Goal: Download file/media

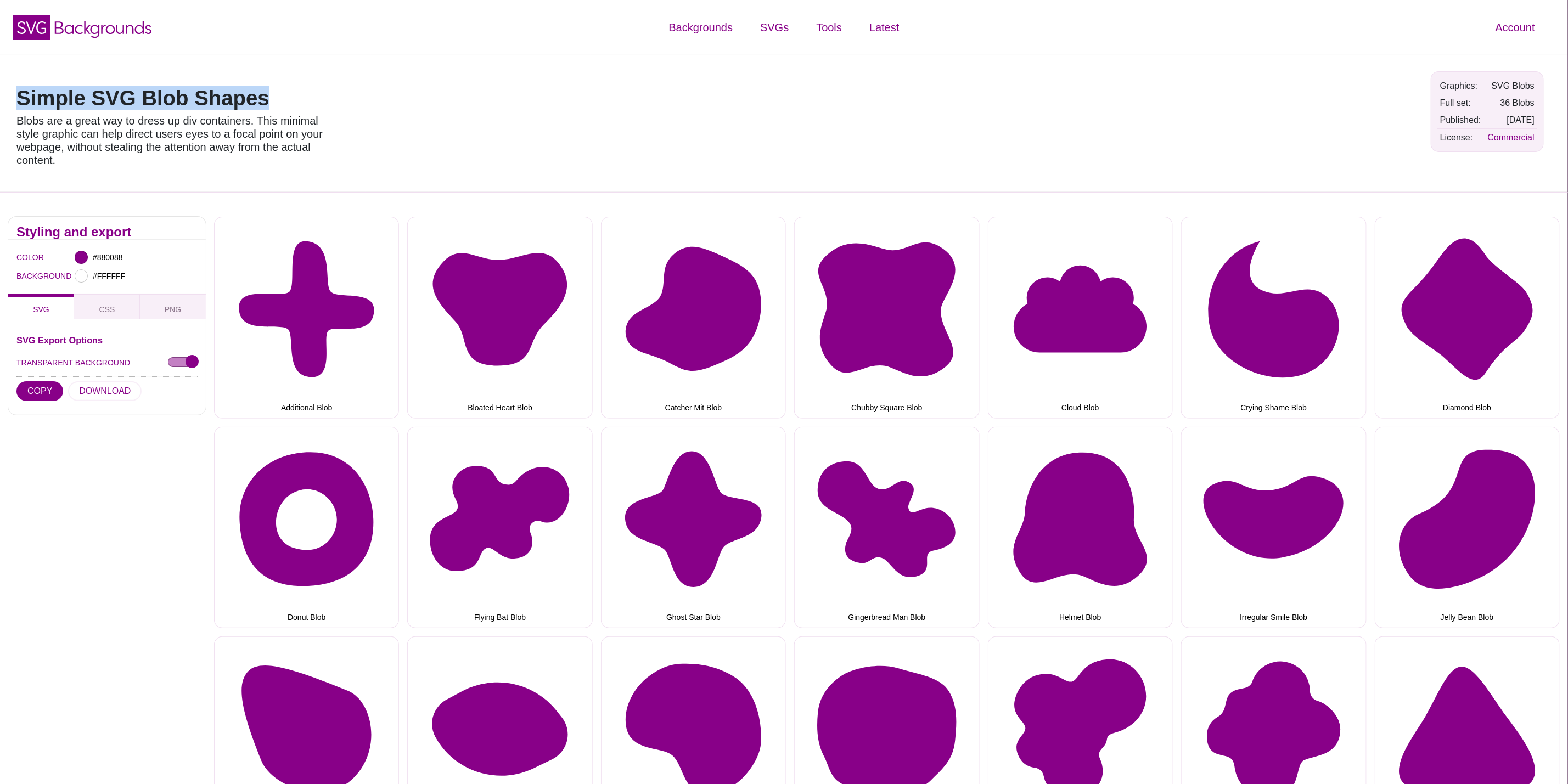
drag, startPoint x: 287, startPoint y: 103, endPoint x: 0, endPoint y: 99, distance: 287.0
click at [0, 99] on div "Simple SVG Blob Shapes Blobs are a great way to dress up div containers. This m…" at bounding box center [784, 123] width 1568 height 137
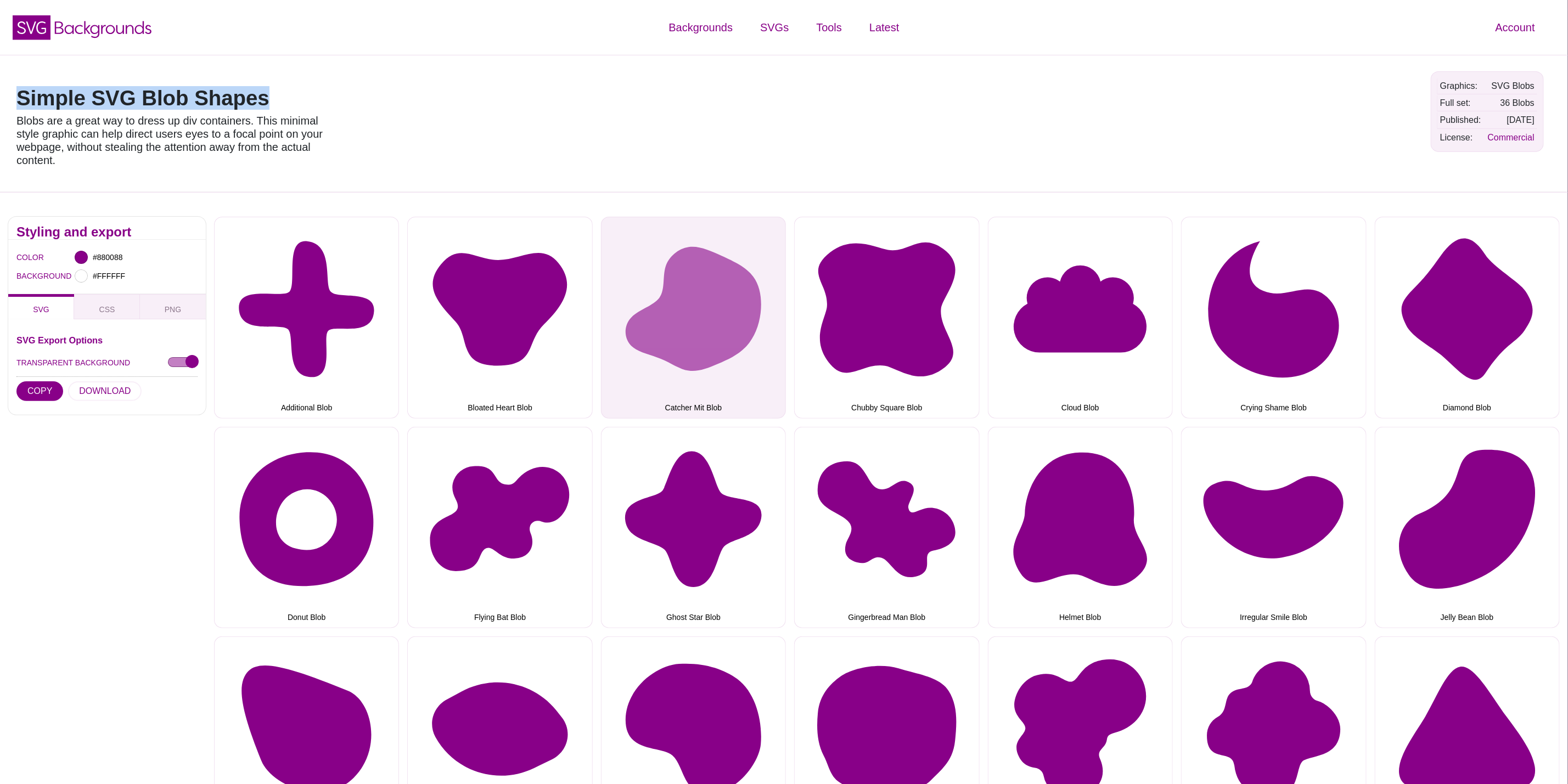
copy h1 "Simple SVG Blob Shapes"
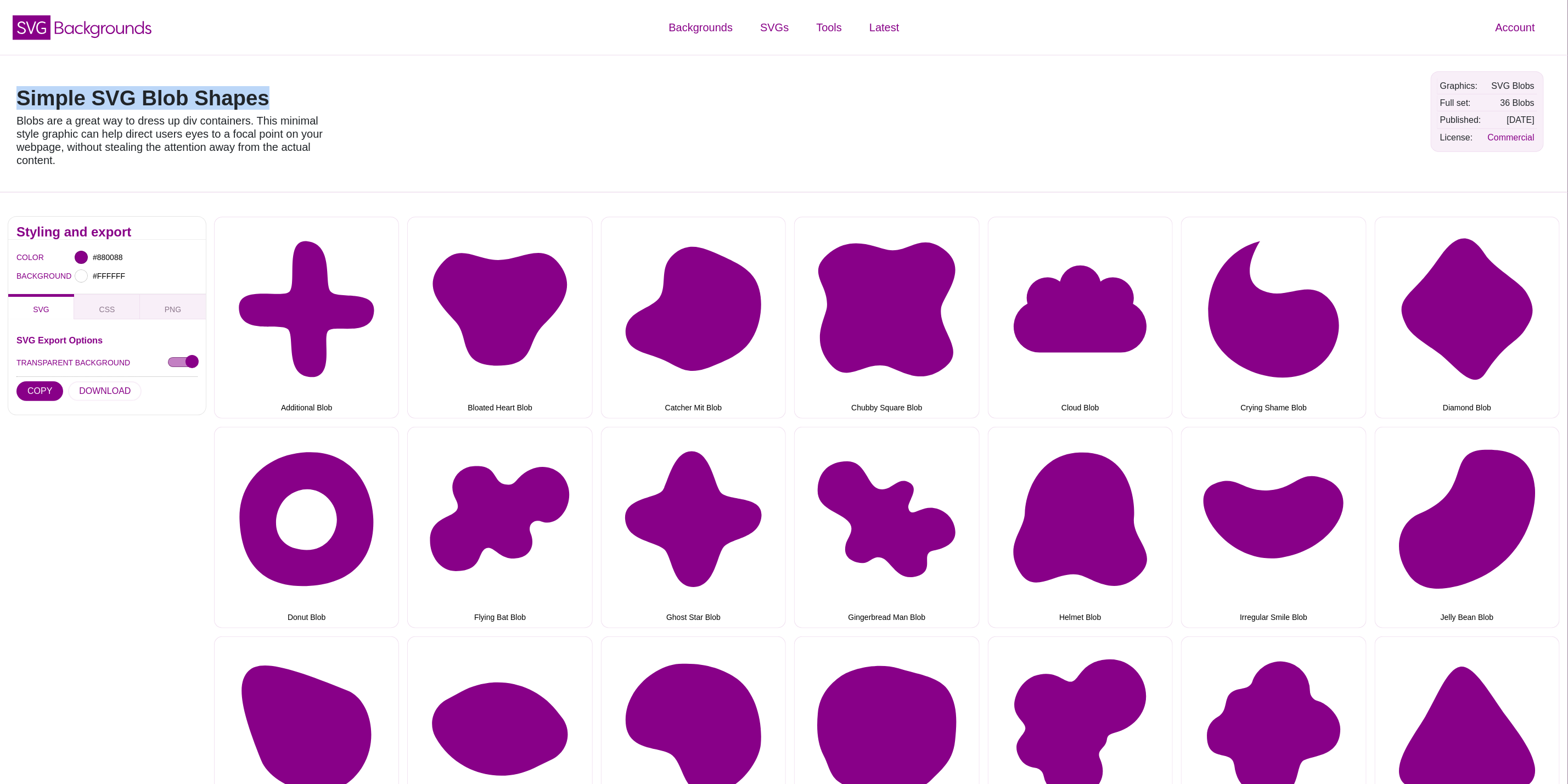
copy h1 "Simple SVG Blob Shapes"
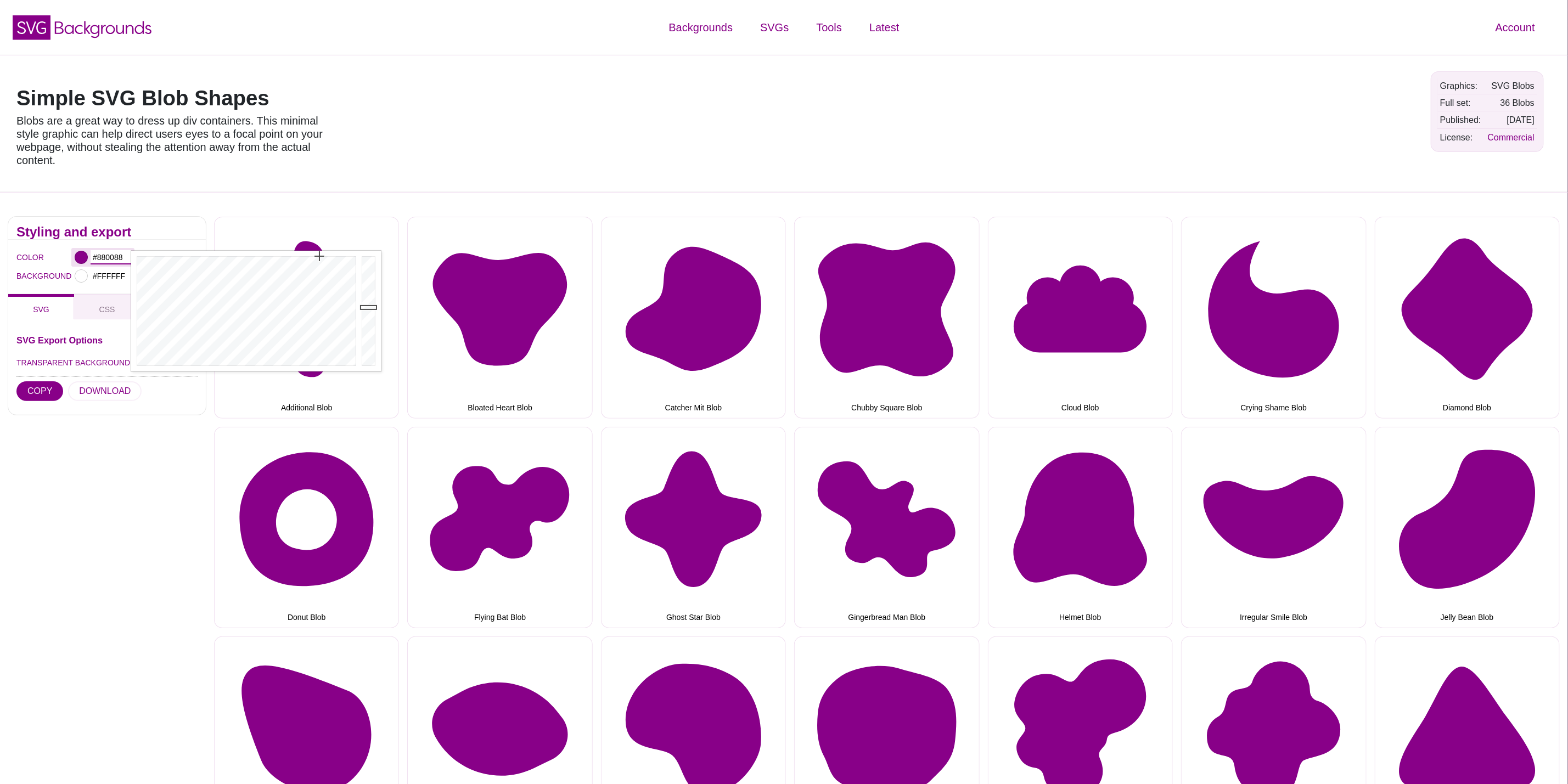
click at [105, 256] on input "#880088" at bounding box center [111, 257] width 41 height 14
paste input "#d60b52"
type input "#D60B52"
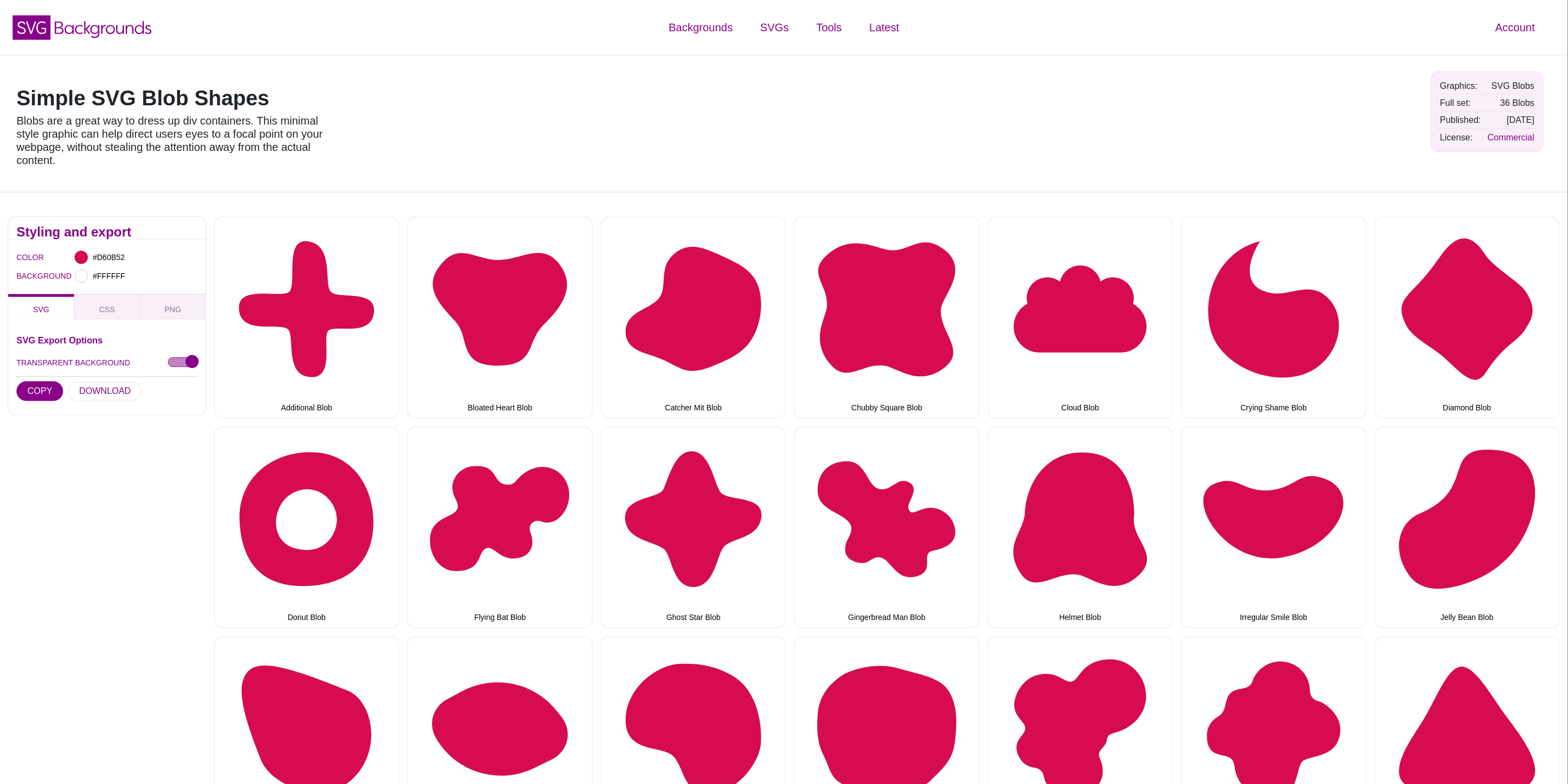
click at [81, 432] on div "Styling and export COLOR #D60B52 BACKGROUND #FFFFFF SVG CSS PNG SVG Export Opti…" at bounding box center [107, 324] width 197 height 215
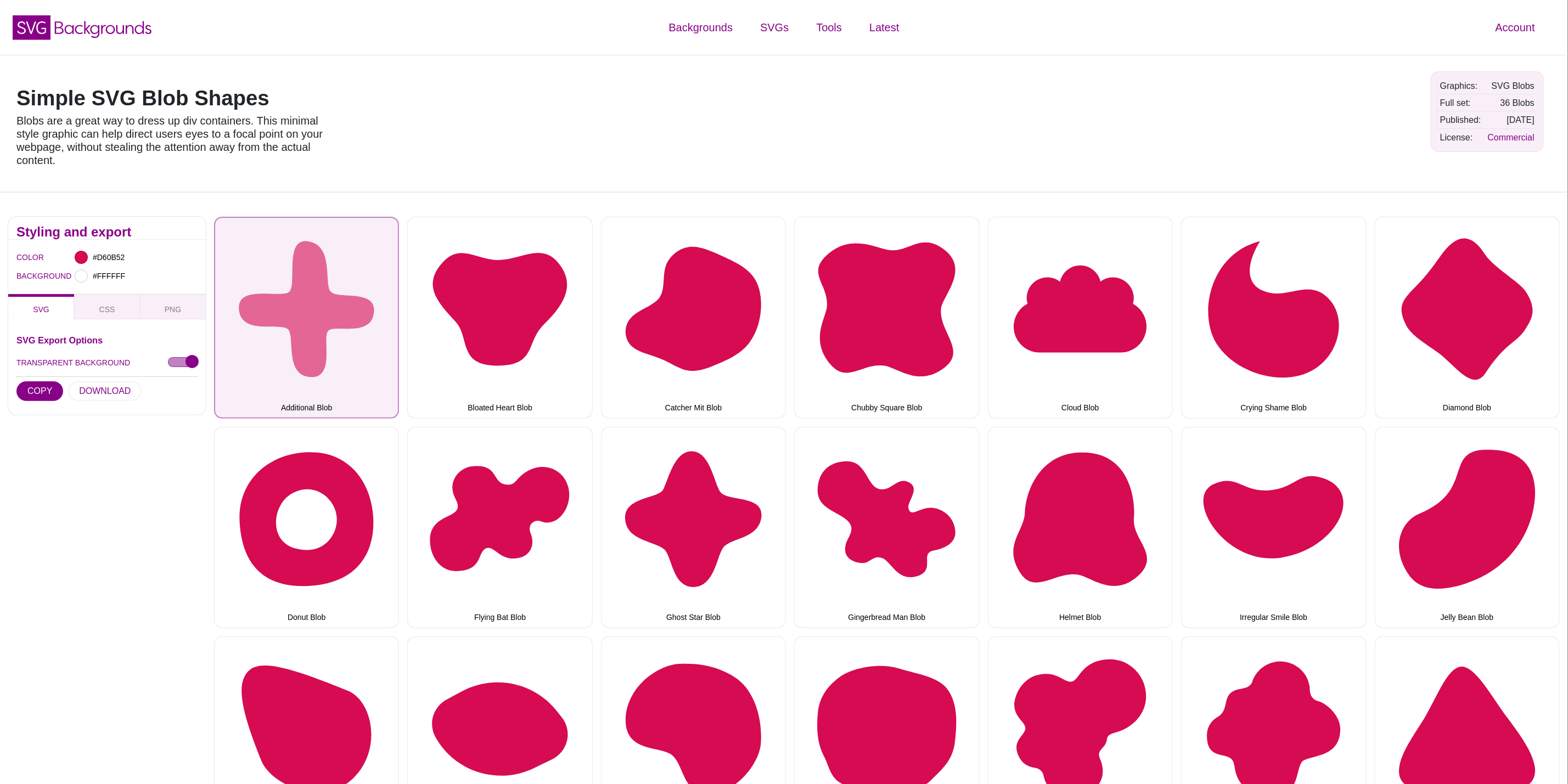
click at [330, 352] on button "Additional Blob" at bounding box center [306, 318] width 185 height 201
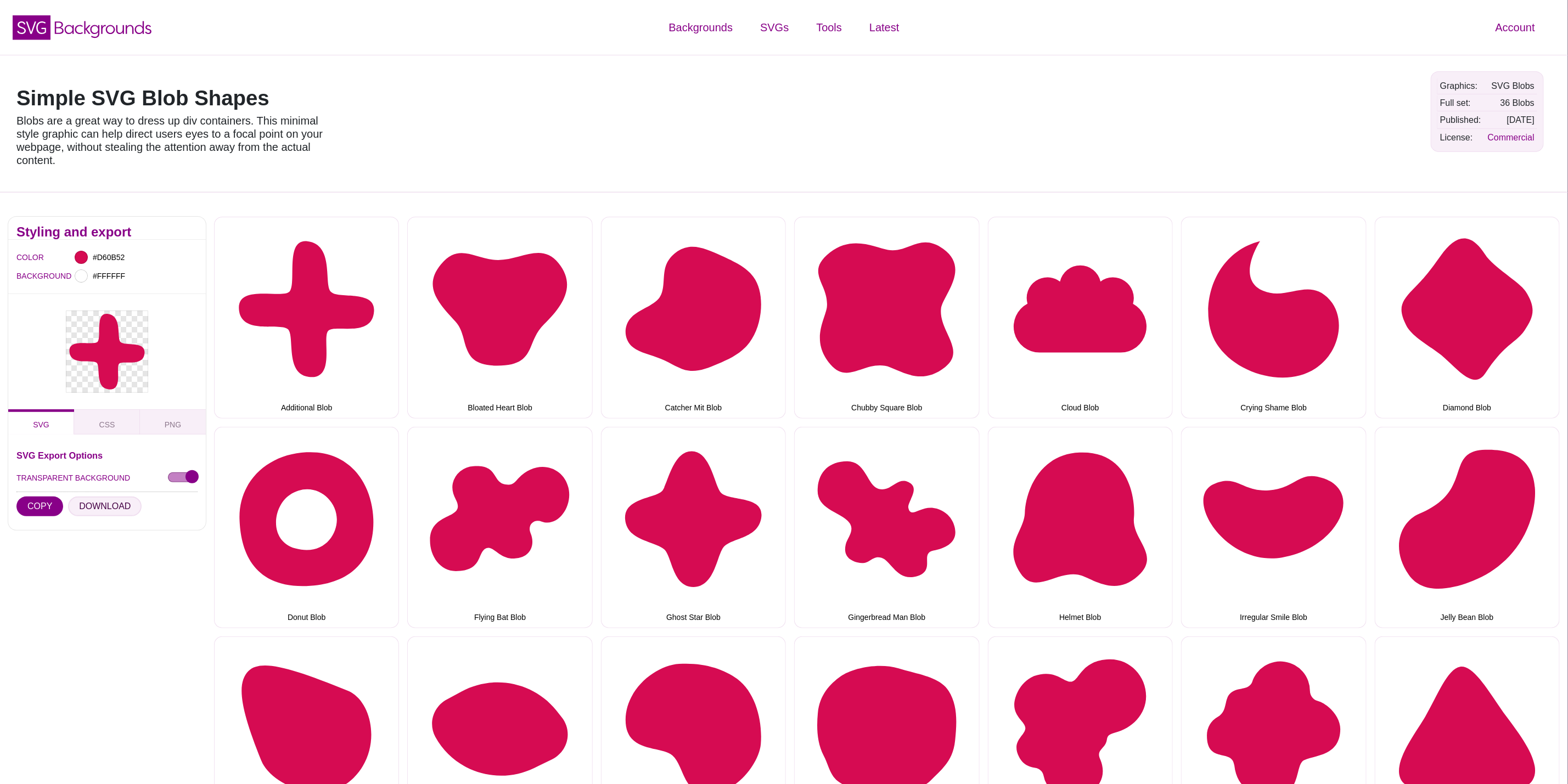
click at [107, 509] on button "DOWNLOAD" at bounding box center [104, 507] width 73 height 20
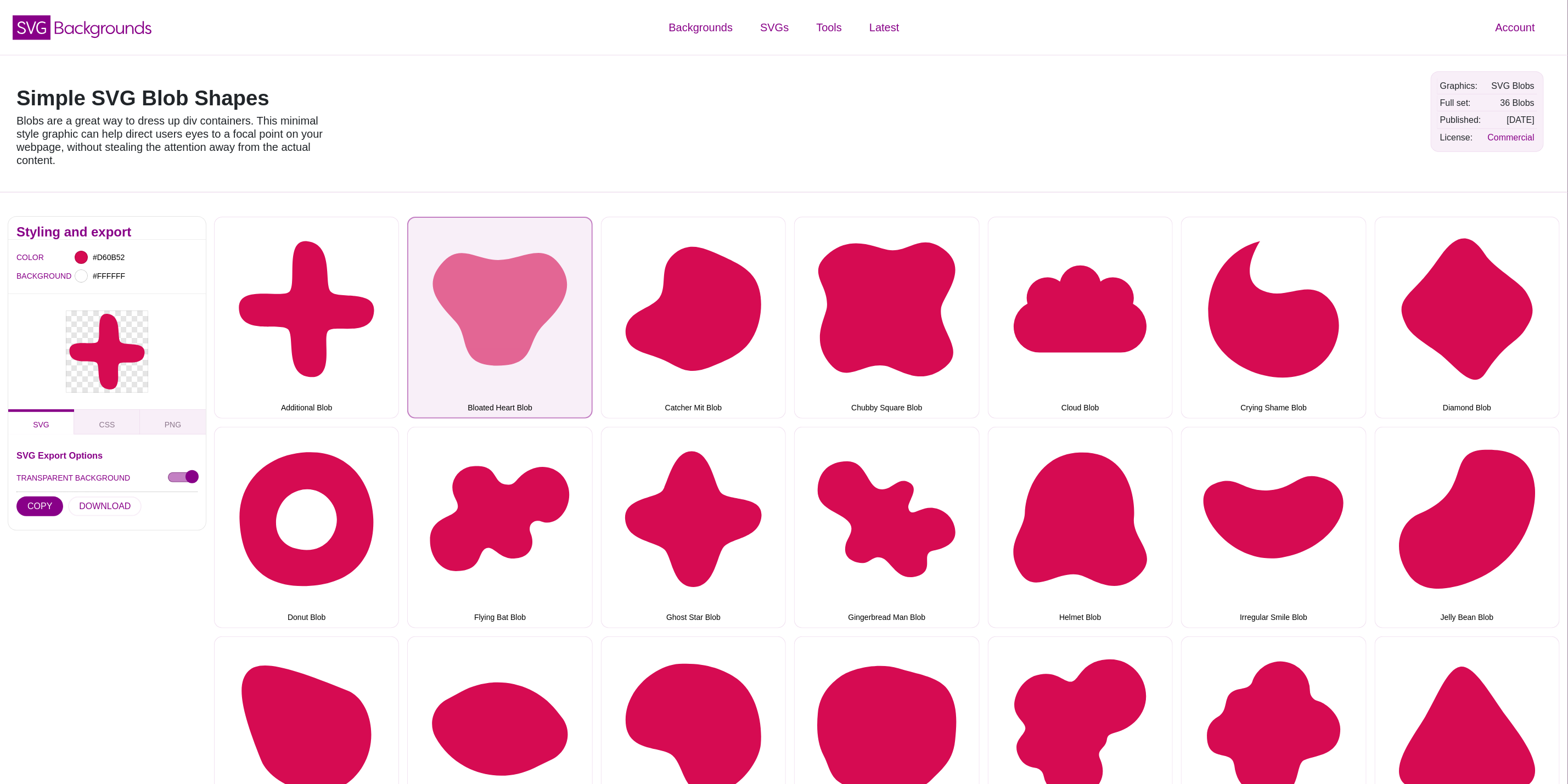
drag, startPoint x: 473, startPoint y: 265, endPoint x: 0, endPoint y: 619, distance: 590.8
click at [473, 265] on button "Bloated Heart Blob" at bounding box center [500, 318] width 185 height 201
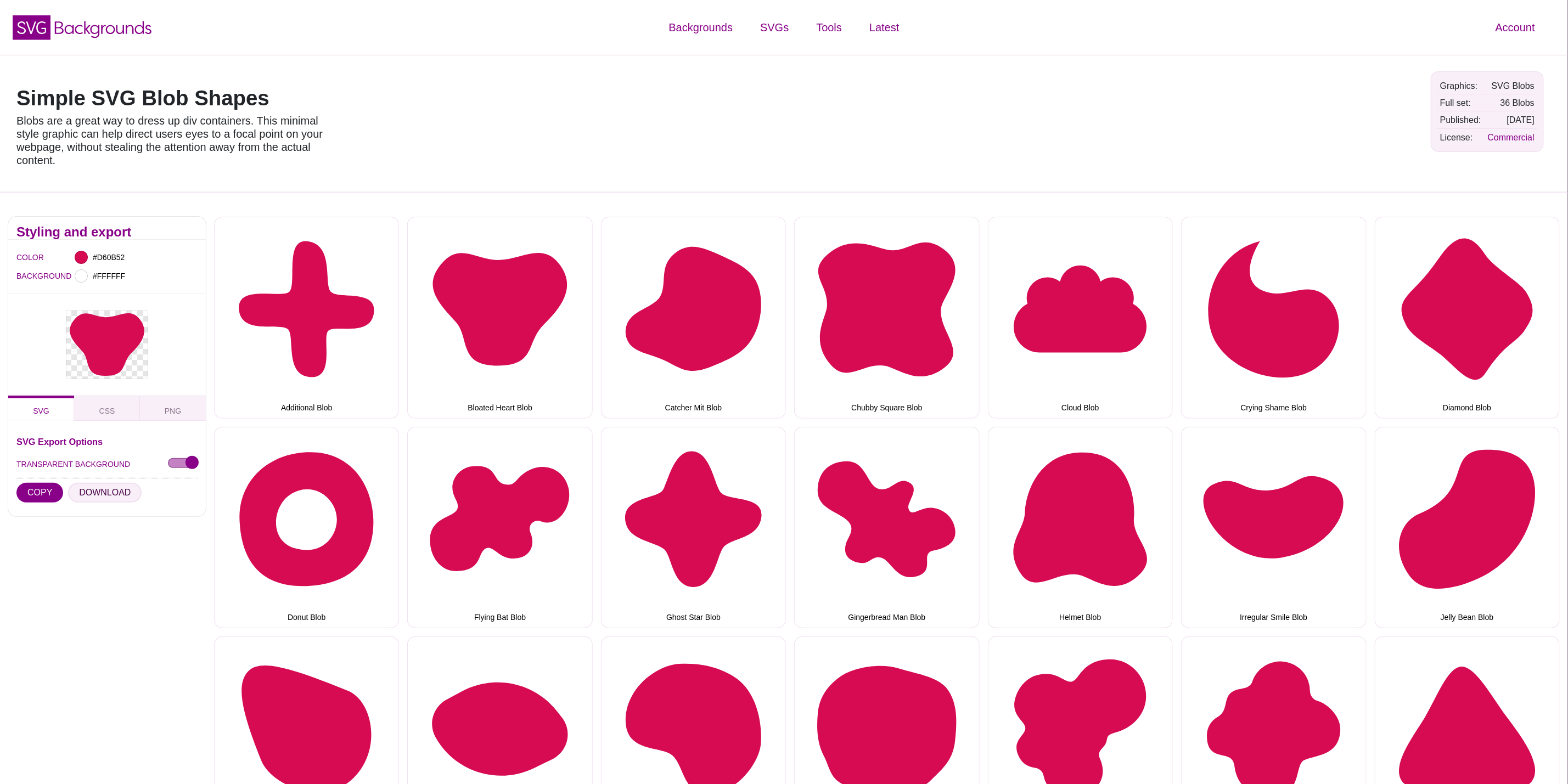
click at [106, 491] on button "DOWNLOAD" at bounding box center [104, 493] width 73 height 20
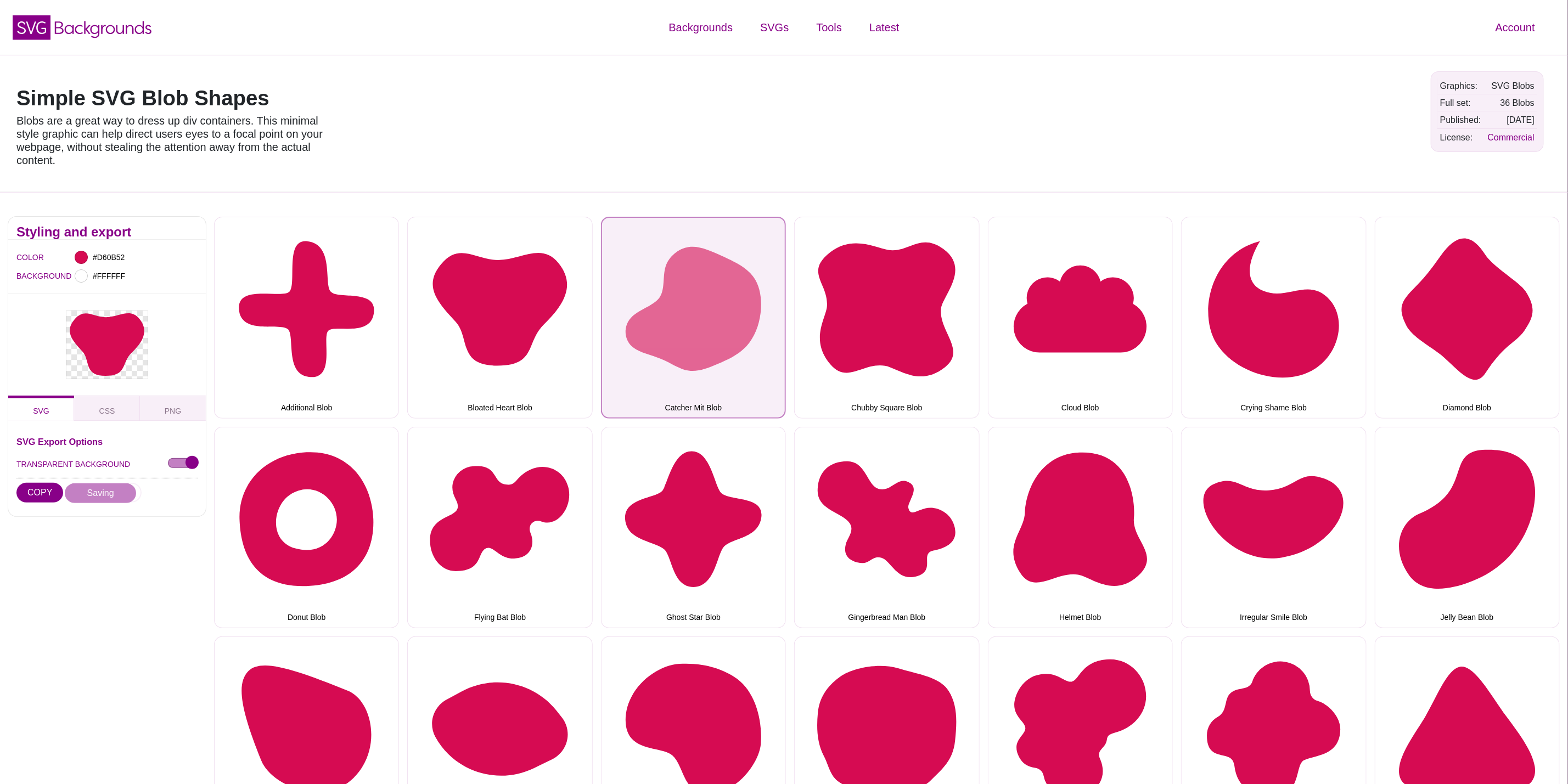
click at [669, 291] on button "Catcher Mit Blob" at bounding box center [693, 318] width 185 height 201
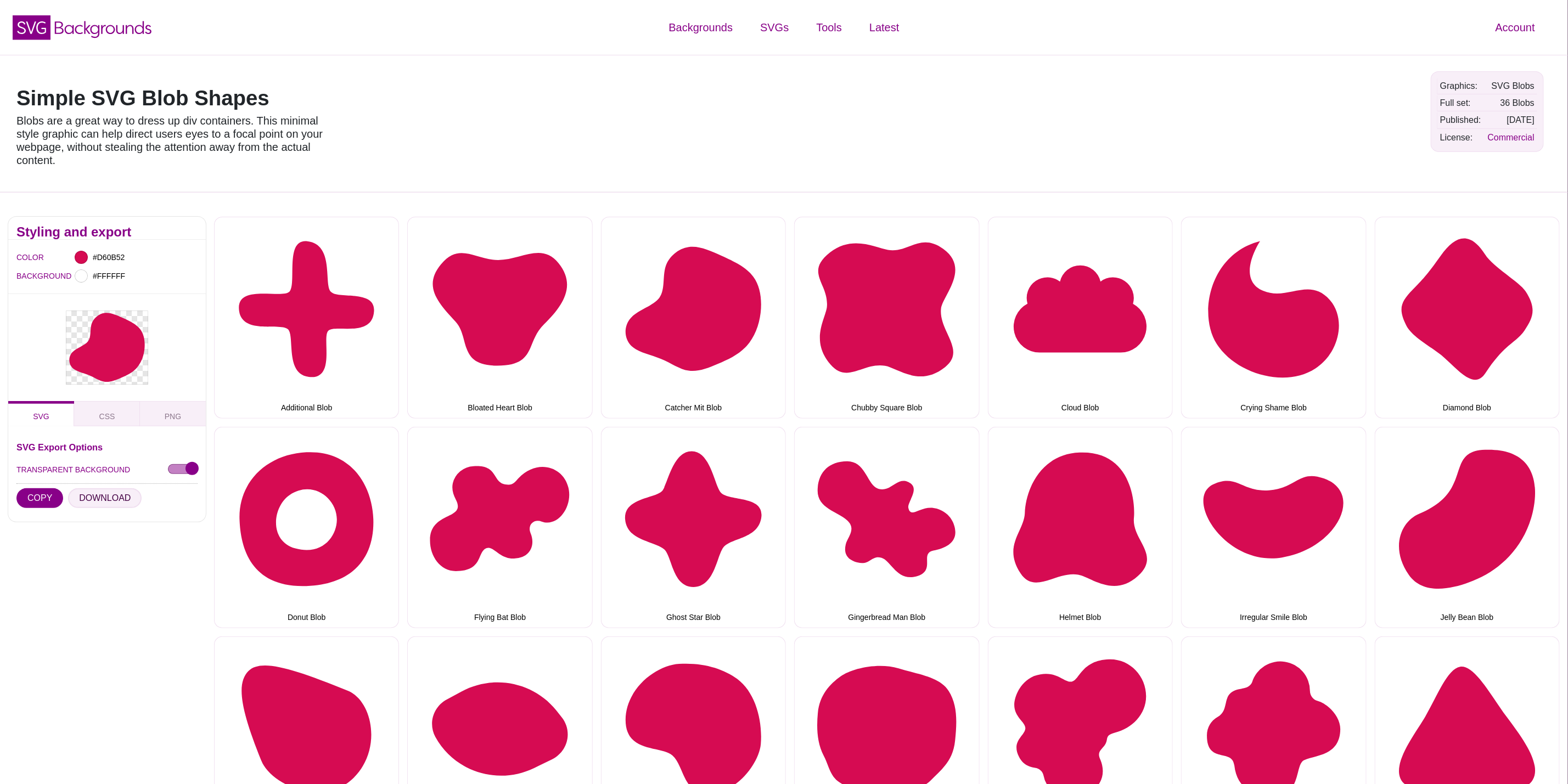
click at [81, 502] on button "DOWNLOAD" at bounding box center [104, 498] width 73 height 20
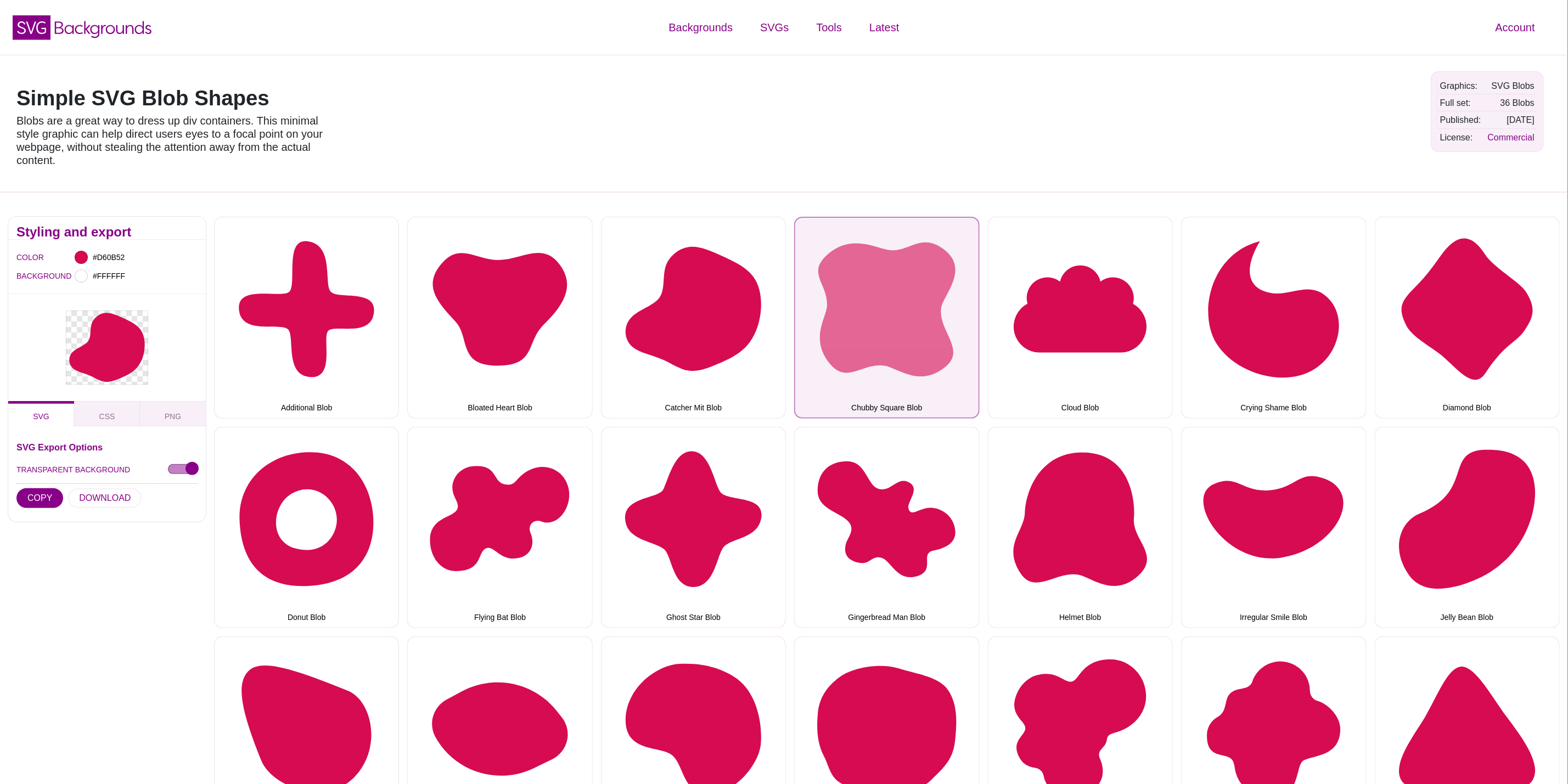
click at [929, 274] on button "Chubby Square Blob" at bounding box center [886, 318] width 185 height 201
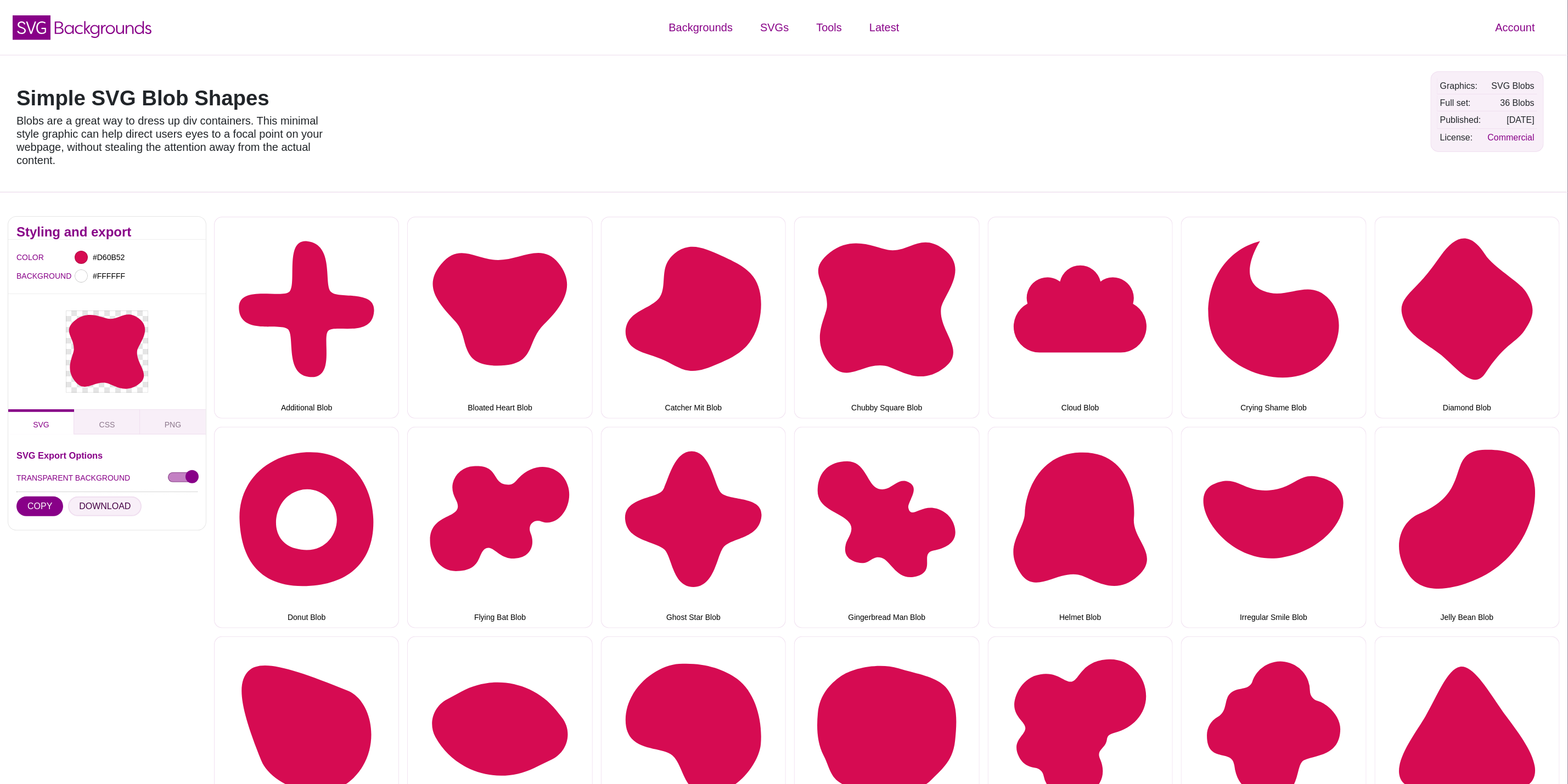
click at [113, 510] on button "DOWNLOAD" at bounding box center [104, 507] width 73 height 20
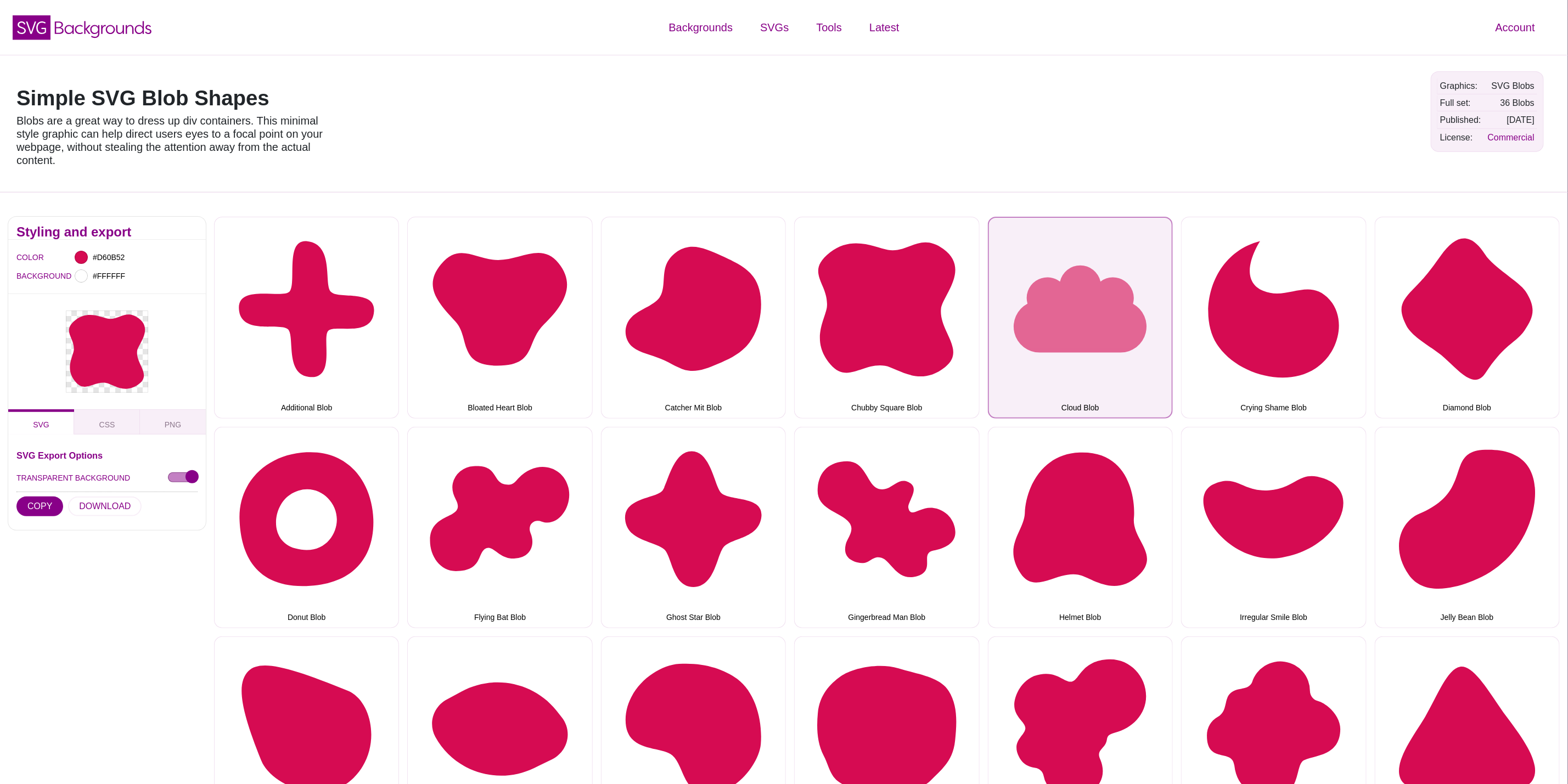
click at [1125, 264] on button "Cloud Blob" at bounding box center [1080, 318] width 185 height 201
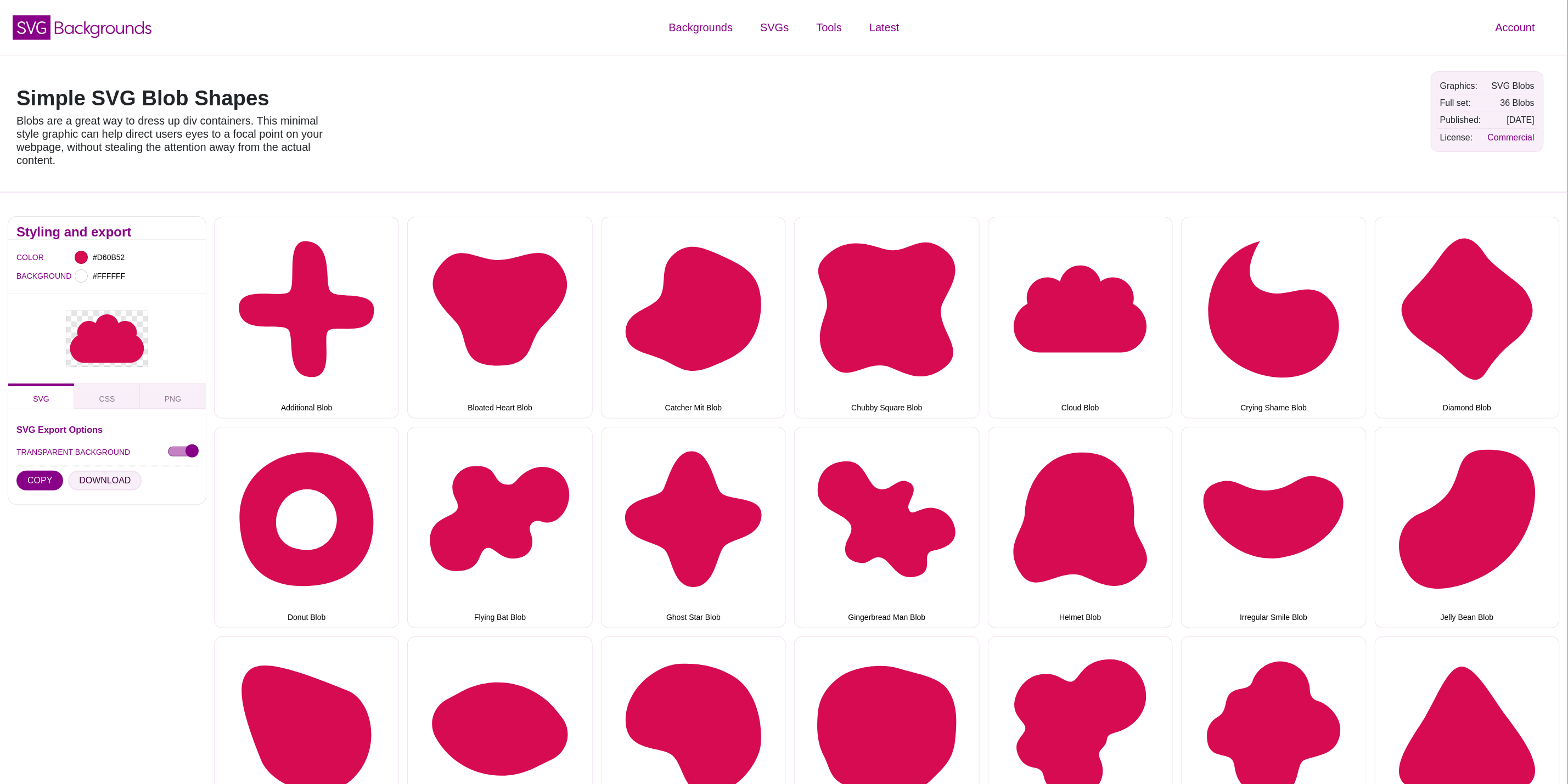
click at [101, 480] on button "DOWNLOAD" at bounding box center [104, 481] width 73 height 20
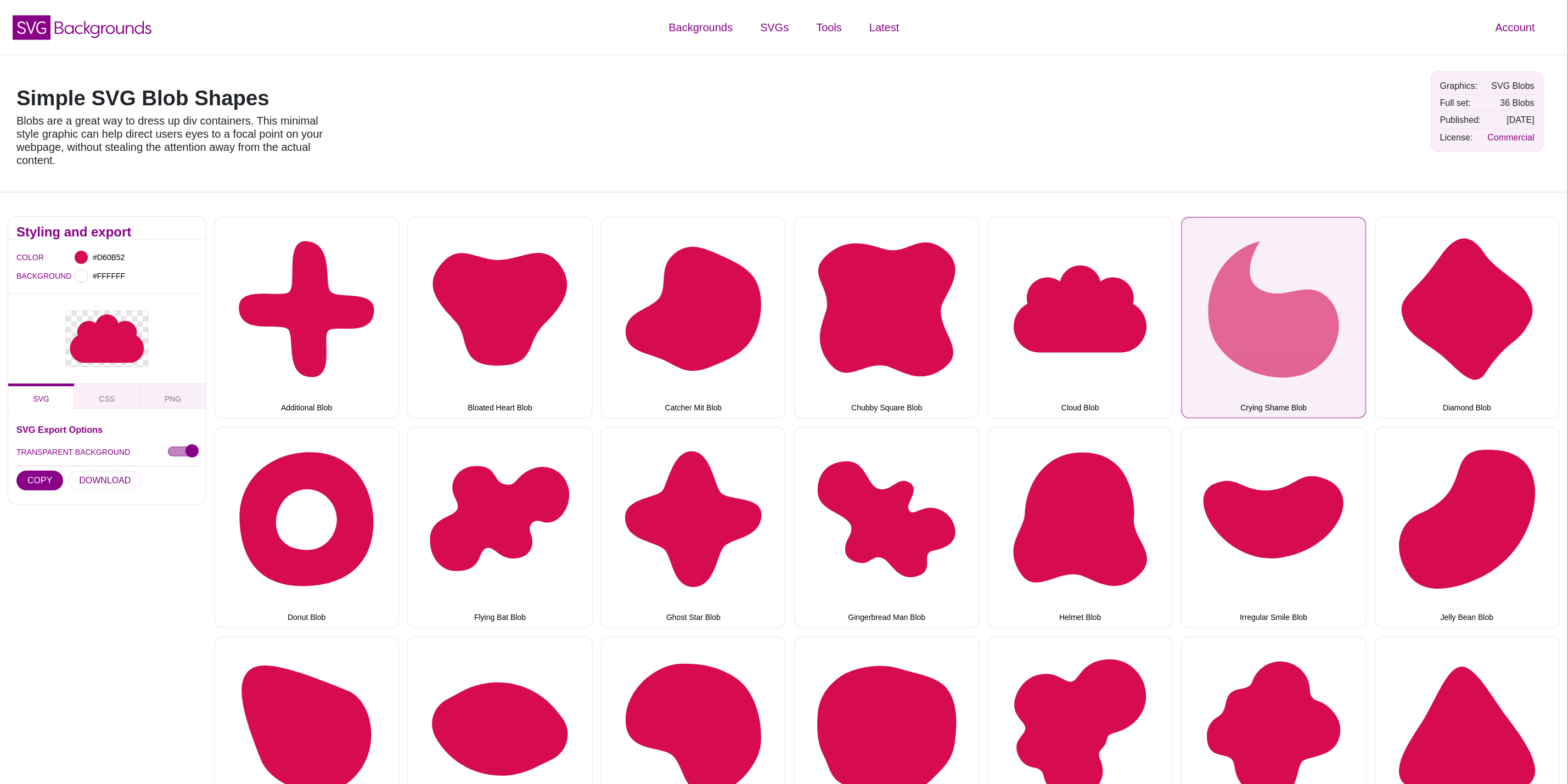
click at [1220, 315] on button "Crying Shame Blob" at bounding box center [1273, 318] width 185 height 201
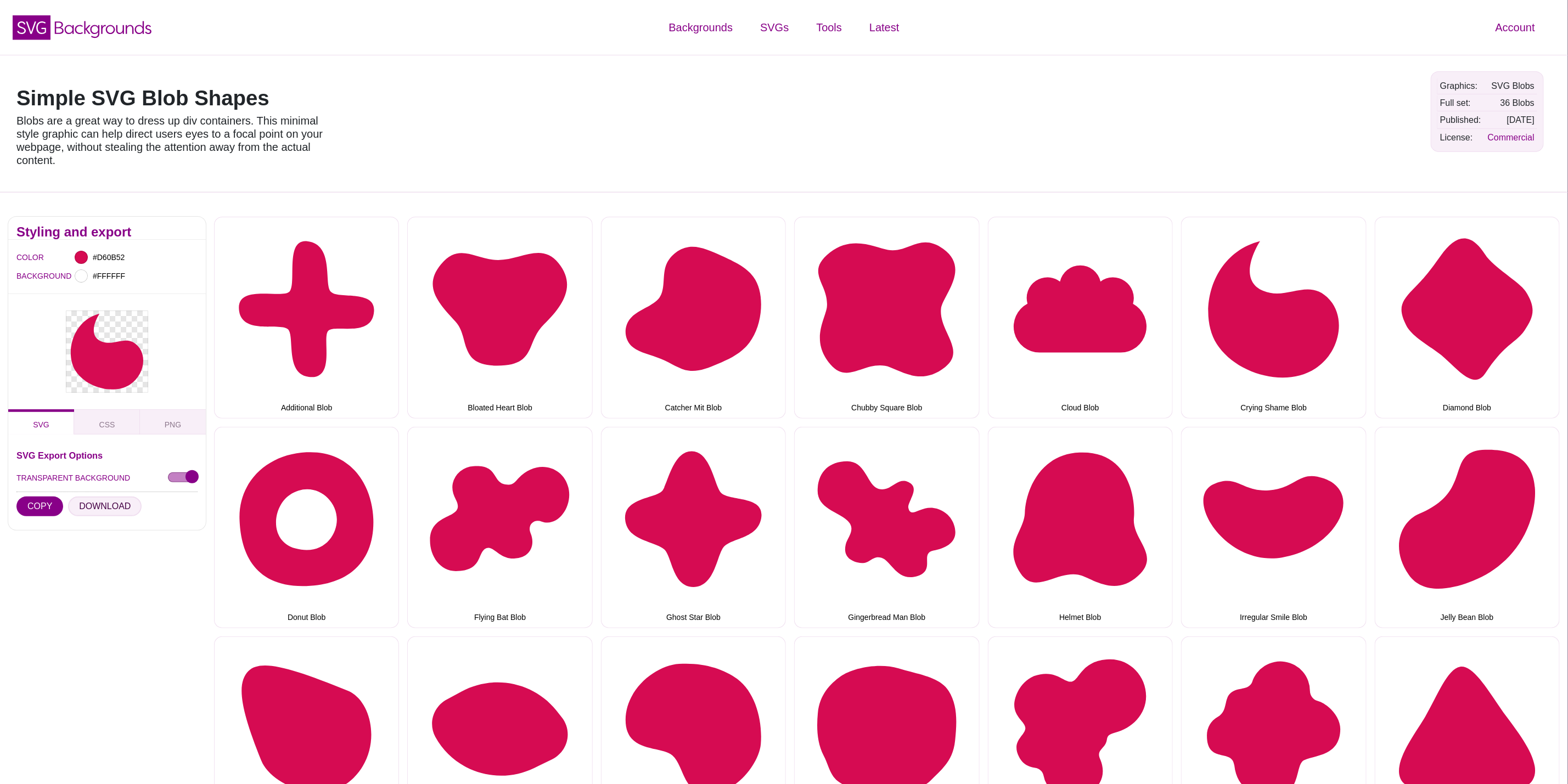
click at [104, 508] on button "DOWNLOAD" at bounding box center [104, 507] width 73 height 20
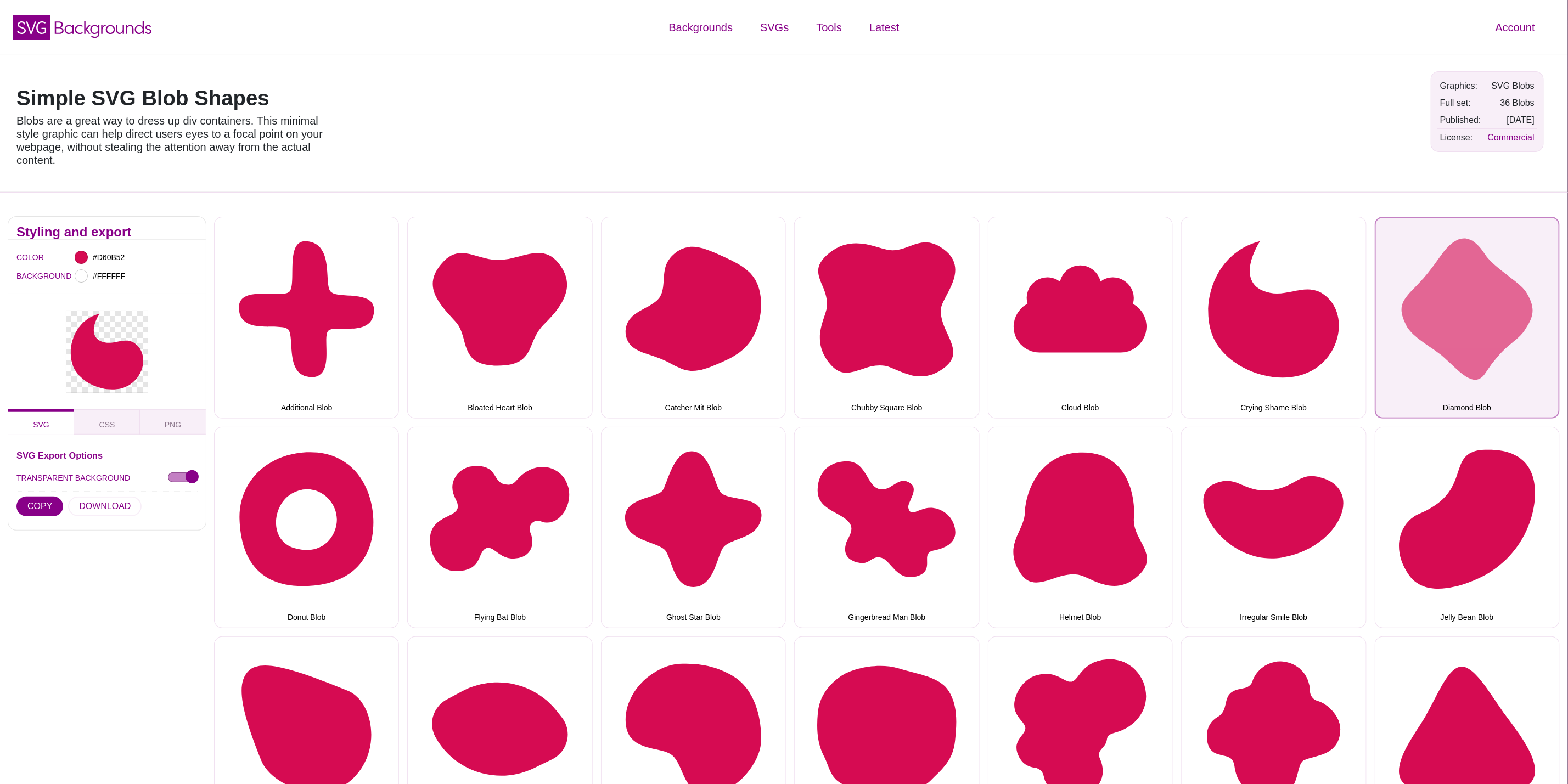
click at [1436, 260] on button "Diamond Blob" at bounding box center [1467, 318] width 185 height 201
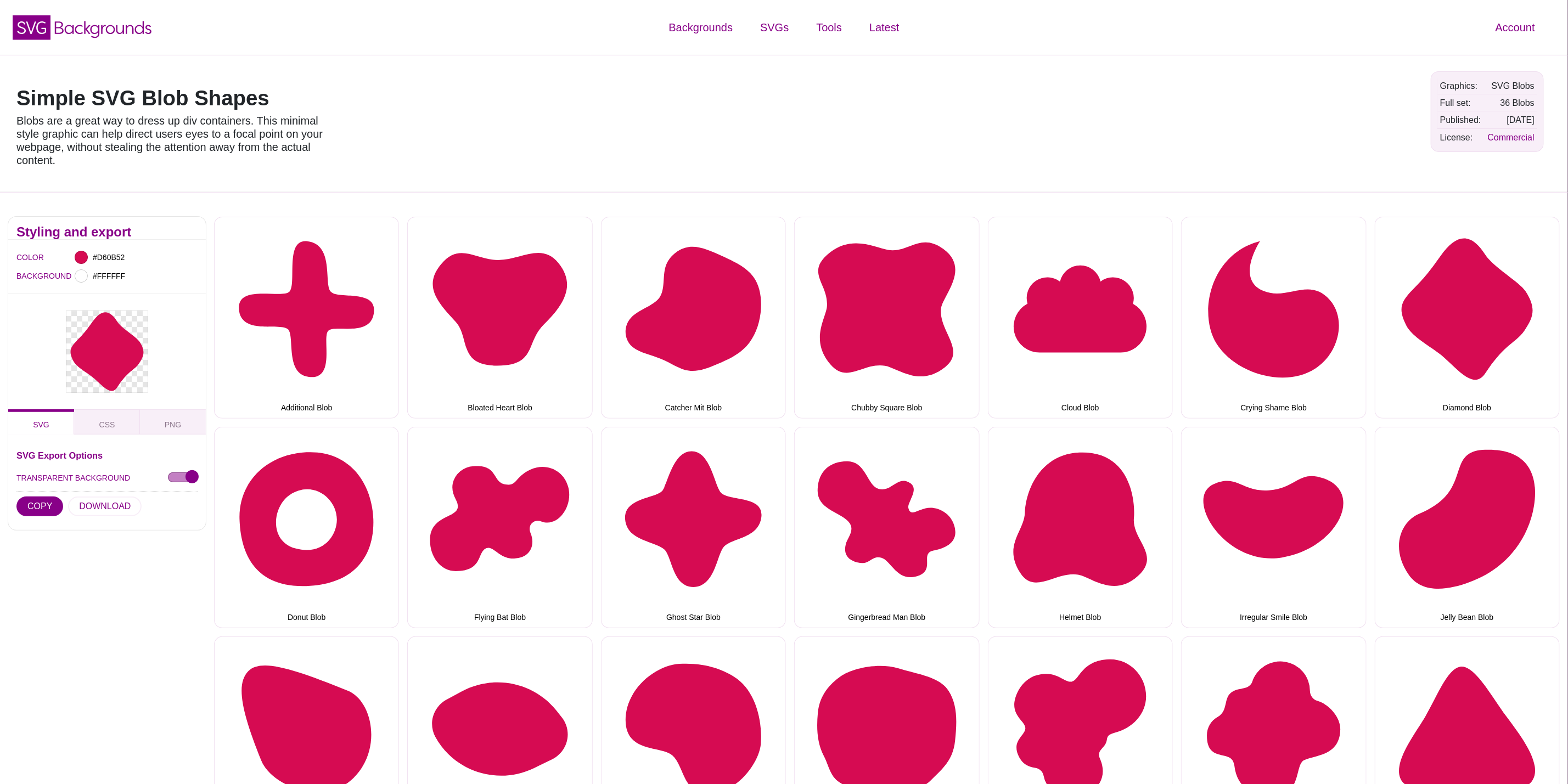
click at [135, 508] on div "SVG Export Options TRANSPARENT BACKGROUND COPY DOWNLOAD" at bounding box center [107, 487] width 181 height 71
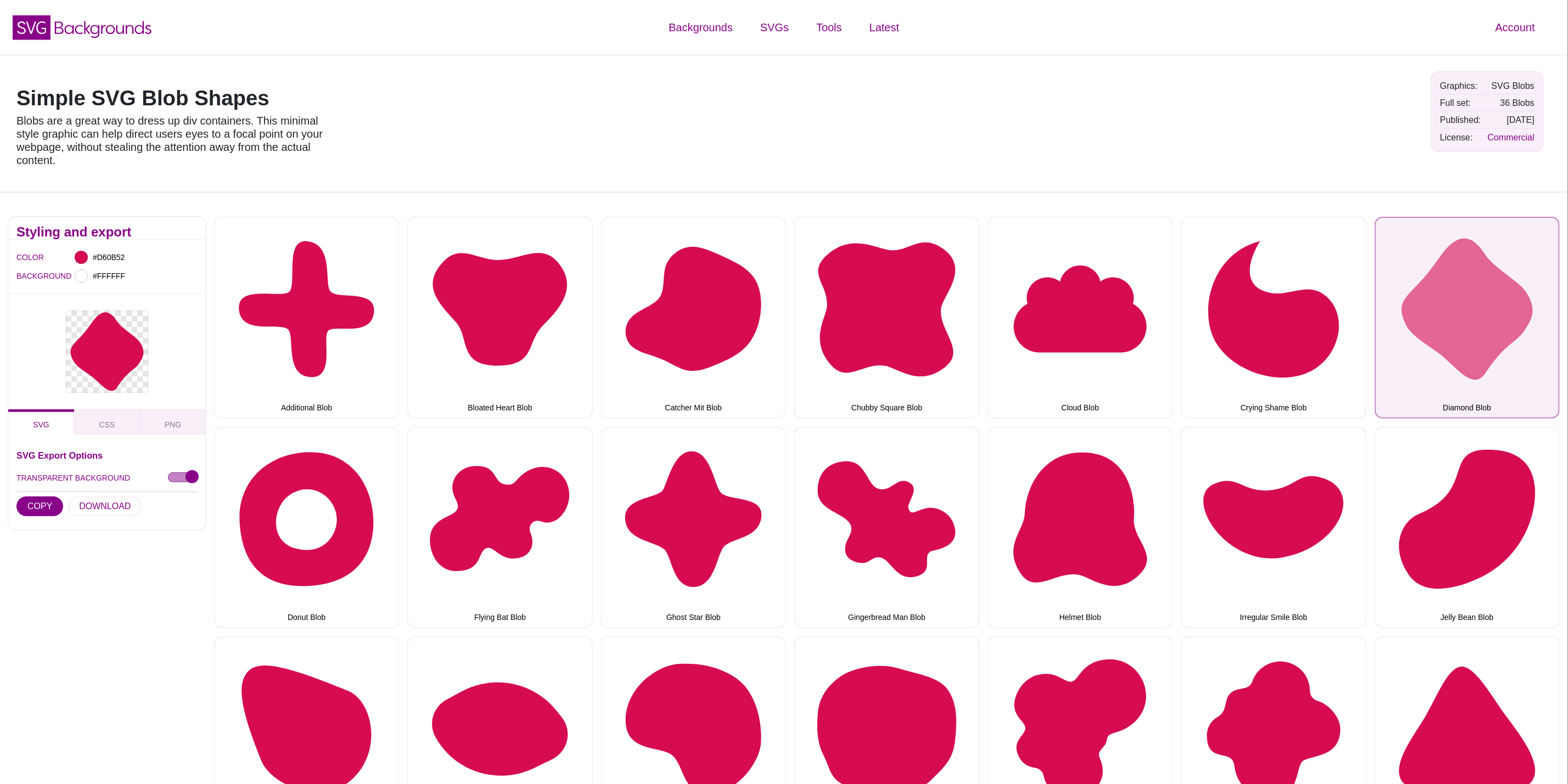
click at [1433, 274] on button "Diamond Blob" at bounding box center [1467, 318] width 185 height 201
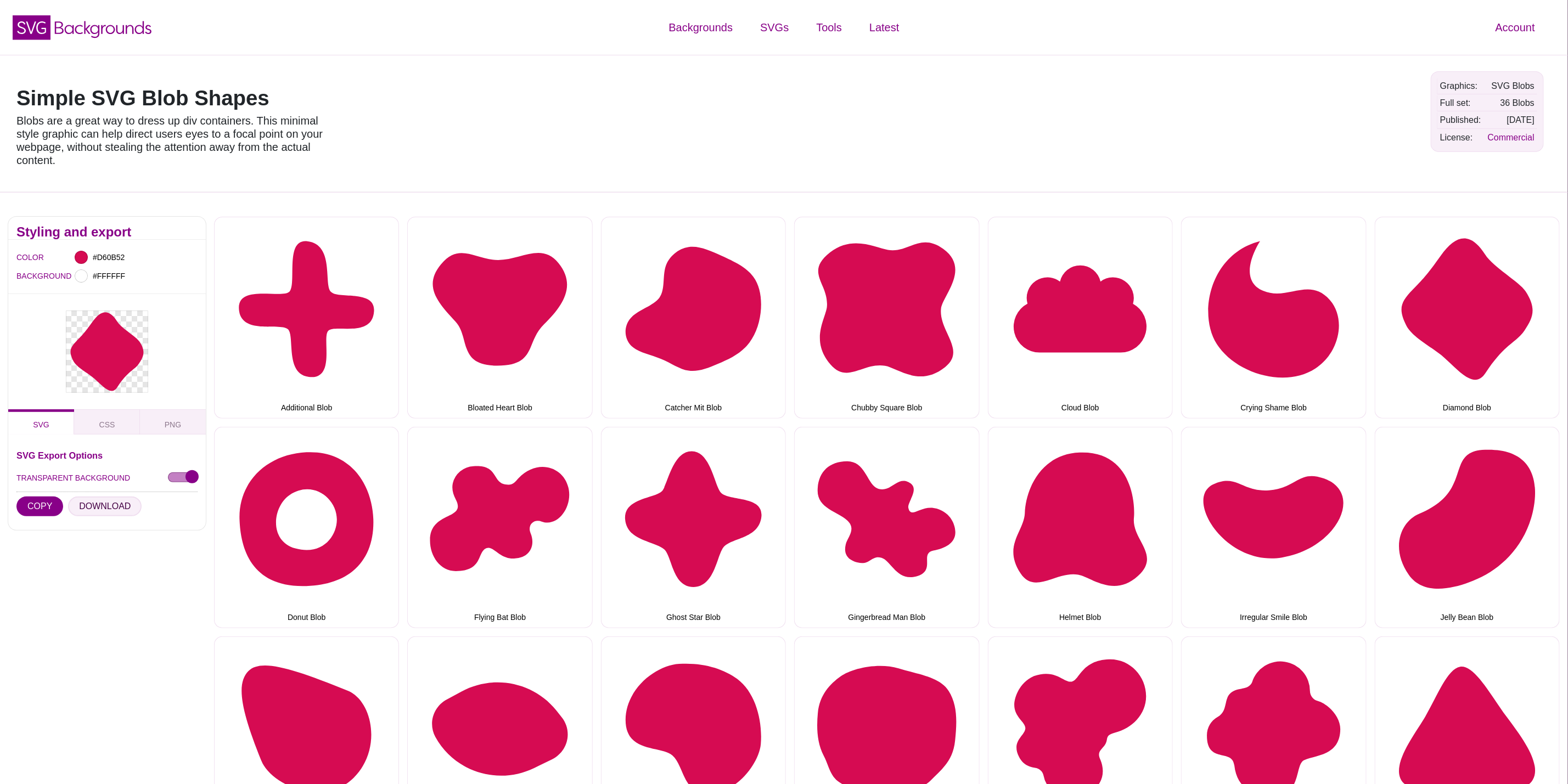
click at [112, 503] on button "DOWNLOAD" at bounding box center [104, 507] width 73 height 20
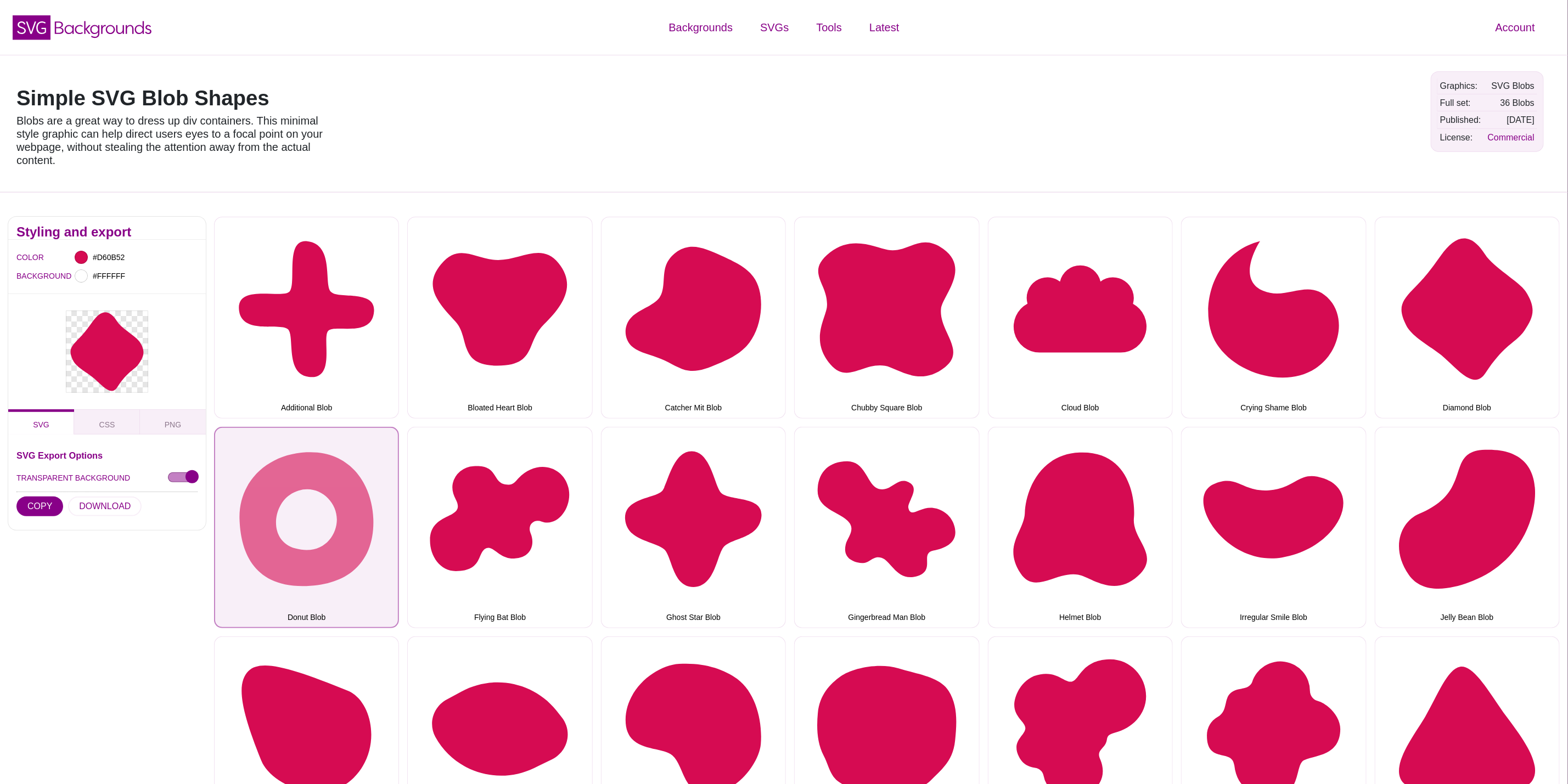
drag, startPoint x: 348, startPoint y: 496, endPoint x: 265, endPoint y: 503, distance: 83.3
click at [348, 496] on button "Donut Blob" at bounding box center [306, 528] width 185 height 201
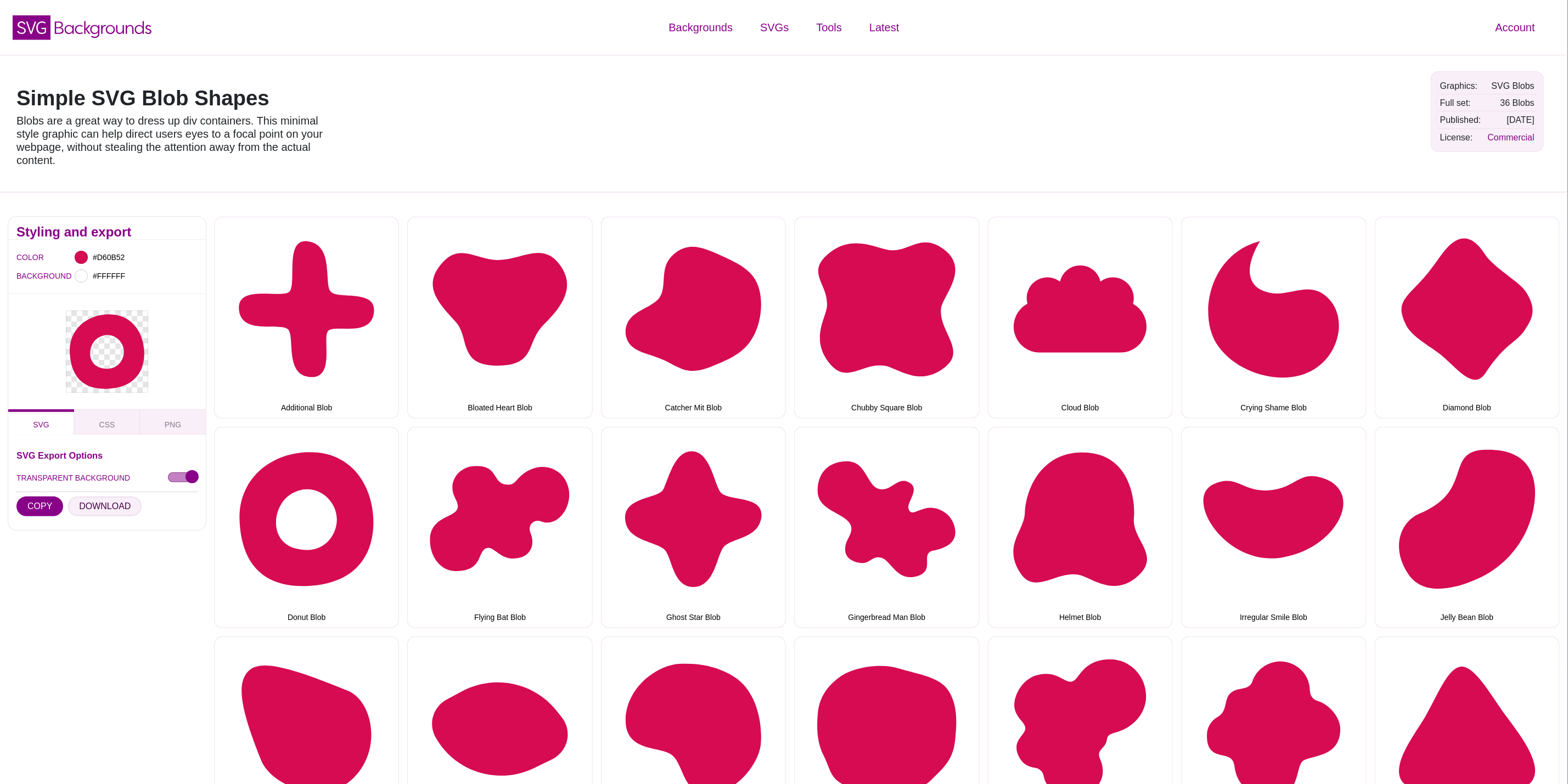
click at [115, 507] on button "DOWNLOAD" at bounding box center [104, 507] width 73 height 20
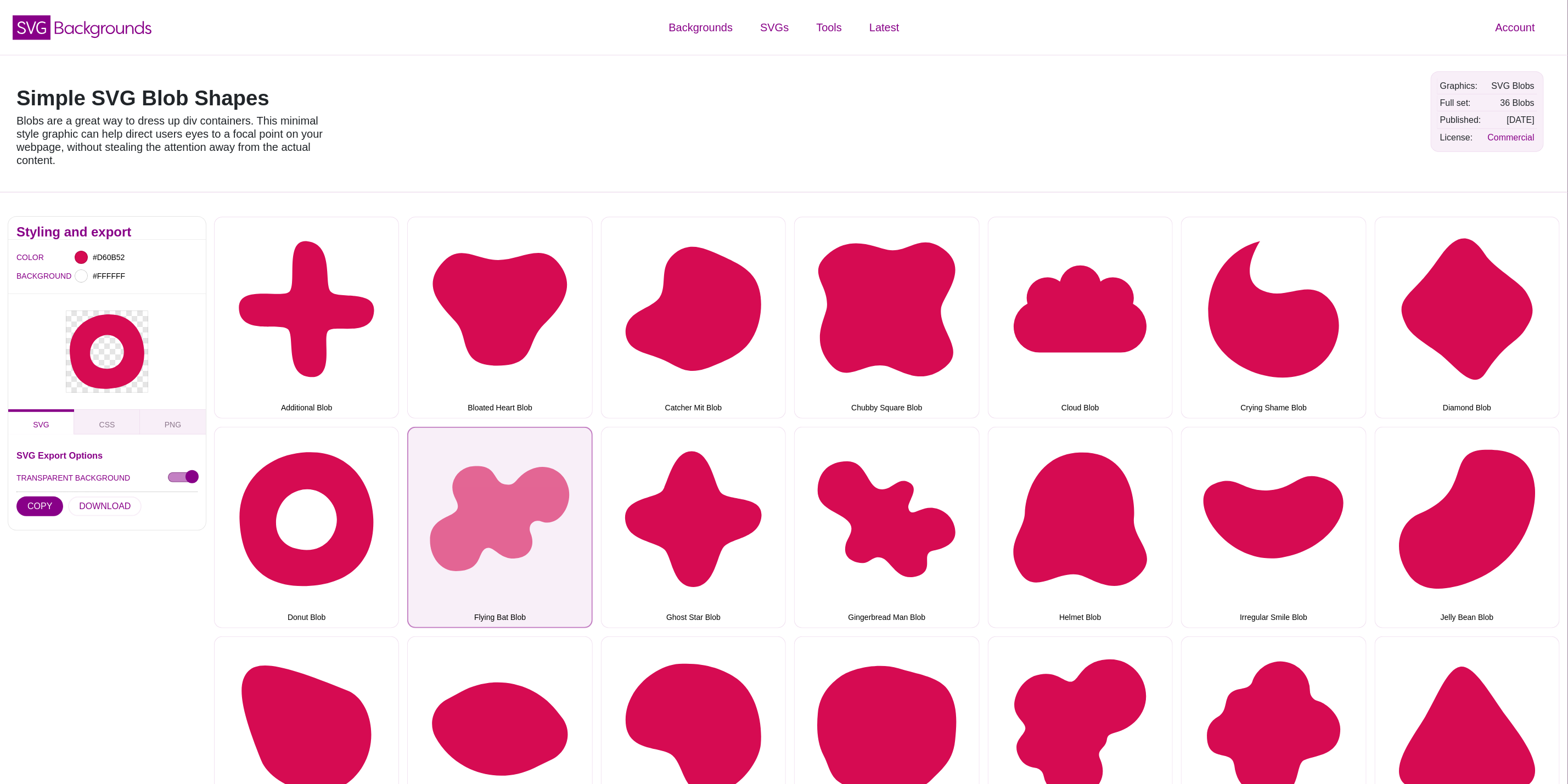
click at [513, 514] on button "Flying Bat Blob" at bounding box center [500, 528] width 185 height 201
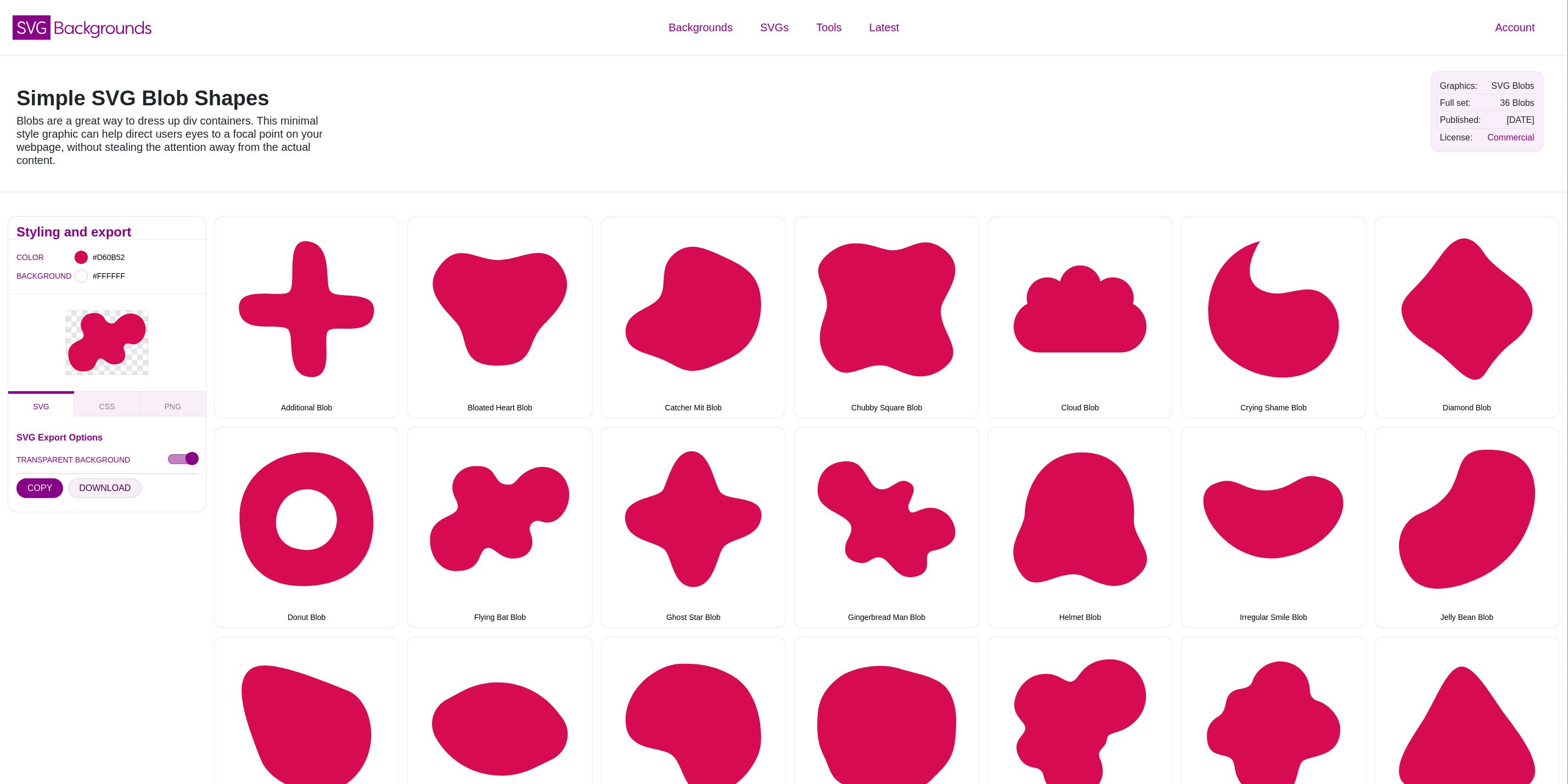
click at [98, 488] on button "DOWNLOAD" at bounding box center [104, 488] width 73 height 20
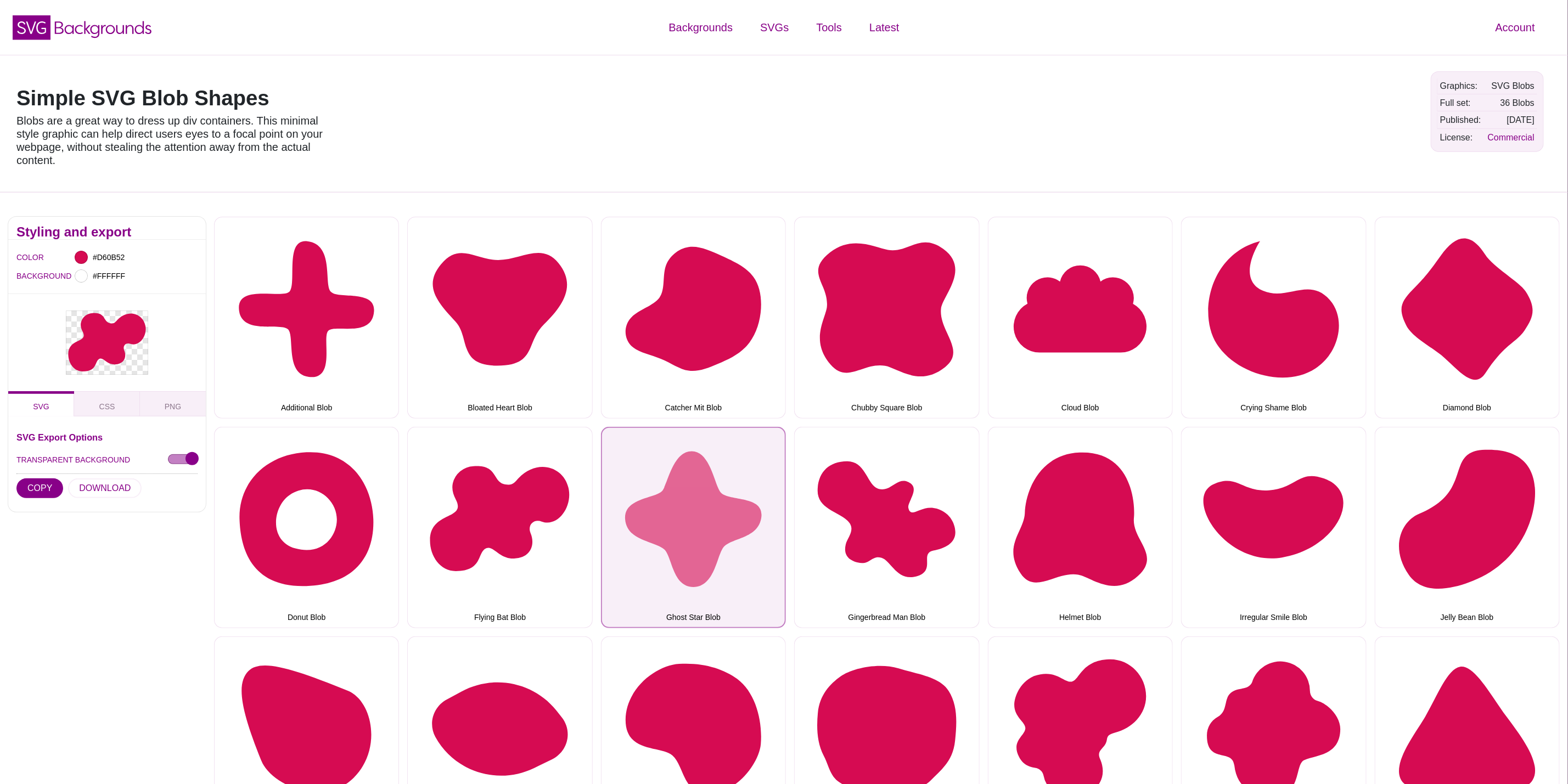
click at [699, 506] on button "Ghost Star Blob" at bounding box center [693, 528] width 185 height 201
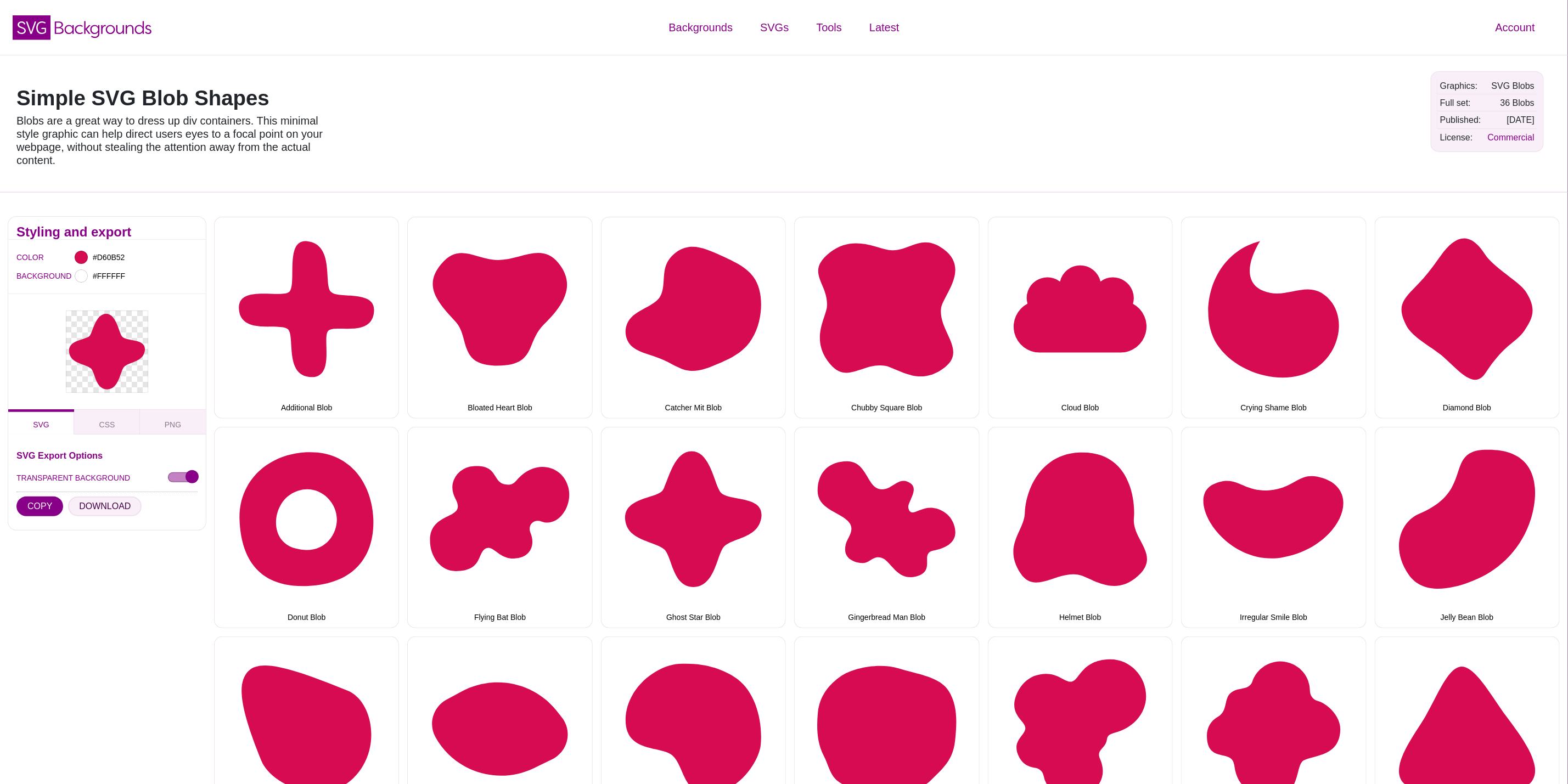
click at [116, 503] on button "DOWNLOAD" at bounding box center [104, 507] width 73 height 20
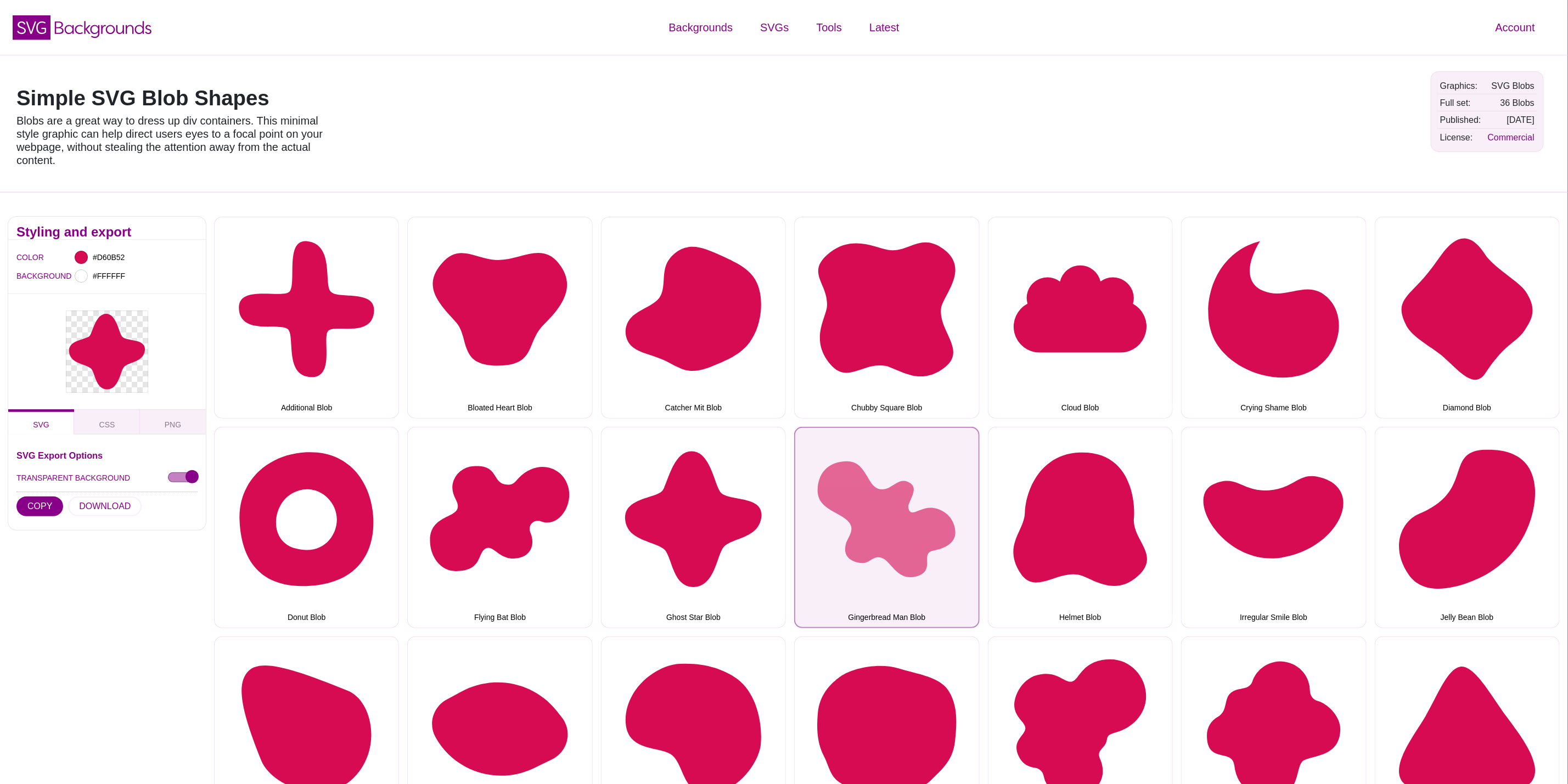
click at [891, 519] on button "Gingerbread Man Blob" at bounding box center [886, 528] width 185 height 201
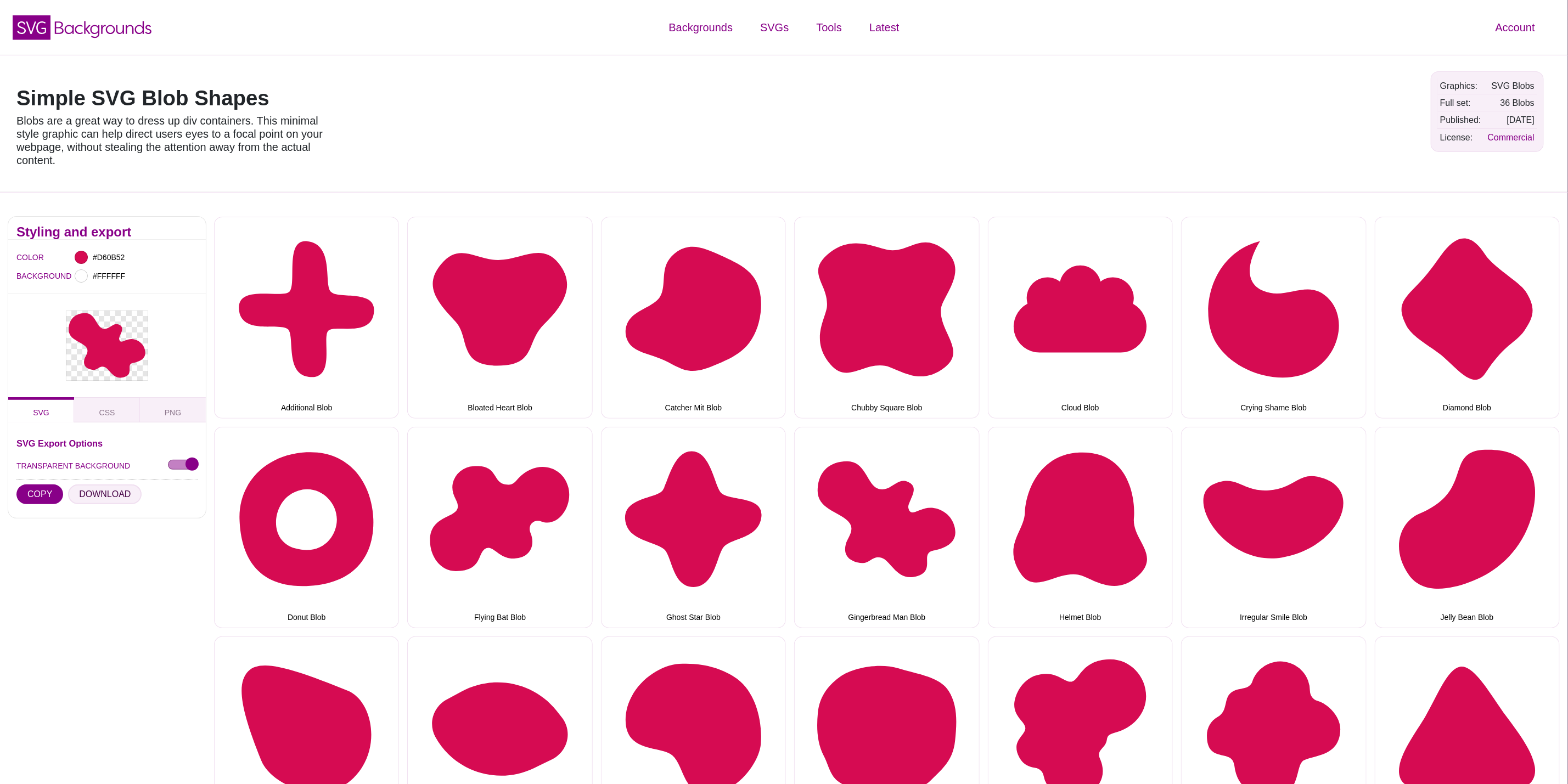
click at [89, 489] on button "DOWNLOAD" at bounding box center [104, 494] width 73 height 20
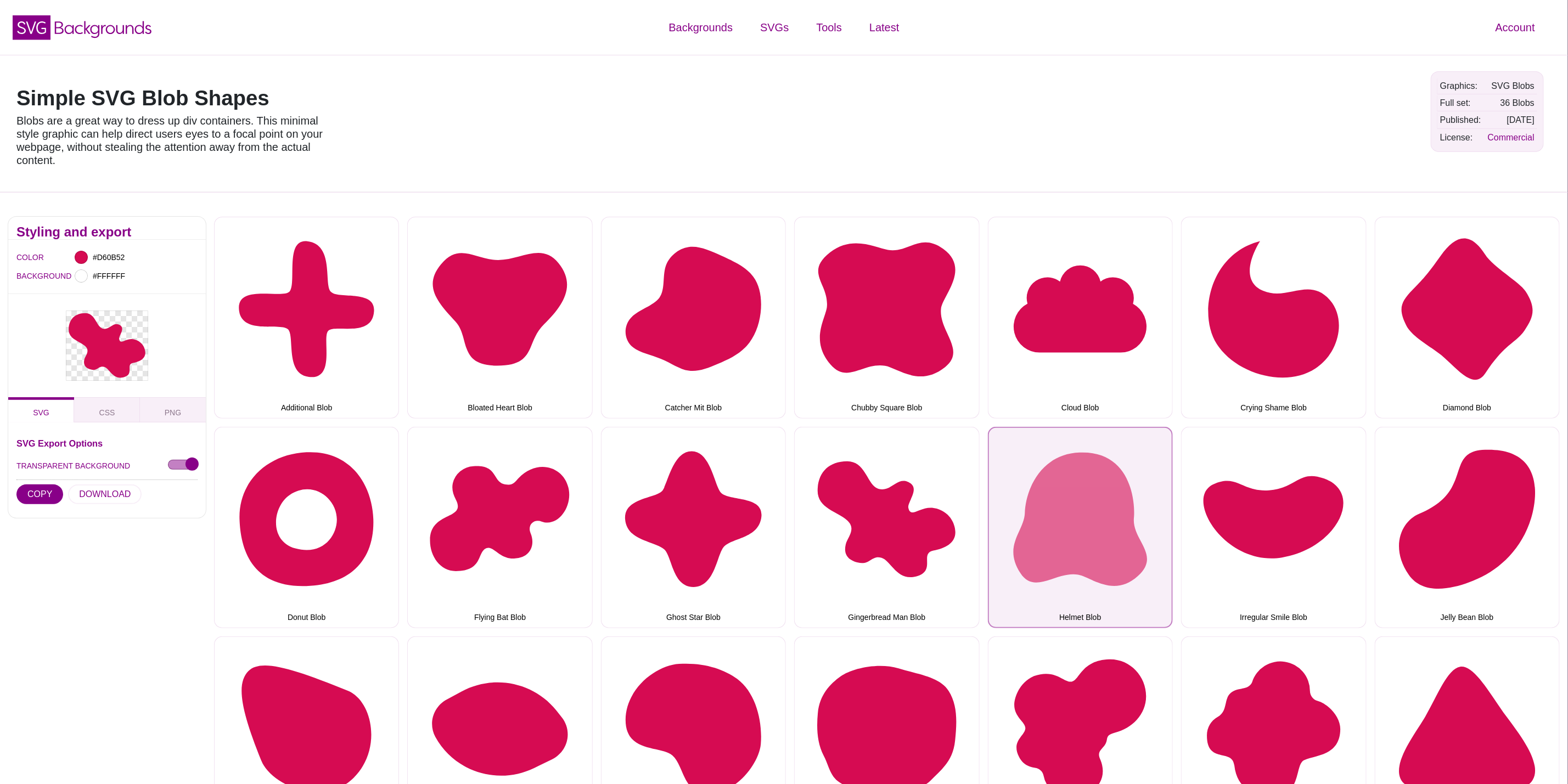
click at [1085, 484] on button "Helmet Blob" at bounding box center [1080, 528] width 185 height 201
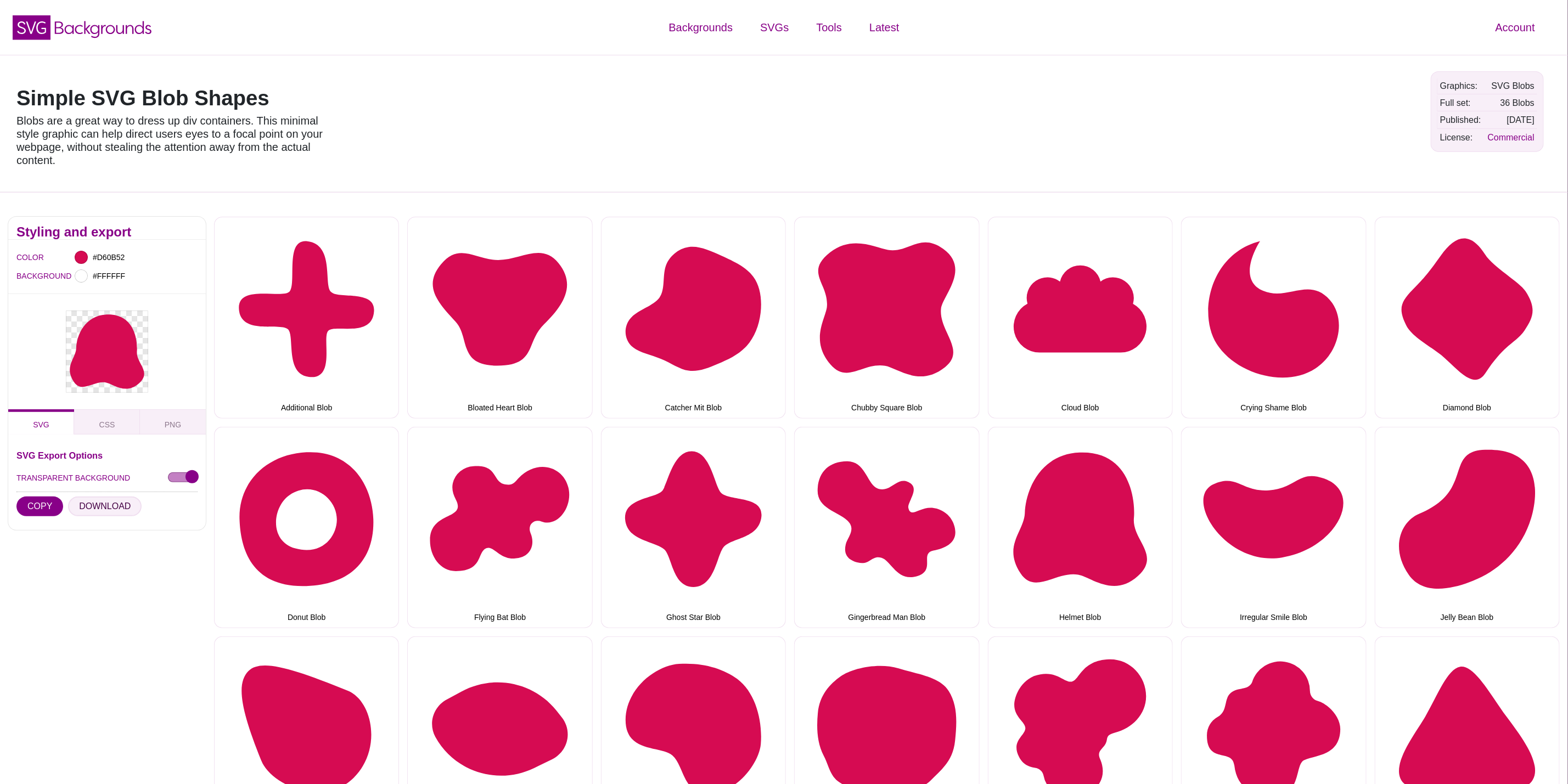
click at [107, 510] on button "DOWNLOAD" at bounding box center [104, 507] width 73 height 20
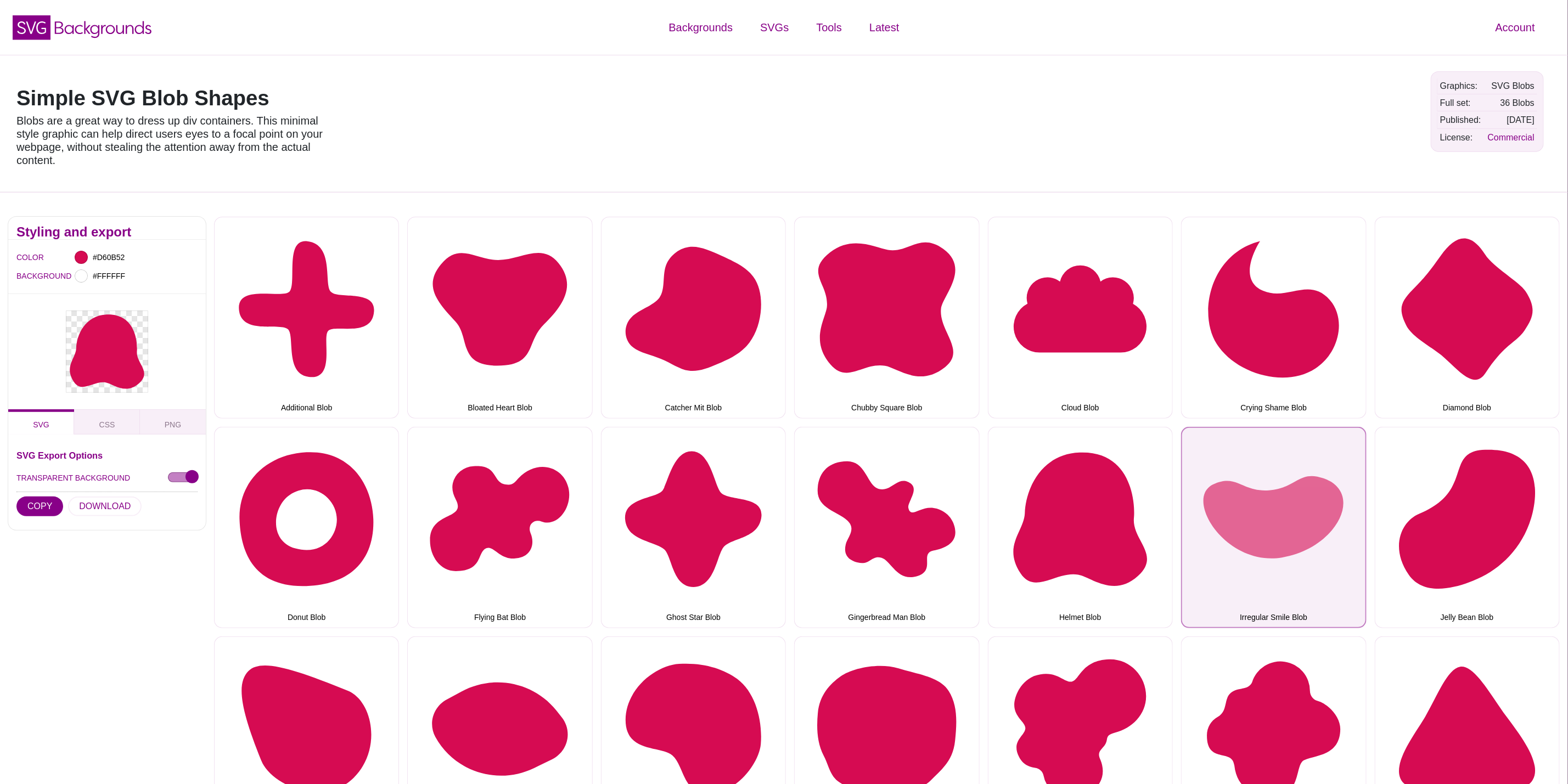
click at [1209, 500] on button "Irregular Smile Blob" at bounding box center [1273, 528] width 185 height 201
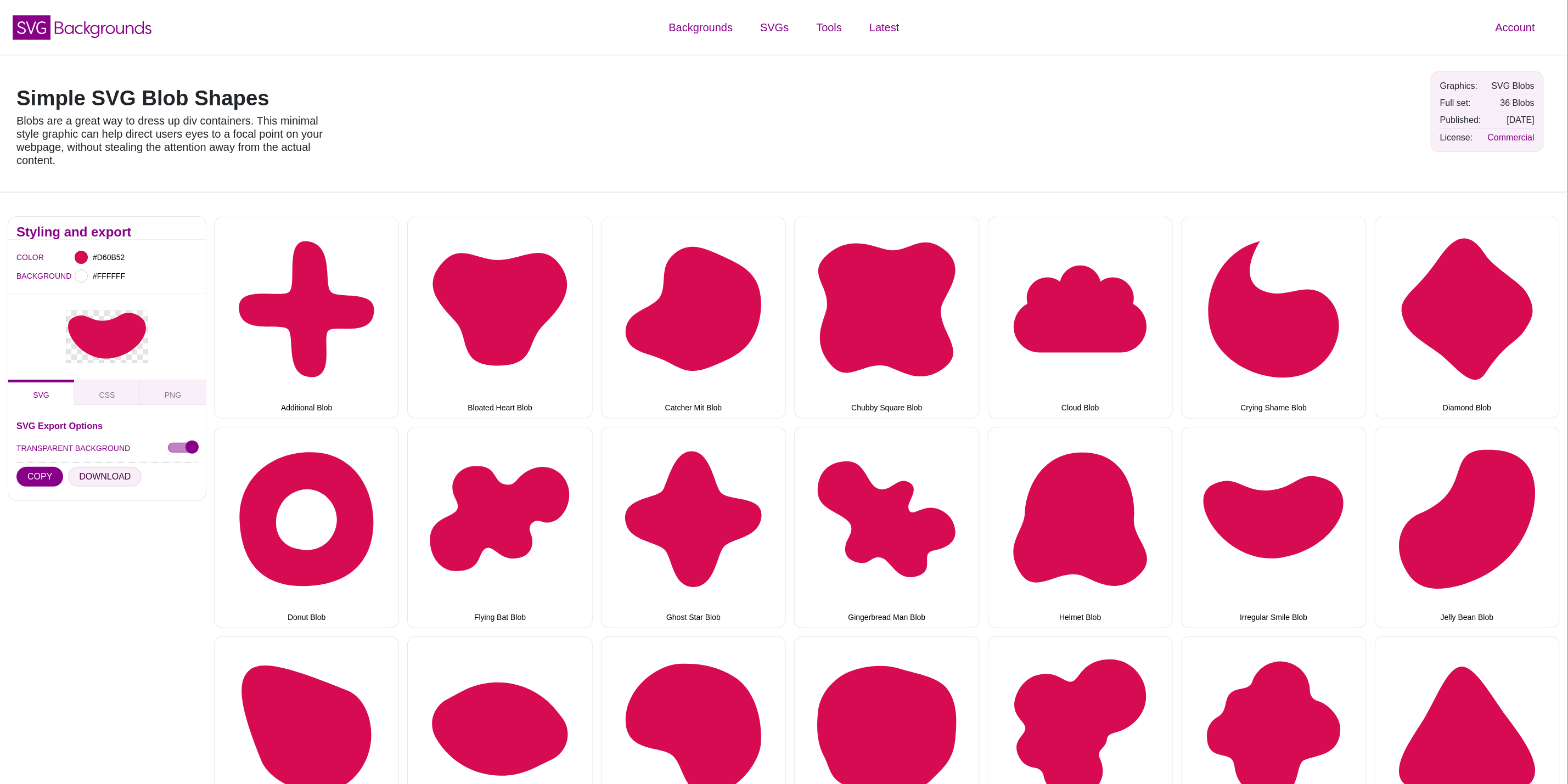
click at [77, 474] on button "DOWNLOAD" at bounding box center [104, 477] width 73 height 20
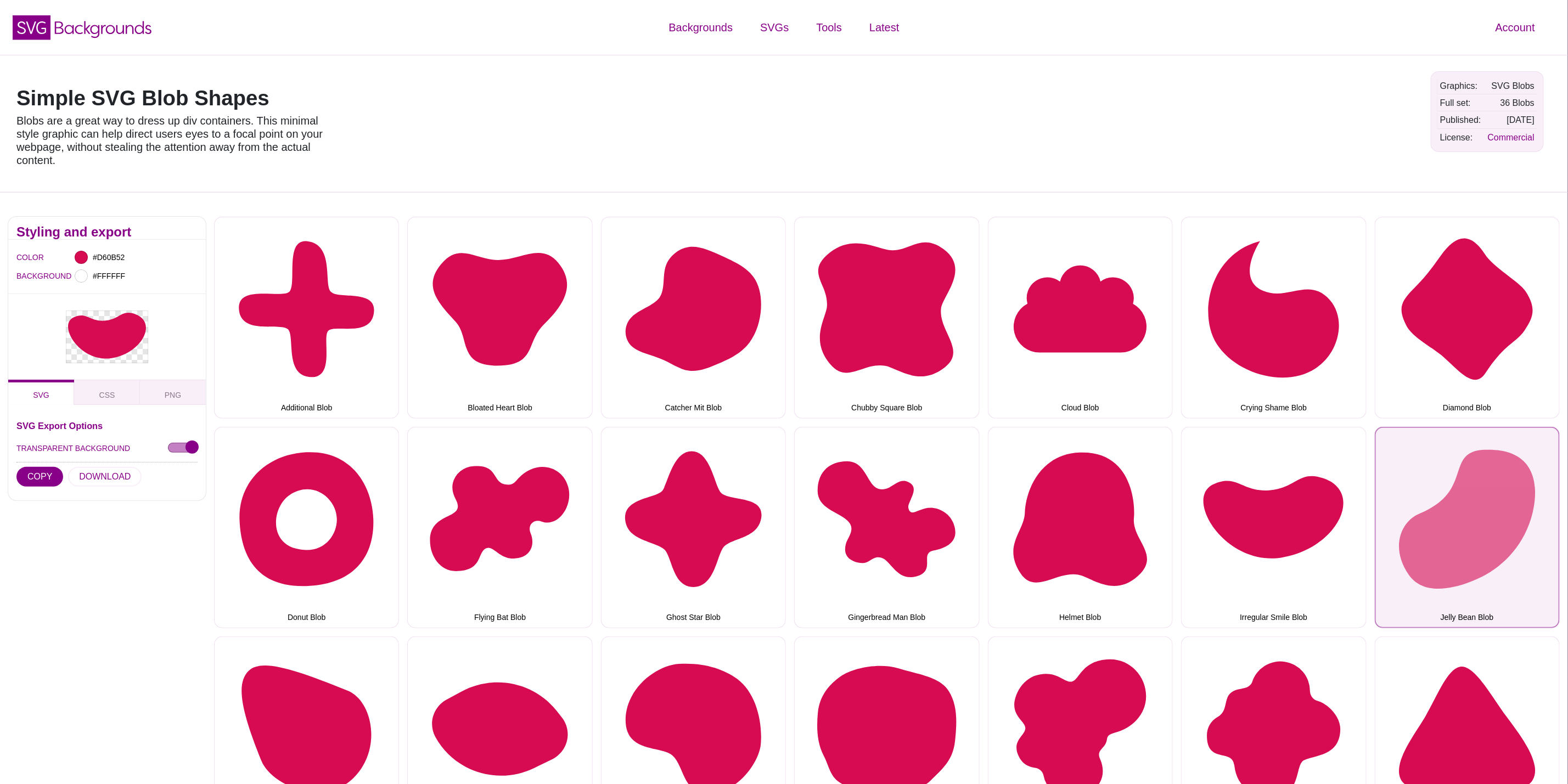
click at [1532, 525] on button "Jelly Bean Blob" at bounding box center [1467, 528] width 185 height 201
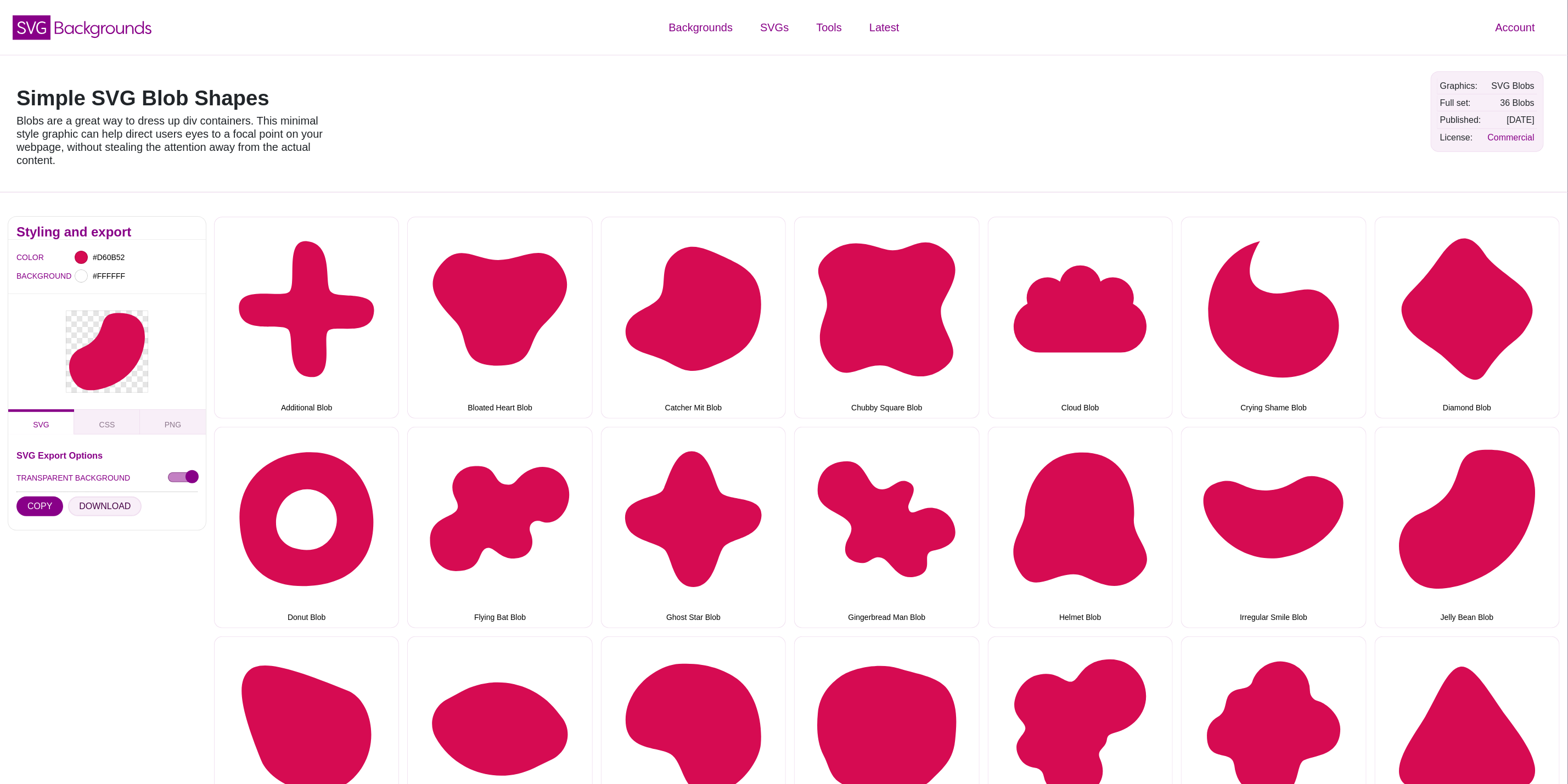
click at [97, 507] on button "DOWNLOAD" at bounding box center [104, 507] width 73 height 20
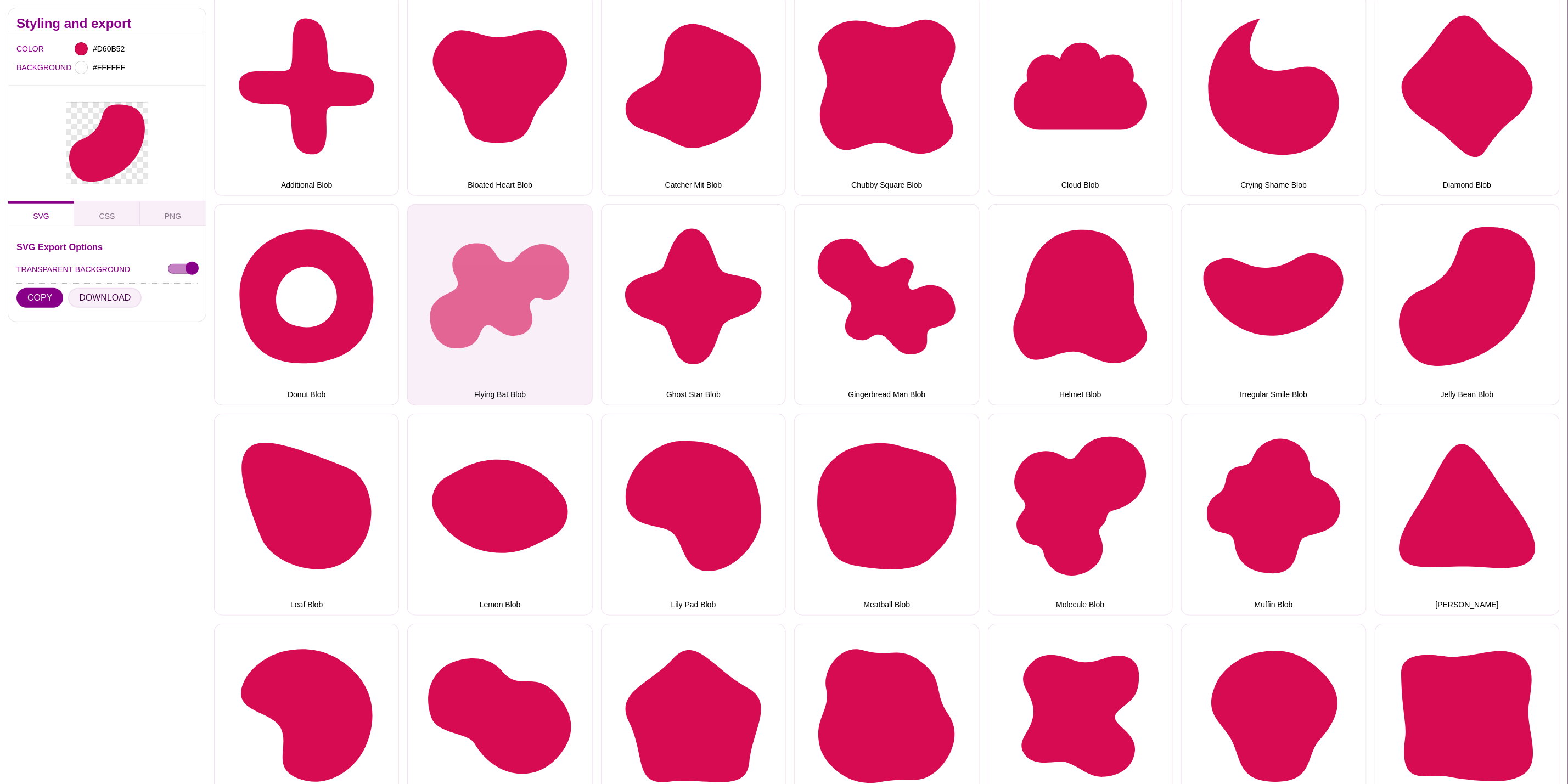
scroll to position [247, 0]
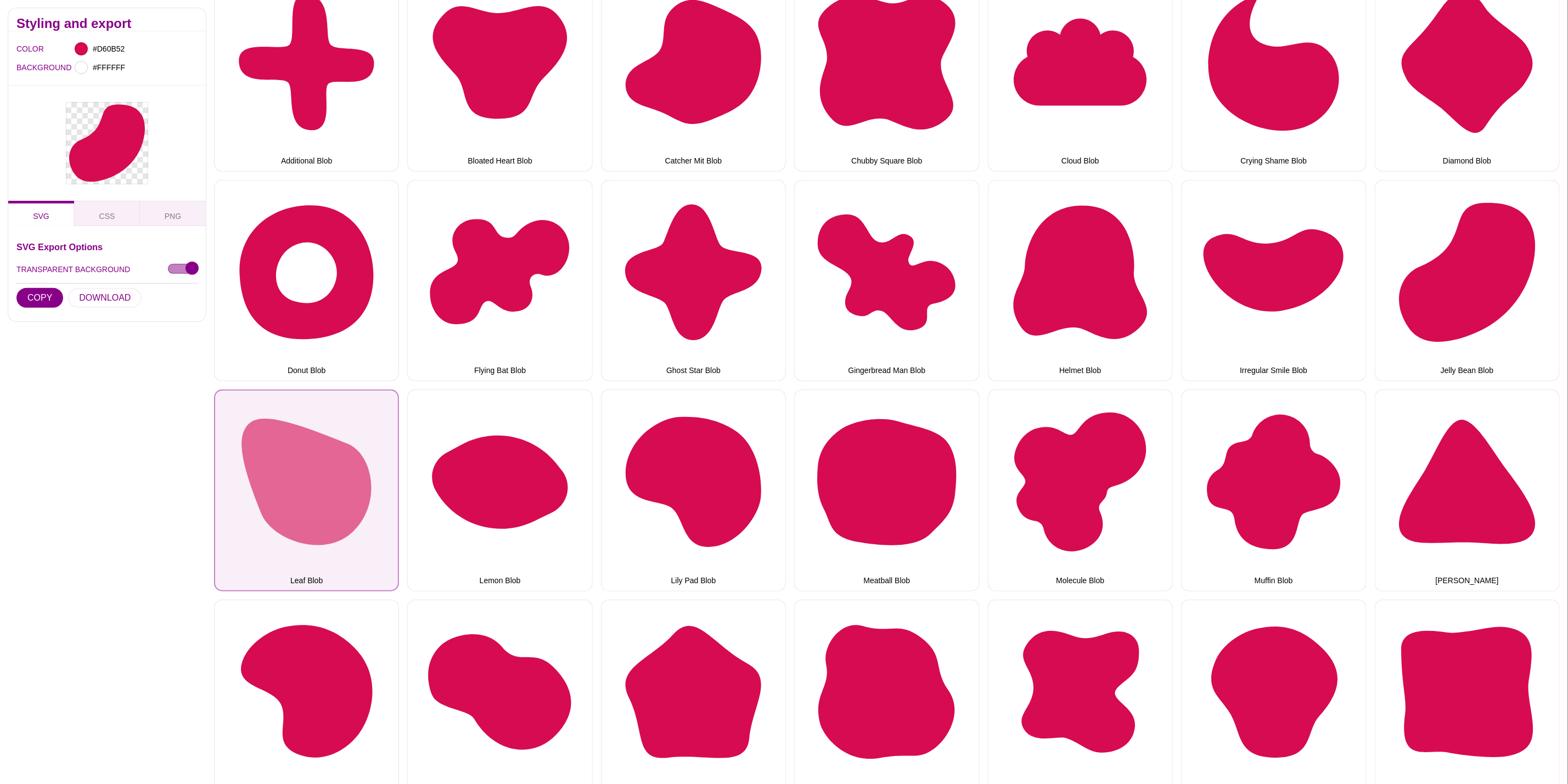
click at [345, 494] on button "Leaf Blob" at bounding box center [306, 490] width 185 height 201
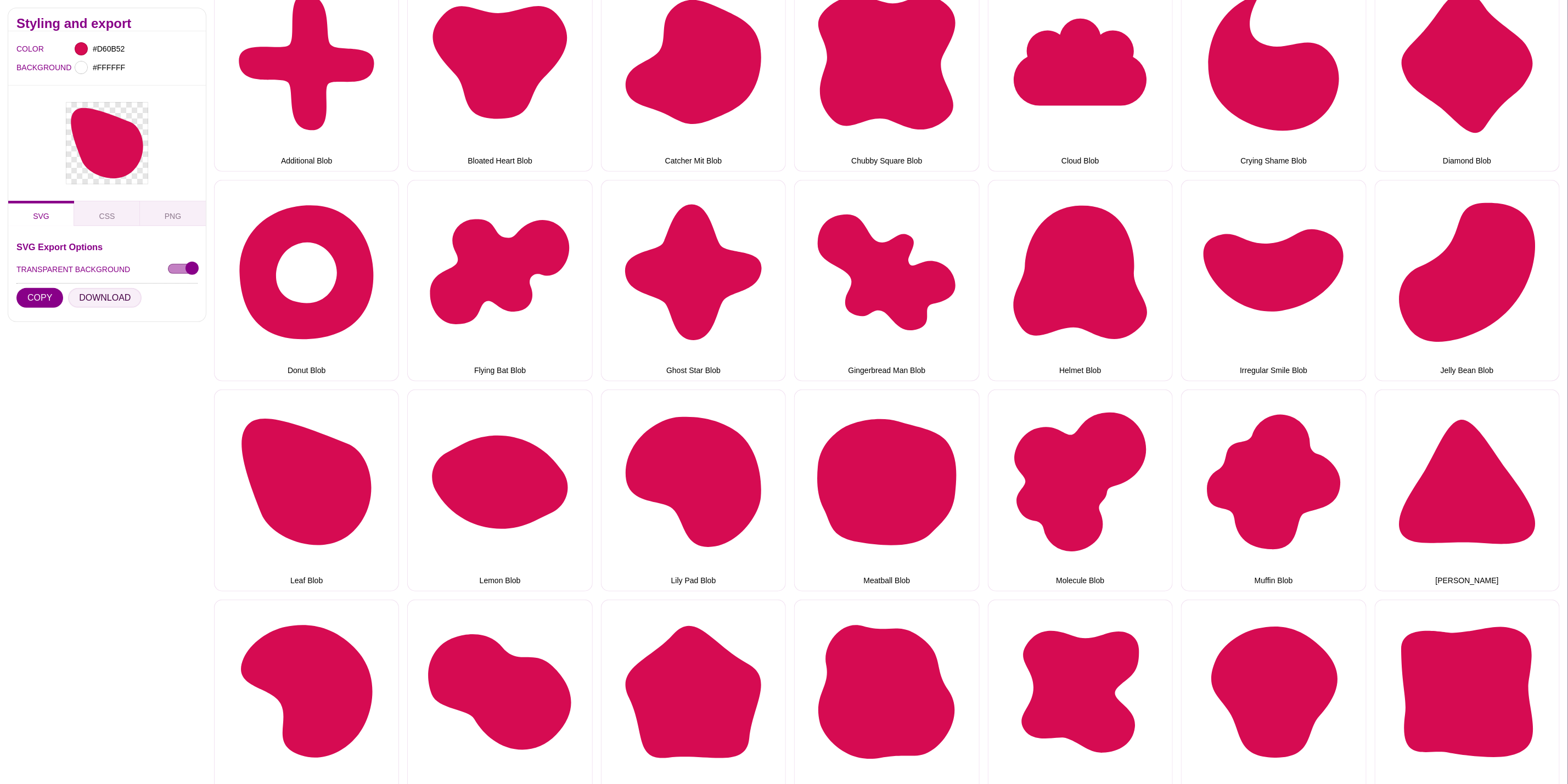
click at [119, 302] on button "DOWNLOAD" at bounding box center [104, 298] width 73 height 20
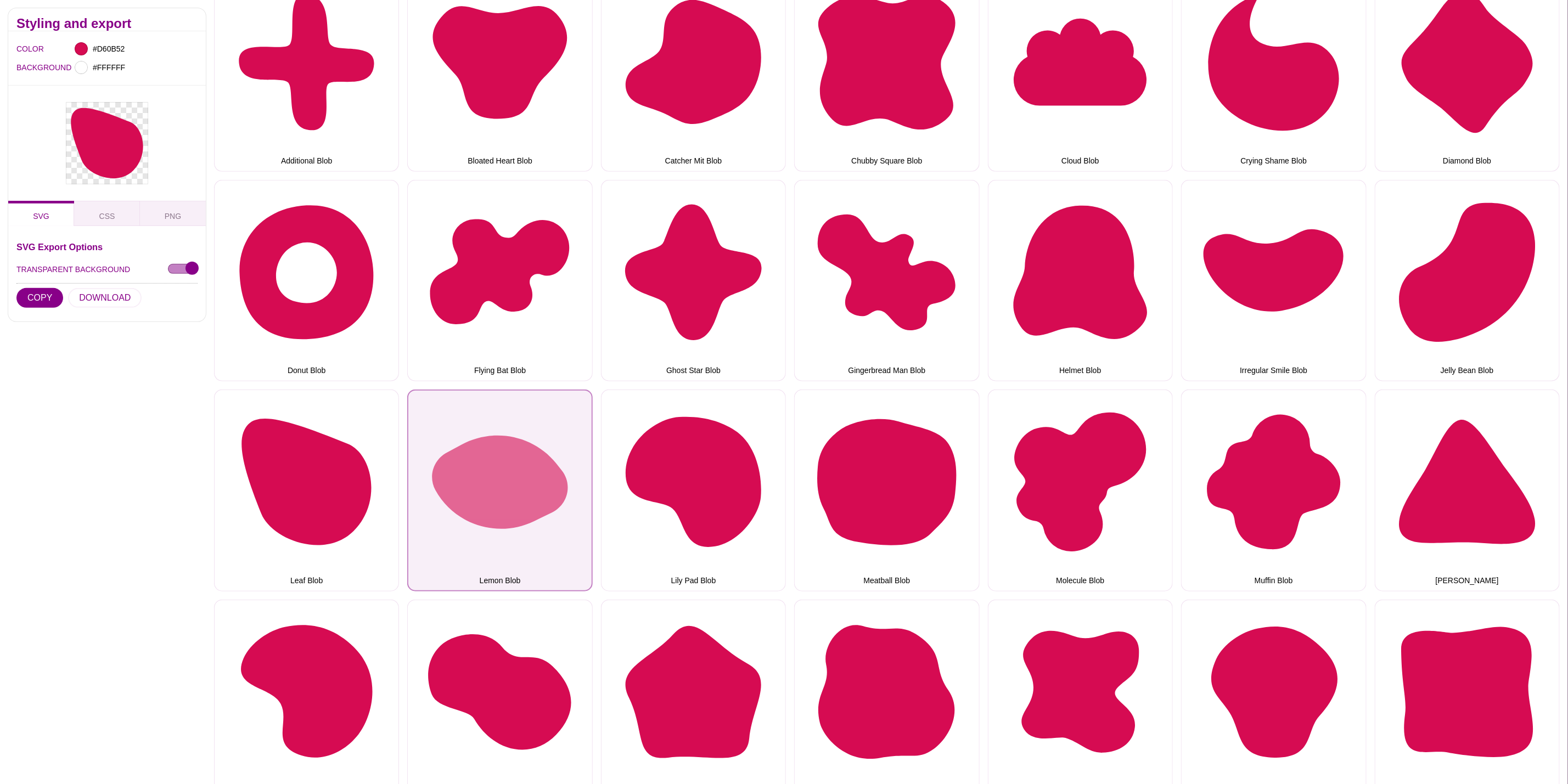
click at [516, 447] on button "Lemon Blob" at bounding box center [500, 490] width 185 height 201
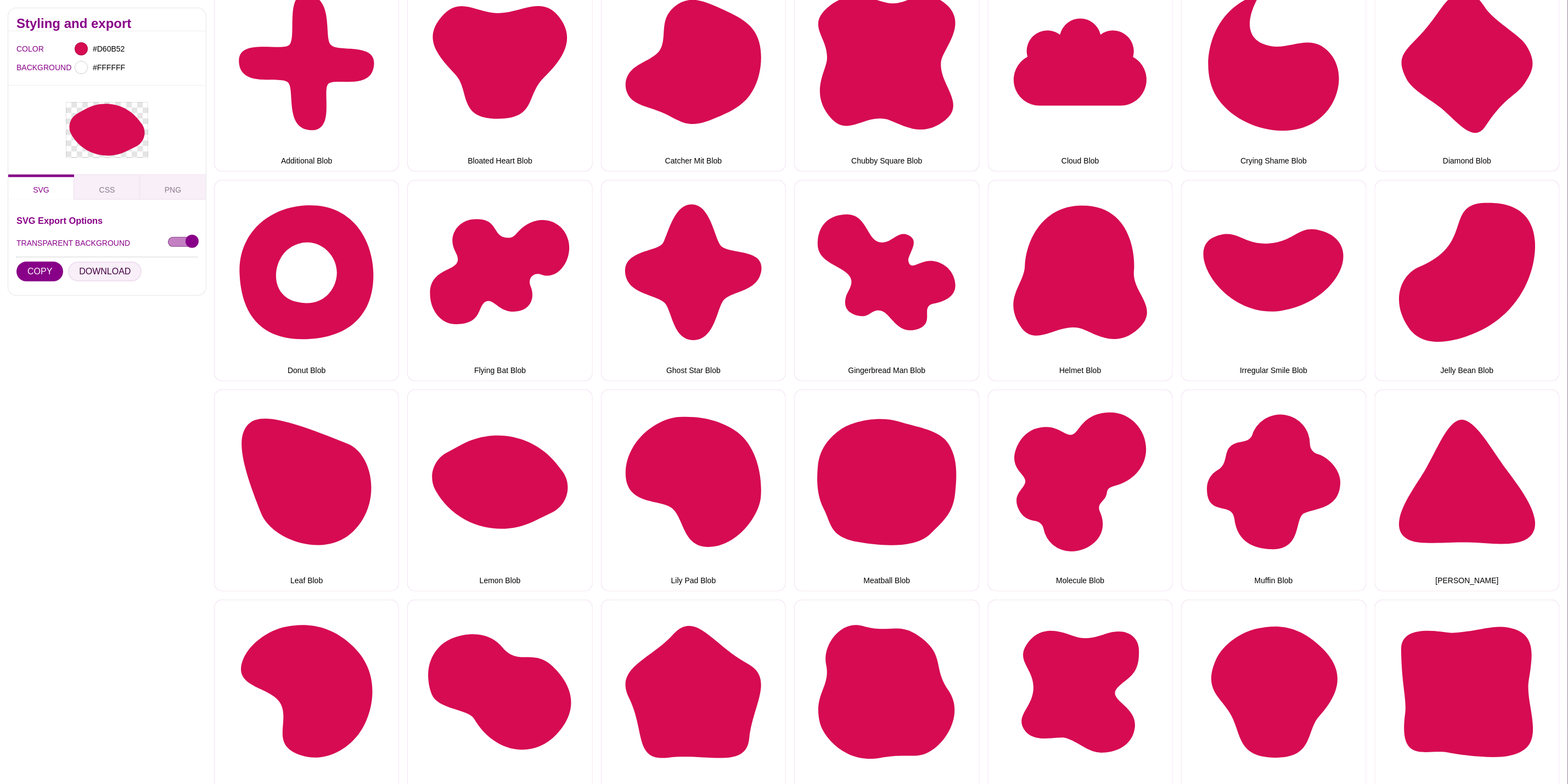
click at [109, 274] on button "DOWNLOAD" at bounding box center [104, 271] width 73 height 20
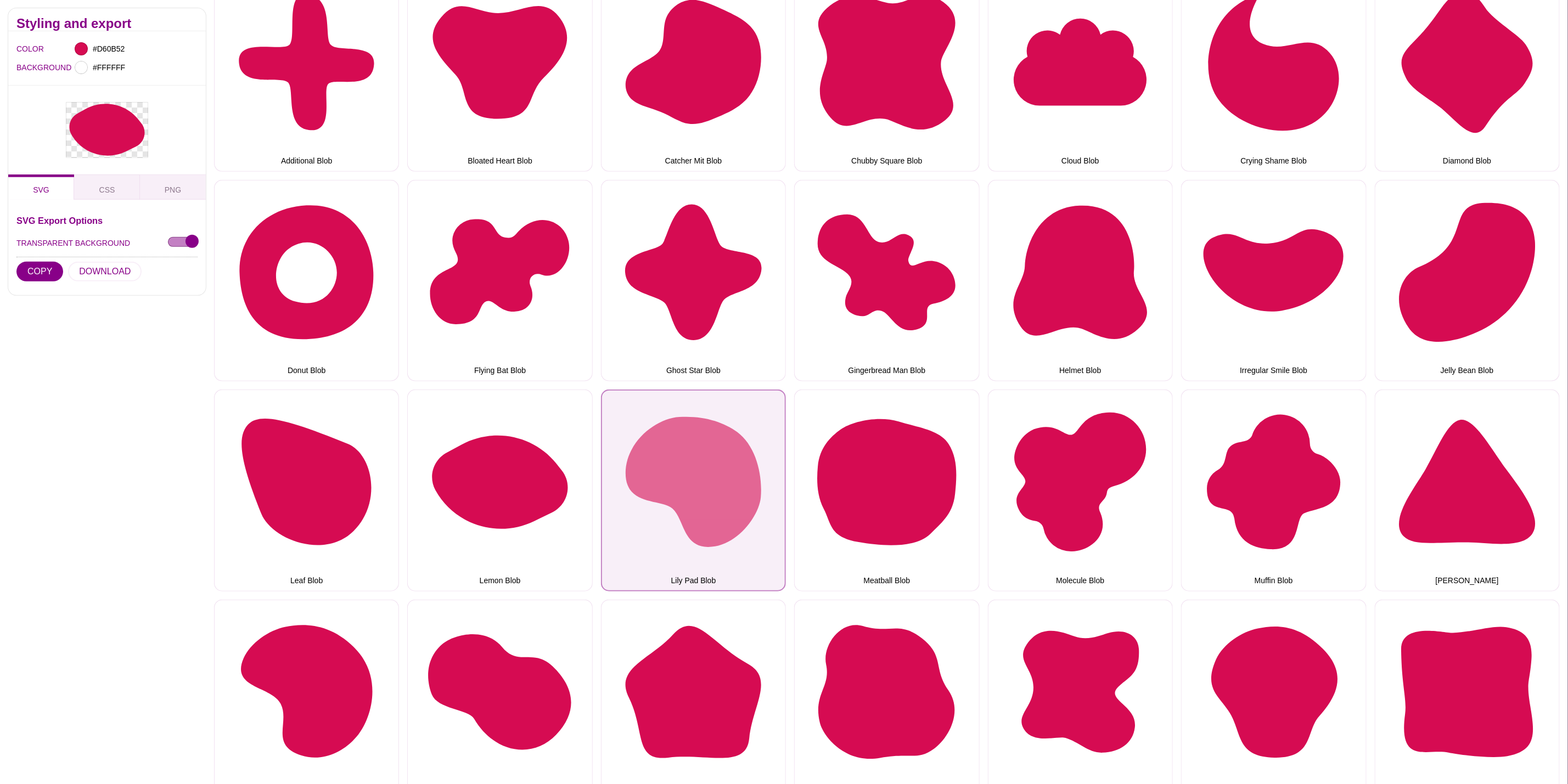
click at [698, 478] on button "Lily Pad Blob" at bounding box center [693, 490] width 185 height 201
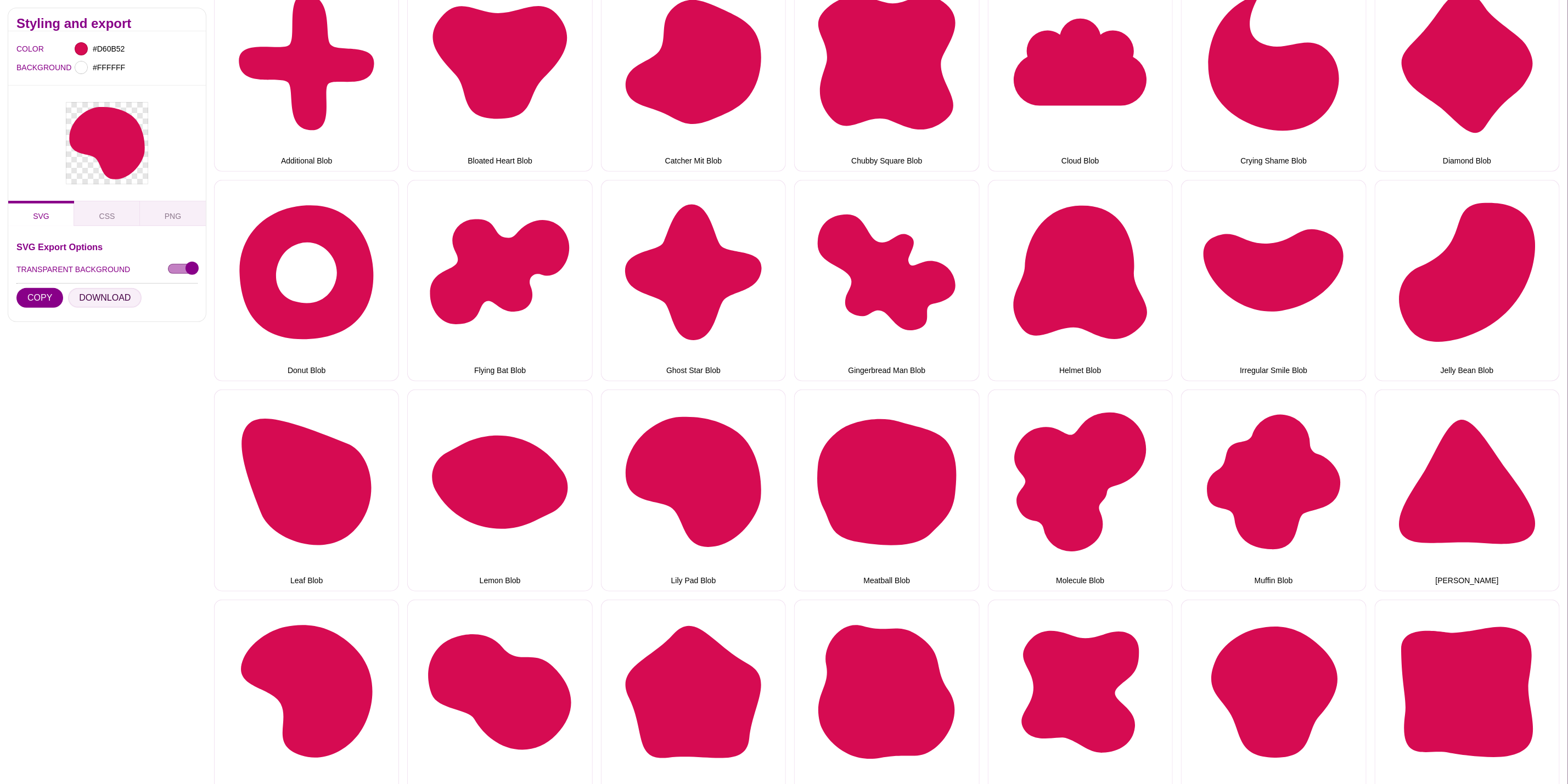
click at [86, 295] on button "DOWNLOAD" at bounding box center [104, 298] width 73 height 20
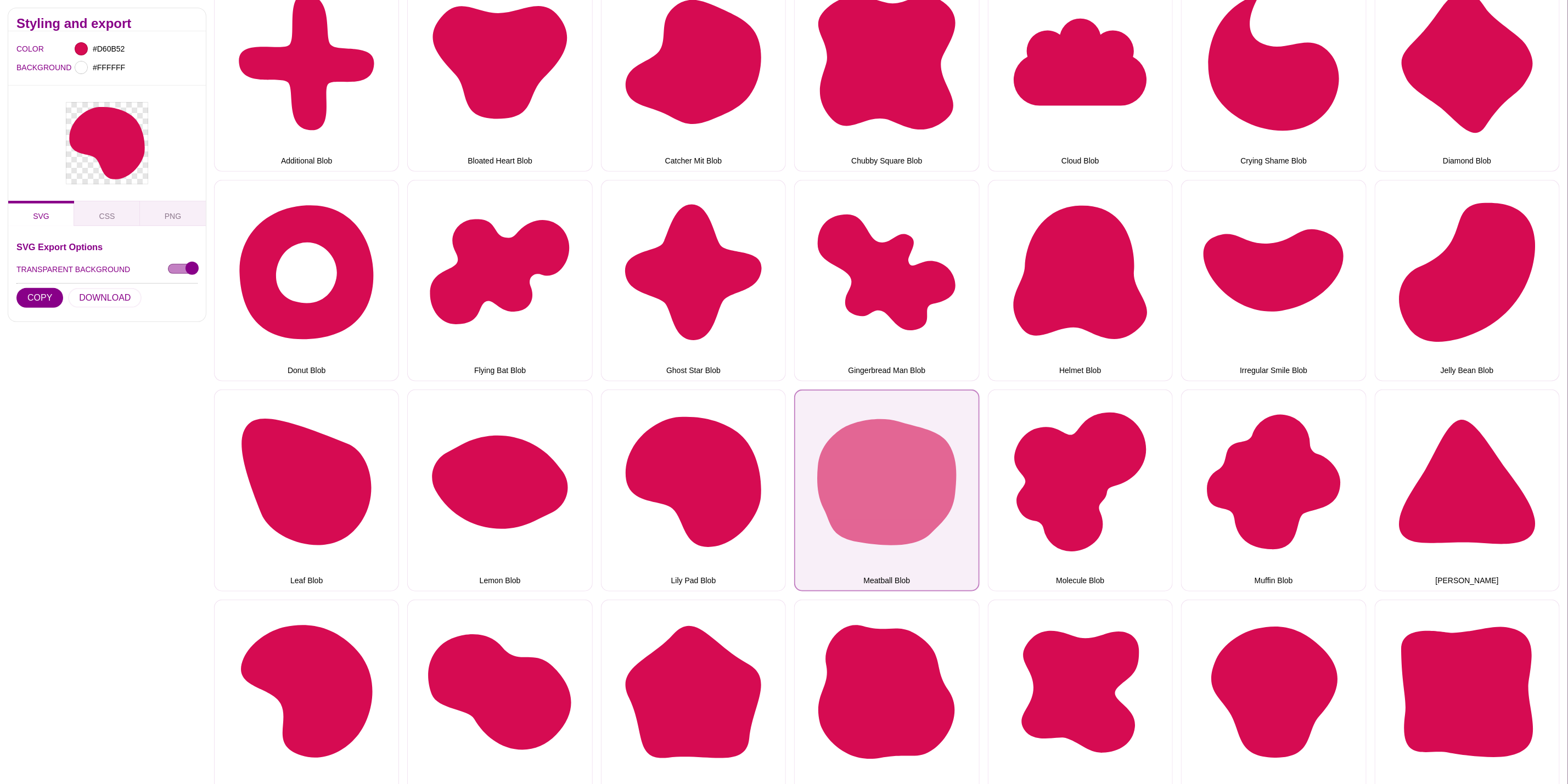
drag, startPoint x: 913, startPoint y: 476, endPoint x: 891, endPoint y: 476, distance: 22.0
click at [913, 476] on button "Meatball Blob" at bounding box center [886, 490] width 185 height 201
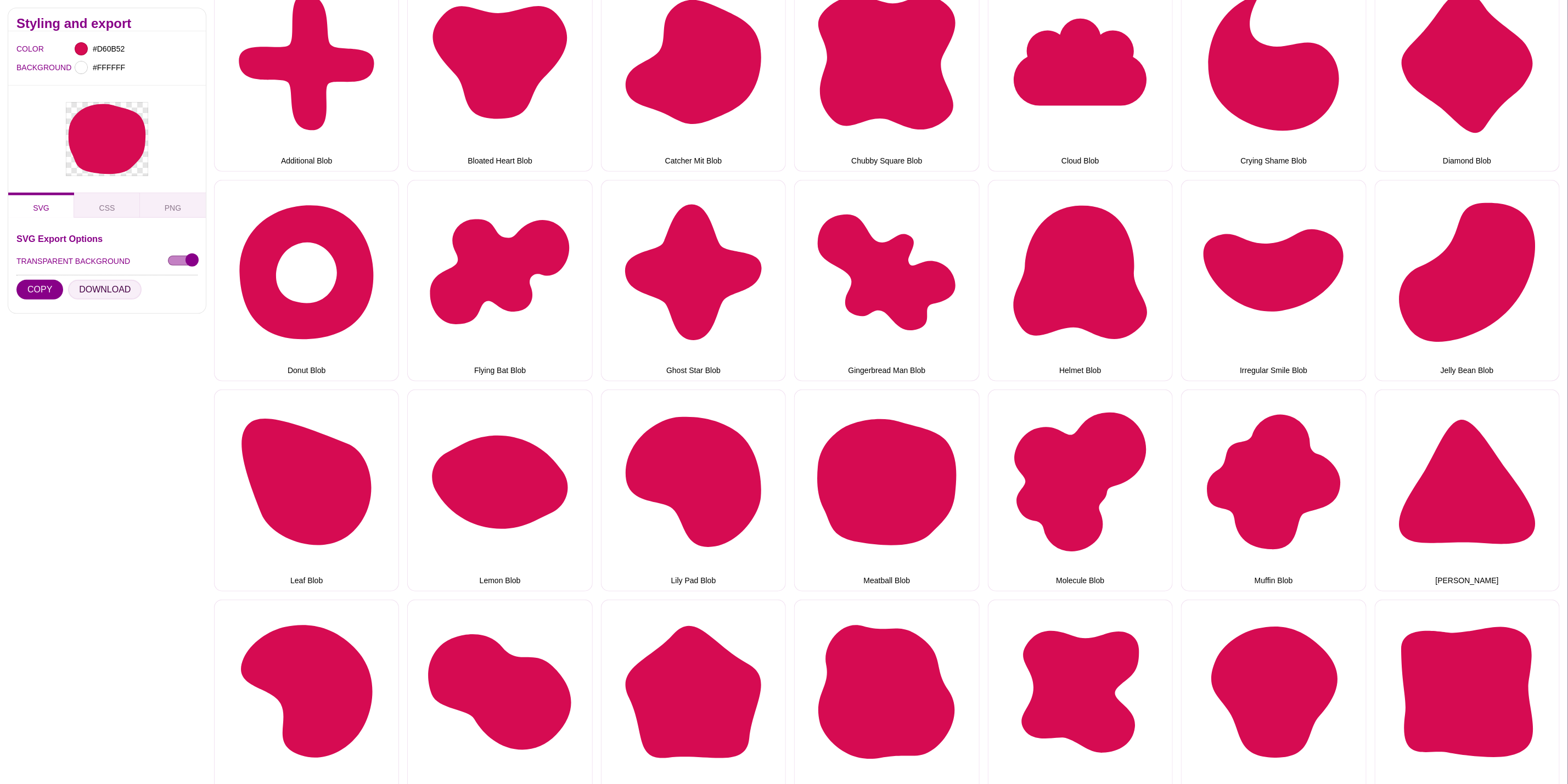
click at [87, 285] on button "DOWNLOAD" at bounding box center [104, 290] width 73 height 20
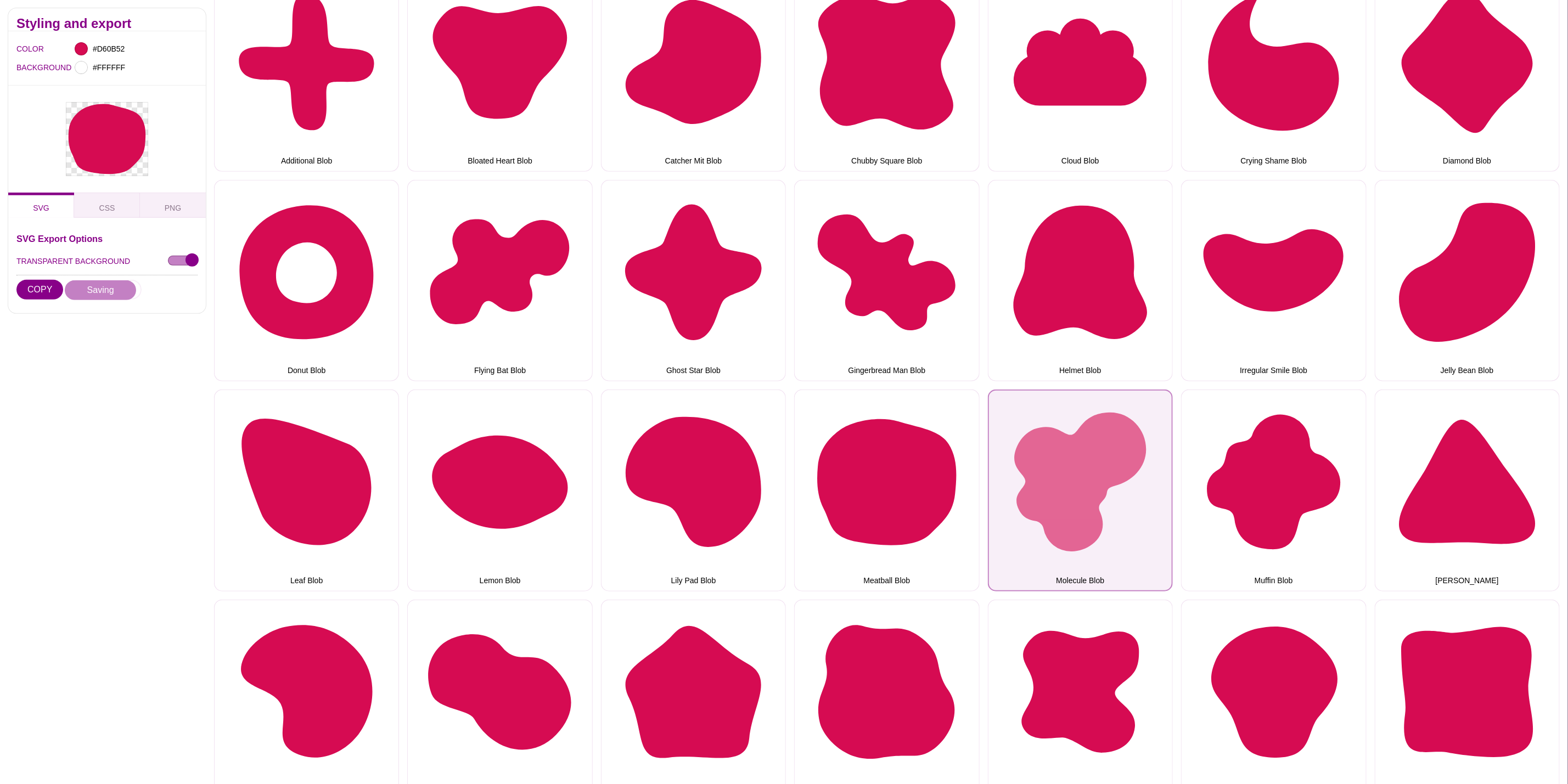
drag, startPoint x: 1062, startPoint y: 463, endPoint x: 1055, endPoint y: 463, distance: 7.0
click at [1062, 463] on button "Molecule Blob" at bounding box center [1080, 490] width 185 height 201
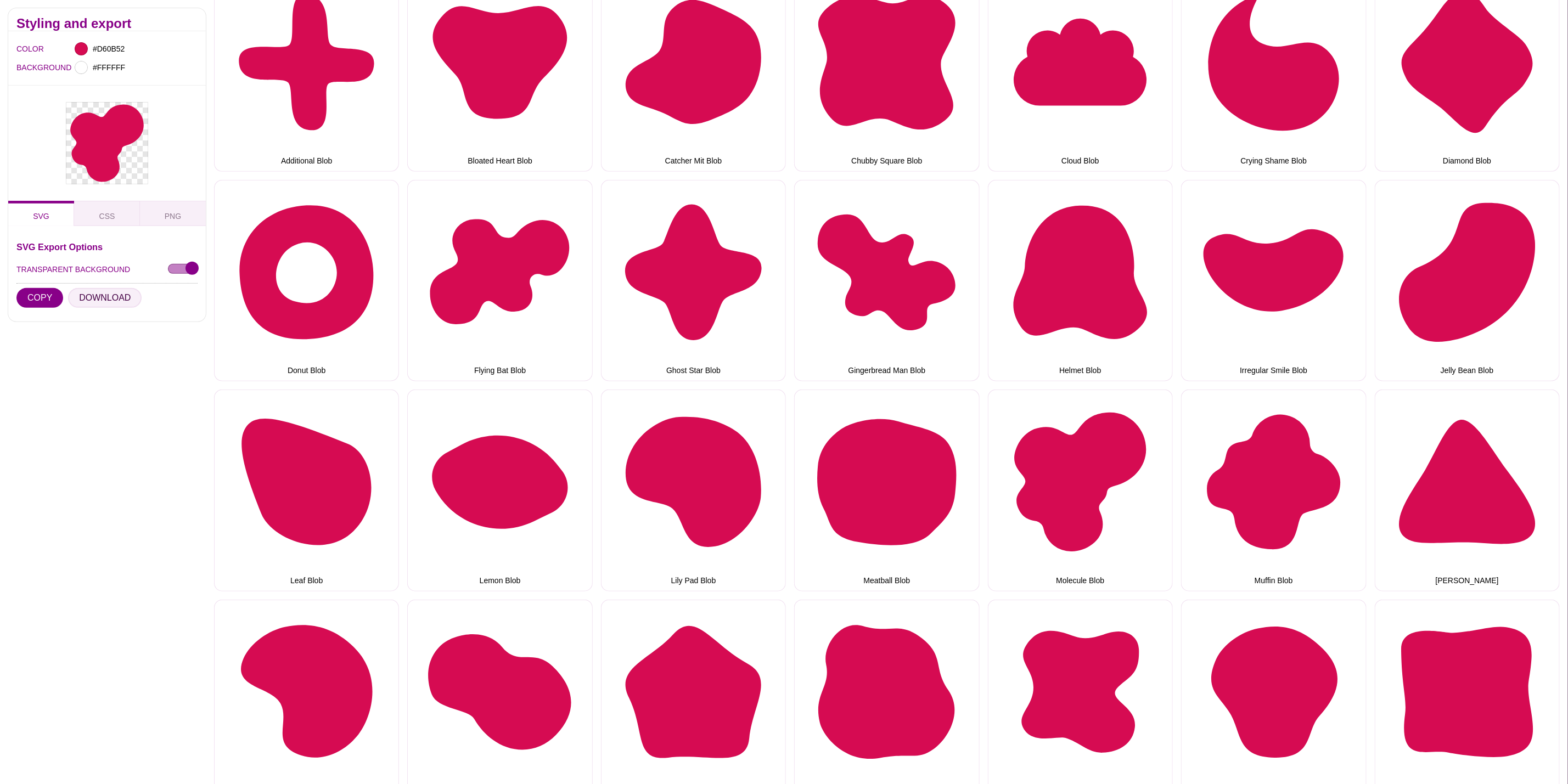
click at [91, 290] on button "DOWNLOAD" at bounding box center [104, 298] width 73 height 20
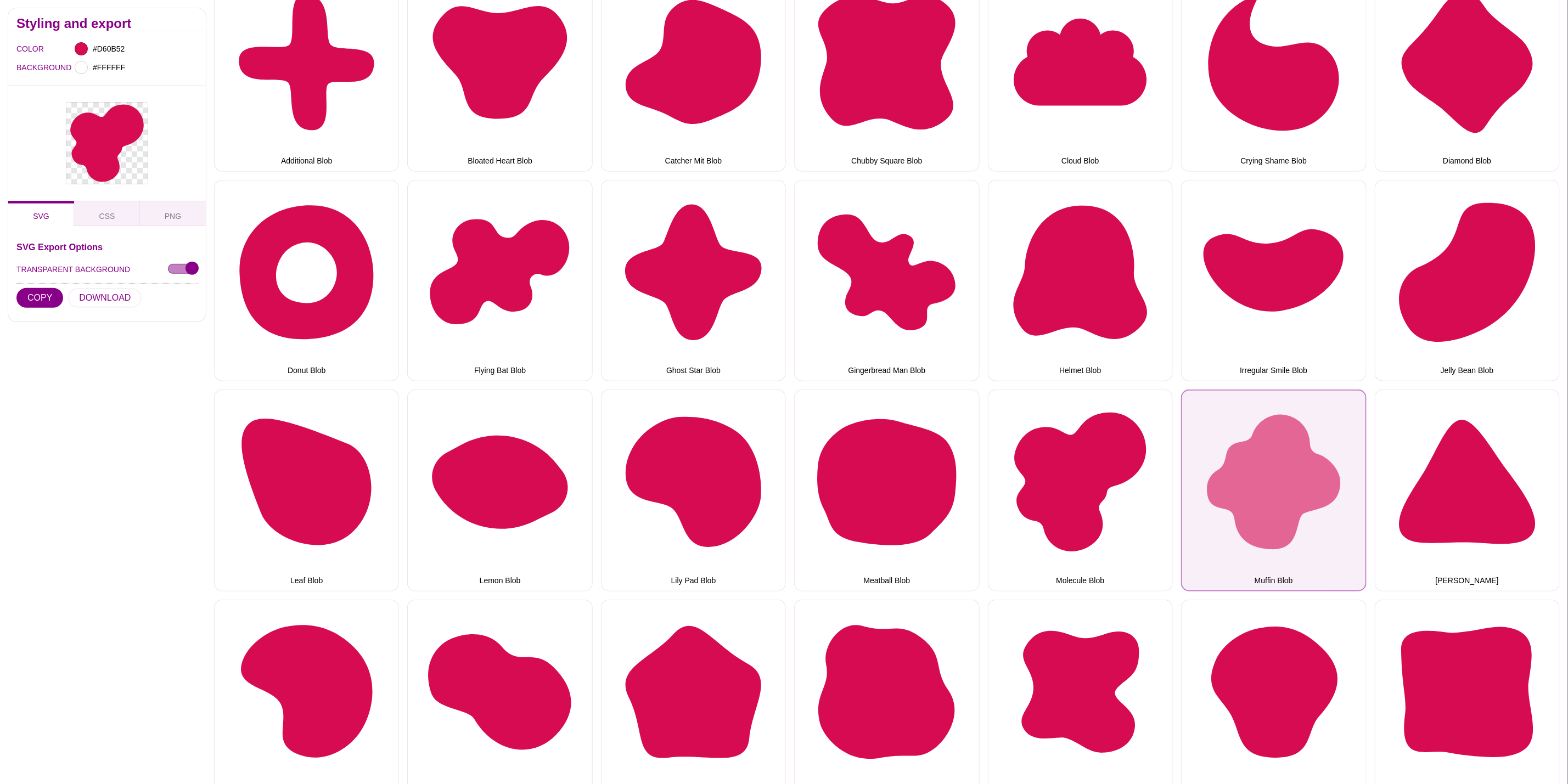
click at [1199, 473] on button "Muffin Blob" at bounding box center [1273, 490] width 185 height 201
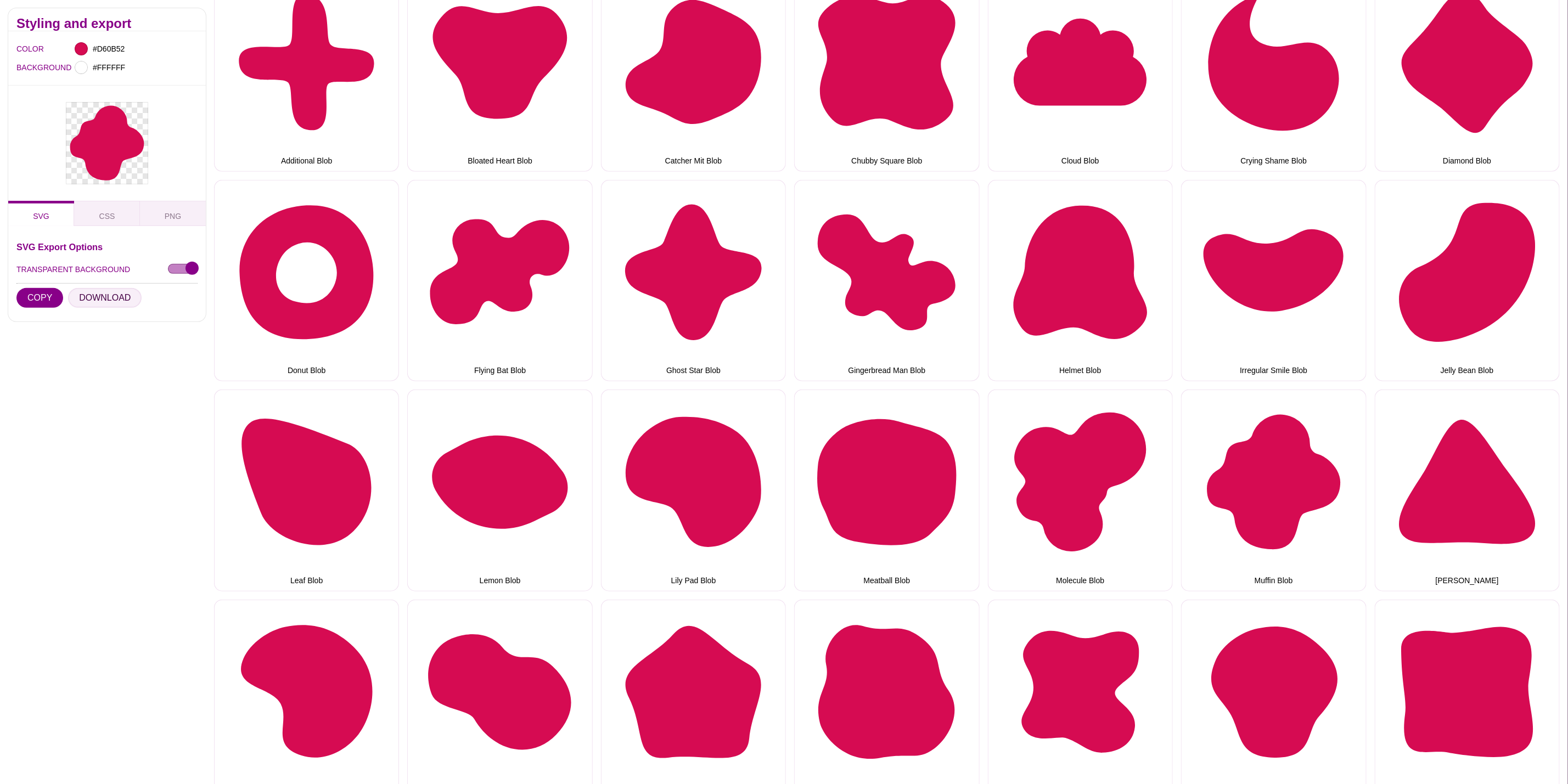
click at [116, 299] on button "DOWNLOAD" at bounding box center [104, 298] width 73 height 20
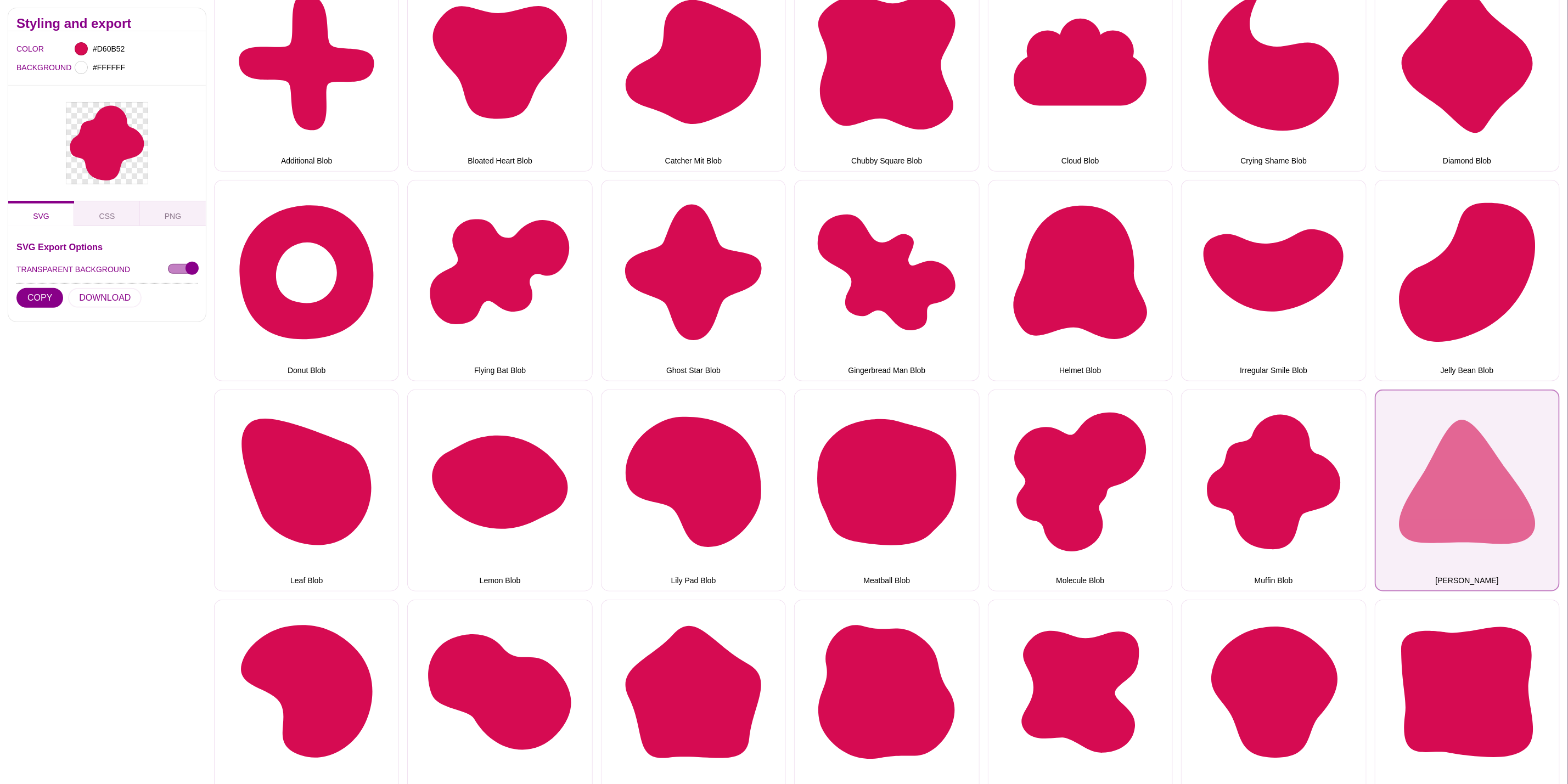
click at [1395, 504] on button "Nacho Blob" at bounding box center [1467, 490] width 185 height 201
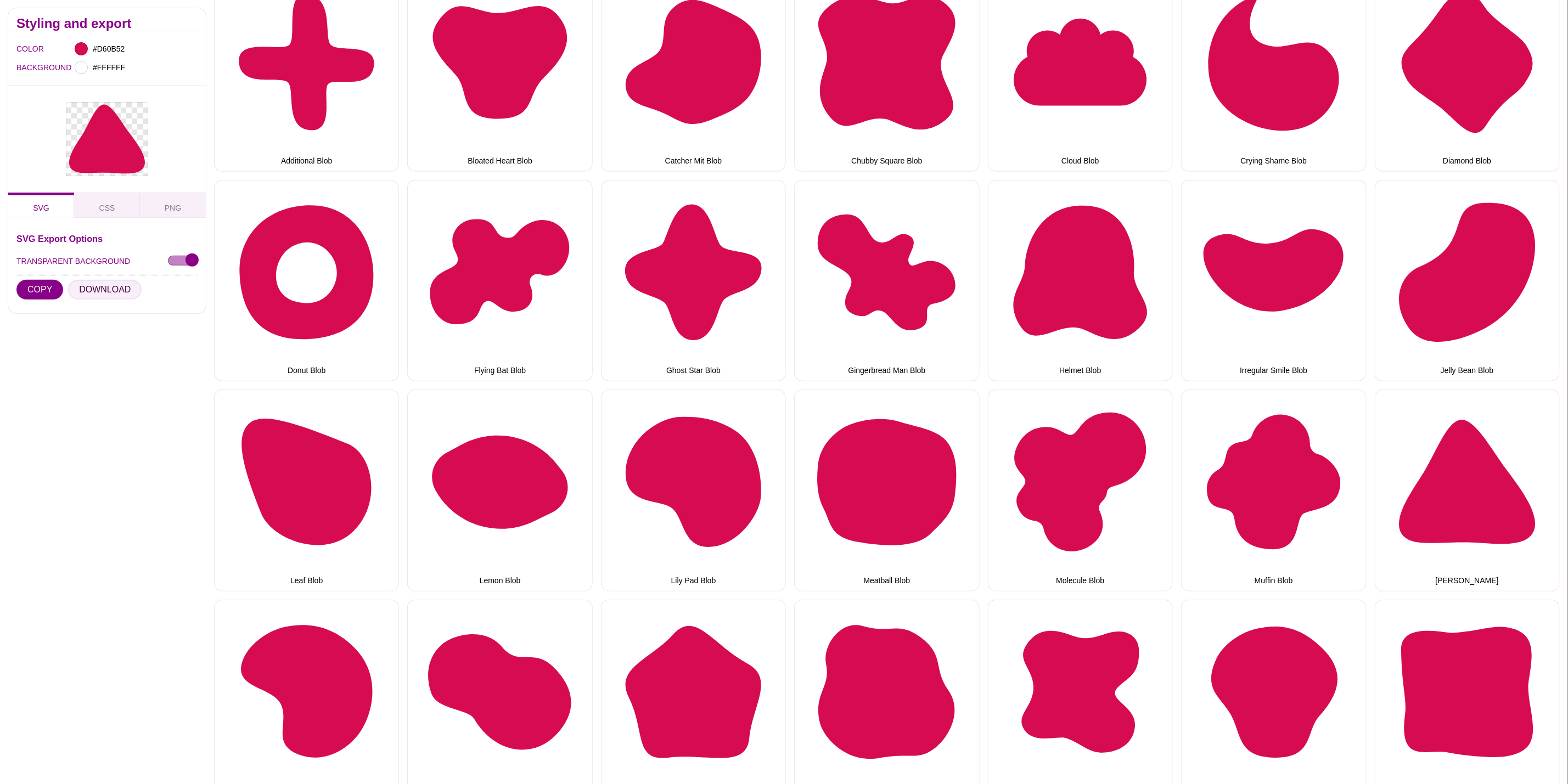
click at [104, 291] on button "DOWNLOAD" at bounding box center [104, 290] width 73 height 20
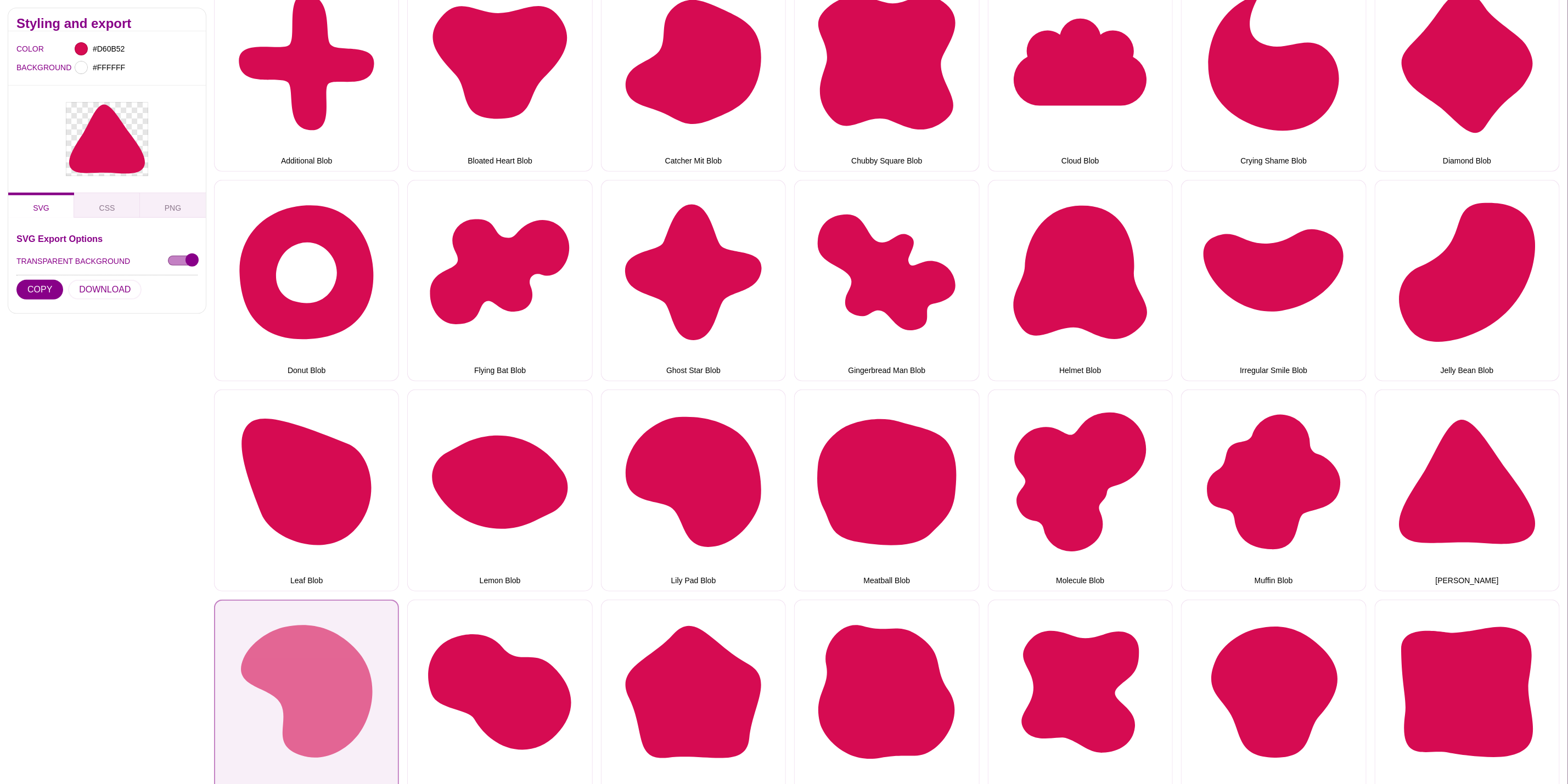
click at [351, 710] on button "Paint Palette Blob" at bounding box center [306, 700] width 185 height 201
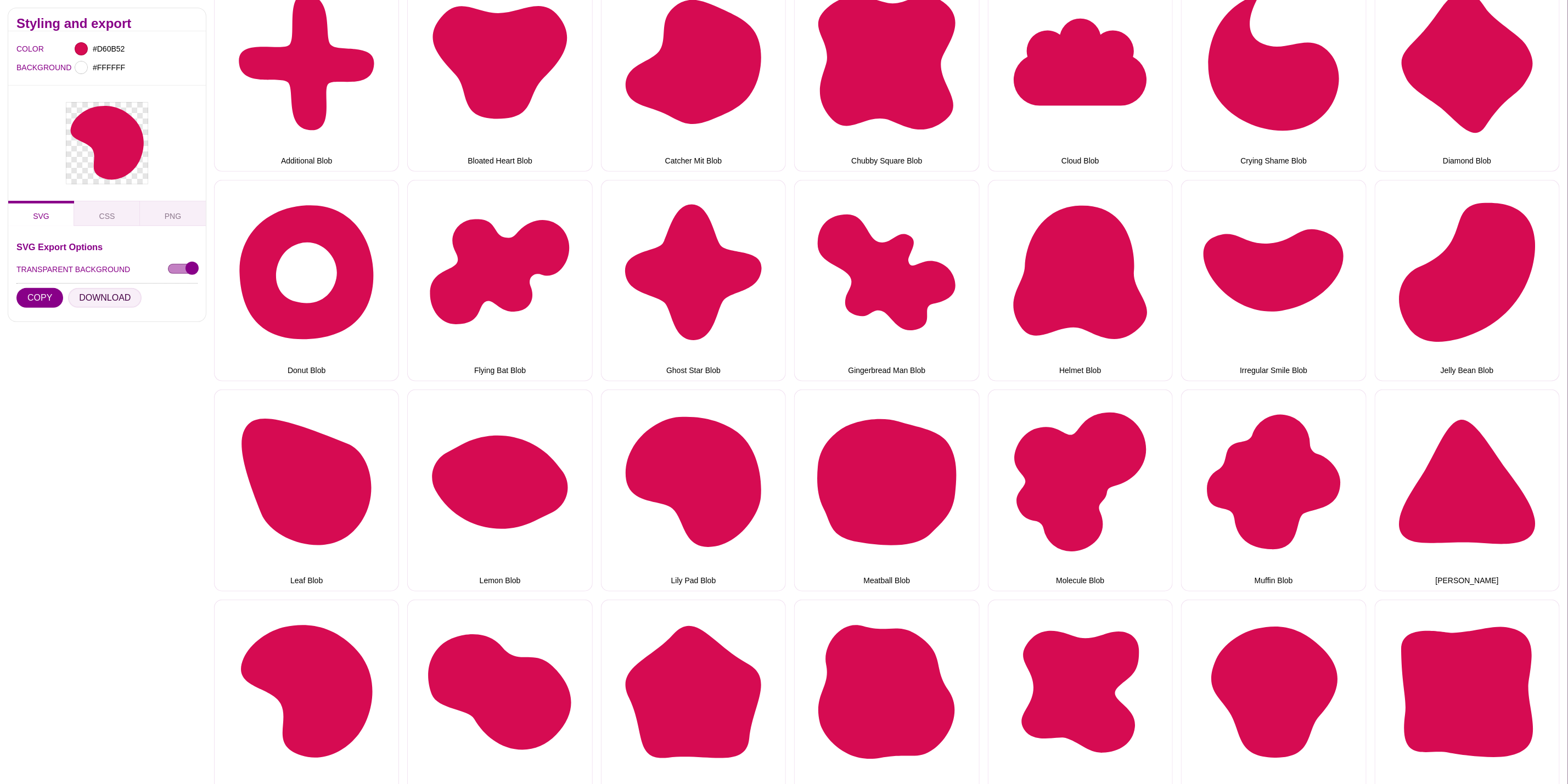
click at [102, 303] on button "DOWNLOAD" at bounding box center [104, 298] width 73 height 20
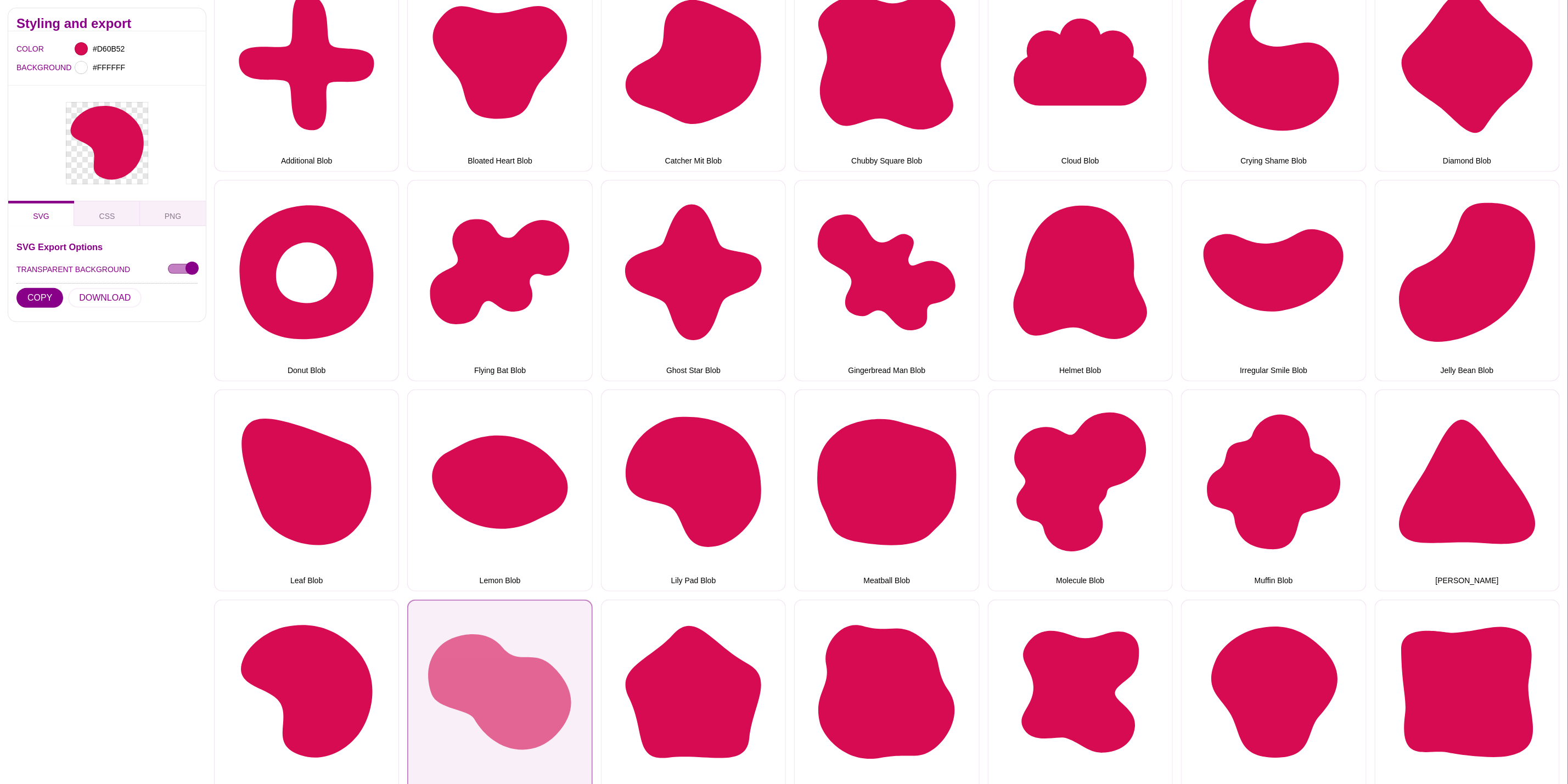
click at [504, 679] on button "Peanut Blob" at bounding box center [500, 700] width 185 height 201
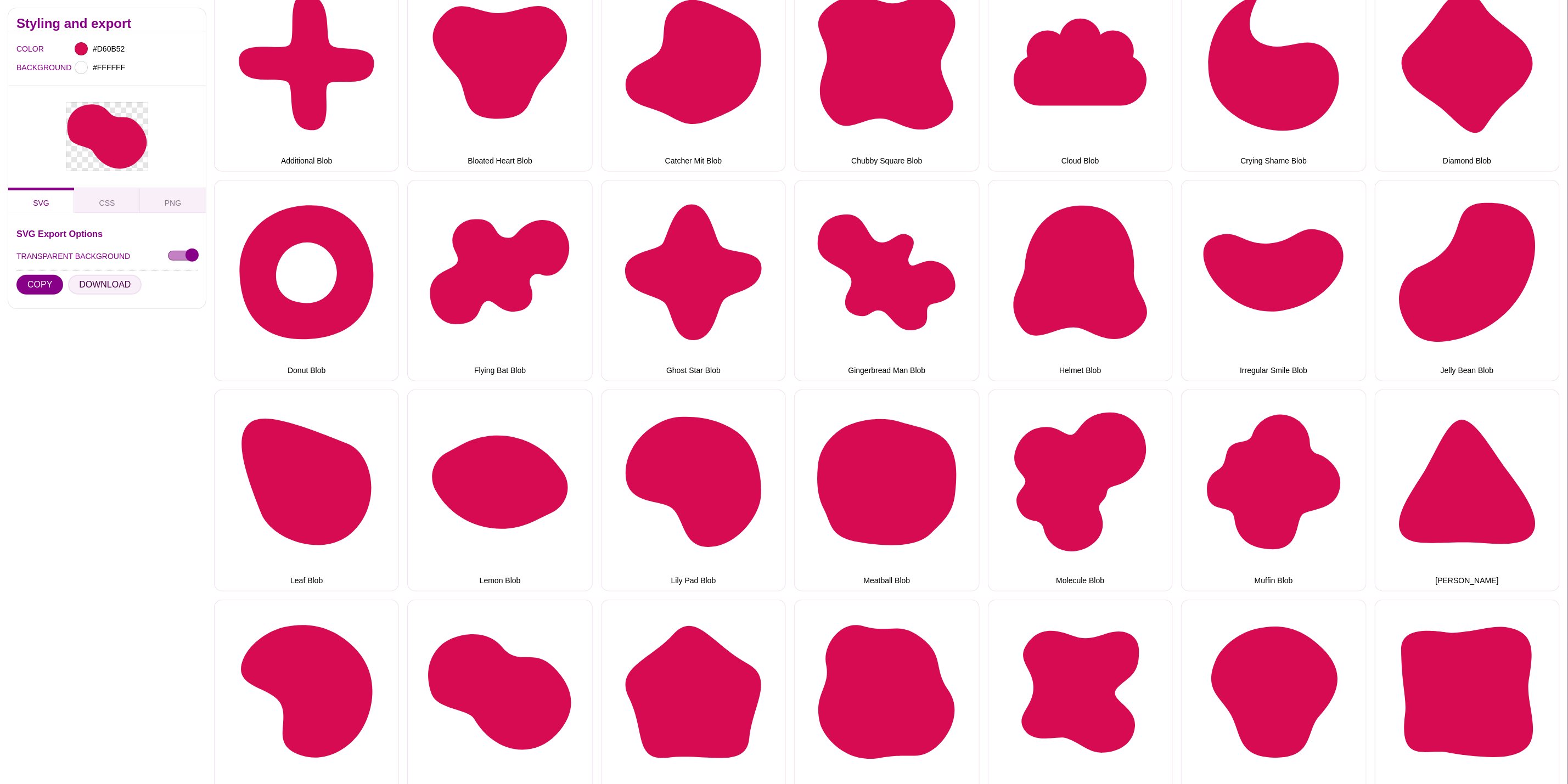
click at [95, 293] on button "DOWNLOAD" at bounding box center [104, 285] width 73 height 20
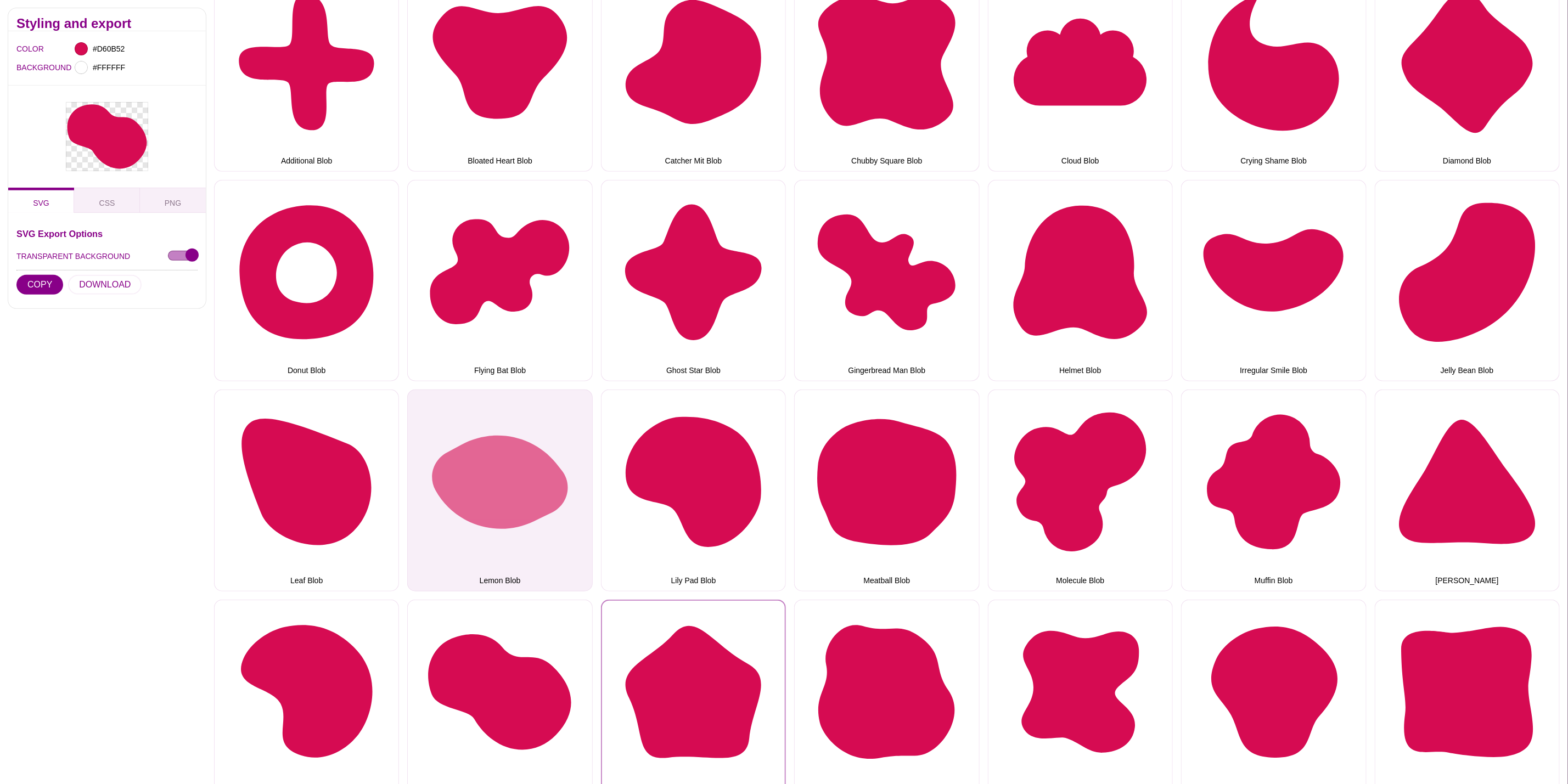
drag, startPoint x: 670, startPoint y: 662, endPoint x: 511, endPoint y: 588, distance: 175.4
click at [670, 662] on button "Pentagon Blob" at bounding box center [693, 700] width 185 height 201
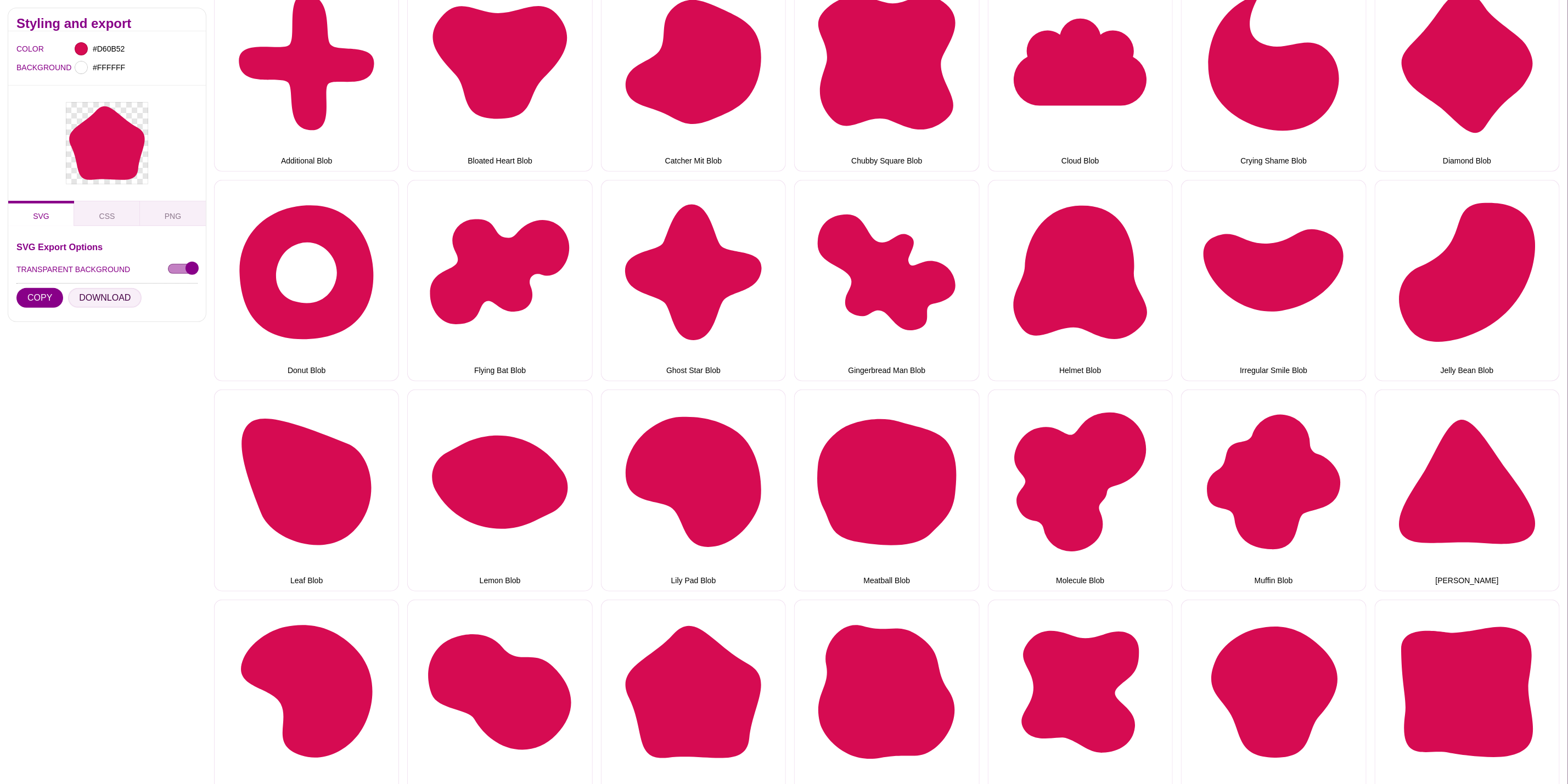
click at [101, 293] on button "DOWNLOAD" at bounding box center [104, 298] width 73 height 20
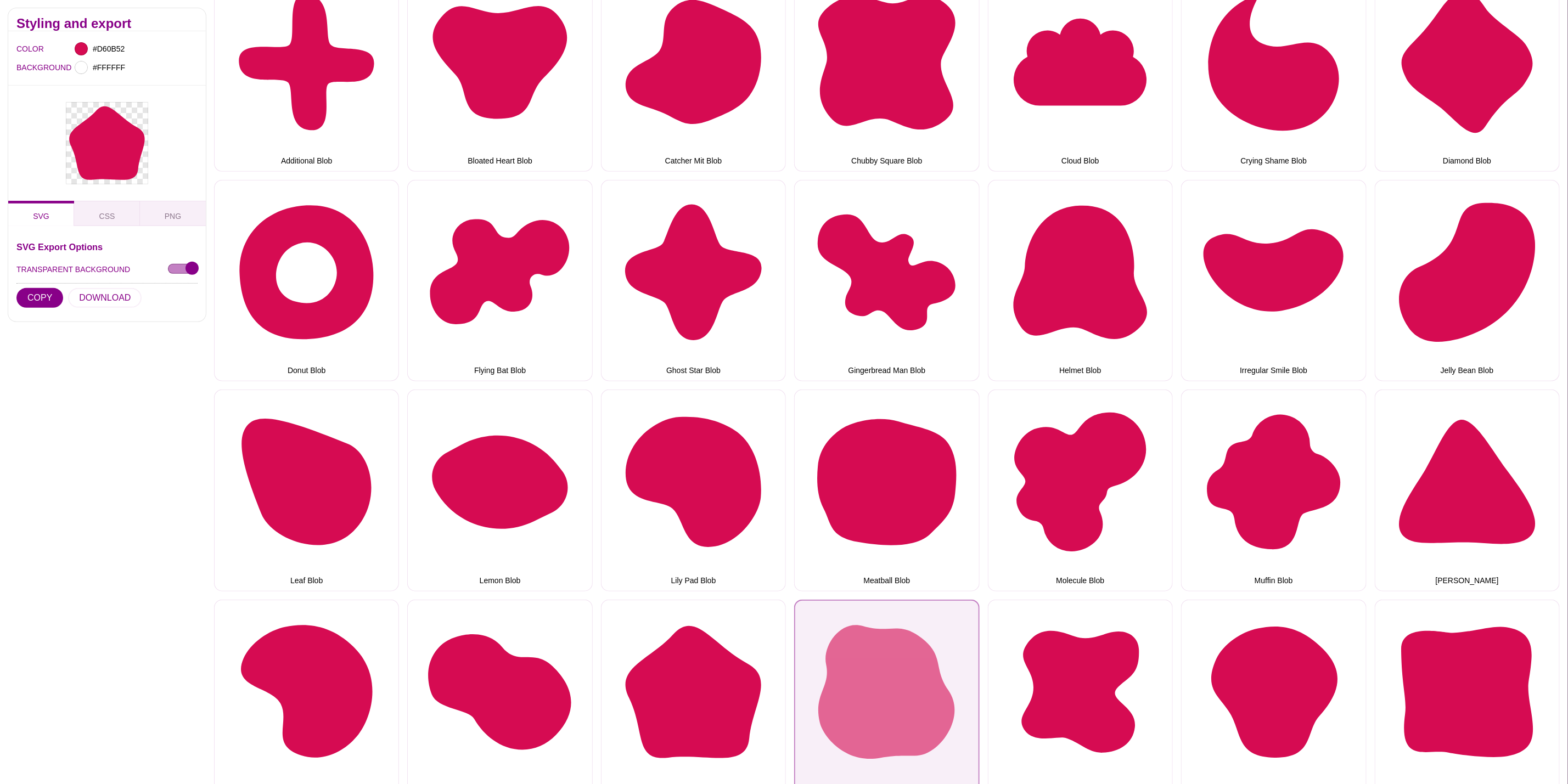
drag, startPoint x: 914, startPoint y: 626, endPoint x: 870, endPoint y: 619, distance: 44.6
click at [914, 626] on button "Poorly Formed Puddle Blob" at bounding box center [886, 700] width 185 height 201
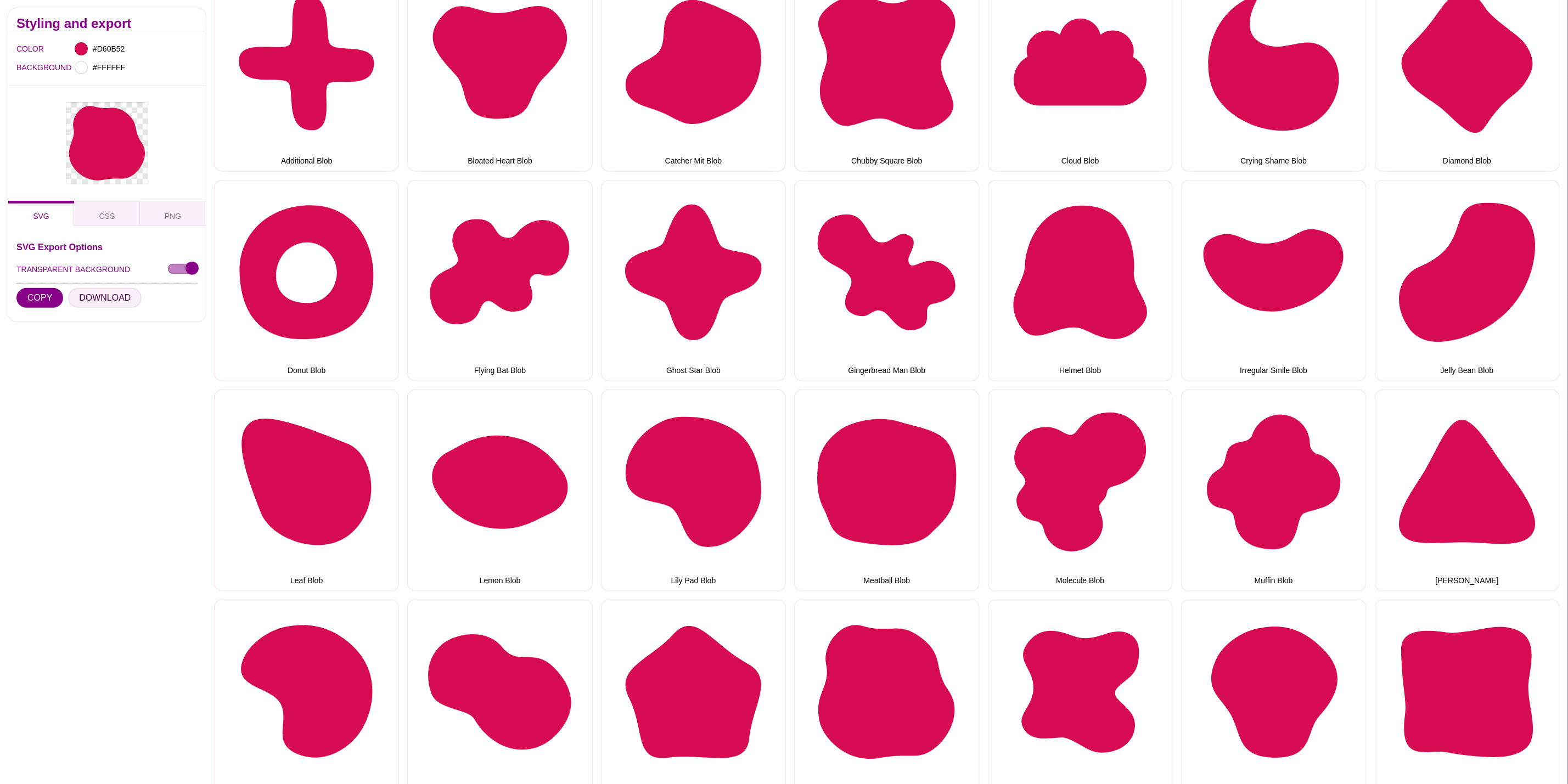
click at [104, 299] on button "DOWNLOAD" at bounding box center [104, 298] width 73 height 20
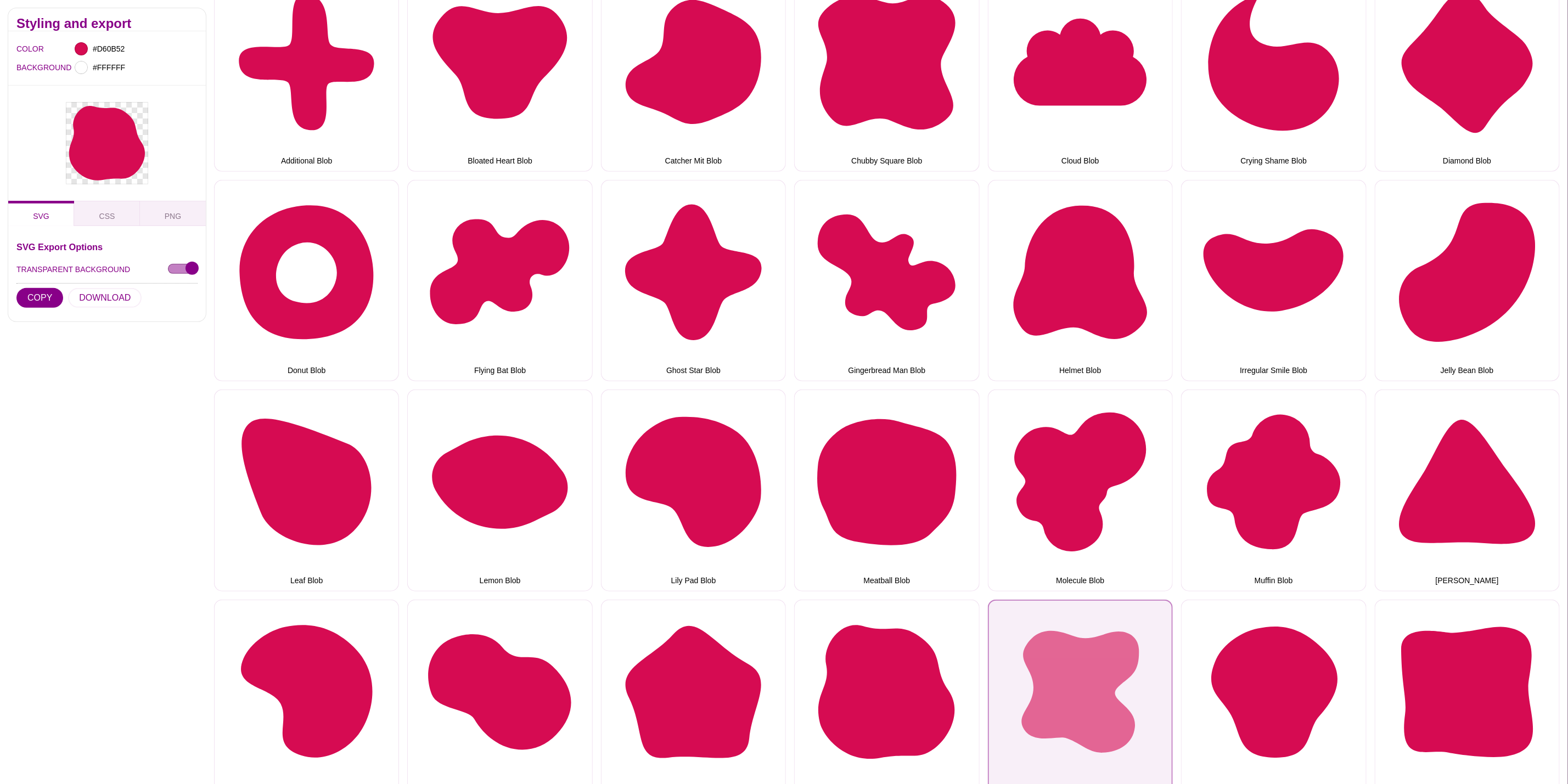
click at [1049, 704] on button "Sidewalk Gum Blob" at bounding box center [1080, 700] width 185 height 201
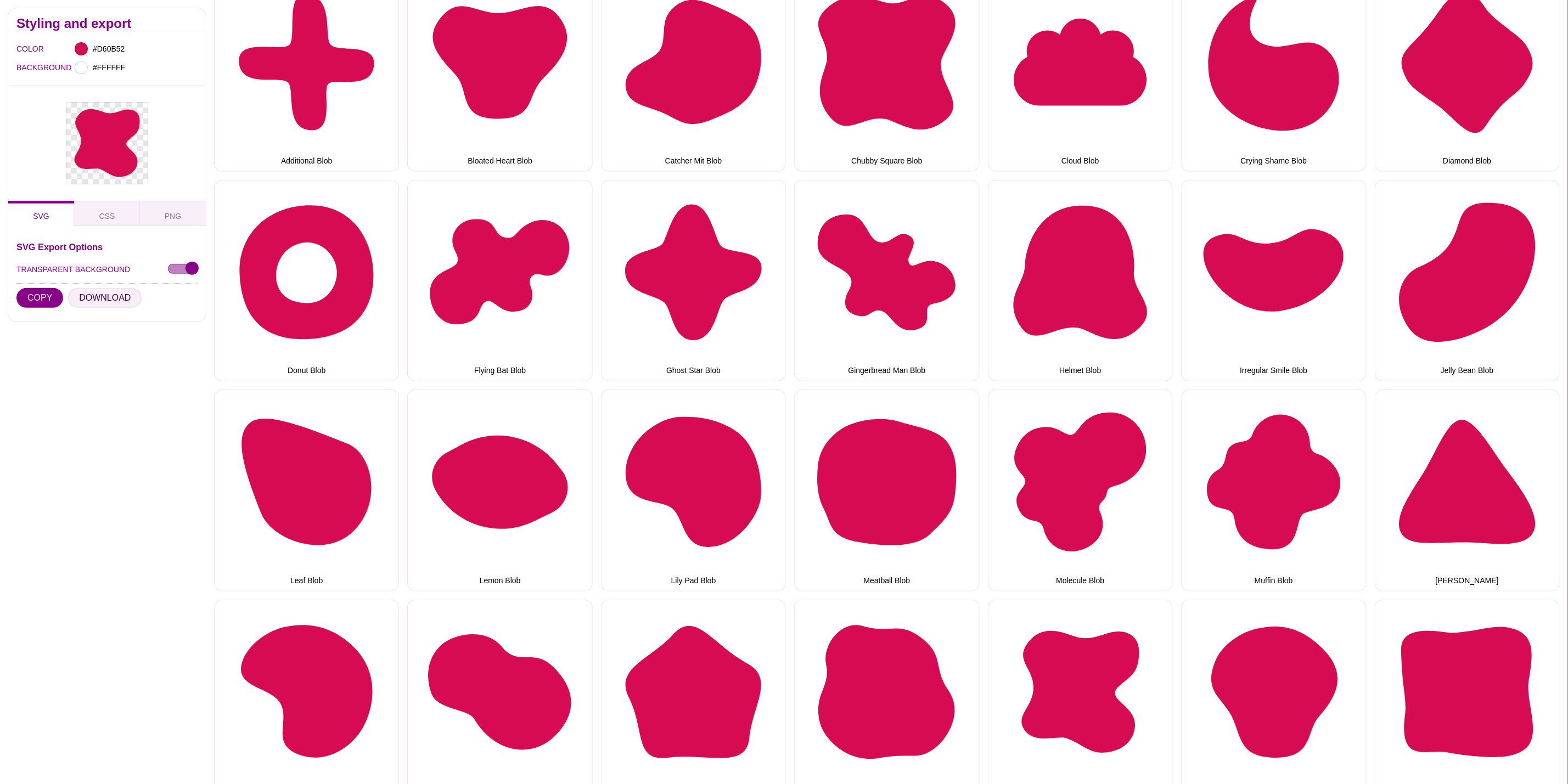
click at [104, 290] on button "DOWNLOAD" at bounding box center [104, 298] width 73 height 20
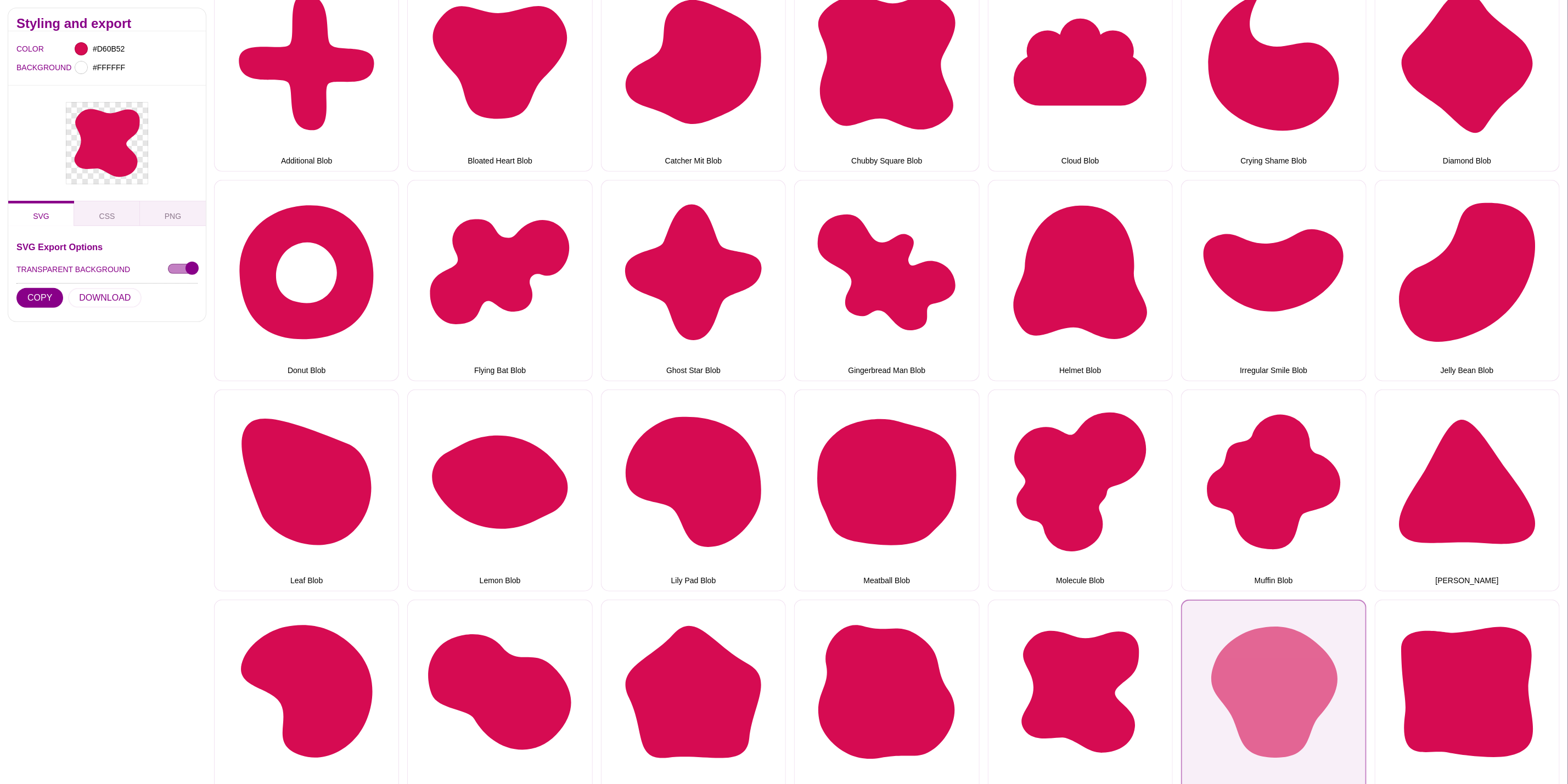
click at [1341, 650] on button "Skull Blob" at bounding box center [1273, 700] width 185 height 201
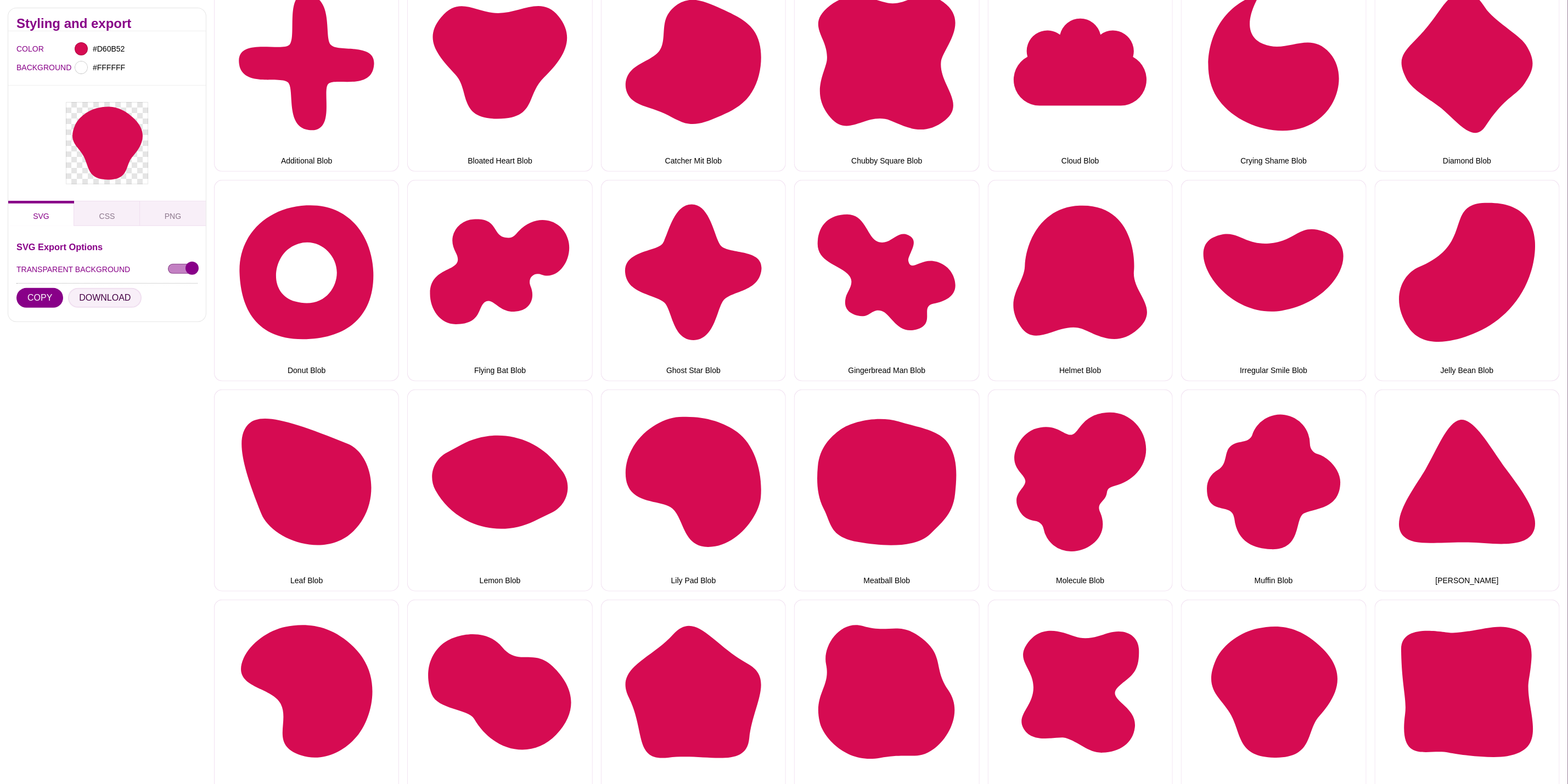
click at [99, 293] on button "DOWNLOAD" at bounding box center [104, 298] width 73 height 20
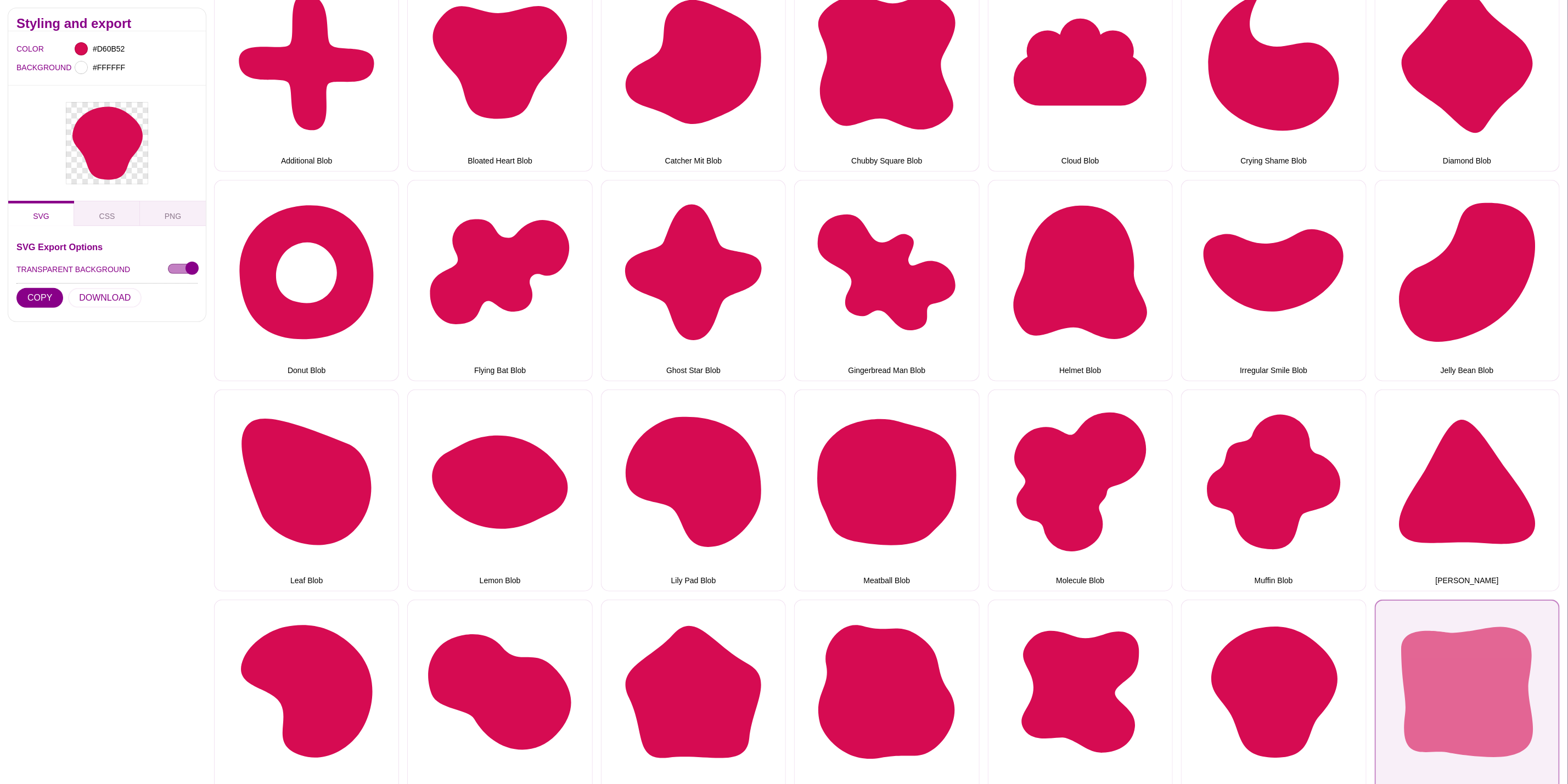
click at [1433, 677] on button "Sliced Bread Blob" at bounding box center [1467, 700] width 185 height 201
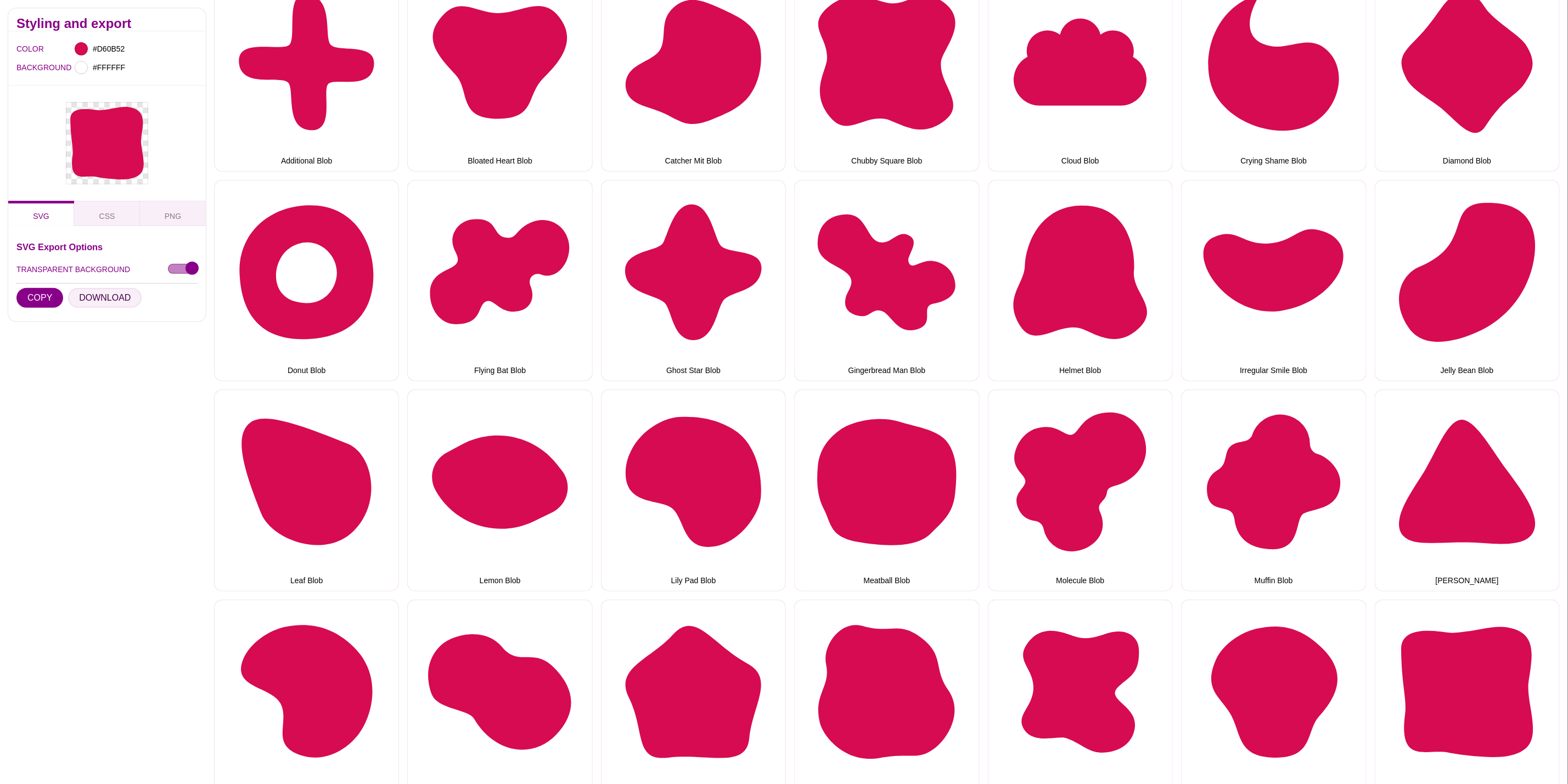
click at [99, 302] on button "DOWNLOAD" at bounding box center [104, 298] width 73 height 20
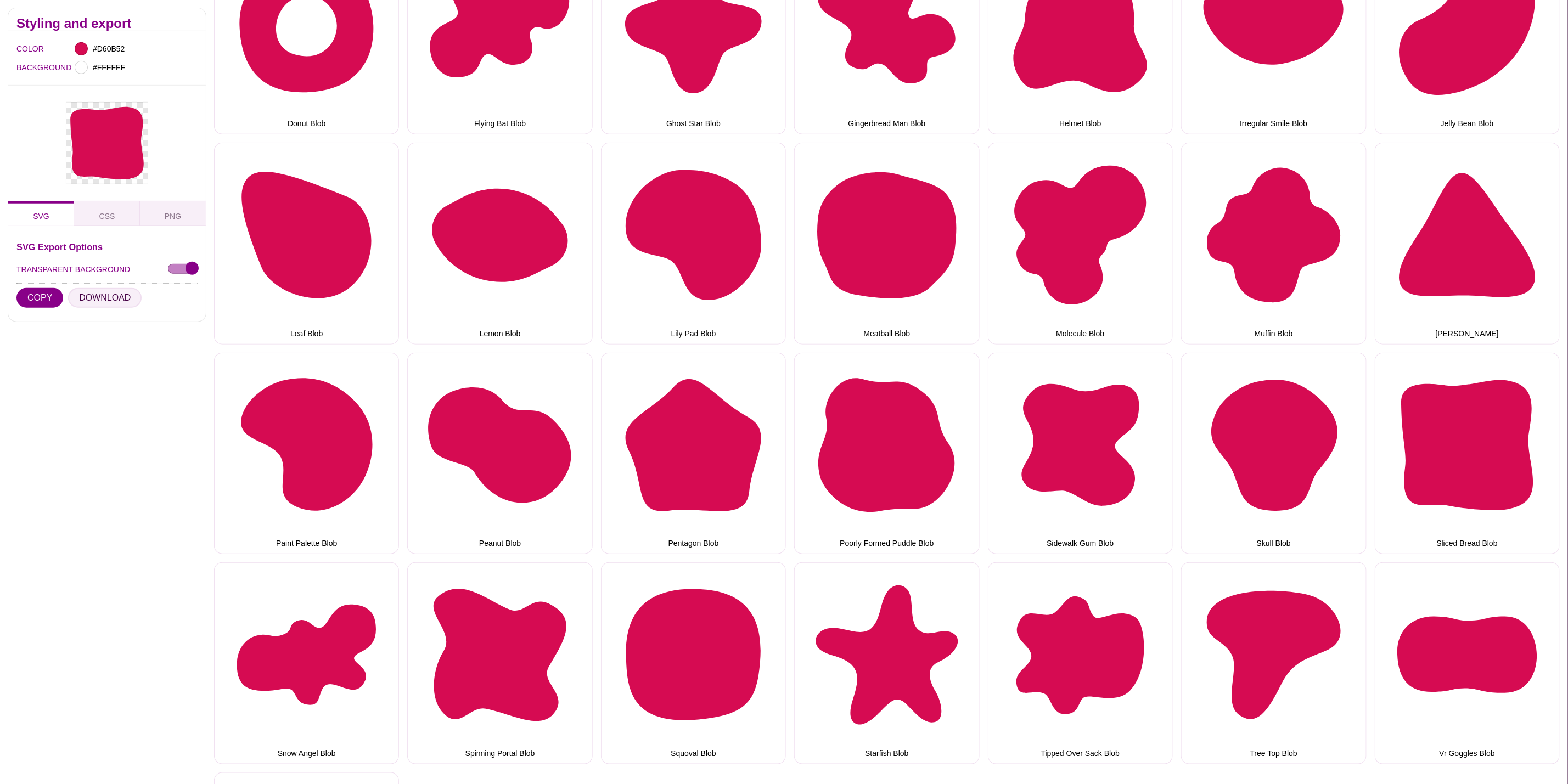
scroll to position [741, 0]
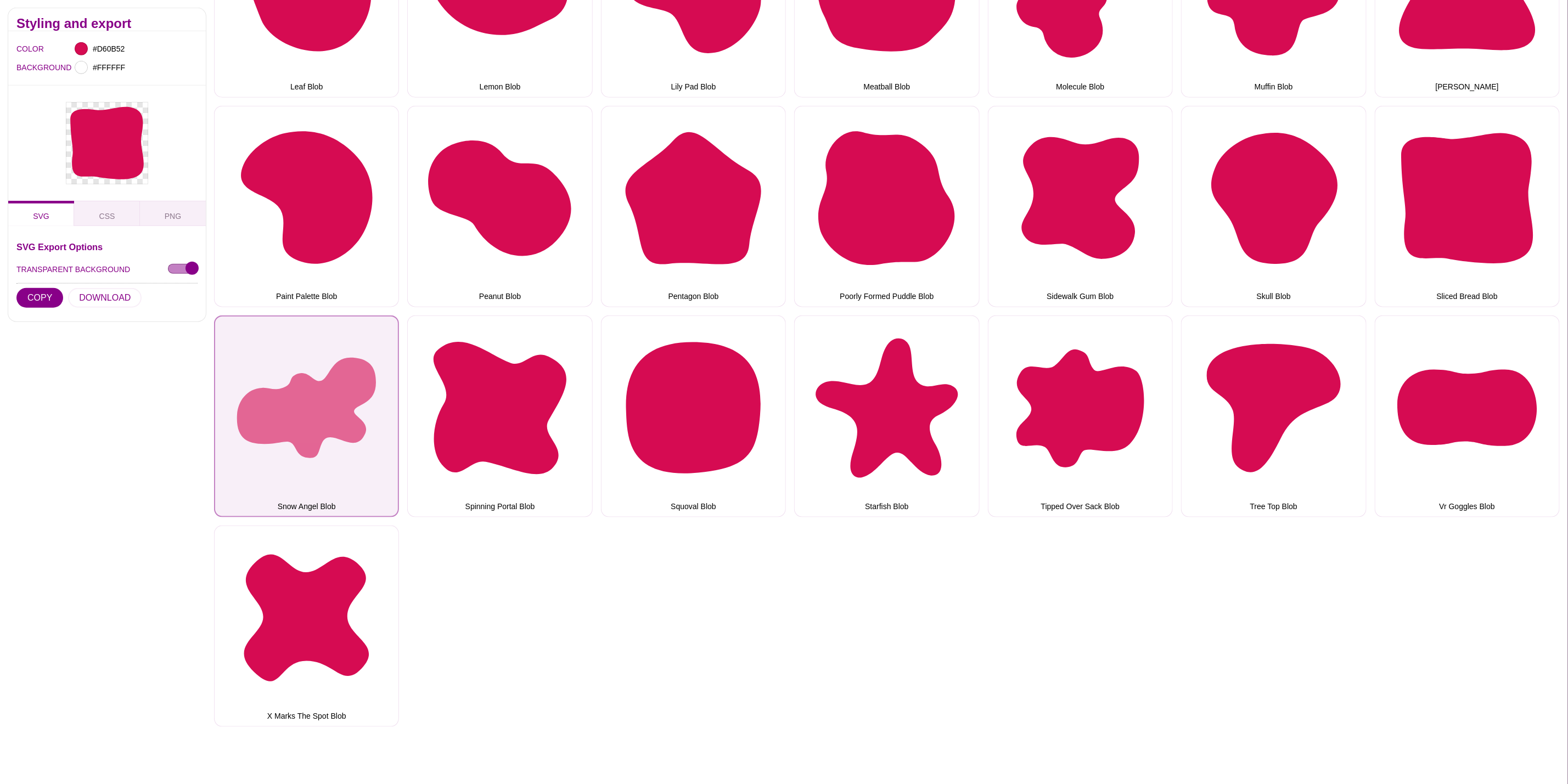
click at [328, 374] on button "Snow Angel Blob" at bounding box center [306, 416] width 185 height 201
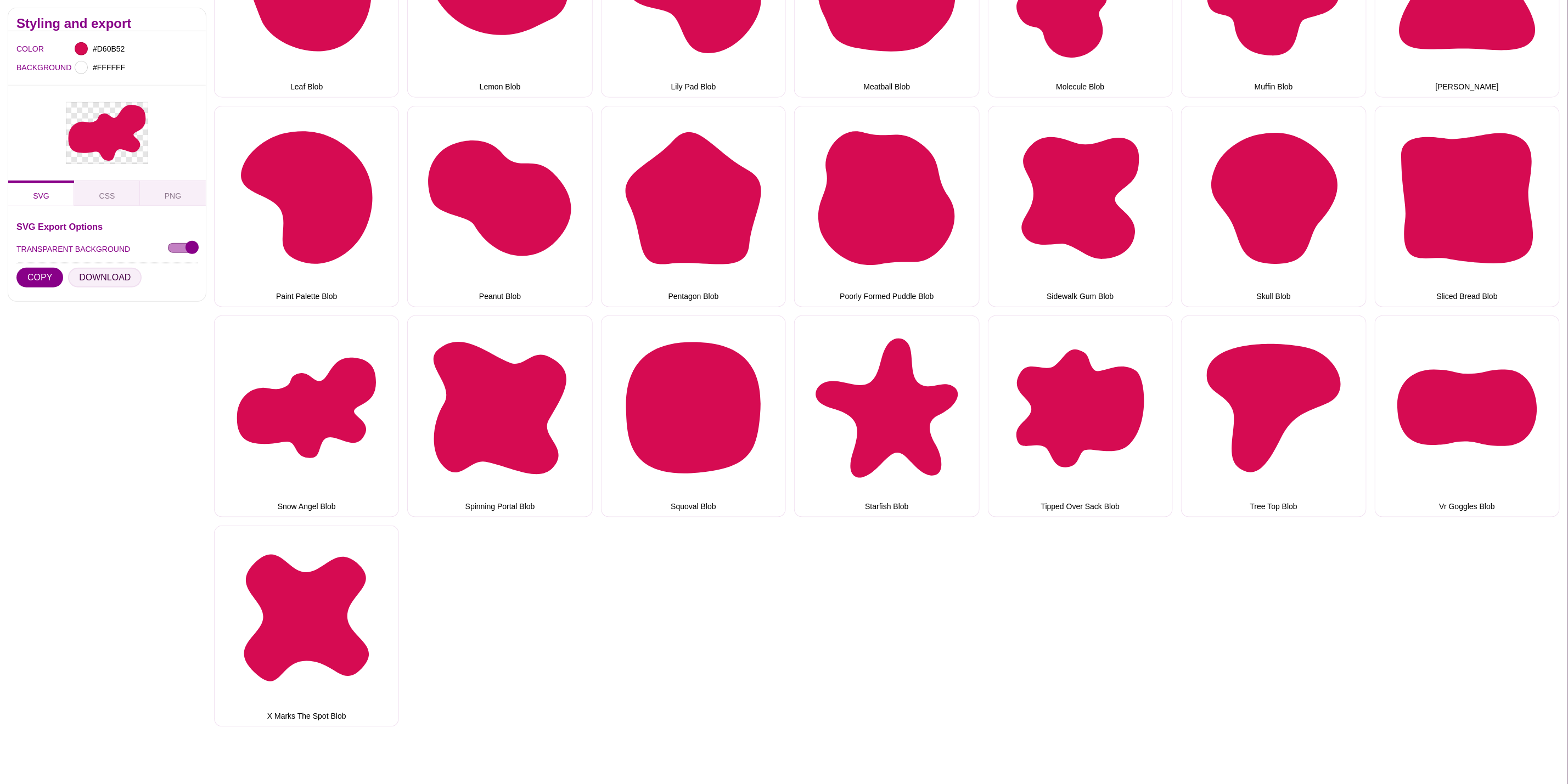
click at [97, 286] on button "DOWNLOAD" at bounding box center [104, 277] width 73 height 20
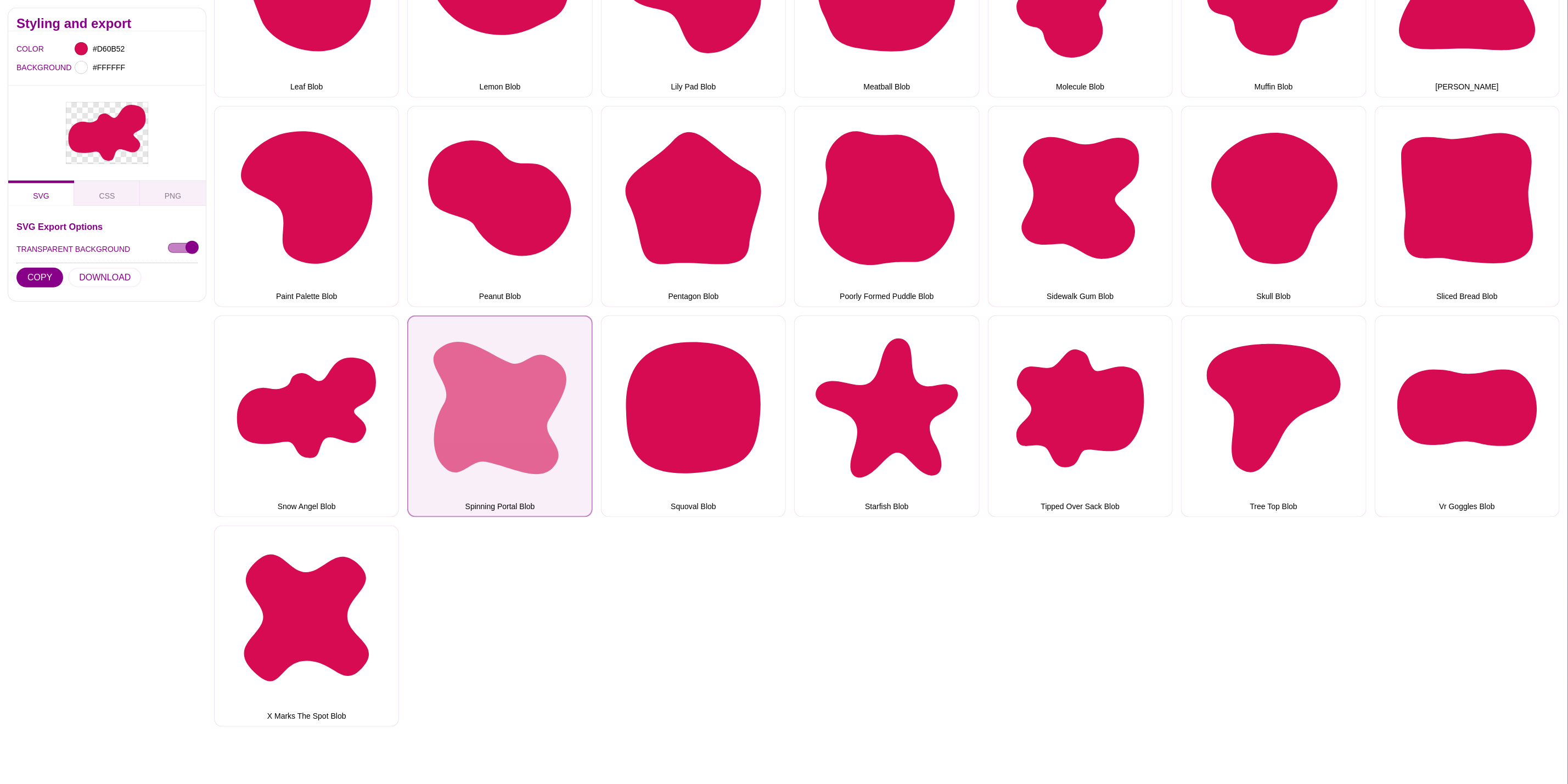
drag, startPoint x: 435, startPoint y: 389, endPoint x: 422, endPoint y: 388, distance: 13.0
click at [435, 389] on button "Spinning Portal Blob" at bounding box center [500, 416] width 185 height 201
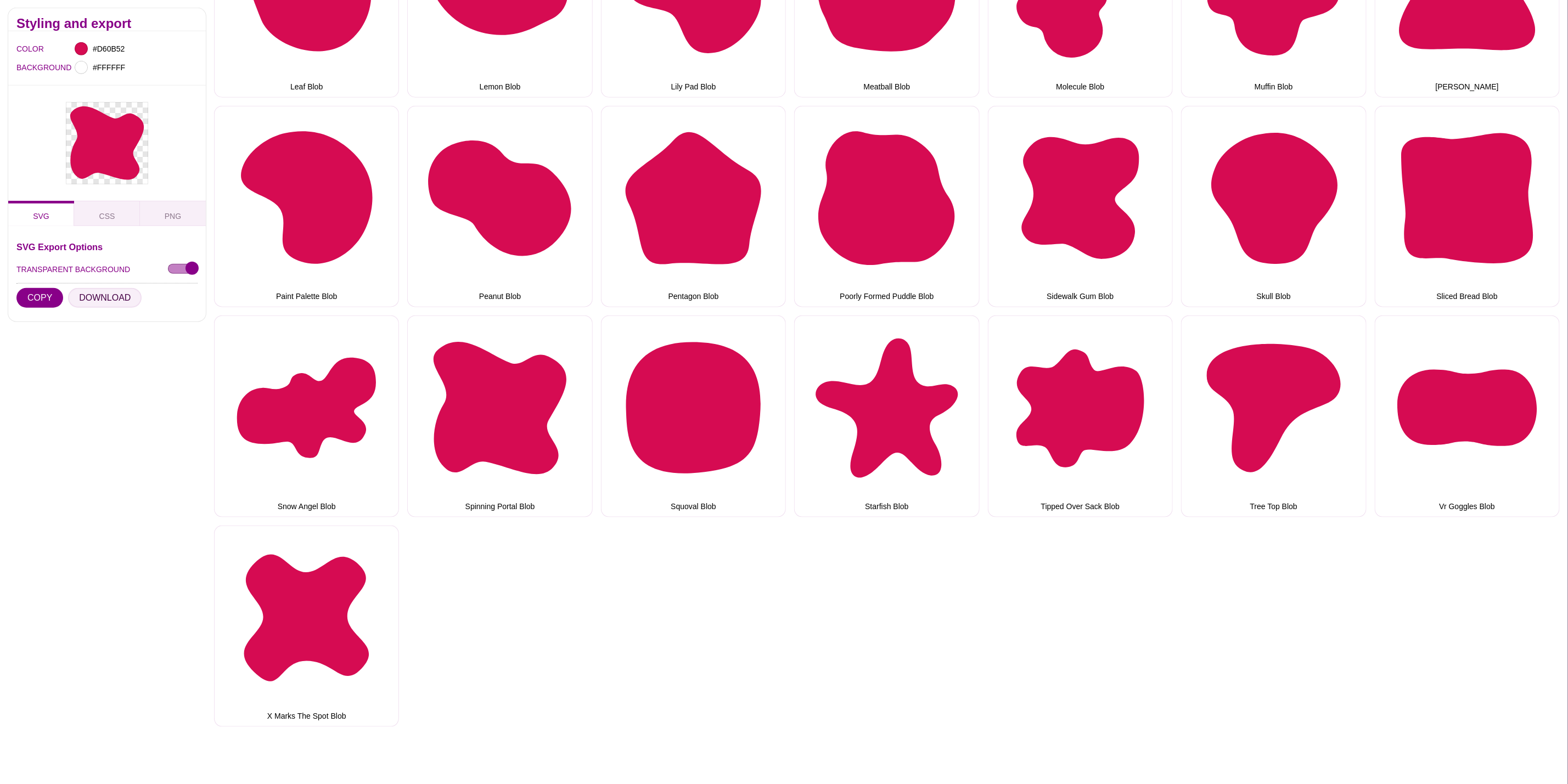
click at [95, 305] on button "DOWNLOAD" at bounding box center [104, 298] width 73 height 20
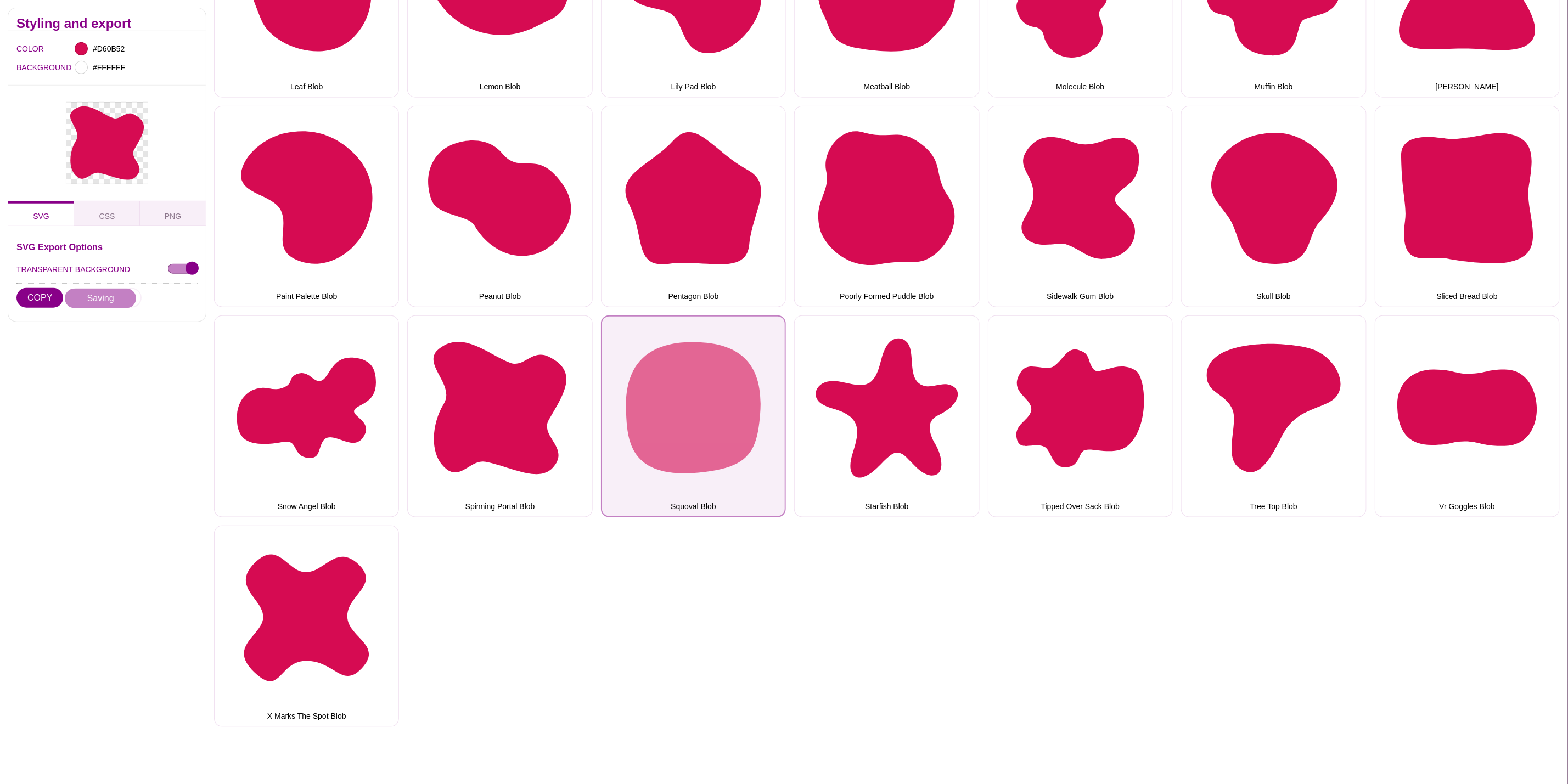
click at [751, 392] on button "Squoval Blob" at bounding box center [693, 416] width 185 height 201
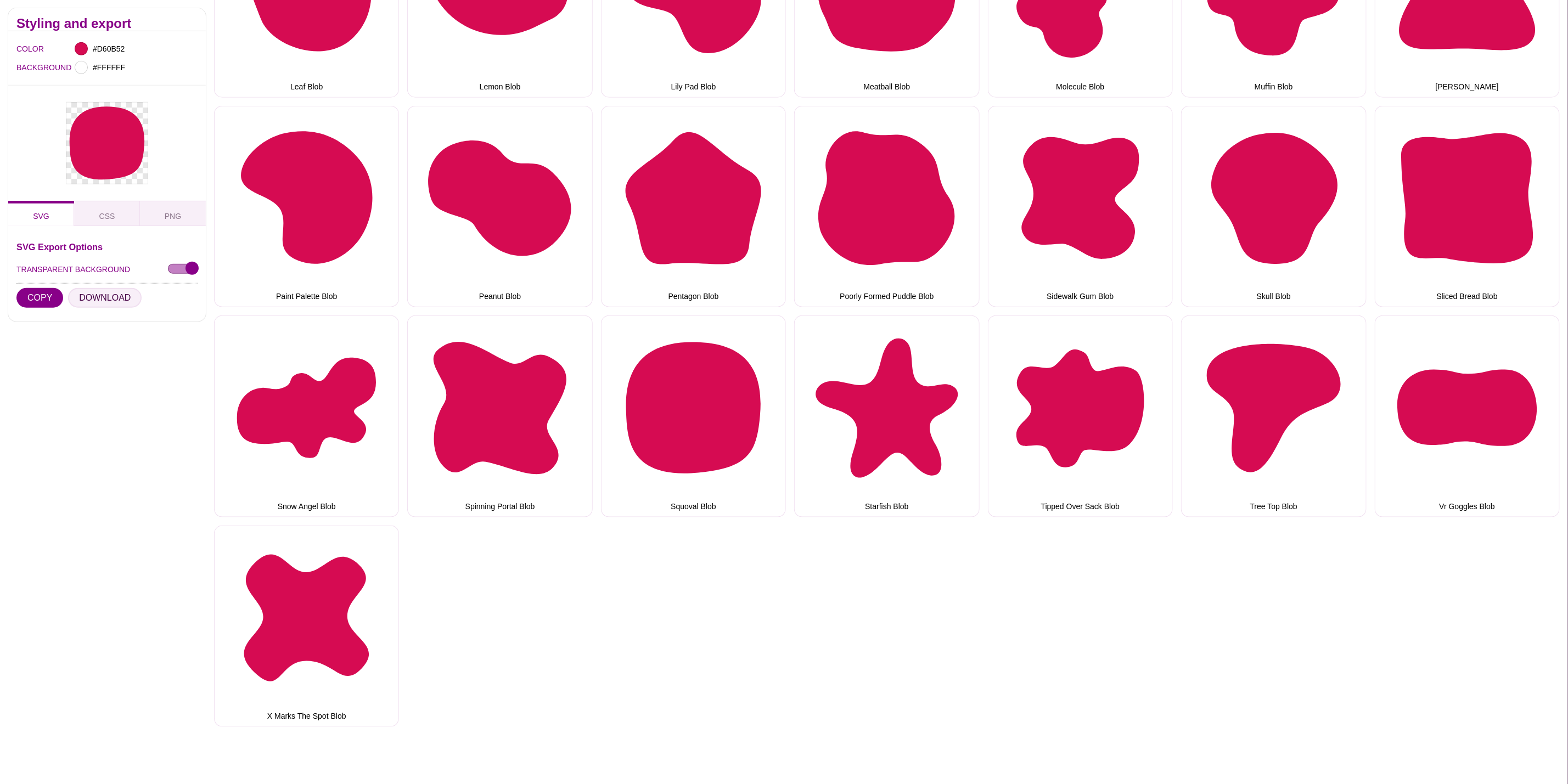
click at [123, 299] on button "DOWNLOAD" at bounding box center [104, 298] width 73 height 20
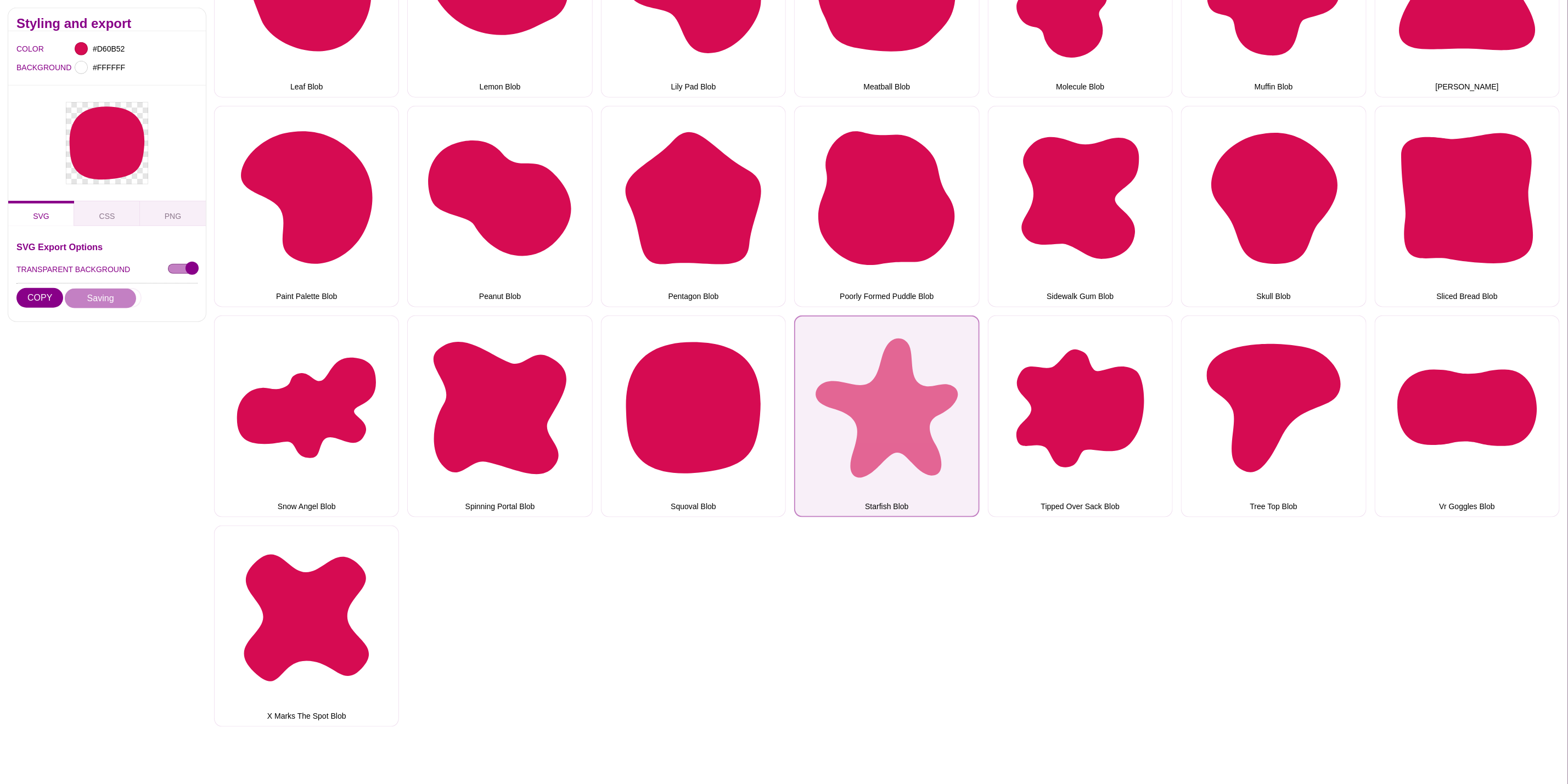
drag, startPoint x: 922, startPoint y: 353, endPoint x: 794, endPoint y: 345, distance: 128.2
click at [922, 353] on button "Starfish Blob" at bounding box center [886, 416] width 185 height 201
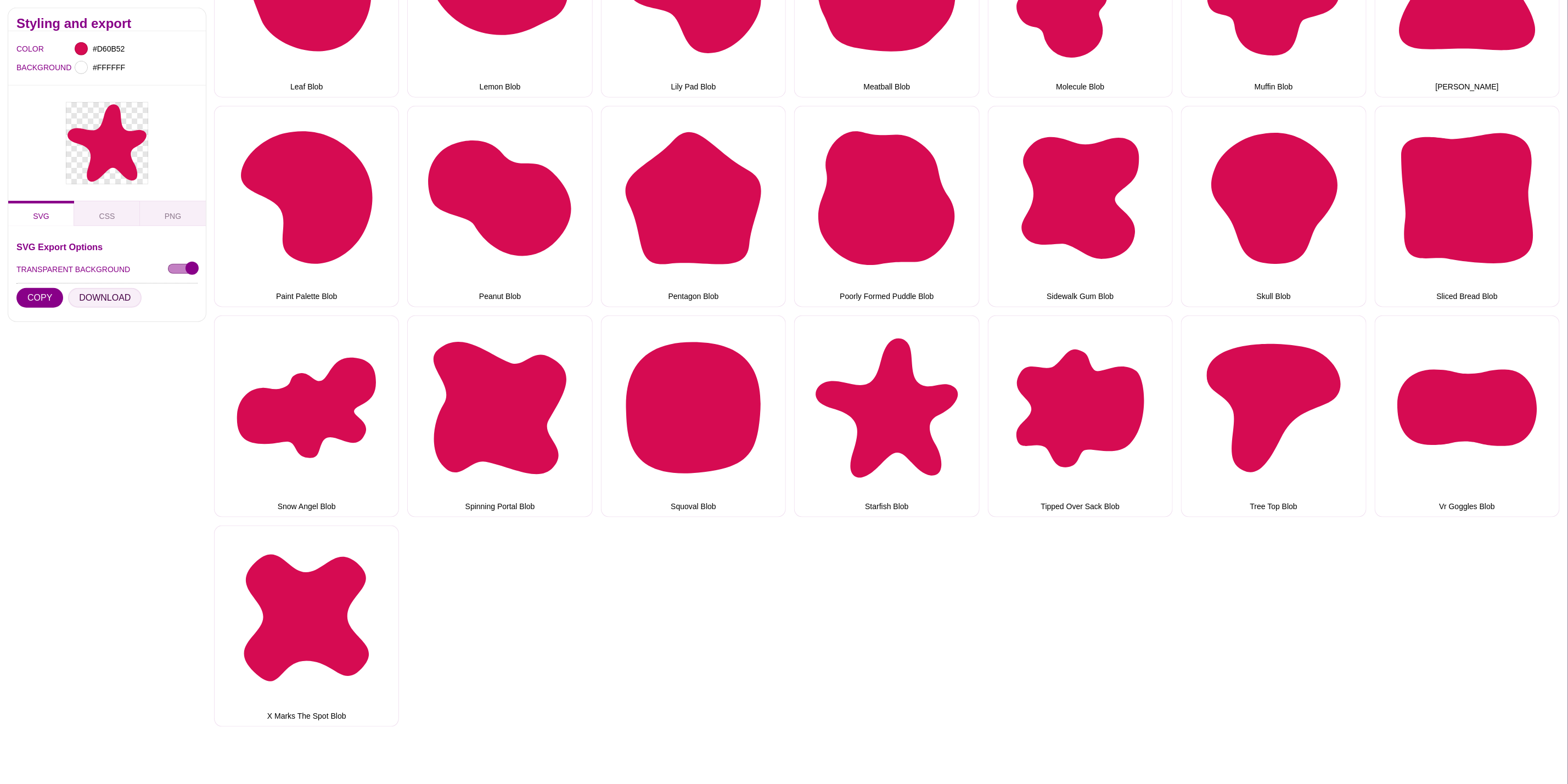
click at [112, 296] on button "DOWNLOAD" at bounding box center [104, 298] width 73 height 20
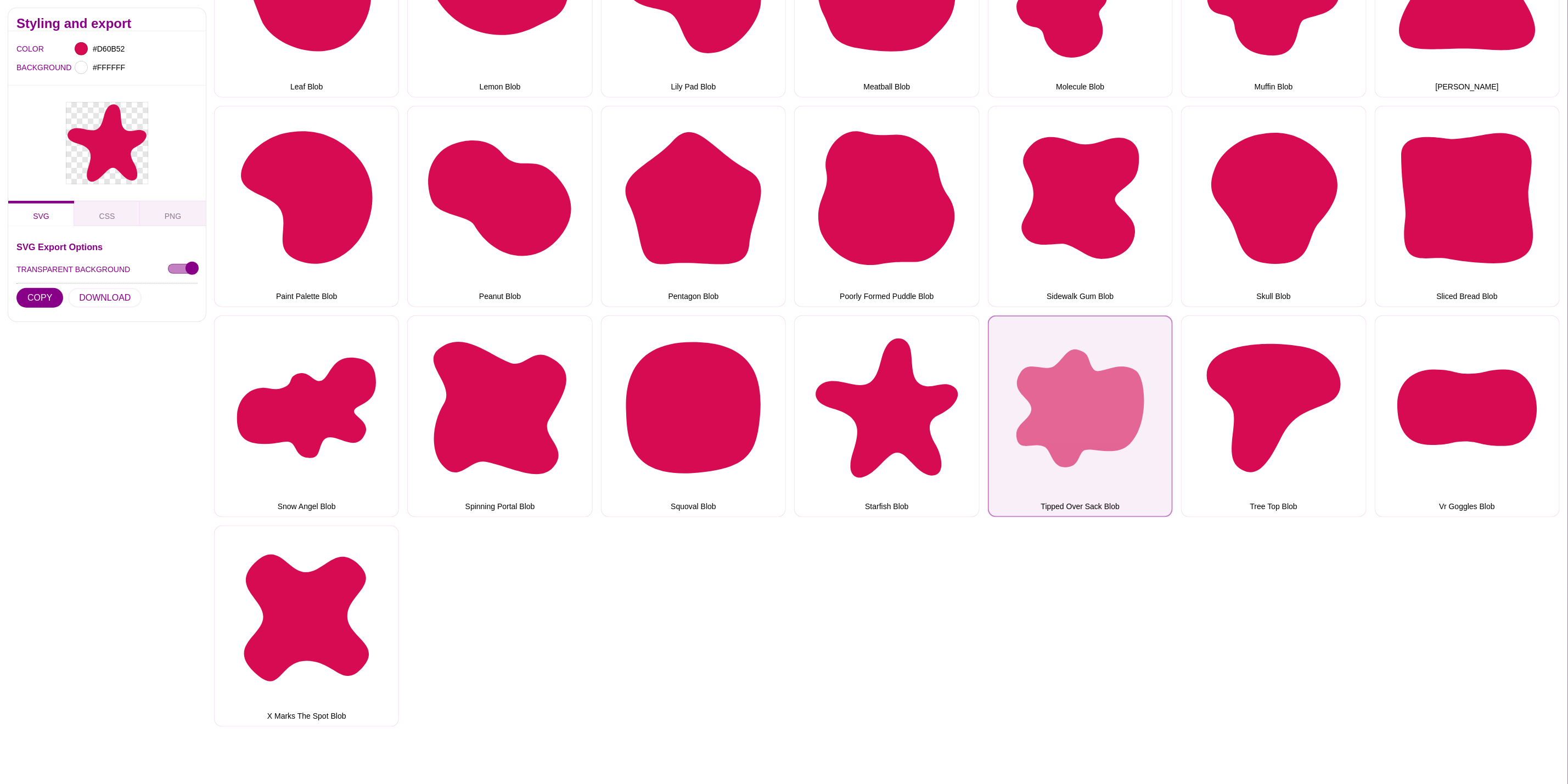
click at [1009, 381] on button "Tipped Over Sack Blob" at bounding box center [1080, 416] width 185 height 201
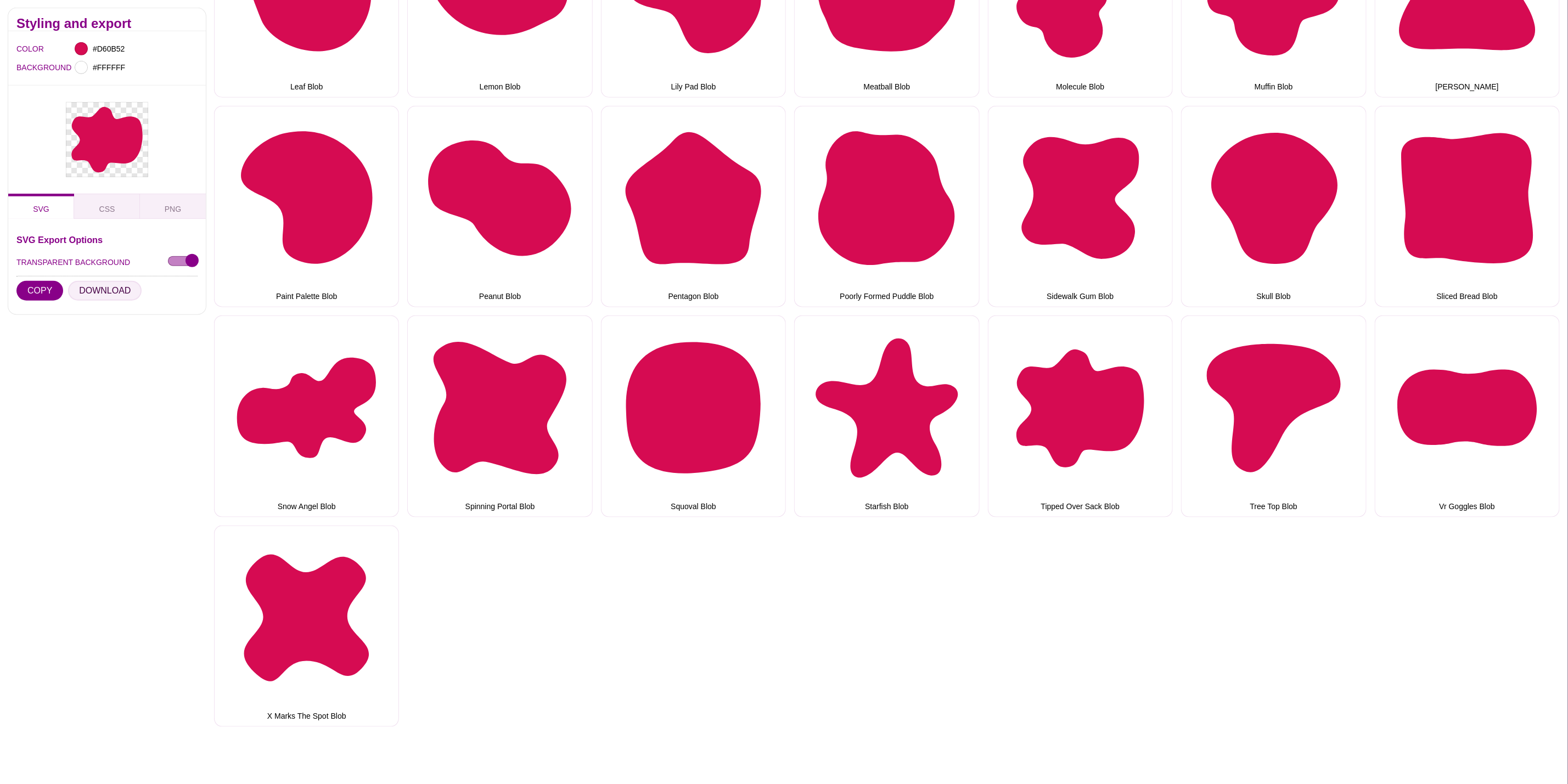
drag, startPoint x: 109, startPoint y: 290, endPoint x: 134, endPoint y: 293, distance: 25.2
click at [109, 290] on button "DOWNLOAD" at bounding box center [104, 291] width 73 height 20
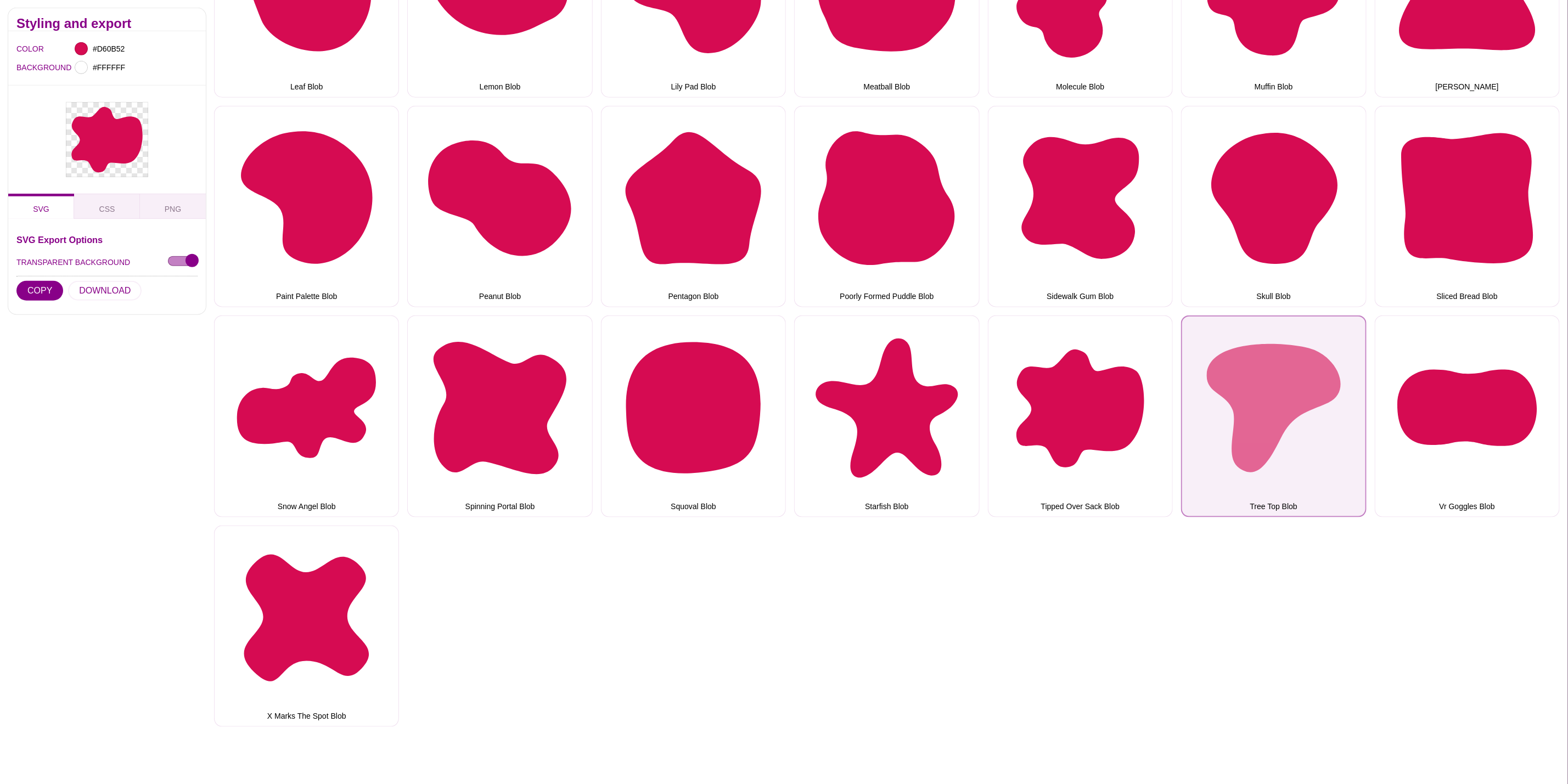
click at [1291, 432] on button "Tree Top Blob" at bounding box center [1273, 416] width 185 height 201
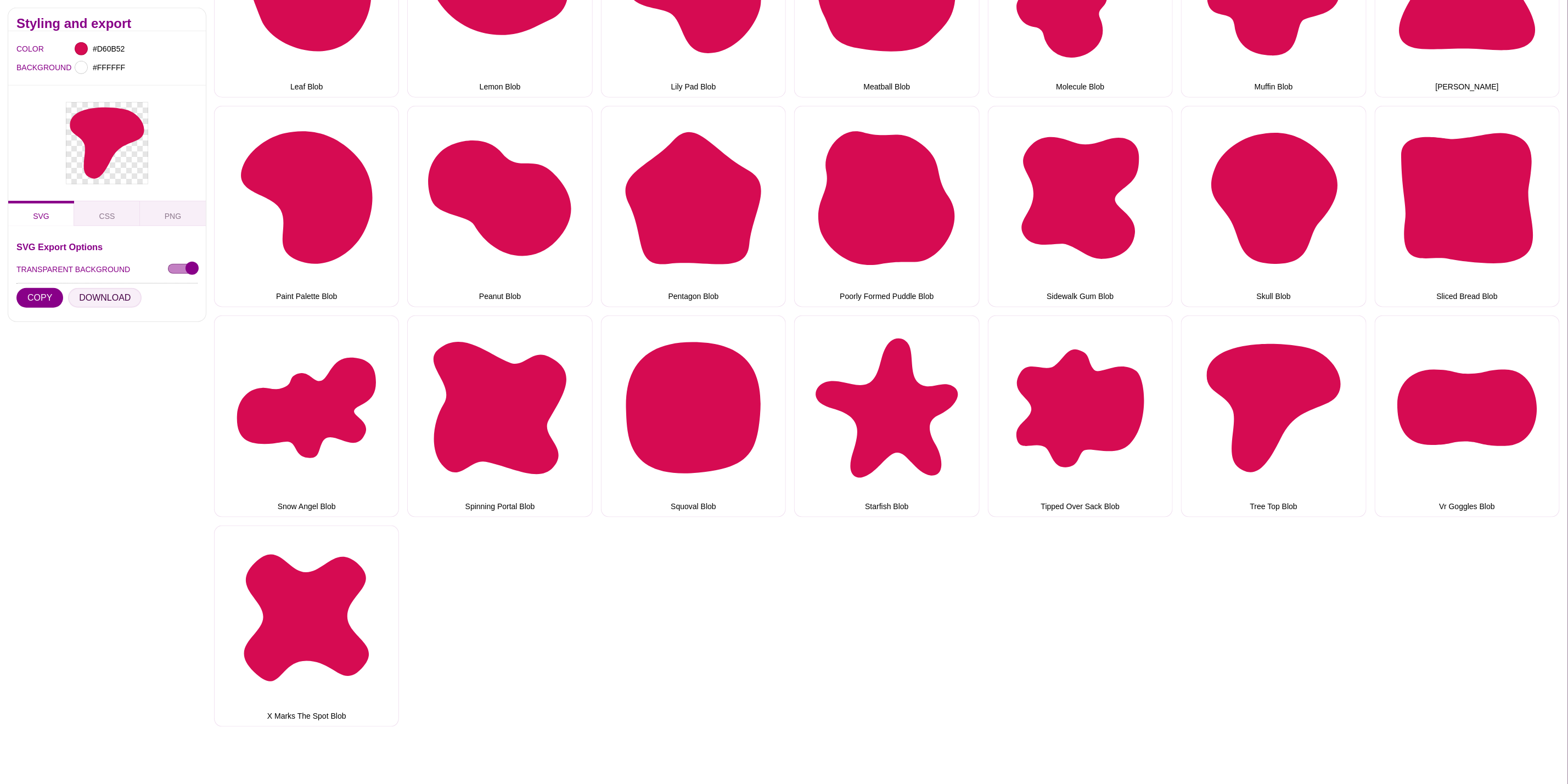
click at [81, 295] on button "DOWNLOAD" at bounding box center [104, 298] width 73 height 20
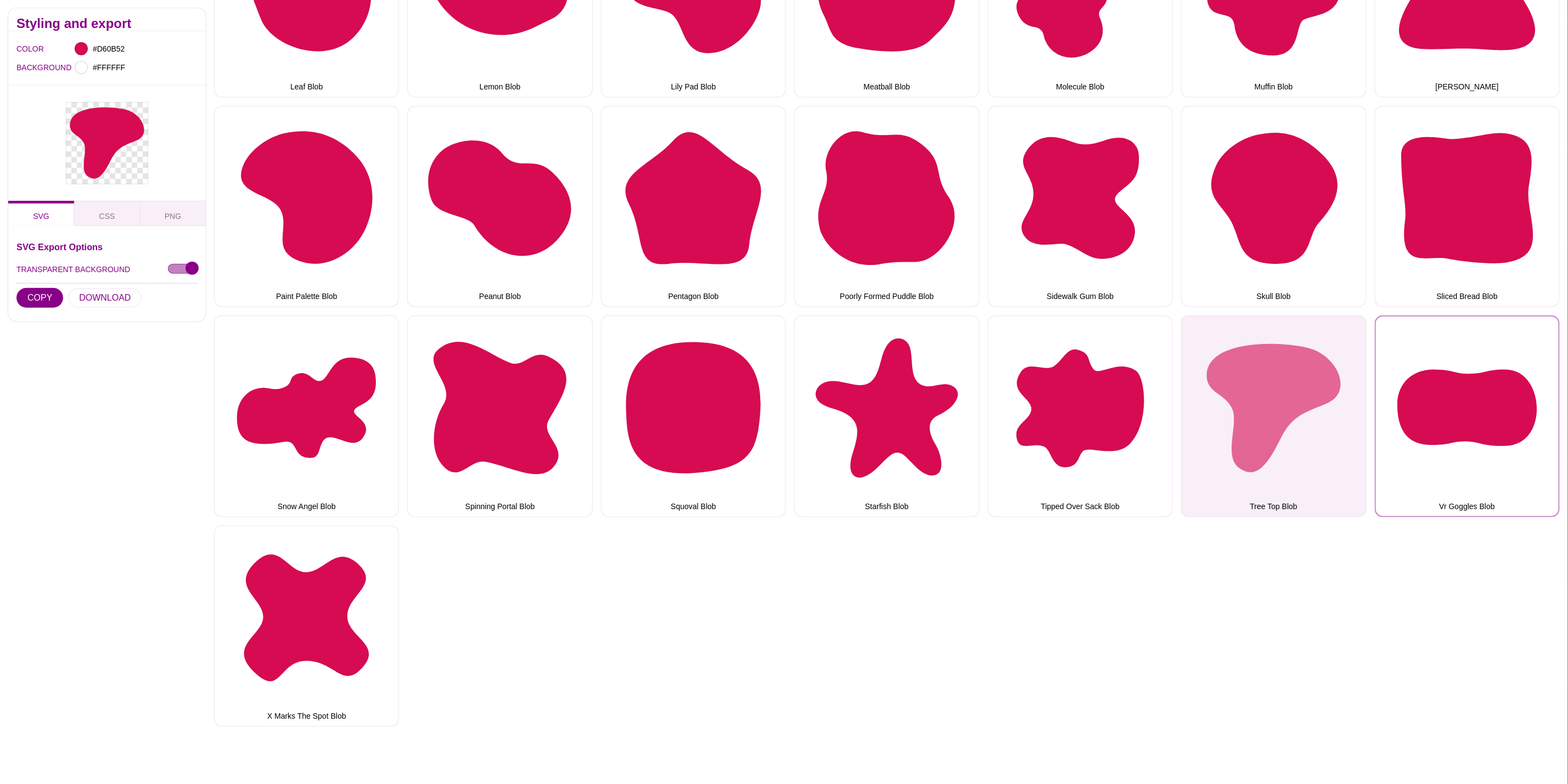
drag, startPoint x: 1437, startPoint y: 382, endPoint x: 1250, endPoint y: 374, distance: 187.2
click at [1435, 380] on button "Vr Goggles Blob" at bounding box center [1467, 416] width 185 height 201
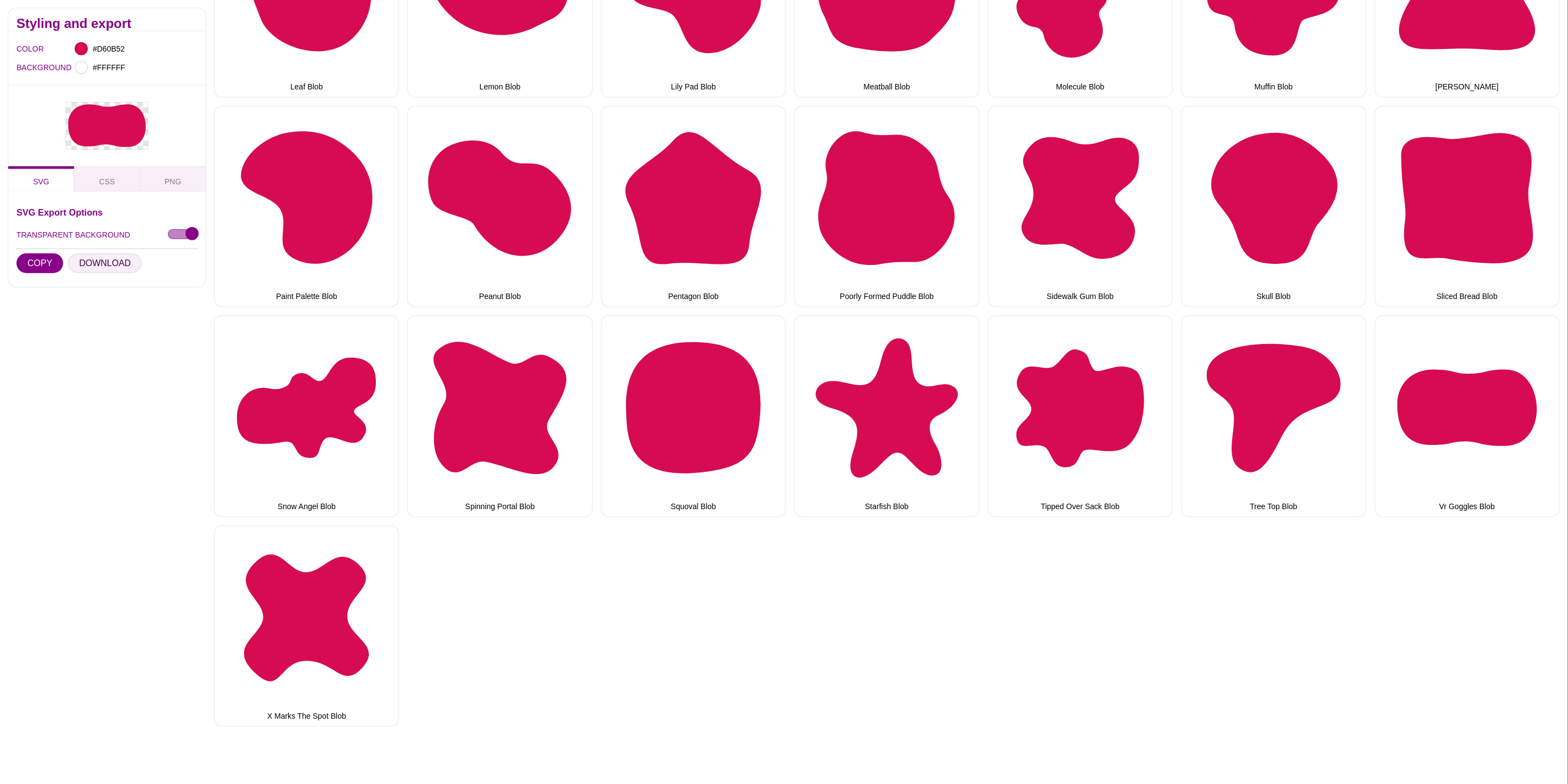
click at [129, 259] on button "DOWNLOAD" at bounding box center [104, 263] width 73 height 20
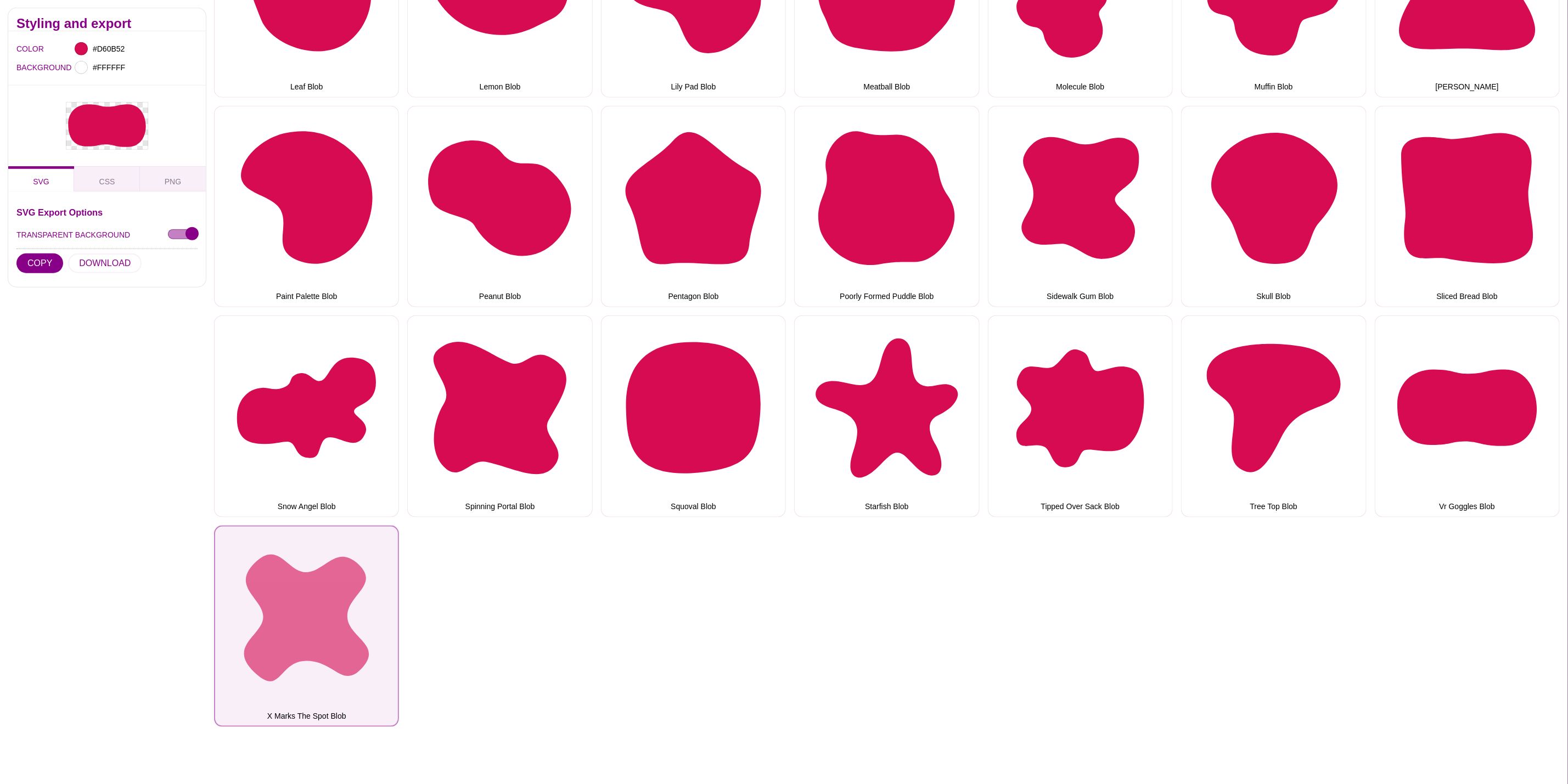
click at [318, 631] on button "X Marks The Spot Blob" at bounding box center [306, 626] width 185 height 201
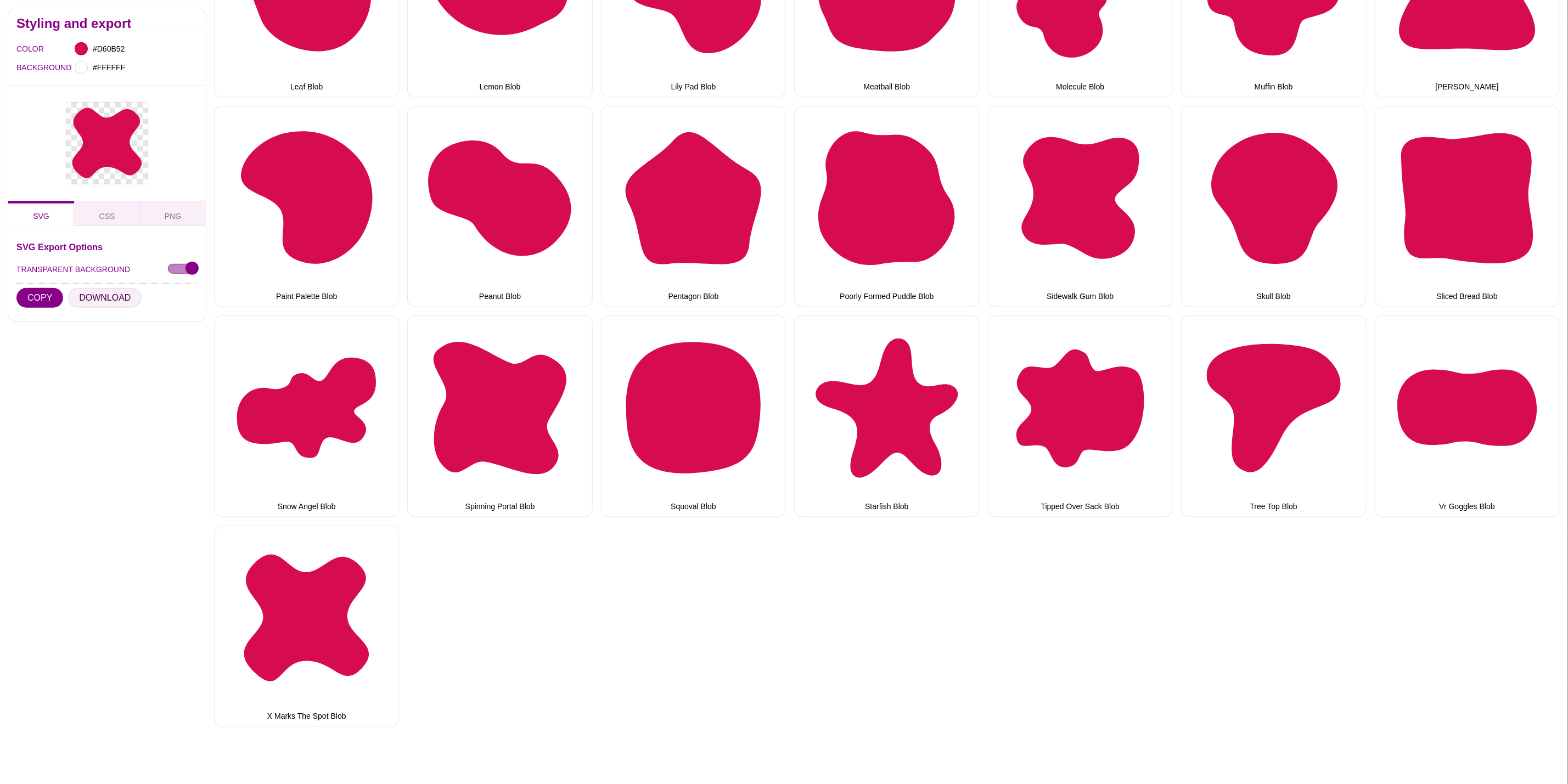
click at [114, 303] on button "DOWNLOAD" at bounding box center [104, 298] width 73 height 20
click at [1002, 592] on div "Additional Blob Bloated Heart Blob Catcher Mit Blob Chubby Square Blob Cloud Bl…" at bounding box center [891, 98] width 1354 height 1260
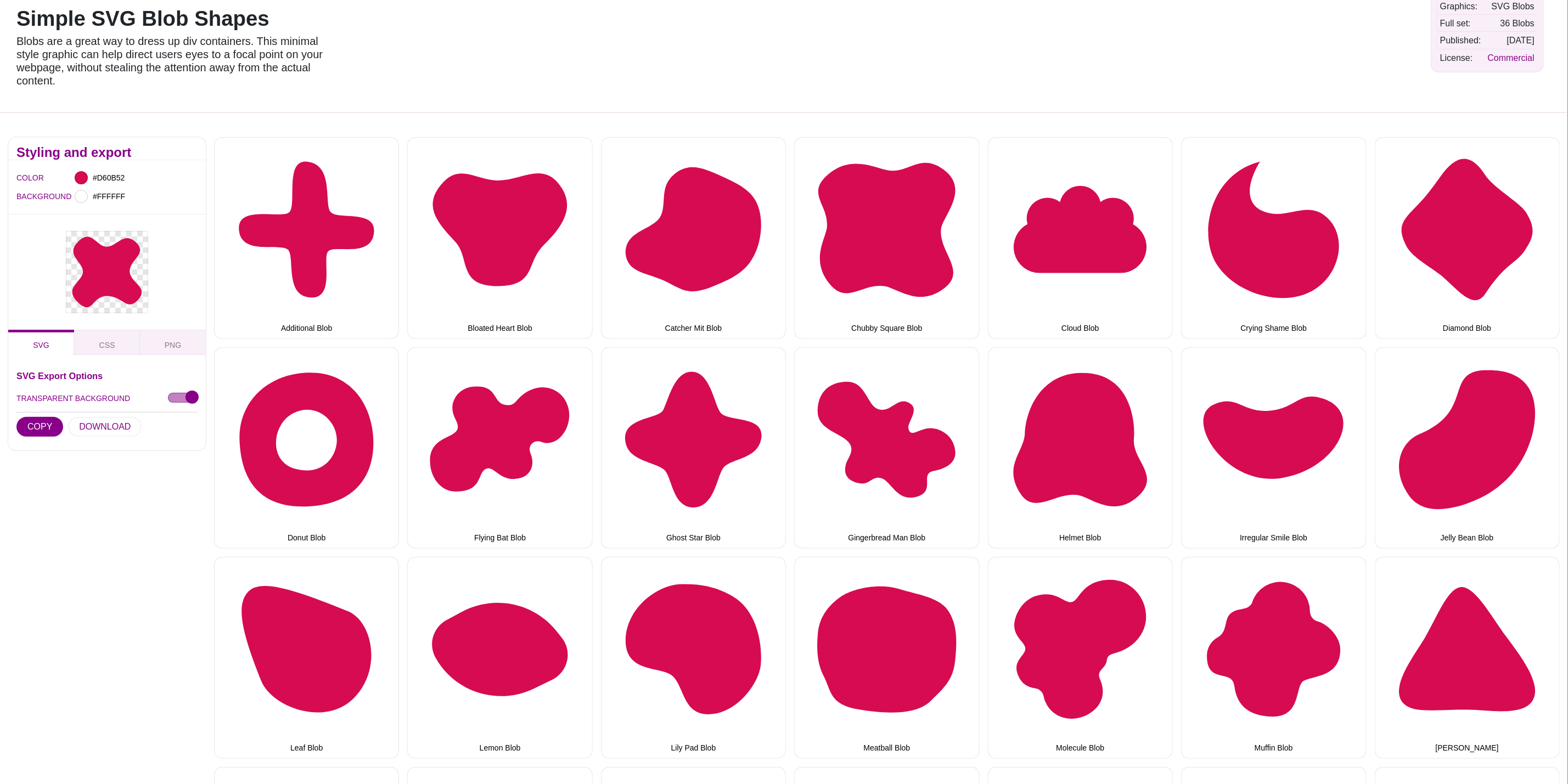
scroll to position [0, 0]
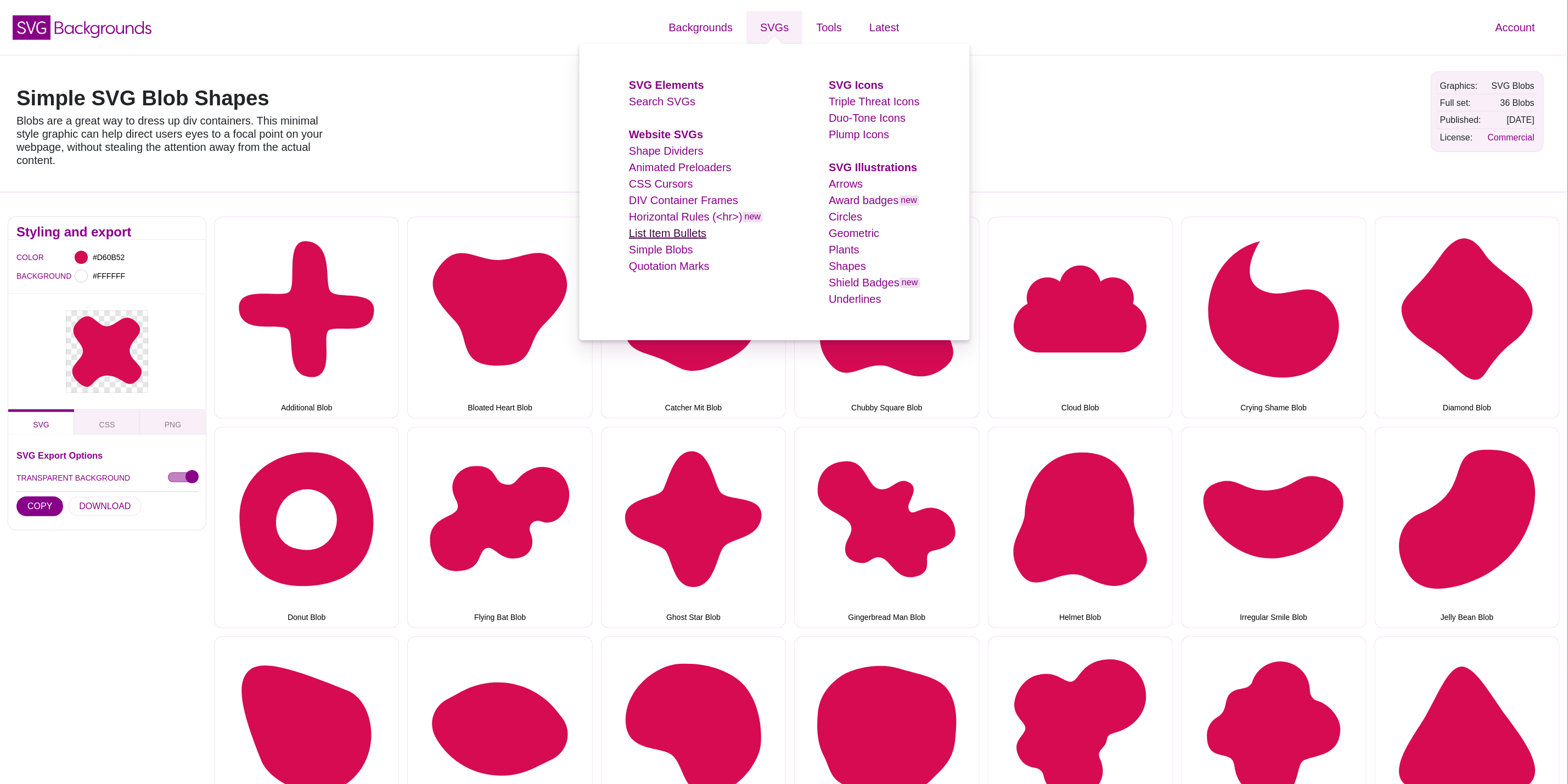
click at [672, 234] on link "List Item Bullets" at bounding box center [668, 234] width 77 height 12
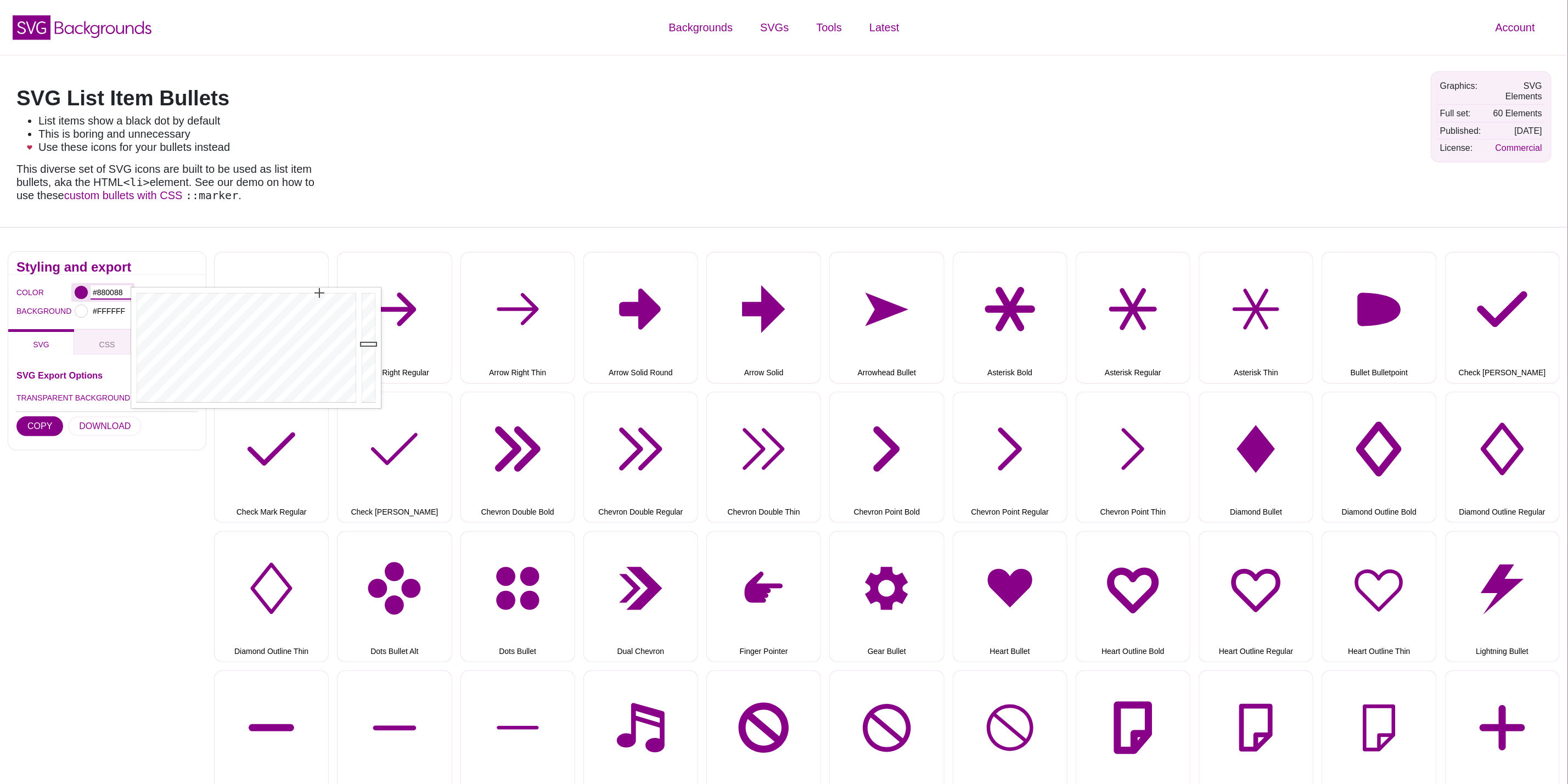
click at [99, 293] on input "#880088" at bounding box center [111, 293] width 41 height 14
drag, startPoint x: 123, startPoint y: 293, endPoint x: 71, endPoint y: 293, distance: 52.0
click at [71, 293] on div "#880088" at bounding box center [102, 293] width 63 height 19
paste input "d60b52"
type input "#D60B52"
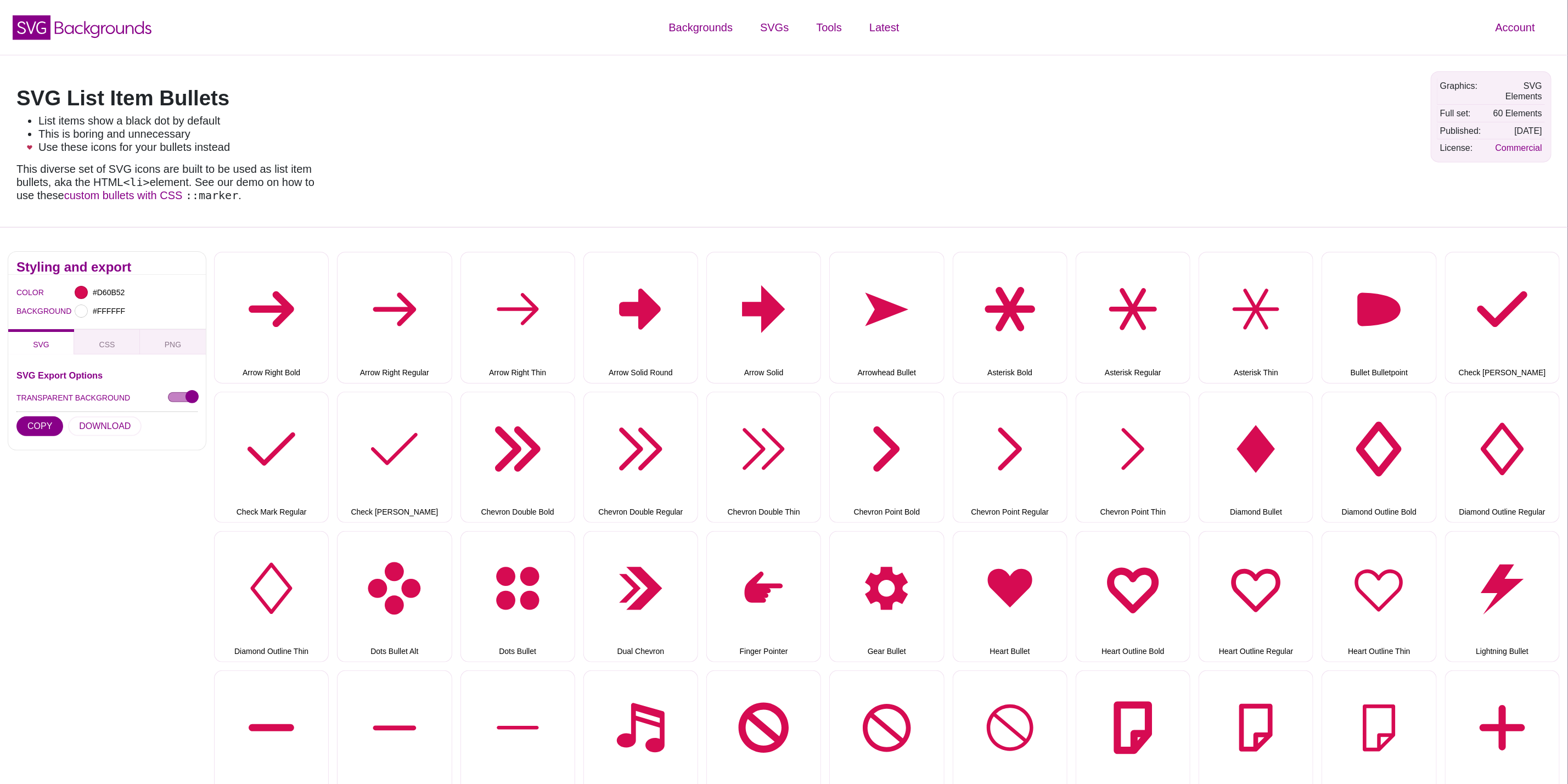
click at [472, 112] on div "SVG List Item Bullets List items show a black dot by default This is boring and…" at bounding box center [784, 141] width 1568 height 172
drag, startPoint x: 268, startPoint y: 110, endPoint x: 0, endPoint y: 107, distance: 268.0
click at [0, 107] on div "SVG List Item Bullets List items show a black dot by default This is boring and…" at bounding box center [784, 141] width 1568 height 172
click at [377, 101] on div "SVG List Item Bullets List items show a black dot by default This is boring and…" at bounding box center [784, 141] width 1568 height 172
drag, startPoint x: 317, startPoint y: 104, endPoint x: 0, endPoint y: 95, distance: 317.1
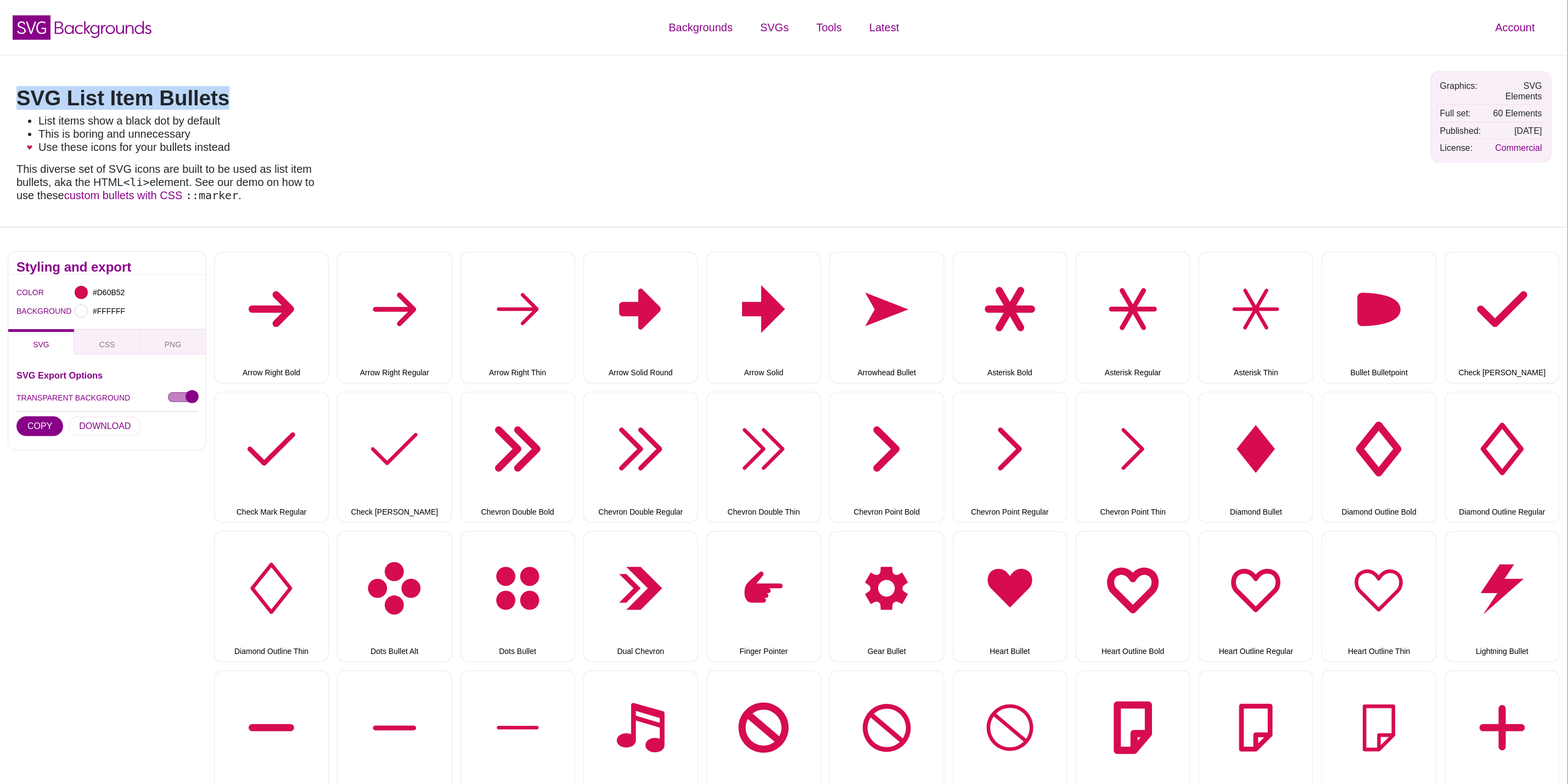
click at [0, 95] on div "SVG List Item Bullets List items show a black dot by default This is boring and…" at bounding box center [784, 141] width 1568 height 172
copy h1 "SVG List Item Bullets"
drag, startPoint x: 0, startPoint y: 384, endPoint x: 615, endPoint y: 142, distance: 660.9
click at [615, 142] on div "SVG List Item Bullets List items show a black dot by default This is boring and…" at bounding box center [784, 141] width 1568 height 172
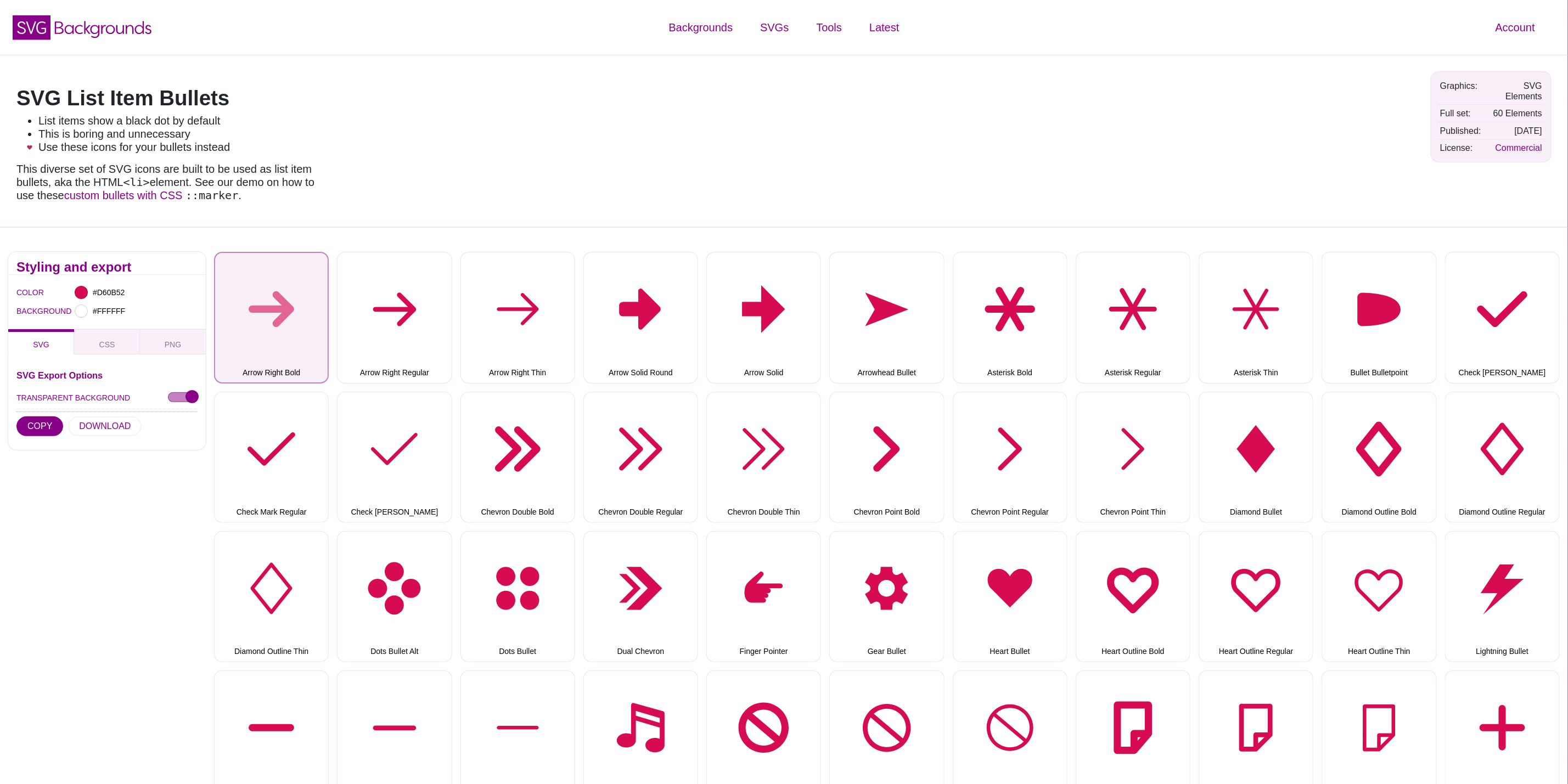
click at [291, 299] on button "Arrow Right Bold" at bounding box center [271, 318] width 115 height 132
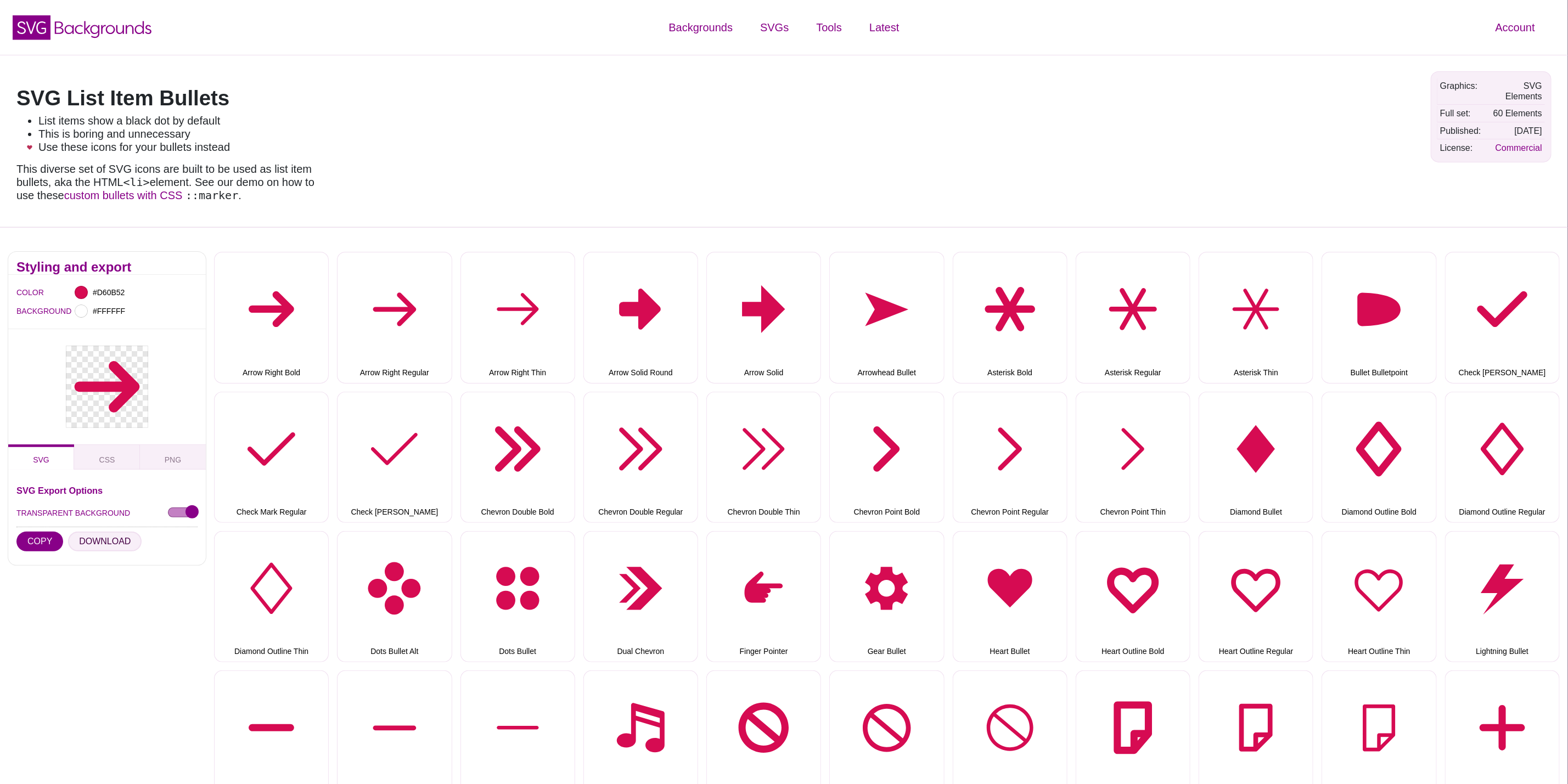
click at [103, 539] on button "DOWNLOAD" at bounding box center [104, 541] width 73 height 20
drag, startPoint x: 461, startPoint y: 320, endPoint x: 448, endPoint y: 336, distance: 20.6
click at [457, 327] on div "Arrow Right Bold Arrow Right Regular Arrow Right Thin Arrow Solid Round Arrow S…" at bounding box center [891, 662] width 1354 height 838
click at [412, 336] on button "Arrow Right Regular" at bounding box center [395, 318] width 115 height 132
click at [98, 537] on button "DOWNLOAD" at bounding box center [104, 541] width 73 height 20
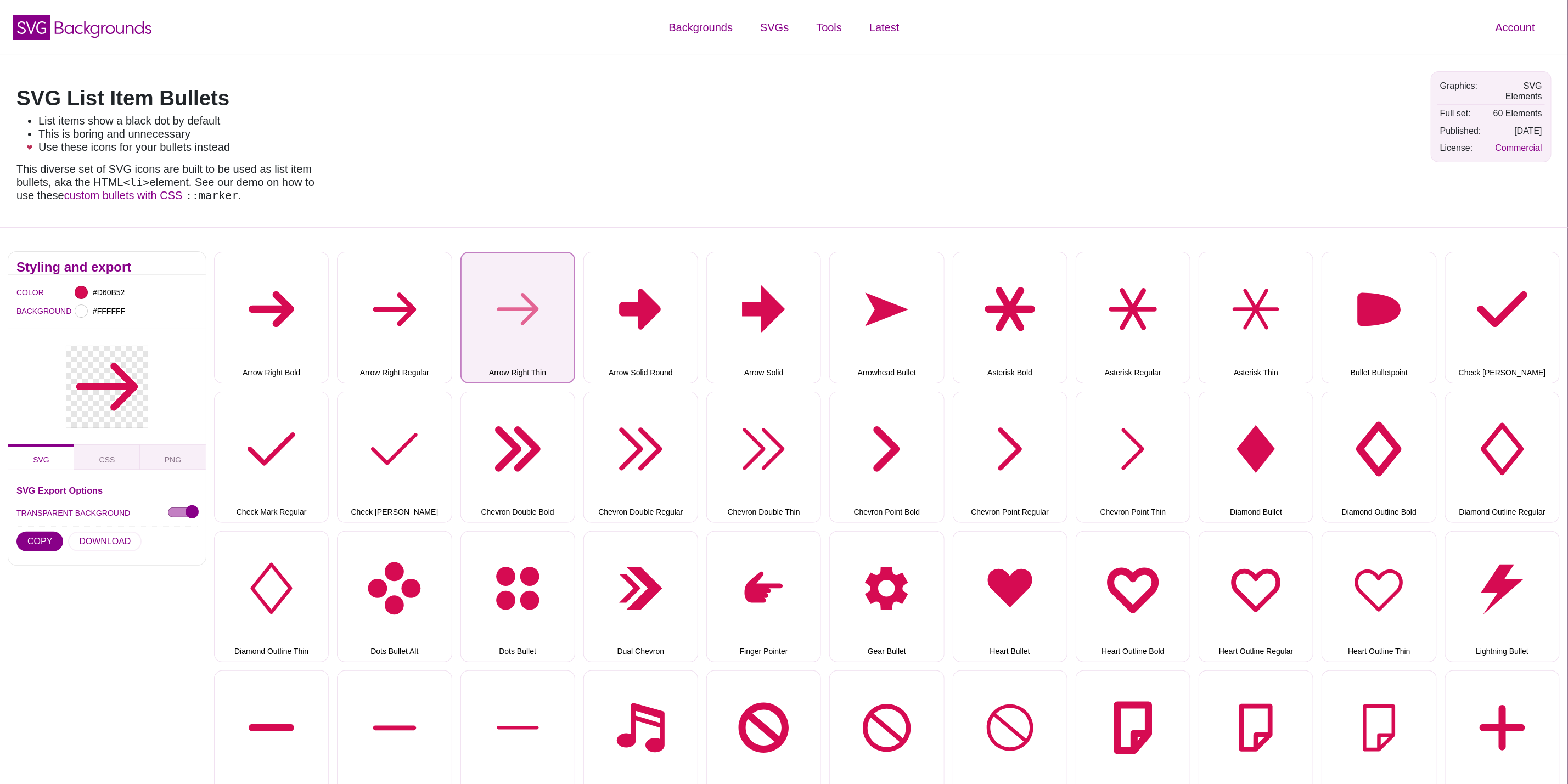
click at [517, 346] on button "Arrow Right Thin" at bounding box center [518, 318] width 115 height 132
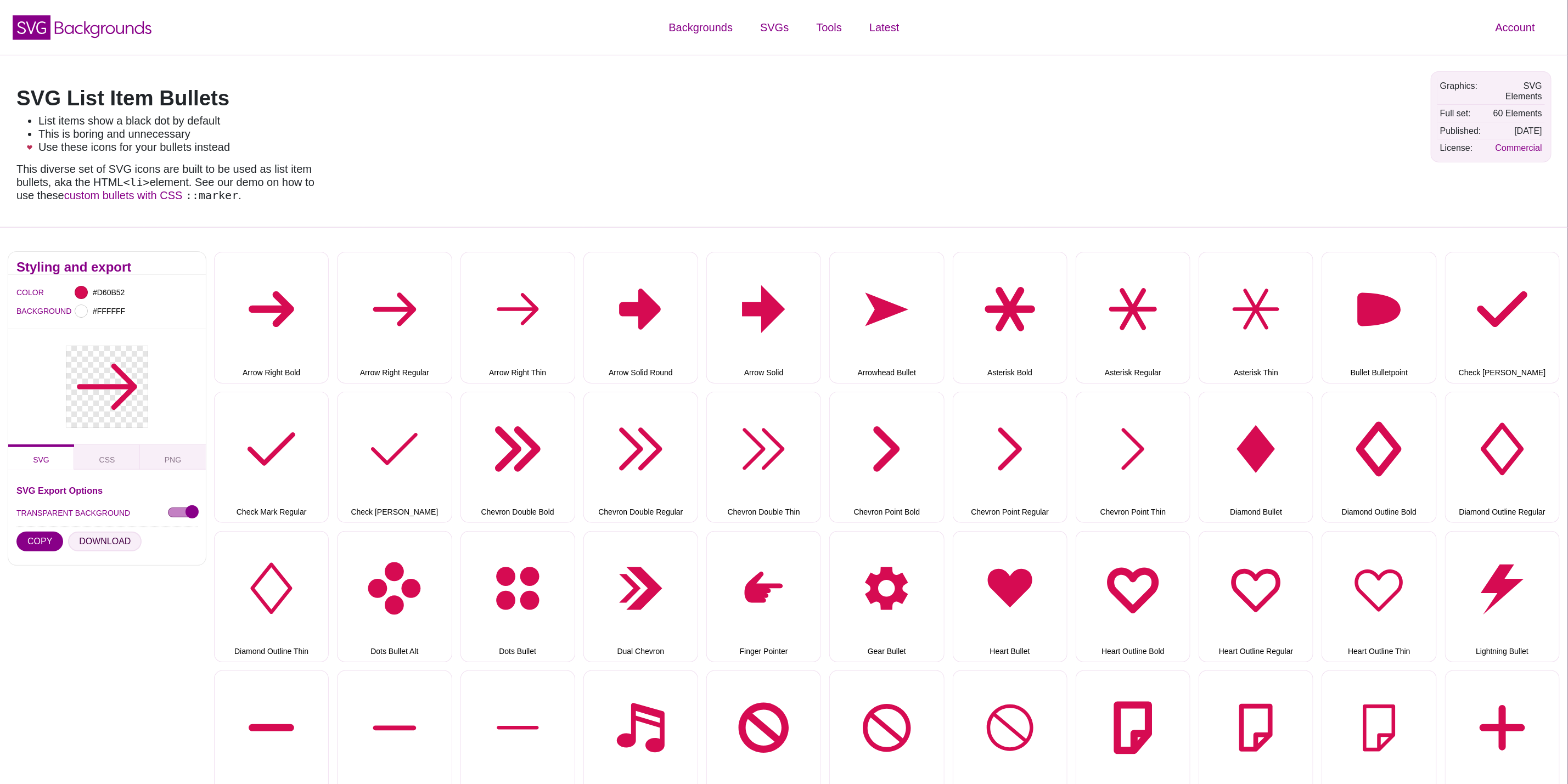
click at [105, 542] on button "DOWNLOAD" at bounding box center [104, 541] width 73 height 20
click at [620, 336] on button "Arrow Solid Round" at bounding box center [641, 318] width 115 height 132
click at [116, 556] on div "SVG Export Options TRANSPARENT BACKGROUND COPY DOWNLOAD" at bounding box center [107, 522] width 181 height 71
click at [116, 547] on button "DOWNLOAD" at bounding box center [104, 541] width 73 height 20
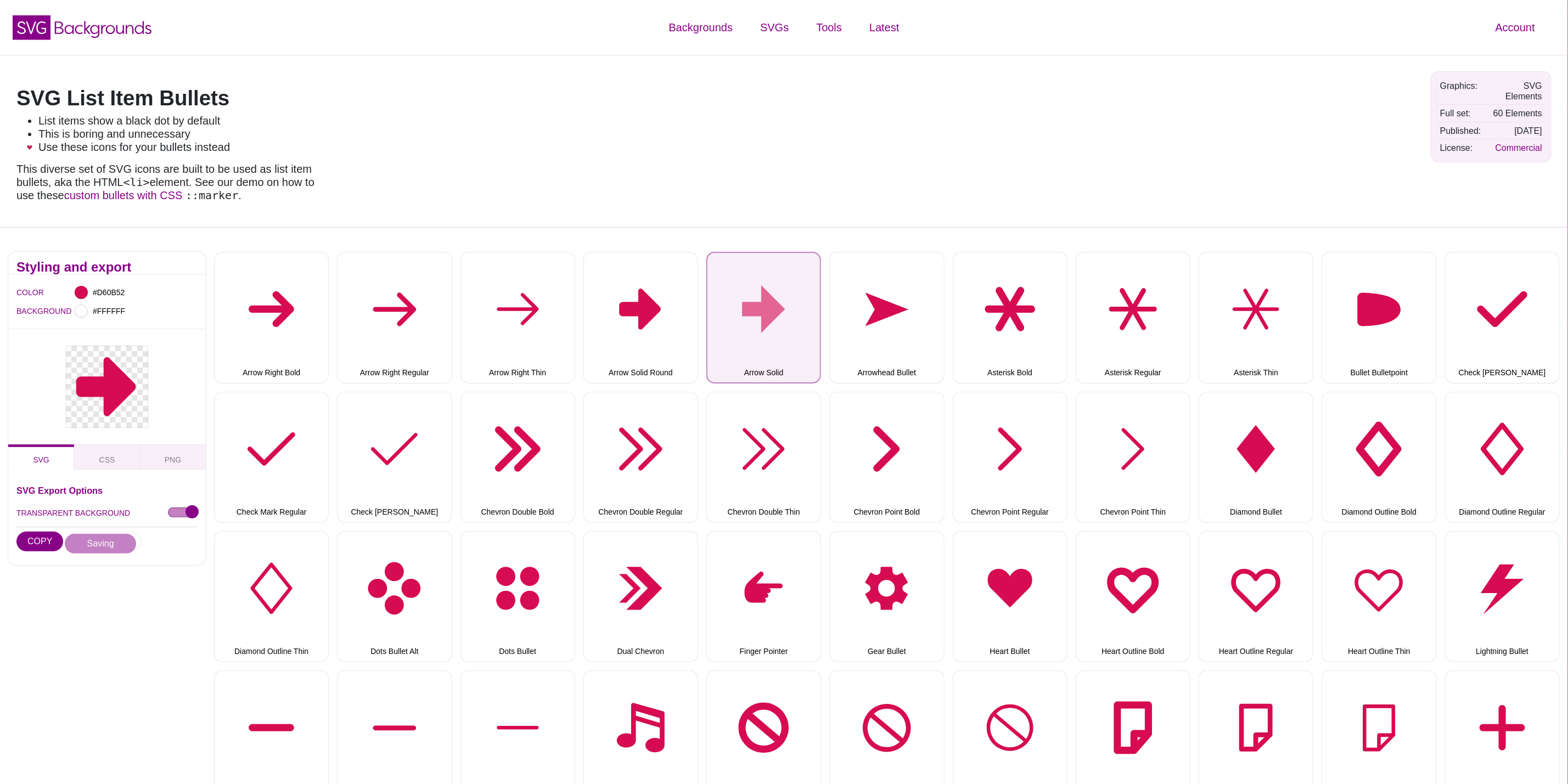
click at [754, 331] on button "Arrow Solid" at bounding box center [764, 318] width 115 height 132
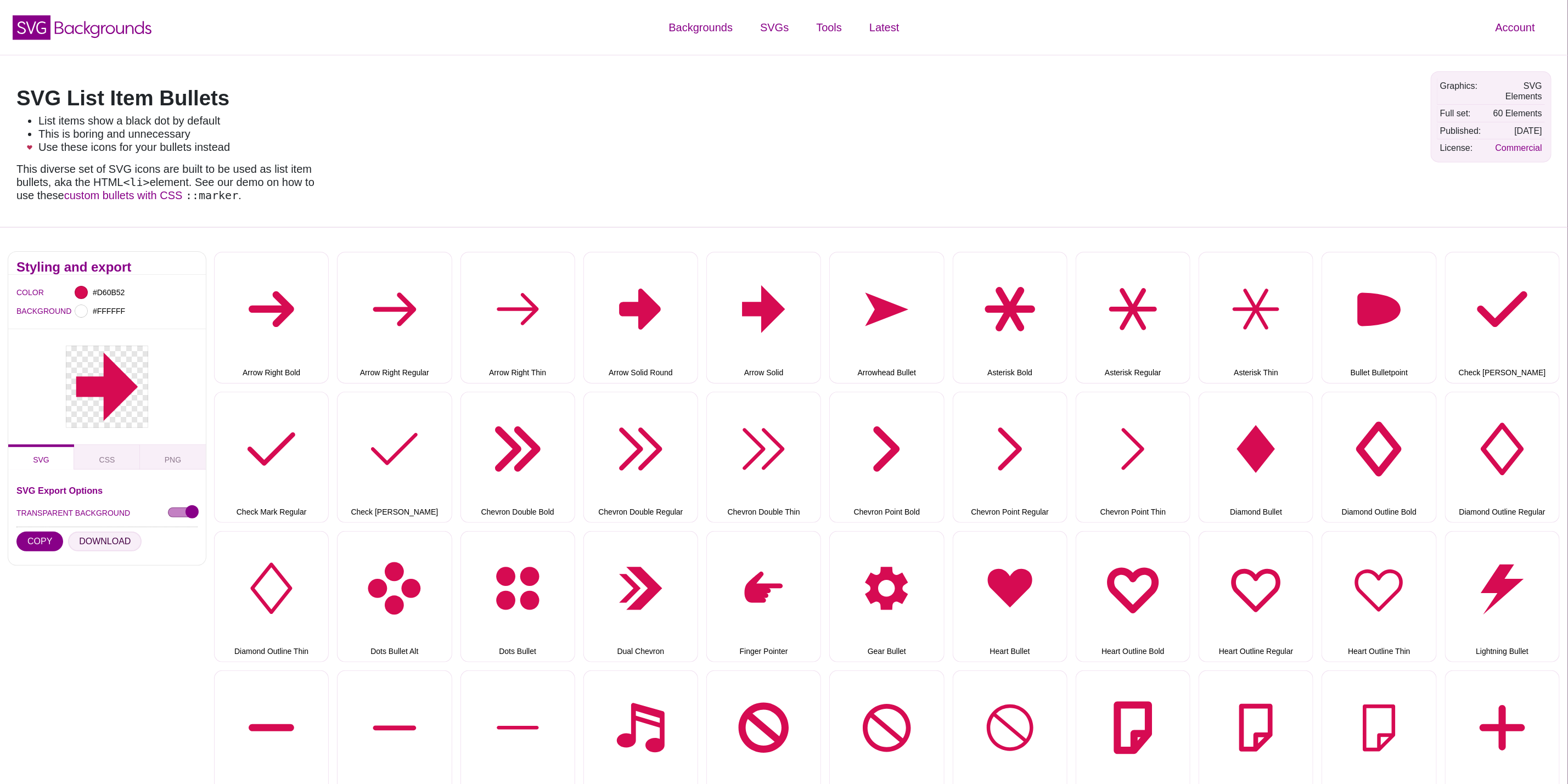
click at [91, 546] on button "DOWNLOAD" at bounding box center [104, 541] width 73 height 20
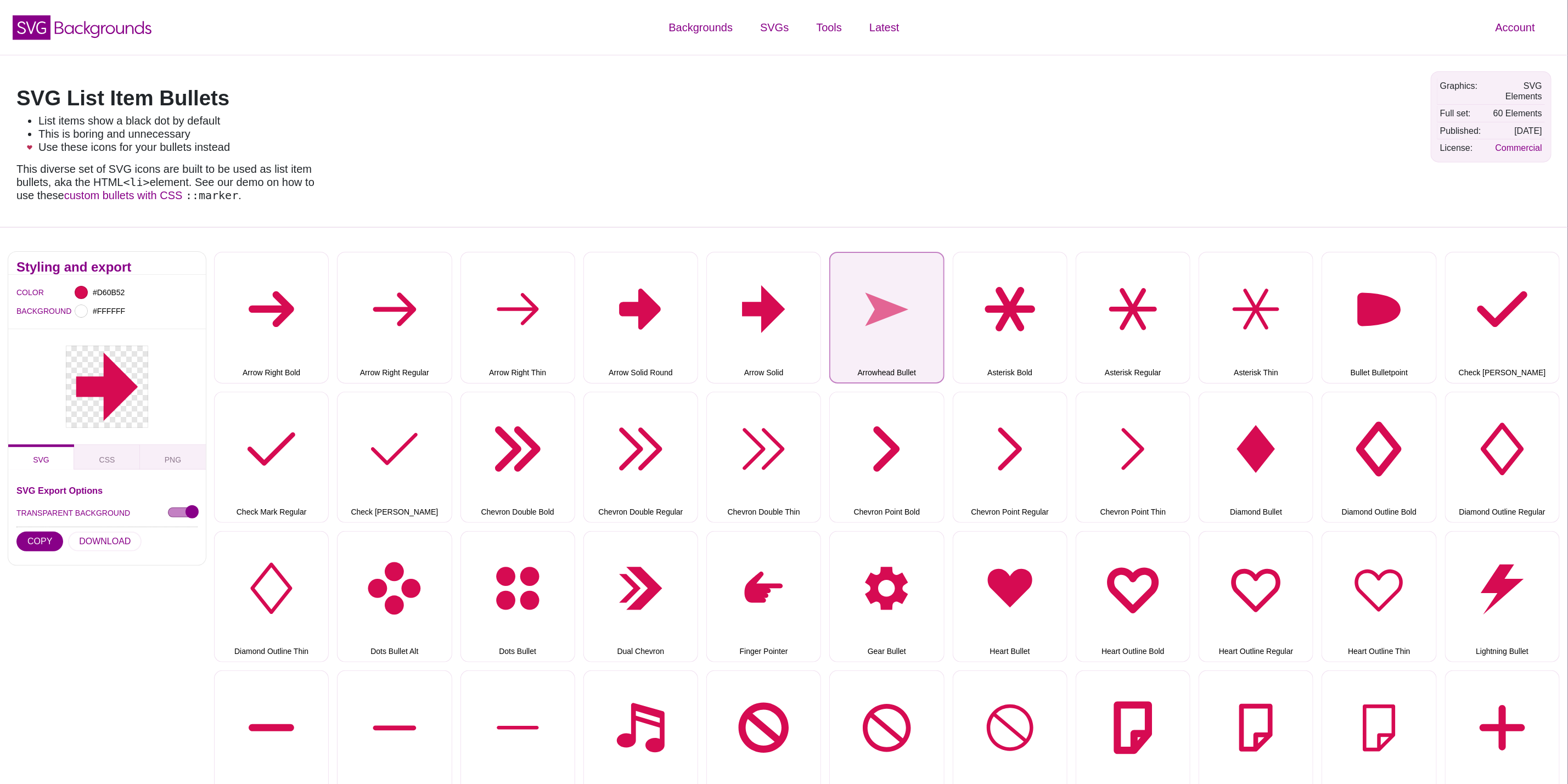
click at [919, 318] on button "Arrowhead Bullet" at bounding box center [887, 318] width 115 height 132
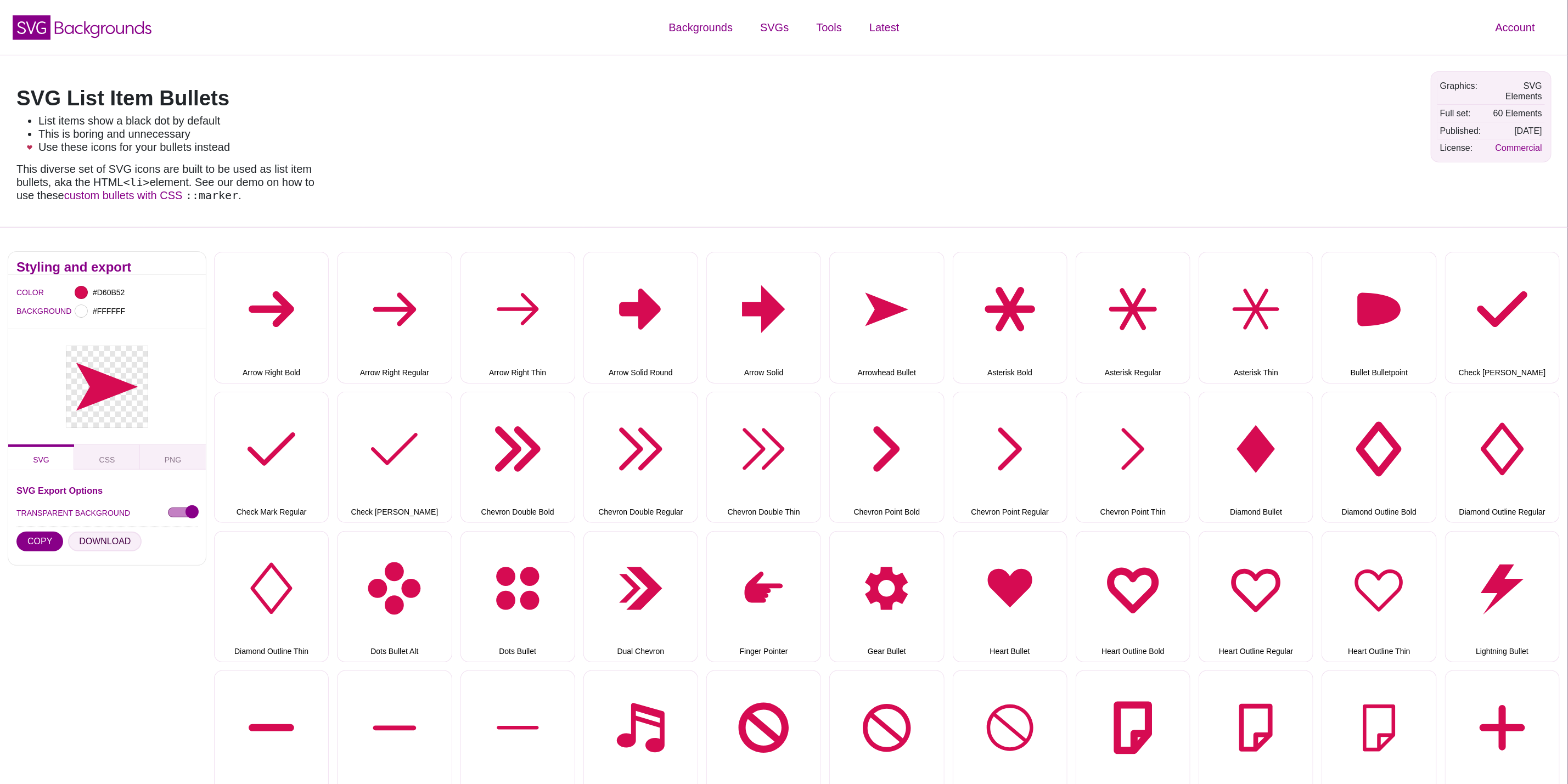
click at [116, 550] on button "DOWNLOAD" at bounding box center [104, 541] width 73 height 20
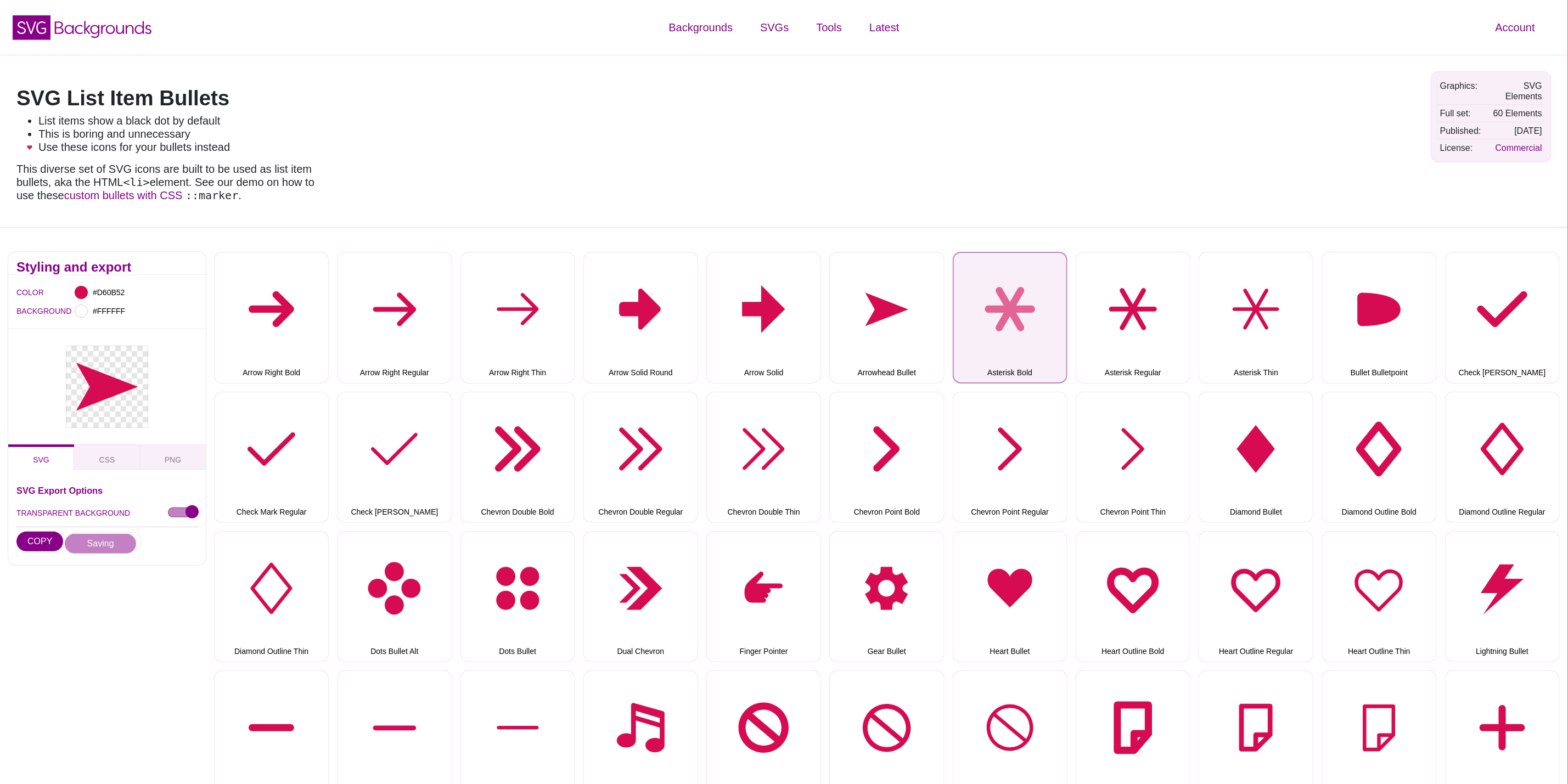
click at [1000, 320] on button "Asterisk Bold" at bounding box center [1010, 318] width 115 height 132
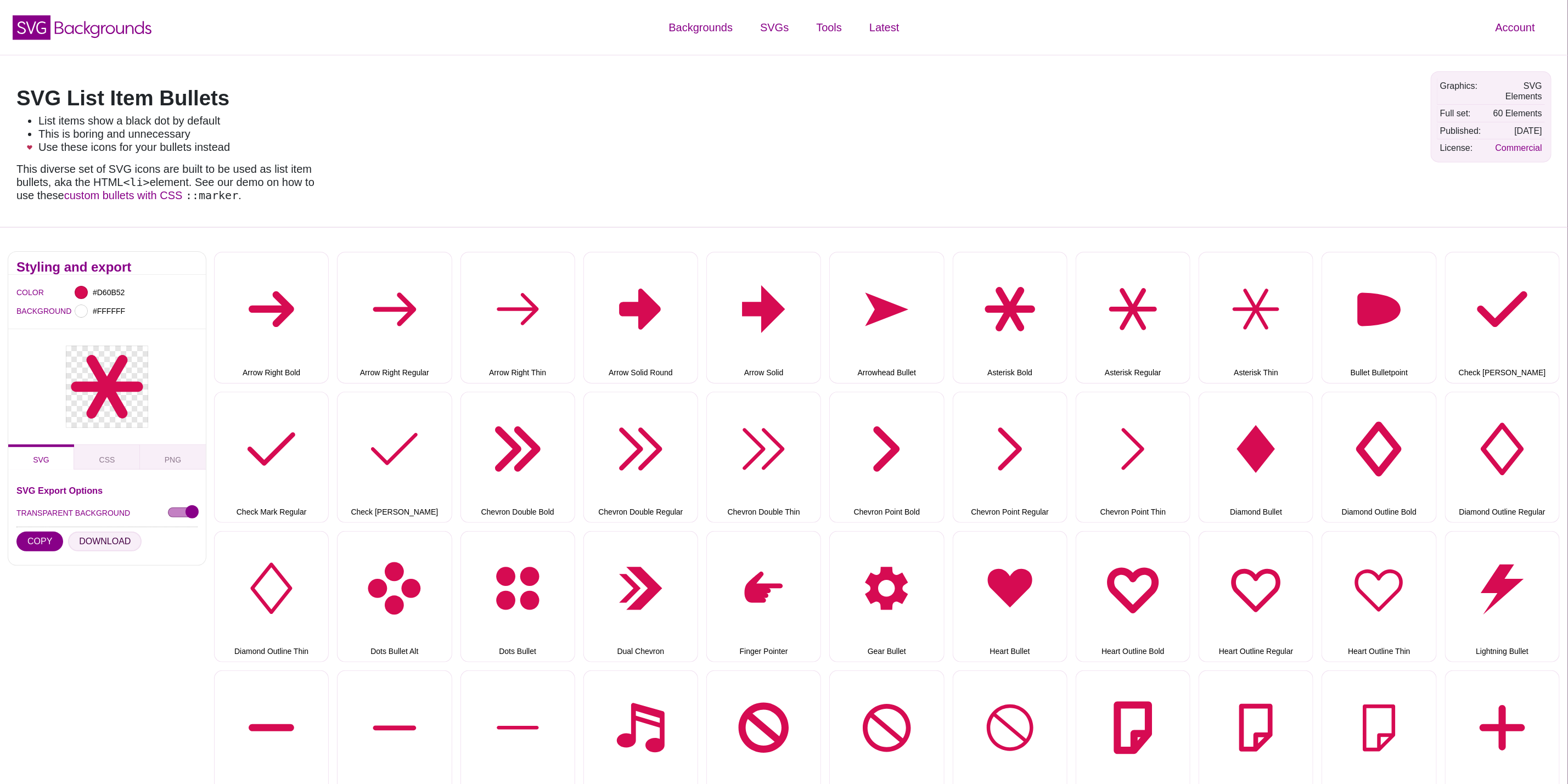
click at [113, 542] on button "DOWNLOAD" at bounding box center [104, 541] width 73 height 20
click at [1130, 316] on button "Asterisk Regular" at bounding box center [1133, 318] width 115 height 132
click at [112, 545] on button "DOWNLOAD" at bounding box center [104, 541] width 73 height 20
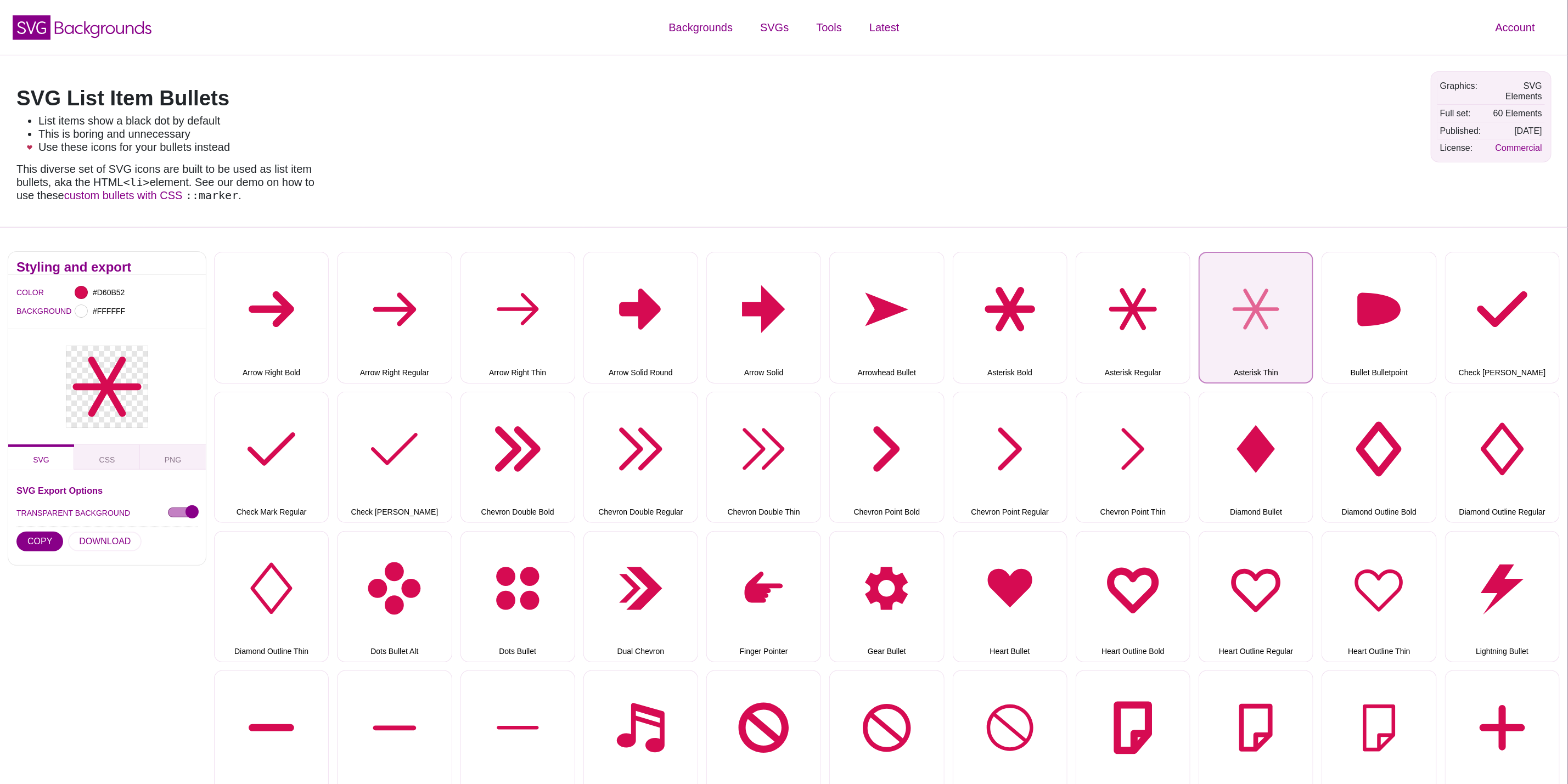
click at [1233, 284] on button "Asterisk Thin" at bounding box center [1257, 318] width 115 height 132
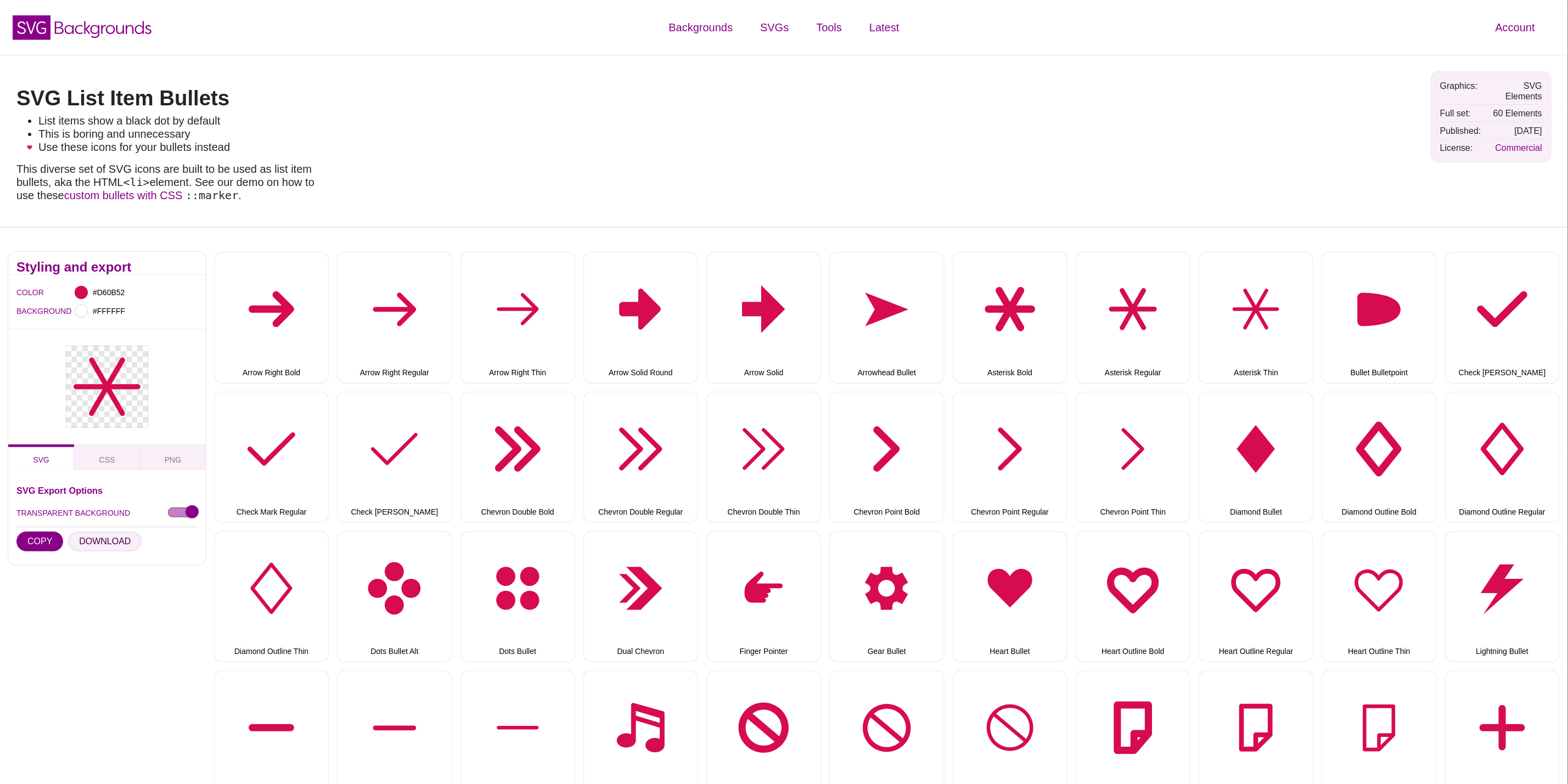
click at [109, 550] on button "DOWNLOAD" at bounding box center [104, 541] width 73 height 20
click at [89, 532] on div "SVG Export Options TRANSPARENT BACKGROUND COPY DOWNLOAD" at bounding box center [107, 522] width 181 height 71
click at [96, 544] on button "DOWNLOAD" at bounding box center [104, 541] width 73 height 20
click at [1529, 317] on button "Check Mark Bold" at bounding box center [1502, 318] width 115 height 132
click at [114, 545] on button "DOWNLOAD" at bounding box center [104, 541] width 73 height 20
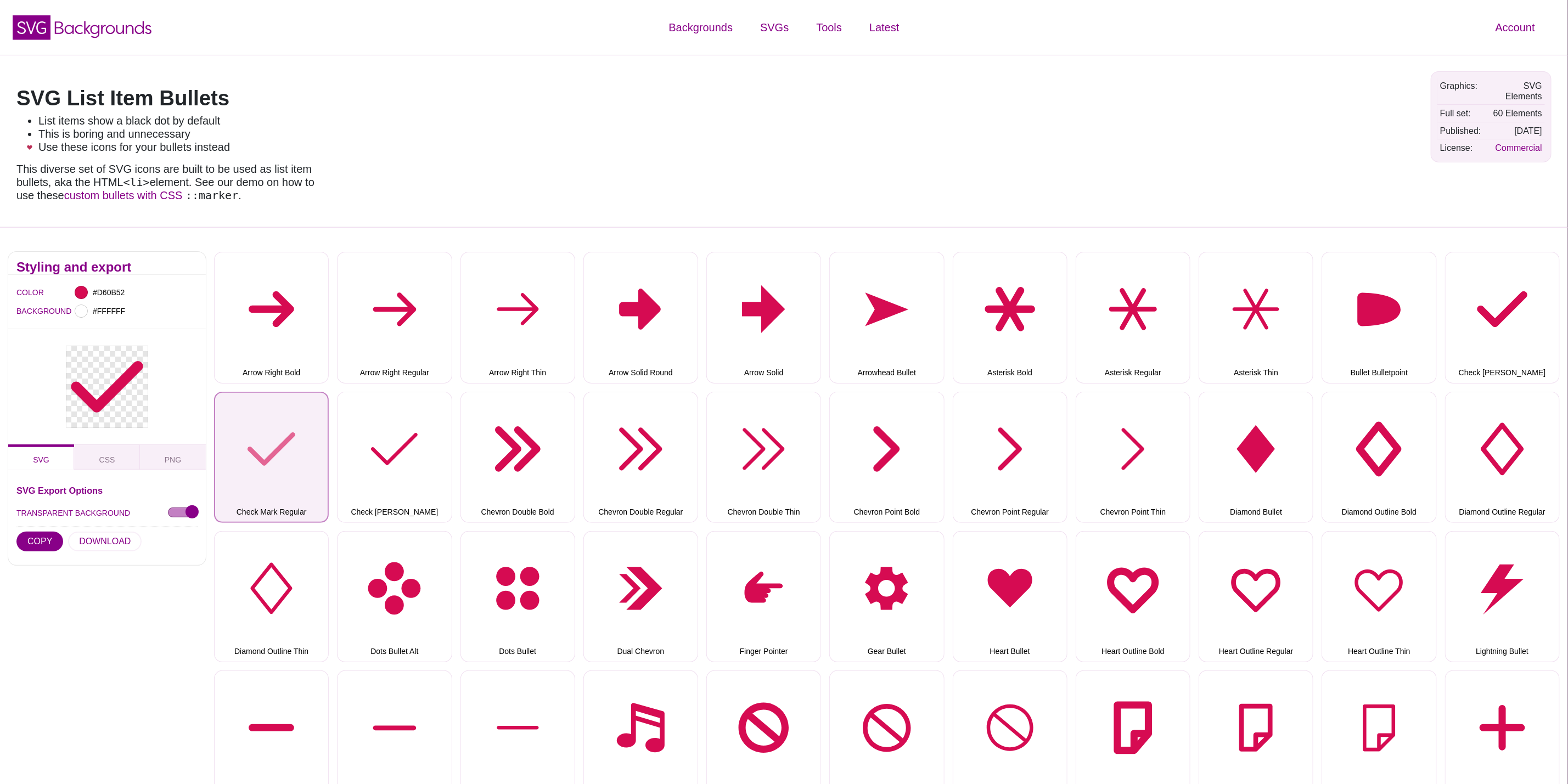
click at [289, 446] on button "Check Mark Regular" at bounding box center [271, 457] width 115 height 132
drag, startPoint x: 86, startPoint y: 545, endPoint x: 92, endPoint y: 545, distance: 6.0
click at [87, 545] on button "DOWNLOAD" at bounding box center [104, 541] width 73 height 20
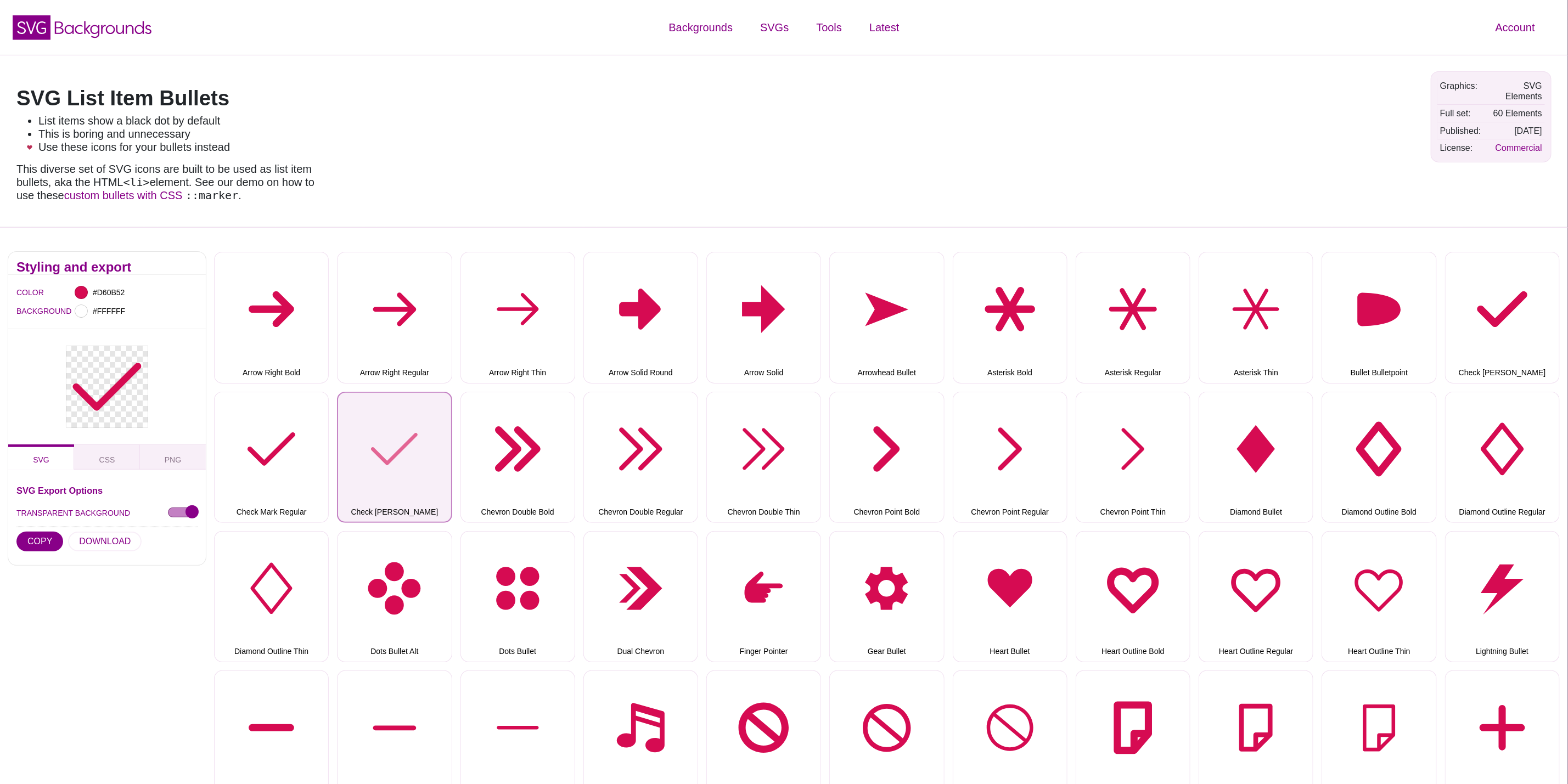
click at [440, 454] on button "Check Mark Thin" at bounding box center [395, 457] width 115 height 132
click at [85, 547] on button "DOWNLOAD" at bounding box center [104, 541] width 73 height 20
drag, startPoint x: 535, startPoint y: 430, endPoint x: 387, endPoint y: 468, distance: 152.8
click at [532, 430] on button "Chevron Double Bold" at bounding box center [518, 457] width 115 height 132
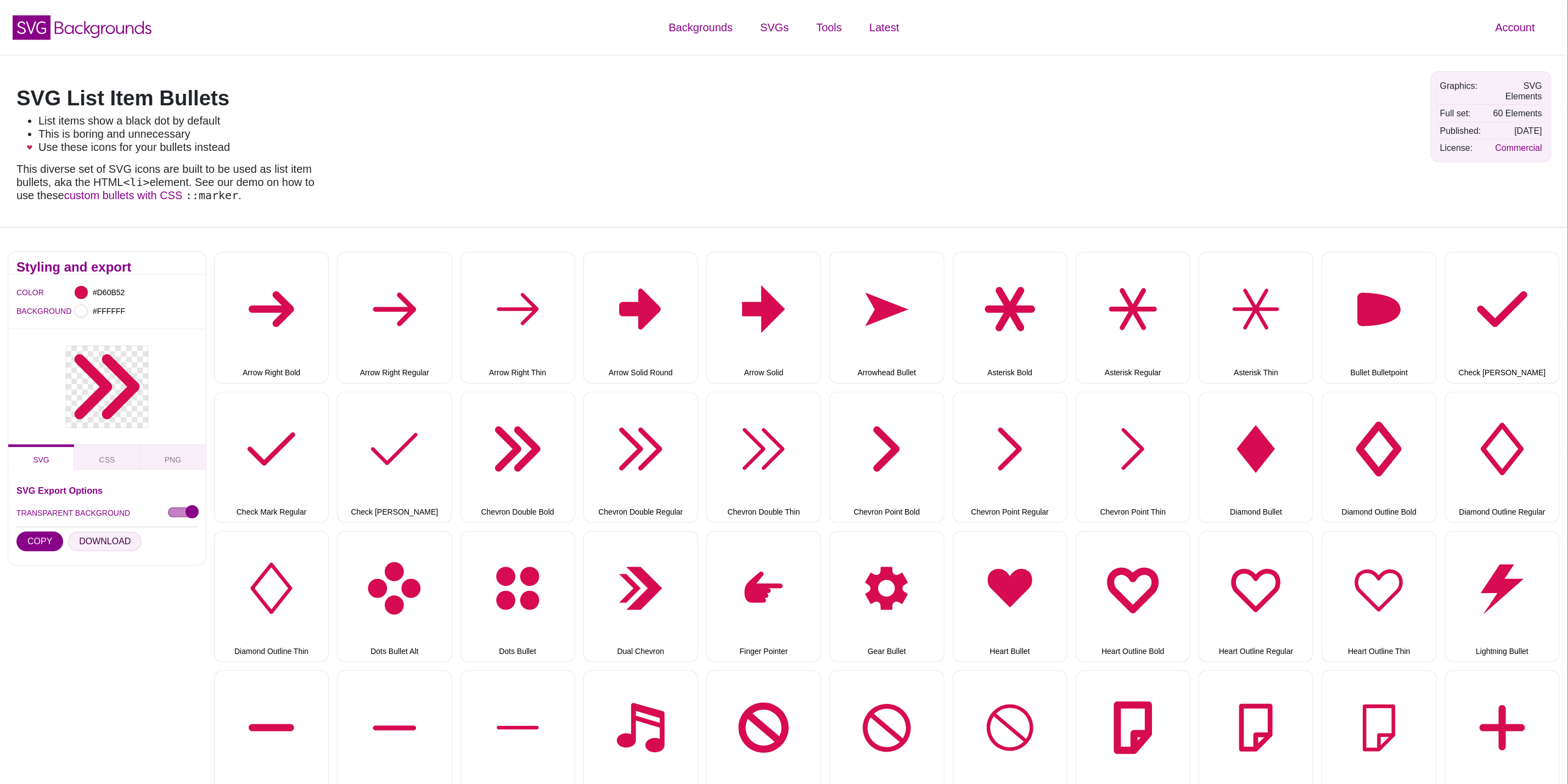
click at [107, 539] on button "DOWNLOAD" at bounding box center [104, 541] width 73 height 20
drag, startPoint x: 634, startPoint y: 450, endPoint x: 466, endPoint y: 491, distance: 172.9
click at [633, 450] on button "Chevron Double Regular" at bounding box center [641, 457] width 115 height 132
click at [110, 542] on button "DOWNLOAD" at bounding box center [104, 541] width 73 height 20
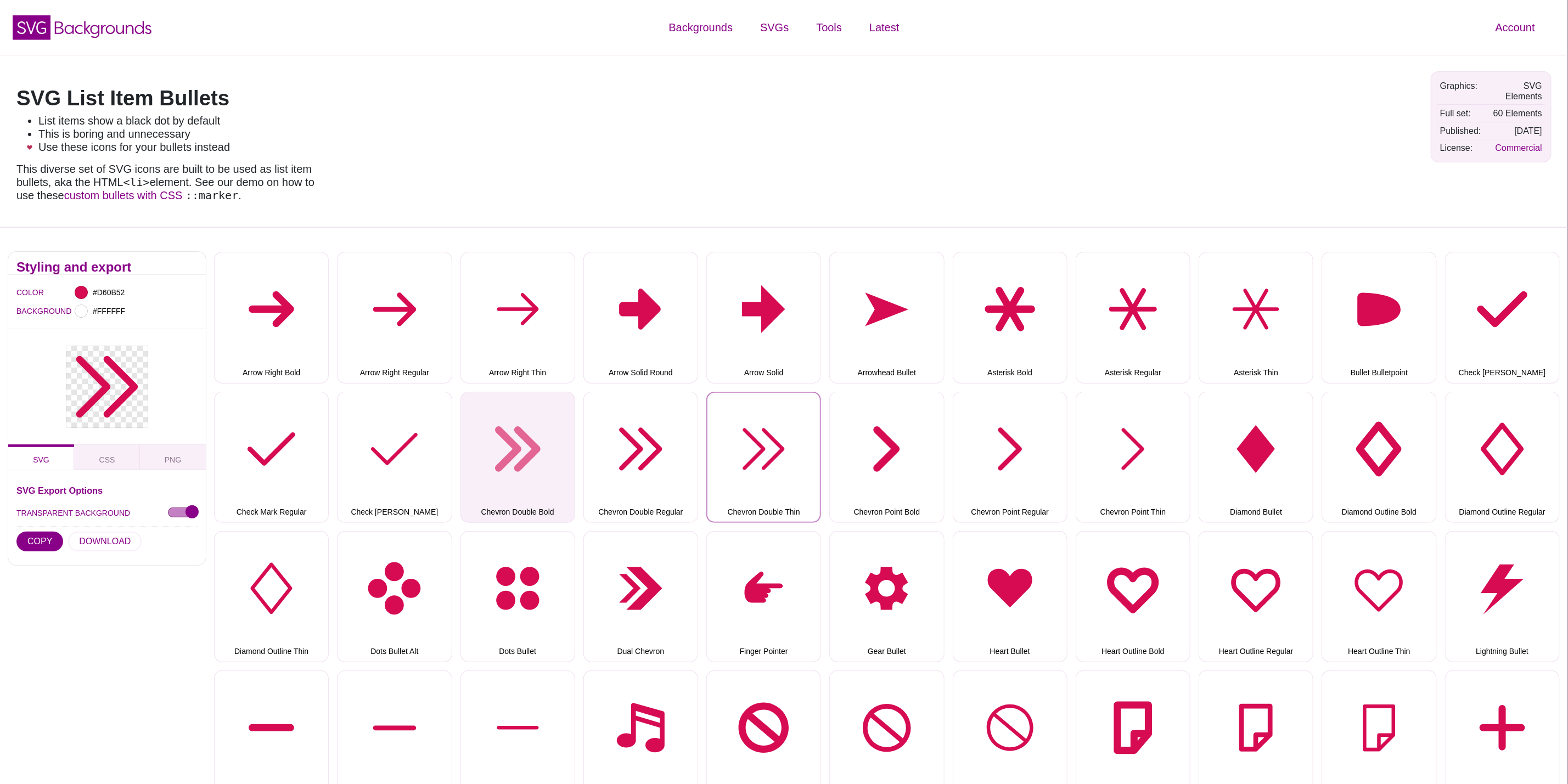
drag, startPoint x: 746, startPoint y: 440, endPoint x: 537, endPoint y: 475, distance: 211.9
click at [746, 440] on button "Chevron Double Thin" at bounding box center [764, 457] width 115 height 132
click at [93, 550] on button "DOWNLOAD" at bounding box center [104, 541] width 73 height 20
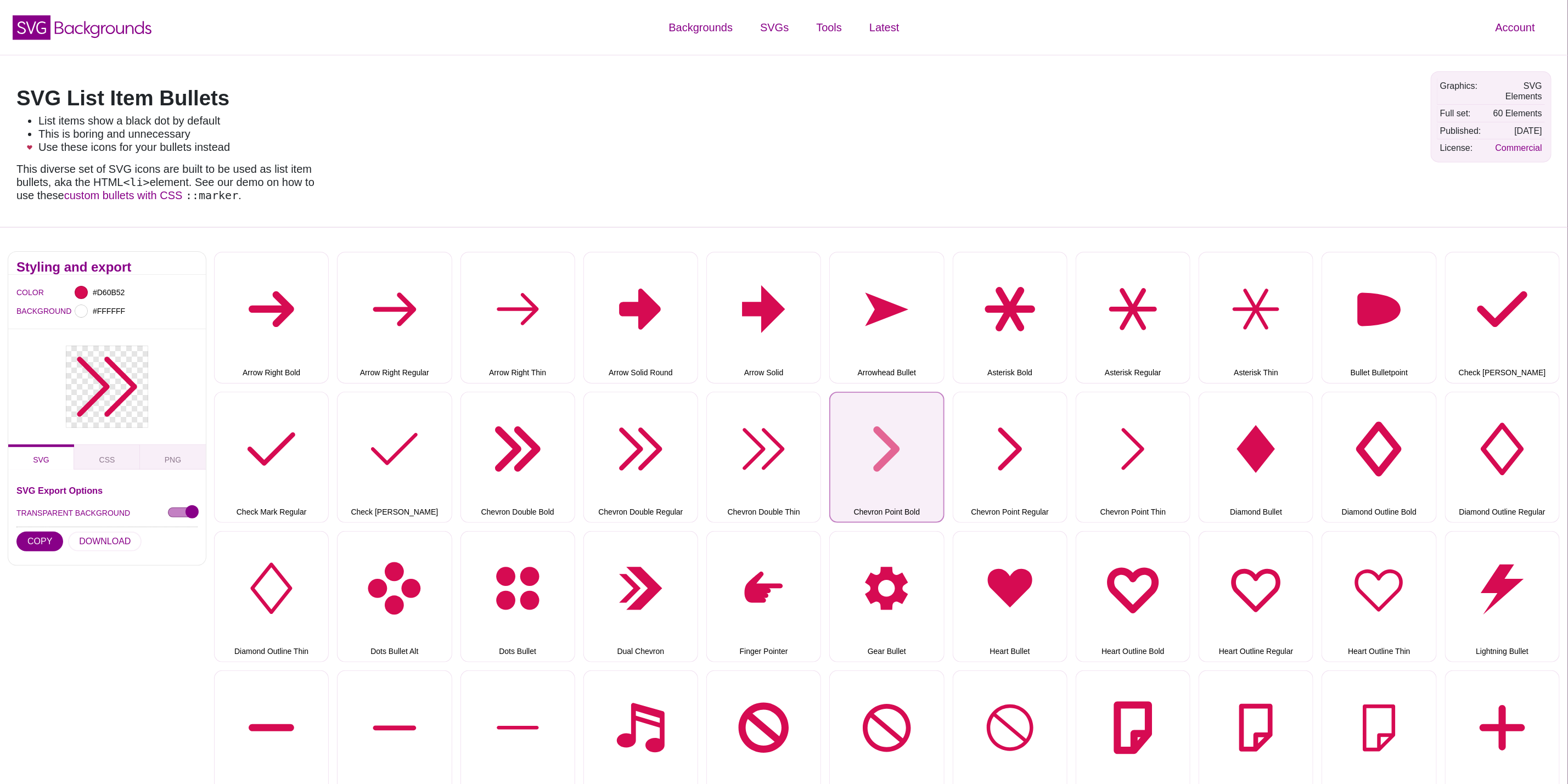
click at [888, 417] on button "Chevron Point Bold" at bounding box center [887, 457] width 115 height 132
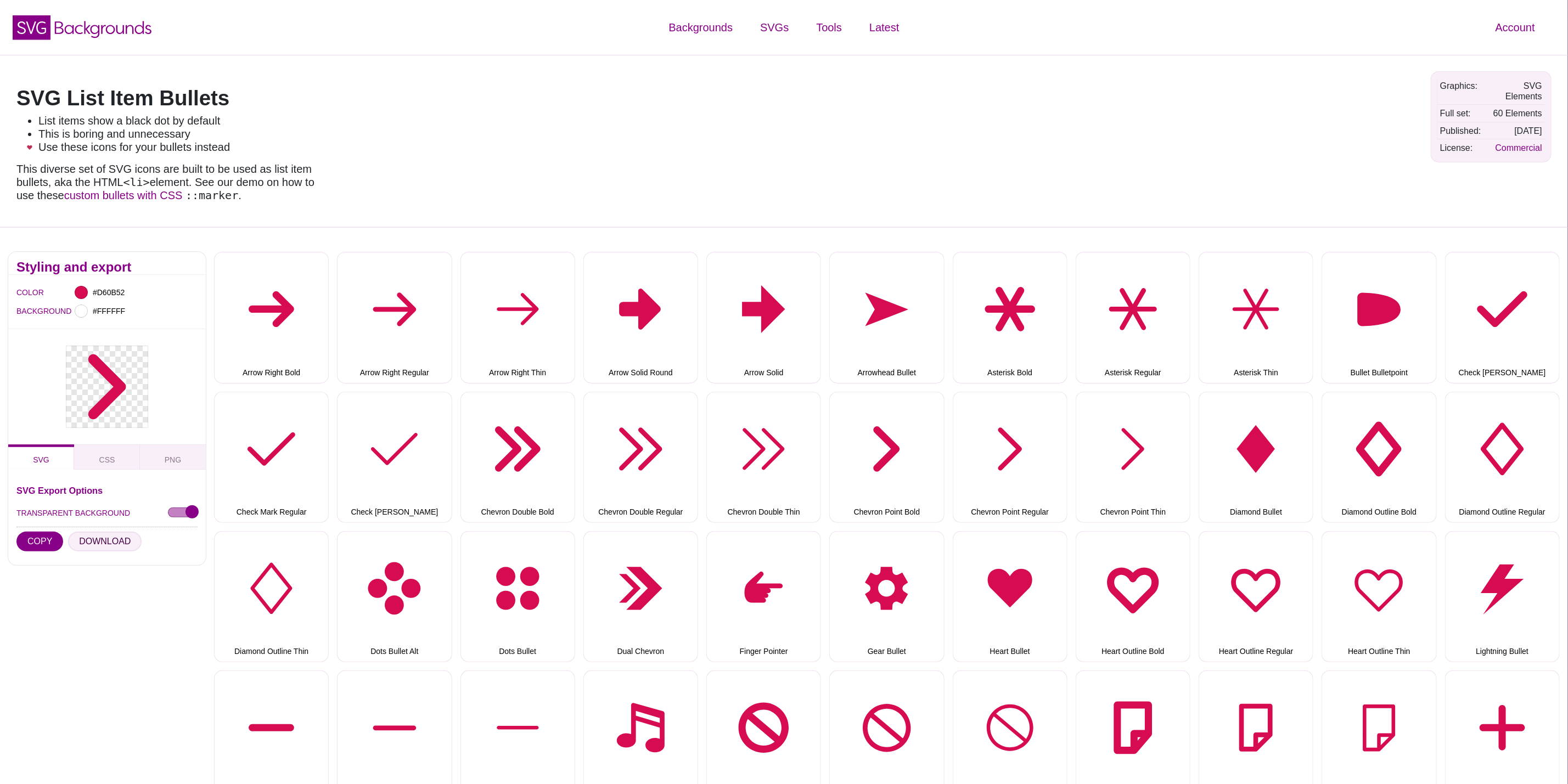
click at [107, 541] on button "DOWNLOAD" at bounding box center [104, 541] width 73 height 20
drag, startPoint x: 1012, startPoint y: 436, endPoint x: 161, endPoint y: 544, distance: 857.8
click at [1012, 436] on button "Chevron Point Regular" at bounding box center [1010, 457] width 115 height 132
click at [109, 538] on button "DOWNLOAD" at bounding box center [104, 541] width 73 height 20
click at [1087, 466] on button "Chevron Point Thin" at bounding box center [1133, 457] width 115 height 132
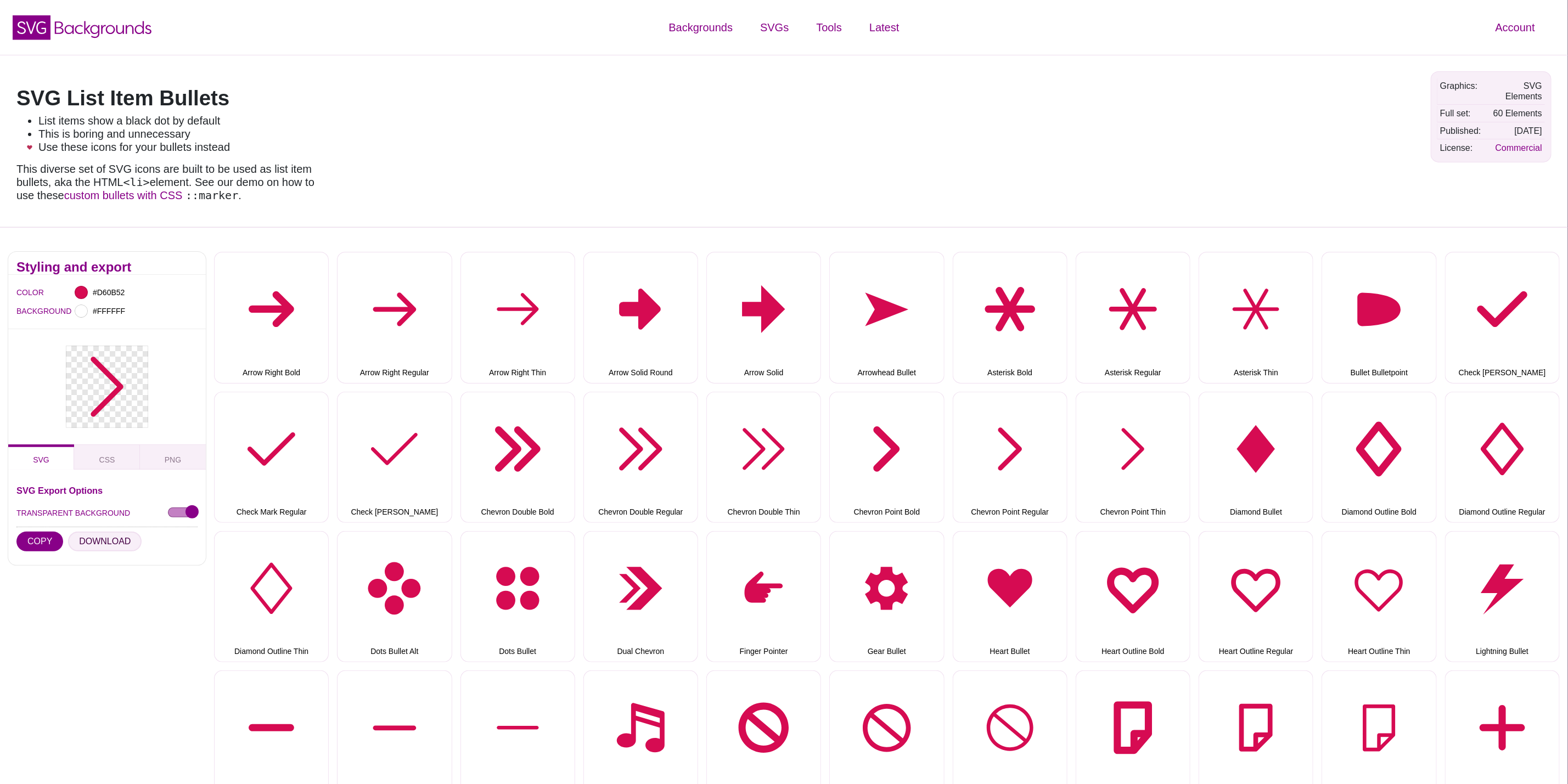
click at [107, 545] on button "DOWNLOAD" at bounding box center [104, 541] width 73 height 20
click at [1275, 445] on button "Diamond Bullet" at bounding box center [1257, 457] width 115 height 132
click at [109, 548] on button "DOWNLOAD" at bounding box center [104, 541] width 73 height 20
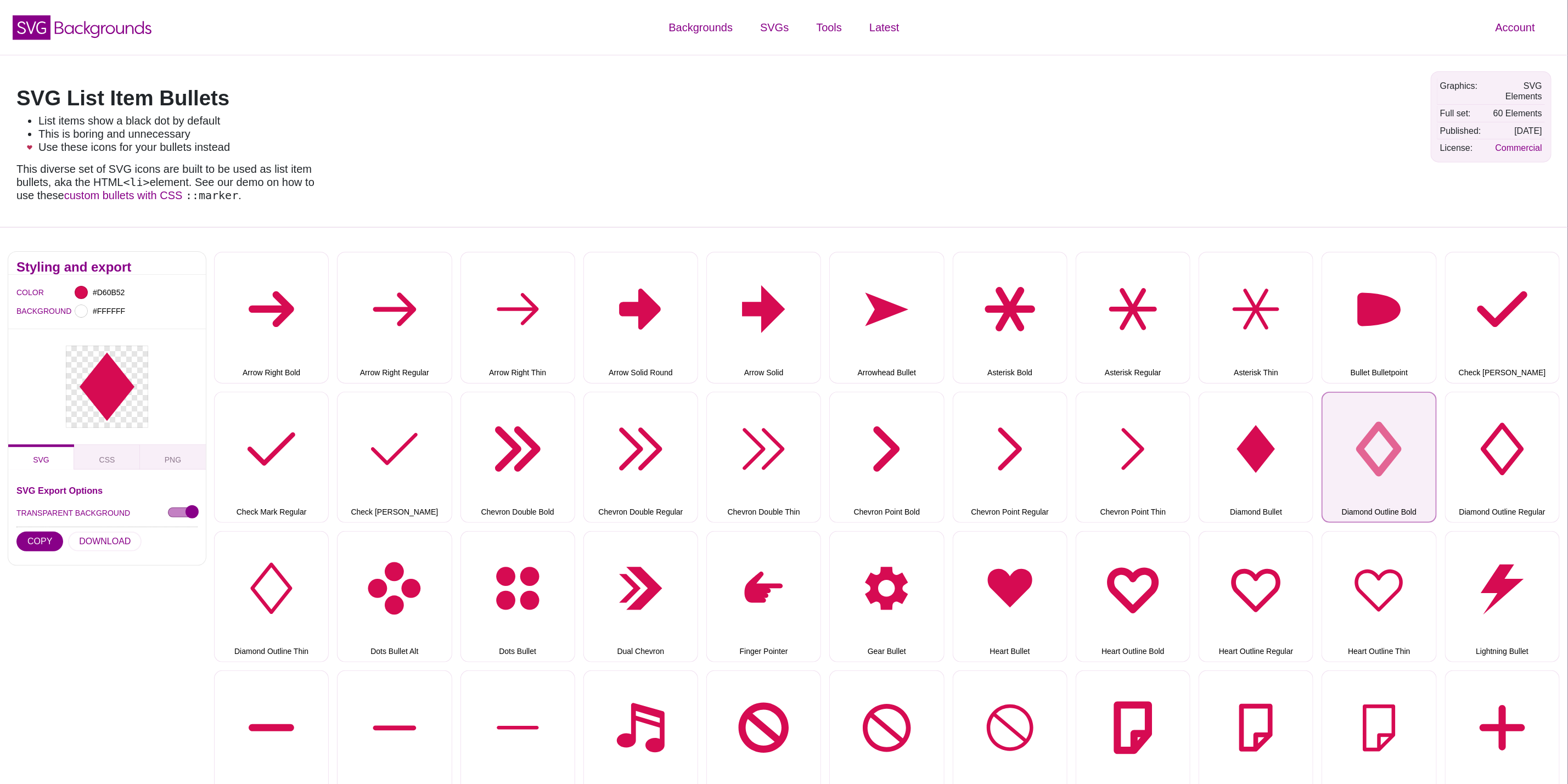
click at [1381, 423] on button "Diamond Outline Bold" at bounding box center [1379, 457] width 115 height 132
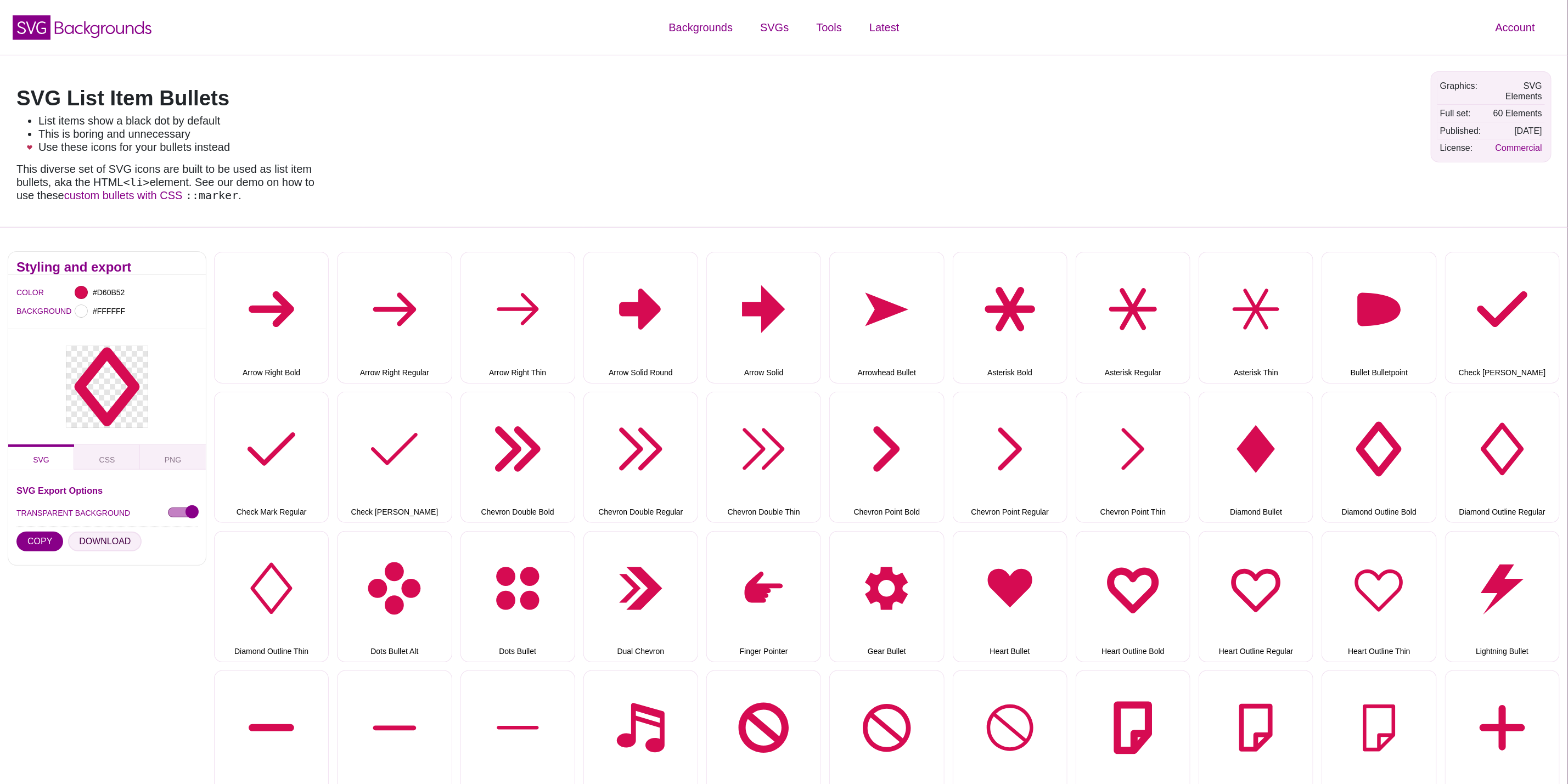
click at [86, 545] on button "DOWNLOAD" at bounding box center [104, 541] width 73 height 20
click at [1501, 410] on button "Diamond Outline Regular" at bounding box center [1502, 457] width 115 height 132
click at [97, 544] on button "DOWNLOAD" at bounding box center [104, 541] width 73 height 20
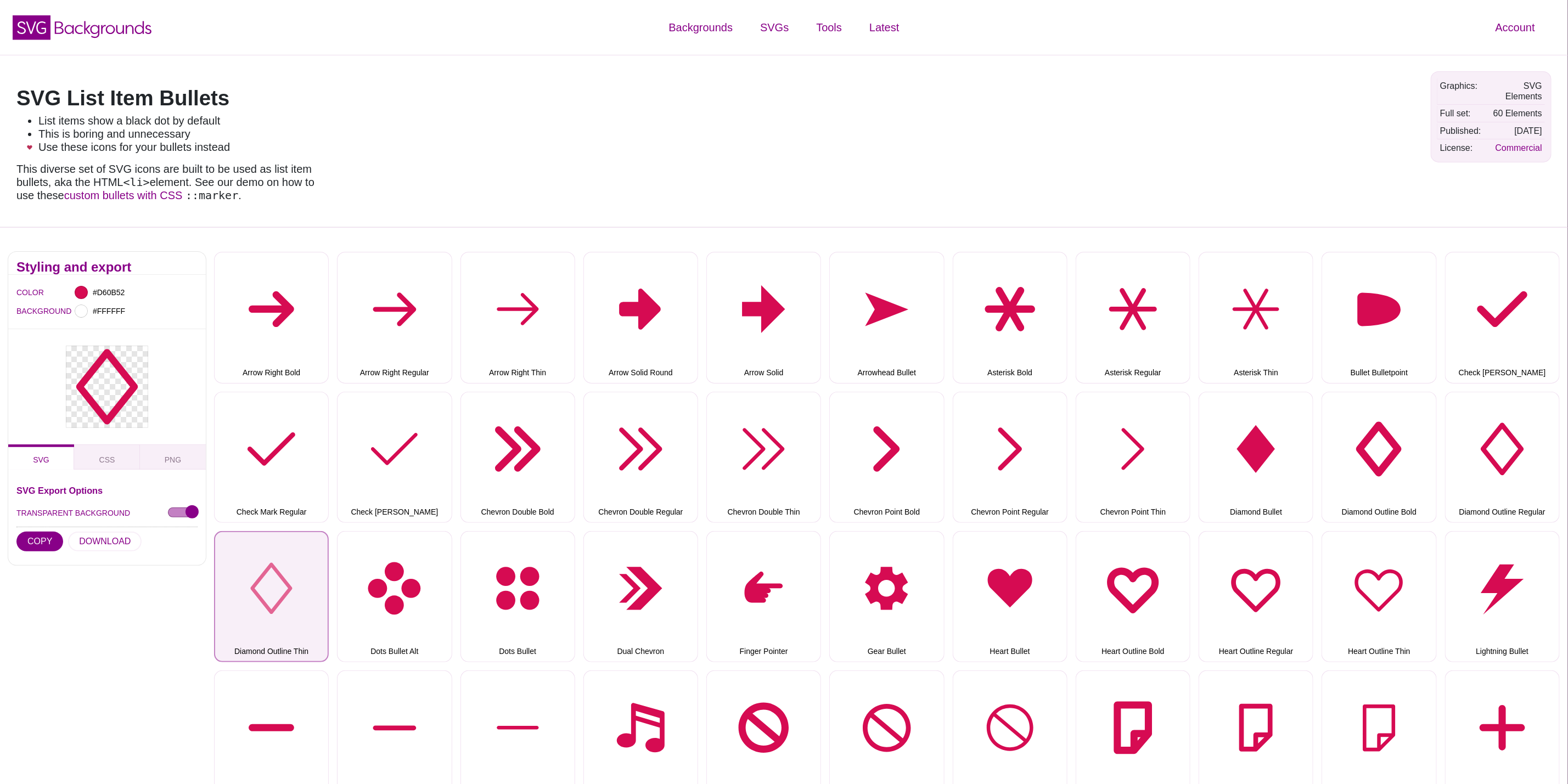
click at [289, 588] on button "Diamond Outline Thin" at bounding box center [271, 597] width 115 height 132
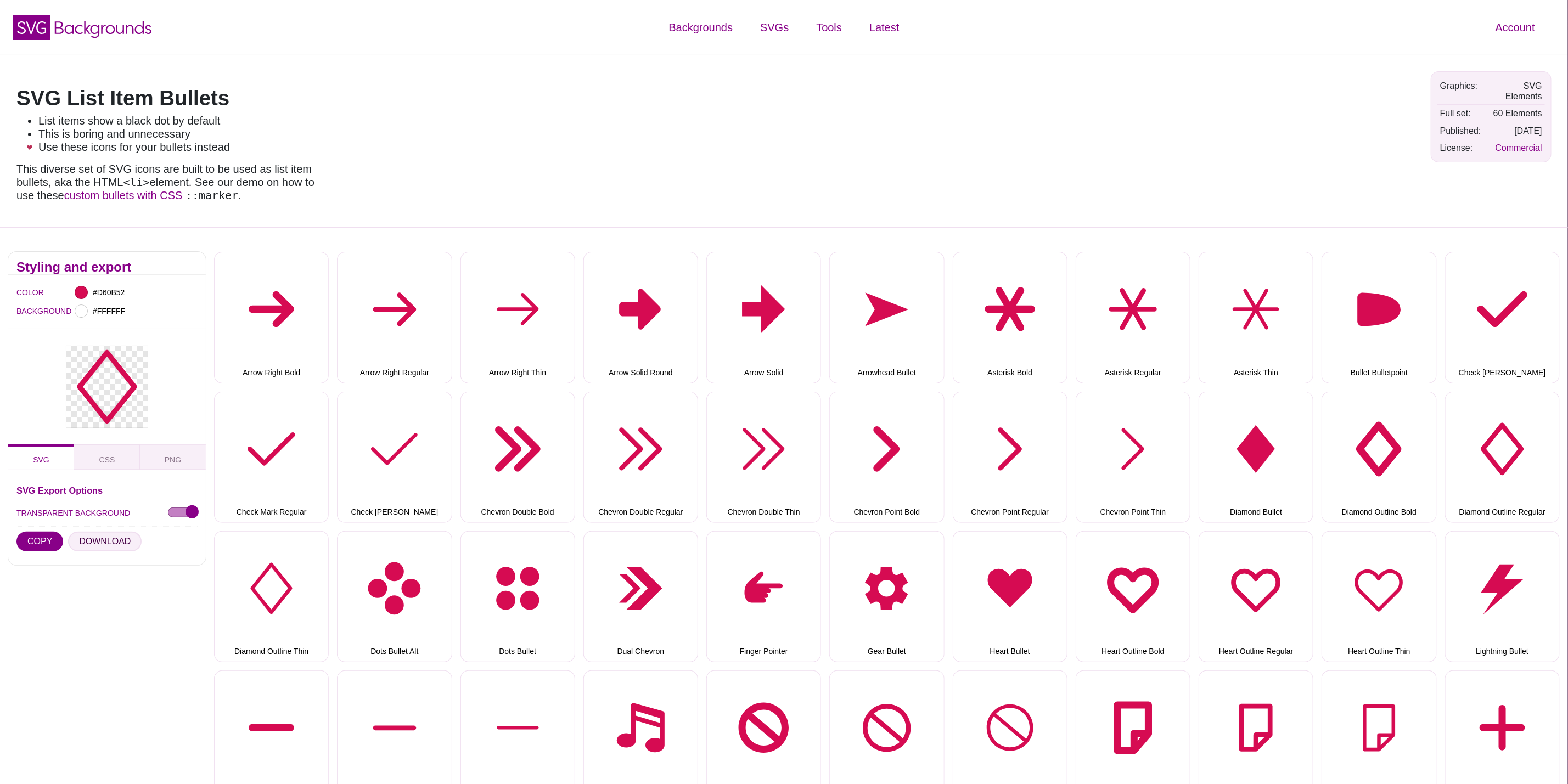
click at [92, 549] on button "DOWNLOAD" at bounding box center [104, 541] width 73 height 20
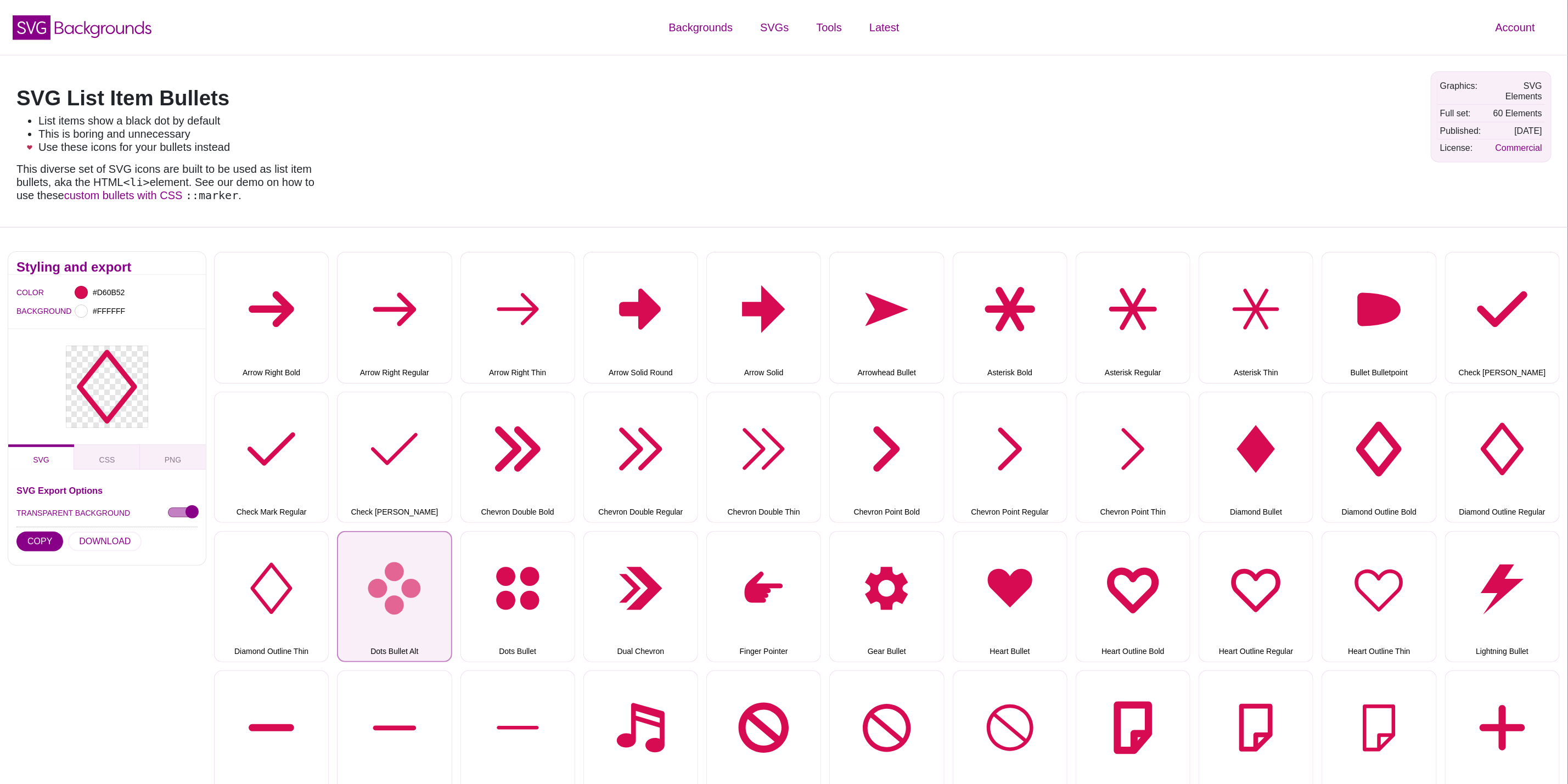
drag, startPoint x: 376, startPoint y: 573, endPoint x: 349, endPoint y: 572, distance: 27.0
click at [376, 573] on button "Dots Bullet Alt" at bounding box center [395, 597] width 115 height 132
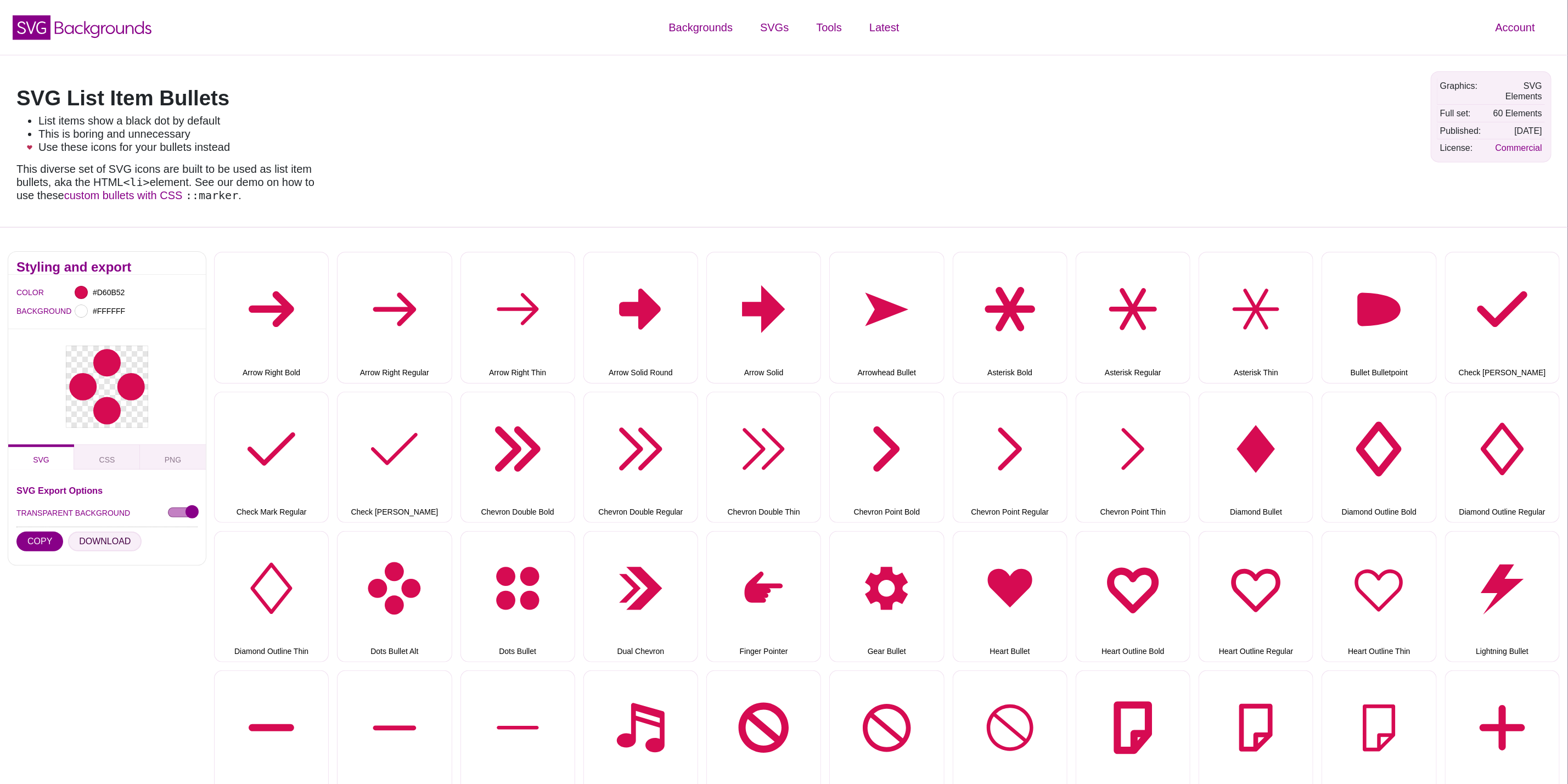
click at [71, 542] on button "DOWNLOAD" at bounding box center [104, 541] width 73 height 20
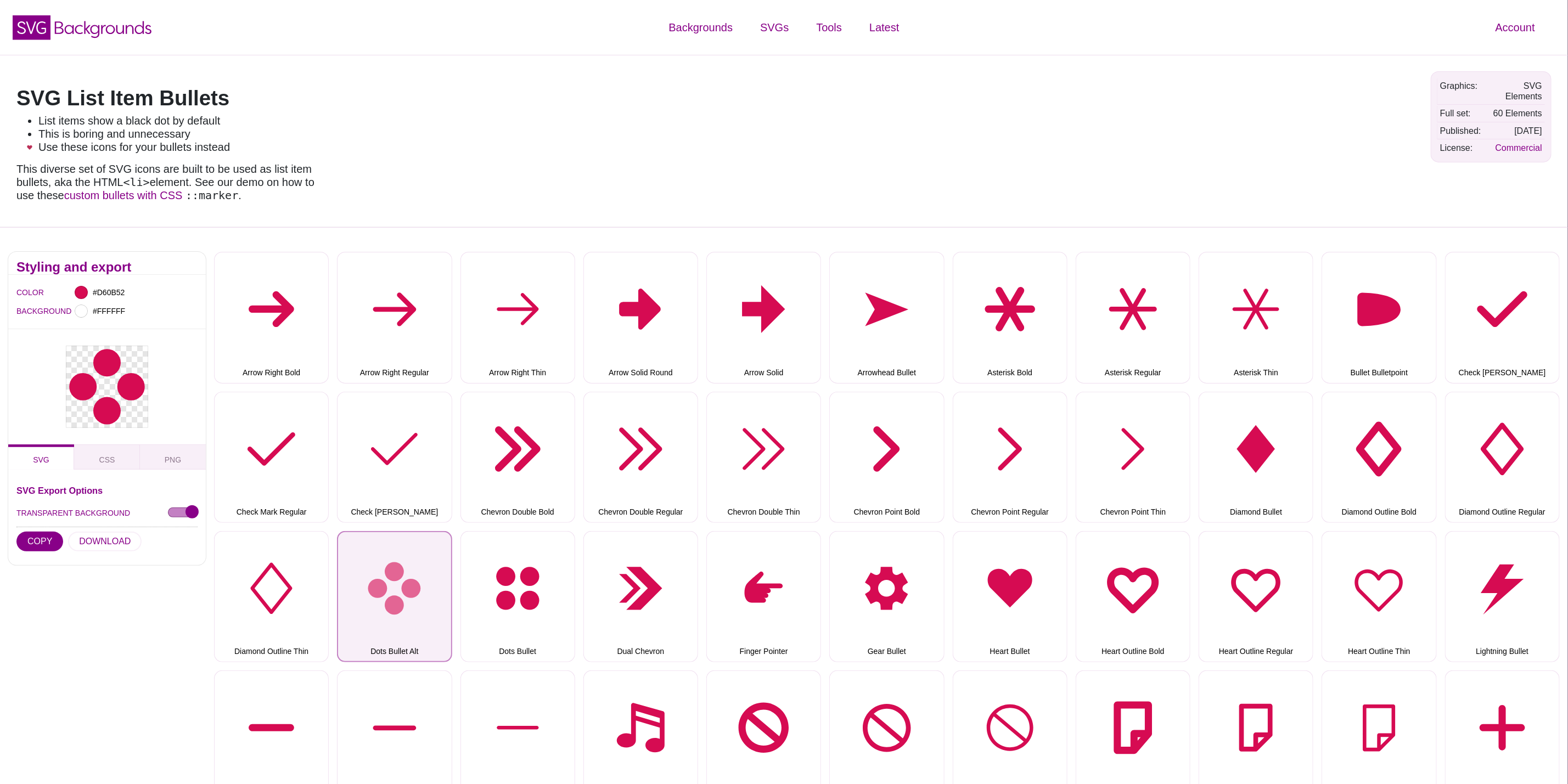
click at [411, 559] on button "Dots Bullet Alt" at bounding box center [395, 597] width 115 height 132
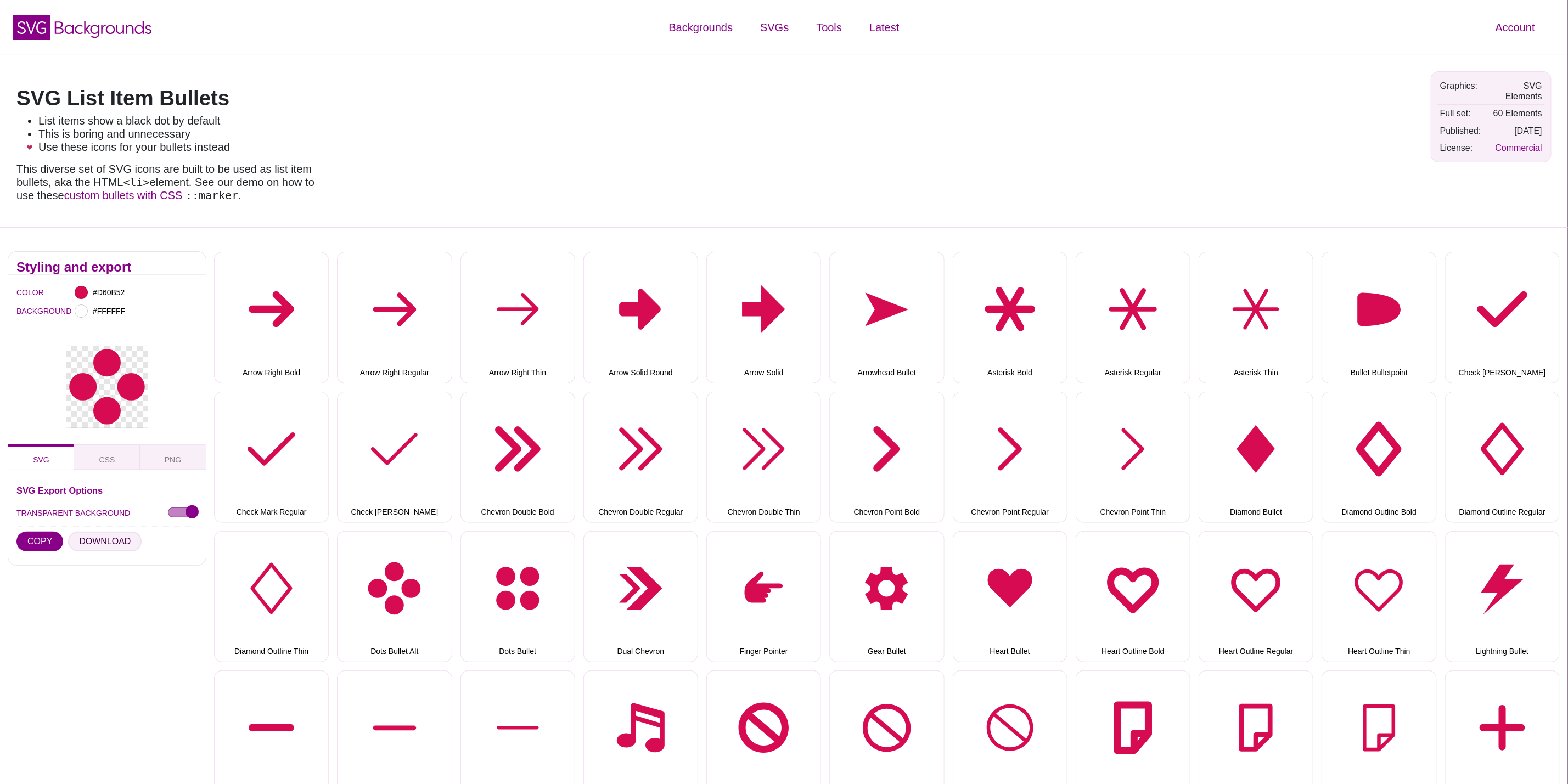
click at [97, 536] on button "DOWNLOAD" at bounding box center [104, 541] width 73 height 20
click at [478, 564] on button "Dots Bullet" at bounding box center [518, 597] width 115 height 132
click at [97, 540] on button "DOWNLOAD" at bounding box center [104, 541] width 73 height 20
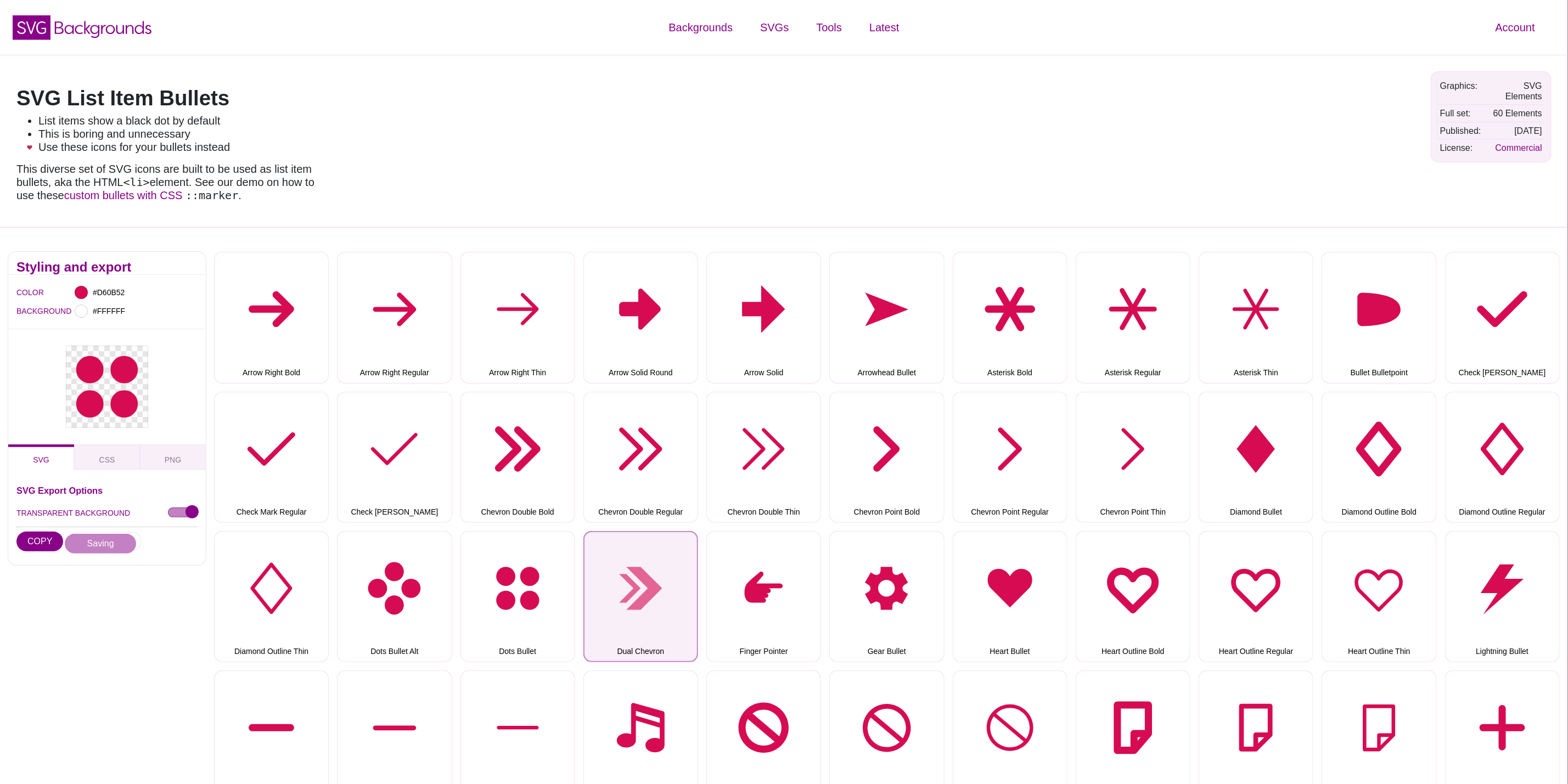
click at [615, 560] on button "Dual Chevron" at bounding box center [641, 597] width 115 height 132
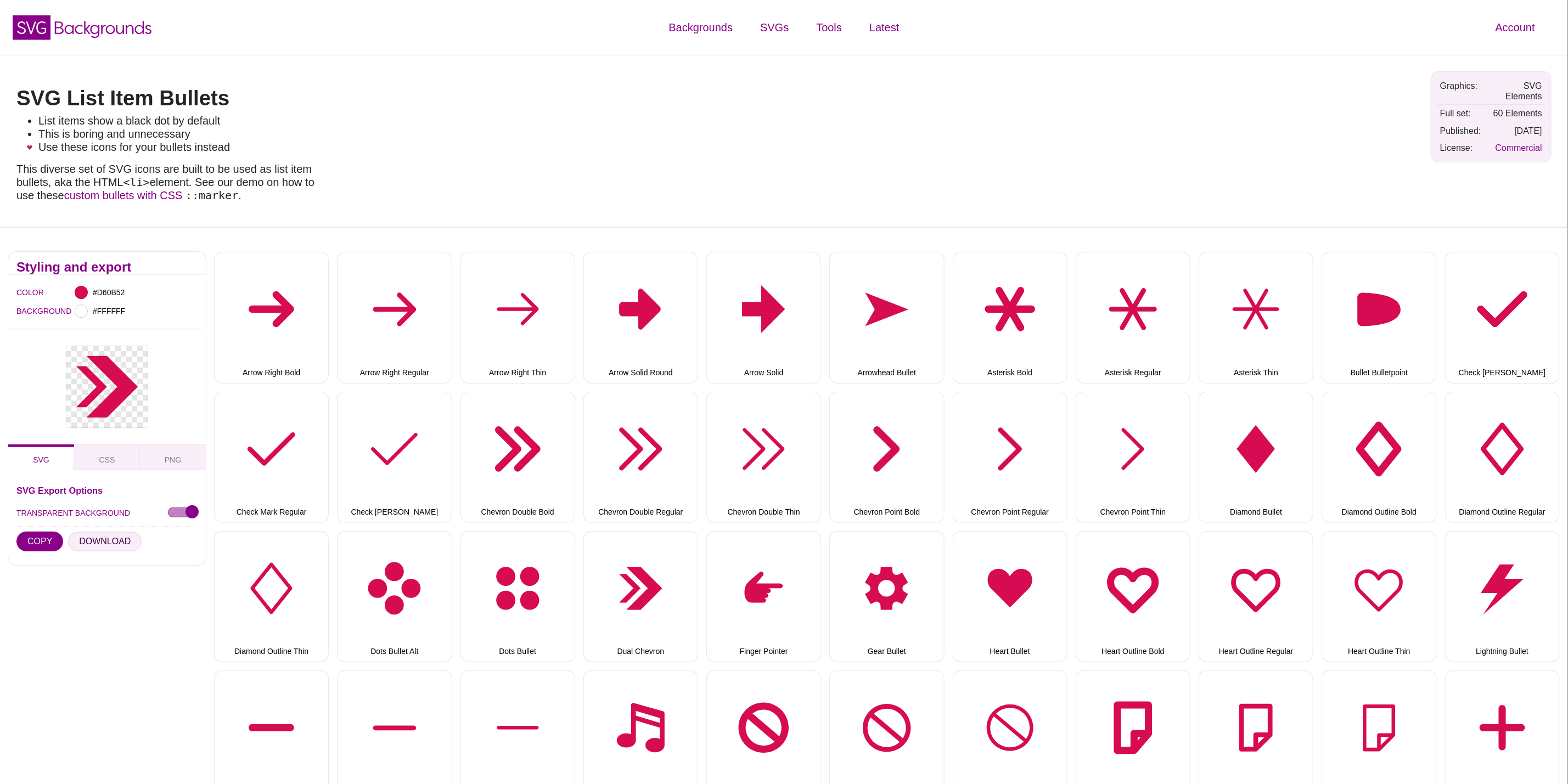
click at [97, 542] on button "DOWNLOAD" at bounding box center [104, 541] width 73 height 20
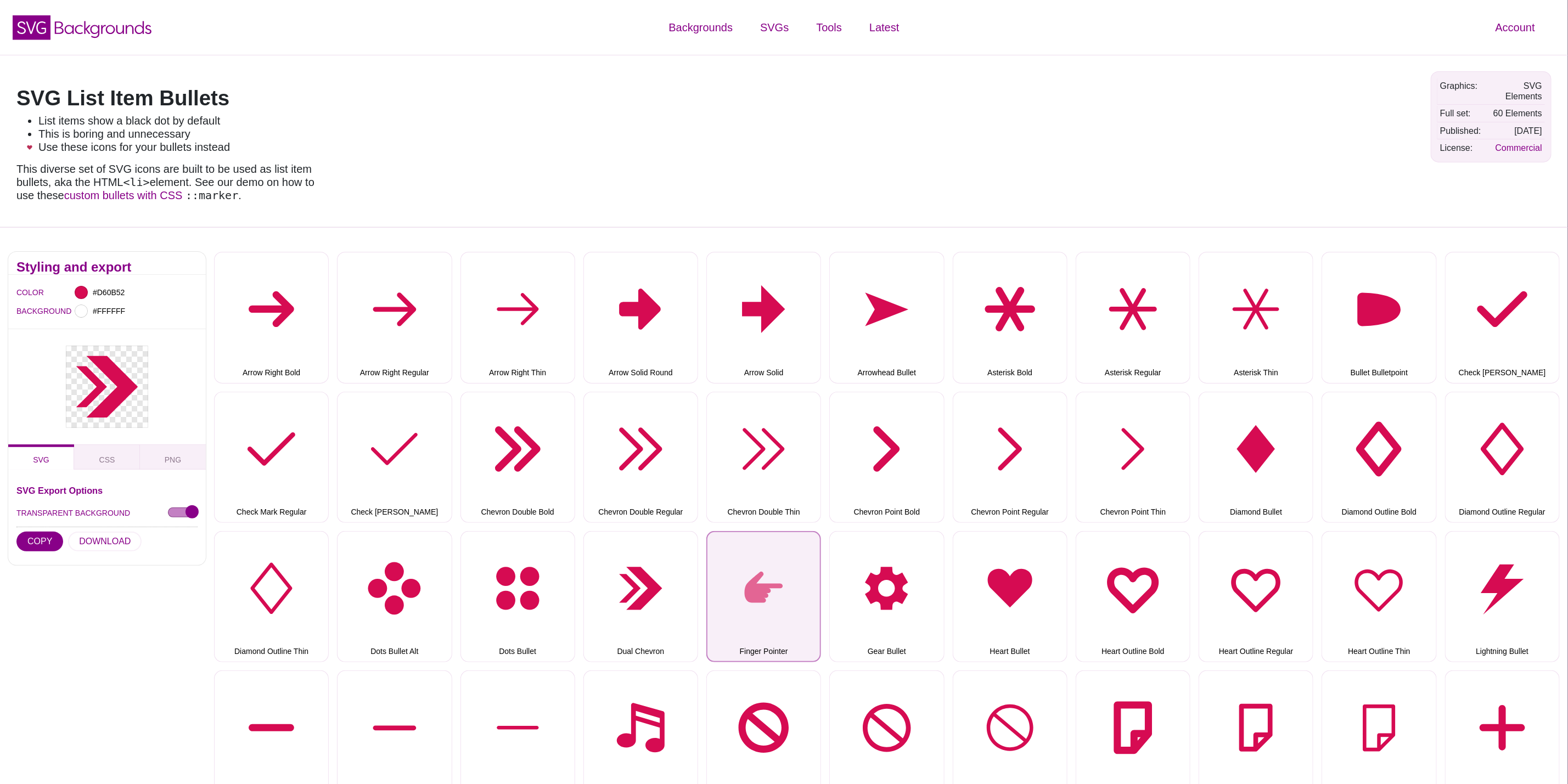
click at [769, 600] on button "Finger Pointer" at bounding box center [764, 597] width 115 height 132
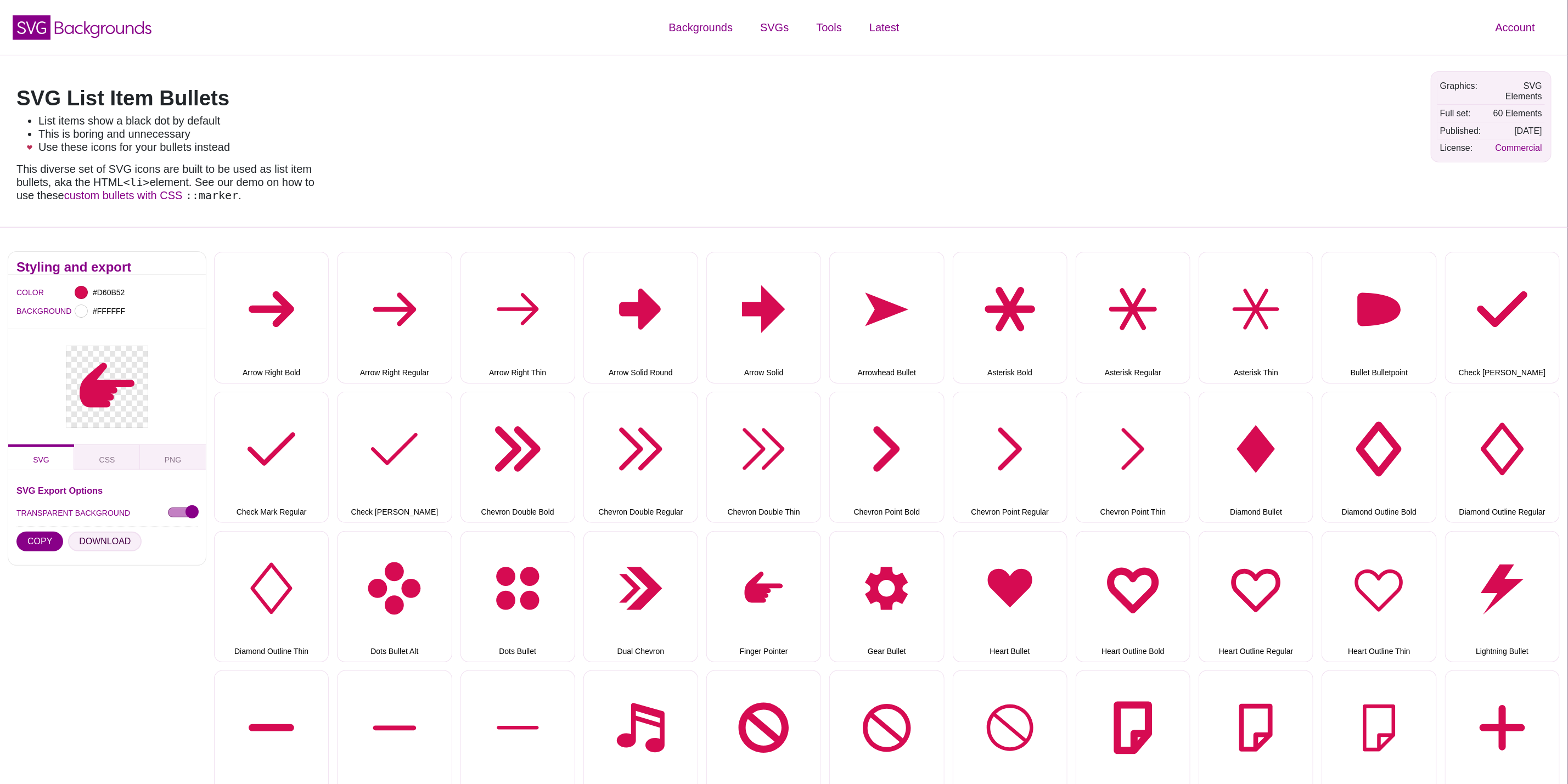
click at [126, 539] on button "DOWNLOAD" at bounding box center [104, 541] width 73 height 20
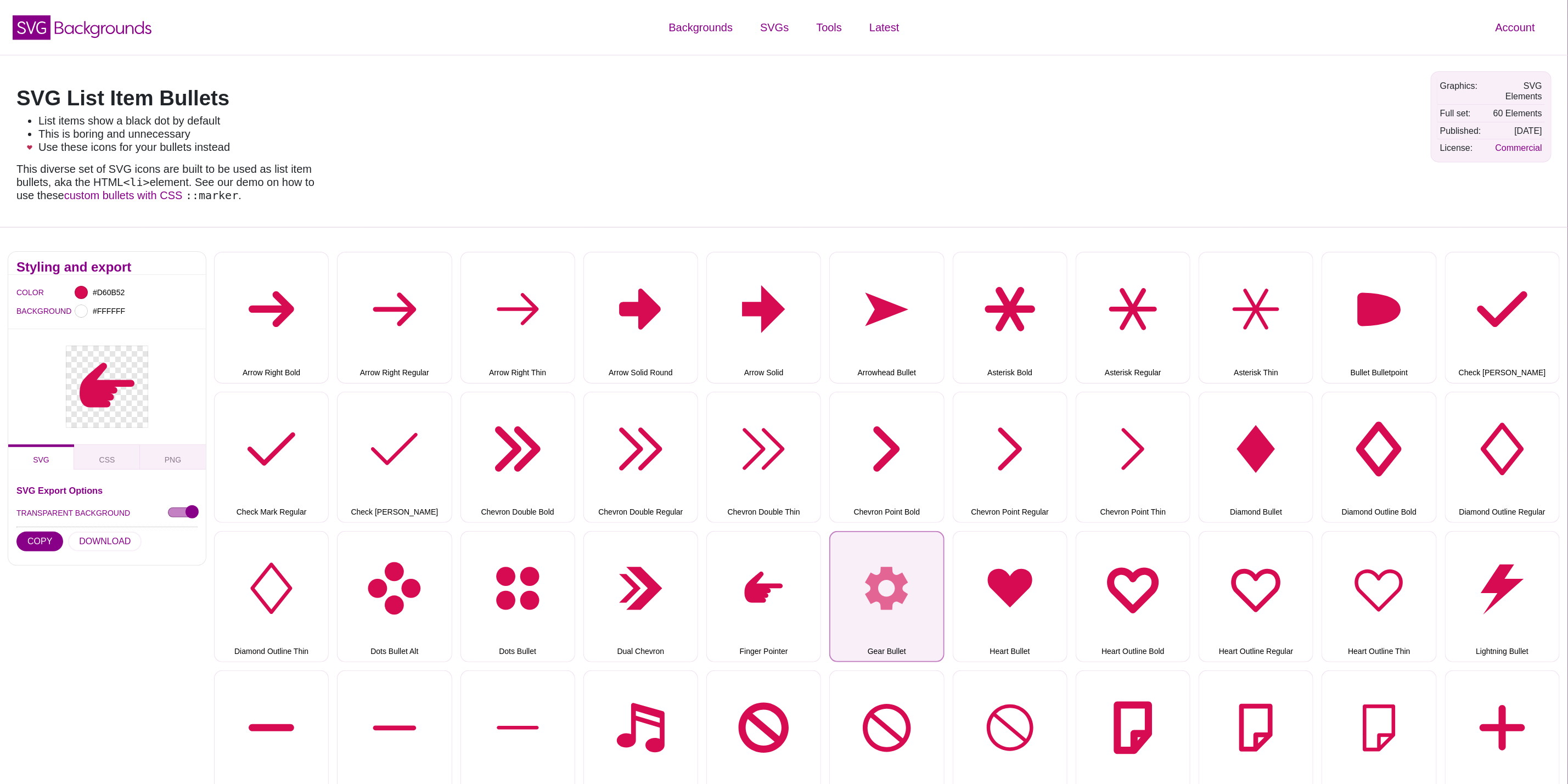
click at [899, 580] on button "Gear Bullet" at bounding box center [887, 597] width 115 height 132
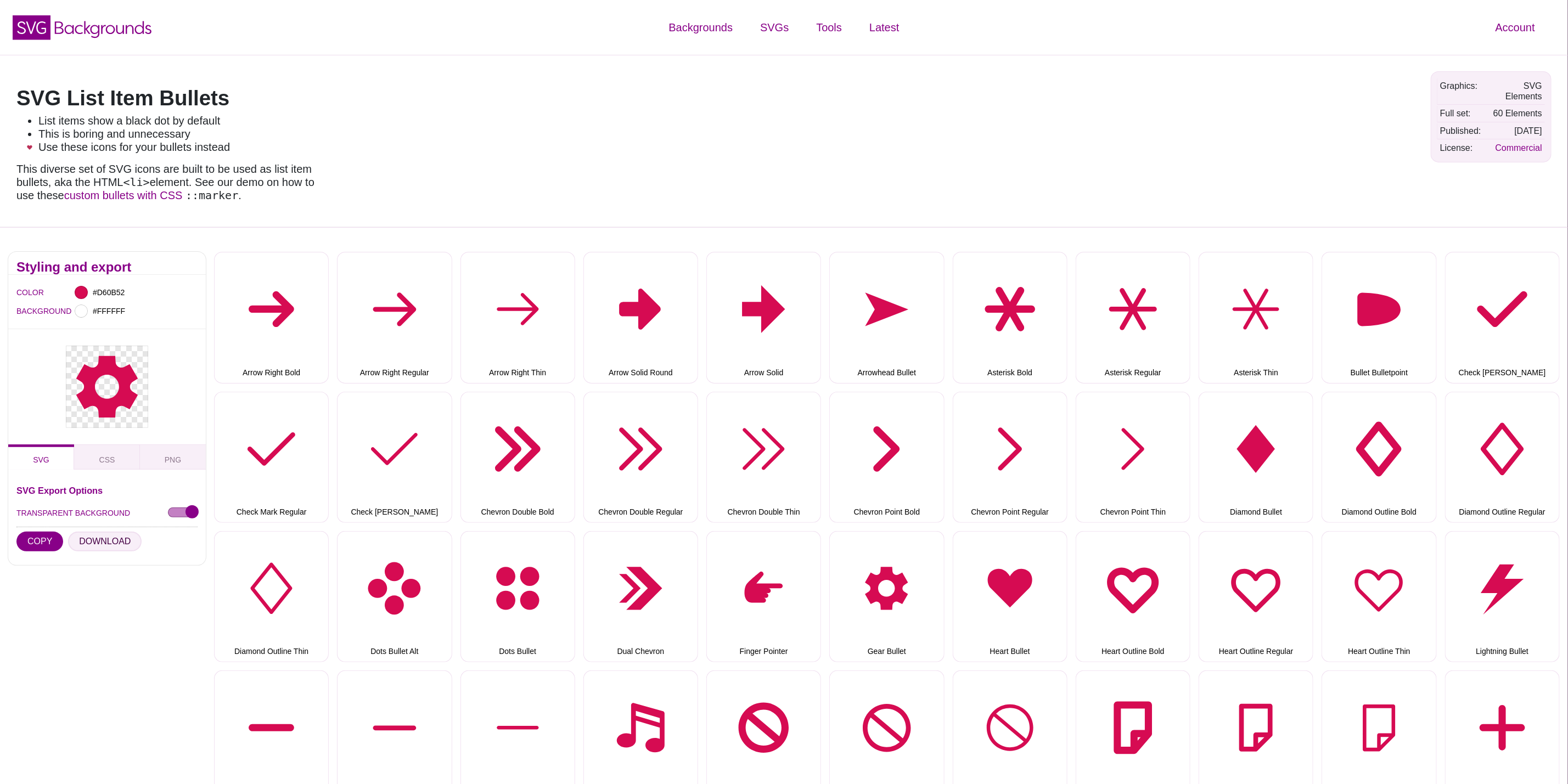
click at [85, 545] on button "DOWNLOAD" at bounding box center [104, 541] width 73 height 20
click at [1029, 606] on button "Heart Bullet" at bounding box center [1010, 597] width 115 height 132
click at [95, 547] on button "DOWNLOAD" at bounding box center [104, 541] width 73 height 20
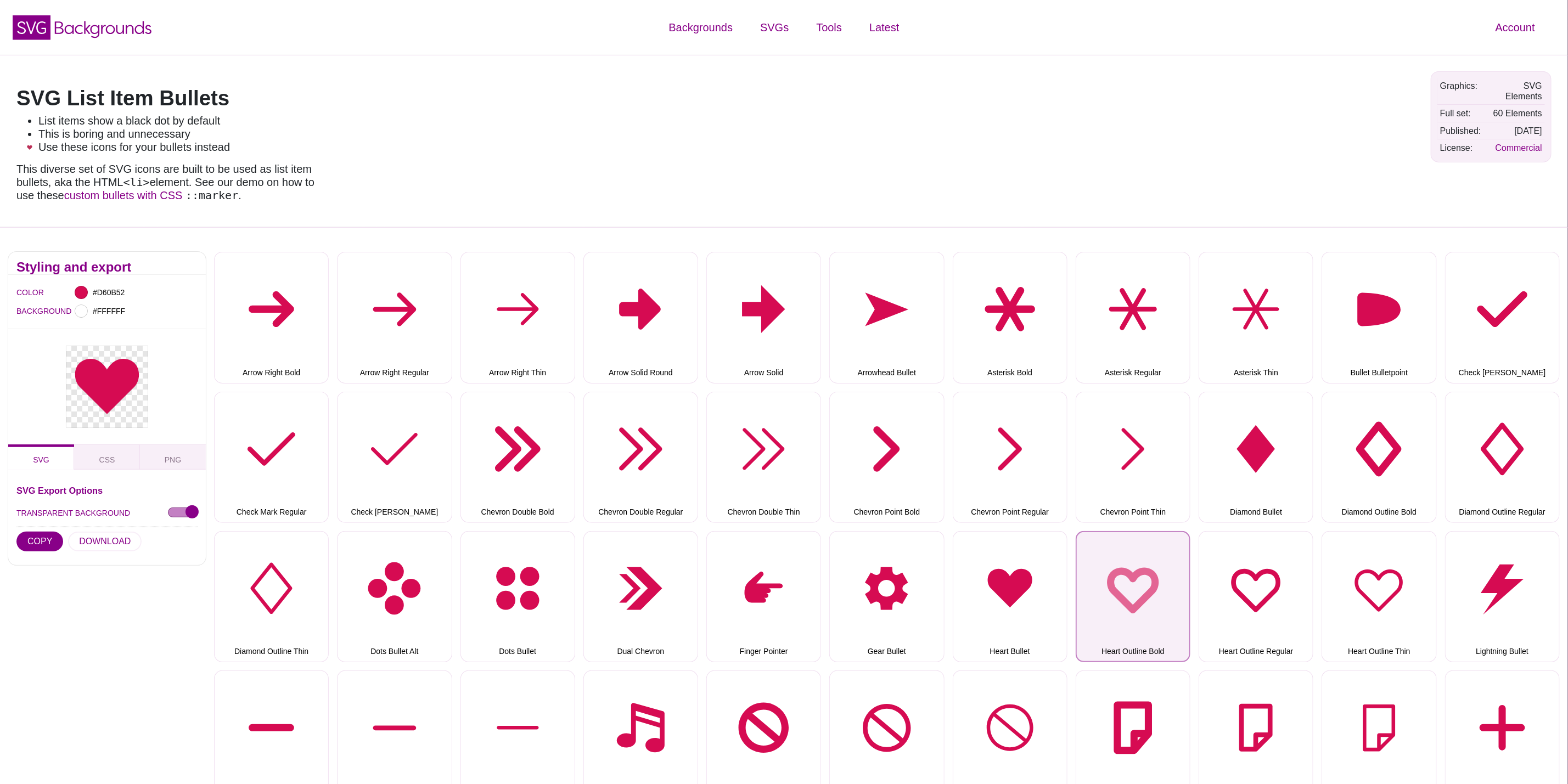
click at [1101, 618] on button "Heart Outline Bold" at bounding box center [1133, 597] width 115 height 132
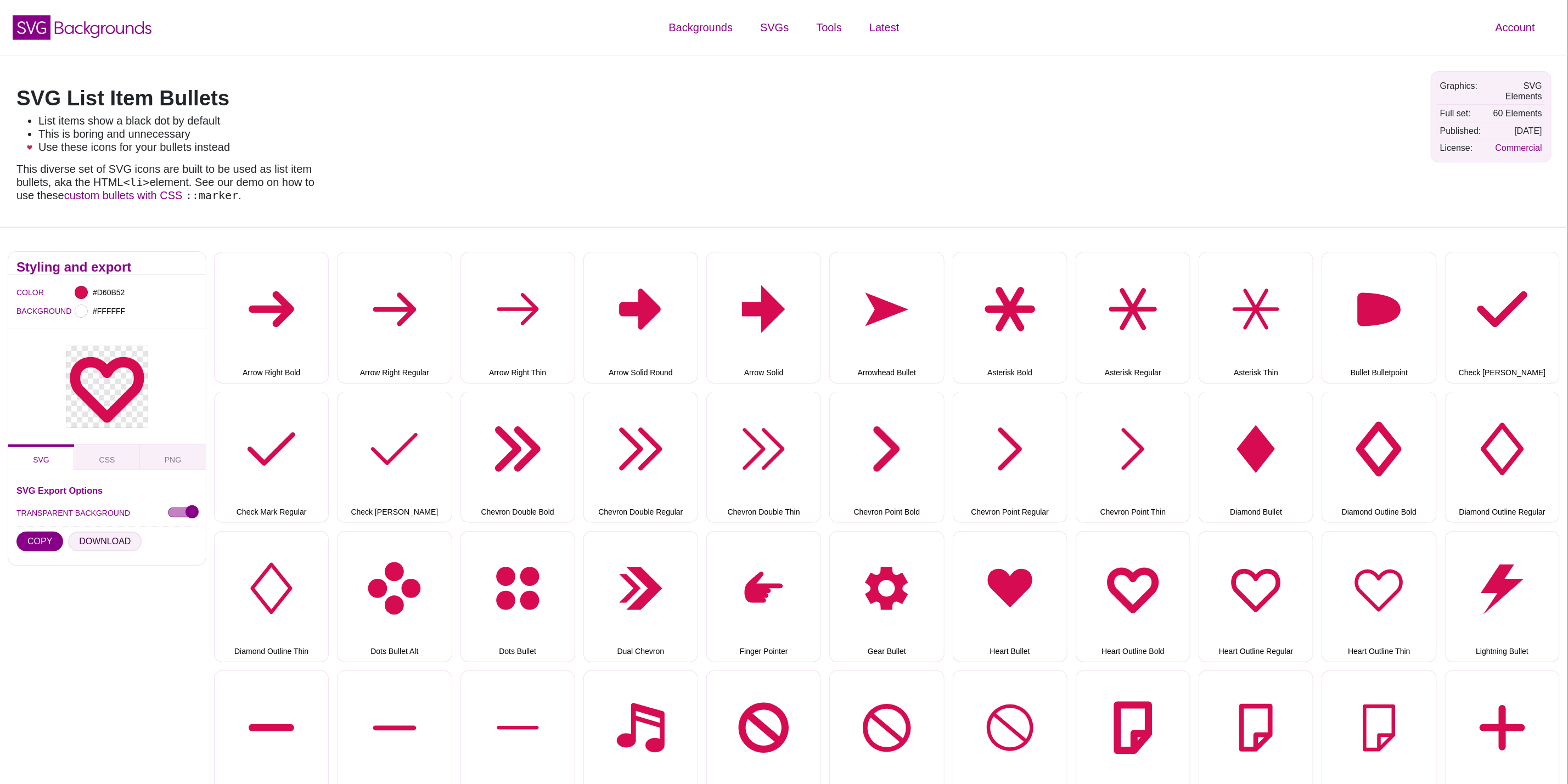
click at [110, 542] on button "DOWNLOAD" at bounding box center [104, 541] width 73 height 20
click at [1243, 603] on button "Heart Outline Regular" at bounding box center [1257, 597] width 115 height 132
click at [94, 545] on button "DOWNLOAD" at bounding box center [104, 541] width 73 height 20
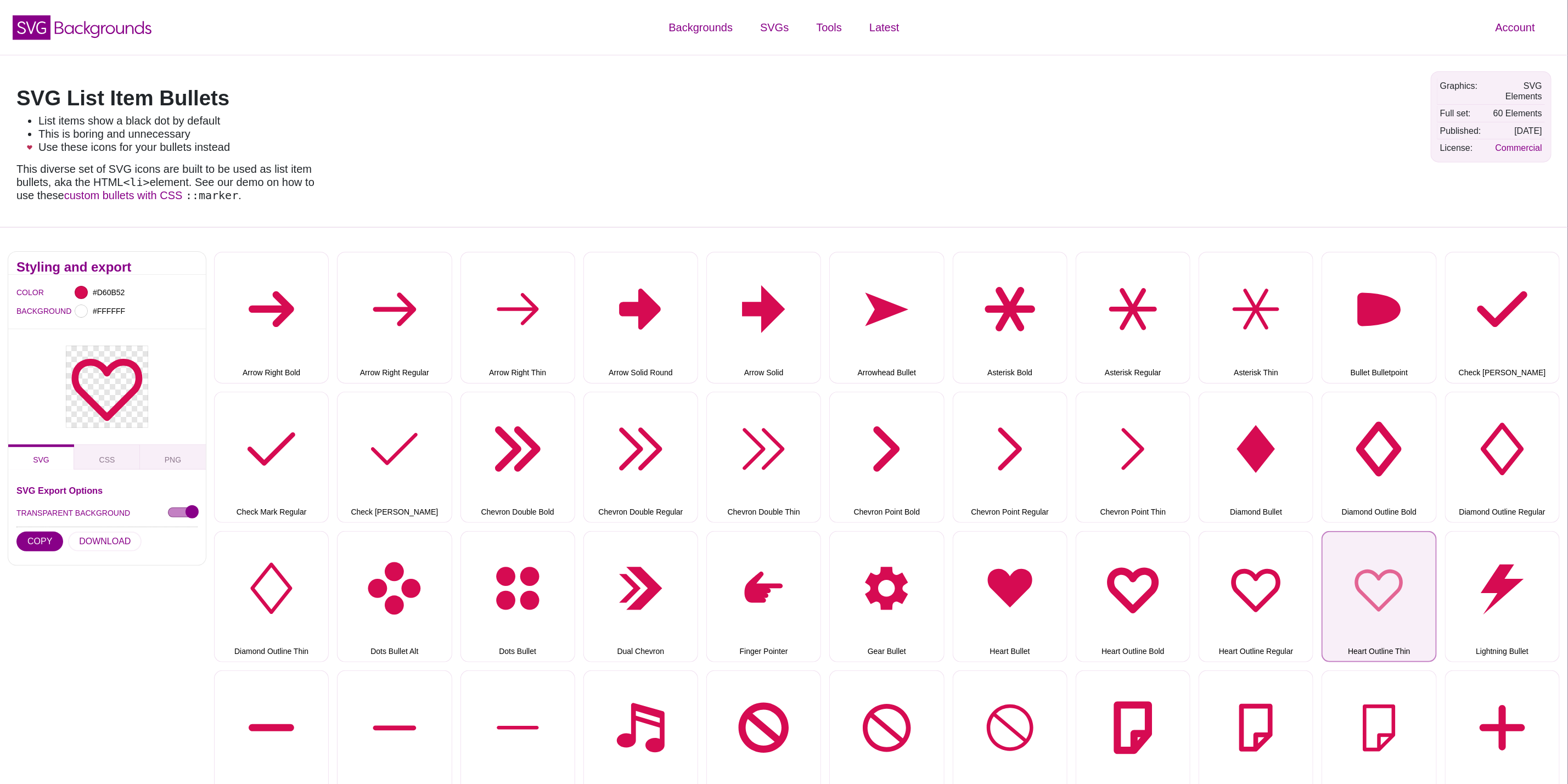
click at [1396, 609] on button "Heart Outline Thin" at bounding box center [1379, 597] width 115 height 132
click at [99, 547] on button "DOWNLOAD" at bounding box center [104, 541] width 73 height 20
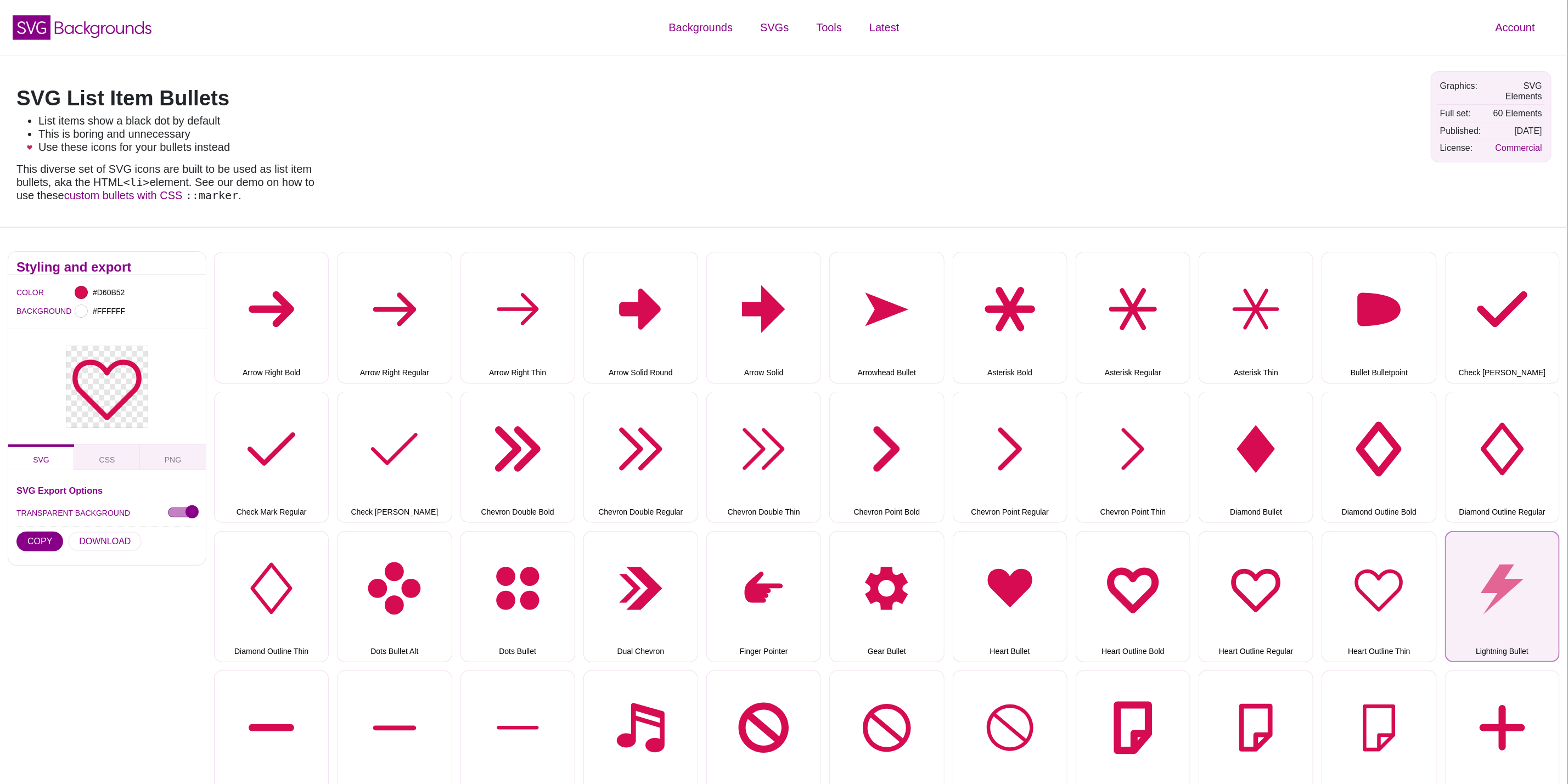
click at [1493, 600] on button "Lightning Bullet" at bounding box center [1502, 597] width 115 height 132
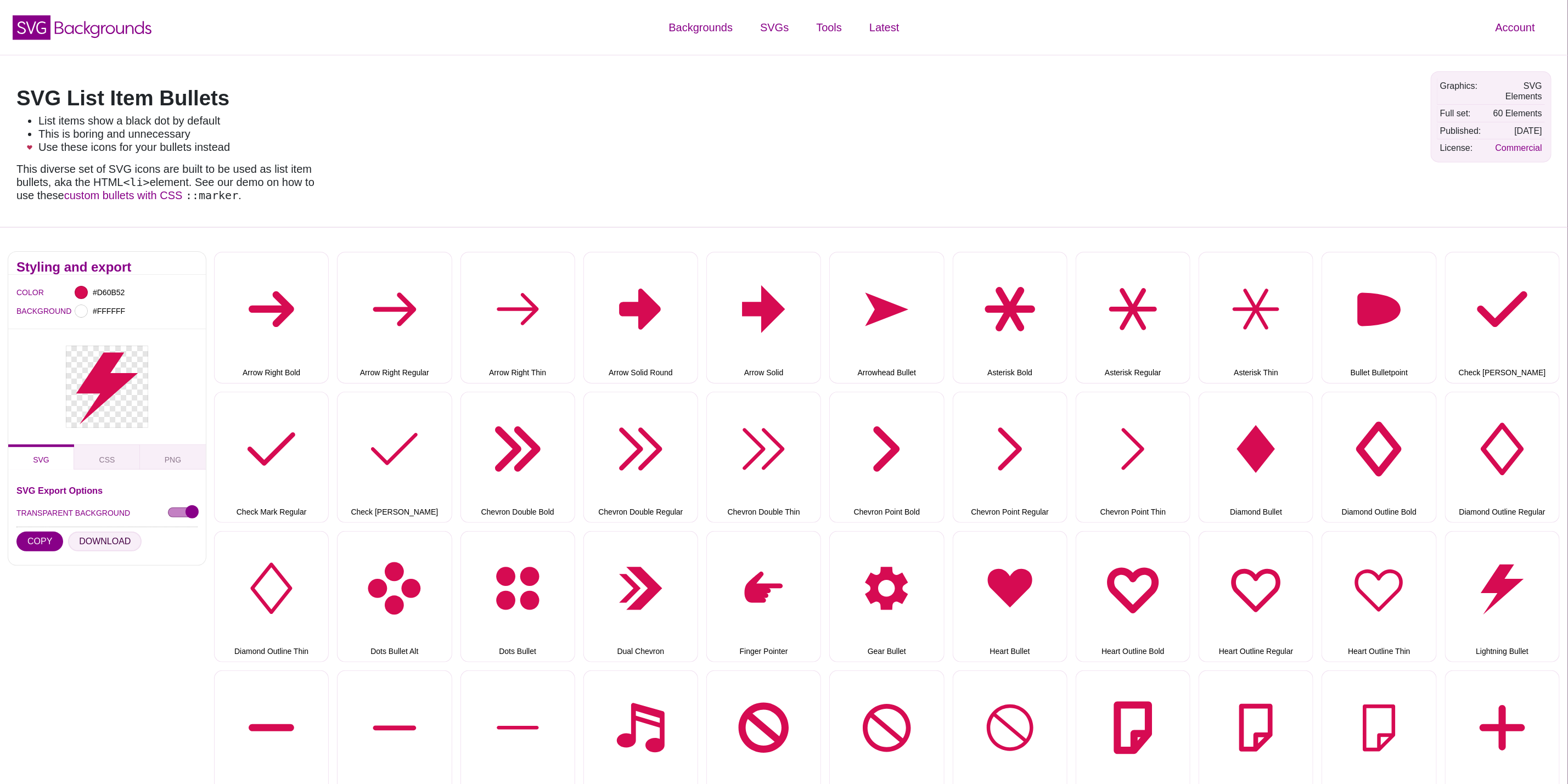
click at [92, 547] on button "DOWNLOAD" at bounding box center [104, 541] width 73 height 20
click at [143, 672] on div "Styling and export COLOR #D60B52 BACKGROUND #FFFFFF SVG CSS PNG SVG Export Opti…" at bounding box center [107, 662] width 214 height 838
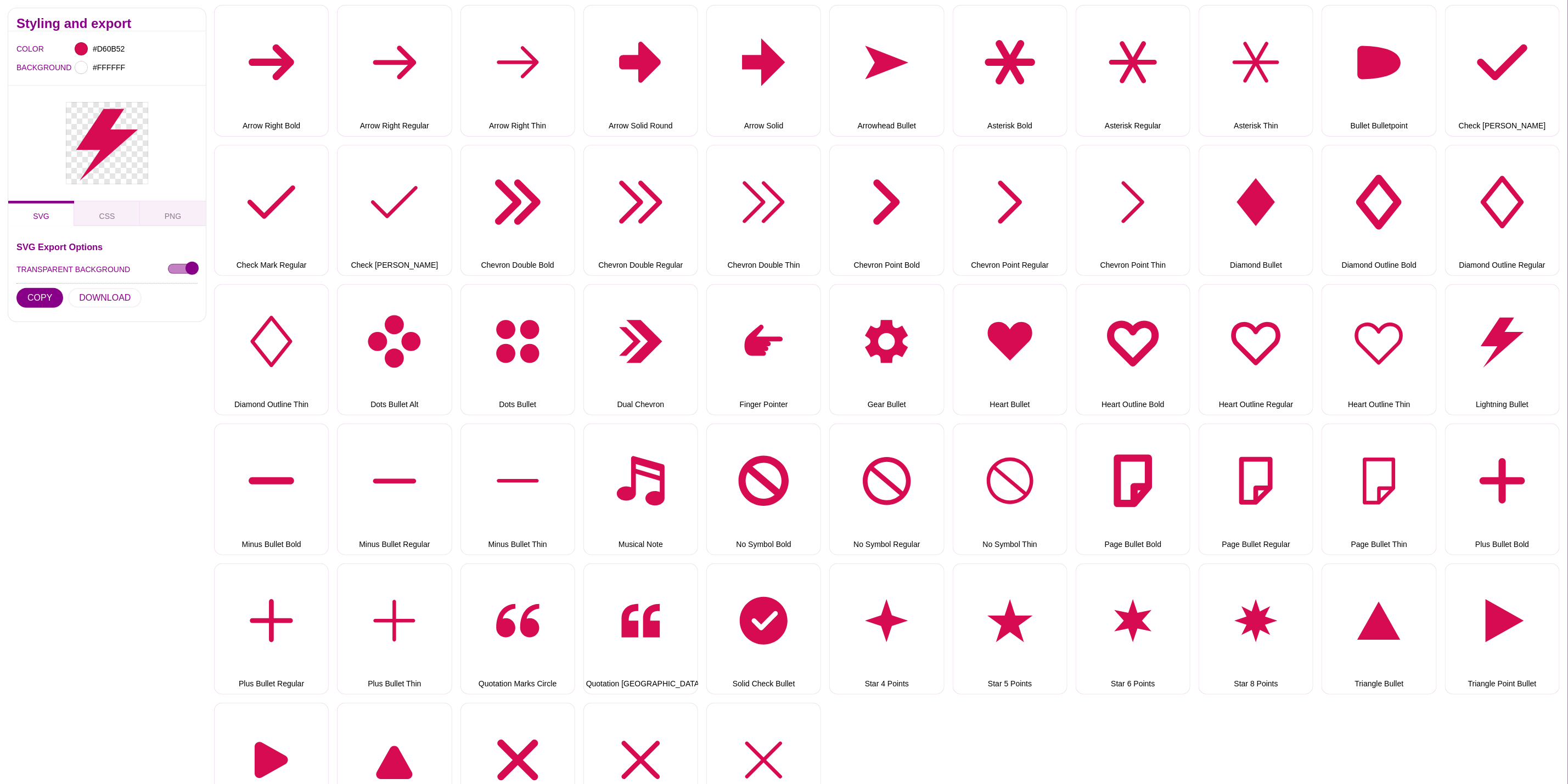
scroll to position [494, 0]
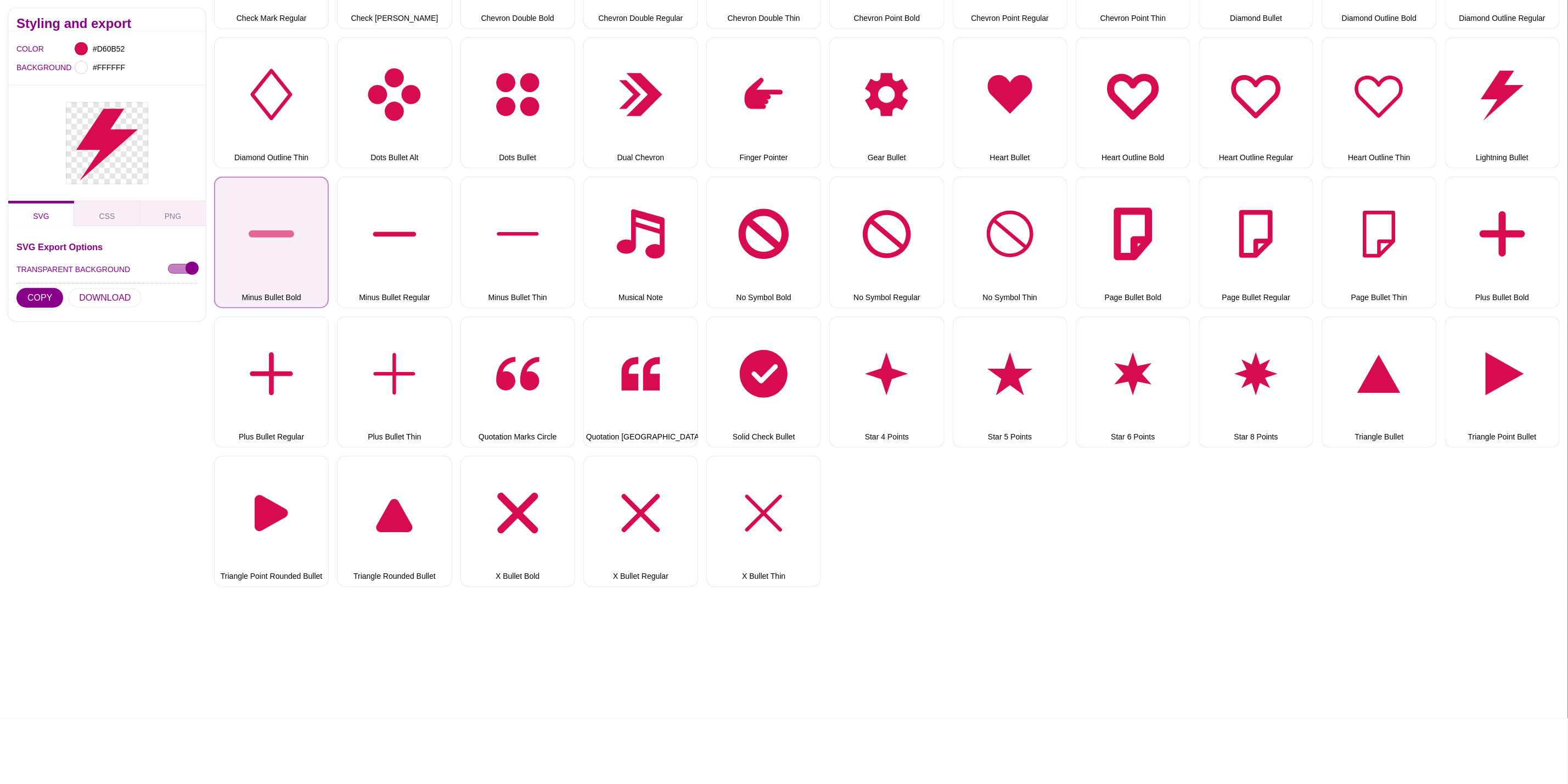
click at [321, 250] on button "Minus Bullet Bold" at bounding box center [271, 243] width 115 height 132
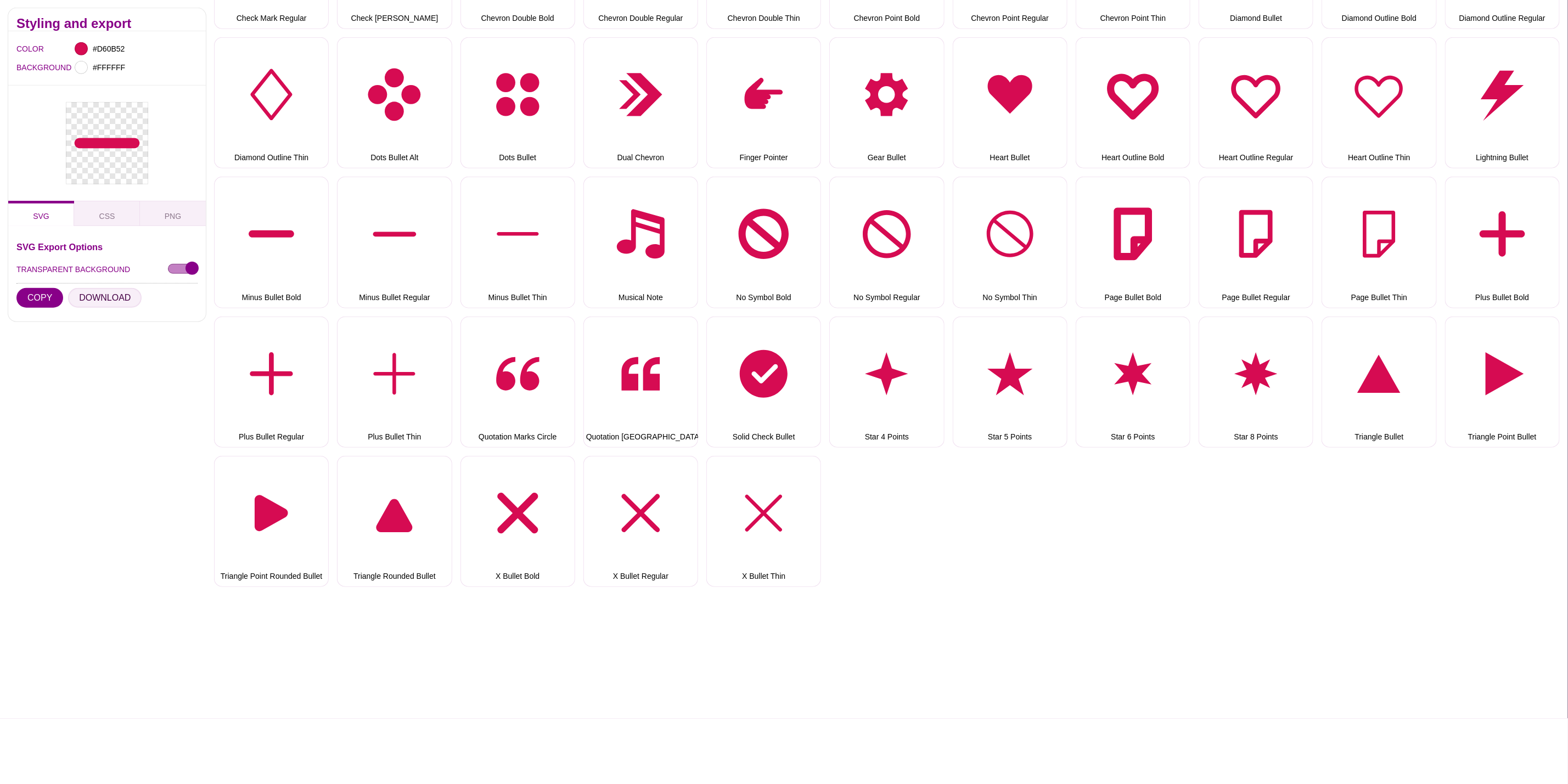
click at [98, 302] on button "DOWNLOAD" at bounding box center [104, 298] width 73 height 20
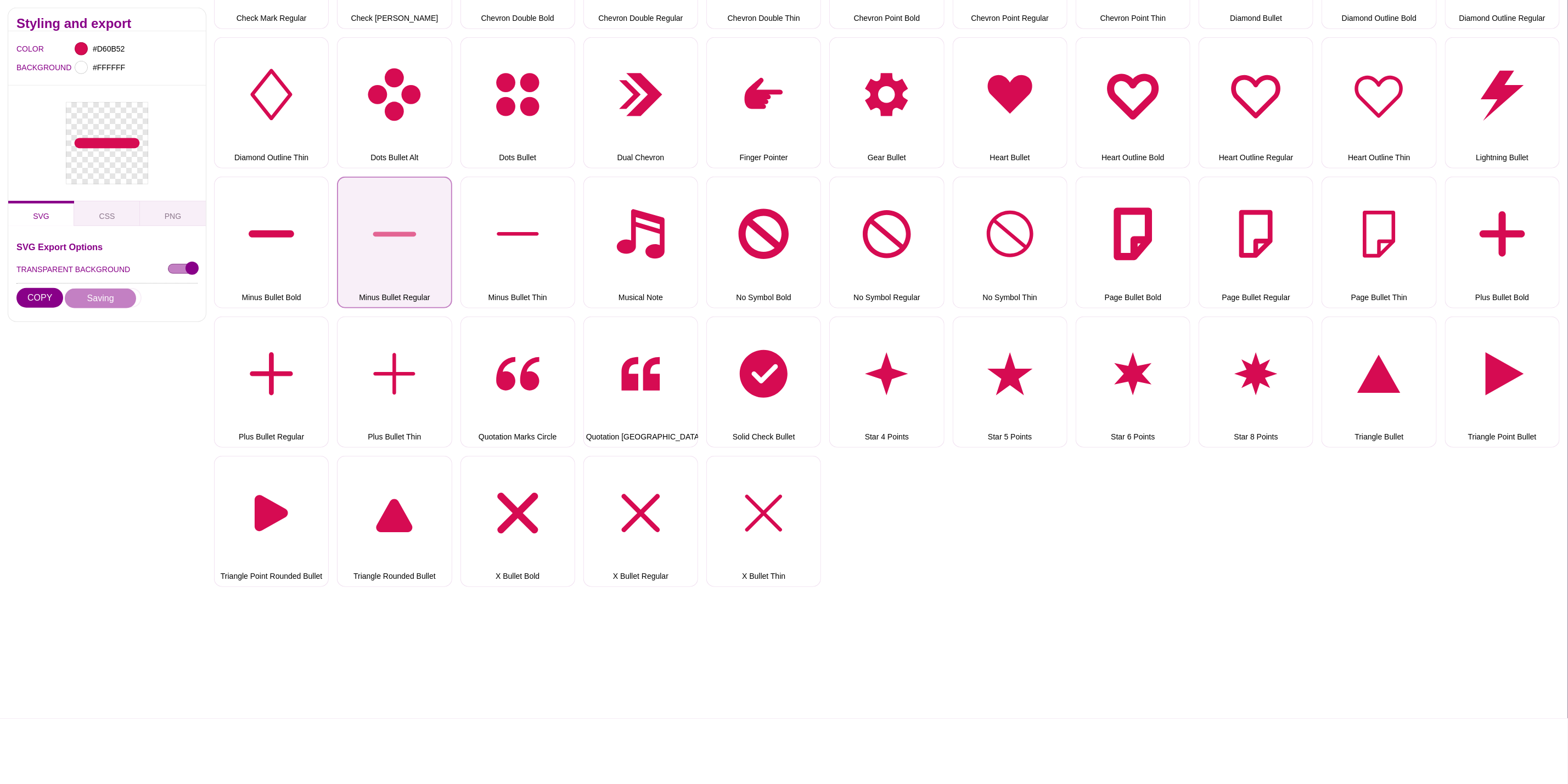
drag, startPoint x: 358, startPoint y: 256, endPoint x: 280, endPoint y: 268, distance: 78.9
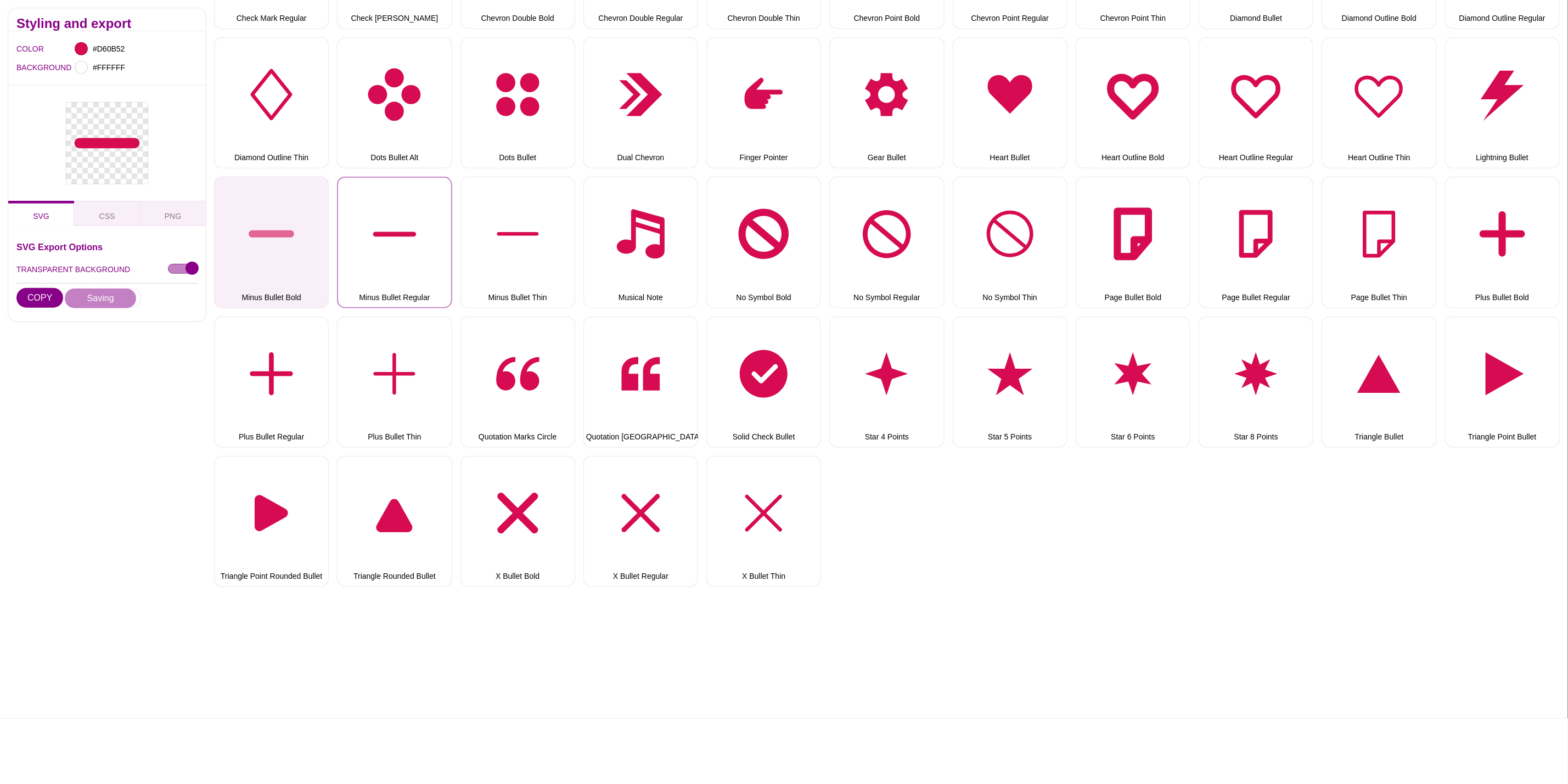
click at [358, 256] on button "Minus Bullet Regular" at bounding box center [395, 243] width 115 height 132
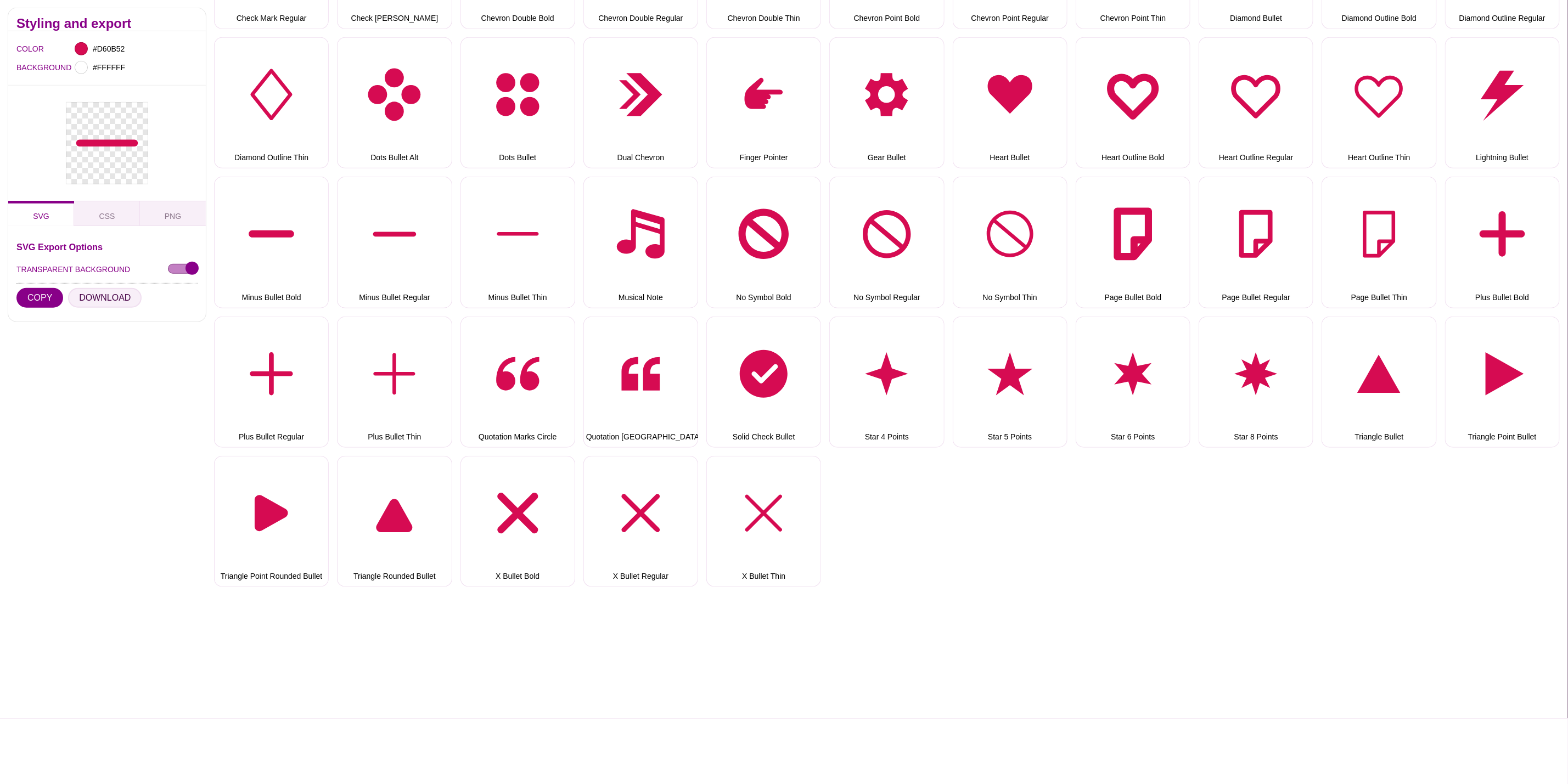
click at [91, 306] on button "DOWNLOAD" at bounding box center [104, 298] width 73 height 20
click at [535, 226] on button "Minus Bullet Thin" at bounding box center [518, 243] width 115 height 132
click at [122, 297] on button "DOWNLOAD" at bounding box center [104, 298] width 73 height 20
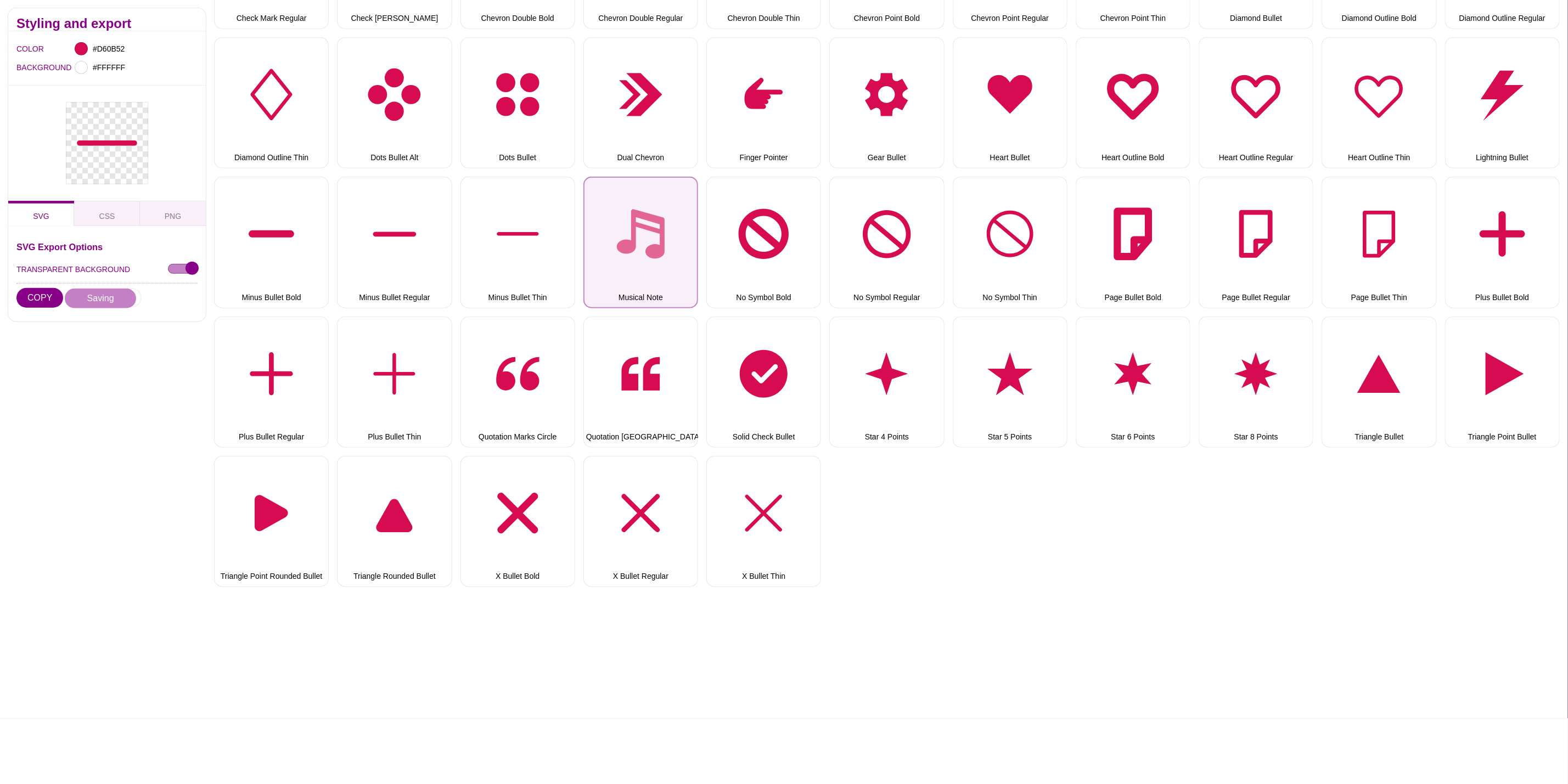
click at [674, 197] on button "Musical Note" at bounding box center [641, 243] width 115 height 132
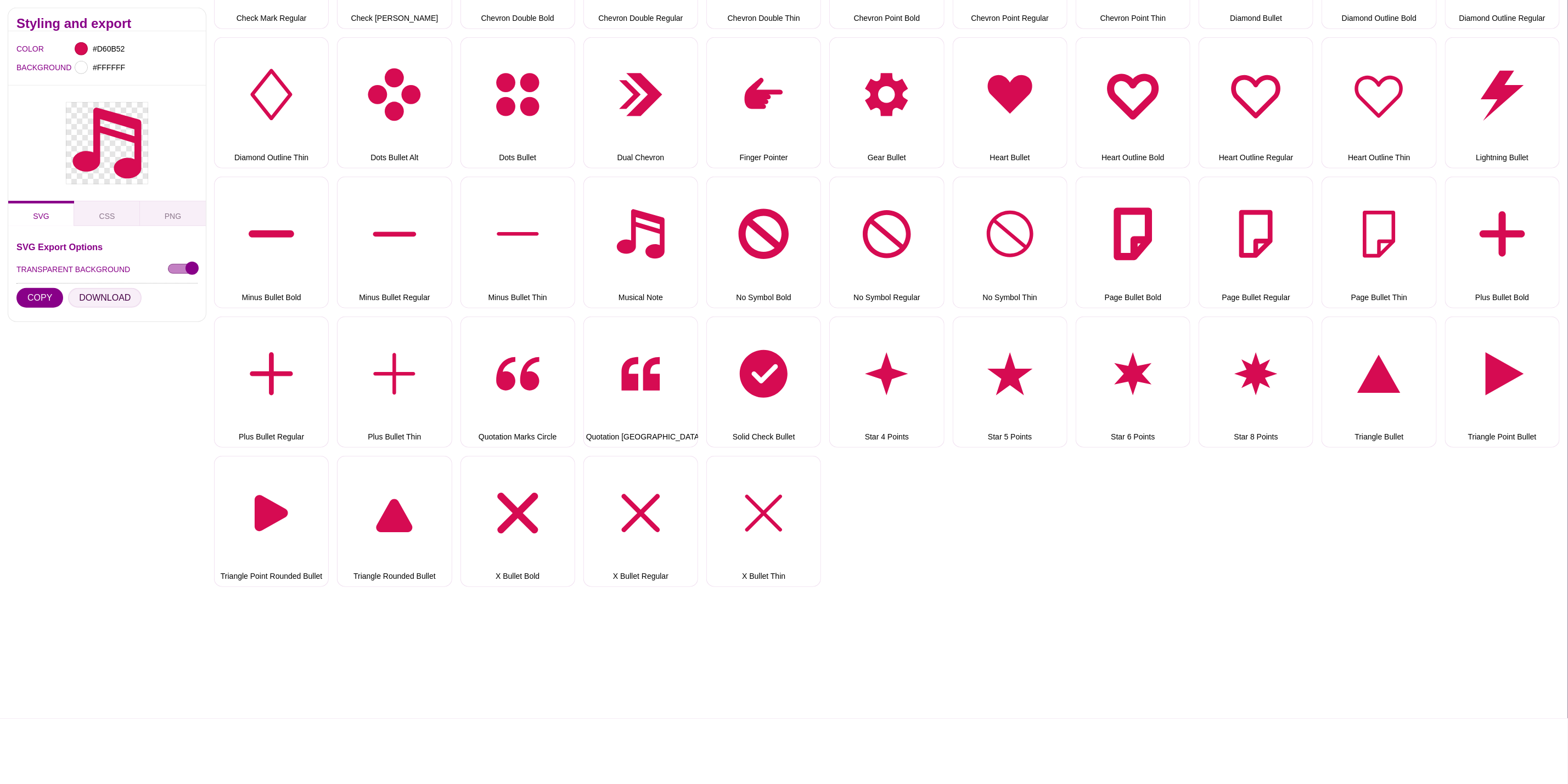
click at [79, 290] on button "DOWNLOAD" at bounding box center [104, 298] width 73 height 20
click at [721, 236] on button "No Symbol Bold" at bounding box center [764, 243] width 115 height 132
click at [117, 293] on button "DOWNLOAD" at bounding box center [104, 298] width 73 height 20
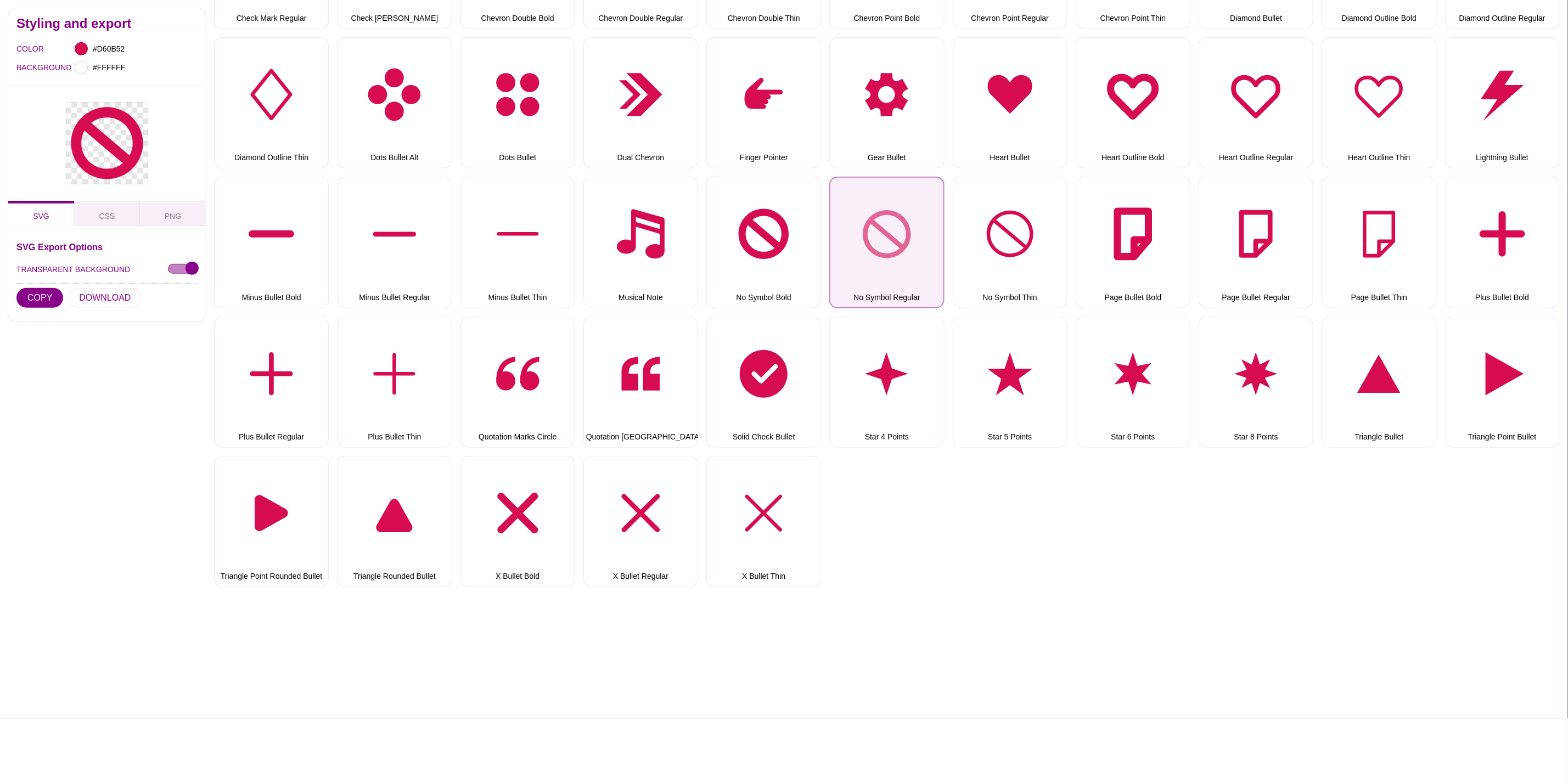
drag, startPoint x: 886, startPoint y: 228, endPoint x: 851, endPoint y: 228, distance: 35.0
click at [886, 228] on button "No Symbol Regular" at bounding box center [887, 243] width 115 height 132
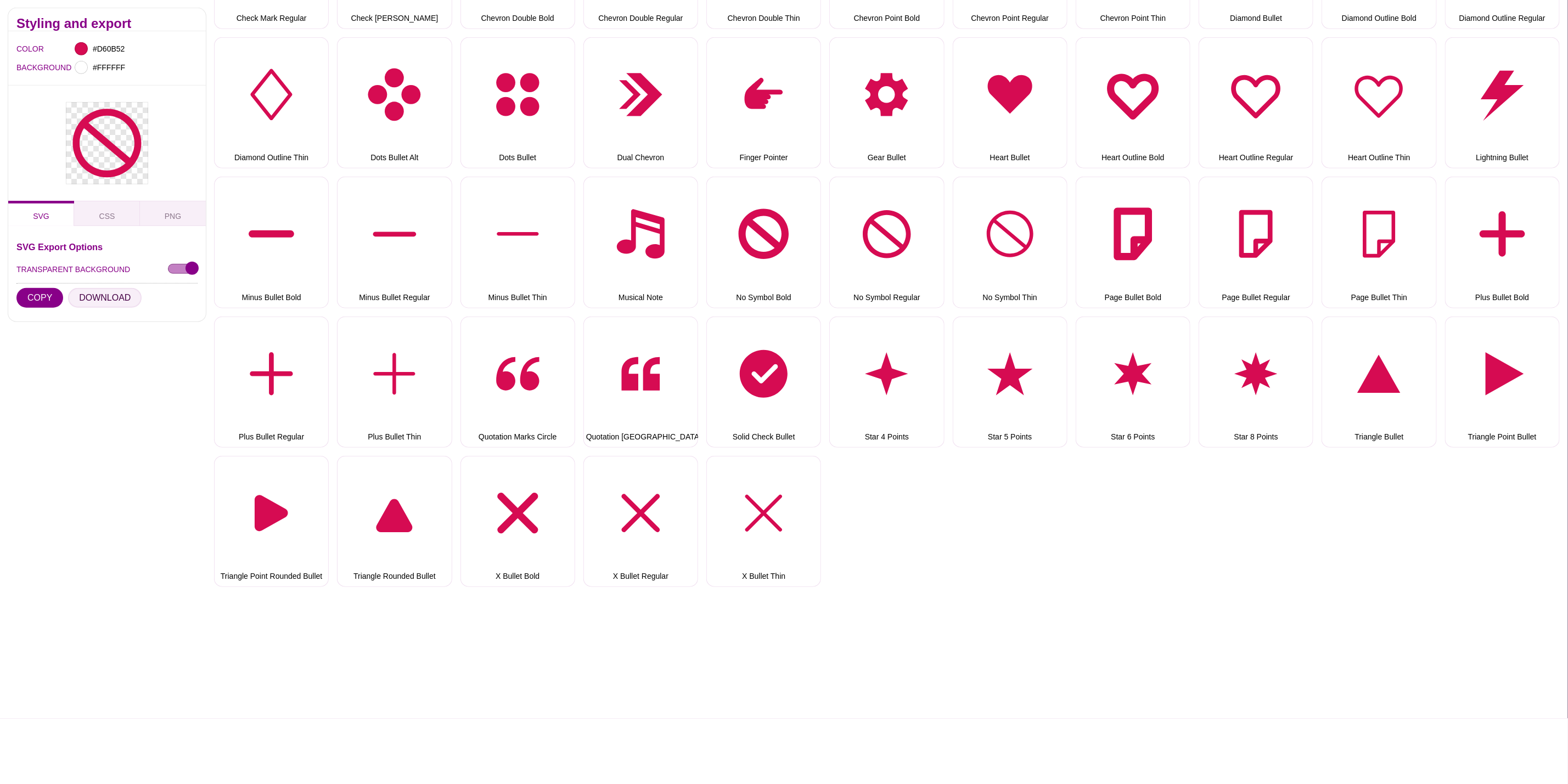
click at [110, 291] on button "DOWNLOAD" at bounding box center [104, 298] width 73 height 20
click at [1047, 212] on button "No Symbol Thin" at bounding box center [1010, 243] width 115 height 132
click at [112, 297] on button "DOWNLOAD" at bounding box center [104, 298] width 73 height 20
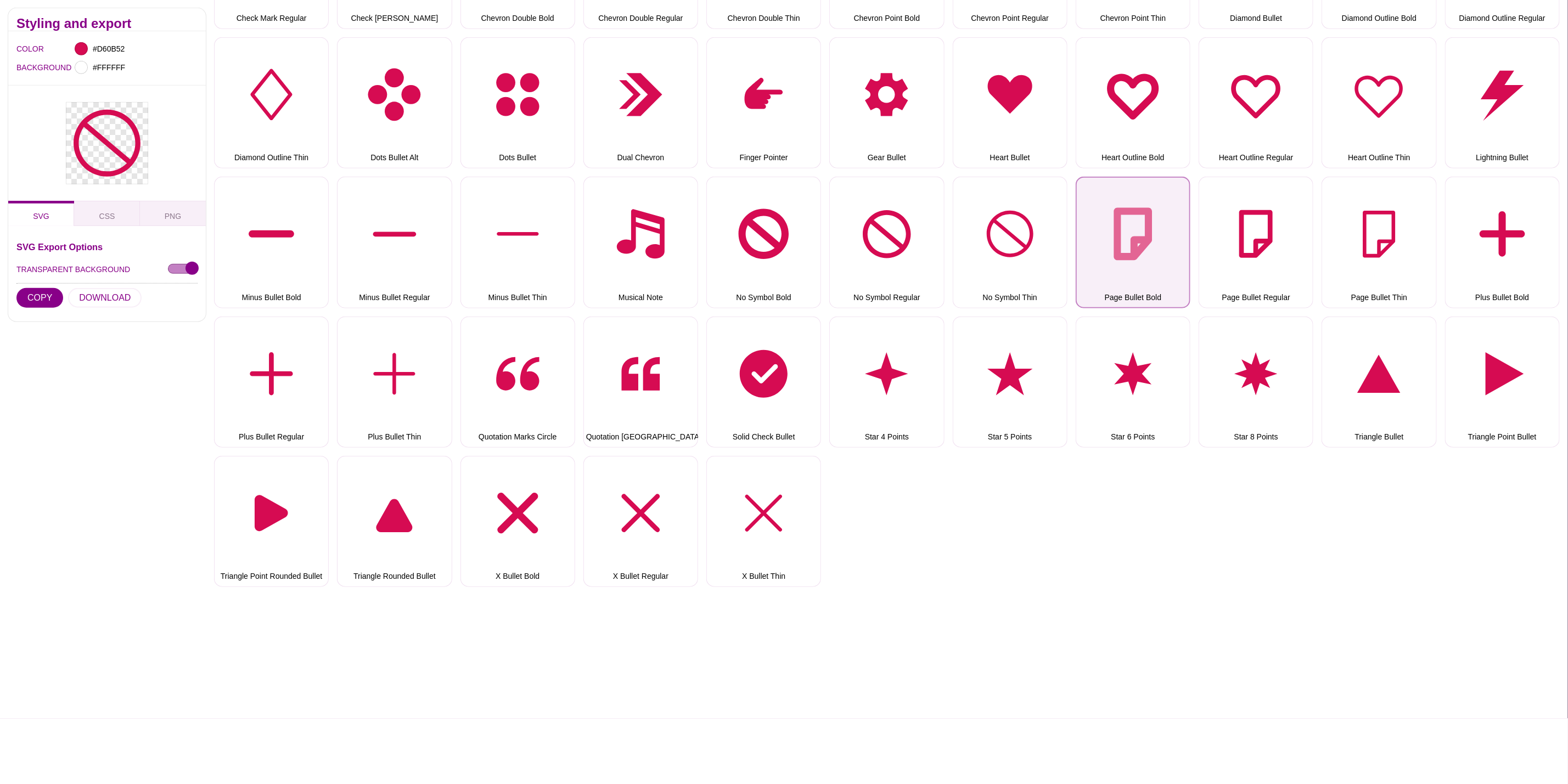
click at [1163, 249] on button "Page Bullet Bold" at bounding box center [1133, 243] width 115 height 132
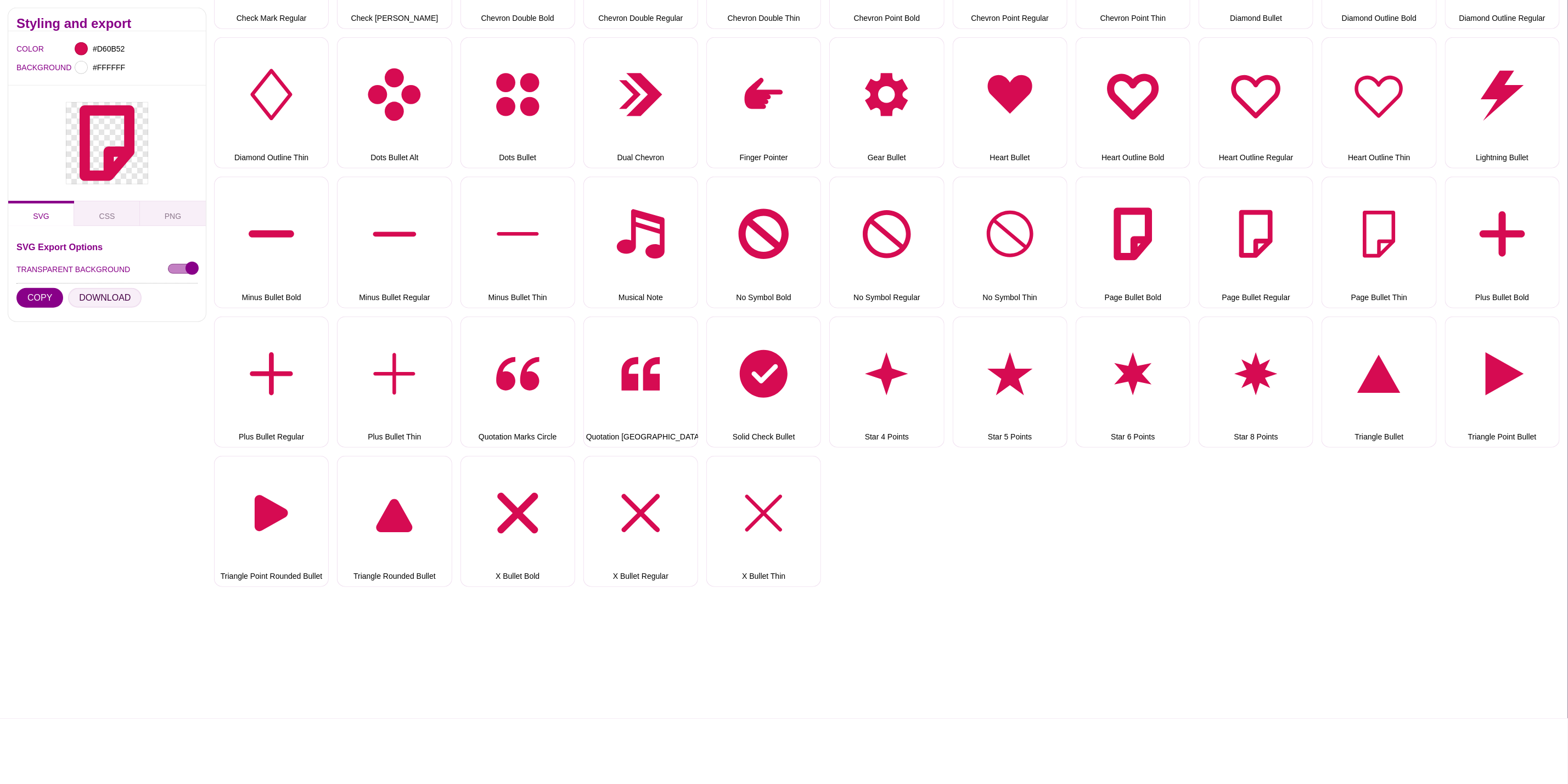
drag, startPoint x: 119, startPoint y: 298, endPoint x: 126, endPoint y: 299, distance: 7.1
click at [119, 298] on button "DOWNLOAD" at bounding box center [104, 298] width 73 height 20
click at [1245, 222] on button "Page Bullet Regular" at bounding box center [1257, 243] width 115 height 132
click at [105, 293] on button "DOWNLOAD" at bounding box center [104, 298] width 73 height 20
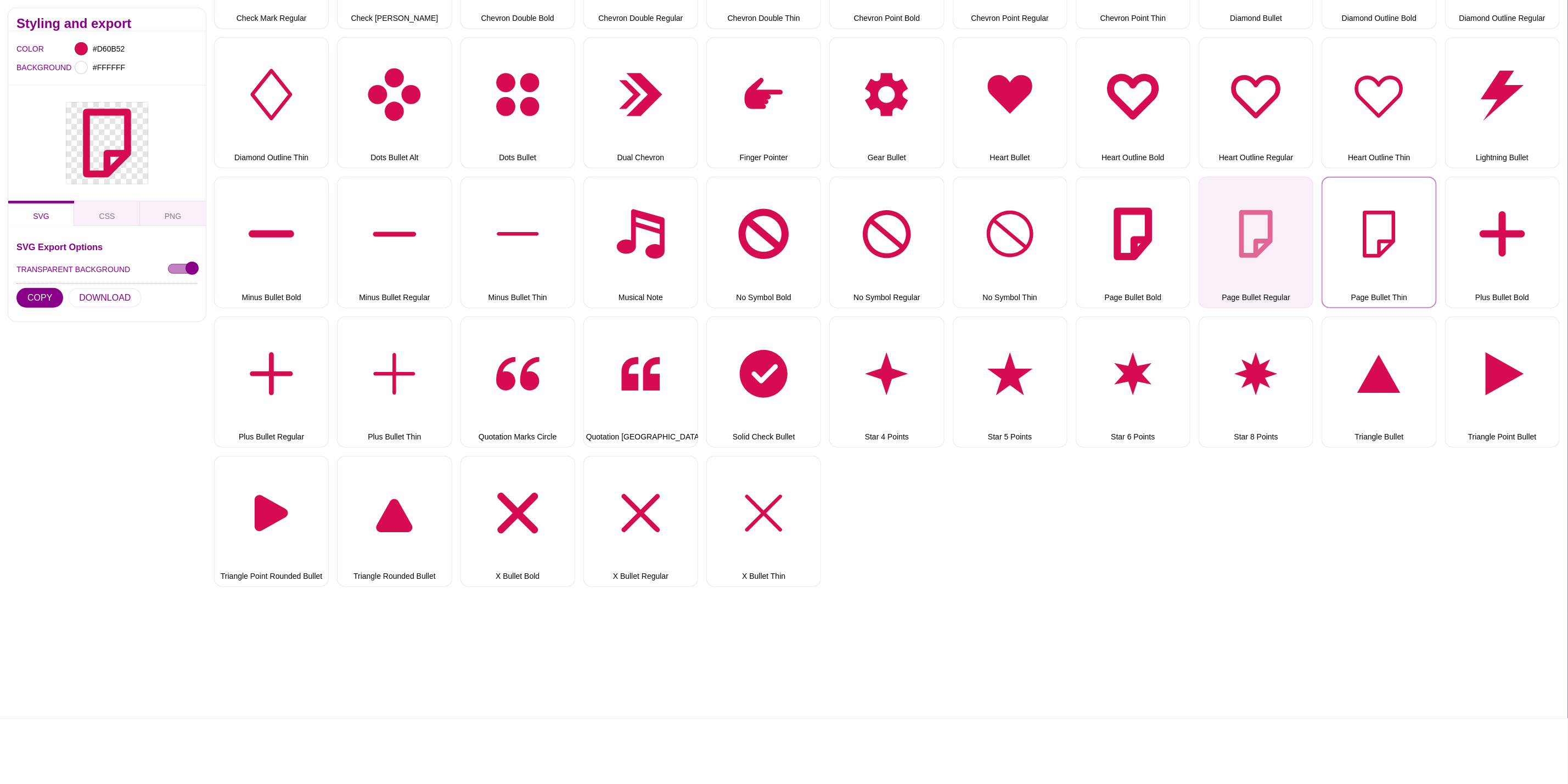
click at [1395, 268] on button "Page Bullet Thin" at bounding box center [1379, 243] width 115 height 132
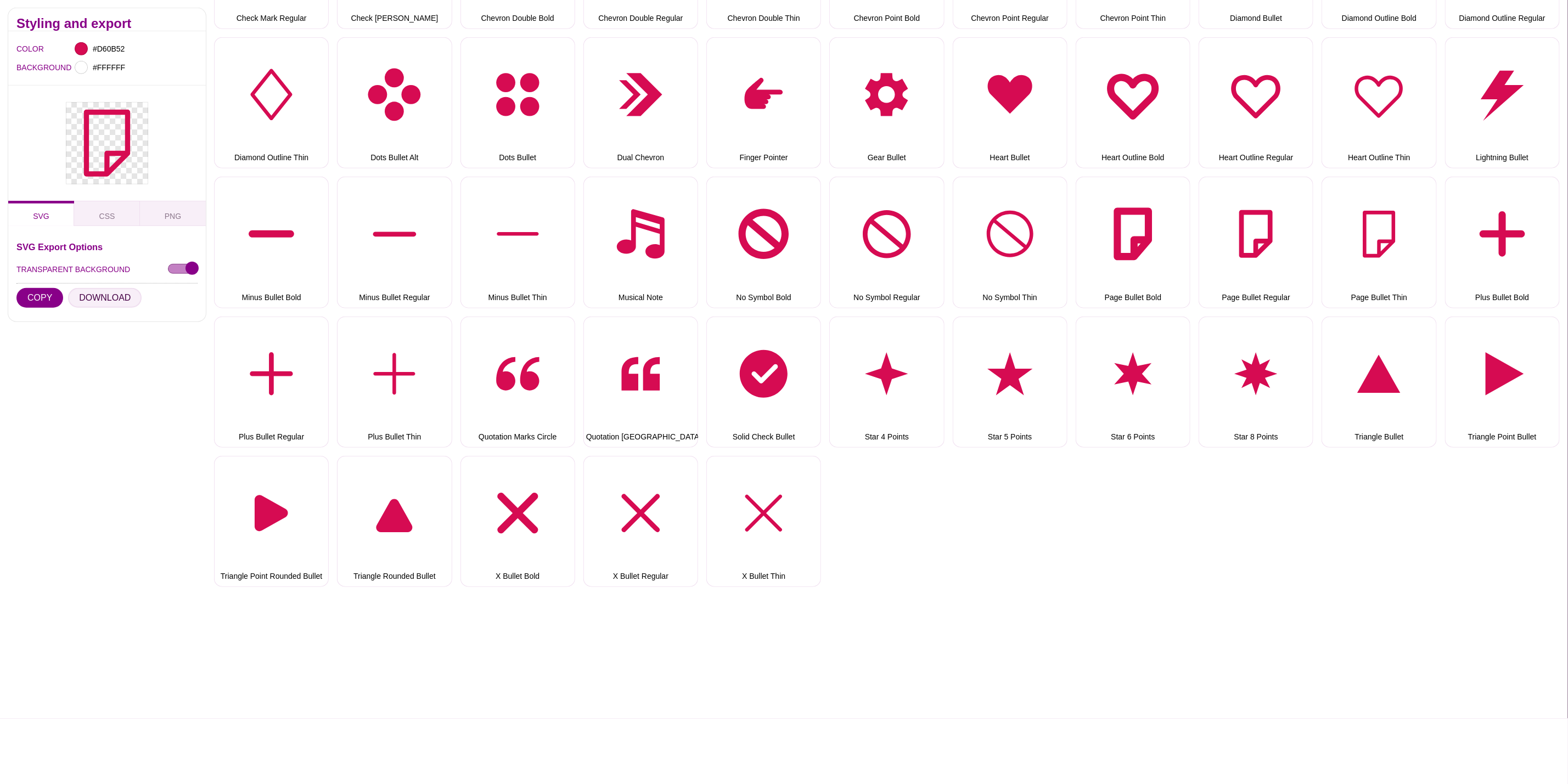
click at [78, 302] on button "DOWNLOAD" at bounding box center [104, 298] width 73 height 20
click at [1461, 269] on button "Plus Bullet Bold" at bounding box center [1502, 243] width 115 height 132
click at [113, 303] on button "DOWNLOAD" at bounding box center [104, 298] width 73 height 20
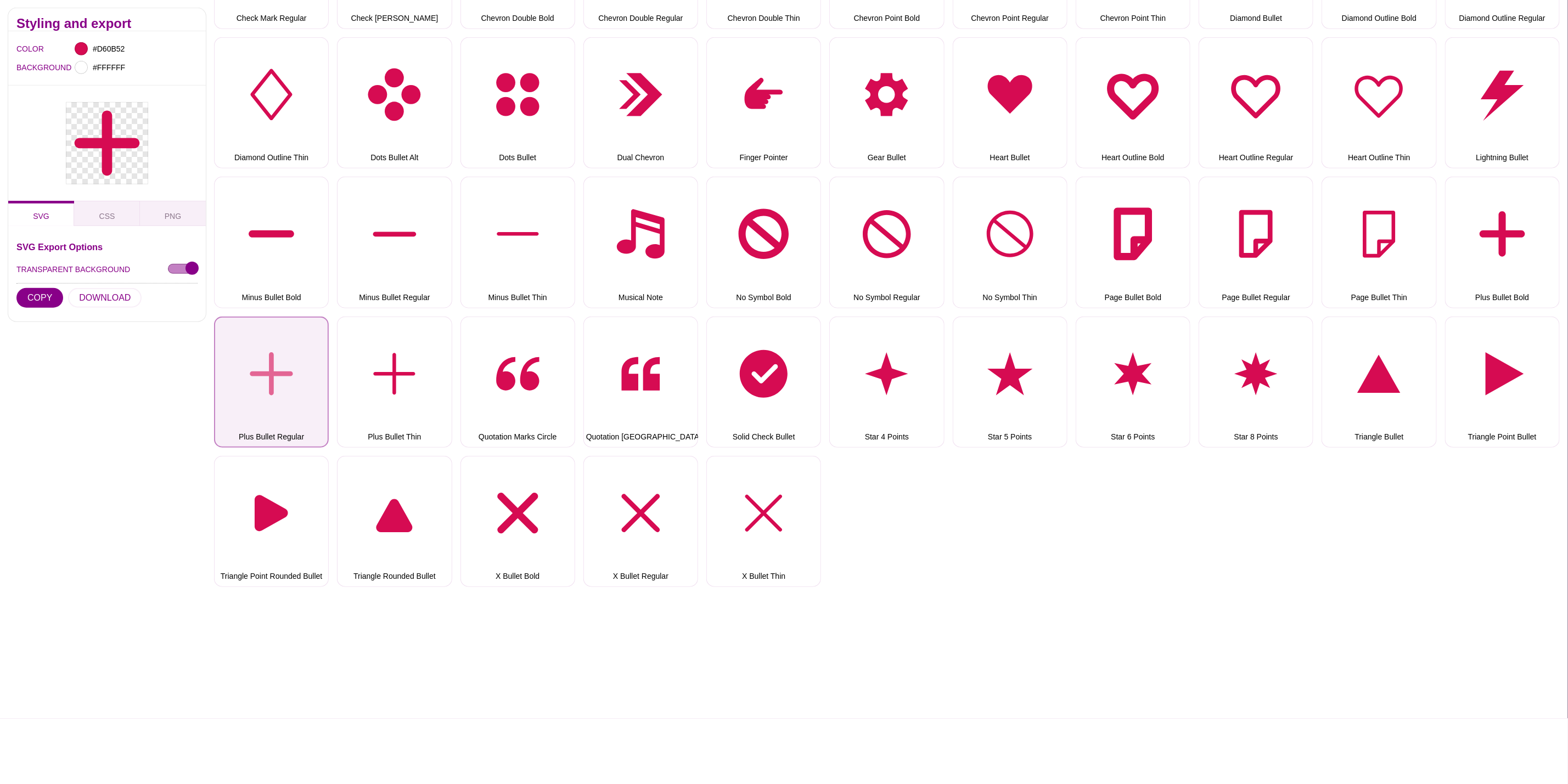
click at [293, 369] on button "Plus Bullet Regular" at bounding box center [271, 383] width 115 height 132
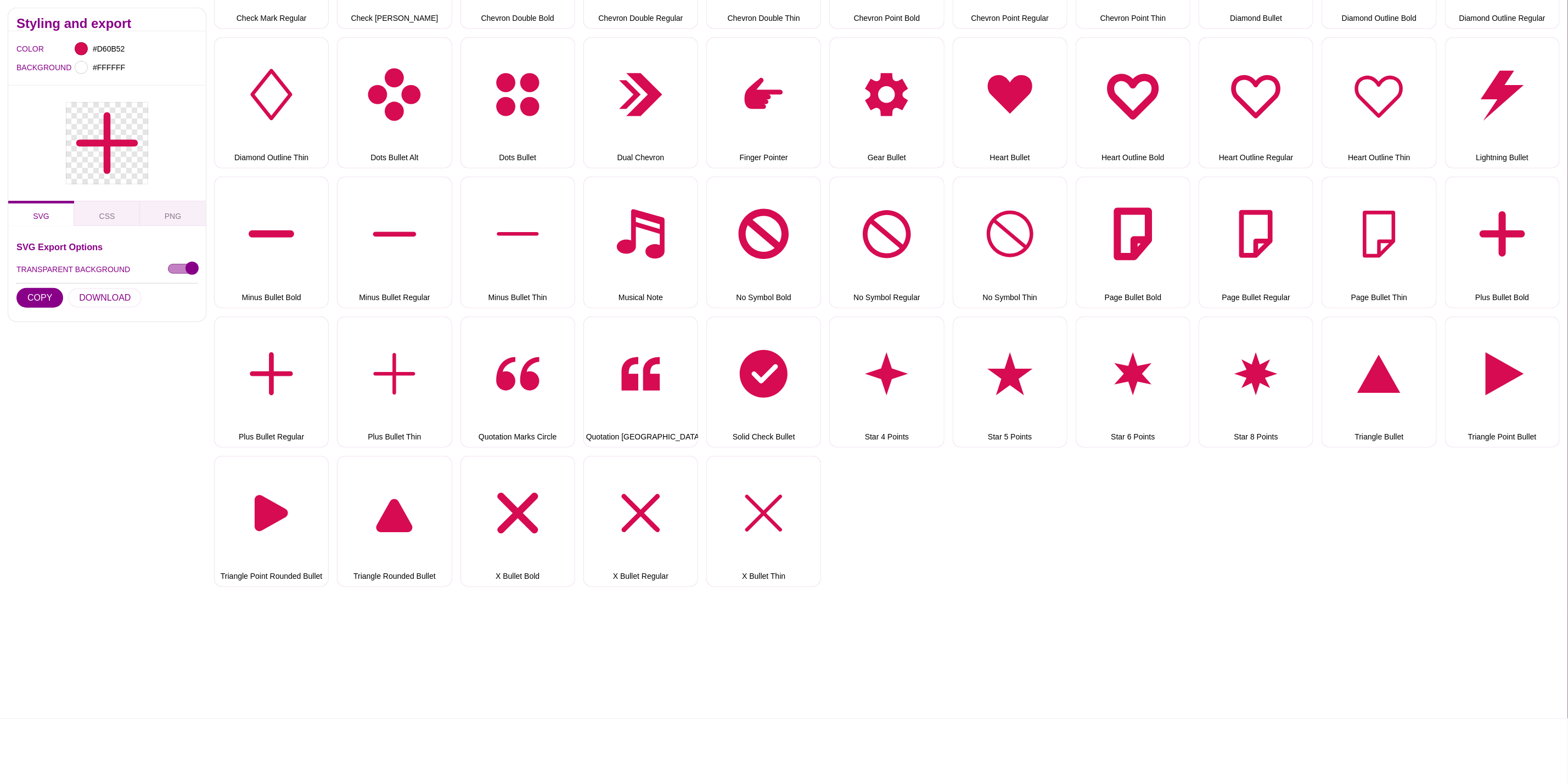
click at [86, 286] on div "SVG Export Options TRANSPARENT BACKGROUND COPY DOWNLOAD" at bounding box center [107, 278] width 181 height 71
click at [88, 293] on button "DOWNLOAD" at bounding box center [104, 298] width 73 height 20
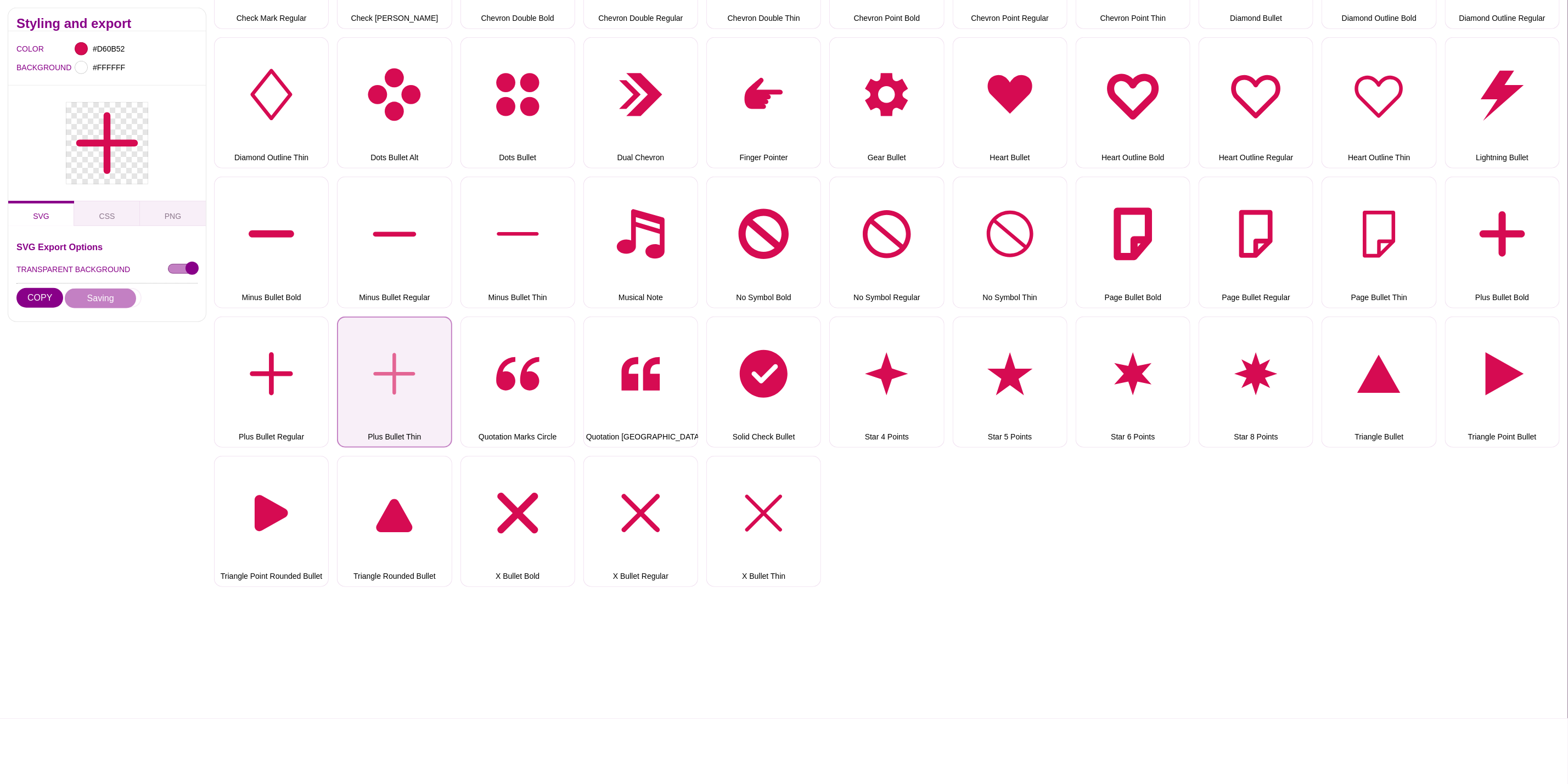
drag, startPoint x: 389, startPoint y: 362, endPoint x: 382, endPoint y: 364, distance: 7.3
click at [389, 362] on button "Plus Bullet Thin" at bounding box center [395, 383] width 115 height 132
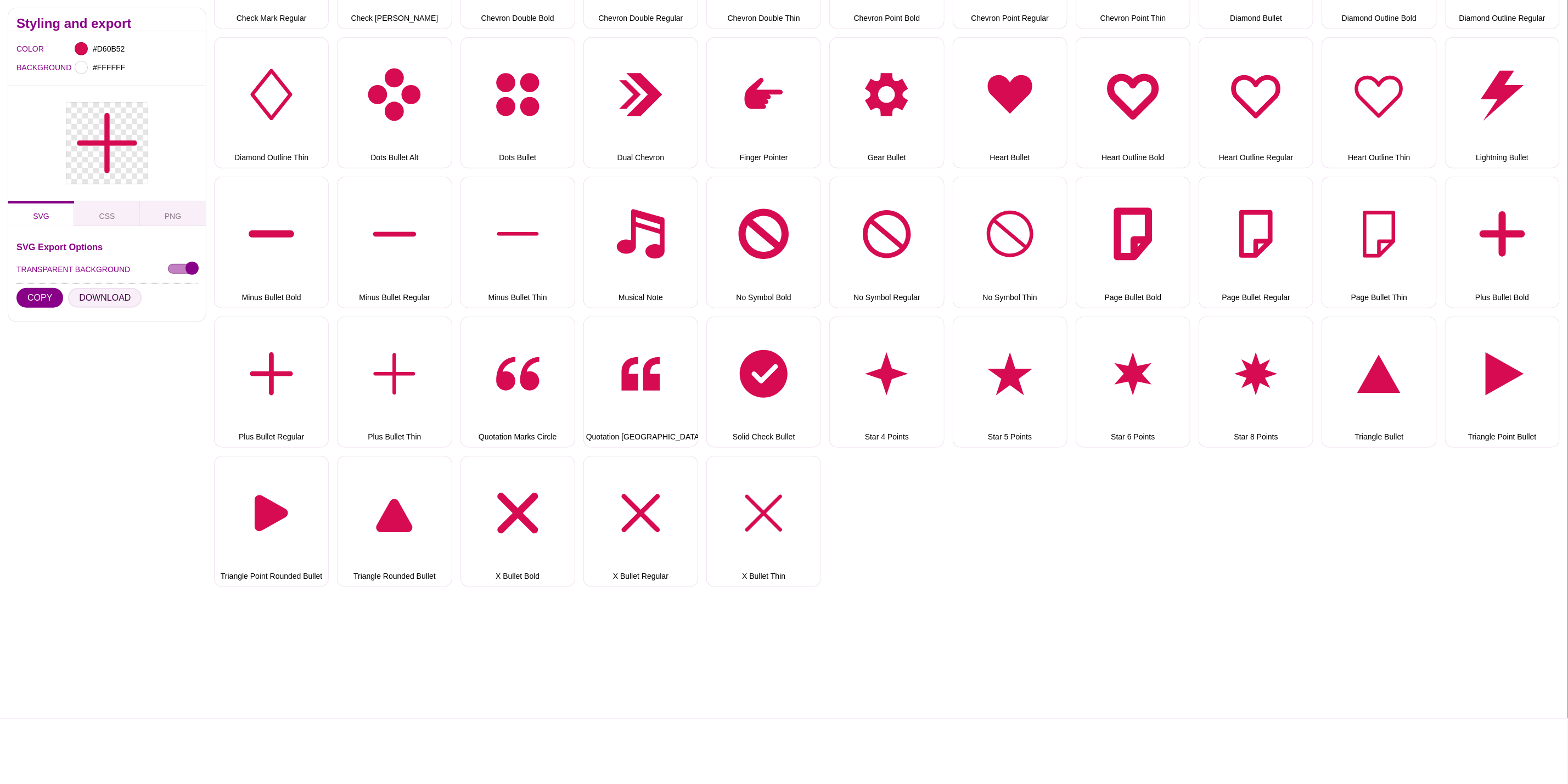
click at [109, 292] on button "DOWNLOAD" at bounding box center [104, 298] width 73 height 20
drag, startPoint x: 511, startPoint y: 361, endPoint x: 504, endPoint y: 361, distance: 7.0
click at [512, 361] on button "Quotation Marks Circle" at bounding box center [518, 383] width 115 height 132
click at [113, 295] on button "DOWNLOAD" at bounding box center [104, 298] width 73 height 20
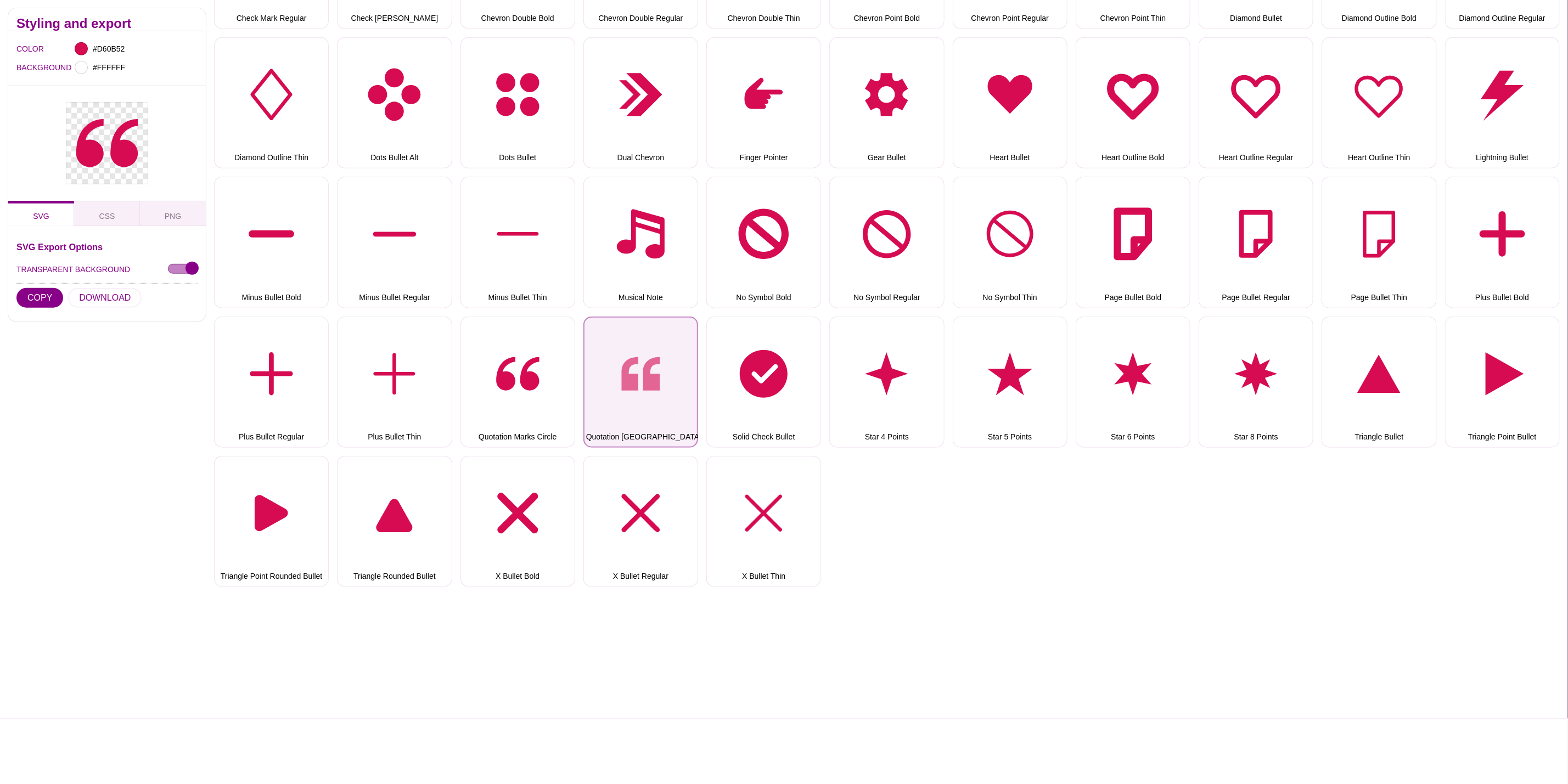
click at [624, 366] on button "Quotation Marks Square" at bounding box center [641, 383] width 115 height 132
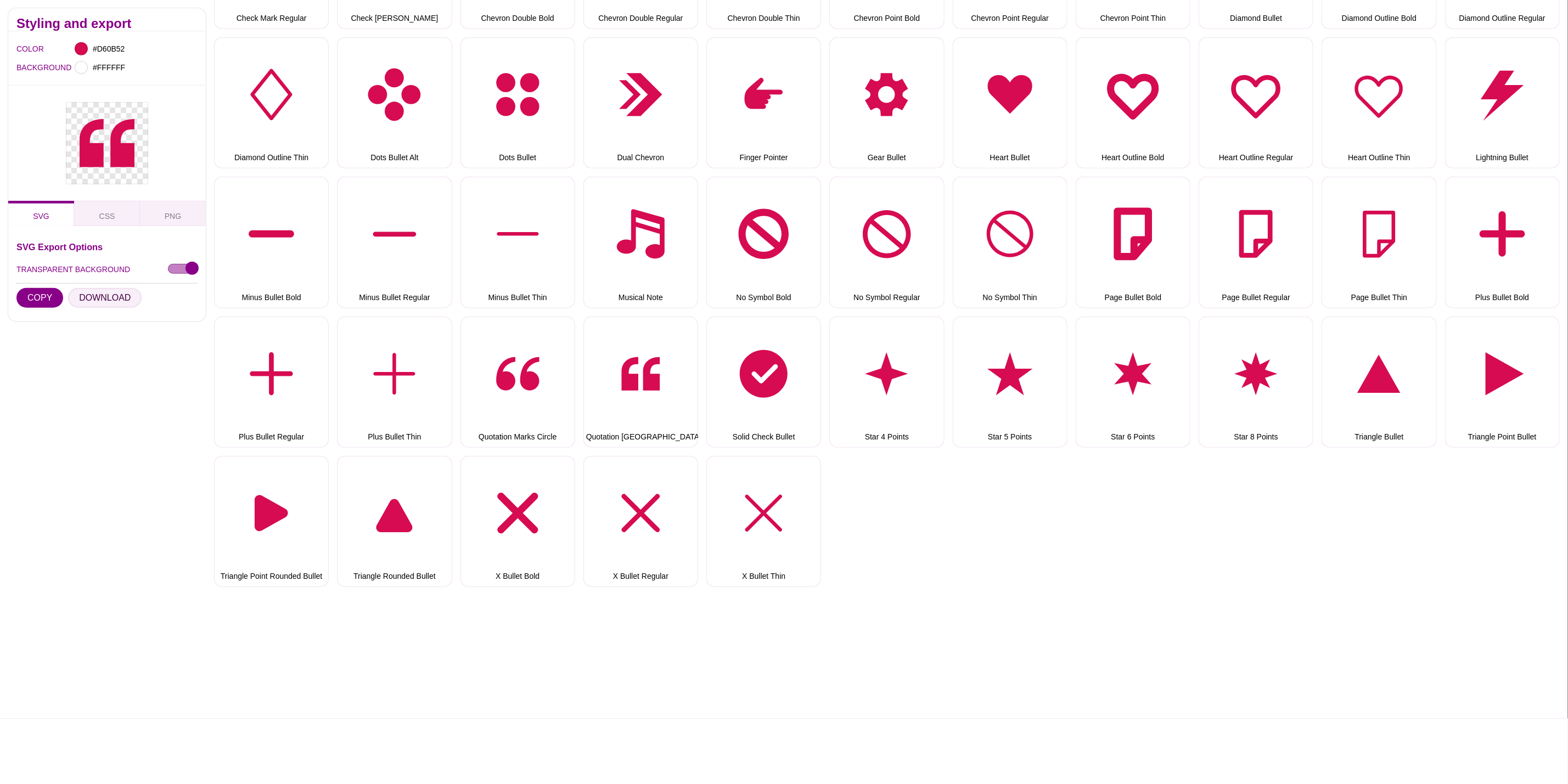
click at [130, 296] on button "DOWNLOAD" at bounding box center [104, 298] width 73 height 20
click at [753, 362] on button "Solid Check Bullet" at bounding box center [764, 383] width 115 height 132
click at [123, 299] on button "DOWNLOAD" at bounding box center [104, 298] width 73 height 20
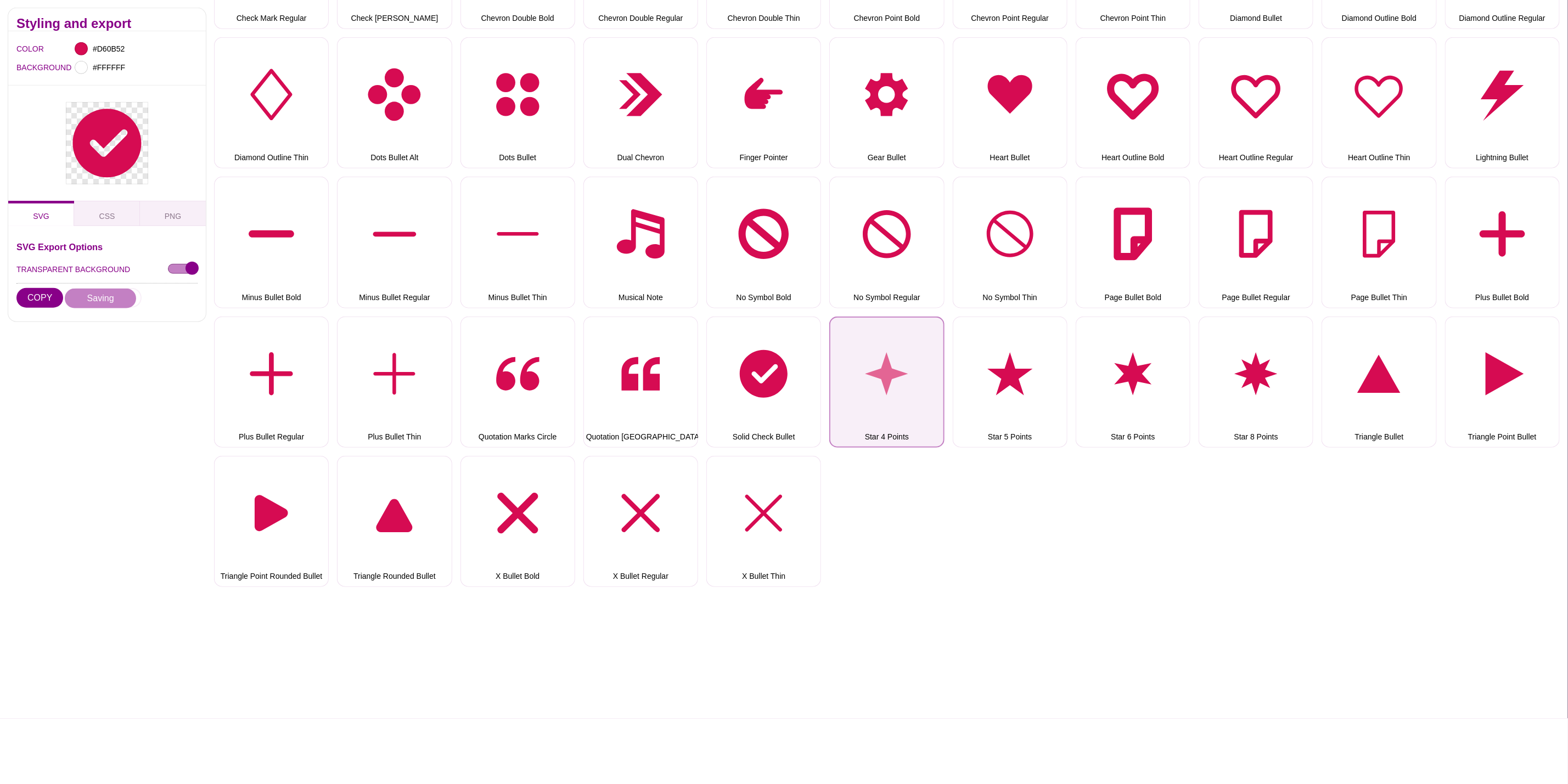
drag, startPoint x: 874, startPoint y: 371, endPoint x: 868, endPoint y: 371, distance: 6.0
click at [874, 371] on button "Star 4 Points" at bounding box center [887, 383] width 115 height 132
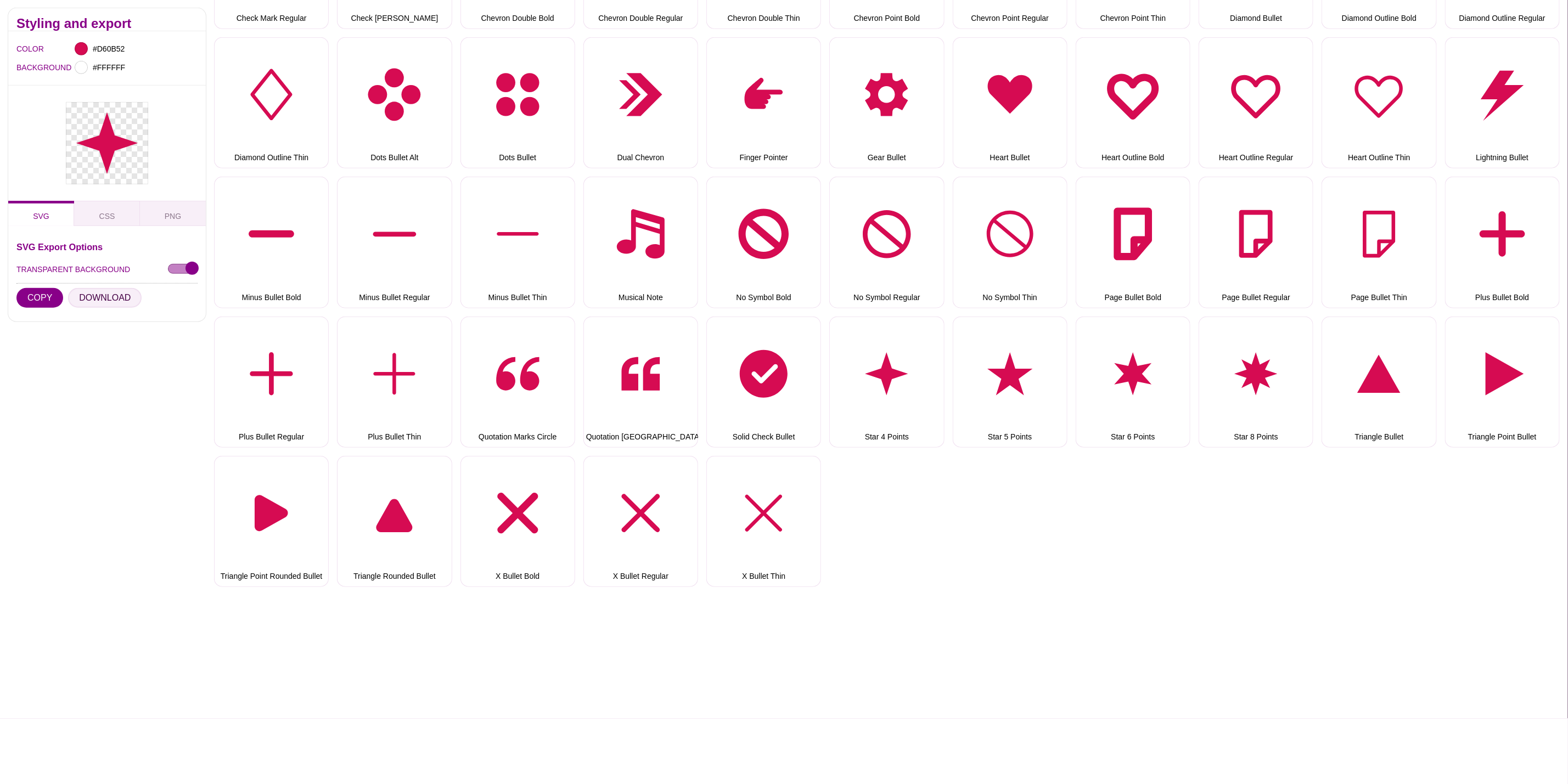
click at [95, 298] on button "DOWNLOAD" at bounding box center [104, 298] width 73 height 20
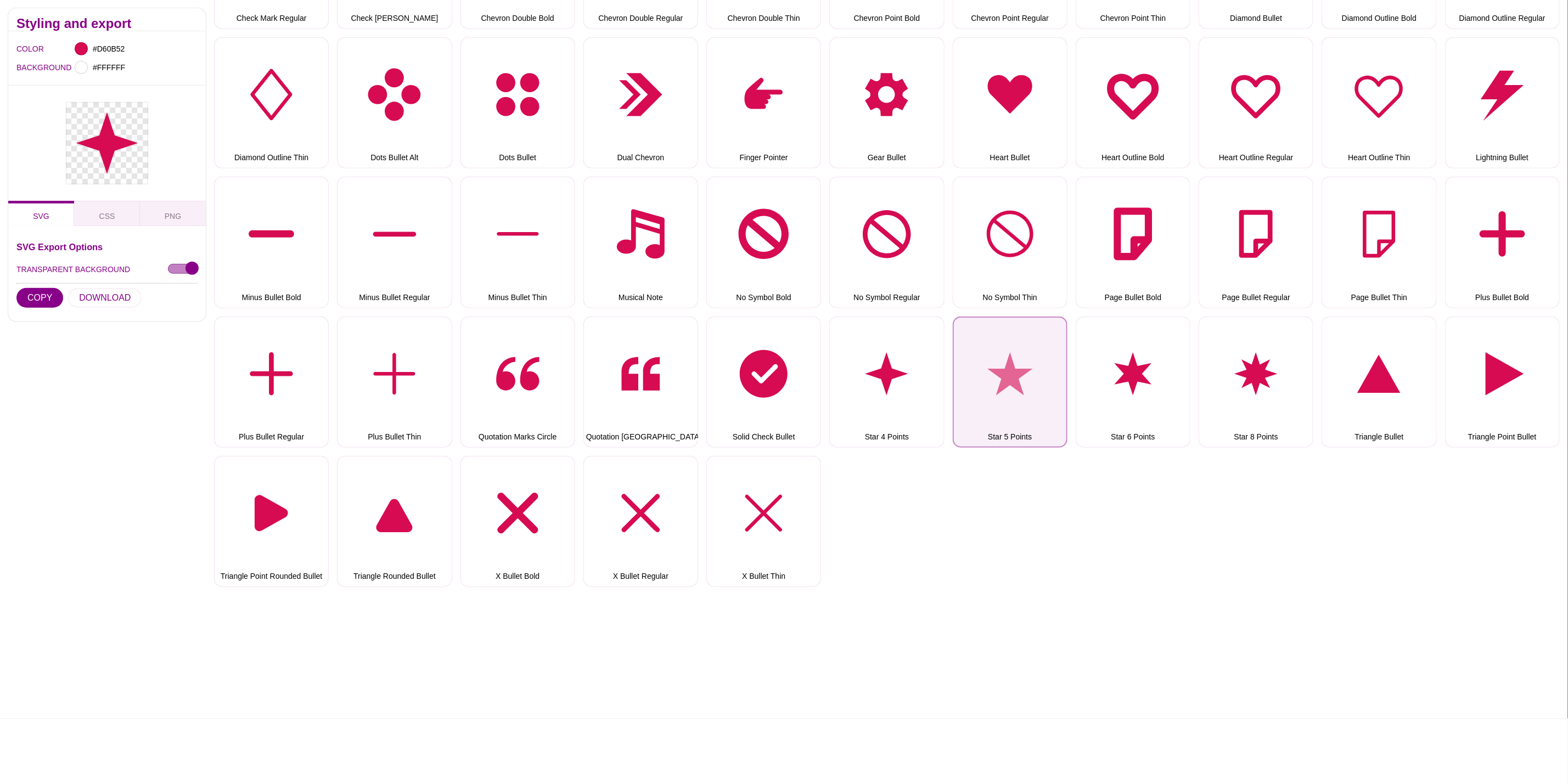
click at [1016, 367] on button "Star 5 Points" at bounding box center [1010, 383] width 115 height 132
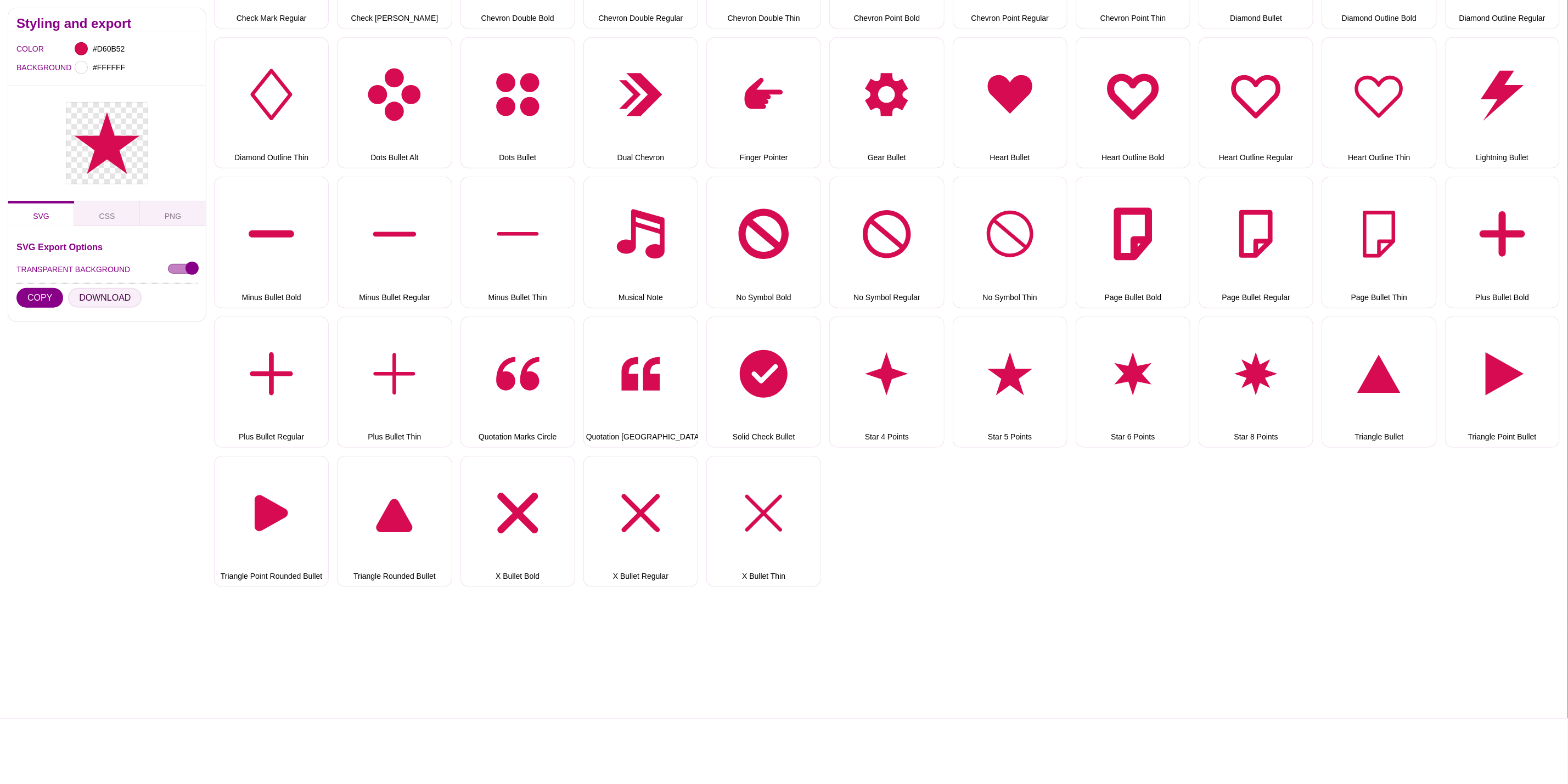
click at [109, 299] on button "DOWNLOAD" at bounding box center [104, 298] width 73 height 20
click at [1111, 360] on button "Star 6 Points" at bounding box center [1133, 383] width 115 height 132
click at [105, 299] on button "DOWNLOAD" at bounding box center [104, 298] width 73 height 20
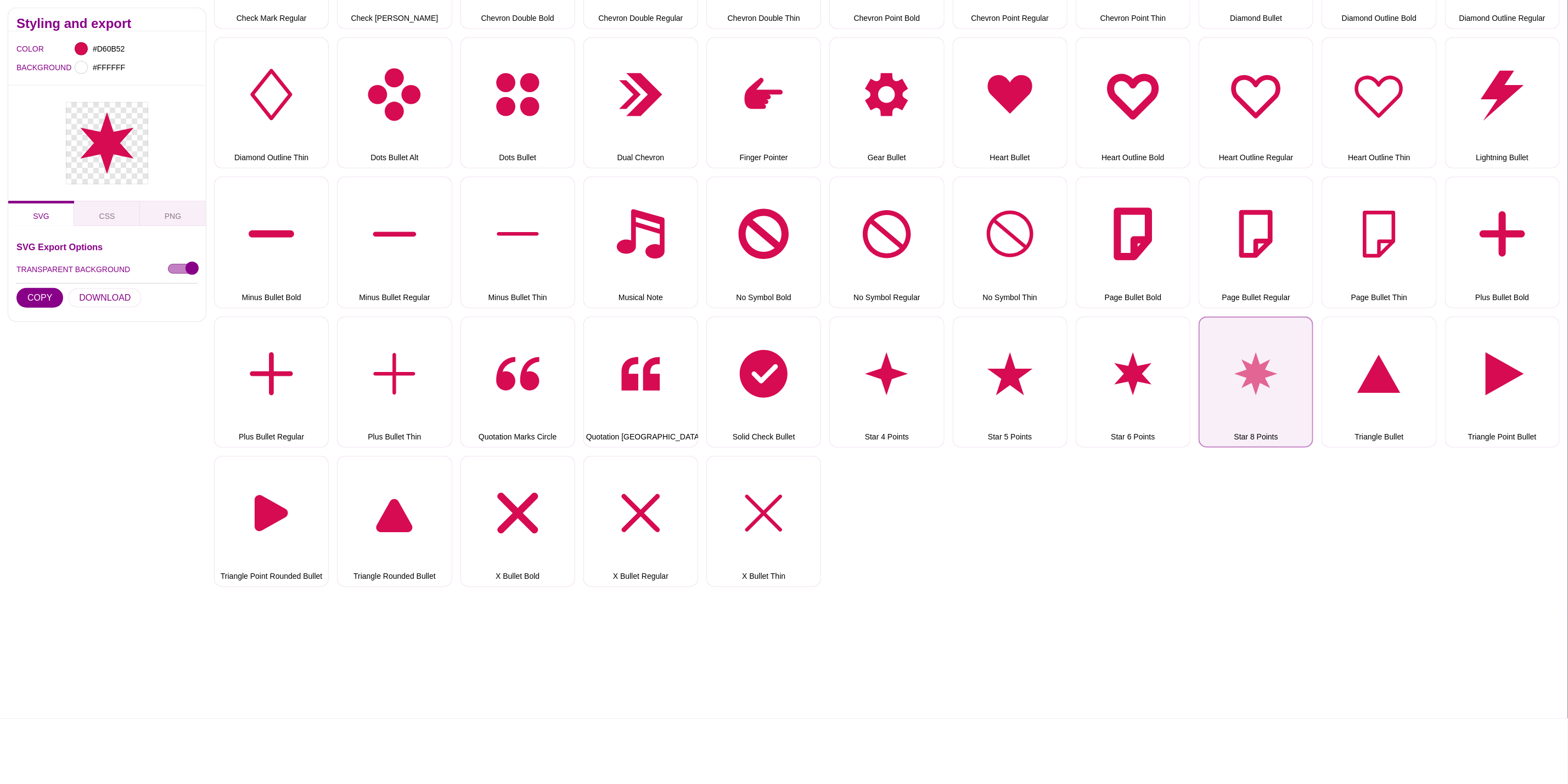
click at [1233, 373] on button "Star 8 Points" at bounding box center [1257, 383] width 115 height 132
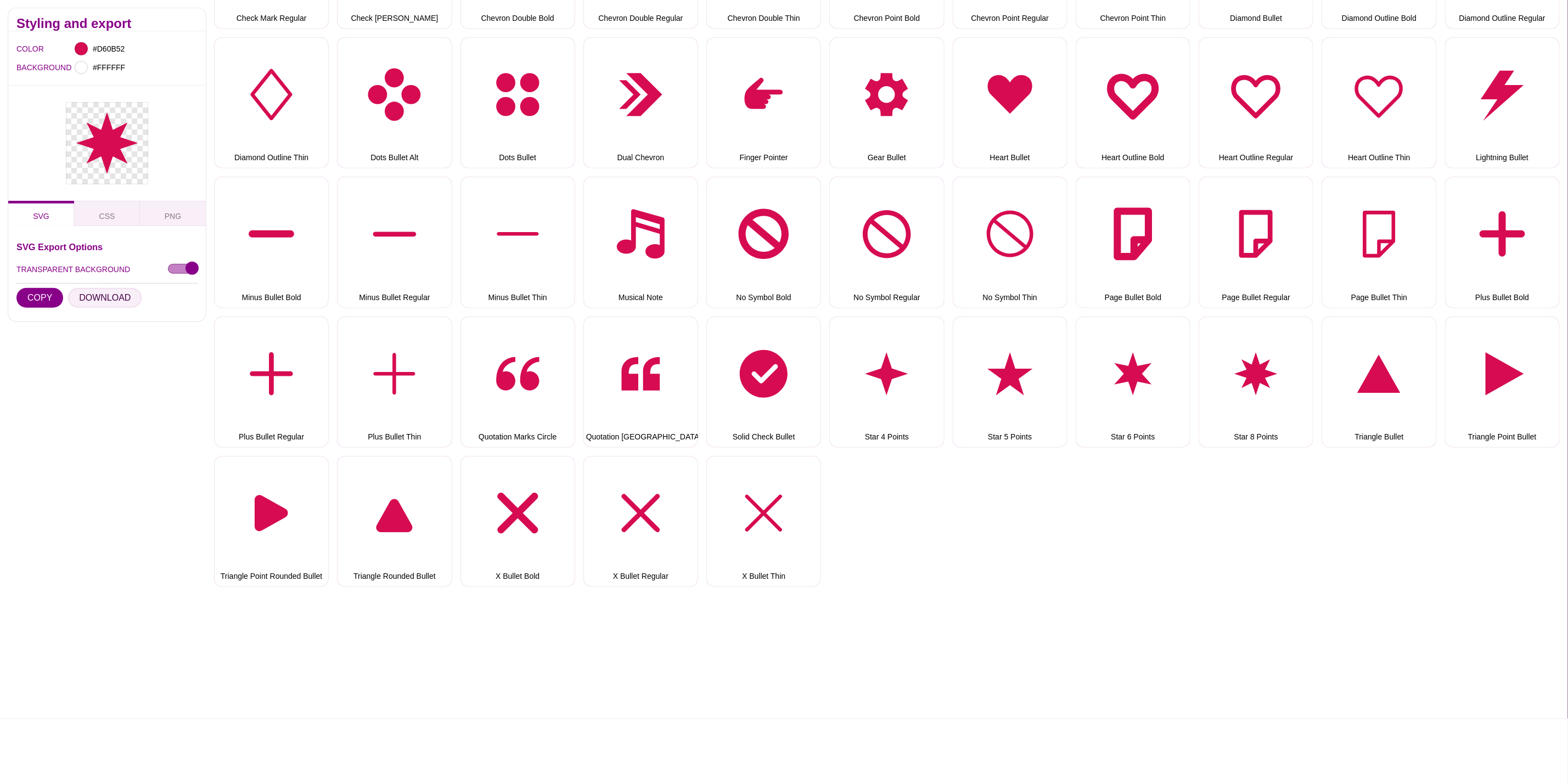
click at [107, 299] on button "DOWNLOAD" at bounding box center [104, 298] width 73 height 20
click at [1395, 400] on button "Triangle Bullet" at bounding box center [1379, 383] width 115 height 132
click at [107, 296] on button "DOWNLOAD" at bounding box center [104, 298] width 73 height 20
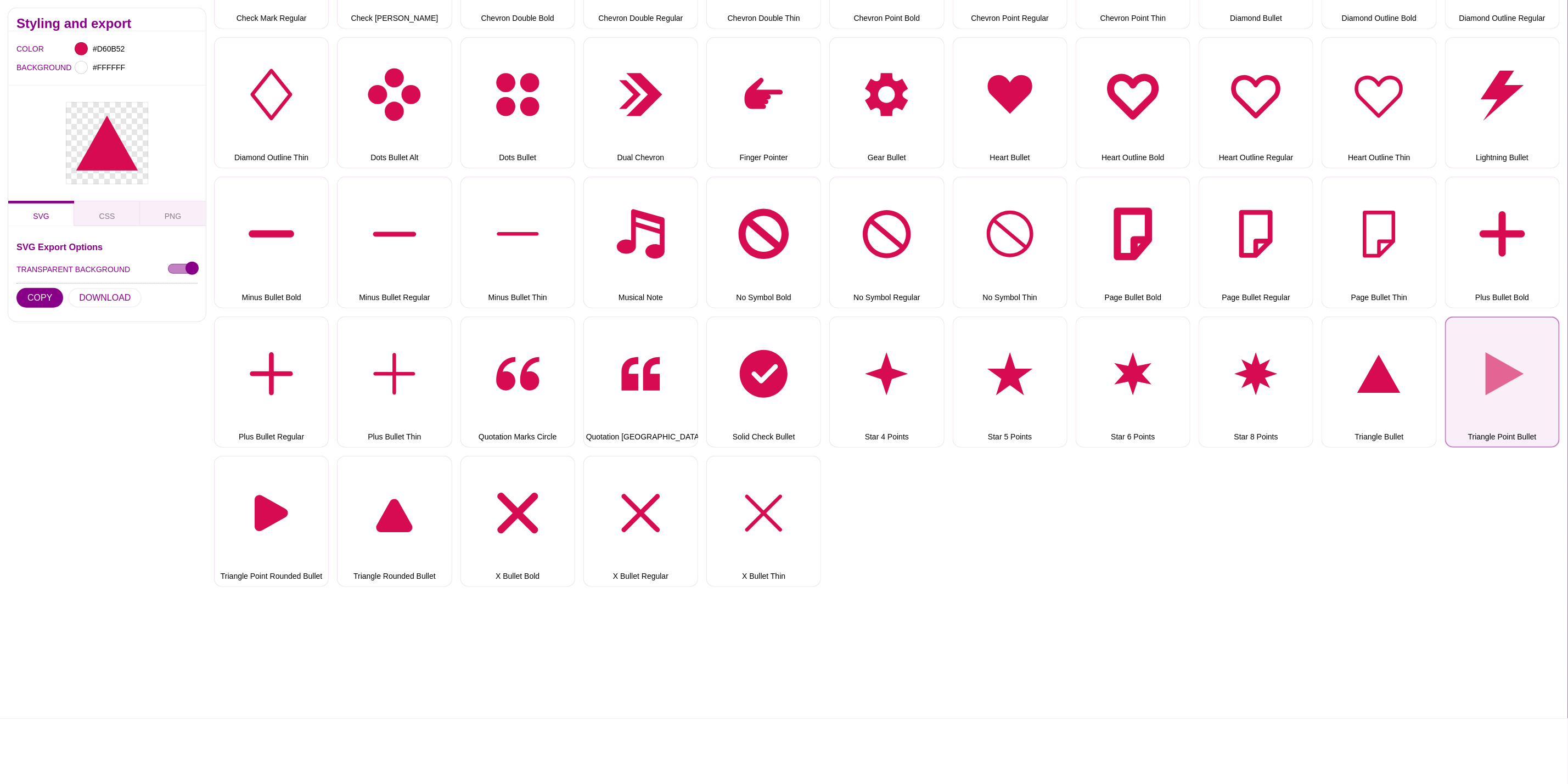
click at [1539, 366] on button "Triangle Point Bullet" at bounding box center [1502, 383] width 115 height 132
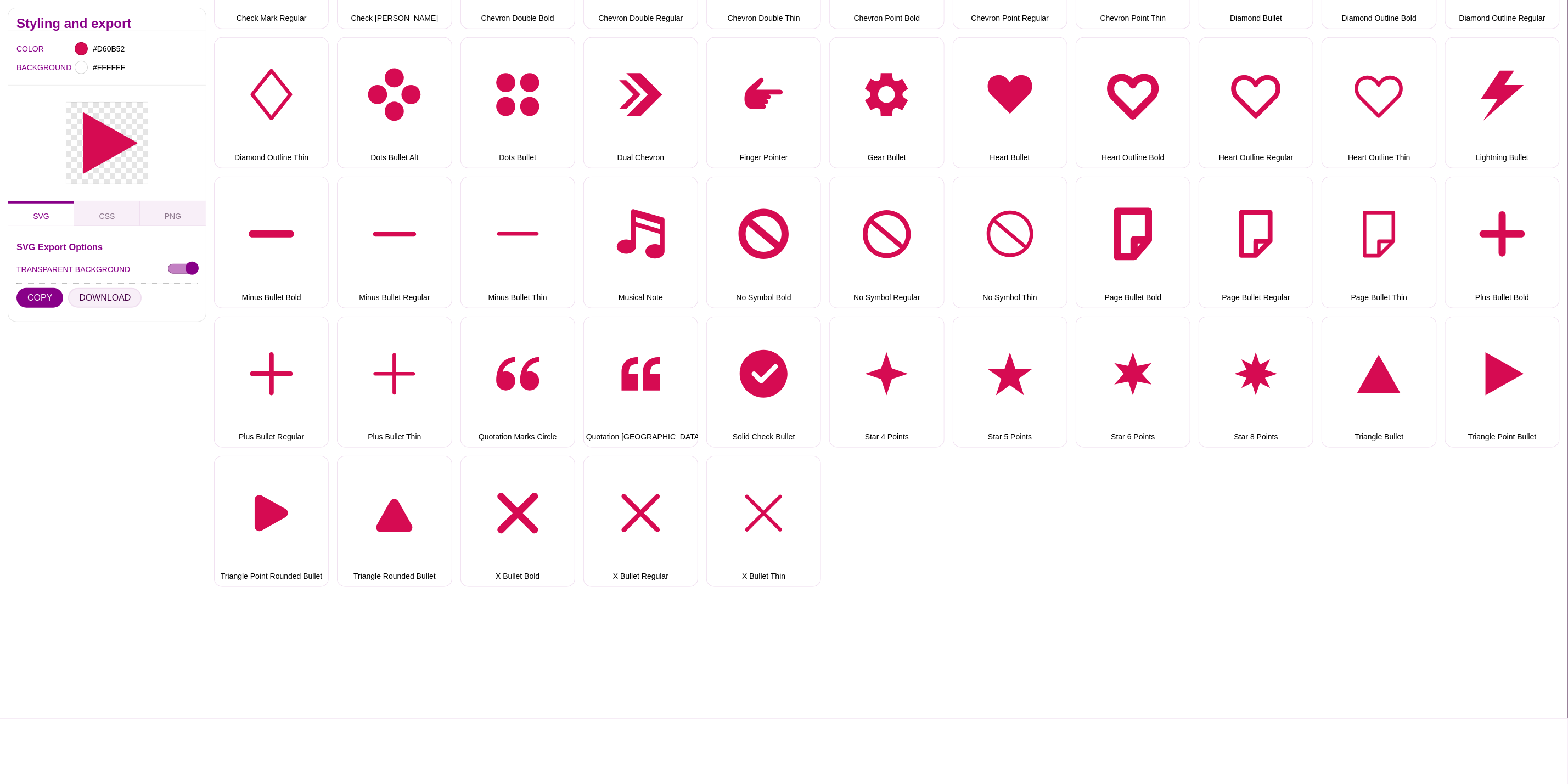
click at [91, 302] on button "DOWNLOAD" at bounding box center [104, 298] width 73 height 20
drag, startPoint x: 291, startPoint y: 529, endPoint x: 212, endPoint y: 435, distance: 122.8
click at [291, 529] on button "Triangle Point Rounded Bullet" at bounding box center [271, 522] width 115 height 132
click at [95, 287] on div "SVG Export Options TRANSPARENT BACKGROUND COPY DOWNLOAD" at bounding box center [107, 278] width 181 height 71
click at [95, 296] on button "DOWNLOAD" at bounding box center [104, 298] width 73 height 20
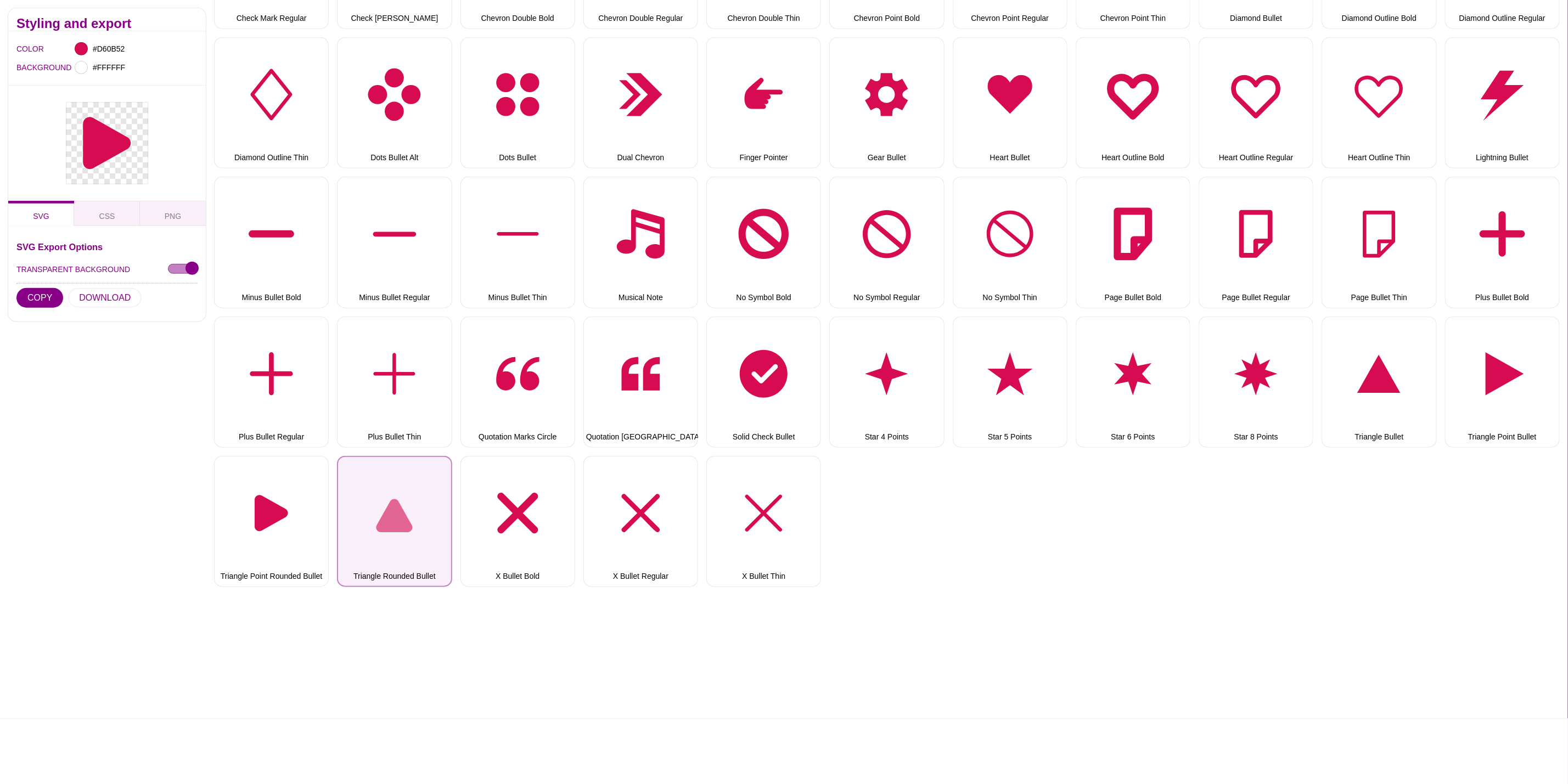
click at [398, 471] on button "Triangle Rounded Bullet" at bounding box center [395, 522] width 115 height 132
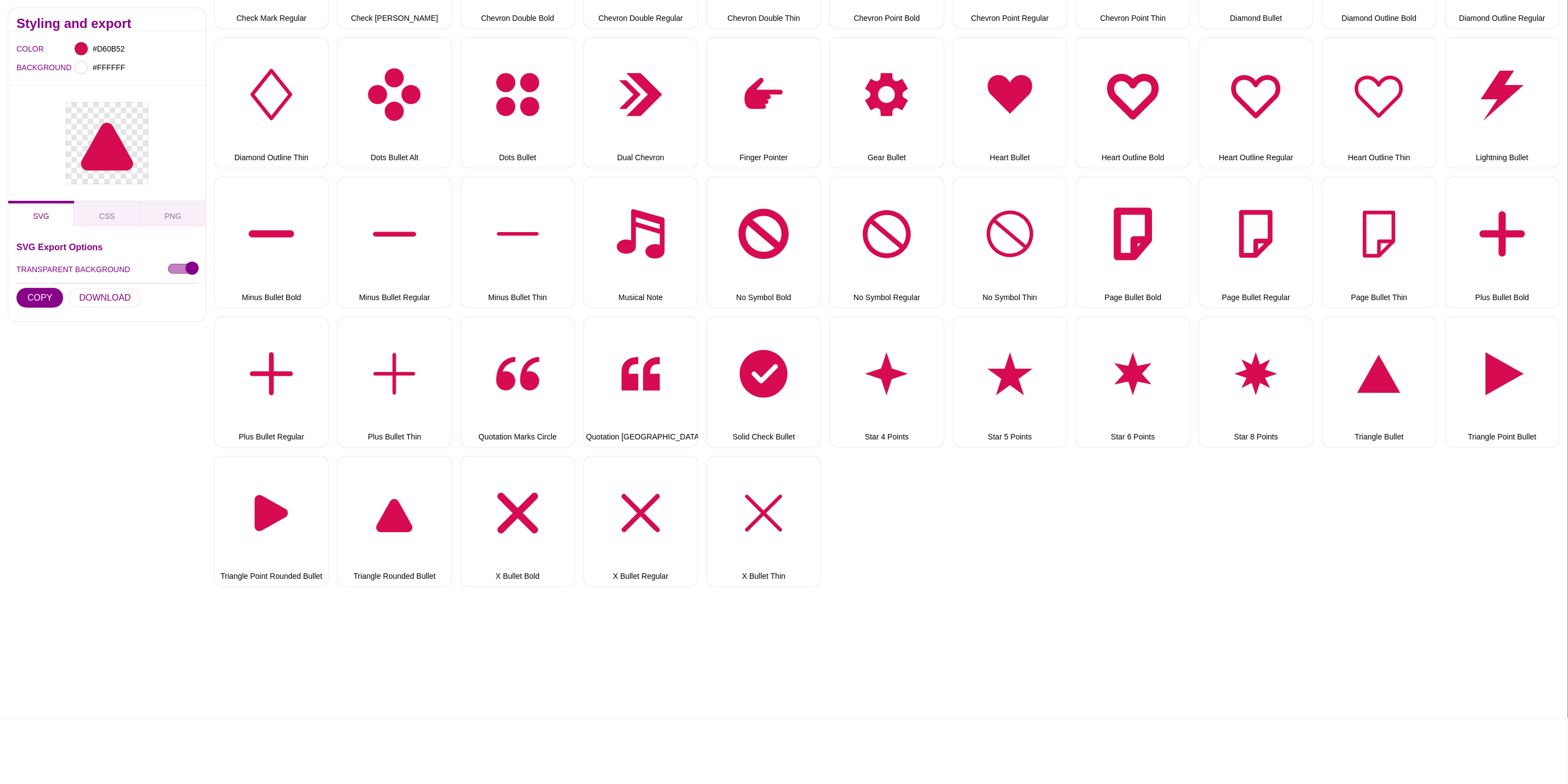
click at [92, 287] on div "SVG Export Options TRANSPARENT BACKGROUND COPY DOWNLOAD" at bounding box center [107, 278] width 181 height 71
click at [91, 302] on button "DOWNLOAD" at bounding box center [104, 298] width 73 height 20
drag, startPoint x: 557, startPoint y: 506, endPoint x: 239, endPoint y: 383, distance: 341.0
click at [557, 506] on button "X Bullet Bold" at bounding box center [518, 522] width 115 height 132
click at [107, 293] on button "DOWNLOAD" at bounding box center [104, 298] width 73 height 20
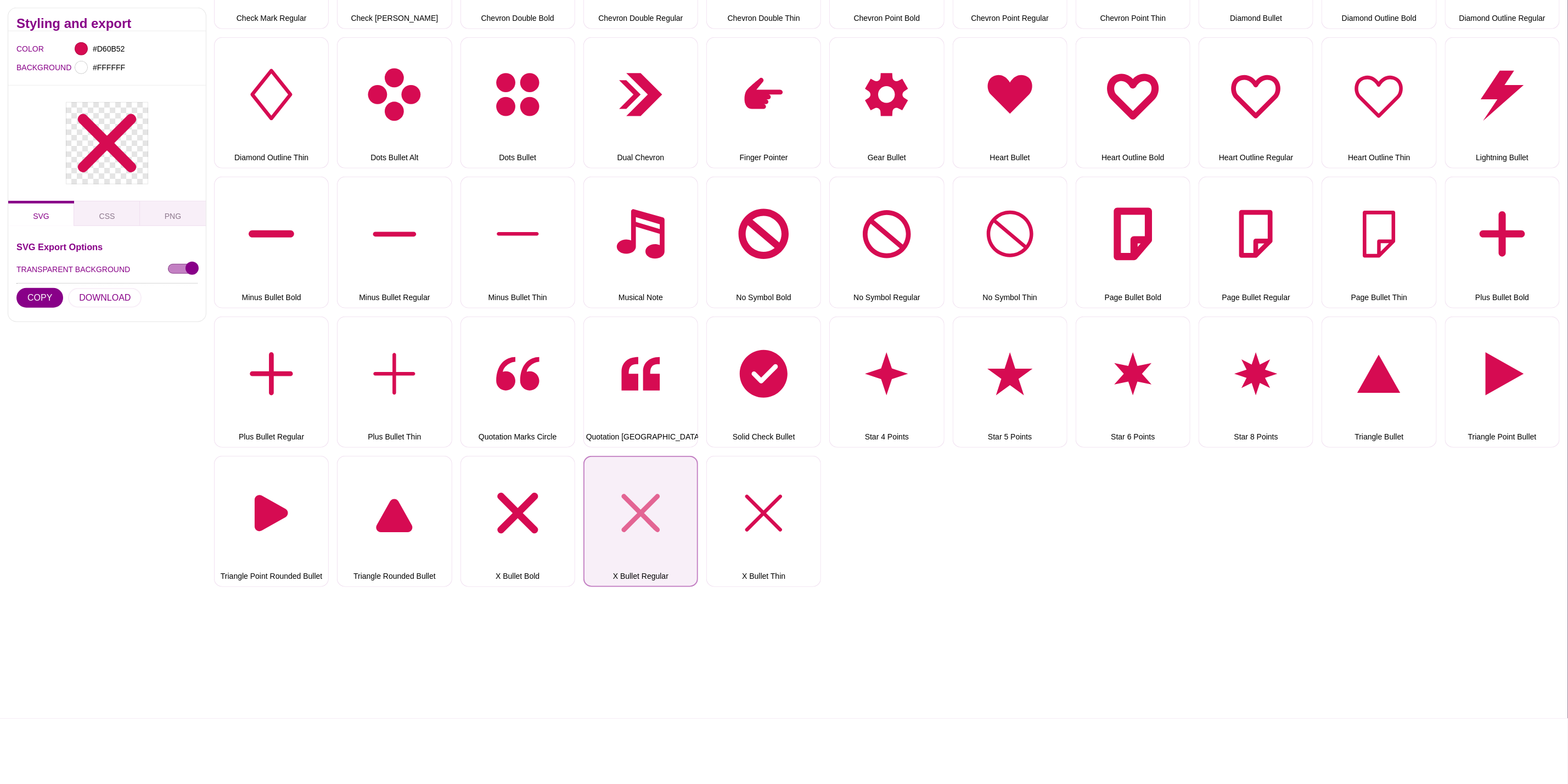
drag, startPoint x: 626, startPoint y: 522, endPoint x: 615, endPoint y: 519, distance: 11.4
click at [626, 522] on button "X Bullet Regular" at bounding box center [641, 522] width 115 height 132
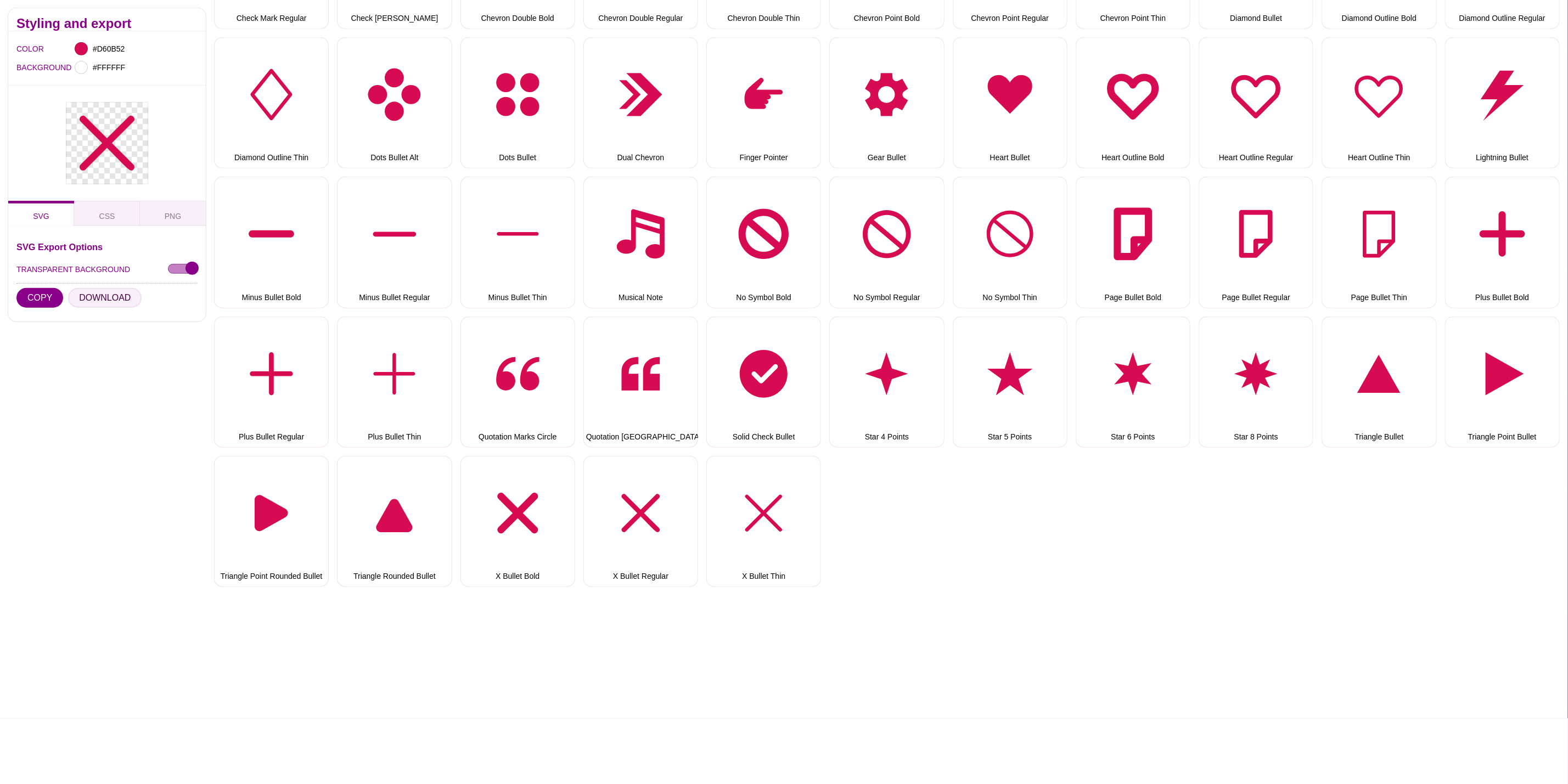
click at [99, 303] on button "DOWNLOAD" at bounding box center [104, 298] width 73 height 20
click at [769, 501] on button "X Bullet Thin" at bounding box center [764, 522] width 115 height 132
click at [86, 298] on button "DOWNLOAD" at bounding box center [104, 298] width 73 height 20
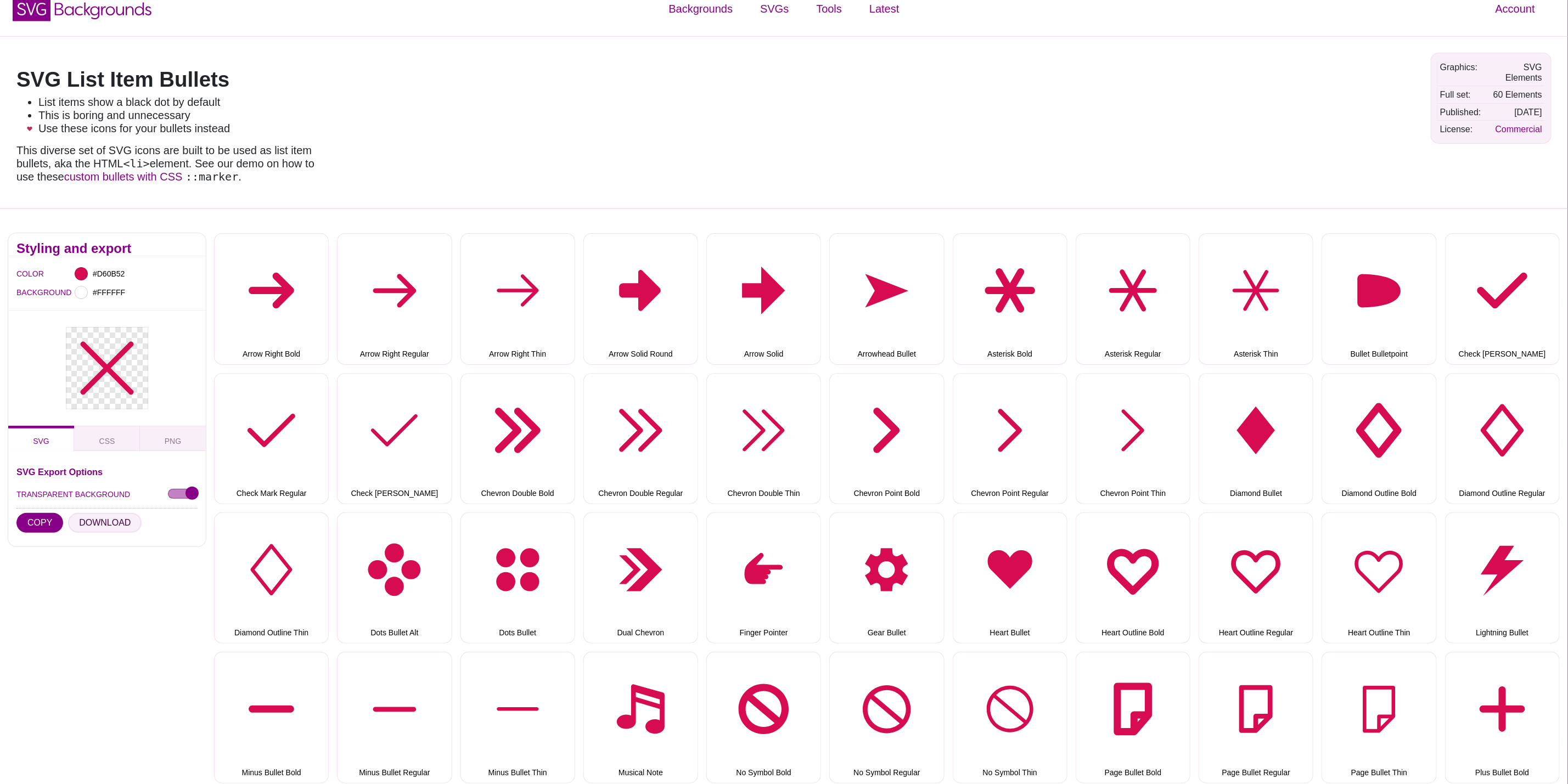
scroll to position [0, 0]
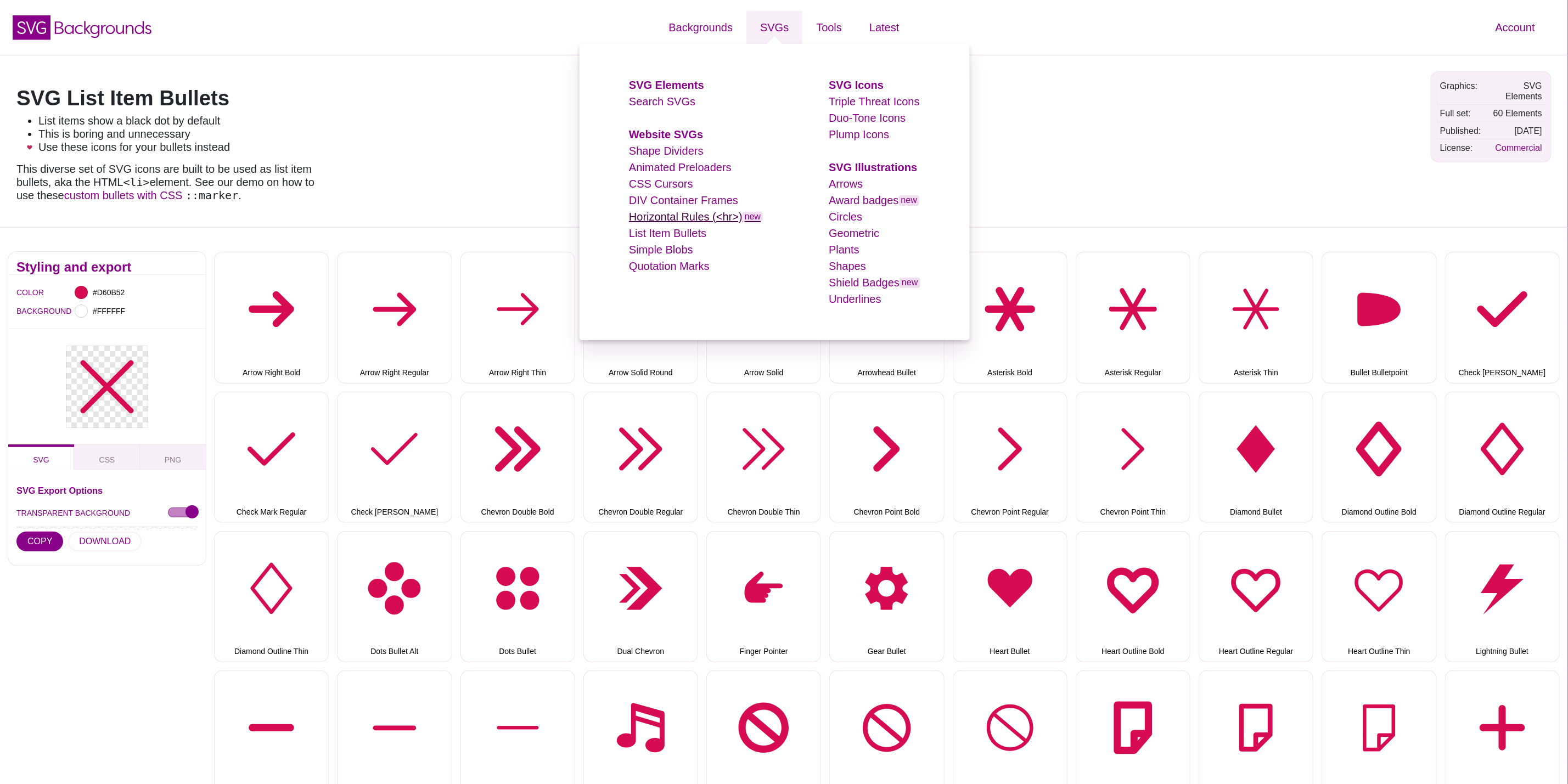
click at [685, 222] on link "Horizontal Rules (<hr>) new" at bounding box center [696, 217] width 134 height 12
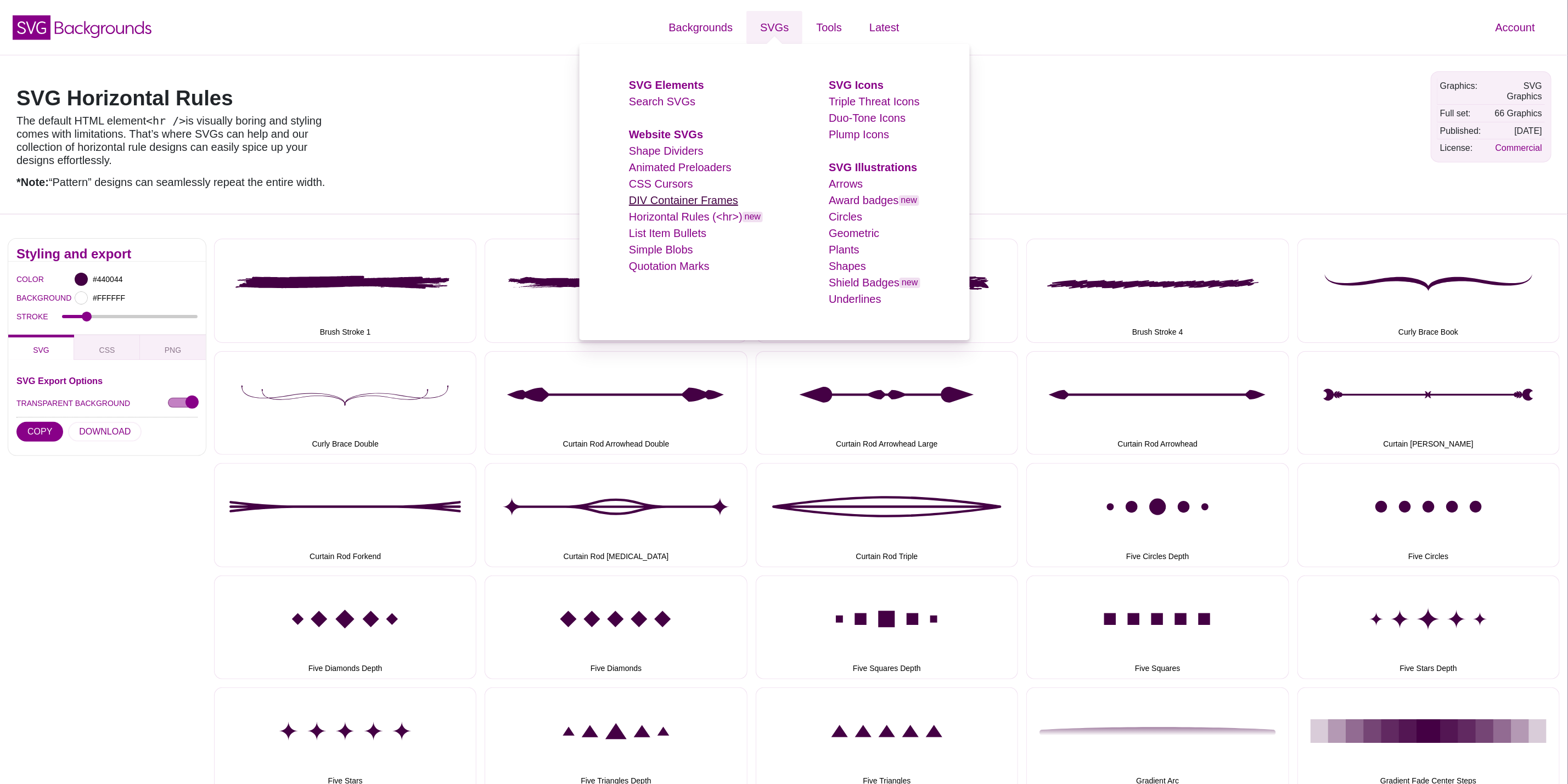
click at [687, 200] on link "DIV Container Frames" at bounding box center [683, 200] width 109 height 12
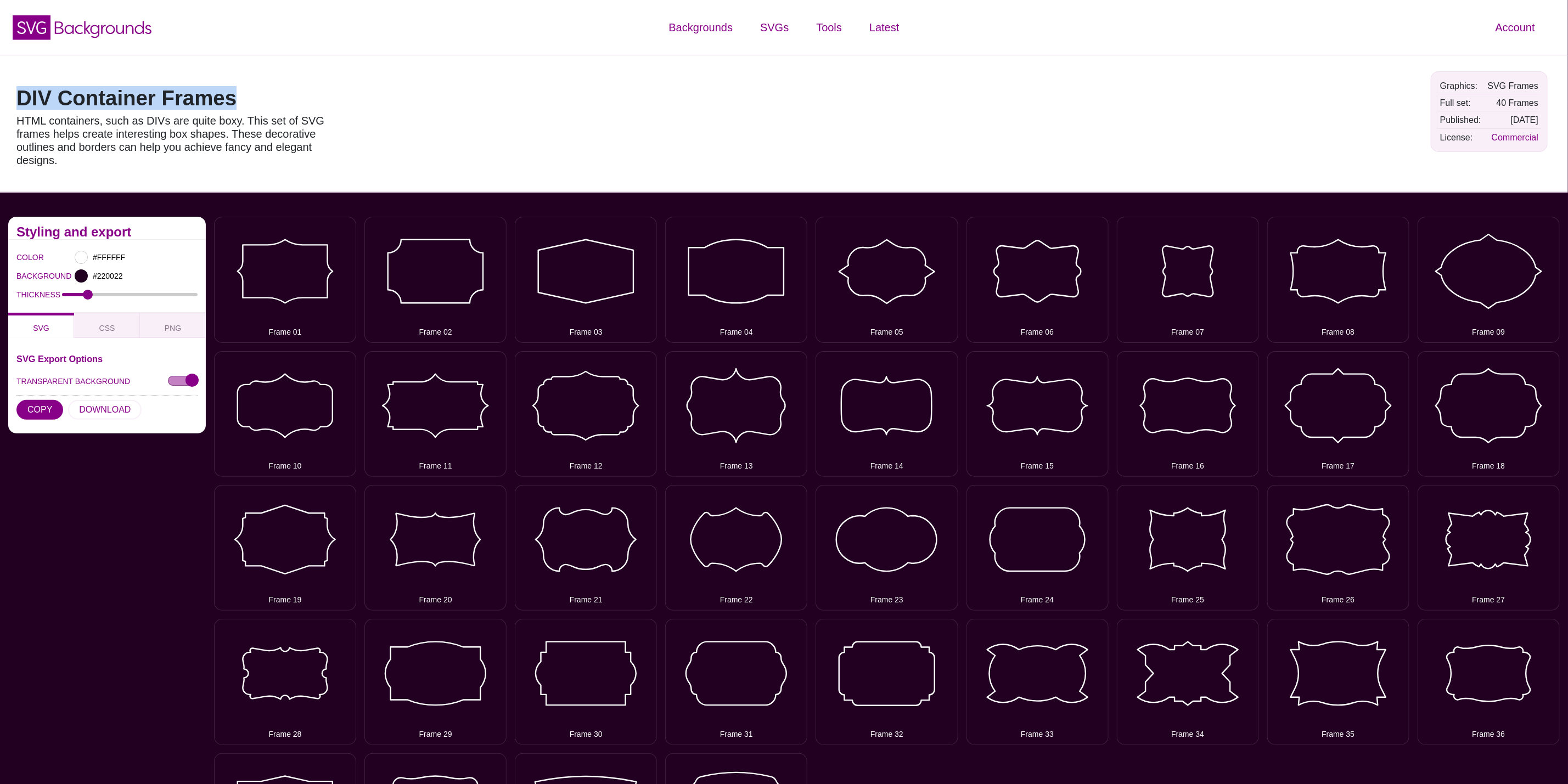
drag, startPoint x: 252, startPoint y: 87, endPoint x: 0, endPoint y: 93, distance: 252.1
click at [0, 93] on div "DIV Container Frames HTML containers, such as DIVs are quite boxy. This set of …" at bounding box center [784, 123] width 1568 height 137
copy h1 "DIV Container Frames"
click at [81, 259] on div at bounding box center [81, 257] width 13 height 13
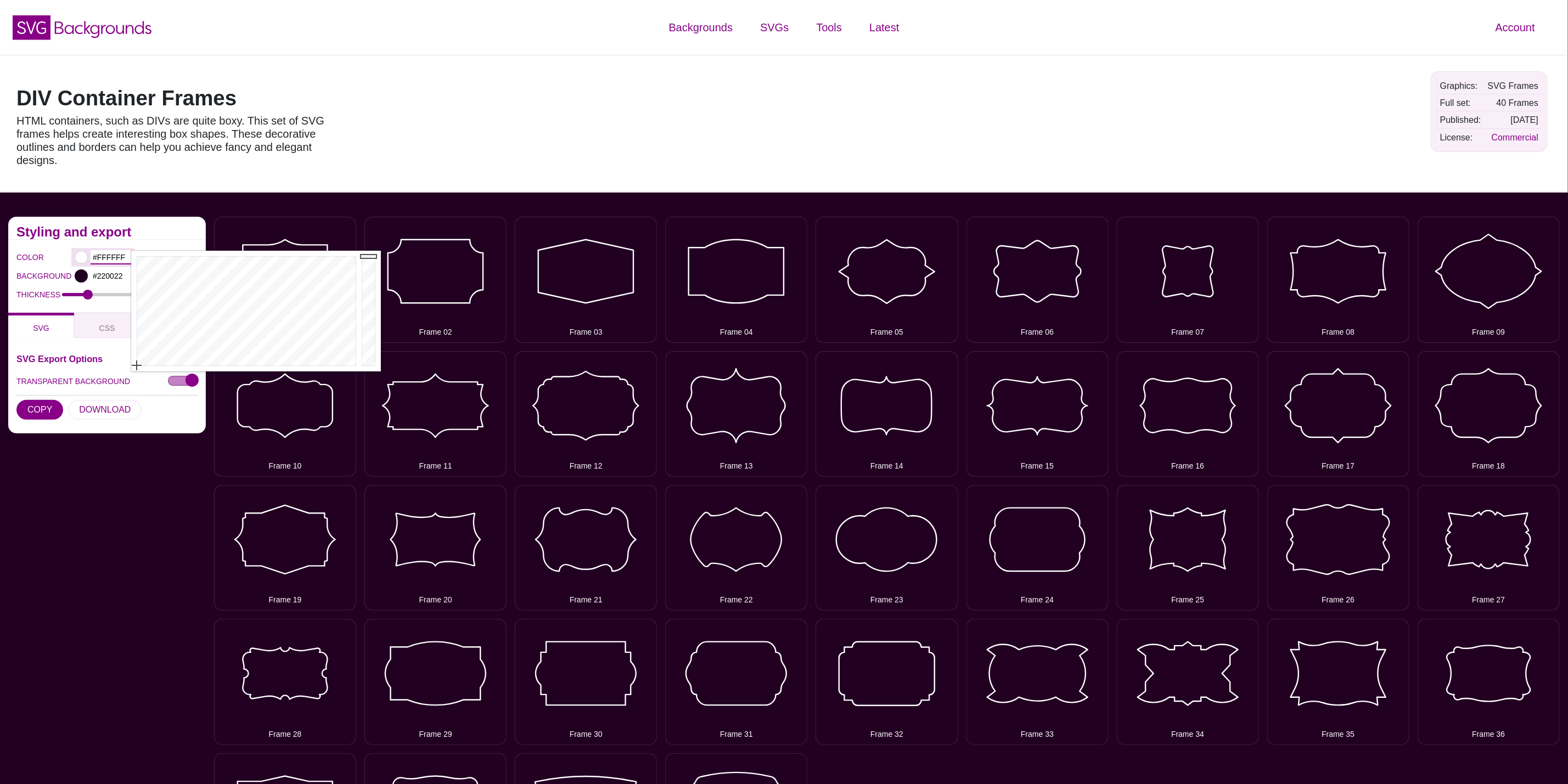
click at [116, 259] on input "#FFFFFF" at bounding box center [111, 257] width 41 height 14
paste input "d60b52"
type input "#D60B52"
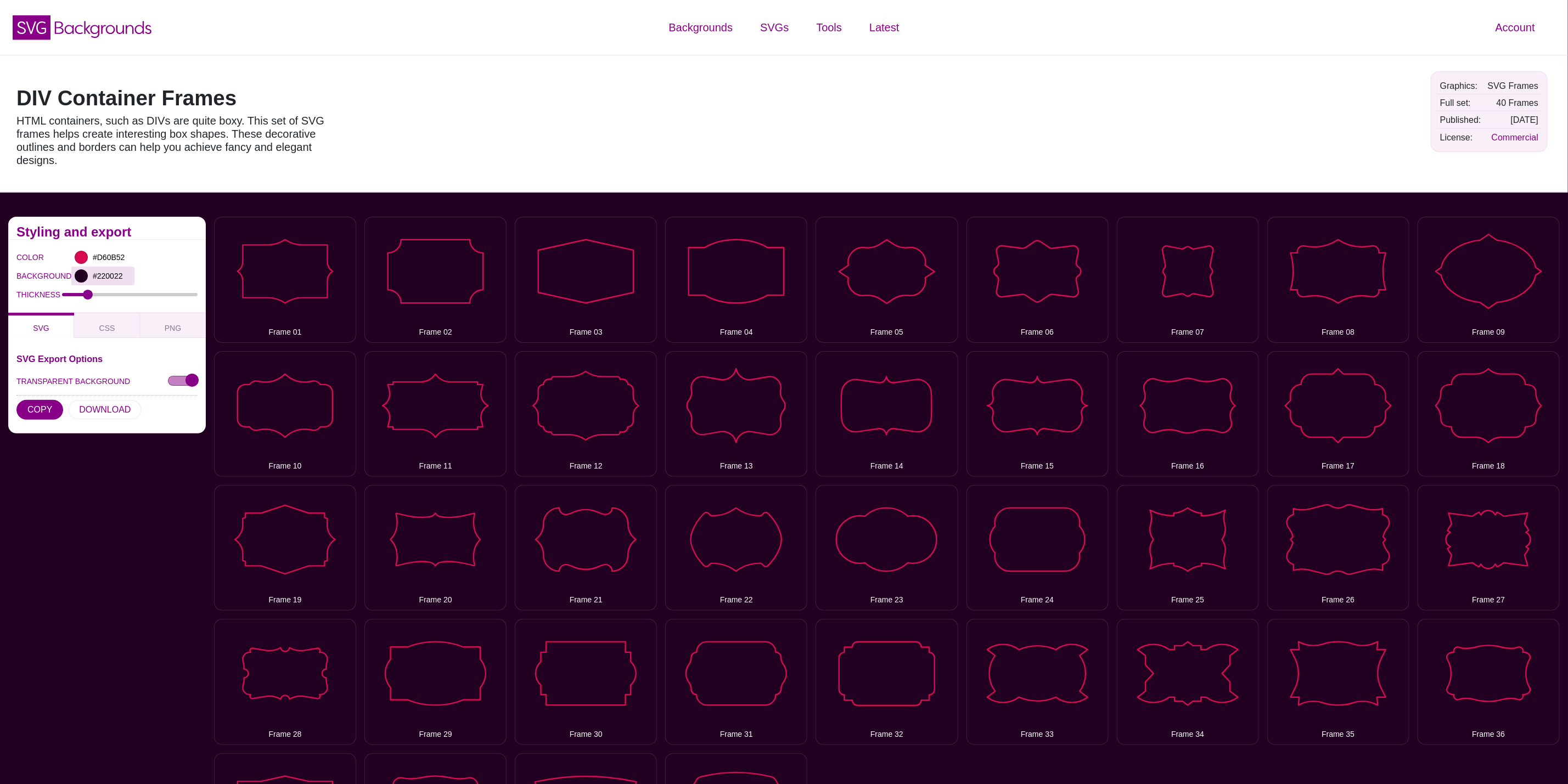
click at [81, 269] on div at bounding box center [81, 275] width 13 height 13
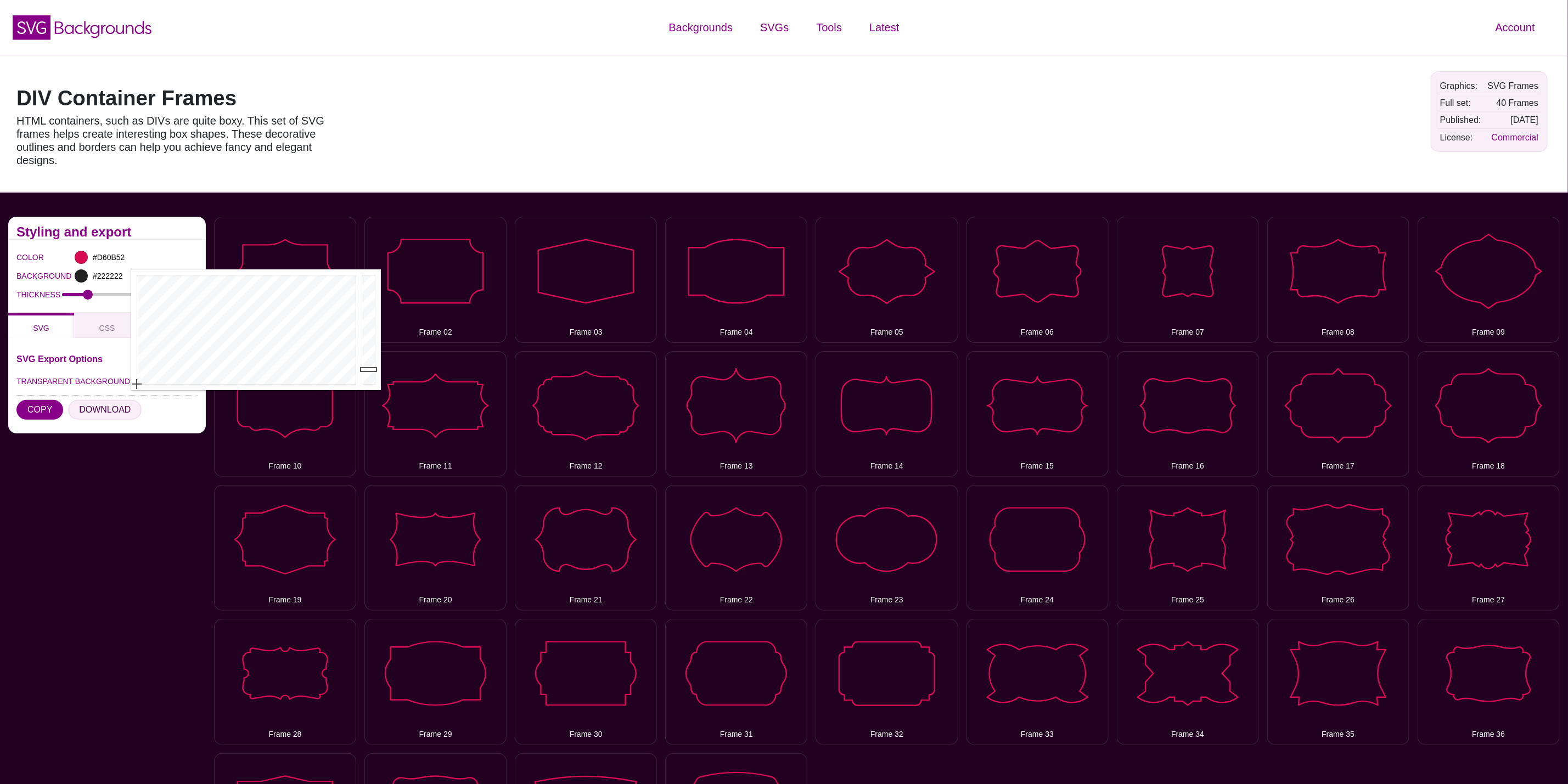
drag, startPoint x: 167, startPoint y: 343, endPoint x: 85, endPoint y: 401, distance: 100.4
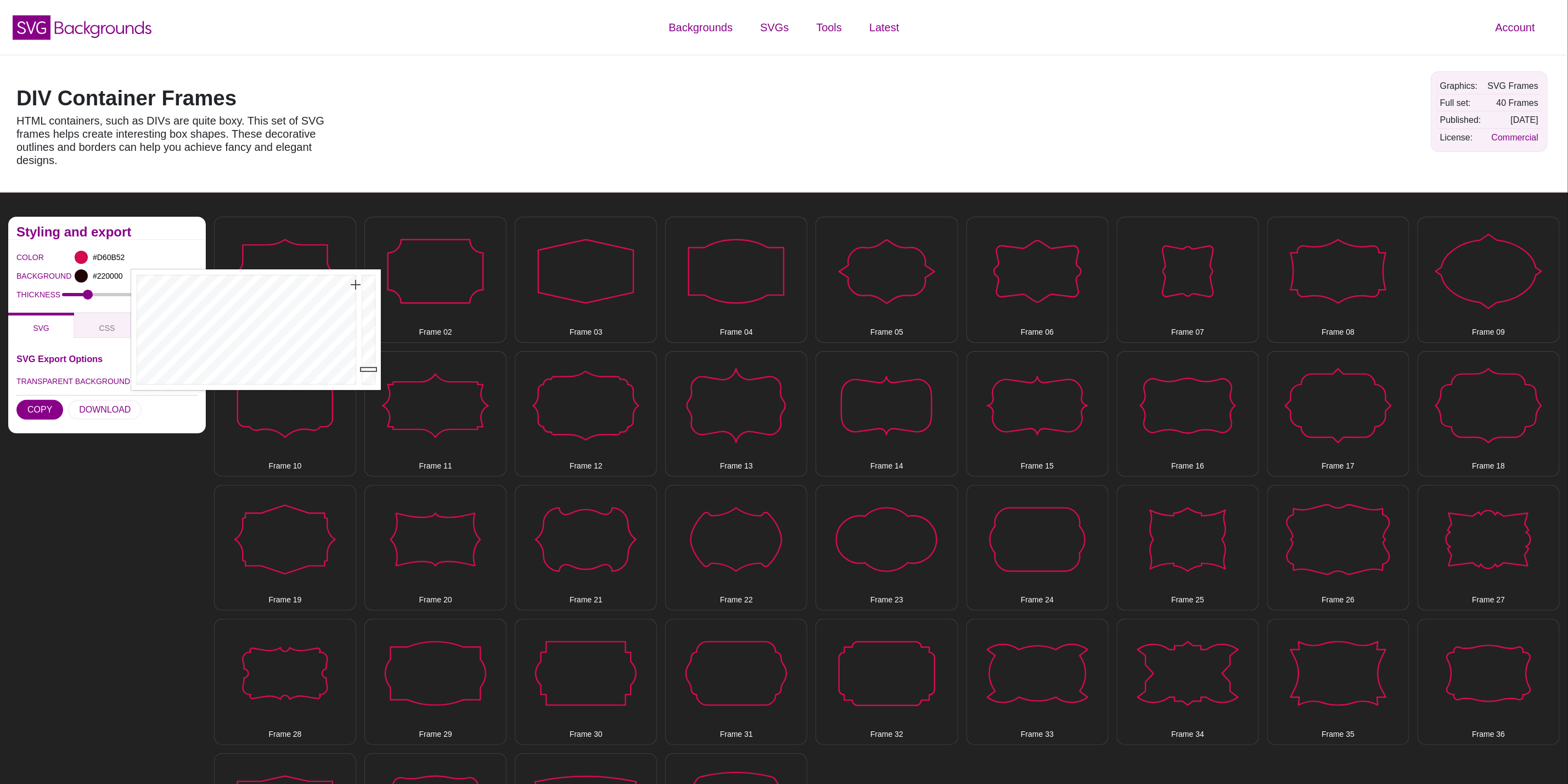
drag, startPoint x: 355, startPoint y: 291, endPoint x: 361, endPoint y: 272, distance: 19.9
click at [356, 272] on div at bounding box center [245, 330] width 228 height 121
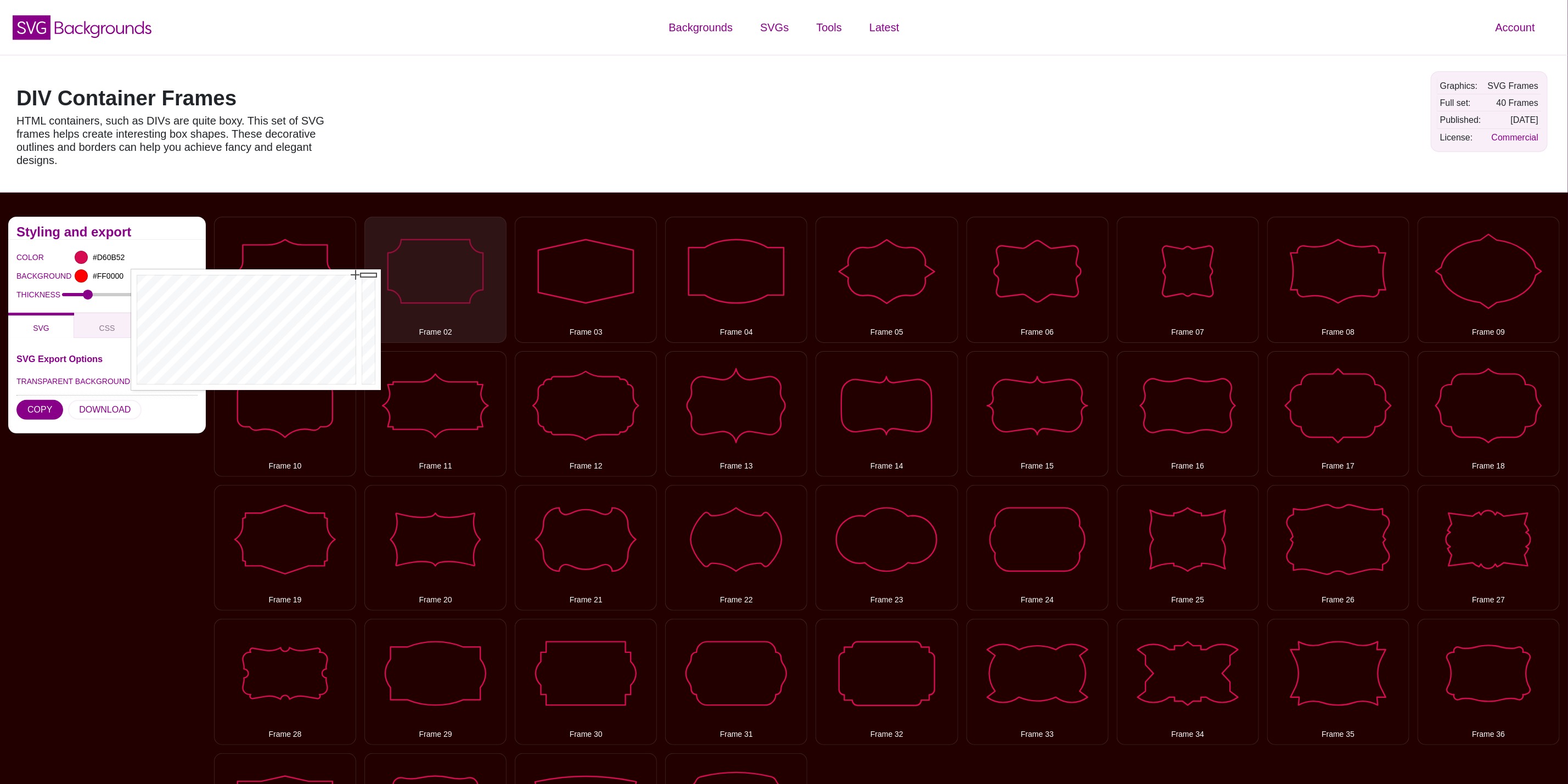
drag, startPoint x: 371, startPoint y: 275, endPoint x: 371, endPoint y: 243, distance: 32.0
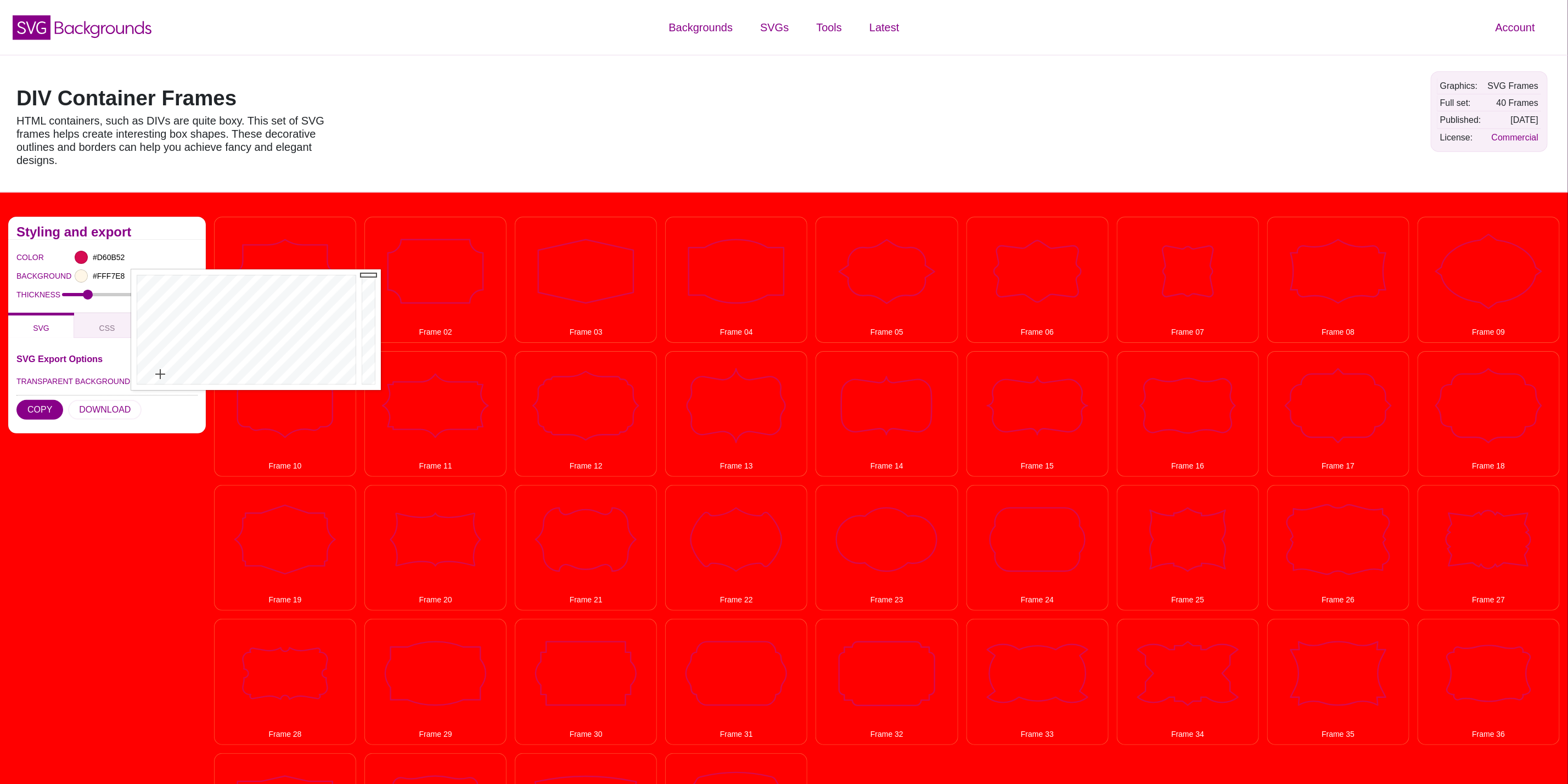
drag, startPoint x: 189, startPoint y: 377, endPoint x: 160, endPoint y: 374, distance: 29.2
click at [160, 374] on div at bounding box center [245, 330] width 228 height 121
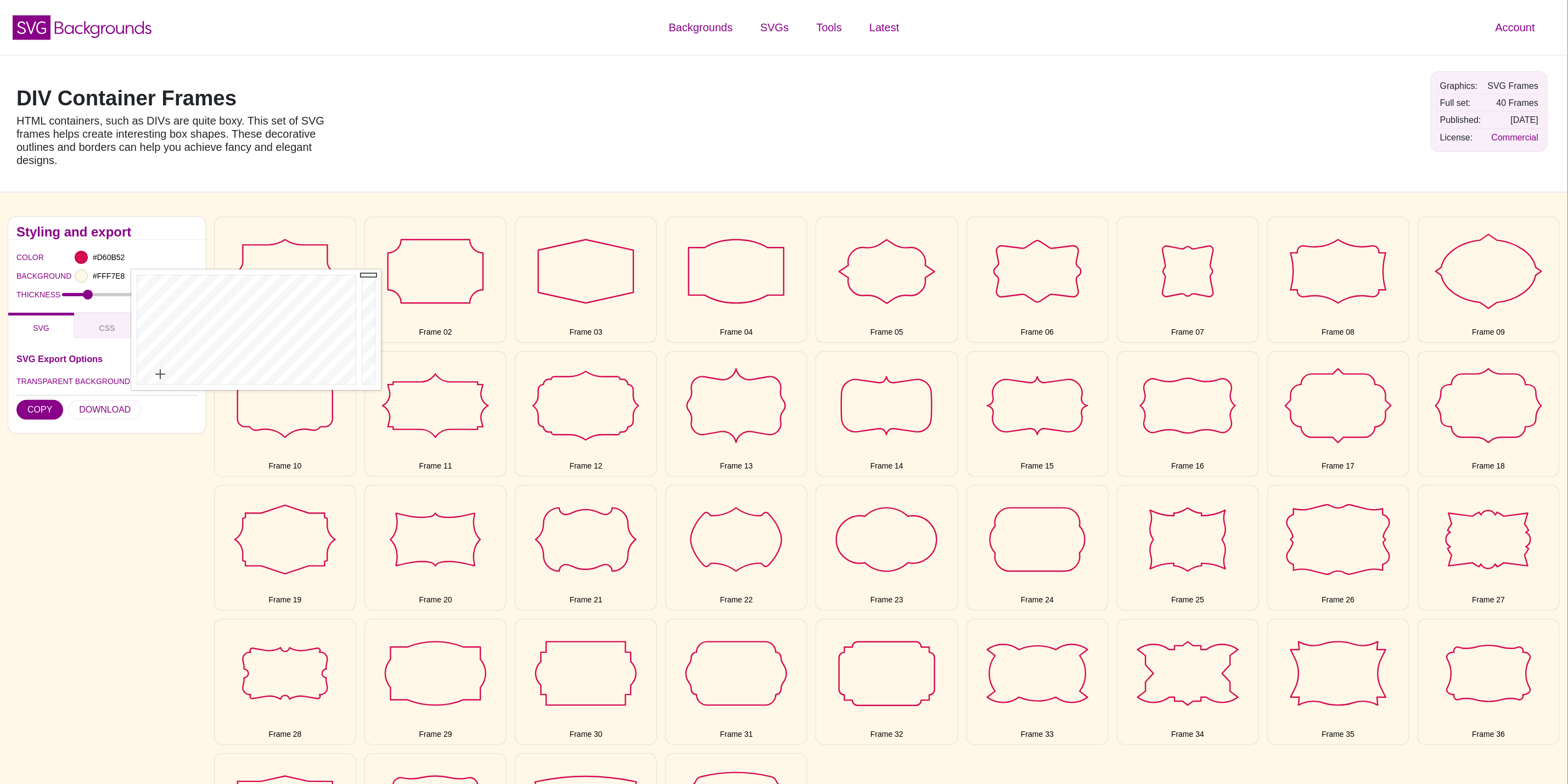
drag, startPoint x: 366, startPoint y: 286, endPoint x: 363, endPoint y: 244, distance: 42.1
drag, startPoint x: 140, startPoint y: 394, endPoint x: 112, endPoint y: 400, distance: 28.6
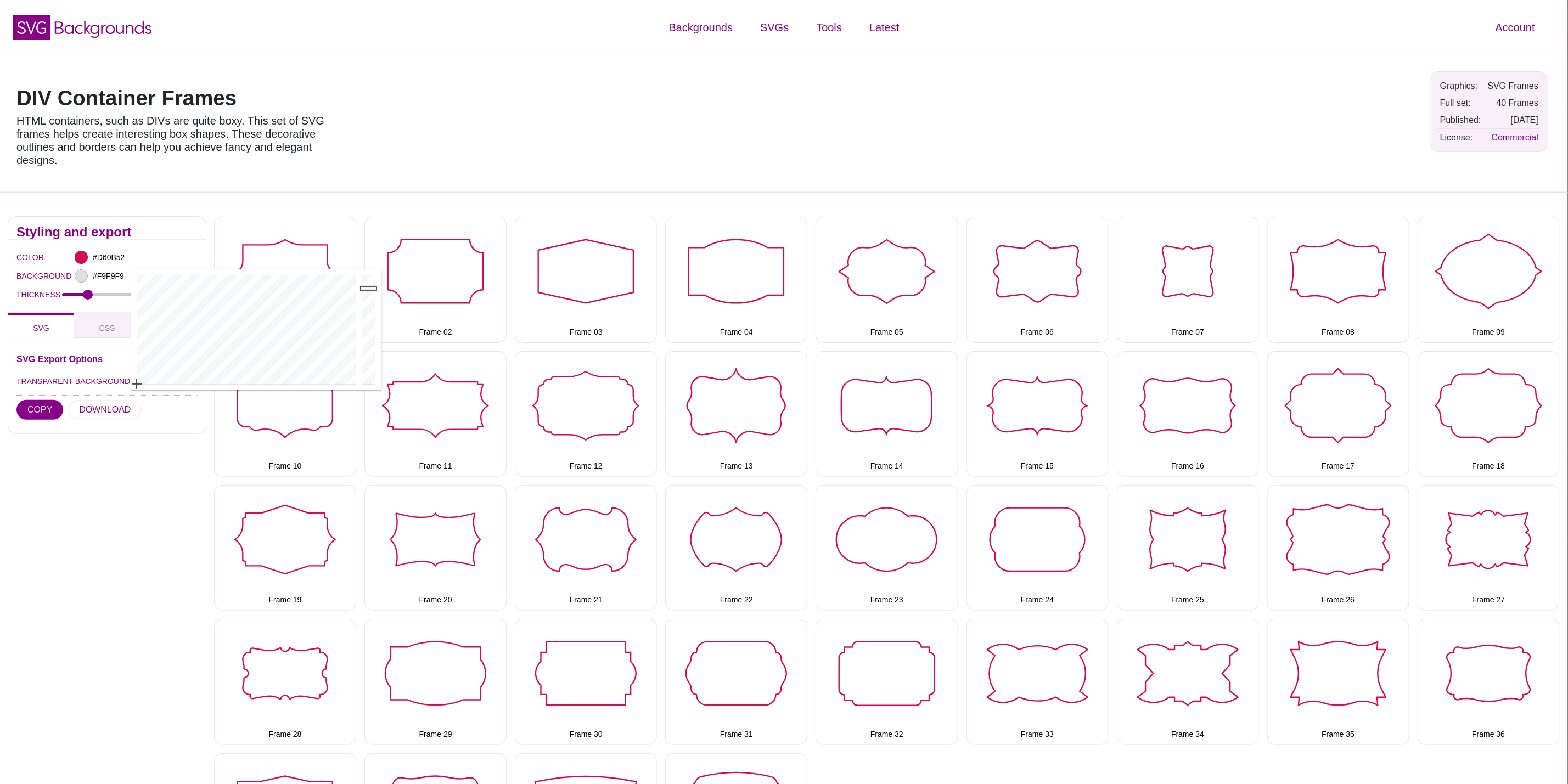
type input "#FFFFFF"
drag, startPoint x: 369, startPoint y: 288, endPoint x: 356, endPoint y: 222, distance: 67.3
click at [155, 415] on div "SVG Export Options TRANSPARENT BACKGROUND COPY DOWNLOAD" at bounding box center [107, 390] width 181 height 71
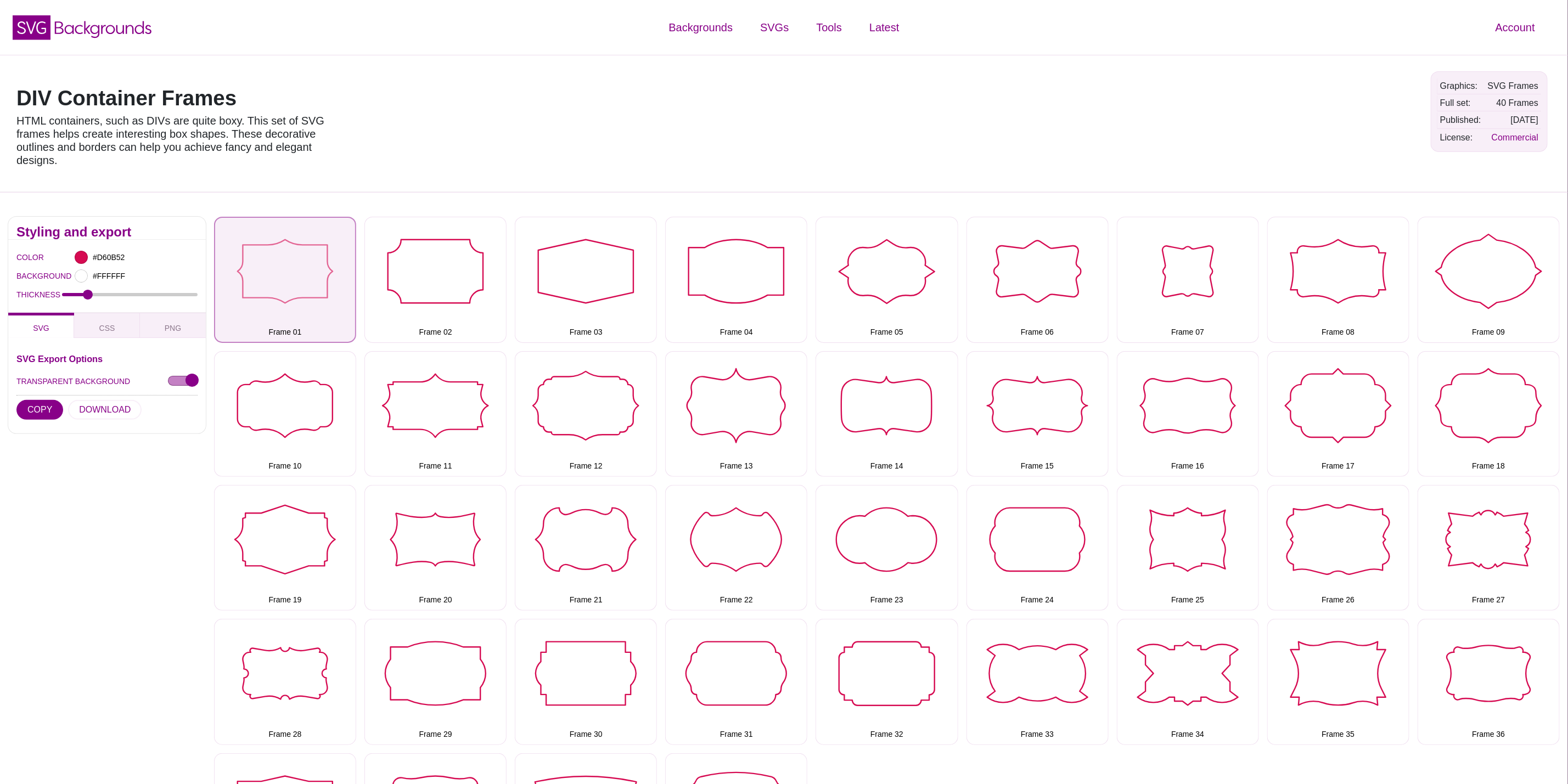
click at [306, 268] on button "Frame 01" at bounding box center [285, 280] width 142 height 126
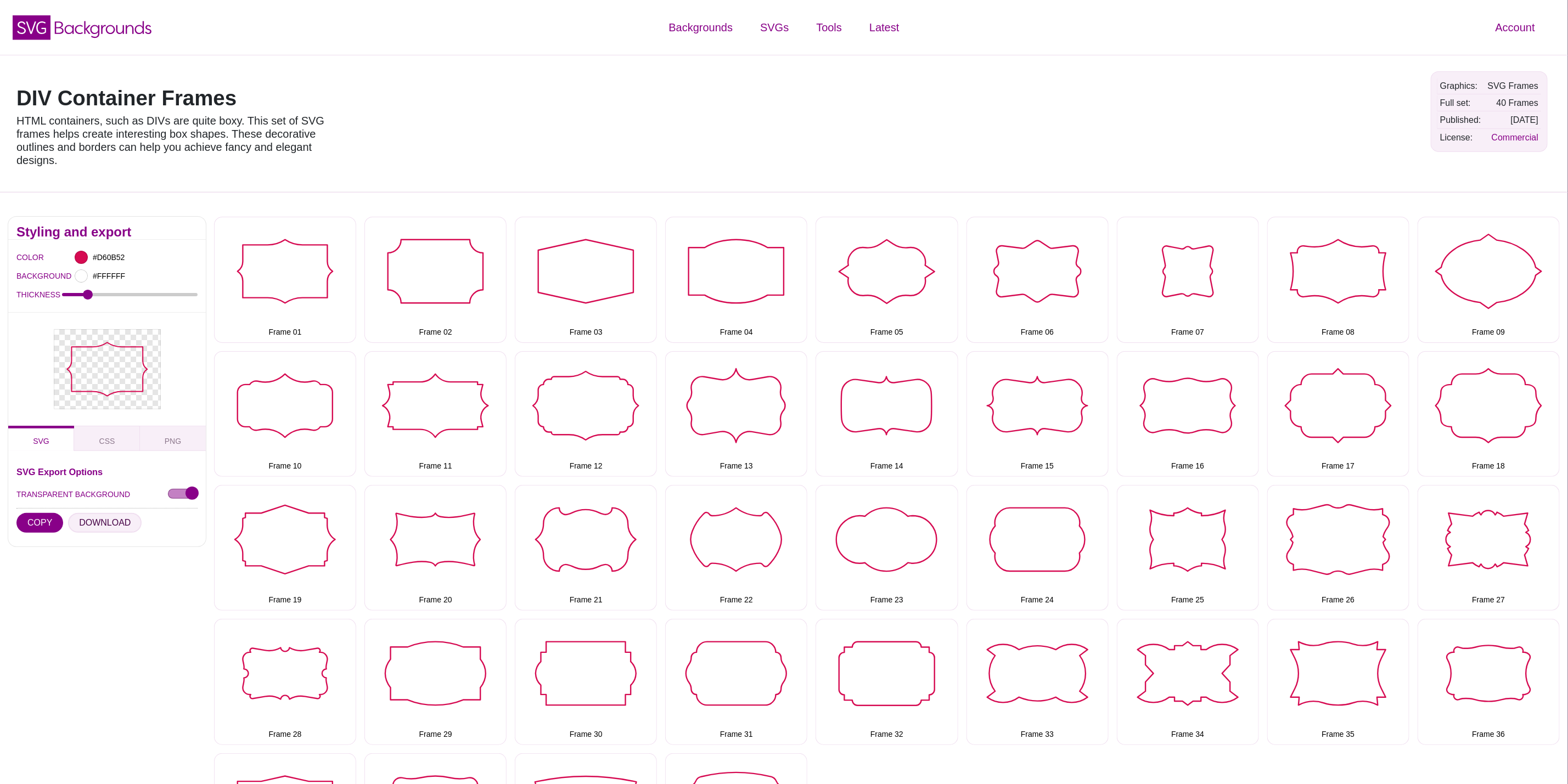
click at [85, 518] on button "DOWNLOAD" at bounding box center [104, 523] width 73 height 20
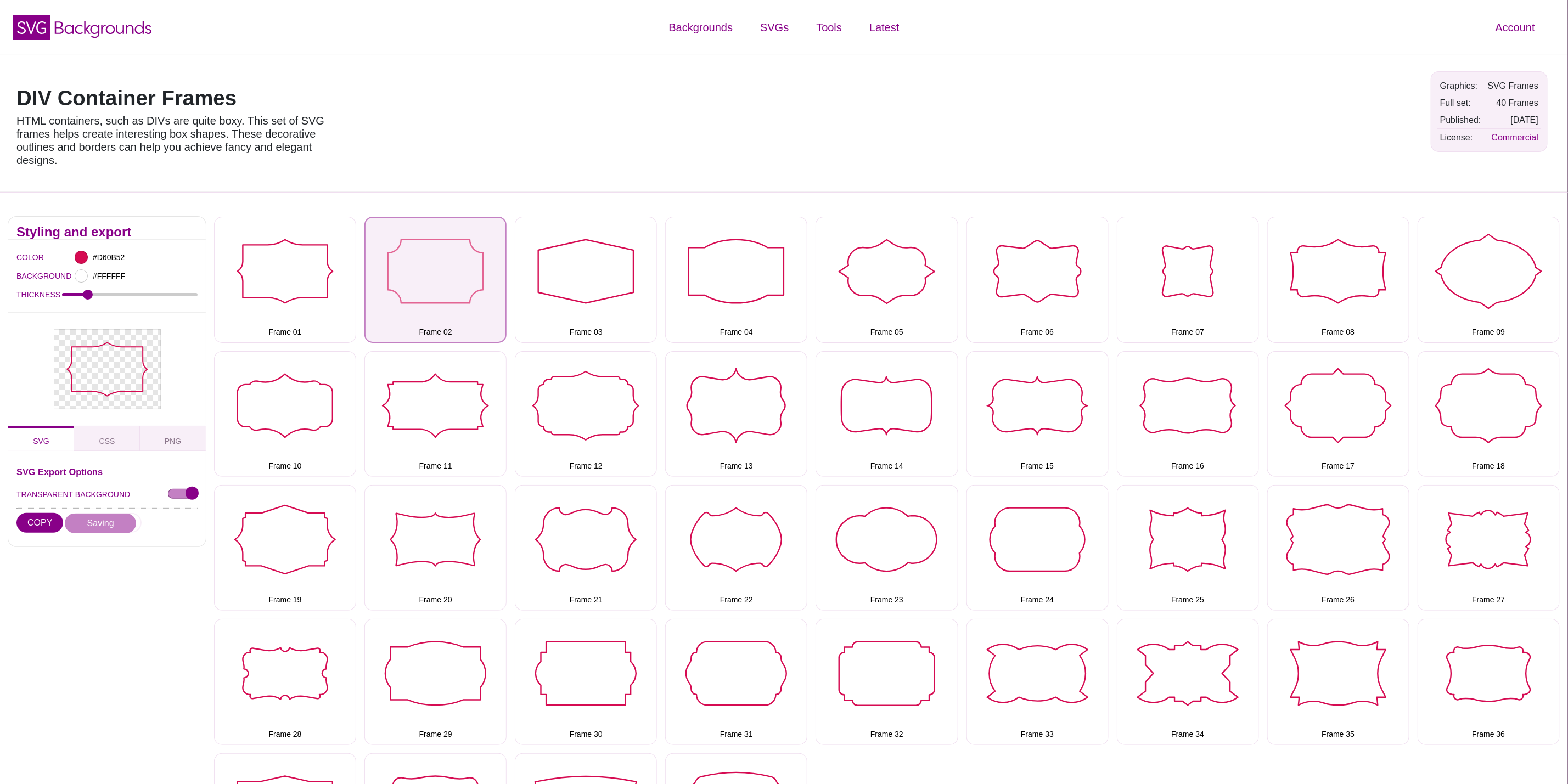
click at [422, 305] on button "Frame 02" at bounding box center [435, 280] width 142 height 126
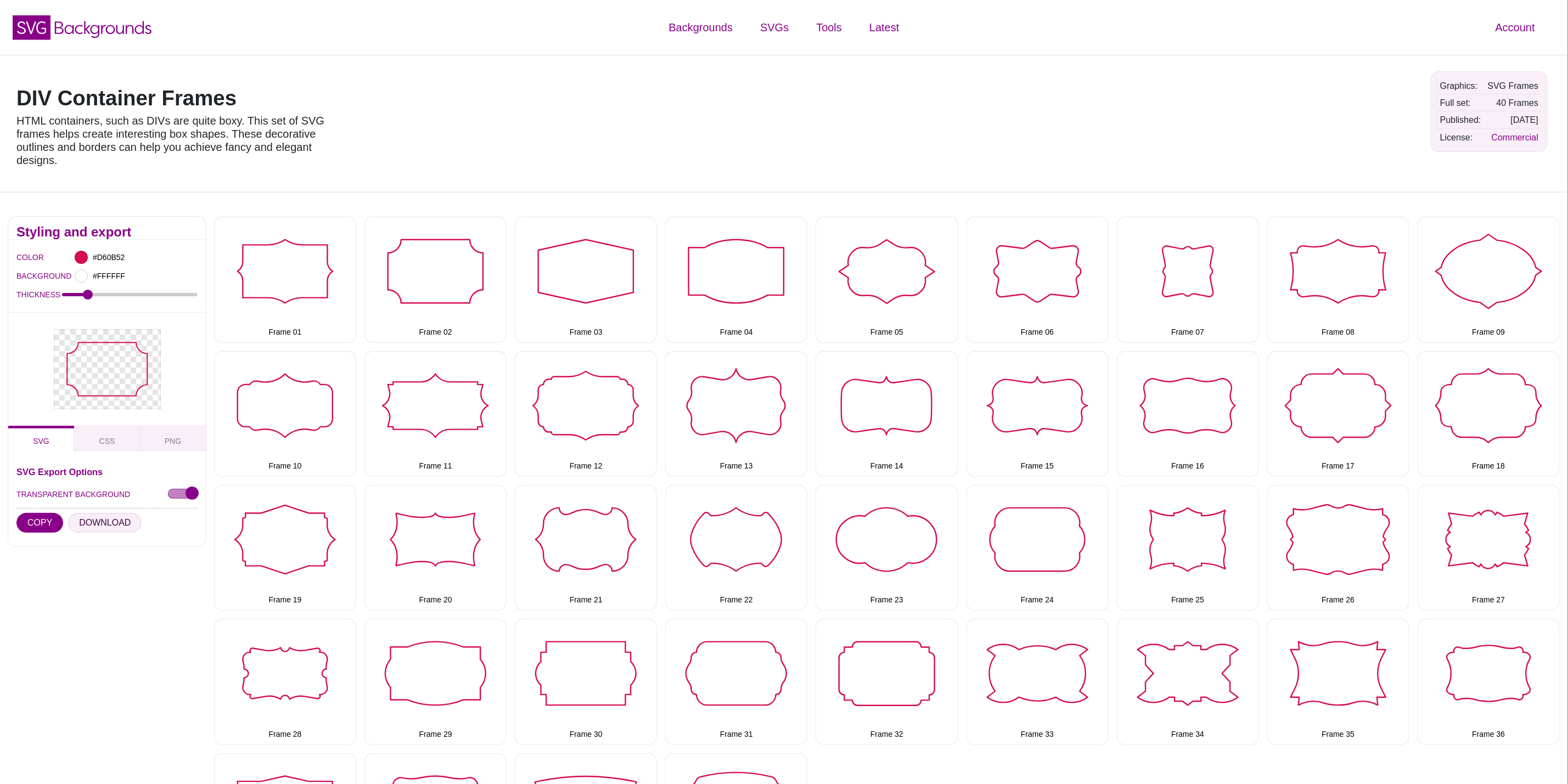
click at [95, 522] on button "DOWNLOAD" at bounding box center [104, 523] width 73 height 20
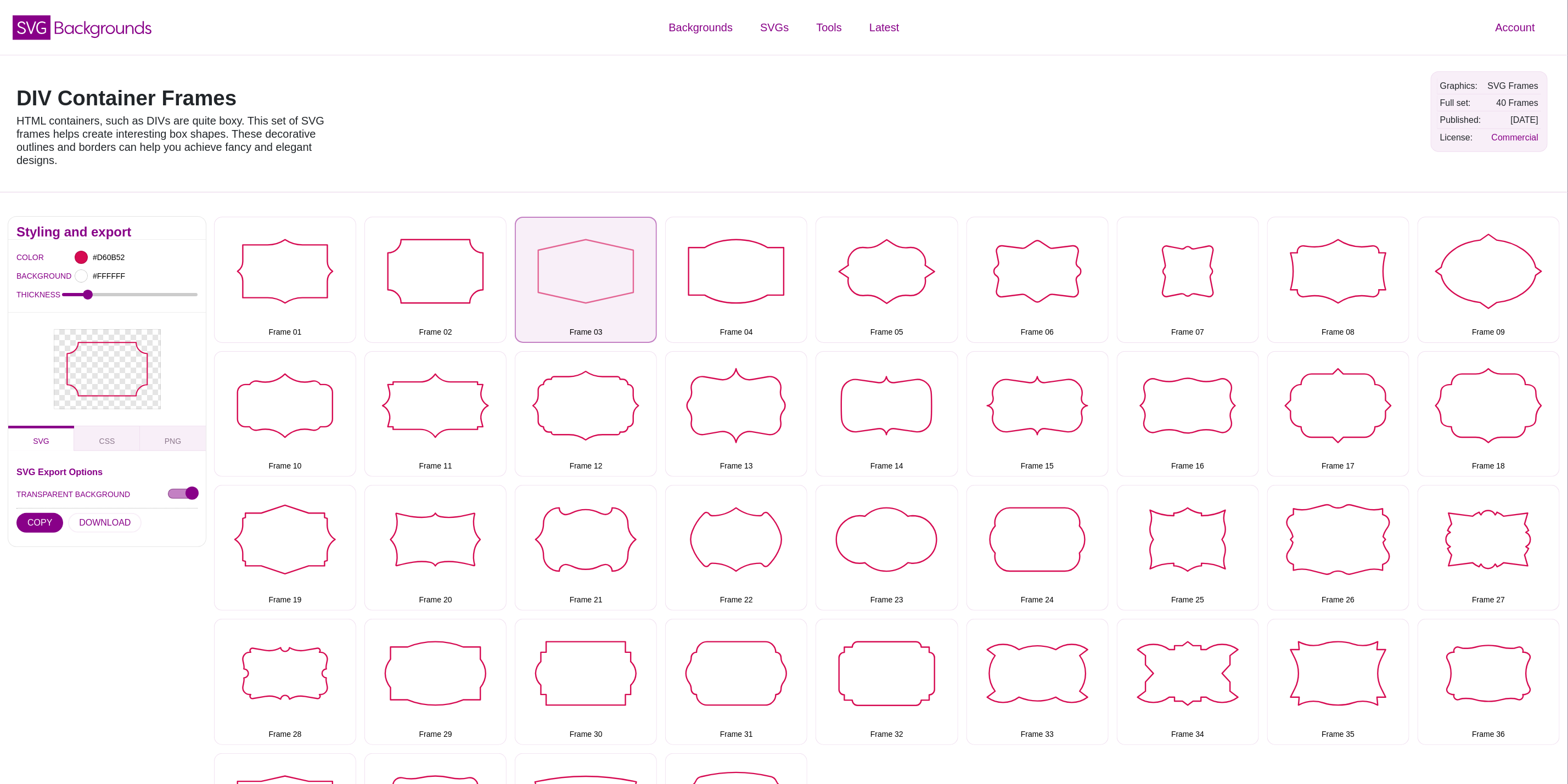
click at [572, 300] on button "Frame 03" at bounding box center [586, 280] width 142 height 126
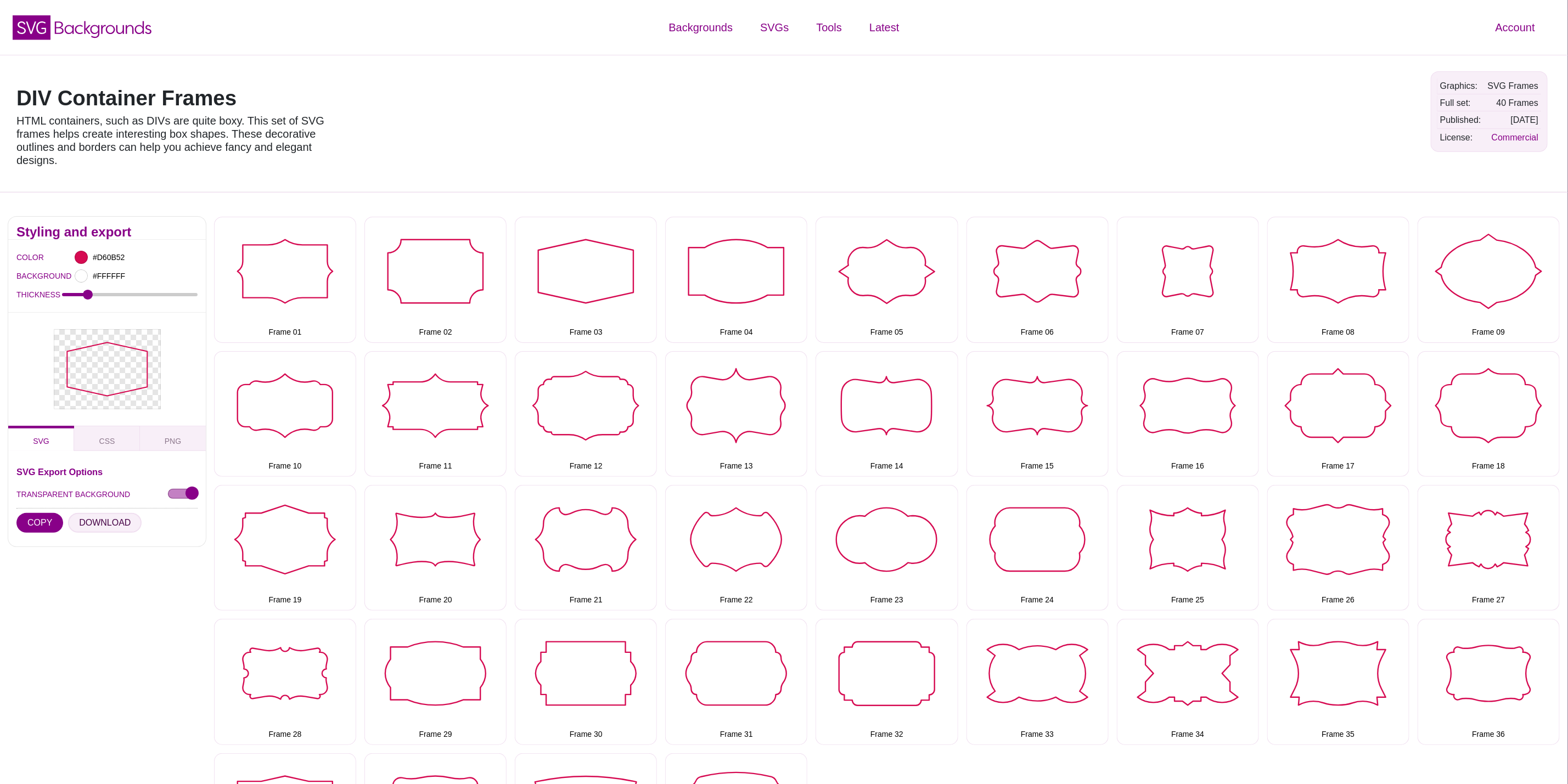
click at [109, 525] on button "DOWNLOAD" at bounding box center [104, 523] width 73 height 20
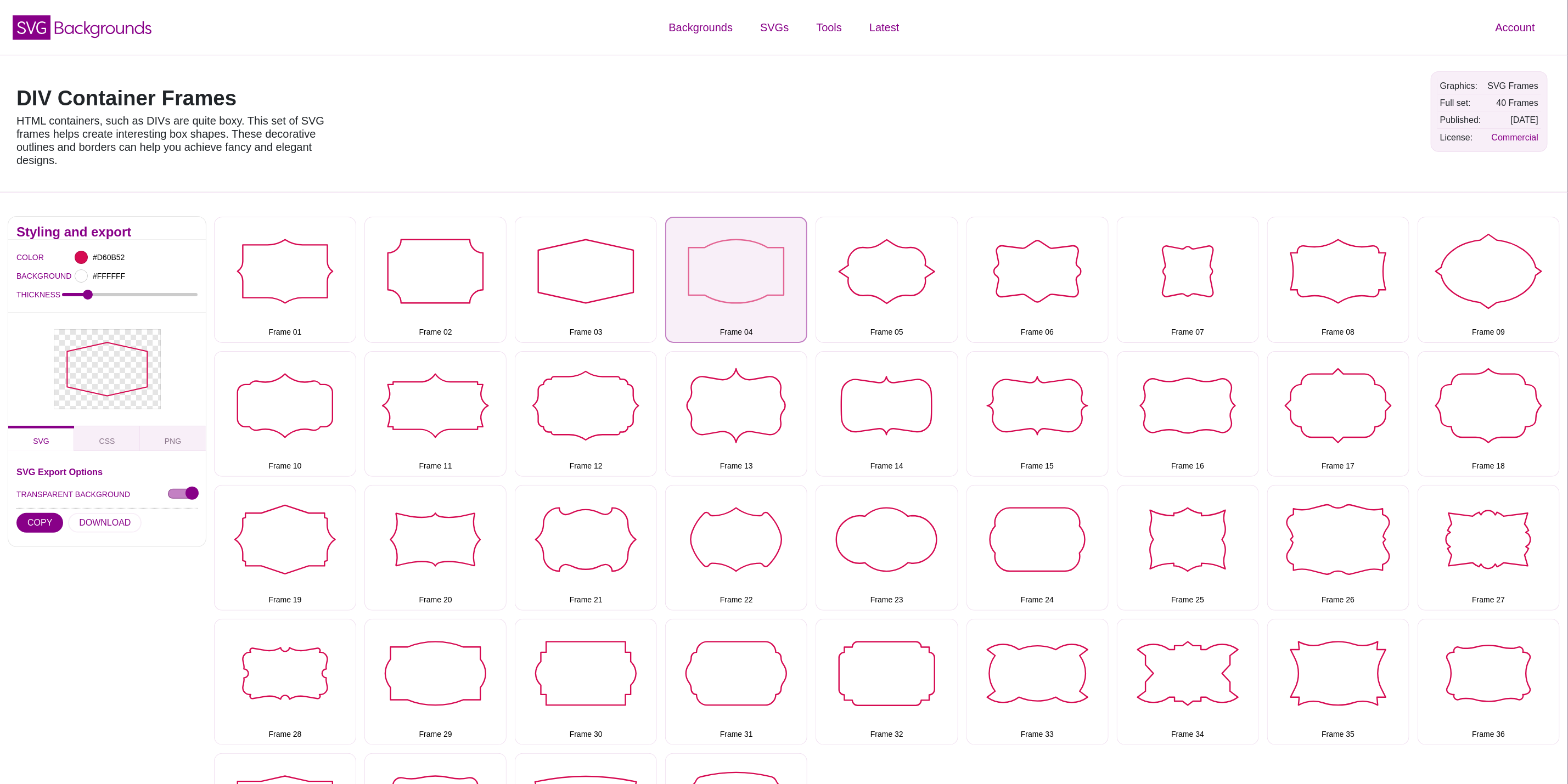
drag, startPoint x: 724, startPoint y: 324, endPoint x: 624, endPoint y: 359, distance: 105.9
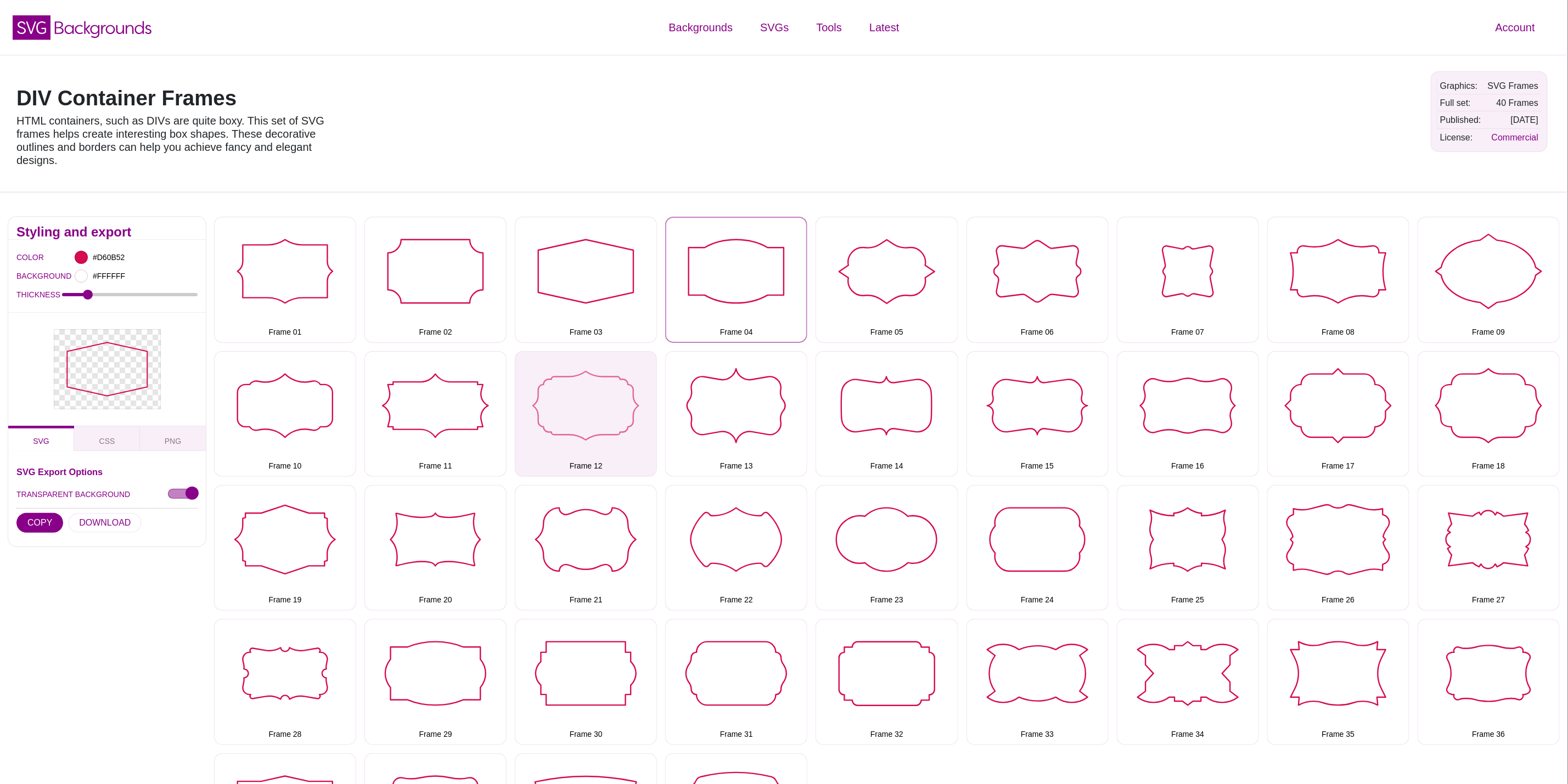
click at [724, 324] on button "Frame 04" at bounding box center [736, 280] width 142 height 126
click at [87, 519] on button "DOWNLOAD" at bounding box center [104, 523] width 73 height 20
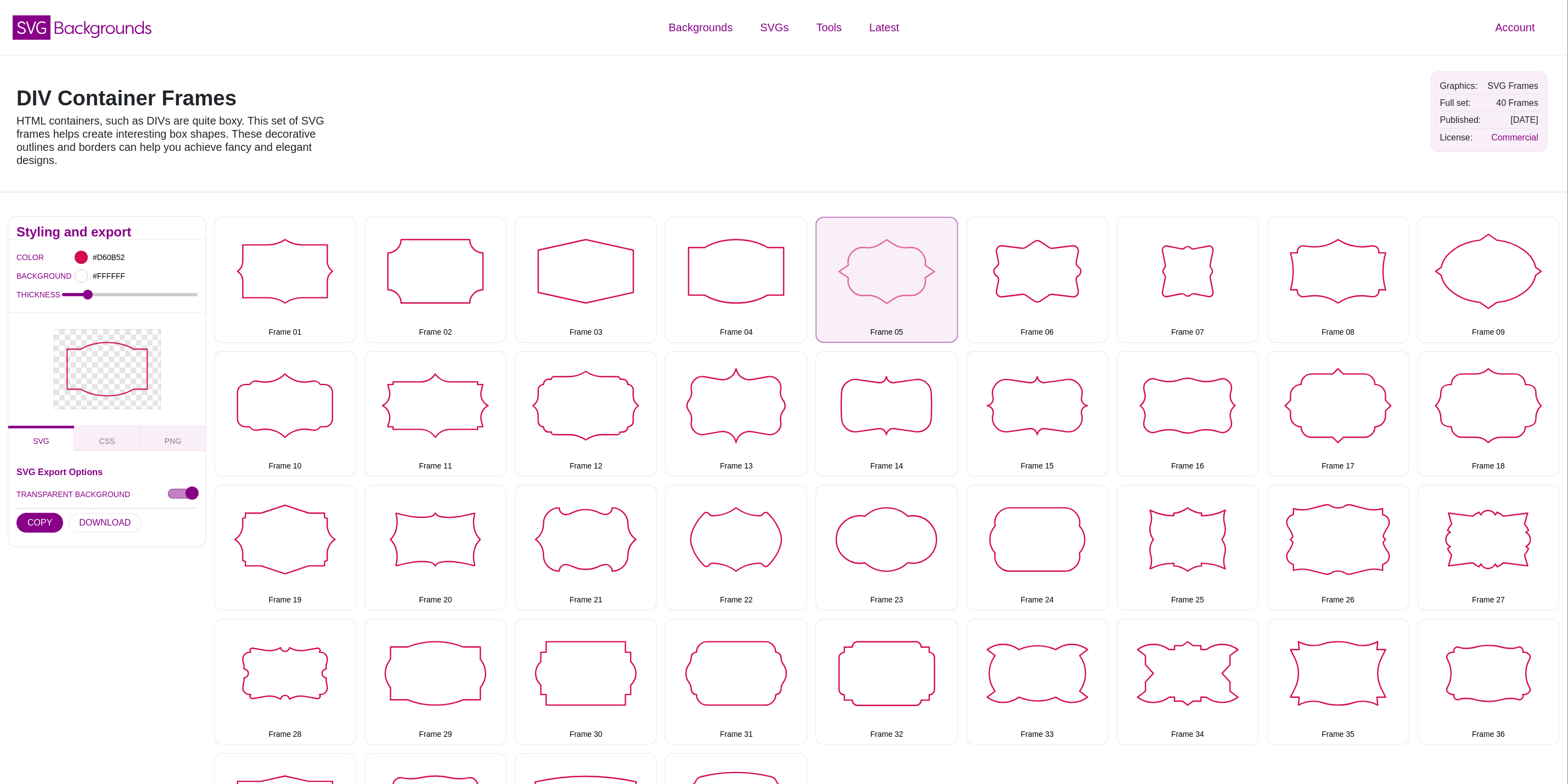
click at [931, 278] on button "Frame 05" at bounding box center [887, 280] width 142 height 126
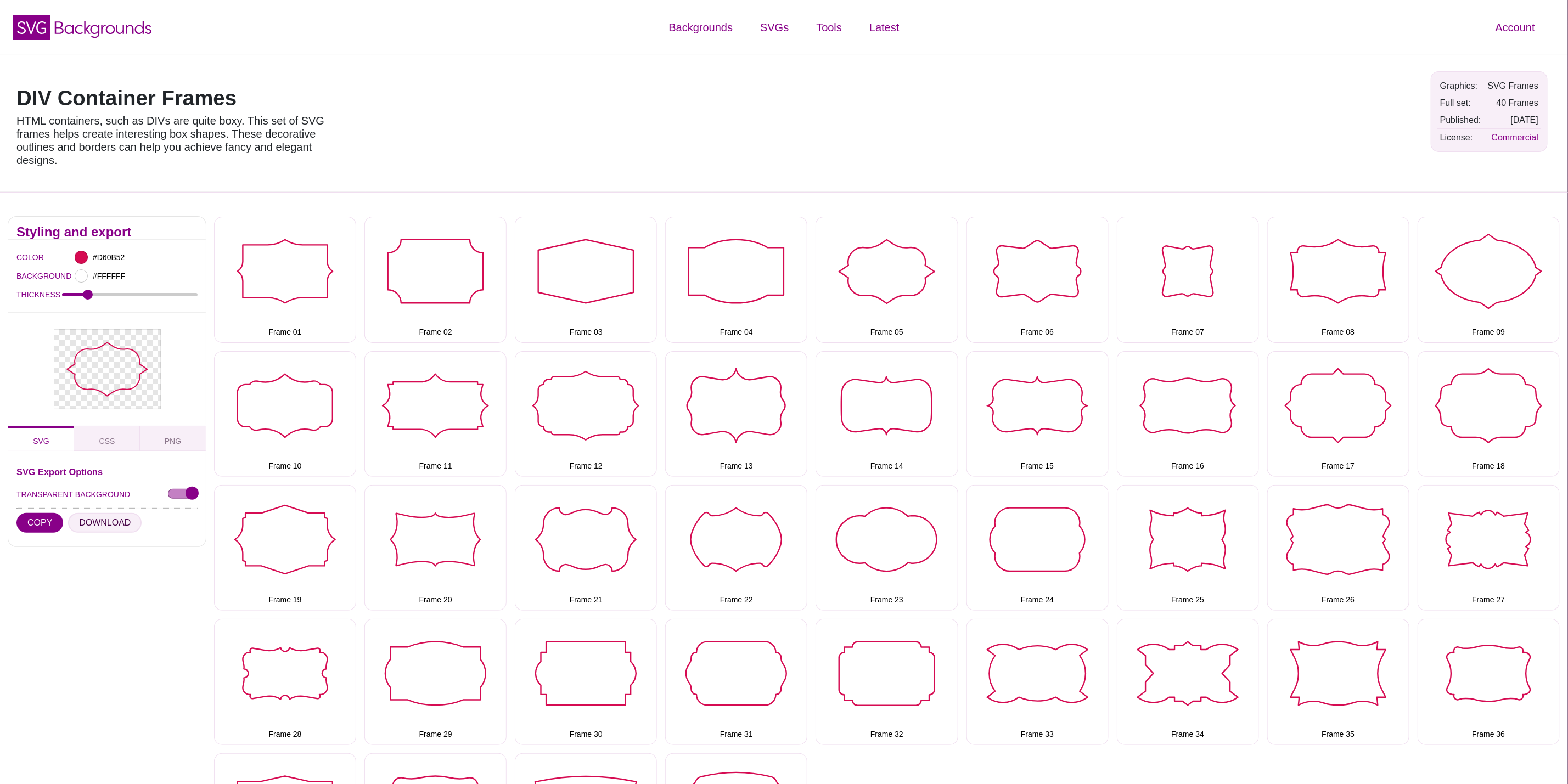
click at [86, 519] on button "DOWNLOAD" at bounding box center [104, 523] width 73 height 20
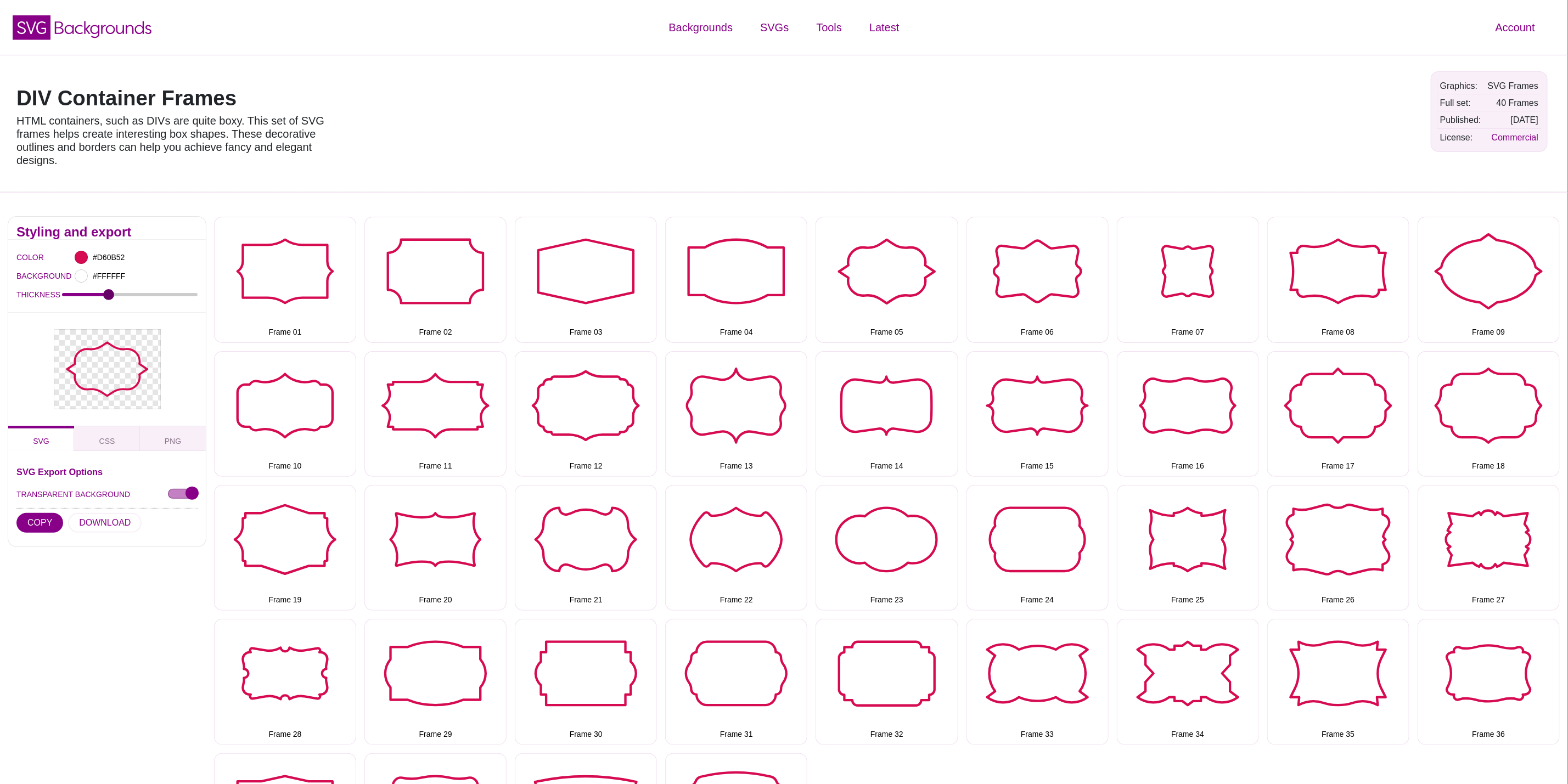
drag, startPoint x: 85, startPoint y: 295, endPoint x: 107, endPoint y: 299, distance: 22.4
click at [107, 297] on input "THICKNESS" at bounding box center [130, 295] width 136 height 5
click at [960, 93] on div at bounding box center [1070, 123] width 708 height 121
drag, startPoint x: 109, startPoint y: 297, endPoint x: 117, endPoint y: 299, distance: 8.2
click at [117, 297] on input "THICKNESS" at bounding box center [130, 295] width 136 height 5
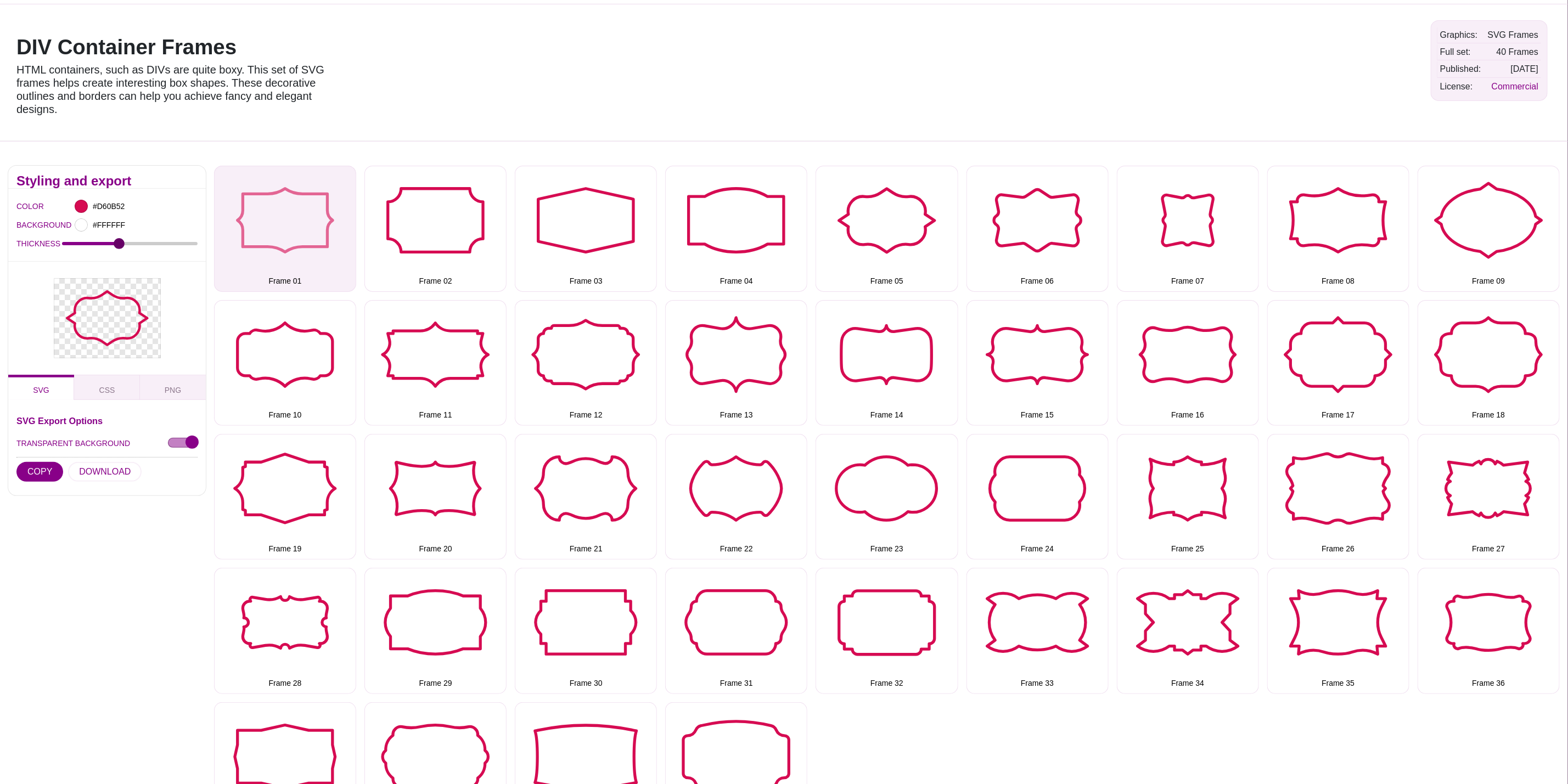
scroll to position [26, 0]
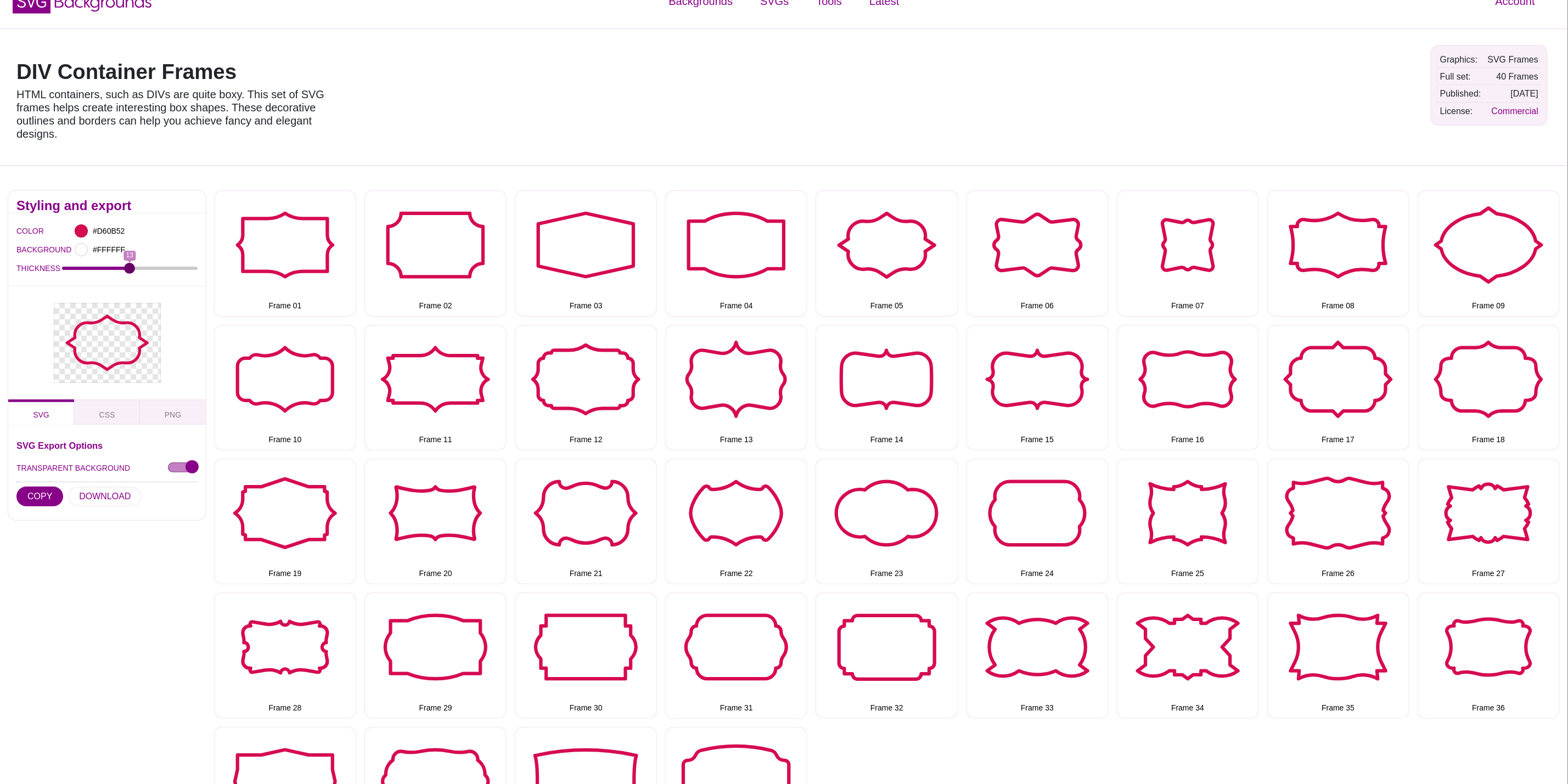
drag, startPoint x: 116, startPoint y: 264, endPoint x: 131, endPoint y: 268, distance: 15.5
click at [131, 268] on input "THICKNESS" at bounding box center [130, 268] width 136 height 5
drag, startPoint x: 120, startPoint y: 268, endPoint x: 129, endPoint y: 269, distance: 9.1
click at [129, 269] on input "THICKNESS" at bounding box center [130, 268] width 136 height 5
drag, startPoint x: 137, startPoint y: 262, endPoint x: 145, endPoint y: 263, distance: 8.1
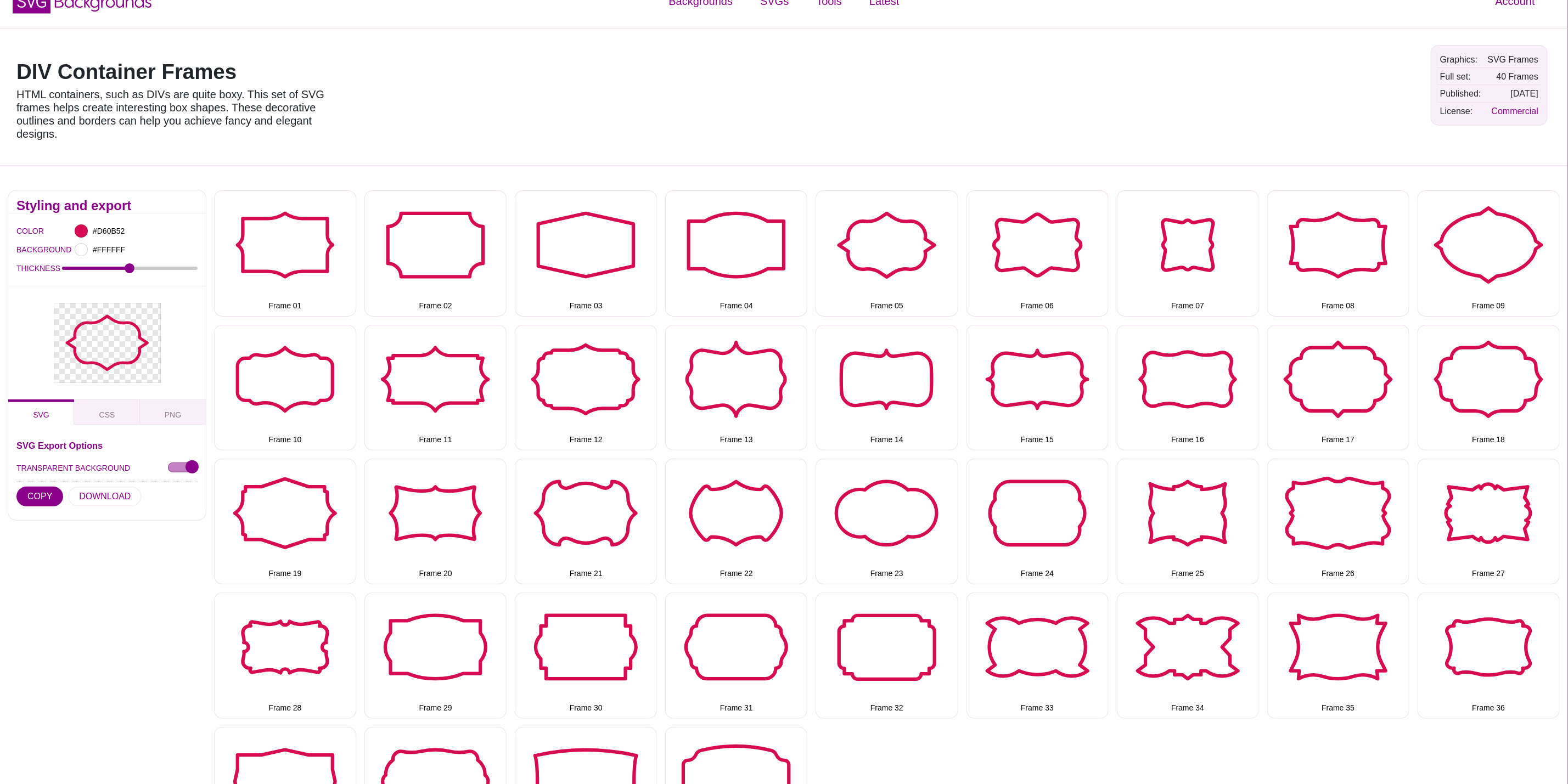
click at [145, 263] on div "THICKNESS 13" at bounding box center [107, 268] width 181 height 19
drag, startPoint x: 145, startPoint y: 263, endPoint x: 161, endPoint y: 267, distance: 16.5
click at [160, 265] on div "THICKNESS 13" at bounding box center [107, 268] width 181 height 19
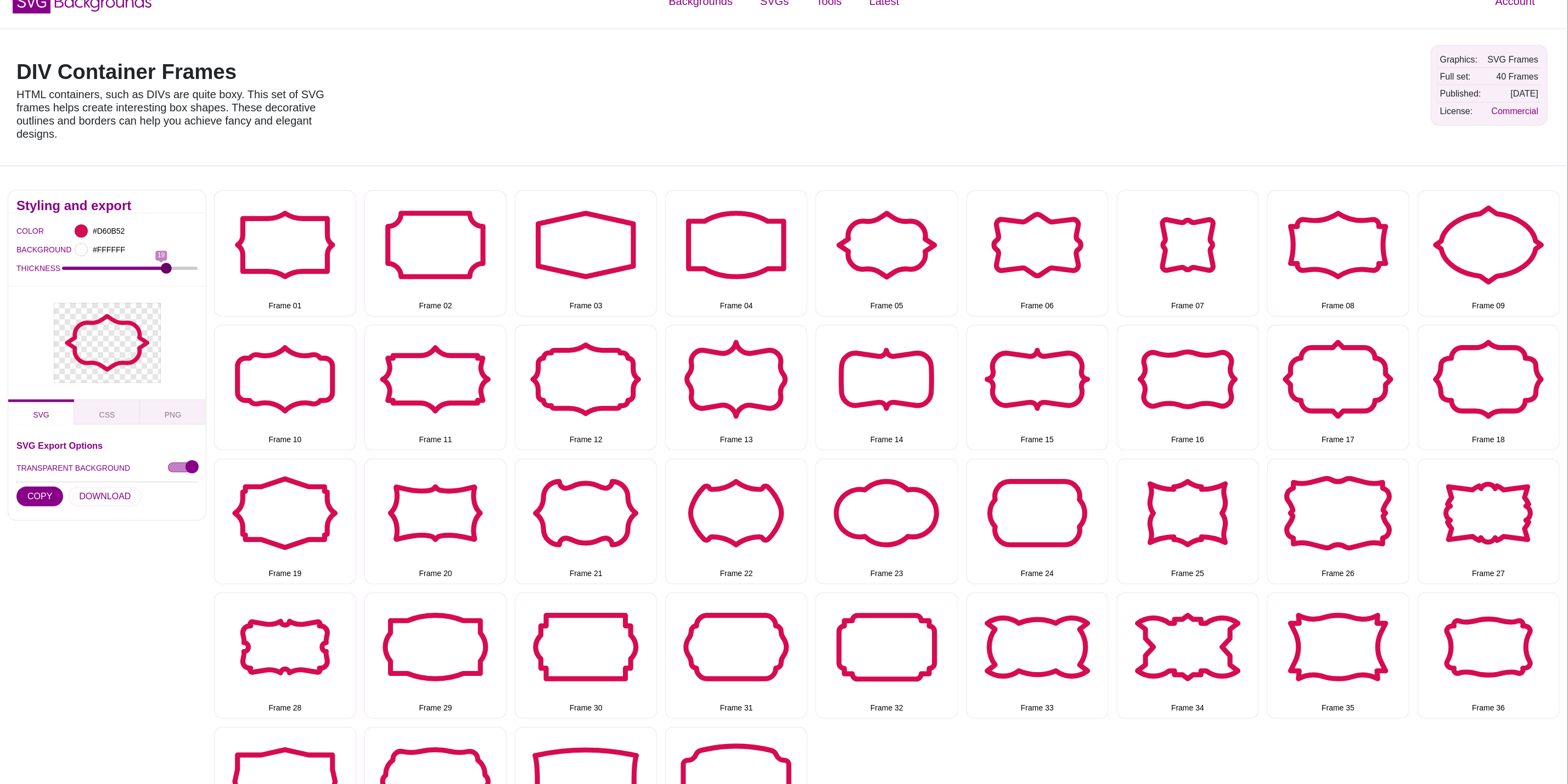
click at [165, 269] on input "THICKNESS" at bounding box center [130, 268] width 136 height 5
drag, startPoint x: 165, startPoint y: 270, endPoint x: 150, endPoint y: 270, distance: 15.0
click at [150, 270] on input "THICKNESS" at bounding box center [130, 268] width 136 height 5
click at [145, 271] on input "THICKNESS" at bounding box center [130, 268] width 136 height 5
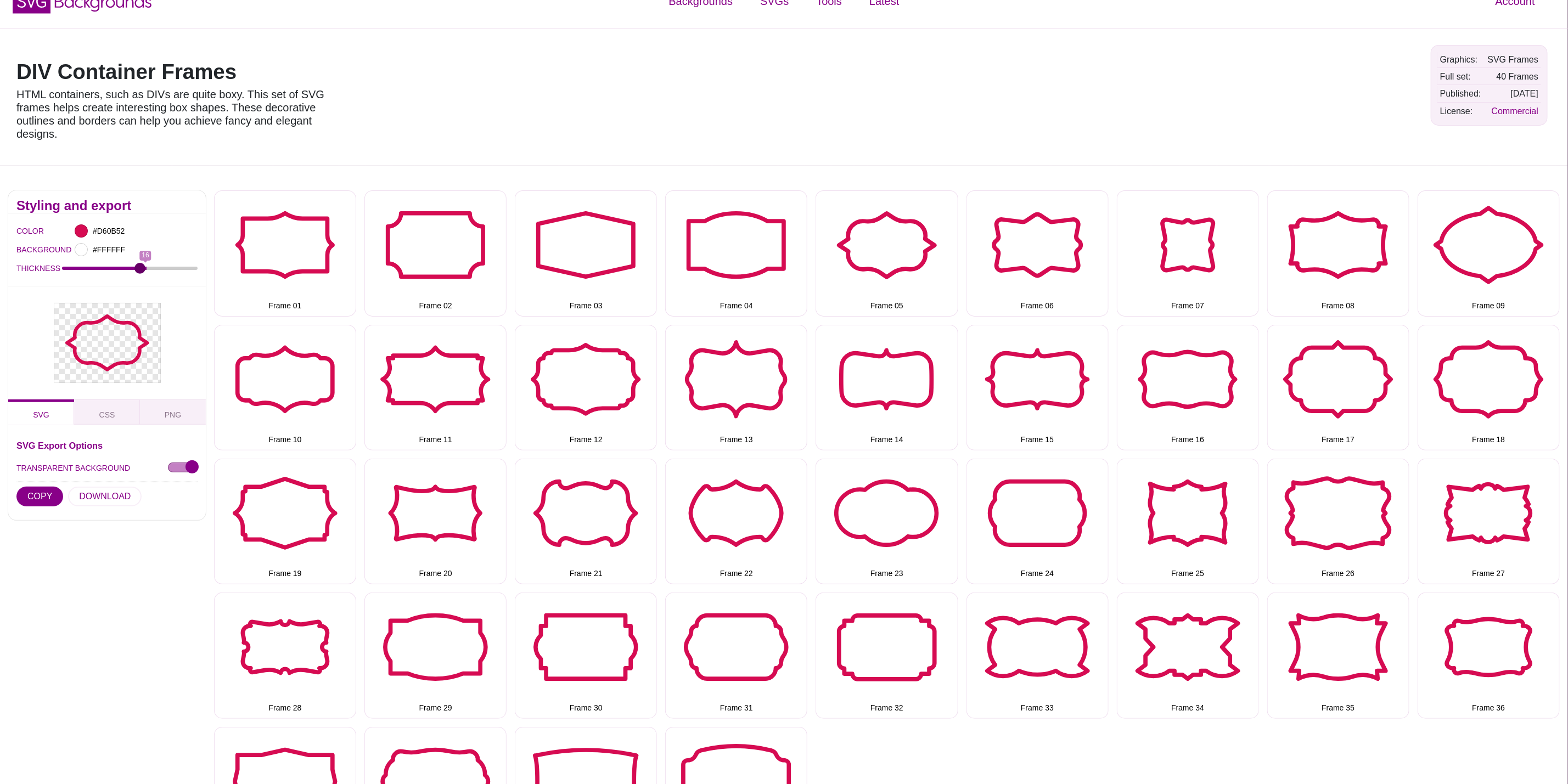
click at [141, 271] on input "THICKNESS" at bounding box center [130, 268] width 136 height 5
drag, startPoint x: 140, startPoint y: 271, endPoint x: 134, endPoint y: 271, distance: 6.0
type input "14"
click at [134, 271] on input "THICKNESS" at bounding box center [130, 268] width 136 height 5
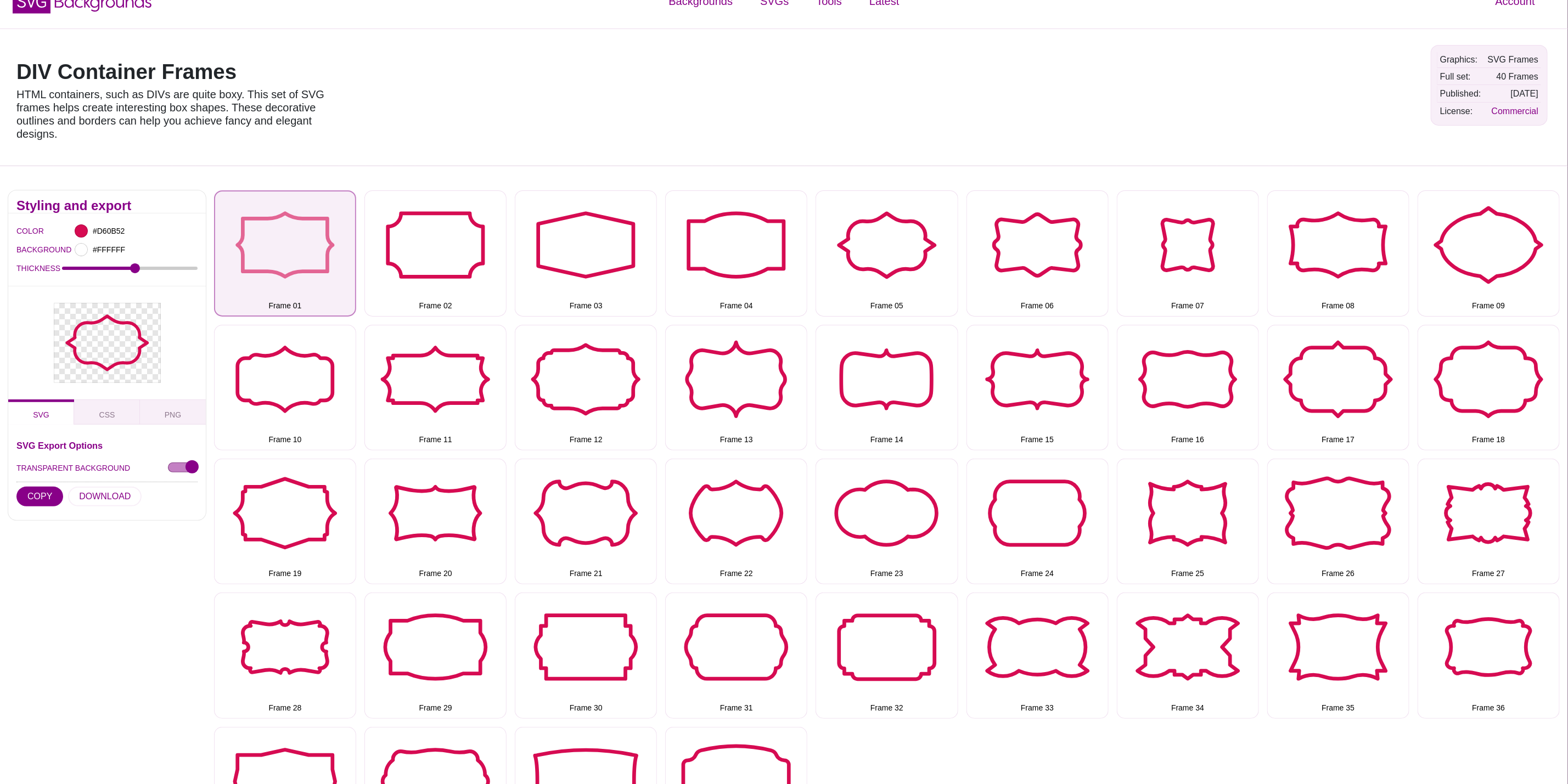
click at [284, 231] on button "Frame 01" at bounding box center [285, 253] width 142 height 126
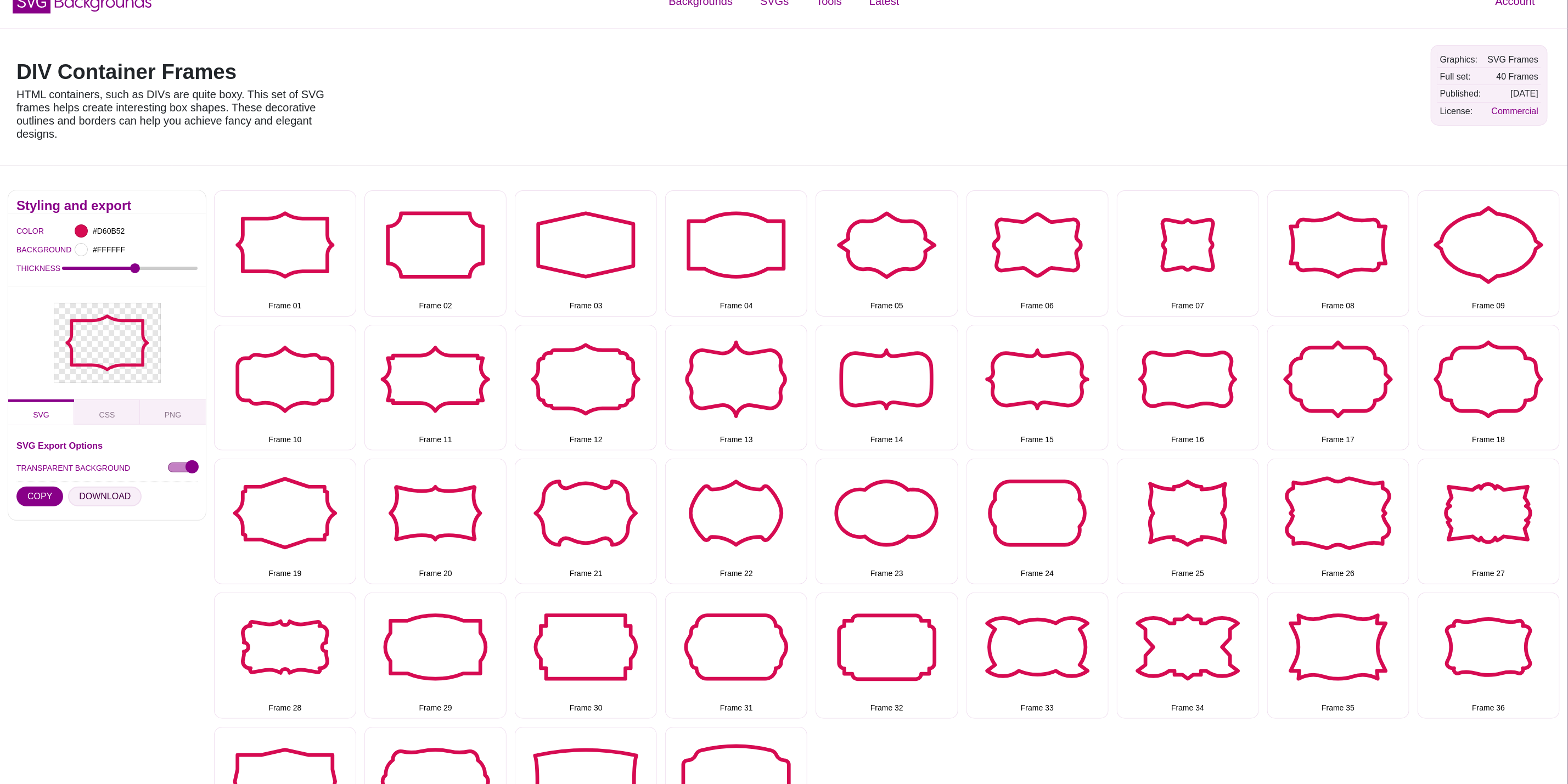
click at [106, 500] on button "DOWNLOAD" at bounding box center [104, 497] width 73 height 20
click at [398, 263] on button "Frame 02" at bounding box center [435, 253] width 142 height 126
drag, startPoint x: 107, startPoint y: 496, endPoint x: 130, endPoint y: 488, distance: 24.4
click at [107, 494] on button "DOWNLOAD" at bounding box center [104, 497] width 73 height 20
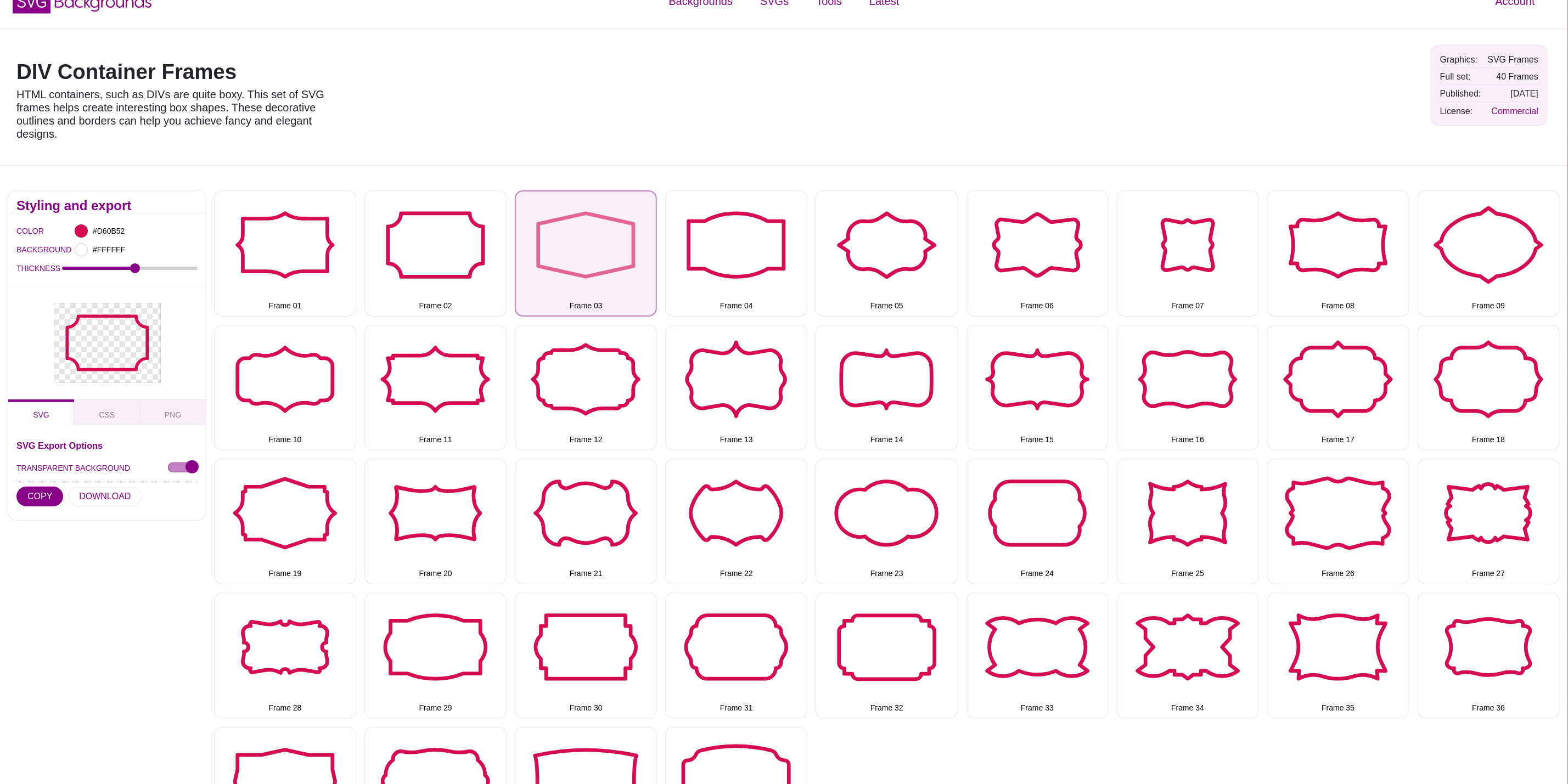
click at [595, 262] on button "Frame 03" at bounding box center [586, 253] width 142 height 126
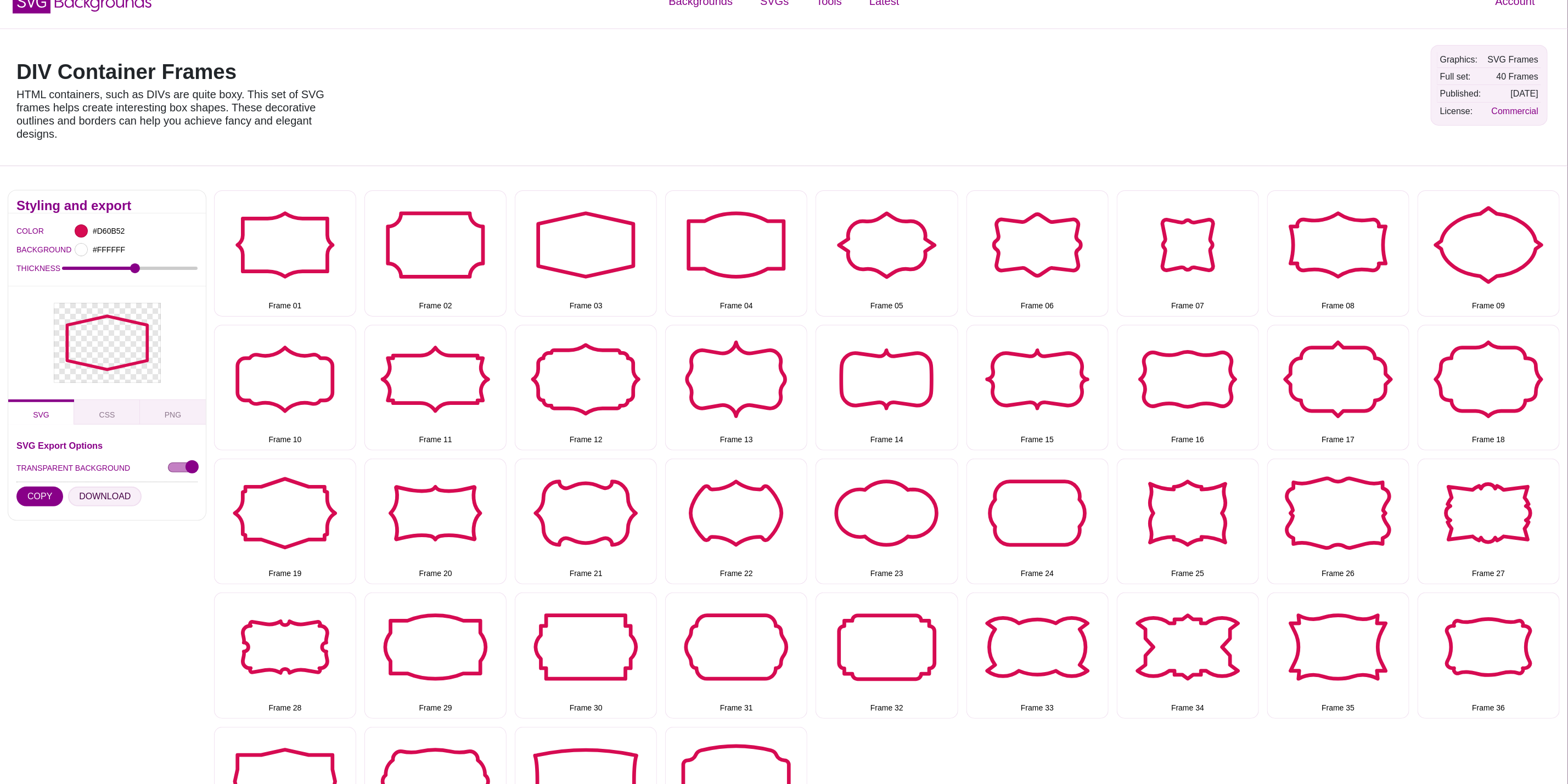
click at [126, 500] on button "DOWNLOAD" at bounding box center [104, 497] width 73 height 20
drag, startPoint x: 721, startPoint y: 272, endPoint x: 628, endPoint y: 307, distance: 99.4
click at [721, 272] on button "Frame 04" at bounding box center [736, 253] width 142 height 126
click at [107, 492] on button "DOWNLOAD" at bounding box center [104, 497] width 73 height 20
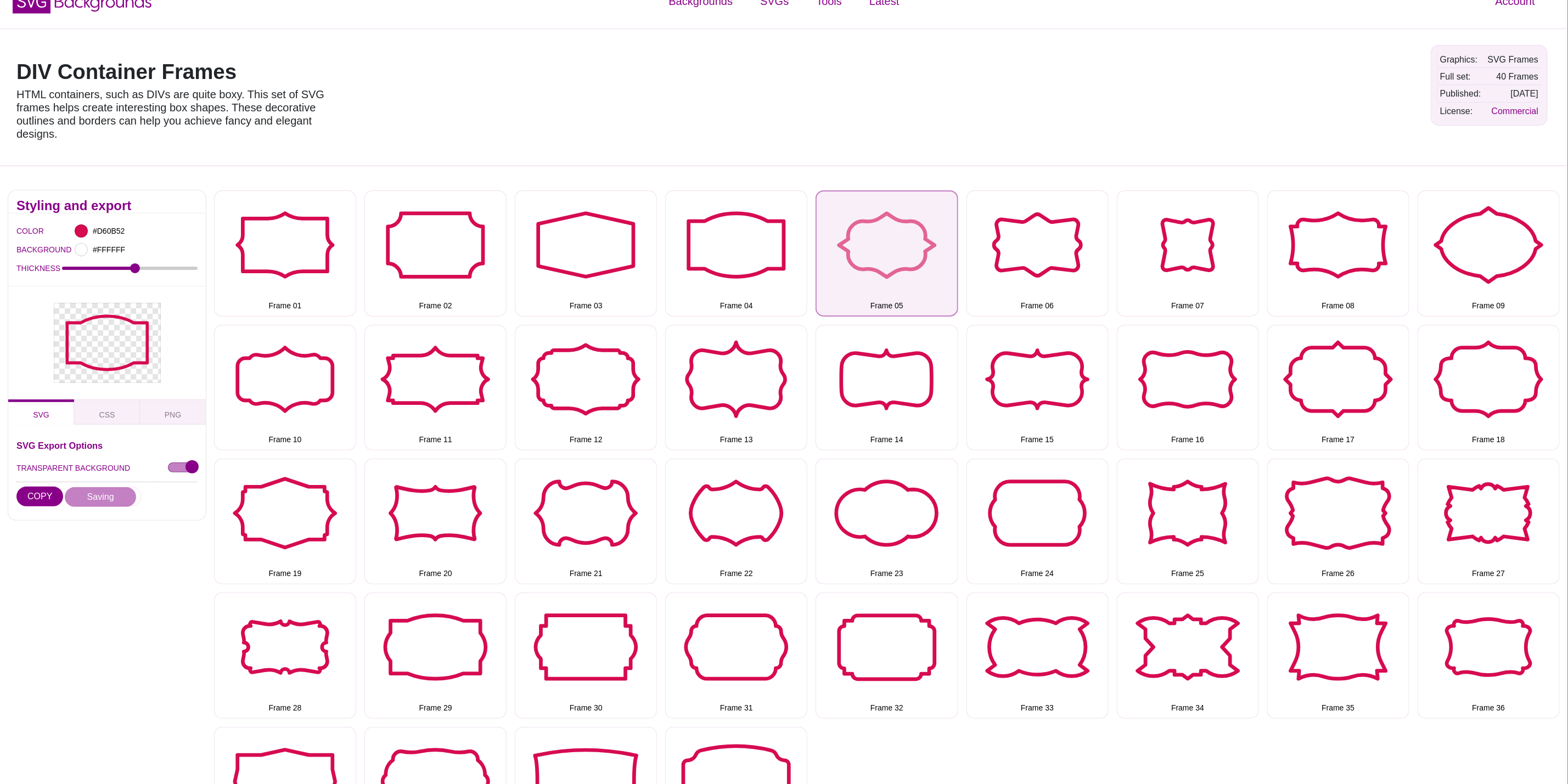
drag, startPoint x: 900, startPoint y: 224, endPoint x: 858, endPoint y: 237, distance: 44.0
click at [900, 224] on button "Frame 05" at bounding box center [887, 253] width 142 height 126
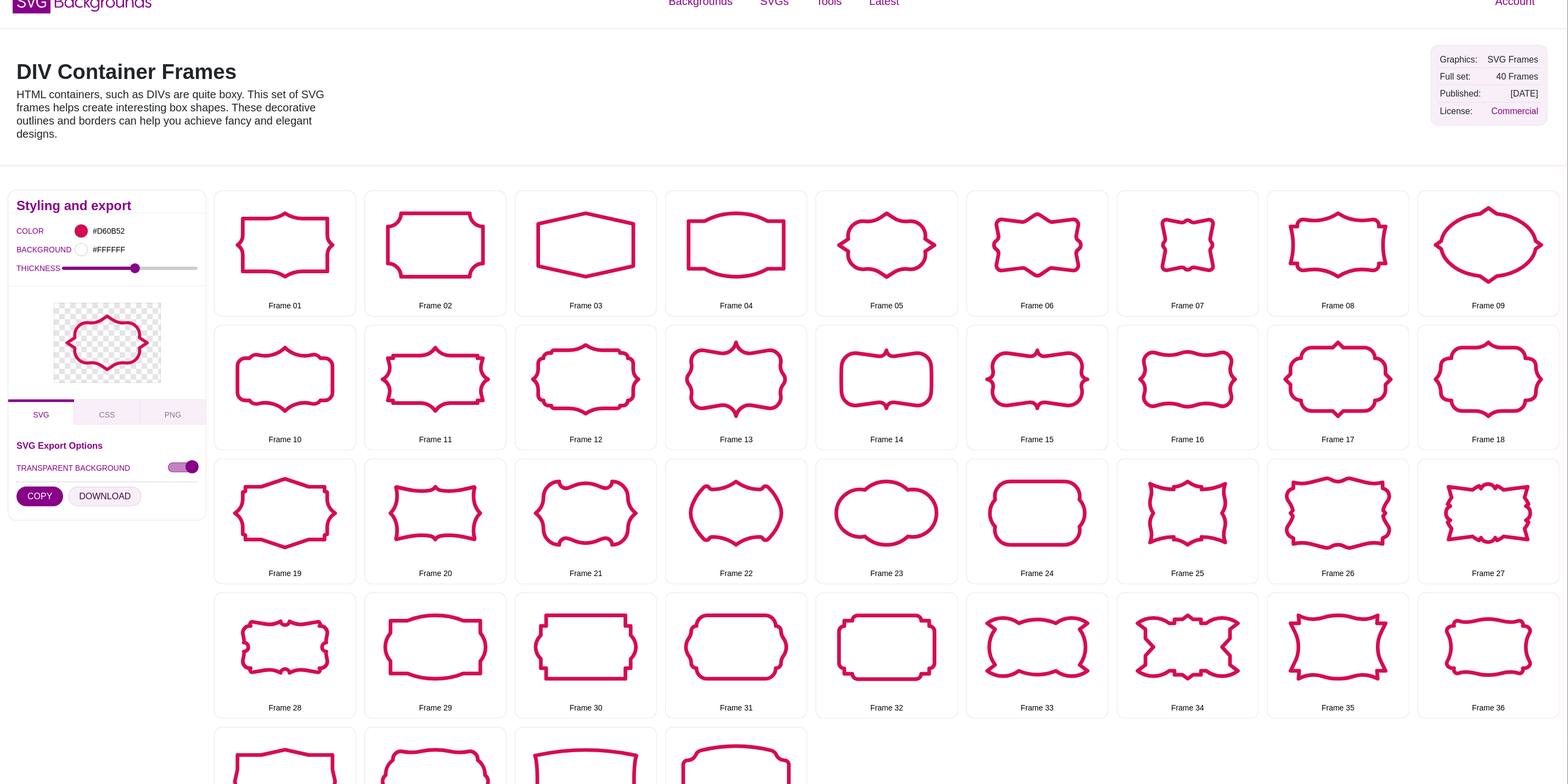
click at [110, 497] on button "DOWNLOAD" at bounding box center [104, 497] width 73 height 20
click at [982, 241] on button "Frame 06" at bounding box center [1037, 253] width 142 height 126
click at [119, 496] on button "DOWNLOAD" at bounding box center [104, 497] width 73 height 20
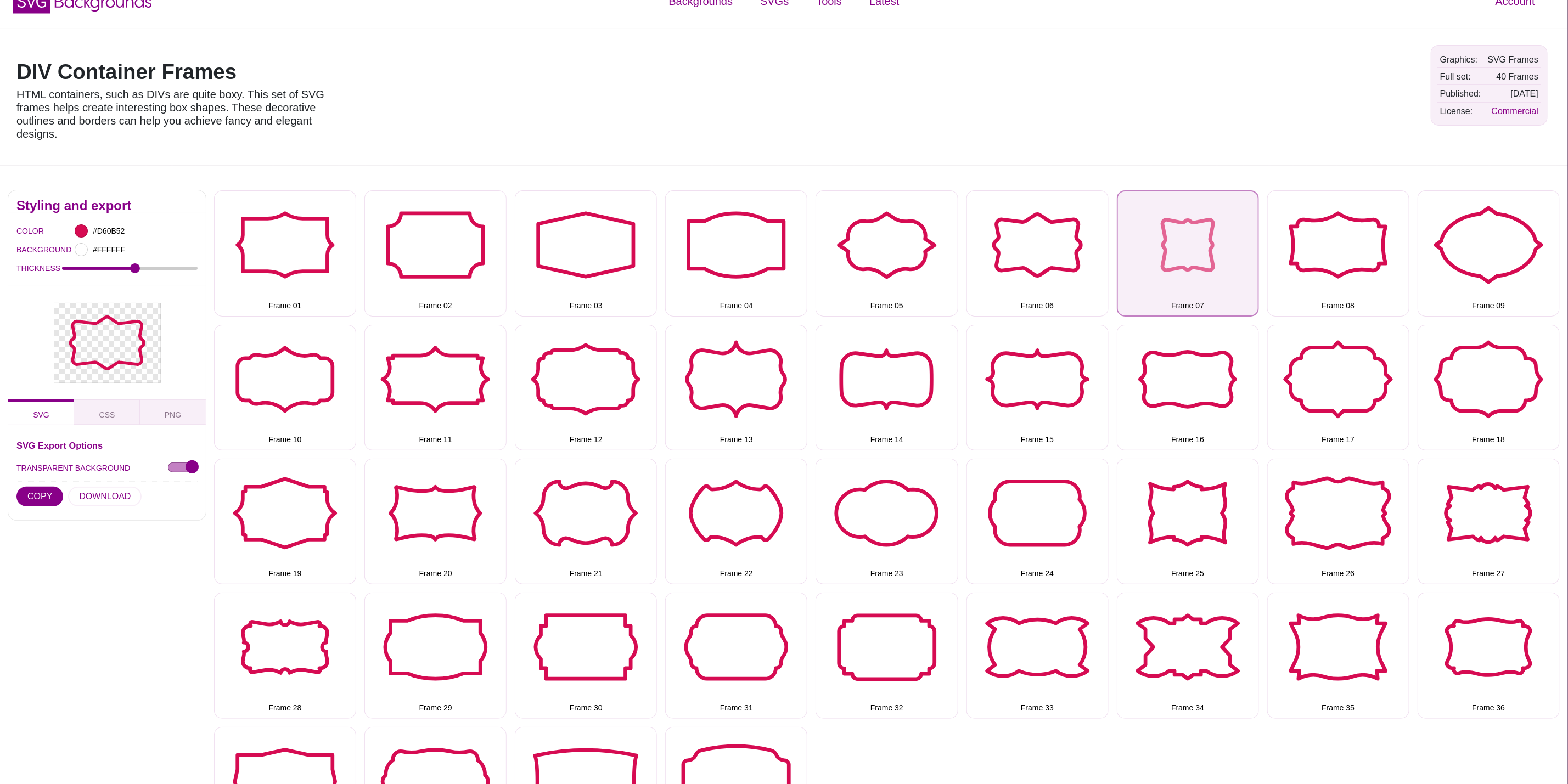
drag, startPoint x: 1166, startPoint y: 240, endPoint x: 1154, endPoint y: 240, distance: 12.0
click at [1166, 240] on button "Frame 07" at bounding box center [1188, 253] width 142 height 126
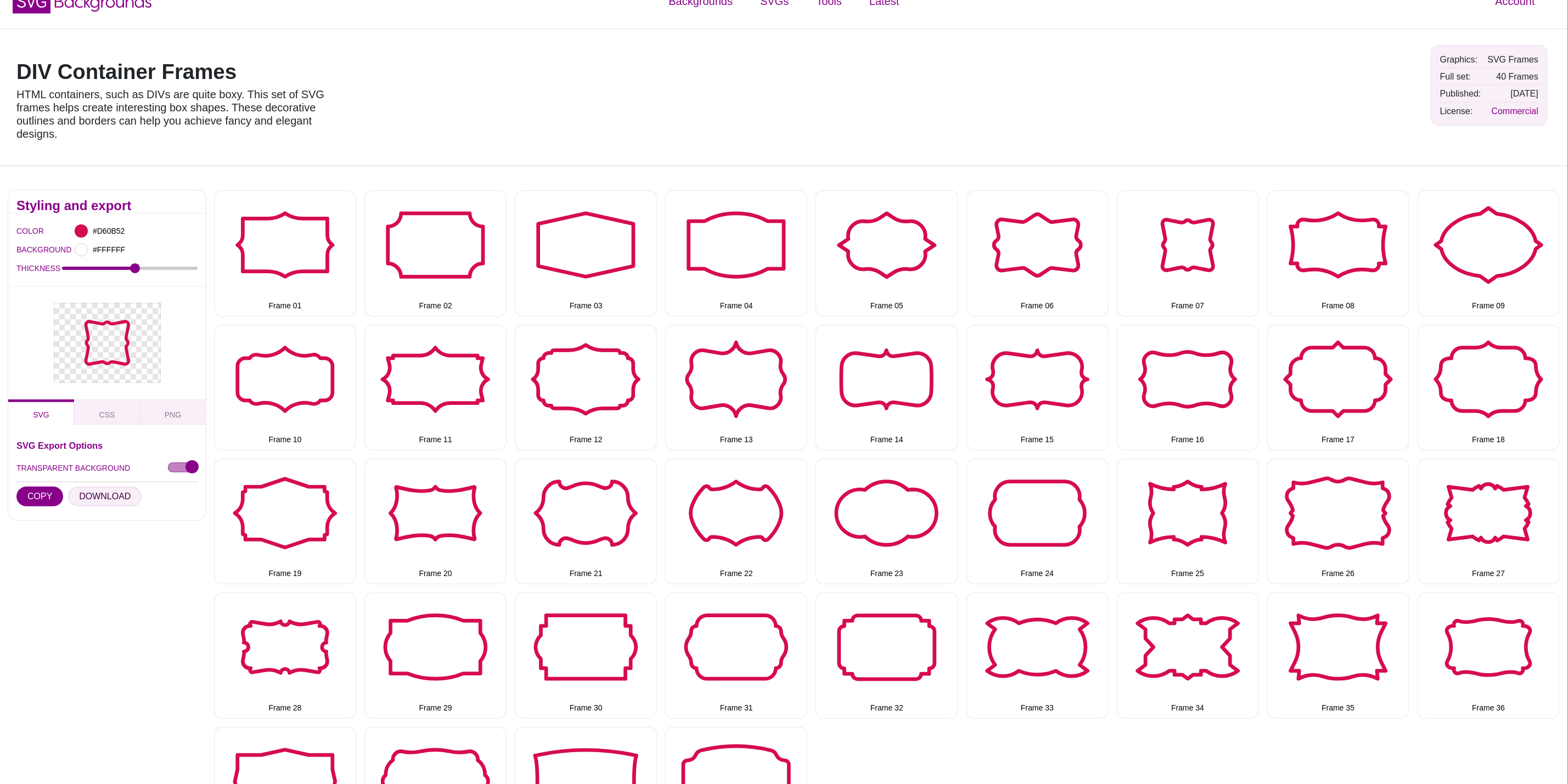
click at [109, 500] on button "DOWNLOAD" at bounding box center [104, 497] width 73 height 20
click at [1168, 71] on div at bounding box center [1070, 98] width 708 height 121
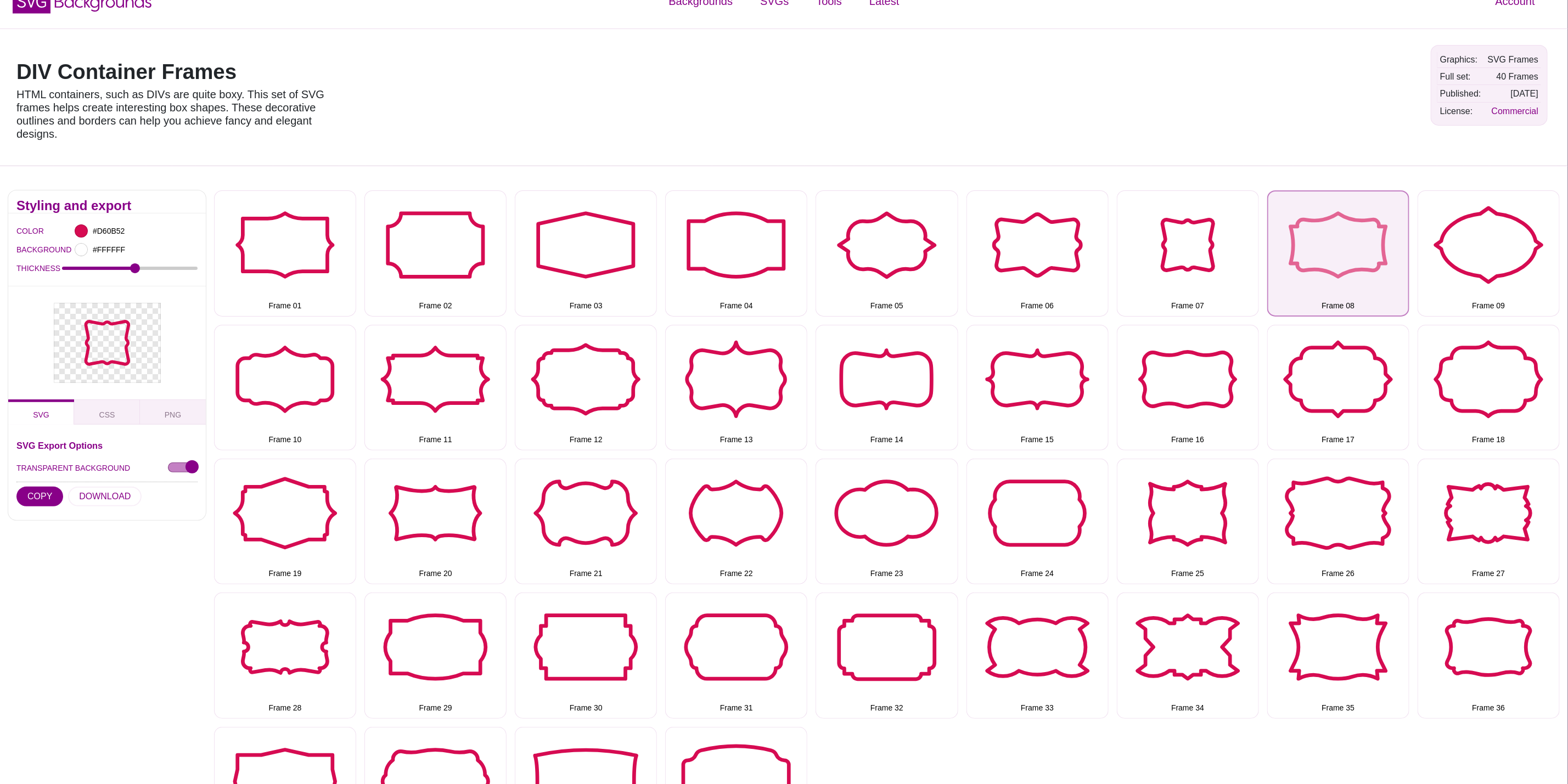
click at [1329, 228] on button "Frame 08" at bounding box center [1338, 253] width 142 height 126
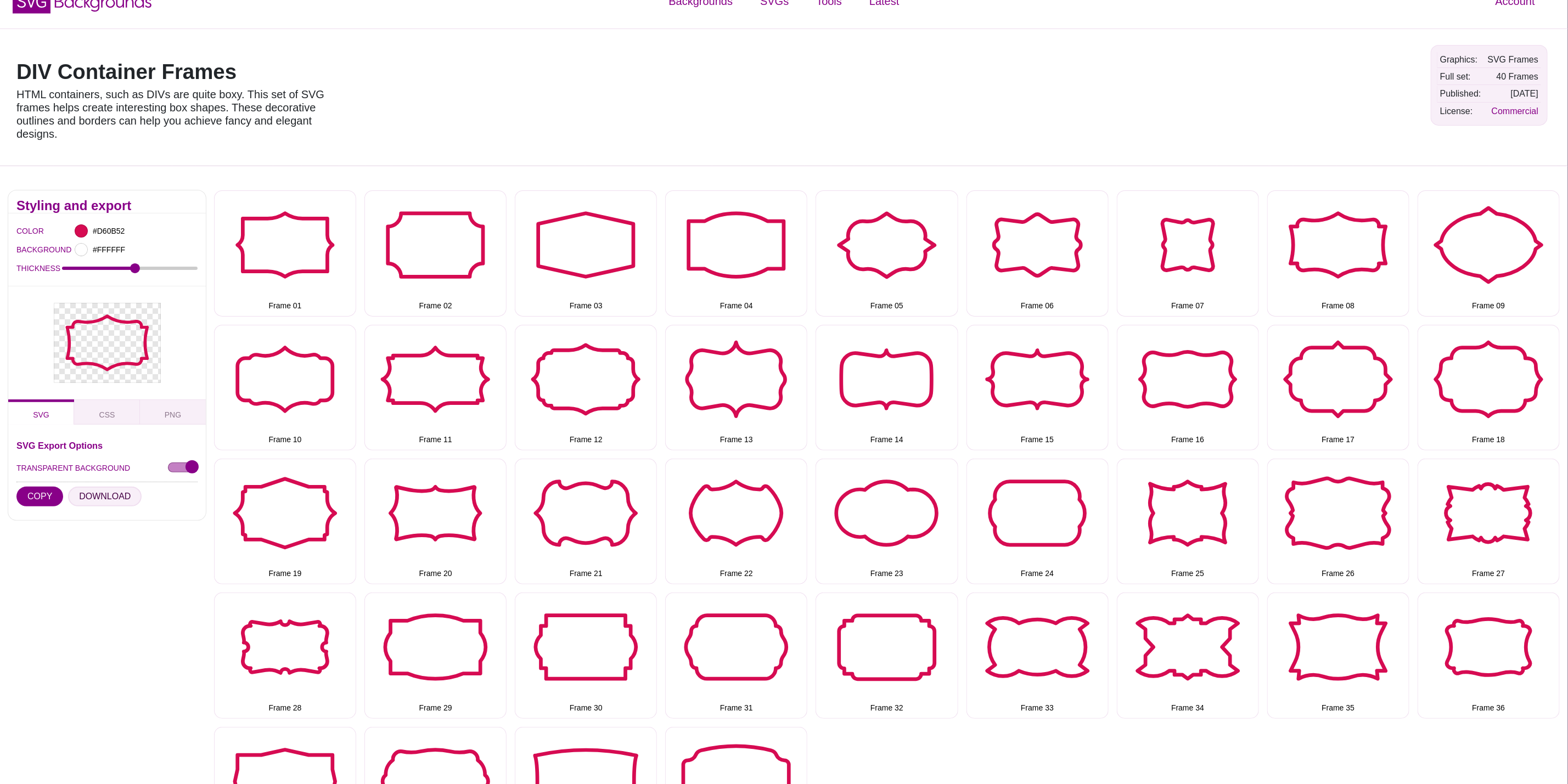
click at [92, 500] on button "DOWNLOAD" at bounding box center [104, 497] width 73 height 20
click at [1485, 252] on button "Frame 09" at bounding box center [1489, 253] width 142 height 126
click at [107, 496] on button "DOWNLOAD" at bounding box center [104, 497] width 73 height 20
click at [324, 377] on button "Frame 10" at bounding box center [285, 388] width 142 height 126
click at [109, 504] on button "DOWNLOAD" at bounding box center [104, 497] width 73 height 20
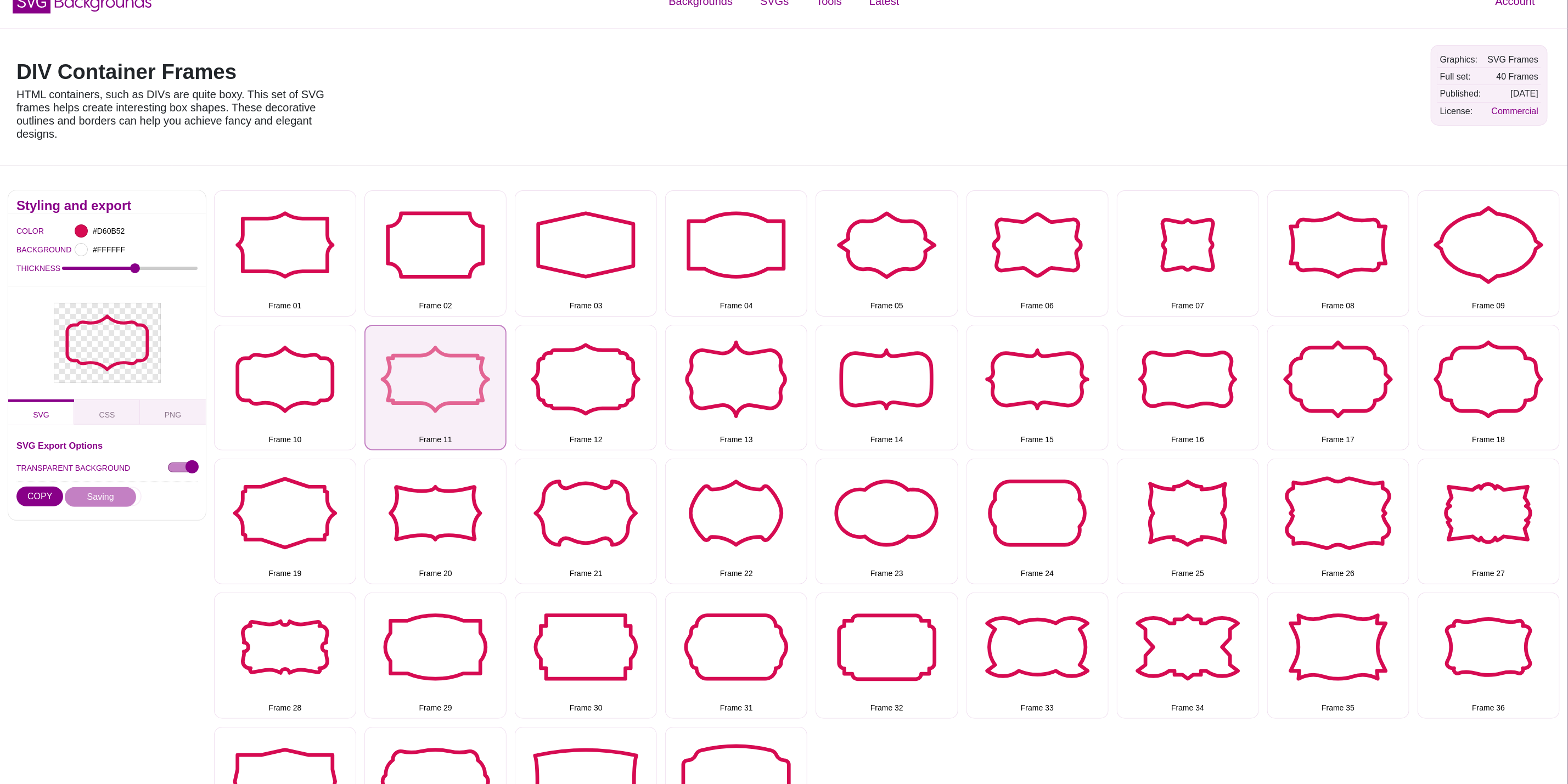
click at [463, 380] on button "Frame 11" at bounding box center [435, 388] width 142 height 126
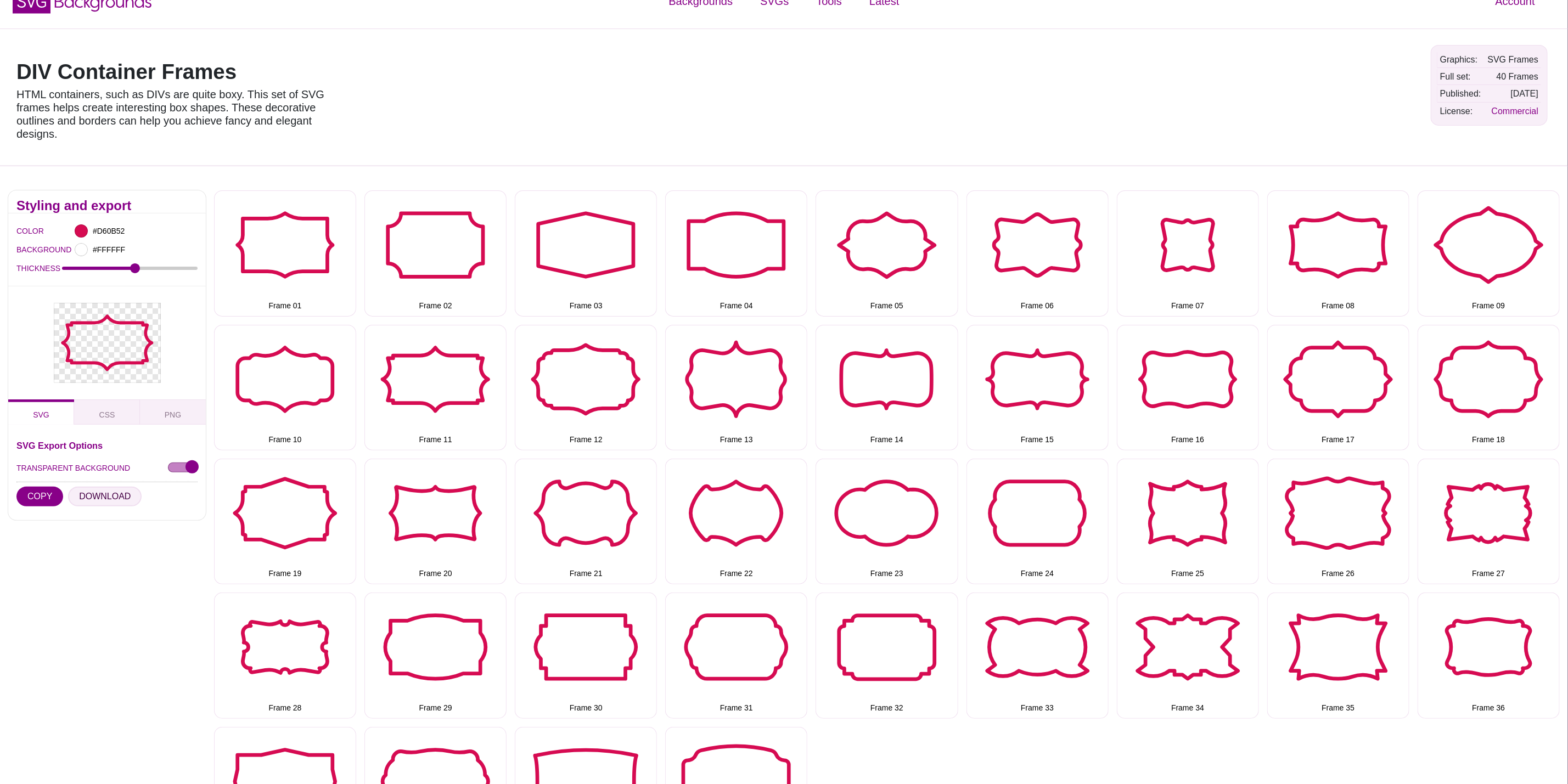
click at [123, 499] on button "DOWNLOAD" at bounding box center [104, 497] width 73 height 20
drag, startPoint x: 544, startPoint y: 366, endPoint x: 471, endPoint y: 386, distance: 75.7
click at [544, 366] on button "Frame 12" at bounding box center [586, 388] width 142 height 126
click at [94, 494] on button "DOWNLOAD" at bounding box center [104, 497] width 73 height 20
click at [782, 359] on button "Frame 13" at bounding box center [736, 388] width 142 height 126
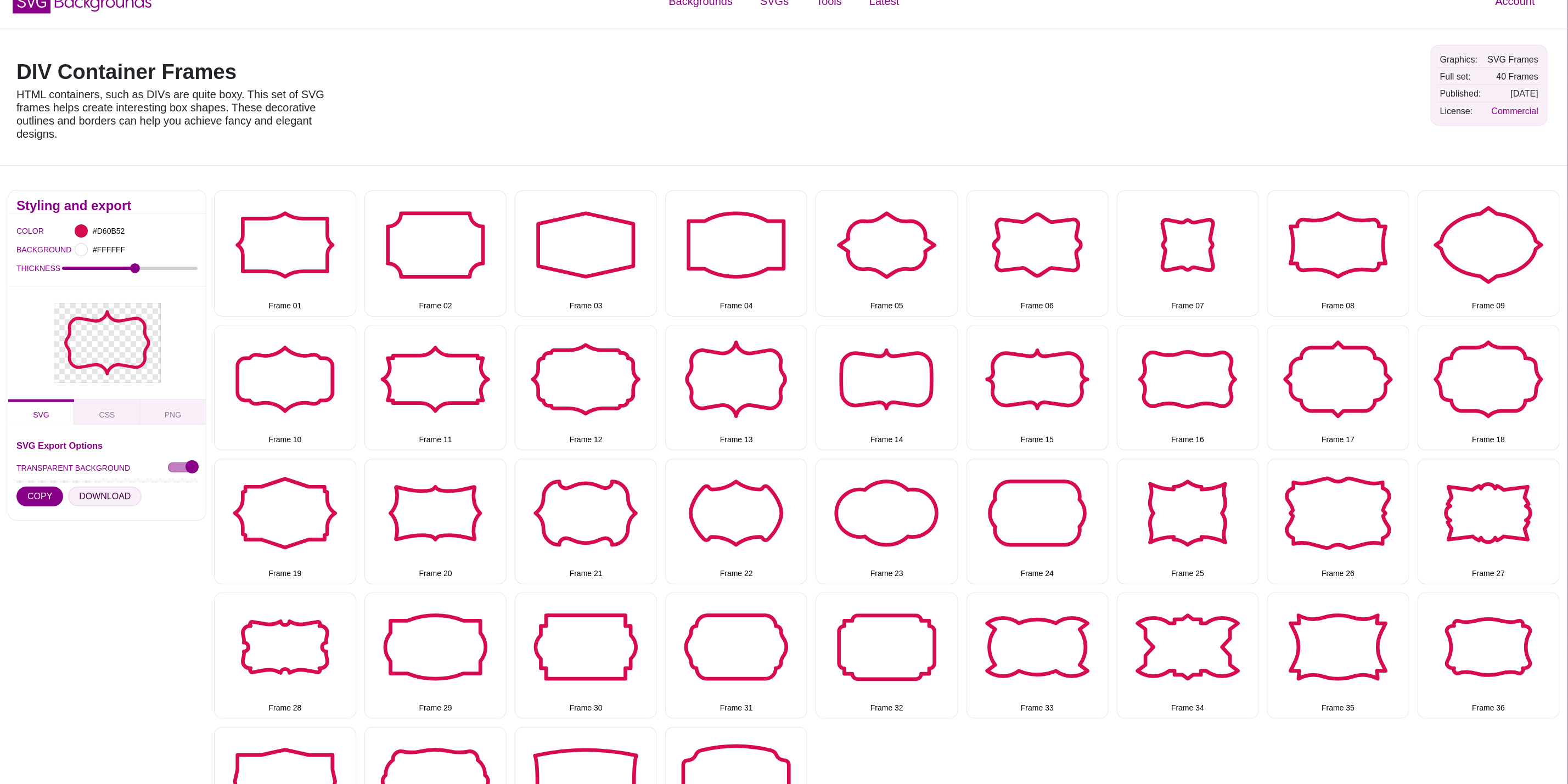
click at [101, 492] on button "DOWNLOAD" at bounding box center [104, 497] width 73 height 20
click at [885, 373] on button "Frame 14" at bounding box center [887, 388] width 142 height 126
click at [111, 494] on button "DOWNLOAD" at bounding box center [104, 497] width 73 height 20
drag, startPoint x: 1021, startPoint y: 383, endPoint x: 1013, endPoint y: 386, distance: 8.5
click at [1021, 383] on button "Frame 15" at bounding box center [1037, 388] width 142 height 126
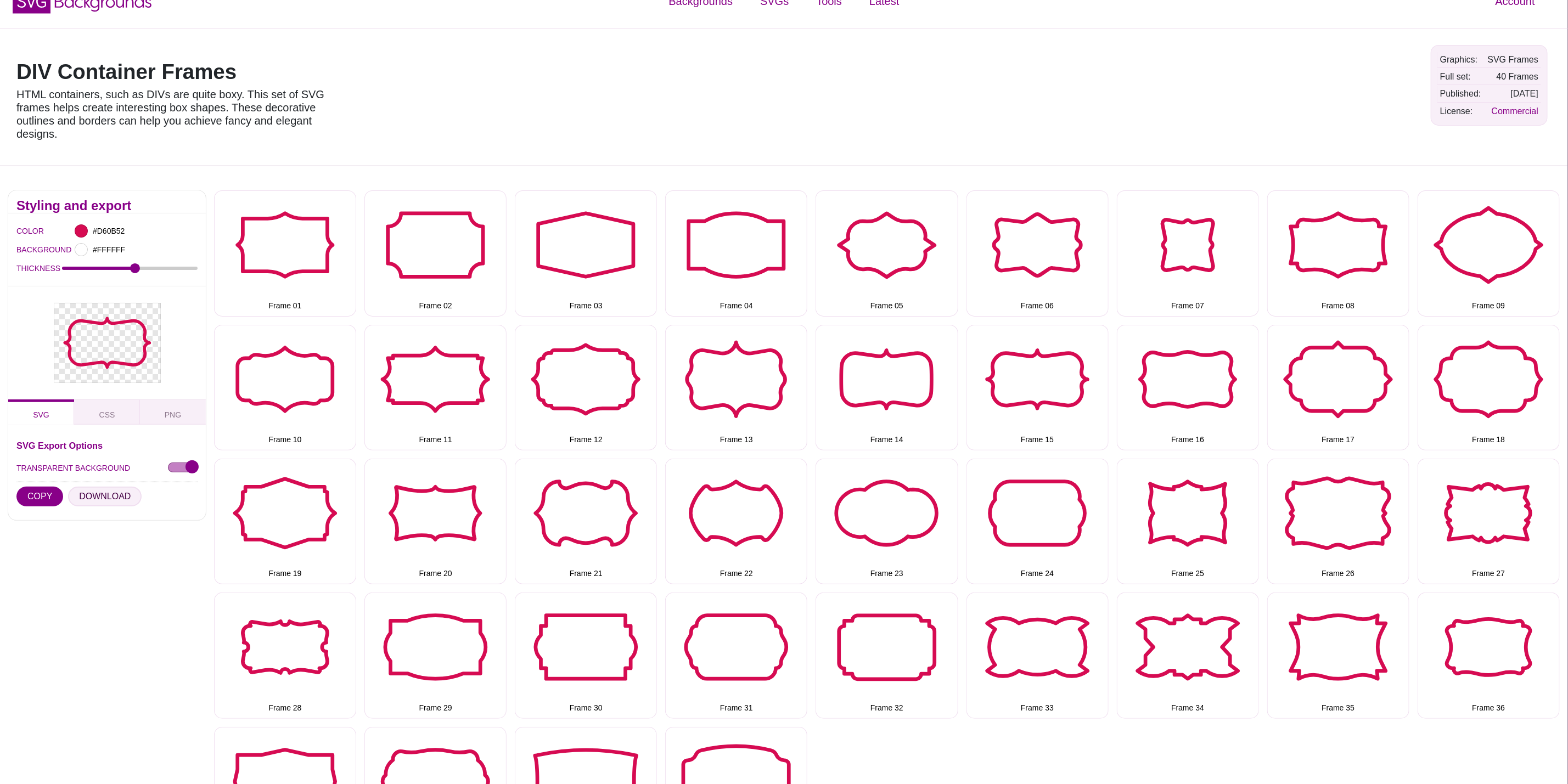
click at [96, 496] on button "DOWNLOAD" at bounding box center [104, 497] width 73 height 20
click at [1174, 355] on button "Frame 16" at bounding box center [1188, 388] width 142 height 126
click at [112, 497] on button "DOWNLOAD" at bounding box center [104, 497] width 73 height 20
click at [1371, 351] on button "Frame 17" at bounding box center [1338, 388] width 142 height 126
click at [84, 500] on button "DOWNLOAD" at bounding box center [104, 497] width 73 height 20
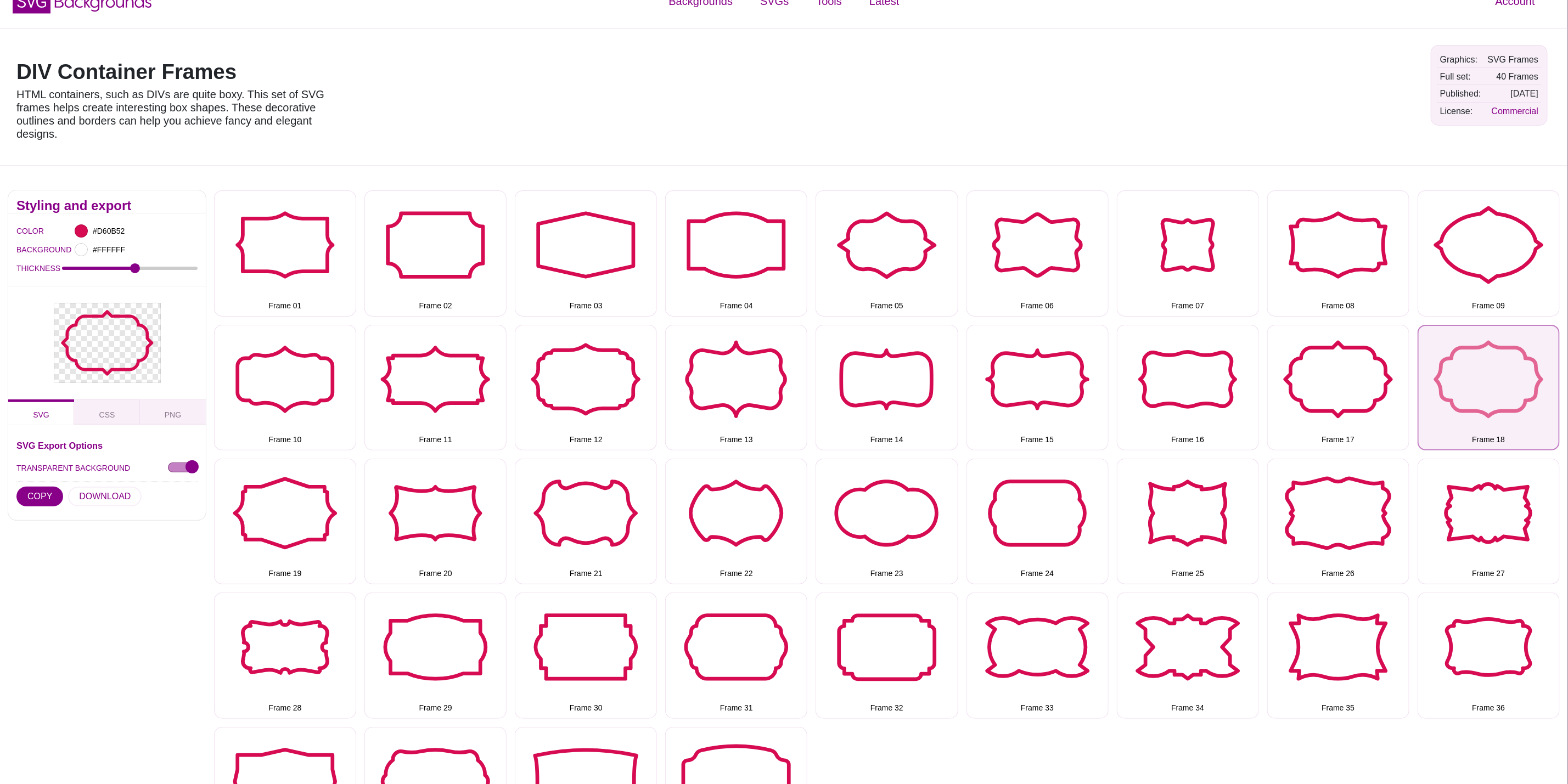
click at [1473, 333] on button "Frame 18" at bounding box center [1489, 388] width 142 height 126
click at [113, 496] on button "DOWNLOAD" at bounding box center [104, 497] width 73 height 20
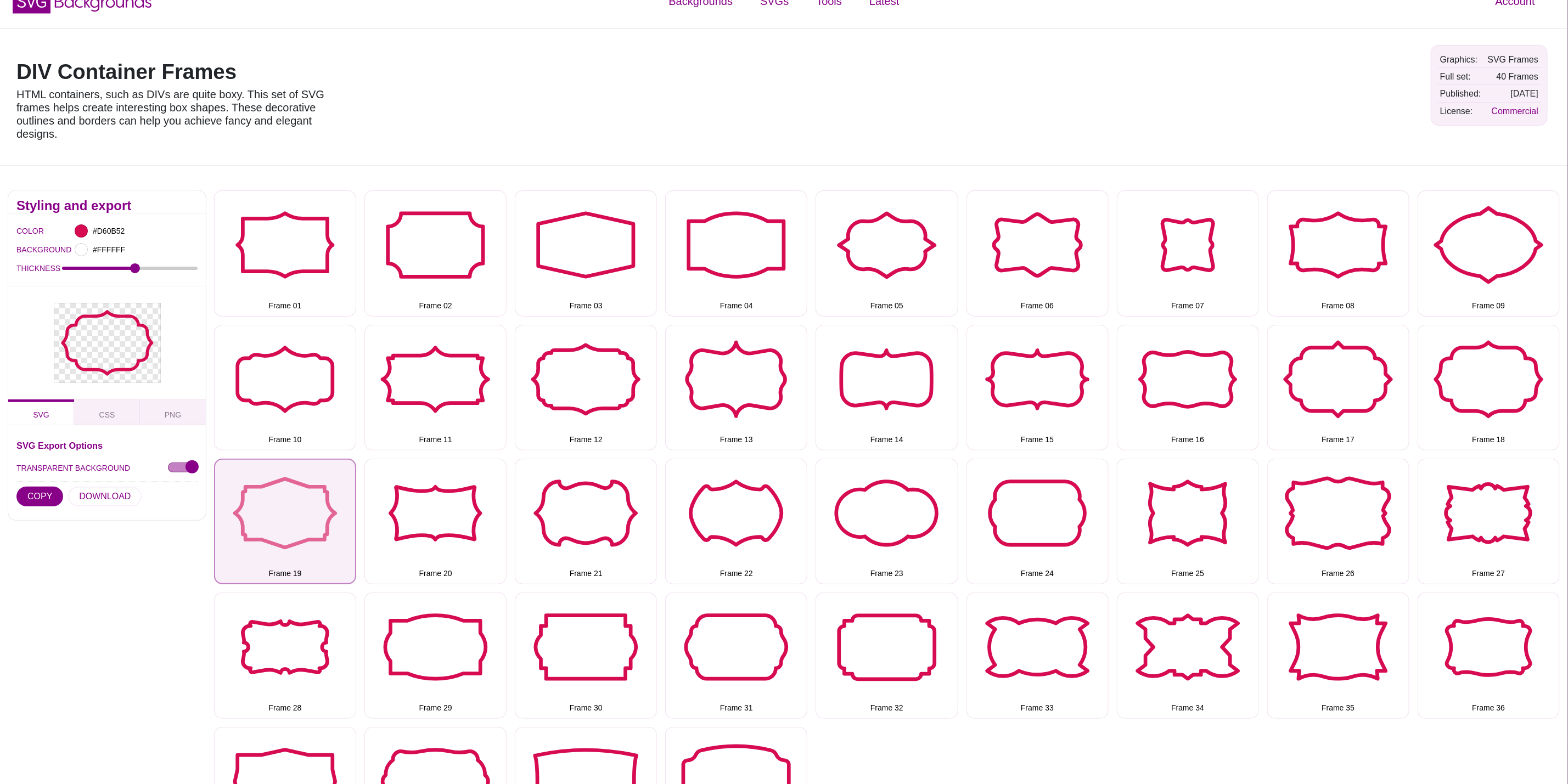
drag, startPoint x: 297, startPoint y: 493, endPoint x: 289, endPoint y: 494, distance: 8.1
click at [297, 493] on button "Frame 19" at bounding box center [285, 522] width 142 height 126
click at [95, 496] on button "DOWNLOAD" at bounding box center [104, 497] width 73 height 20
click at [426, 494] on button "Frame 20" at bounding box center [435, 522] width 142 height 126
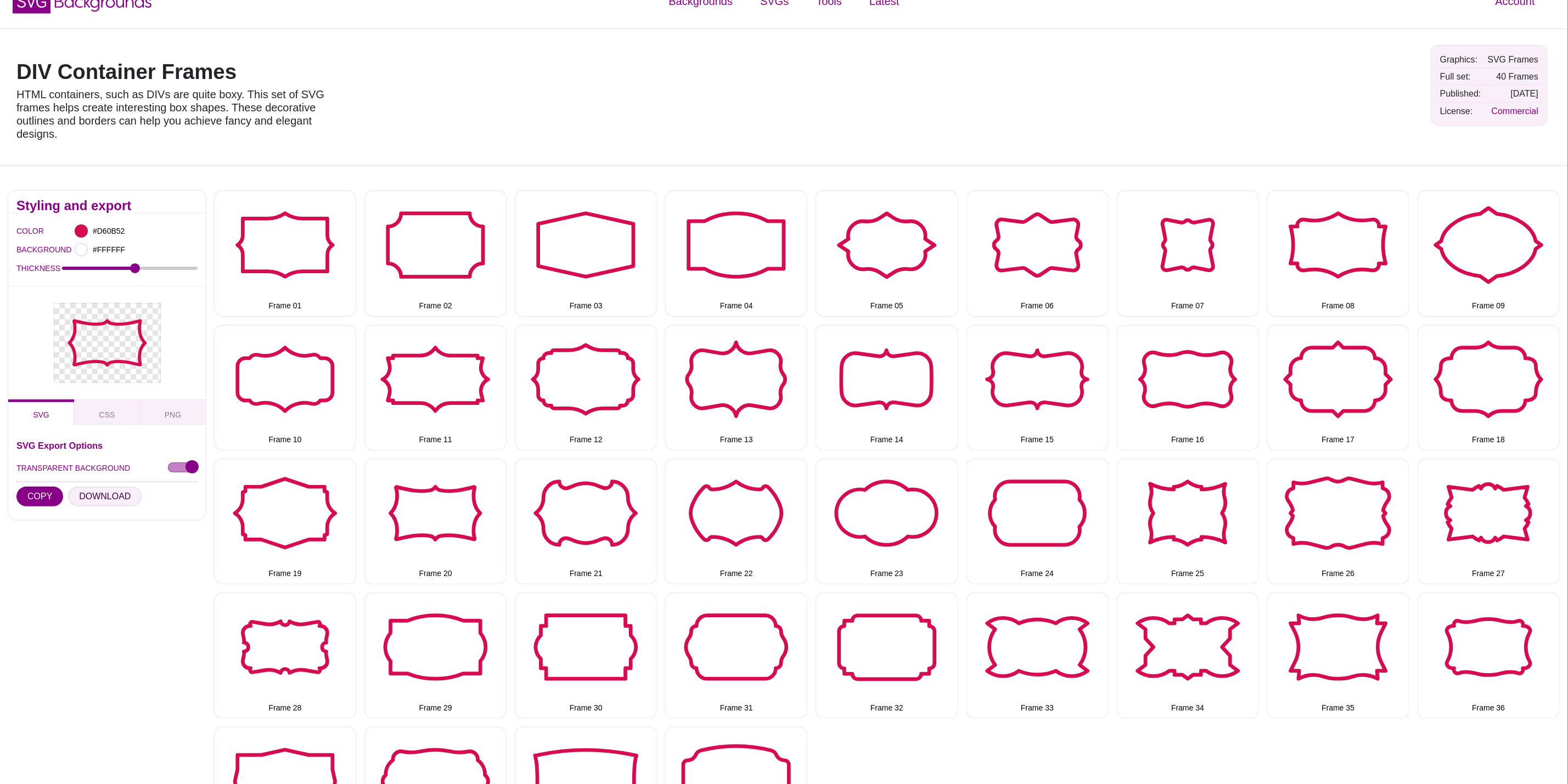
click at [91, 497] on button "DOWNLOAD" at bounding box center [104, 497] width 73 height 20
click at [608, 506] on button "Frame 21" at bounding box center [586, 522] width 142 height 126
click at [110, 493] on button "DOWNLOAD" at bounding box center [104, 497] width 73 height 20
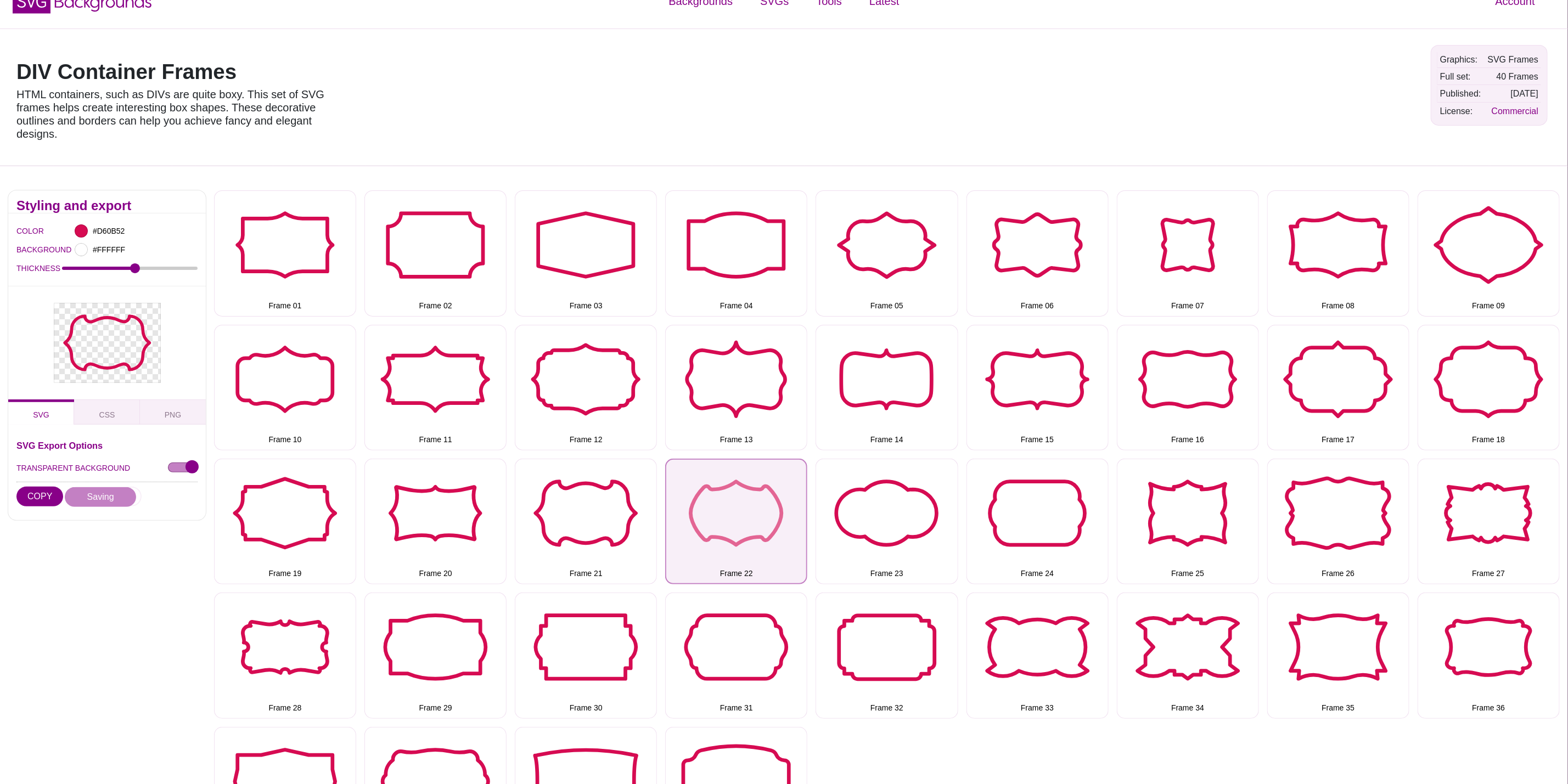
click at [751, 521] on button "Frame 22" at bounding box center [736, 522] width 142 height 126
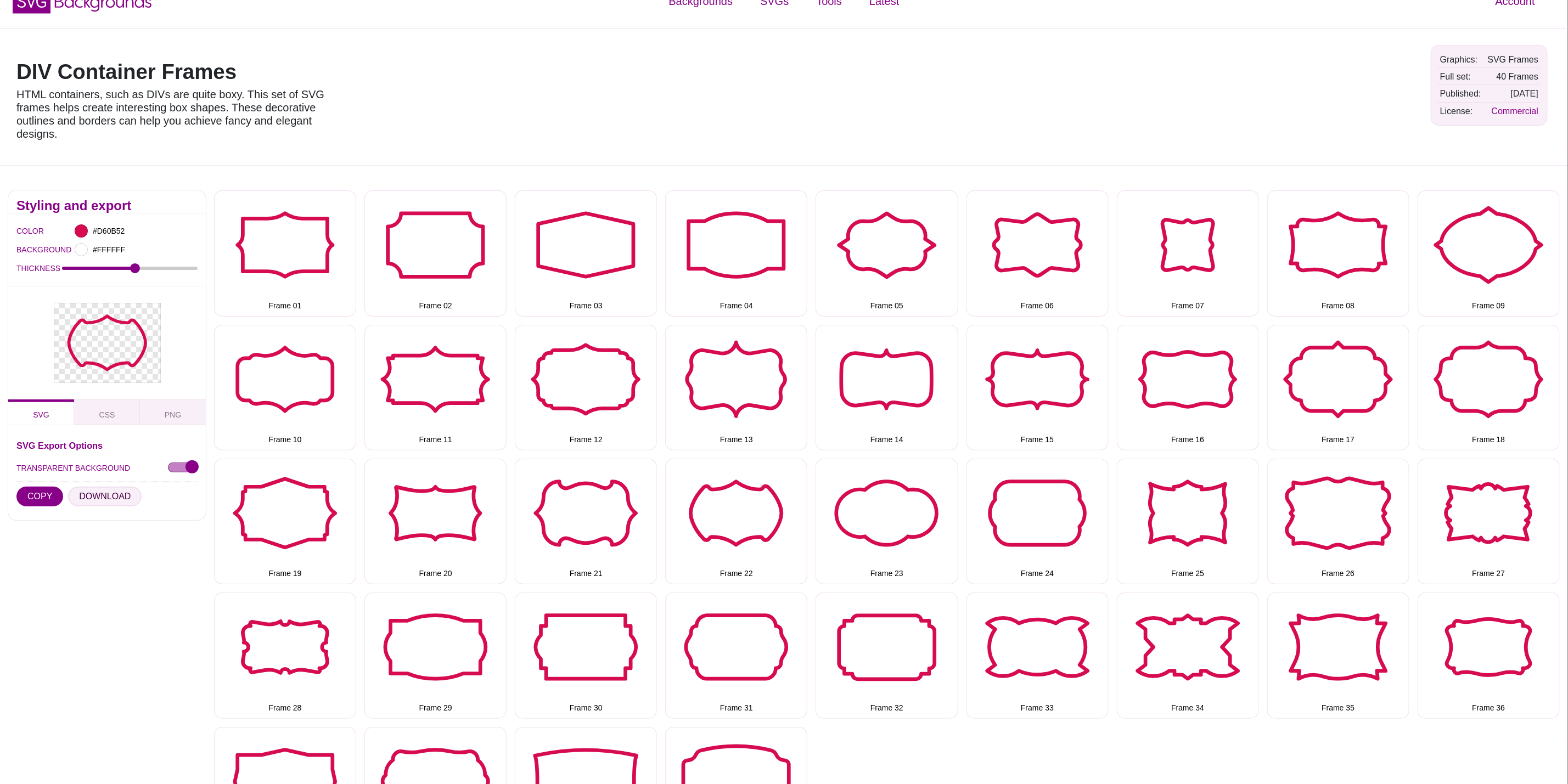
click at [101, 494] on button "DOWNLOAD" at bounding box center [104, 497] width 73 height 20
drag, startPoint x: 897, startPoint y: 520, endPoint x: 412, endPoint y: 525, distance: 485.0
click at [897, 520] on button "Frame 23" at bounding box center [887, 522] width 142 height 126
click at [113, 499] on button "DOWNLOAD" at bounding box center [104, 497] width 73 height 20
click at [1043, 525] on button "Frame 24" at bounding box center [1037, 522] width 142 height 126
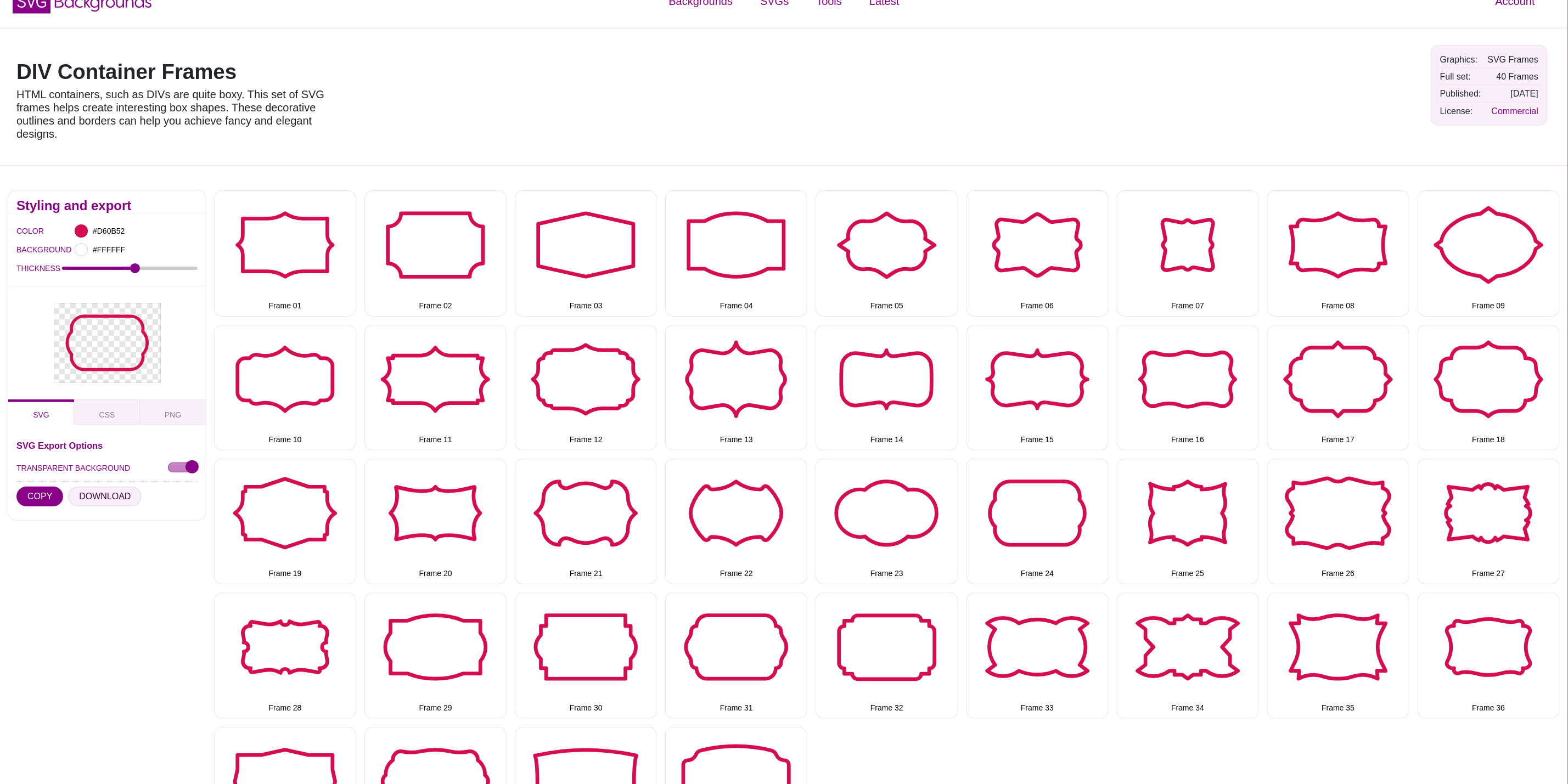
click at [106, 497] on button "DOWNLOAD" at bounding box center [104, 497] width 73 height 20
click at [1223, 510] on button "Frame 25" at bounding box center [1188, 522] width 142 height 126
click at [117, 504] on button "DOWNLOAD" at bounding box center [104, 497] width 73 height 20
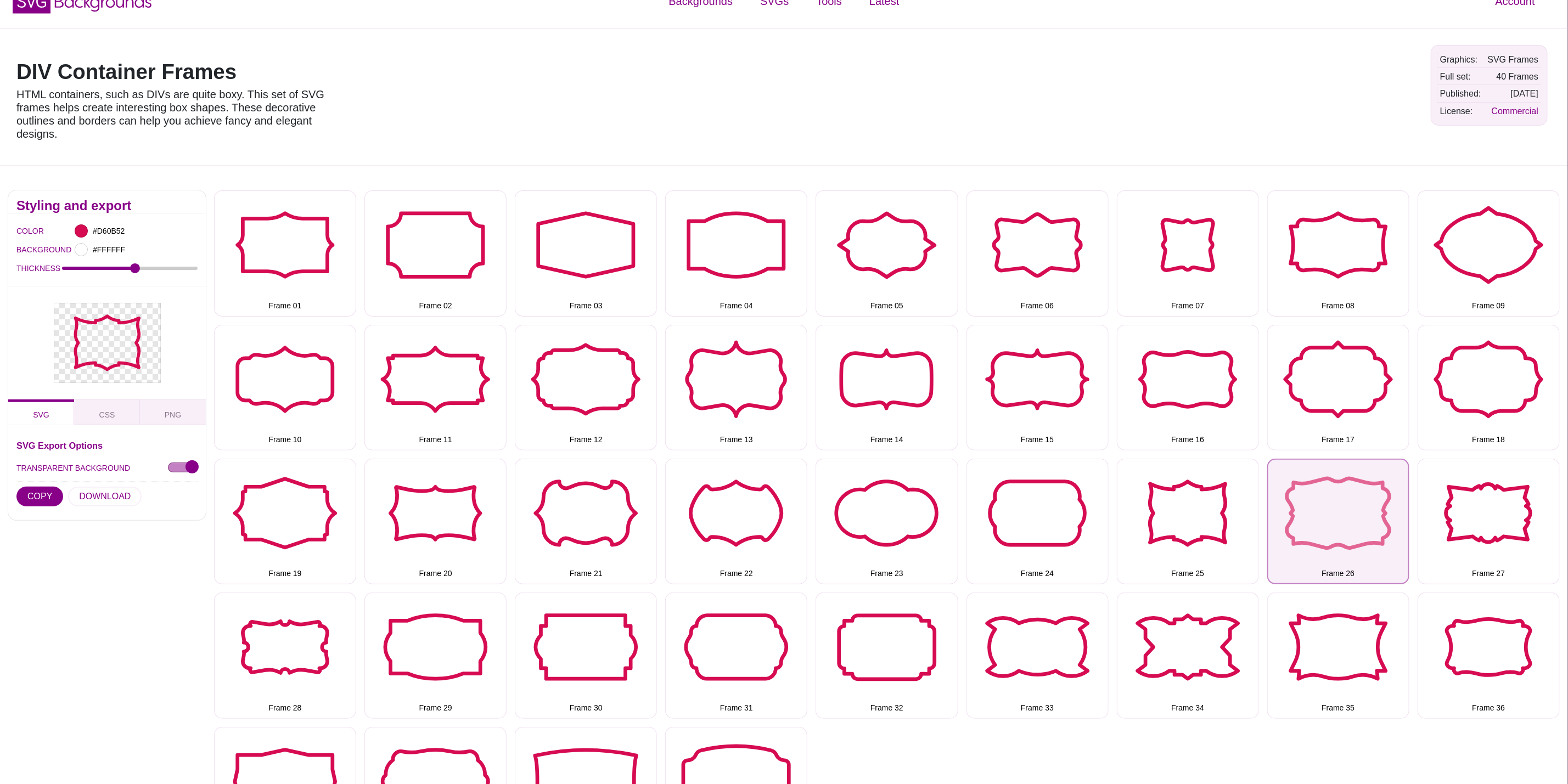
drag, startPoint x: 1387, startPoint y: 506, endPoint x: 1379, endPoint y: 510, distance: 8.9
click at [1385, 506] on button "Frame 26" at bounding box center [1338, 522] width 142 height 126
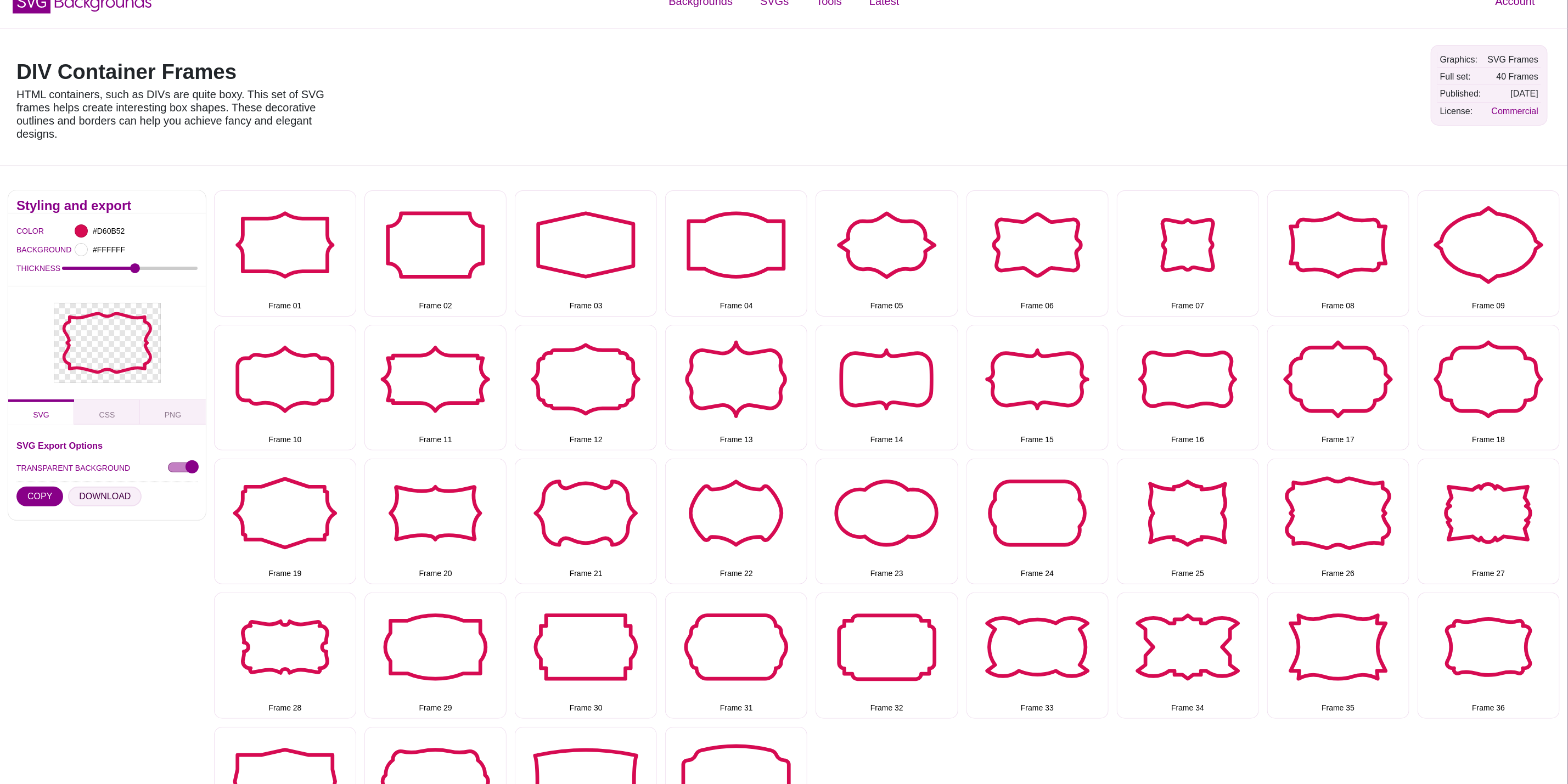
click at [85, 504] on button "DOWNLOAD" at bounding box center [104, 497] width 73 height 20
click at [1462, 527] on button "Frame 27" at bounding box center [1489, 522] width 142 height 126
click at [74, 491] on button "DOWNLOAD" at bounding box center [104, 497] width 73 height 20
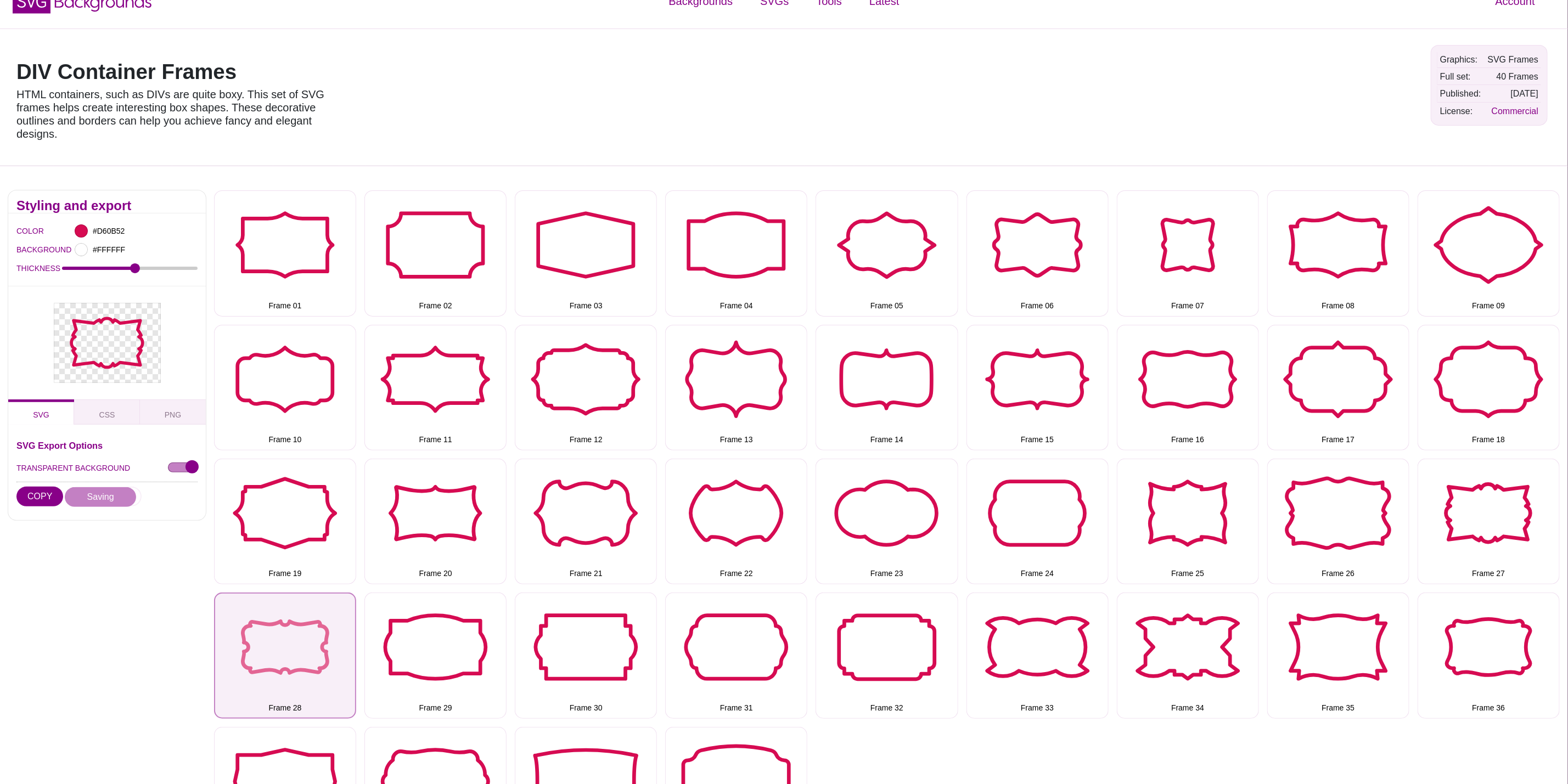
click at [291, 642] on button "Frame 28" at bounding box center [285, 655] width 142 height 126
click at [112, 500] on button "DOWNLOAD" at bounding box center [104, 497] width 73 height 20
drag, startPoint x: 414, startPoint y: 644, endPoint x: 331, endPoint y: 637, distance: 83.3
click at [414, 644] on button "Frame 29" at bounding box center [435, 655] width 142 height 126
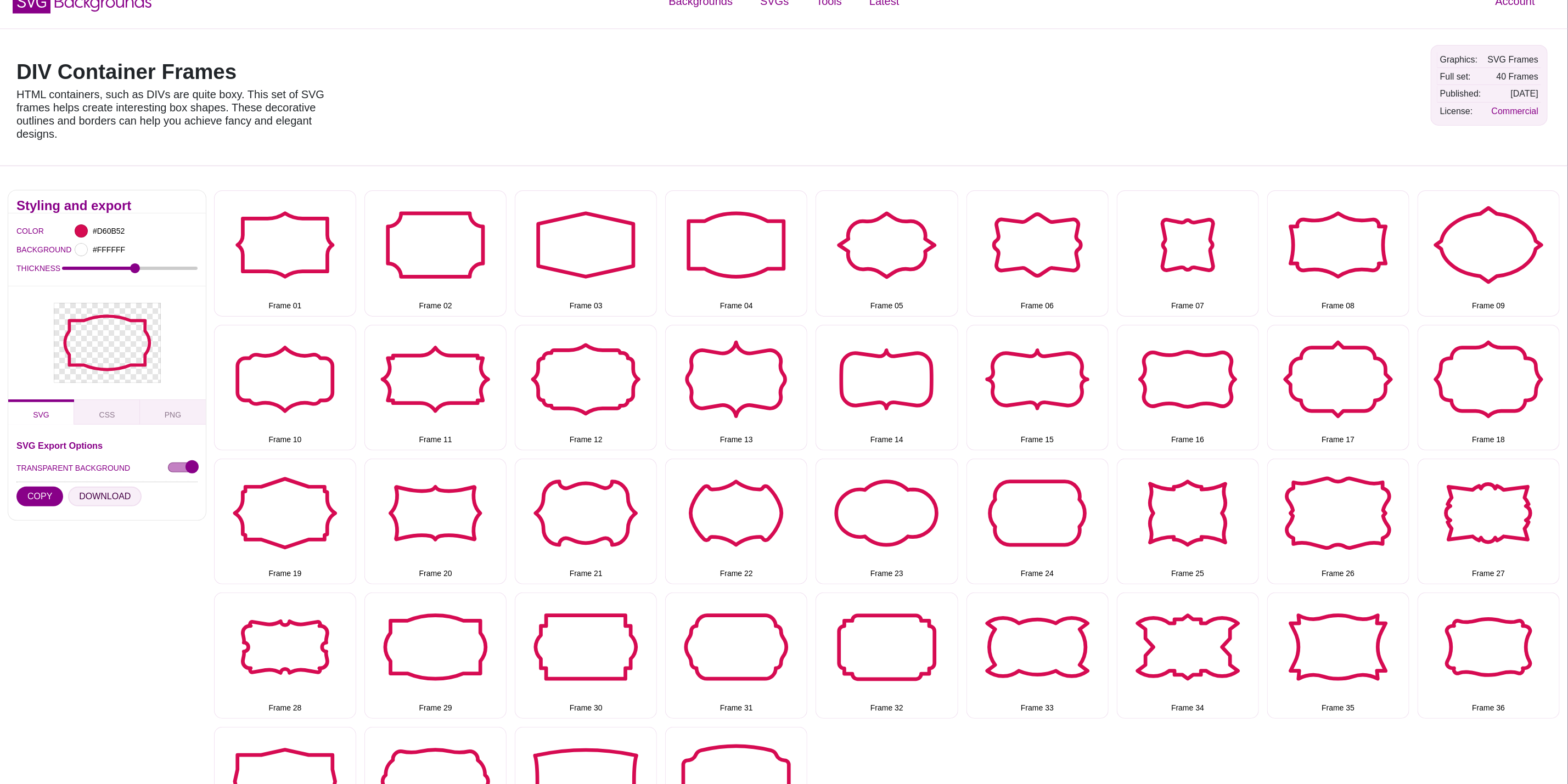
click at [102, 502] on button "DOWNLOAD" at bounding box center [104, 497] width 73 height 20
click at [626, 646] on button "Frame 30" at bounding box center [586, 655] width 142 height 126
click at [94, 497] on button "DOWNLOAD" at bounding box center [104, 497] width 73 height 20
click at [727, 609] on button "Frame 31" at bounding box center [736, 655] width 142 height 126
click at [122, 490] on button "DOWNLOAD" at bounding box center [104, 497] width 73 height 20
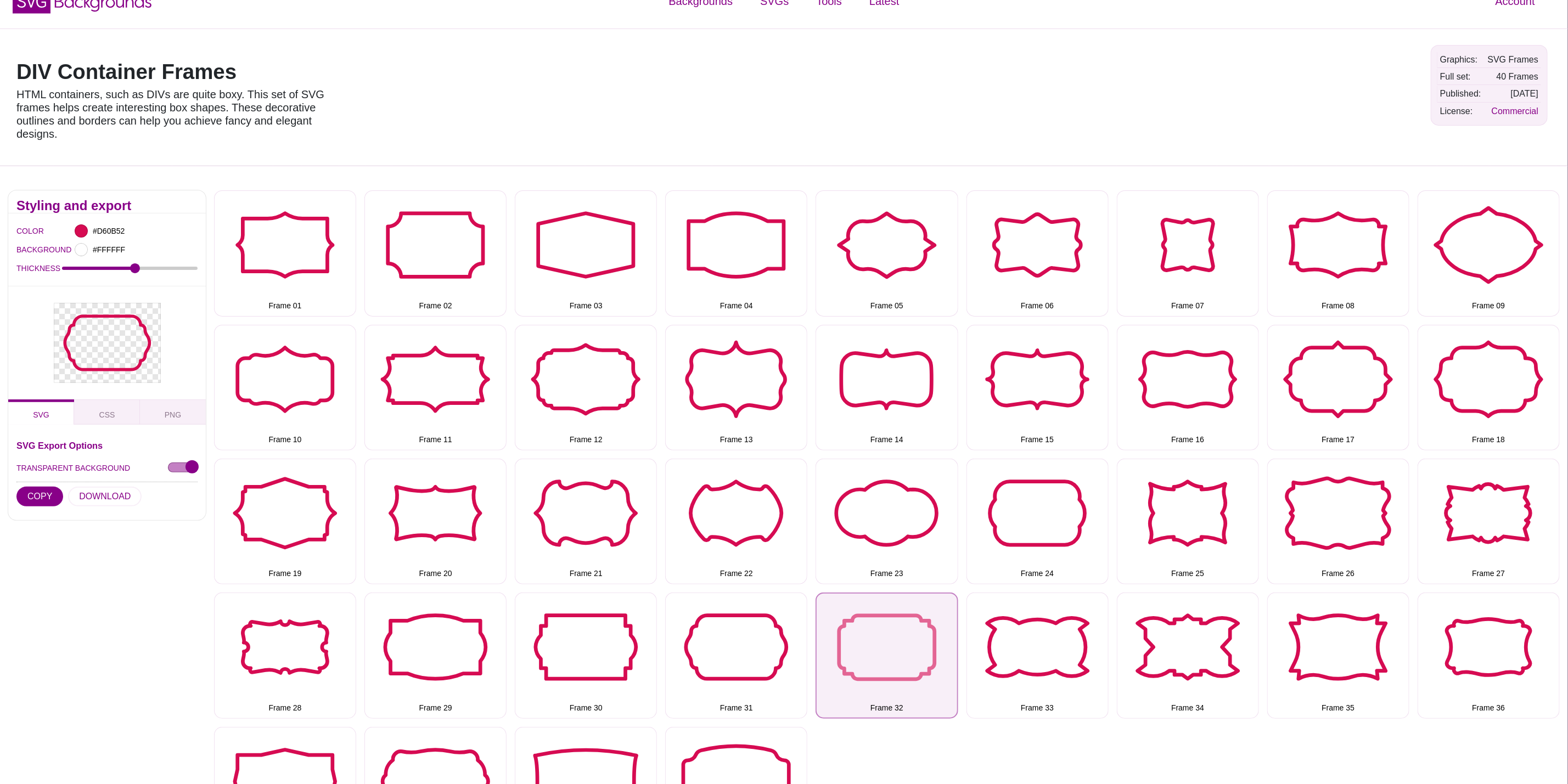
click at [885, 606] on button "Frame 32" at bounding box center [887, 655] width 142 height 126
click at [109, 499] on button "DOWNLOAD" at bounding box center [104, 497] width 73 height 20
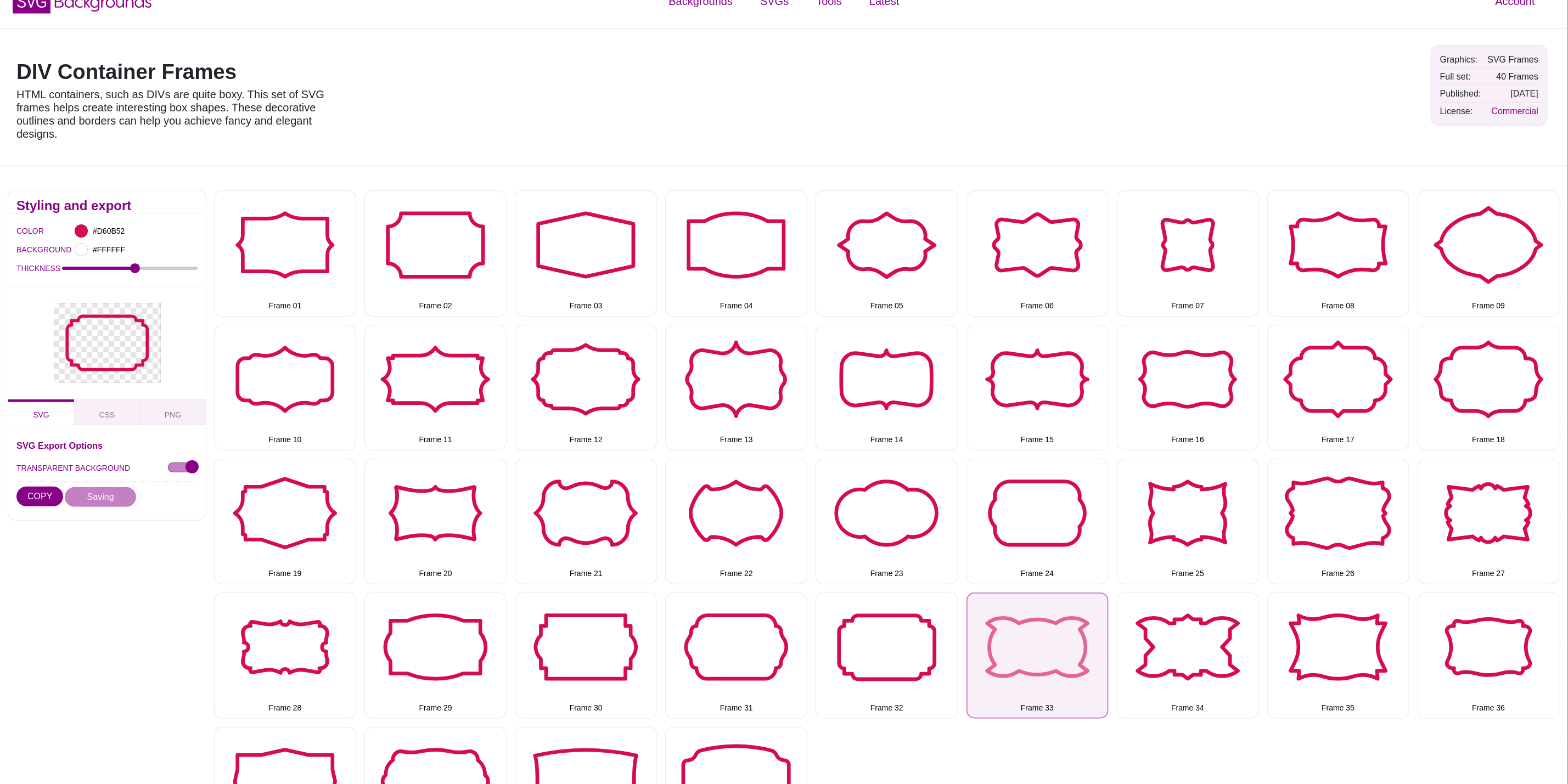
click at [1033, 649] on button "Frame 33" at bounding box center [1037, 655] width 142 height 126
click at [110, 499] on button "DOWNLOAD" at bounding box center [104, 497] width 73 height 20
click at [1111, 644] on div "Frame 01 Frame 02 Frame 03 Frame 04 Frame 05 Frame 06 Frame 07 Frame 08 Frame 0…" at bounding box center [891, 517] width 1354 height 671
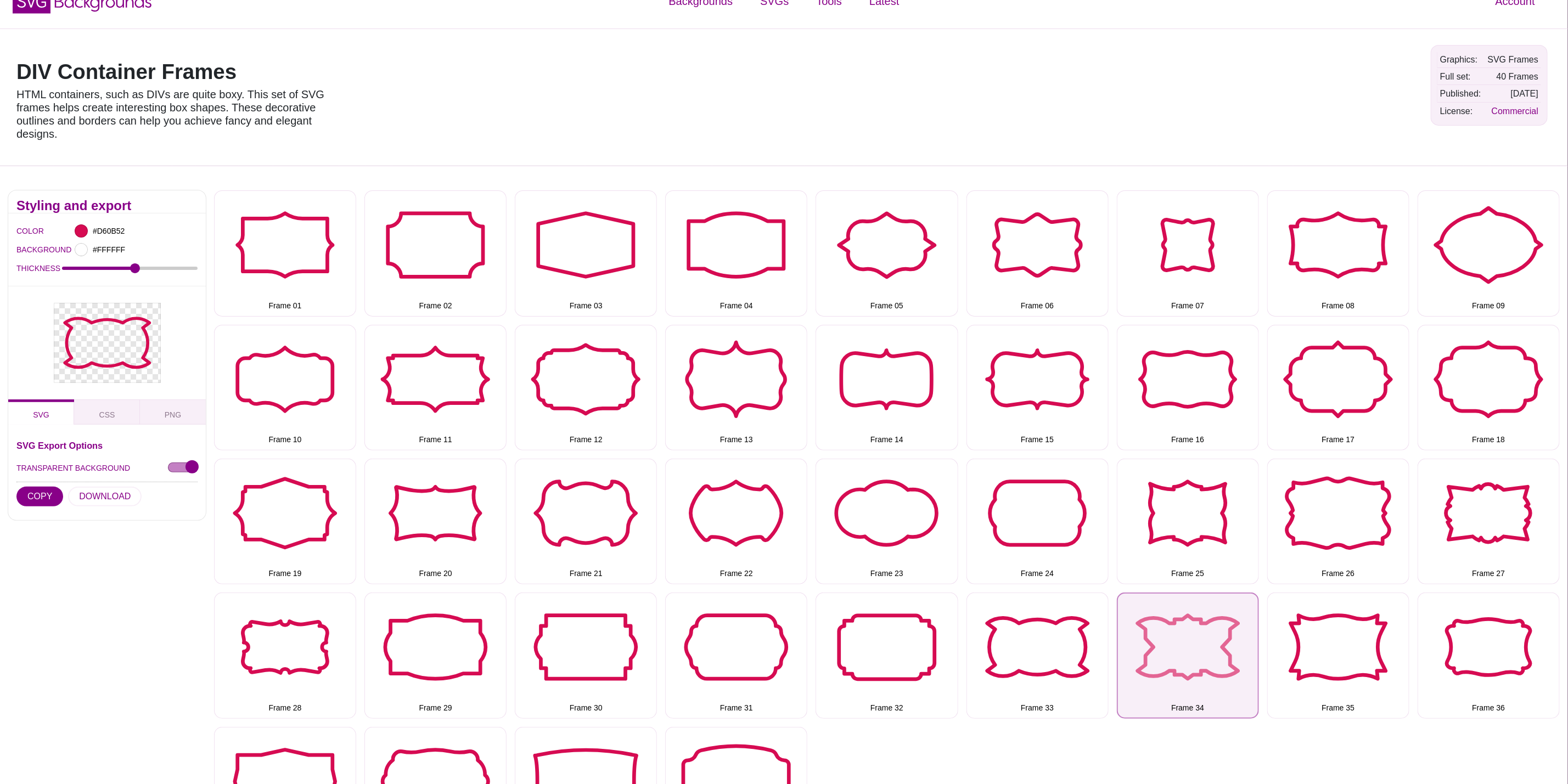
click at [1148, 644] on button "Frame 34" at bounding box center [1188, 655] width 142 height 126
click at [89, 494] on button "DOWNLOAD" at bounding box center [104, 497] width 73 height 20
drag, startPoint x: 1349, startPoint y: 655, endPoint x: 1219, endPoint y: 644, distance: 130.5
click at [1349, 655] on button "Frame 35" at bounding box center [1338, 655] width 142 height 126
click at [101, 496] on button "DOWNLOAD" at bounding box center [104, 497] width 73 height 20
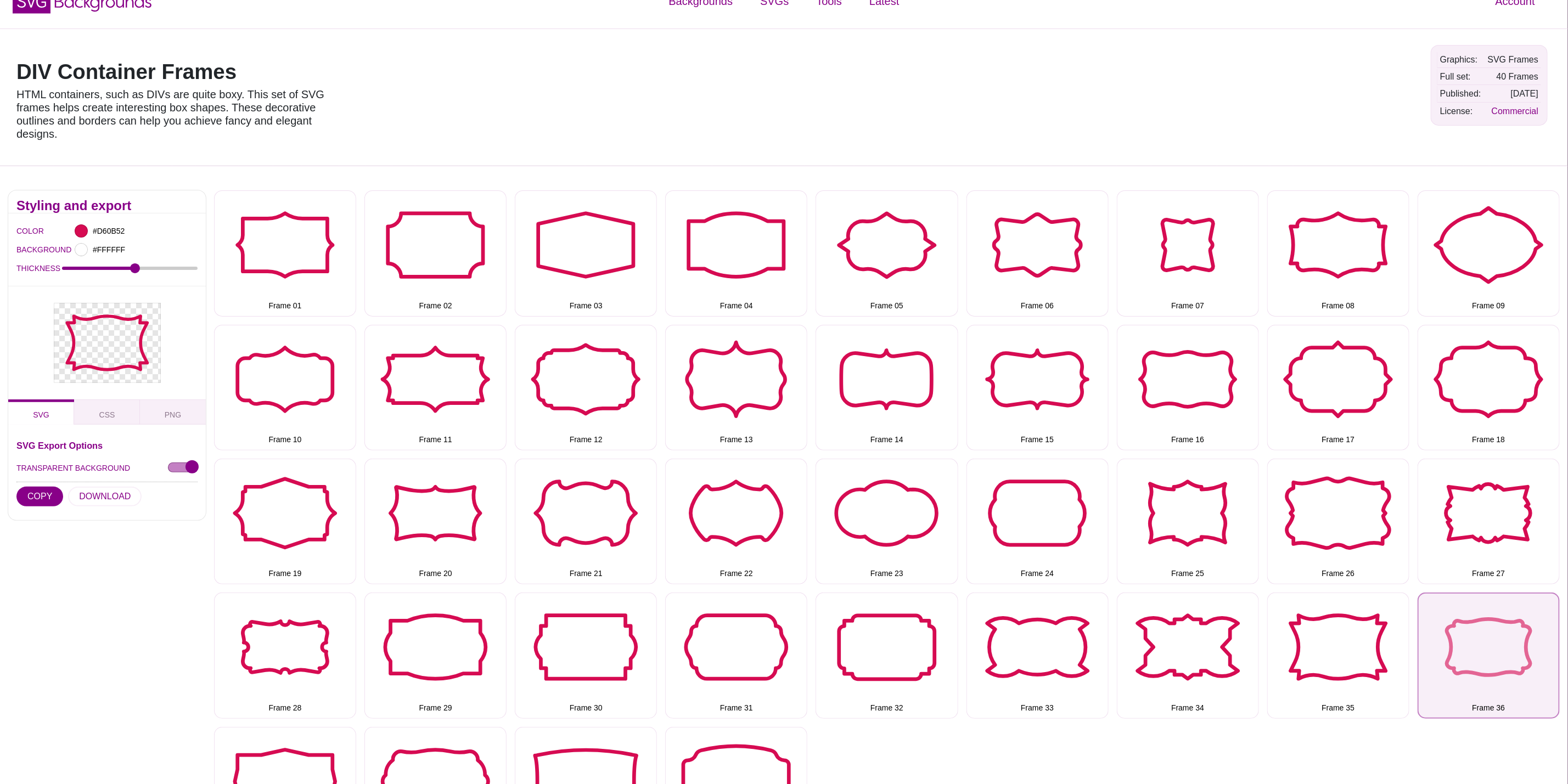
click at [1464, 665] on button "Frame 36" at bounding box center [1489, 655] width 142 height 126
click at [129, 497] on button "DOWNLOAD" at bounding box center [104, 497] width 73 height 20
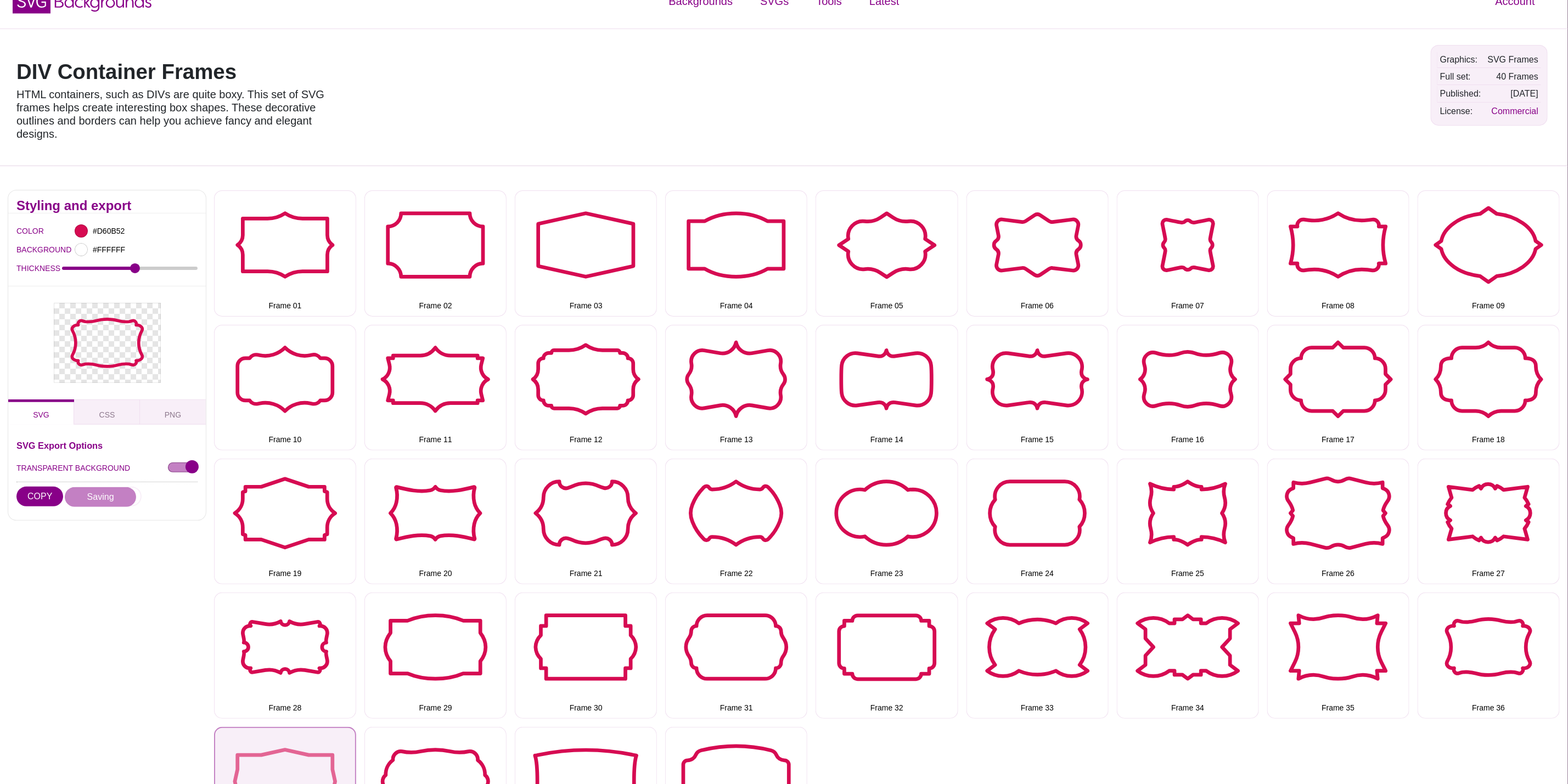
click at [278, 736] on button "Frame 37" at bounding box center [285, 790] width 142 height 126
click at [104, 497] on button "DOWNLOAD" at bounding box center [104, 497] width 73 height 20
drag, startPoint x: 416, startPoint y: 770, endPoint x: 404, endPoint y: 766, distance: 12.6
click at [416, 770] on button "Frame 38" at bounding box center [435, 790] width 142 height 126
click at [82, 494] on button "DOWNLOAD" at bounding box center [104, 497] width 73 height 20
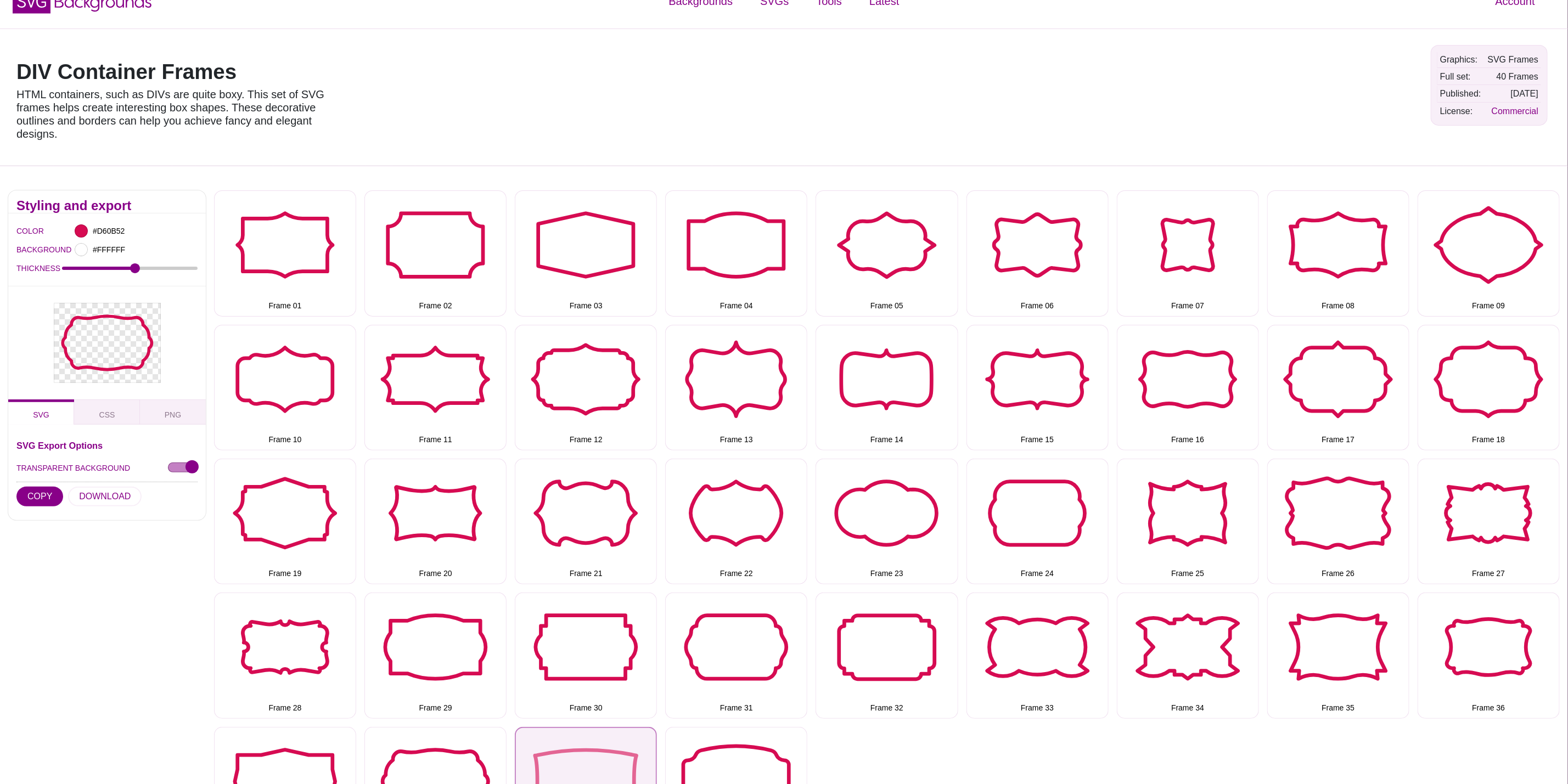
drag, startPoint x: 562, startPoint y: 746, endPoint x: 538, endPoint y: 736, distance: 26.0
click at [562, 746] on button "Frame 39" at bounding box center [586, 790] width 142 height 126
click at [113, 496] on button "DOWNLOAD" at bounding box center [104, 497] width 73 height 20
click at [718, 741] on button "Frame 40" at bounding box center [736, 790] width 142 height 126
click at [115, 493] on button "DOWNLOAD" at bounding box center [104, 497] width 73 height 20
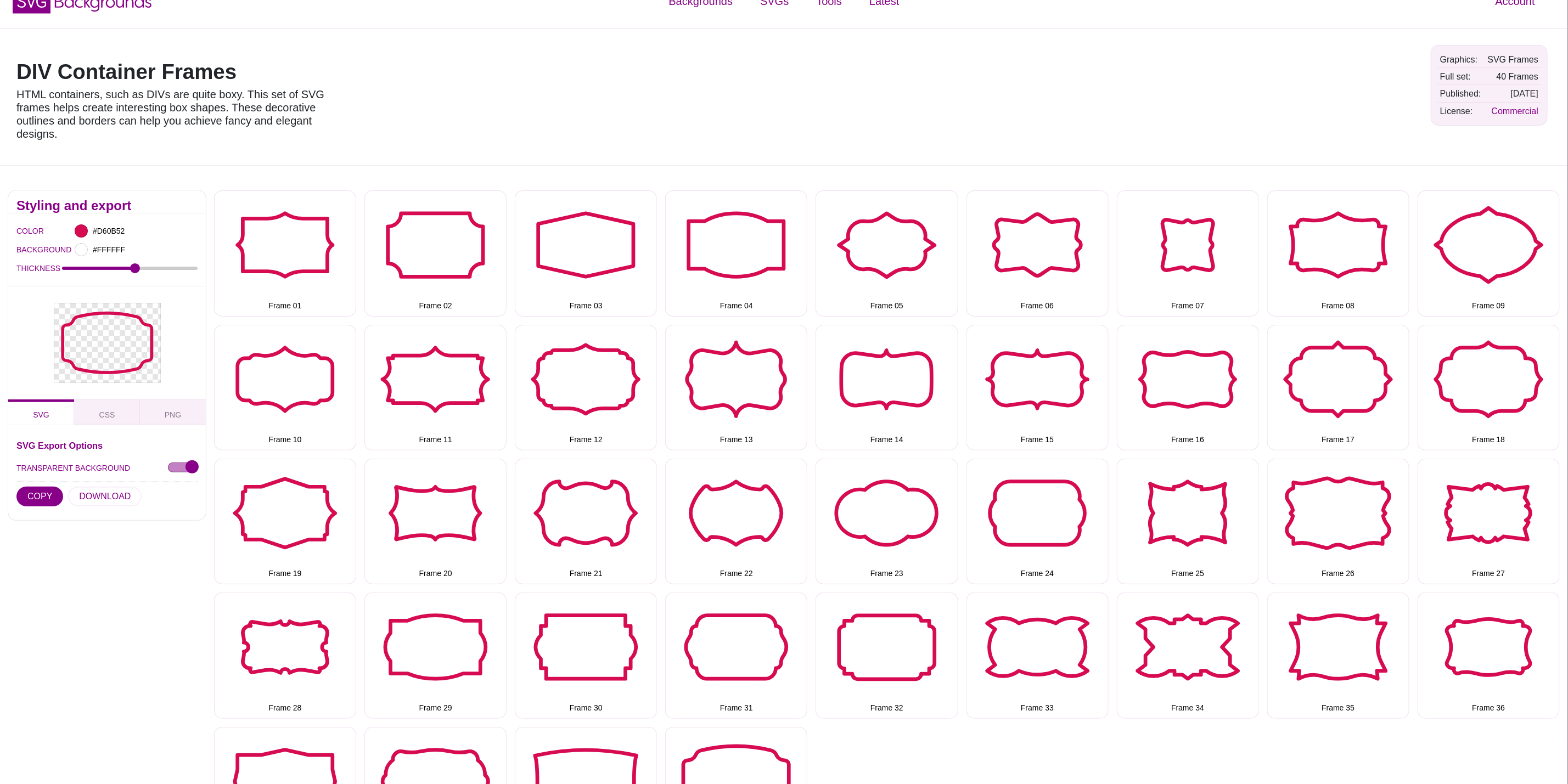
click at [336, 105] on div "DIV Container Frames HTML containers, such as DIVs are quite boxy. This set of …" at bounding box center [784, 97] width 1568 height 137
drag, startPoint x: 271, startPoint y: 75, endPoint x: 10, endPoint y: 75, distance: 261.0
click at [10, 75] on div "DIV Container Frames HTML containers, such as DIVs are quite boxy. This set of …" at bounding box center [173, 98] width 330 height 121
copy h1 "DIV Container Frames"
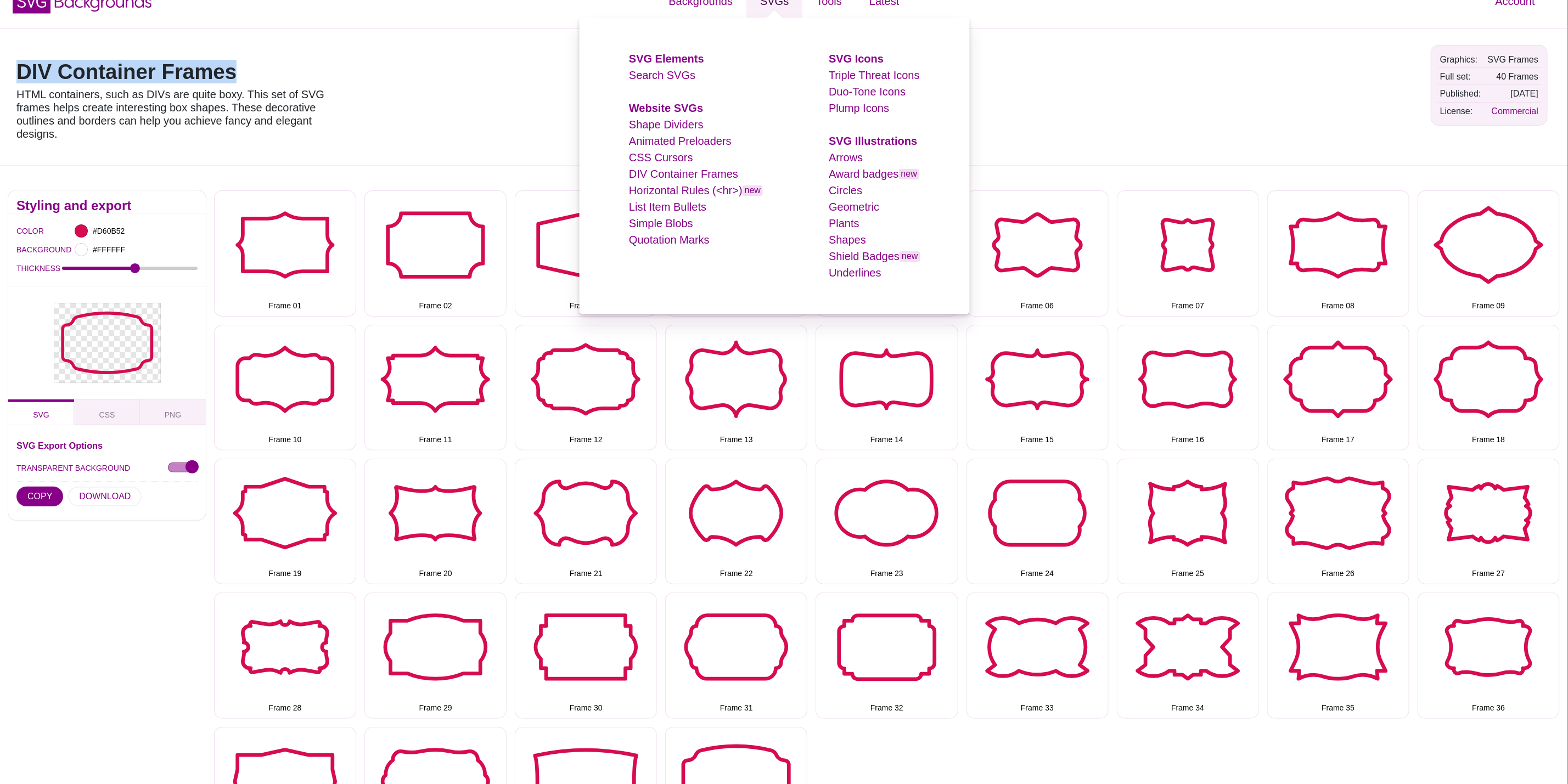
click at [768, 7] on link "SVGs" at bounding box center [774, 2] width 56 height 33
click at [675, 158] on link "CSS Cursors" at bounding box center [661, 157] width 64 height 12
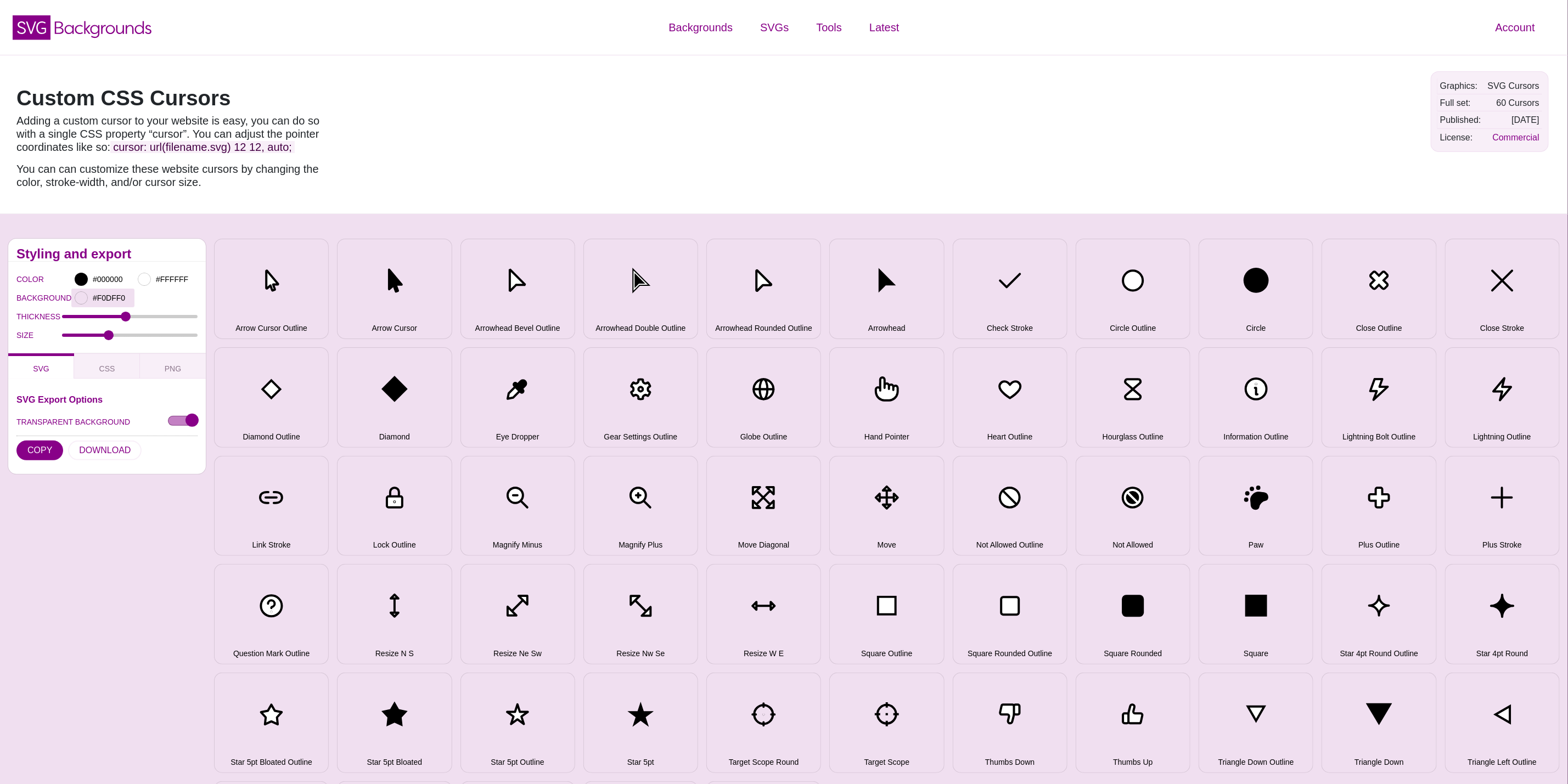
click at [73, 291] on div "#F0DFF0" at bounding box center [102, 298] width 63 height 19
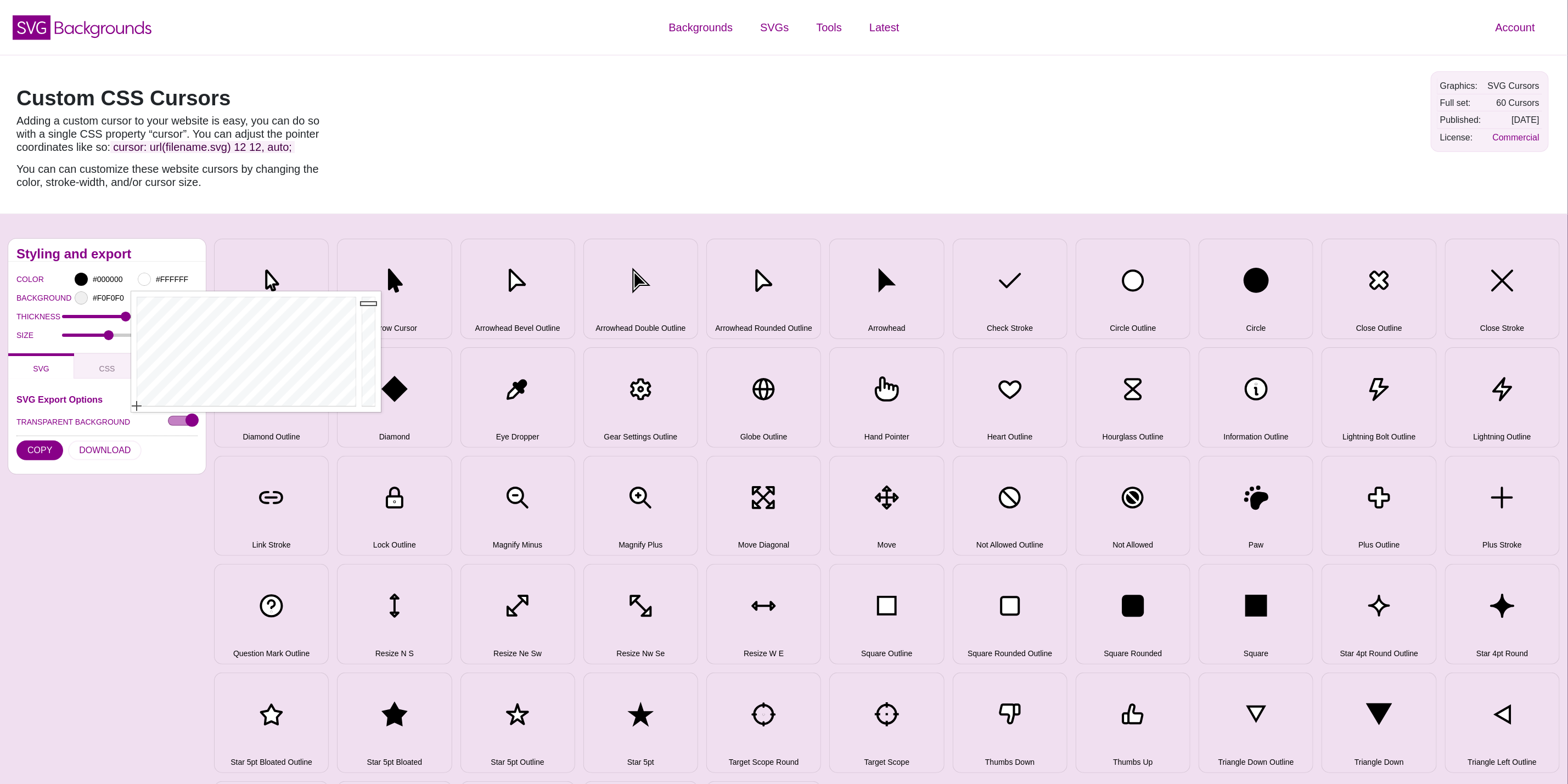
drag, startPoint x: 194, startPoint y: 349, endPoint x: 83, endPoint y: 412, distance: 127.6
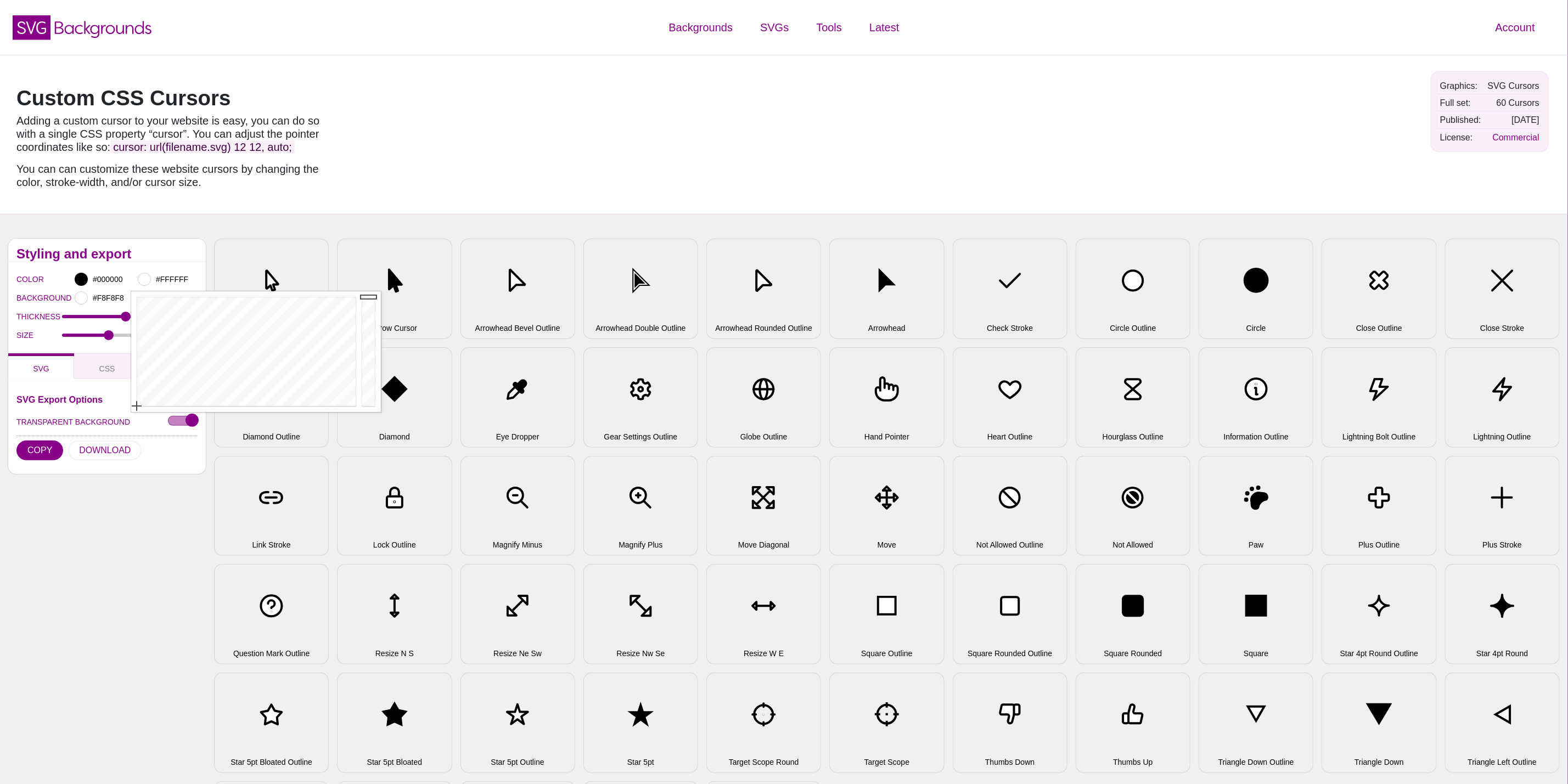
type input "#FFFFFF"
drag, startPoint x: 366, startPoint y: 302, endPoint x: 362, endPoint y: 271, distance: 31.3
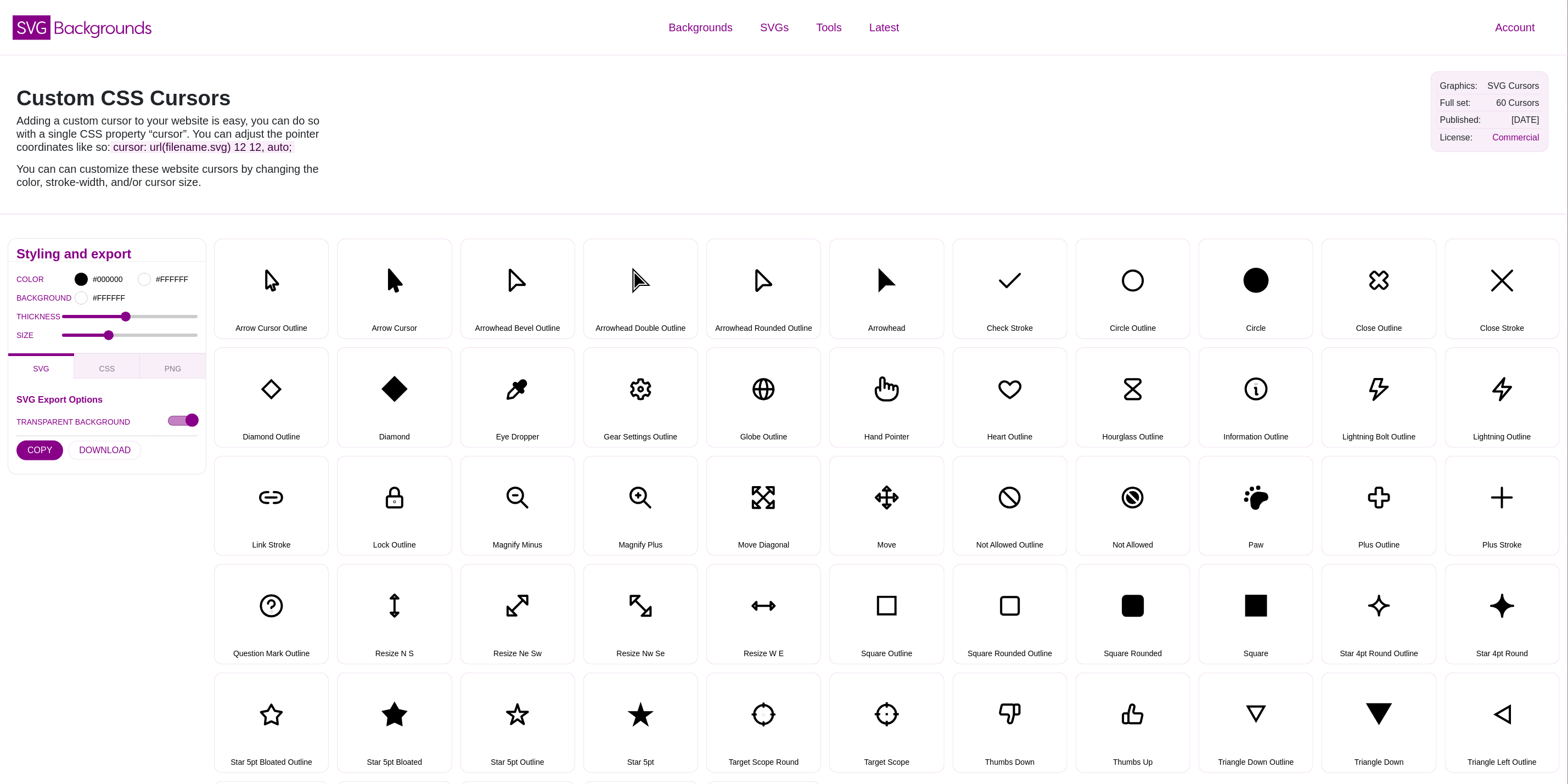
click at [116, 512] on div "Styling and export COLOR #000000 #FFFFFF BACKGROUND #FFFFFF THICKNESS 2 SIZE 48…" at bounding box center [107, 556] width 214 height 651
click at [277, 267] on button "Arrow Cursor Outline" at bounding box center [271, 289] width 115 height 101
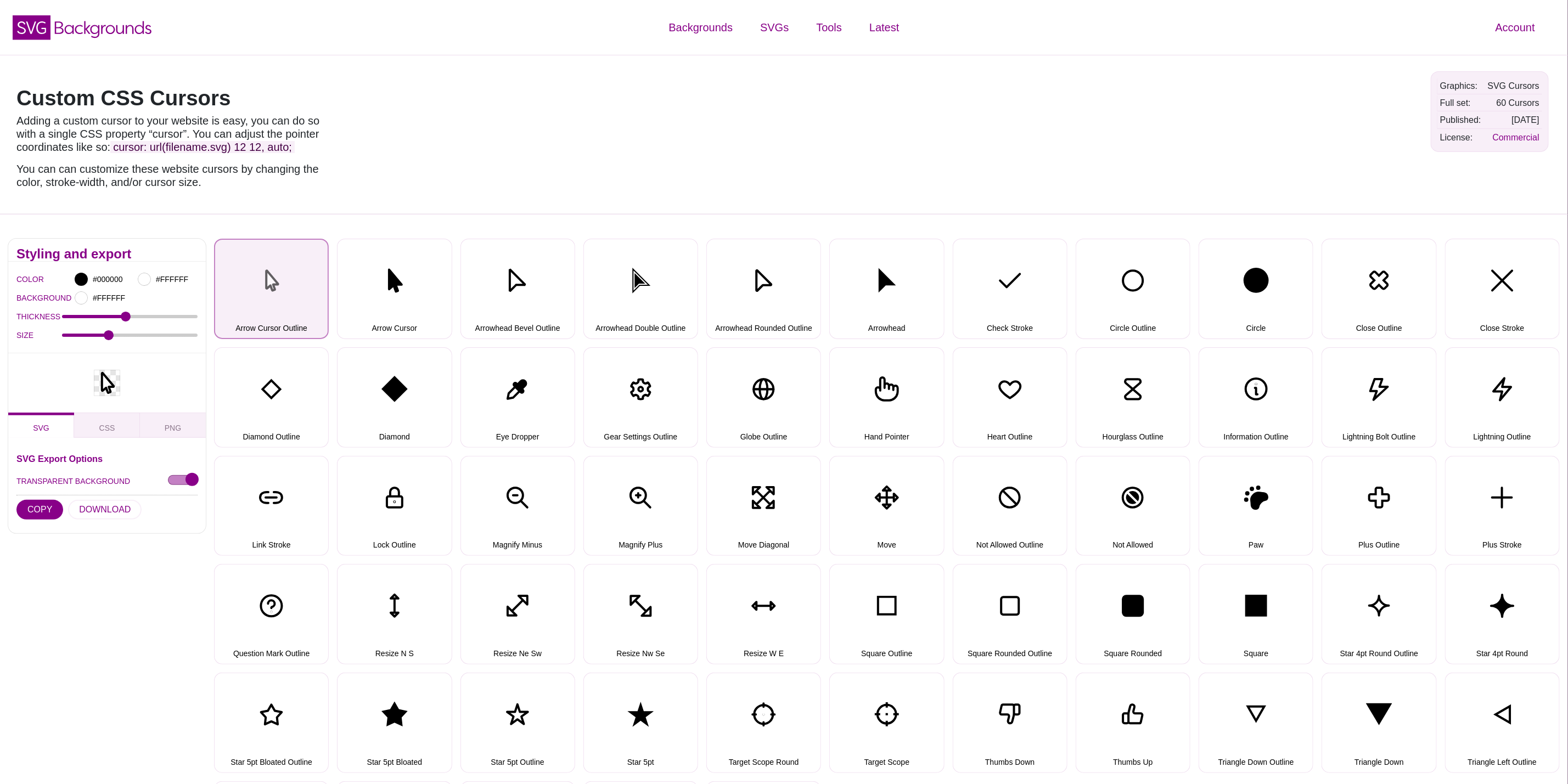
click at [278, 267] on button "Arrow Cursor Outline" at bounding box center [271, 289] width 115 height 101
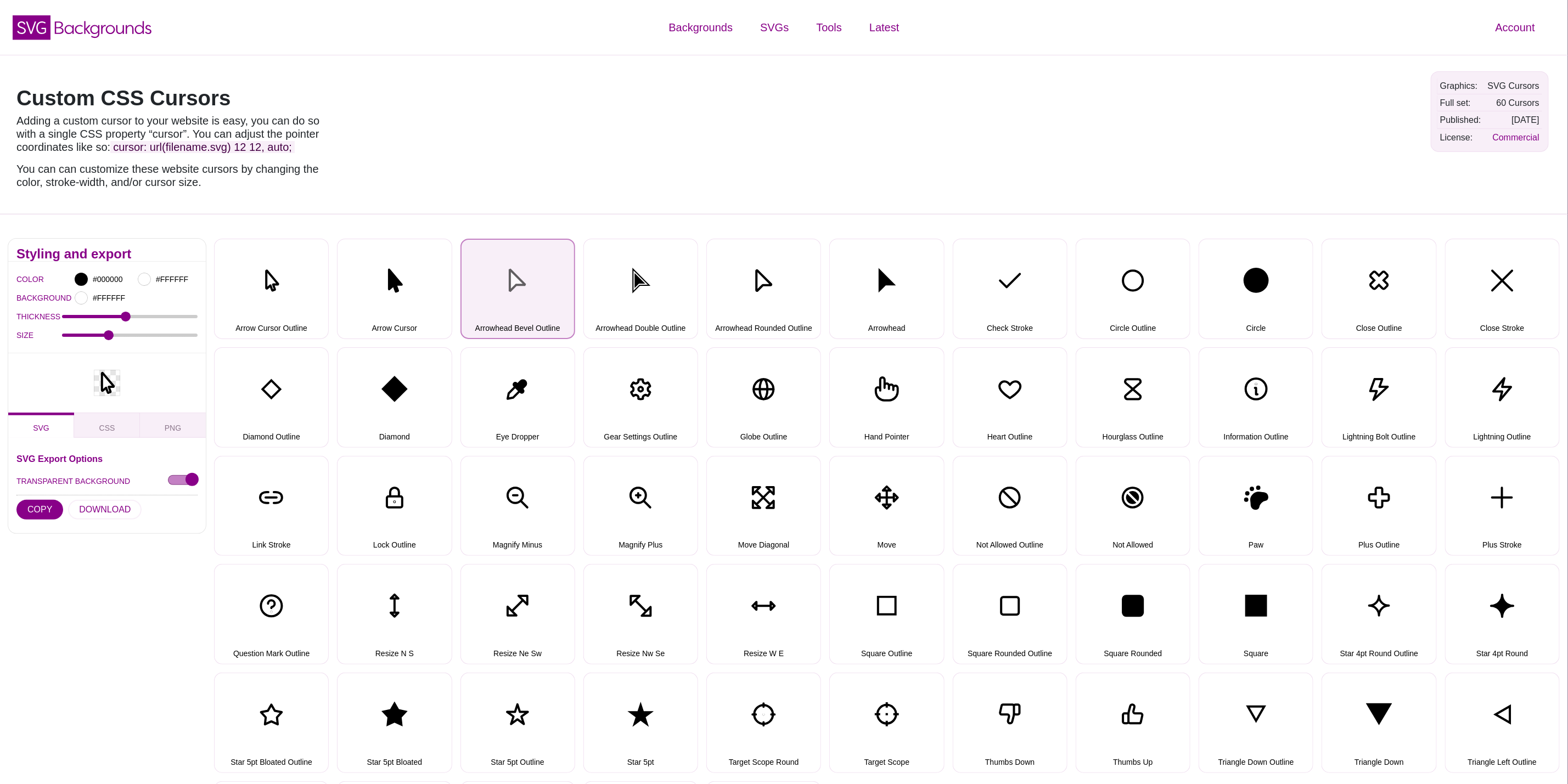
click at [514, 315] on button "Arrowhead Bevel Outline" at bounding box center [518, 289] width 115 height 101
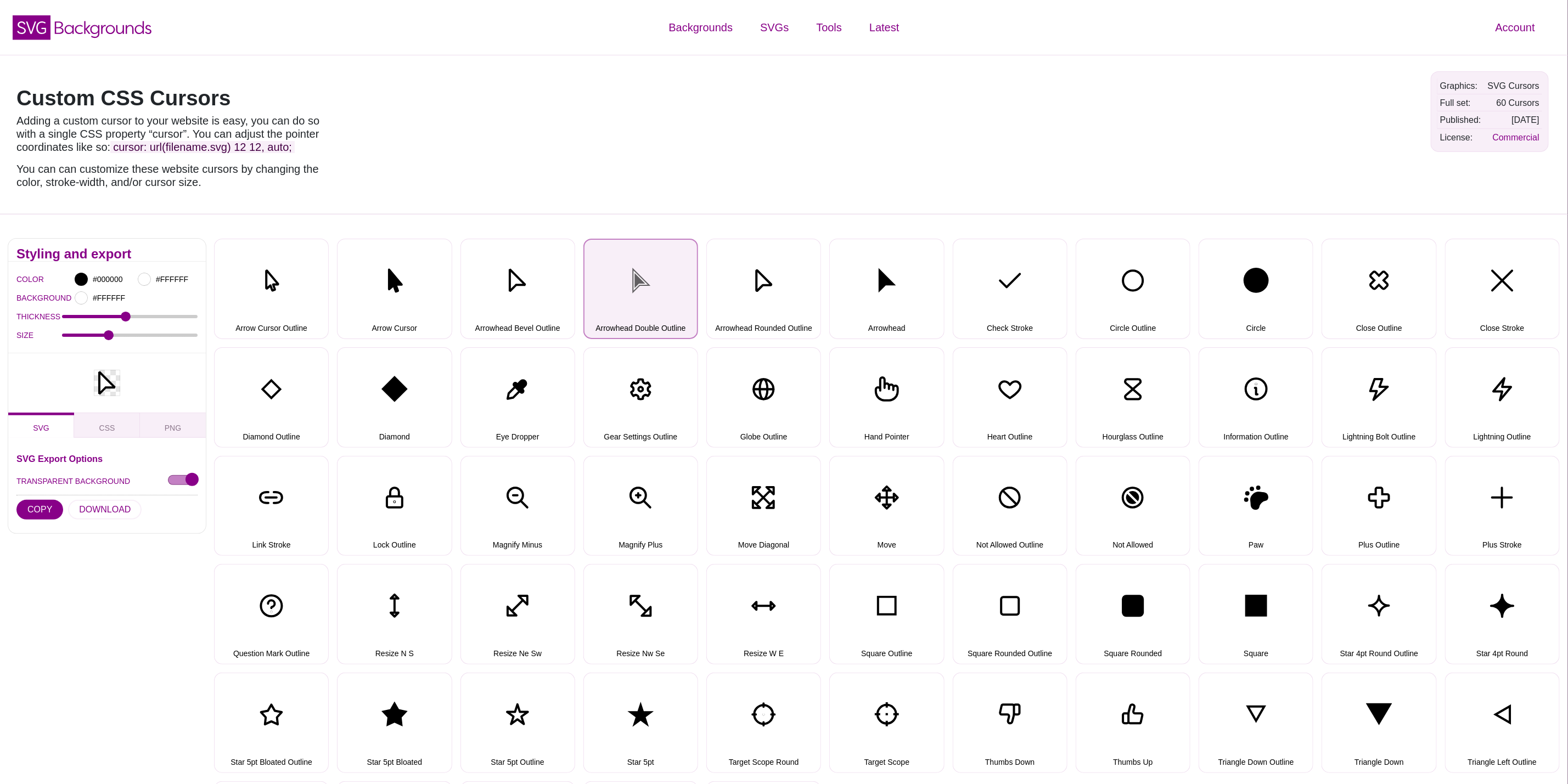
click at [655, 281] on button "Arrowhead Double Outline" at bounding box center [641, 289] width 115 height 101
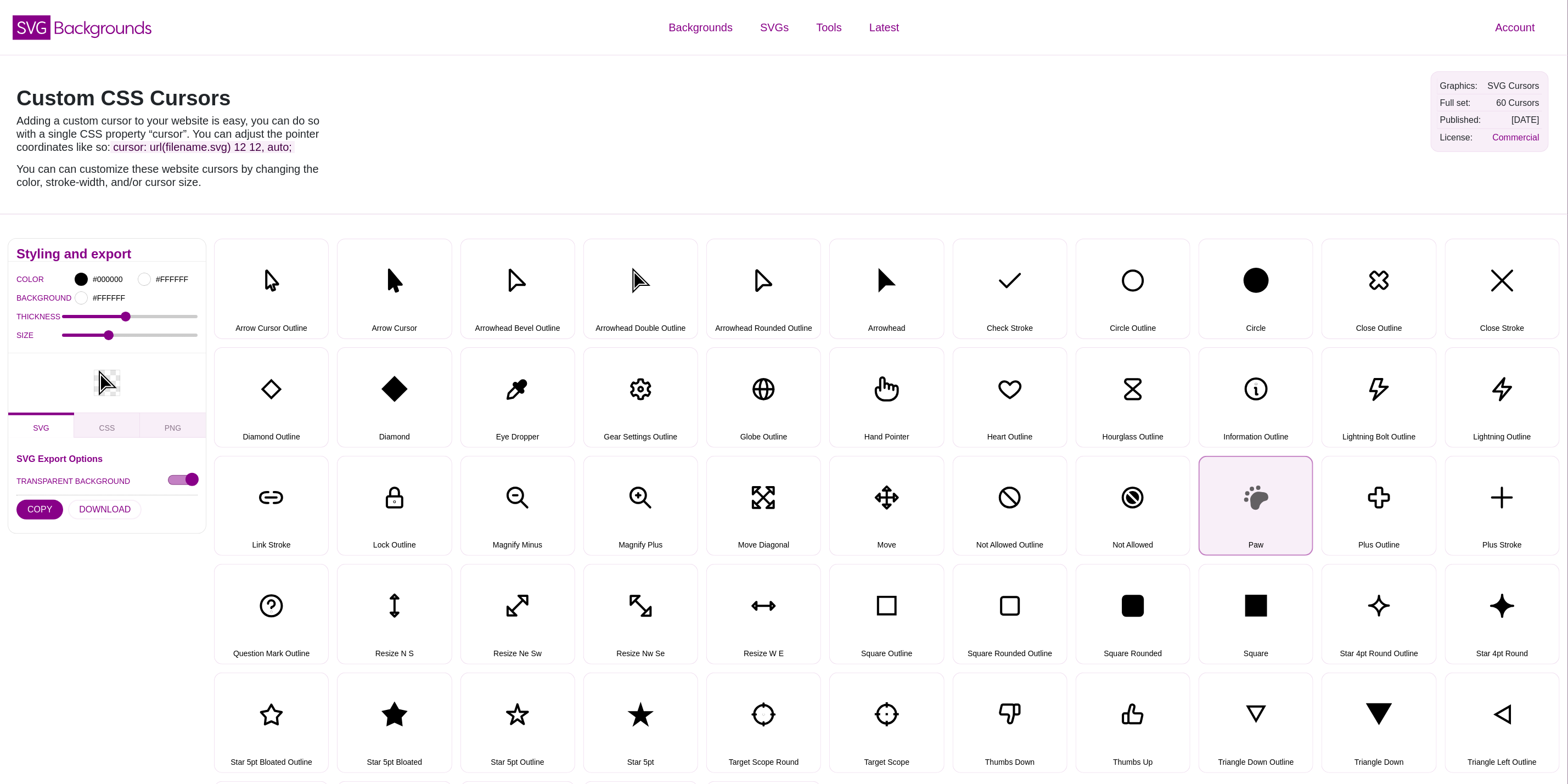
click at [1296, 492] on button "Paw" at bounding box center [1257, 506] width 115 height 101
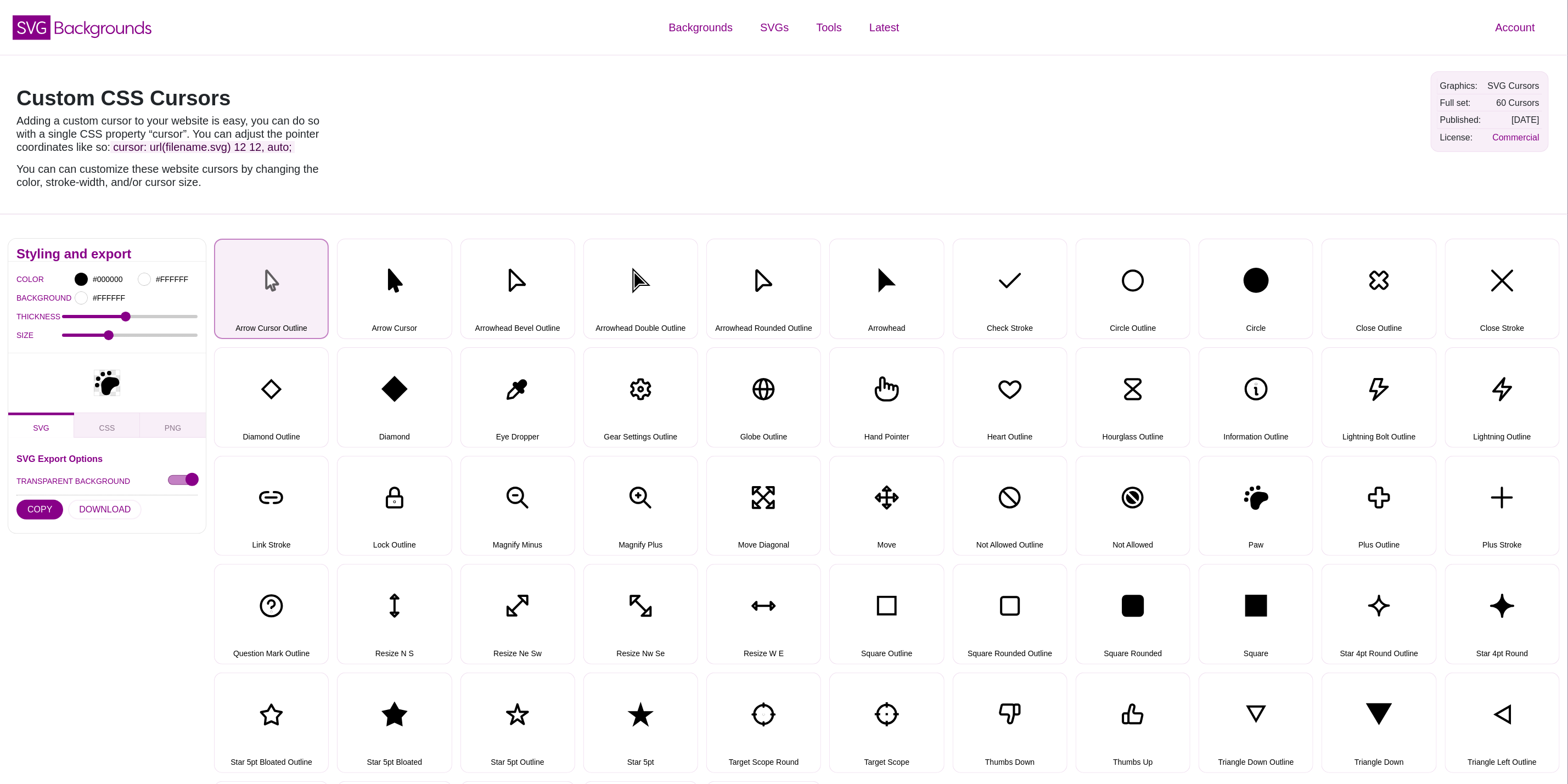
click at [261, 282] on button "Arrow Cursor Outline" at bounding box center [271, 289] width 115 height 101
click at [79, 278] on div at bounding box center [81, 279] width 13 height 13
click at [101, 275] on input "#000000" at bounding box center [111, 279] width 41 height 14
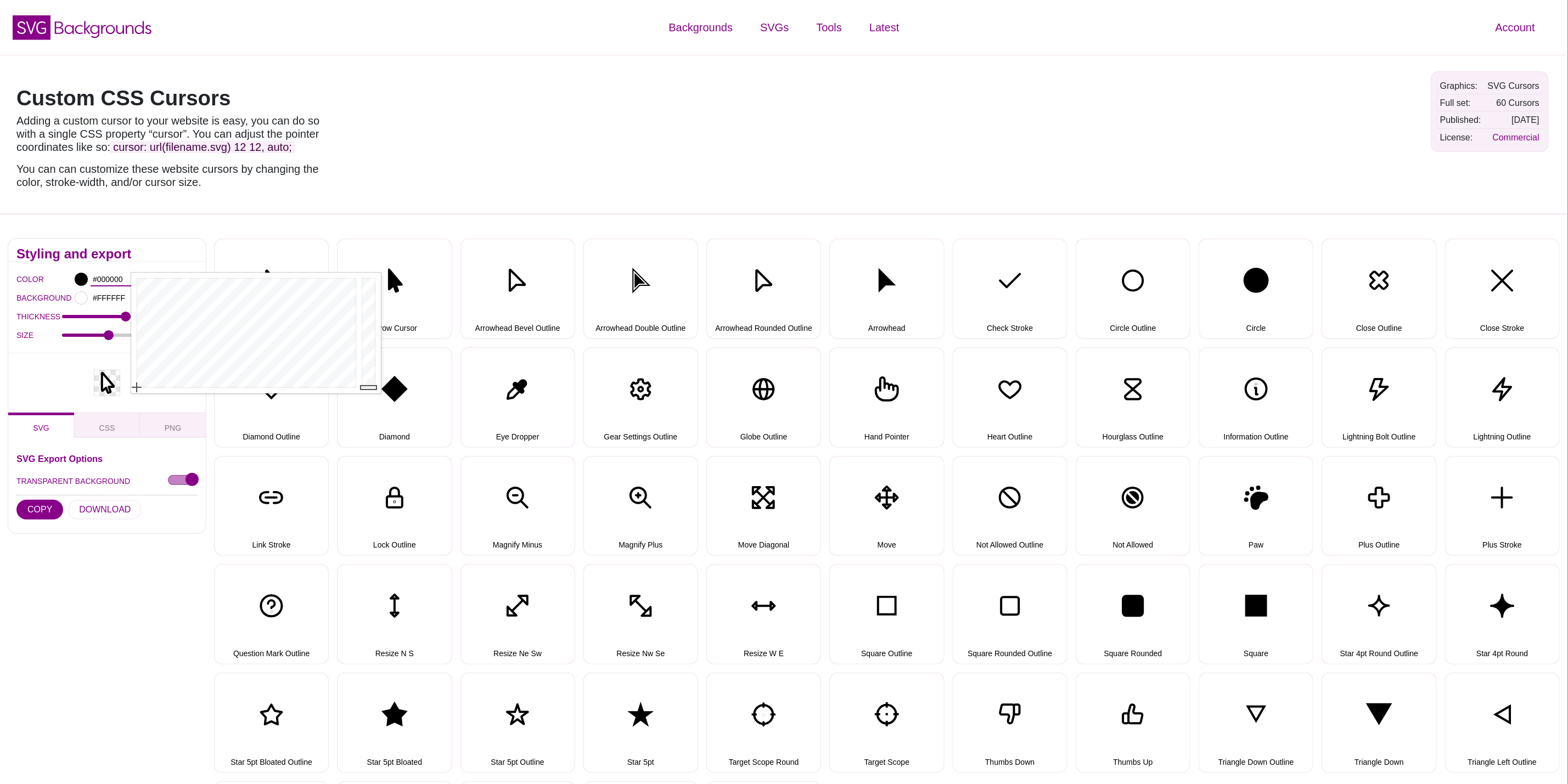
drag, startPoint x: 93, startPoint y: 277, endPoint x: 180, endPoint y: 280, distance: 87.1
paste input "d60b52"
type input "#D60B52"
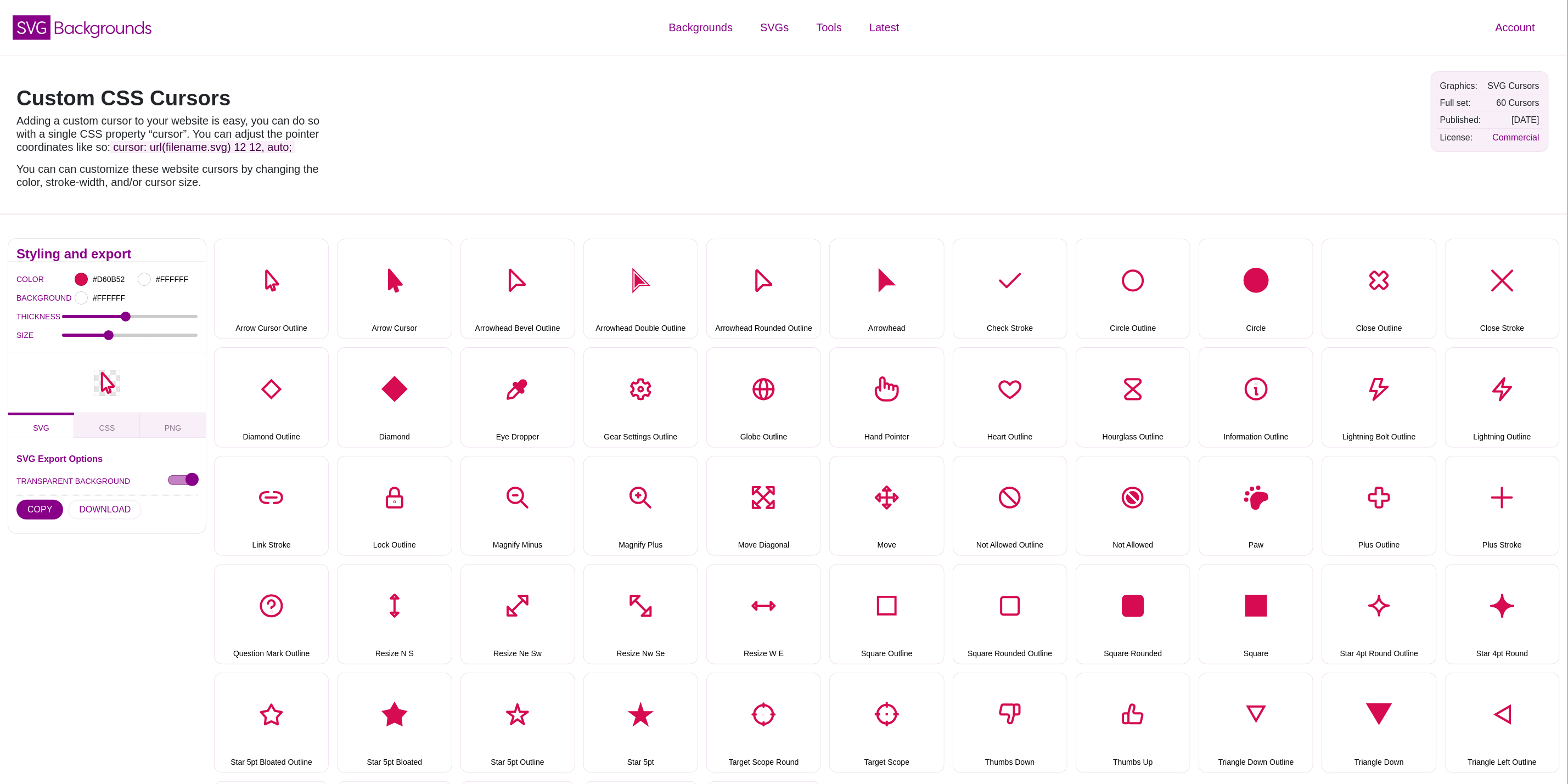
click at [229, 180] on p "You can can customize these website cursors by changing the color, stroke-width…" at bounding box center [173, 175] width 313 height 26
click at [110, 509] on button "DOWNLOAD" at bounding box center [104, 510] width 73 height 20
click at [289, 292] on button "Arrow Cursor Outline" at bounding box center [271, 289] width 115 height 101
click at [411, 296] on button "Arrow Cursor" at bounding box center [395, 289] width 115 height 101
click at [95, 506] on button "DOWNLOAD" at bounding box center [104, 510] width 73 height 20
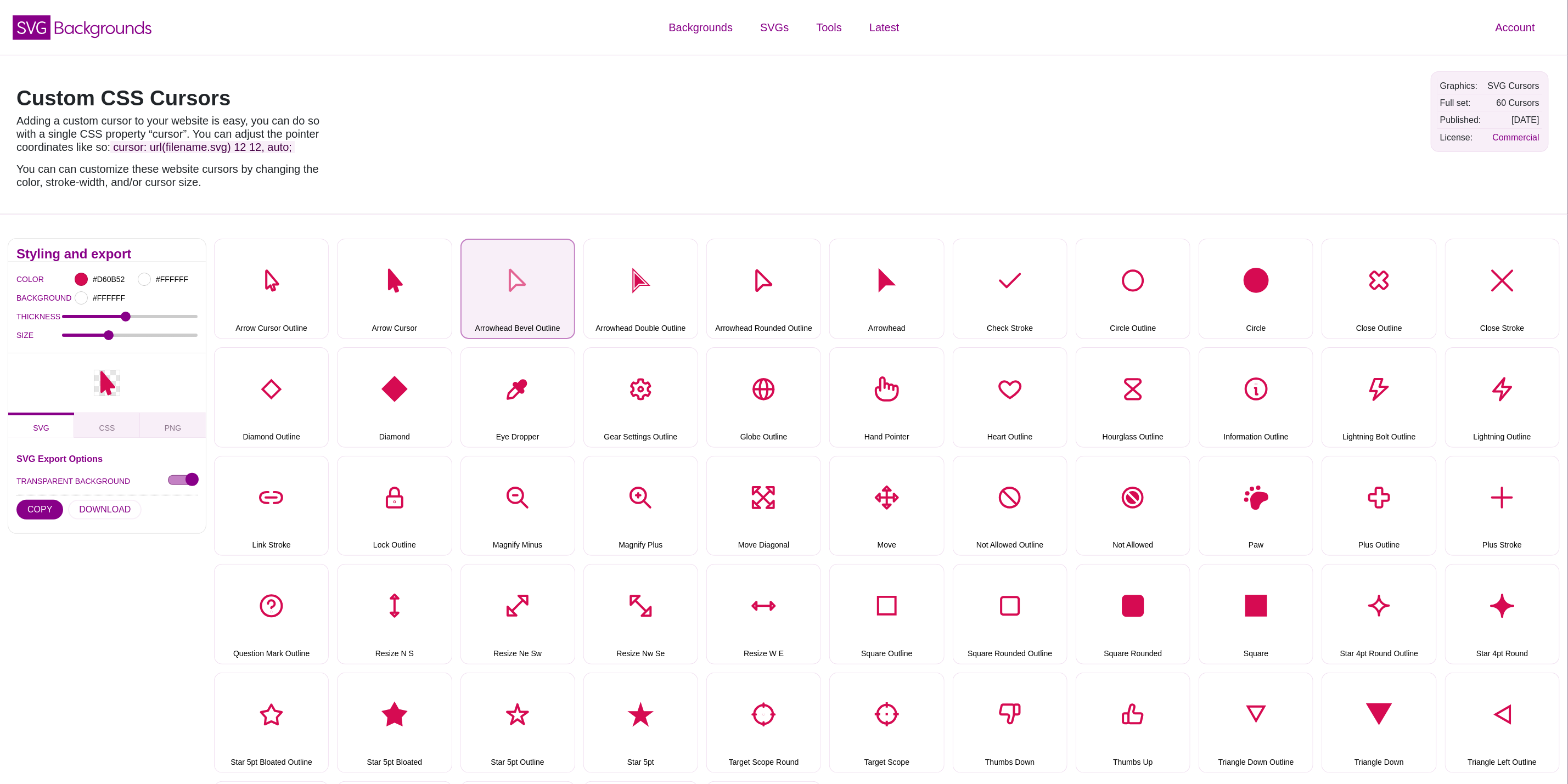
click at [536, 306] on button "Arrowhead Bevel Outline" at bounding box center [518, 289] width 115 height 101
click at [117, 510] on button "DOWNLOAD" at bounding box center [104, 510] width 73 height 20
drag, startPoint x: 641, startPoint y: 265, endPoint x: 569, endPoint y: 298, distance: 79.2
click at [641, 265] on button "Arrowhead Double Outline" at bounding box center [641, 289] width 115 height 101
click at [87, 512] on button "DOWNLOAD" at bounding box center [104, 510] width 73 height 20
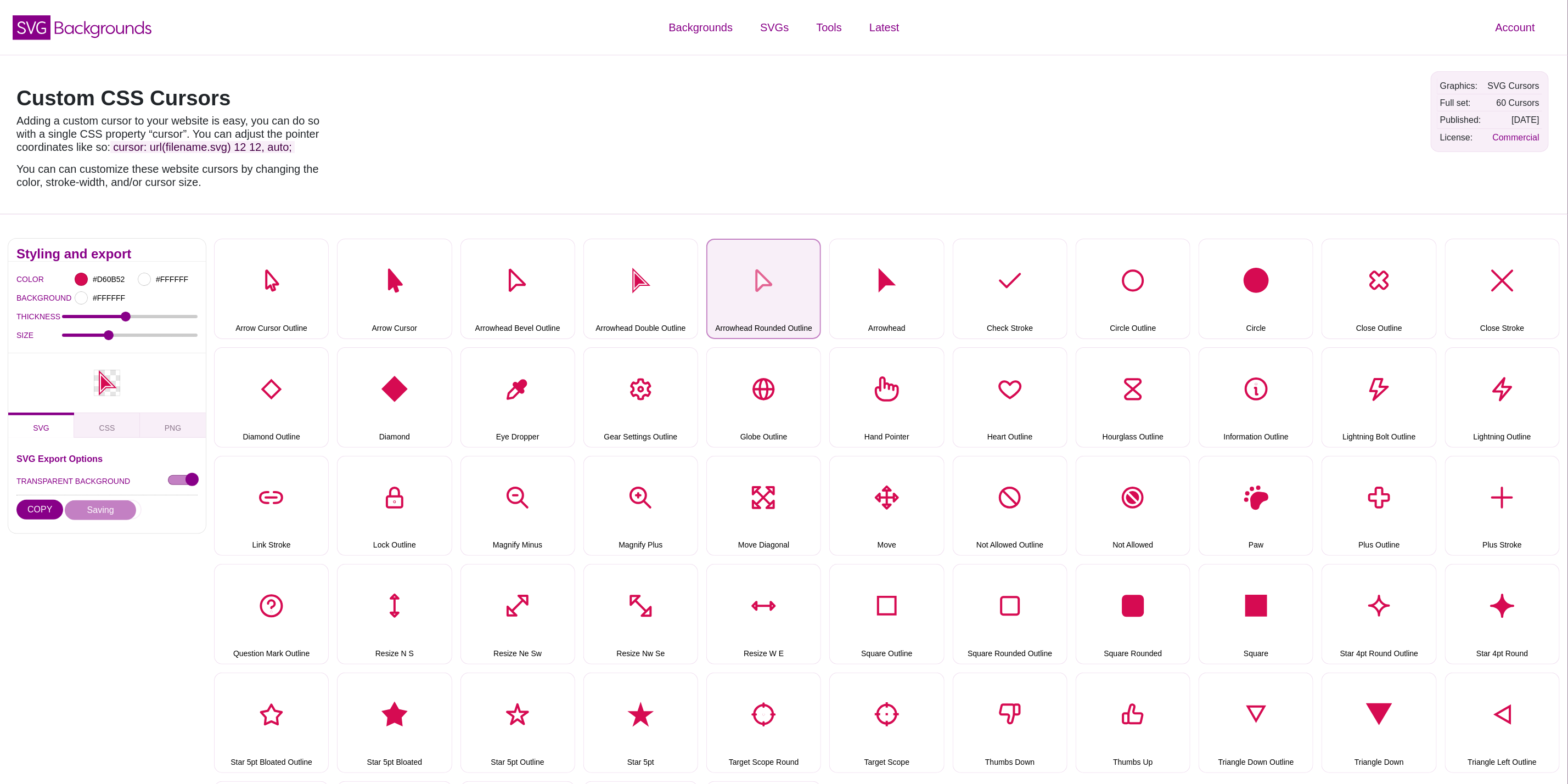
click at [790, 259] on button "Arrowhead Rounded Outline" at bounding box center [764, 289] width 115 height 101
click at [99, 507] on button "DOWNLOAD" at bounding box center [104, 510] width 73 height 20
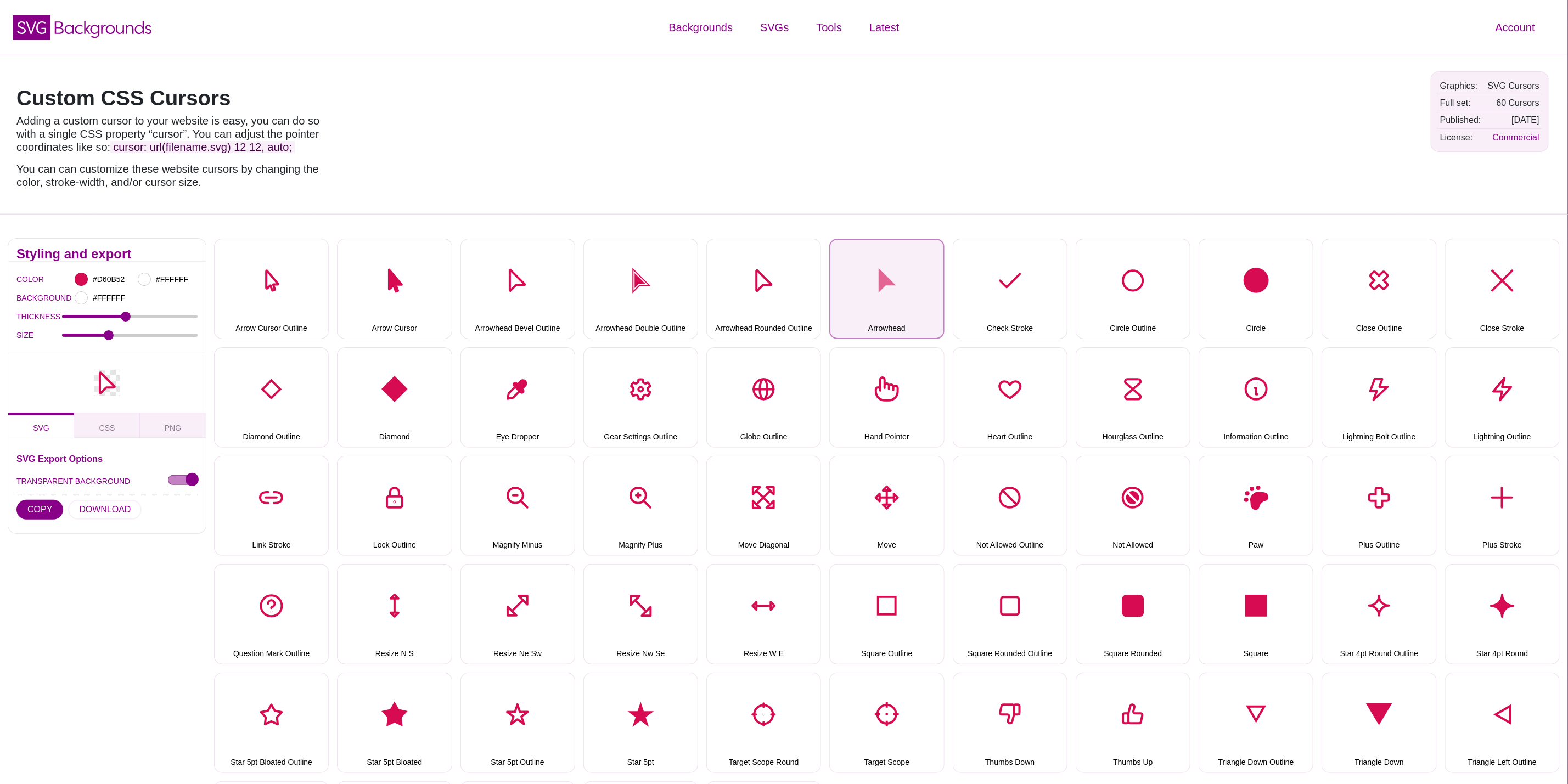
click at [885, 293] on button "Arrowhead" at bounding box center [887, 289] width 115 height 101
click at [87, 508] on button "DOWNLOAD" at bounding box center [104, 510] width 73 height 20
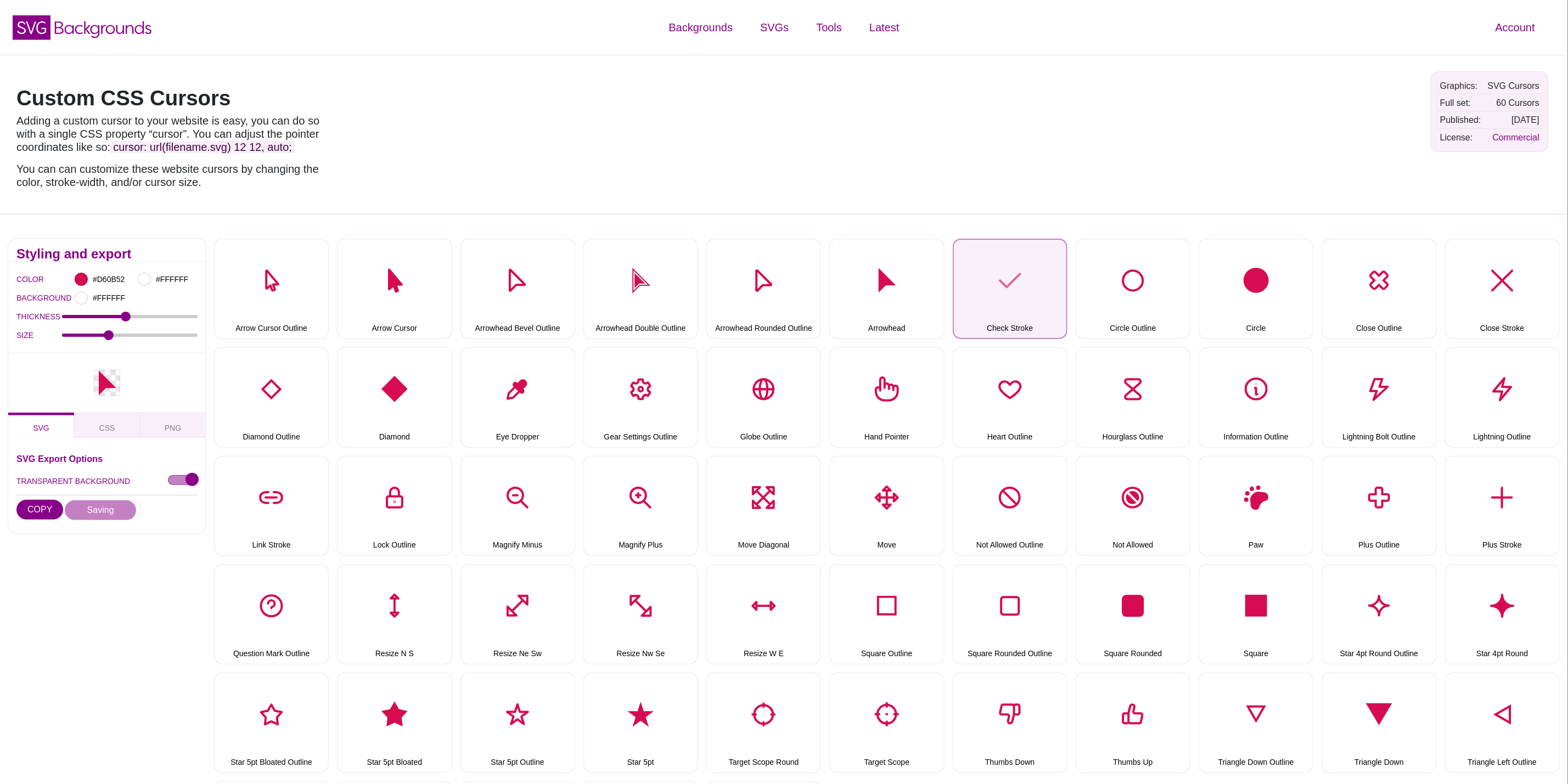
click at [1024, 279] on button "Check Stroke" at bounding box center [1010, 289] width 115 height 101
click at [99, 500] on button "DOWNLOAD" at bounding box center [104, 510] width 73 height 20
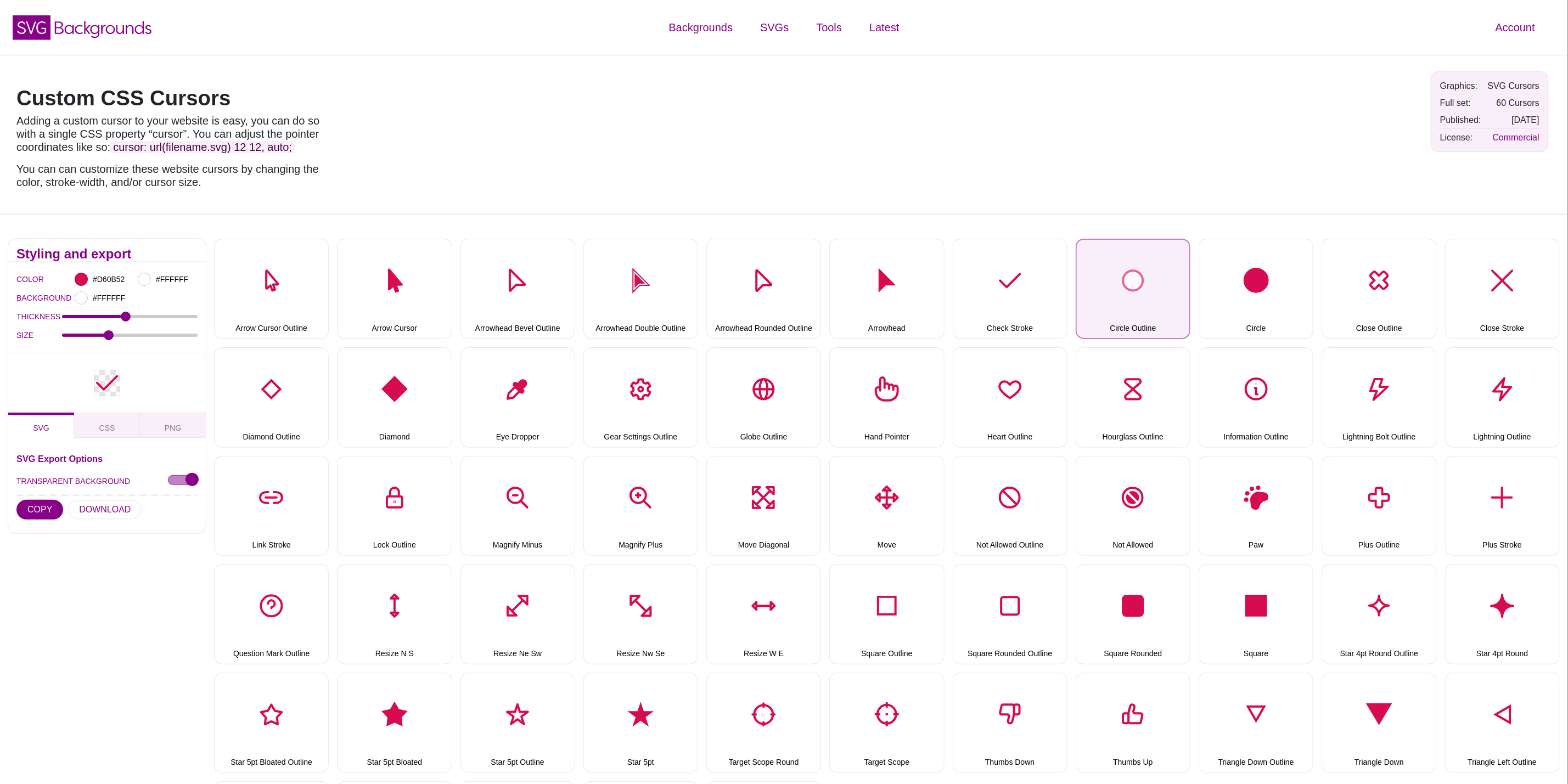
click at [1138, 271] on button "Circle Outline" at bounding box center [1133, 289] width 115 height 101
click at [99, 510] on button "DOWNLOAD" at bounding box center [104, 510] width 73 height 20
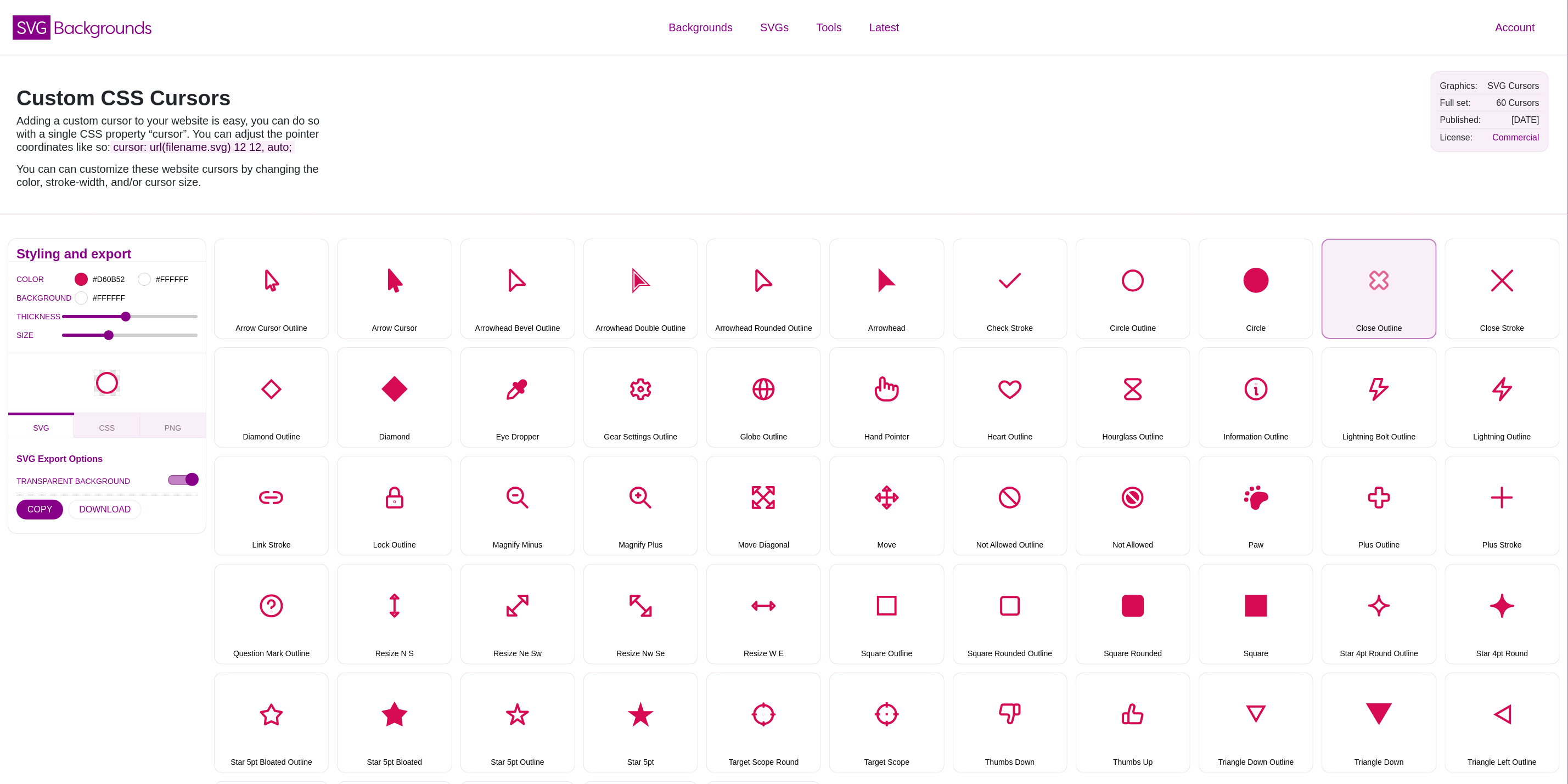
click at [1405, 259] on button "Close Outline" at bounding box center [1379, 289] width 115 height 101
click at [91, 513] on button "DOWNLOAD" at bounding box center [104, 510] width 73 height 20
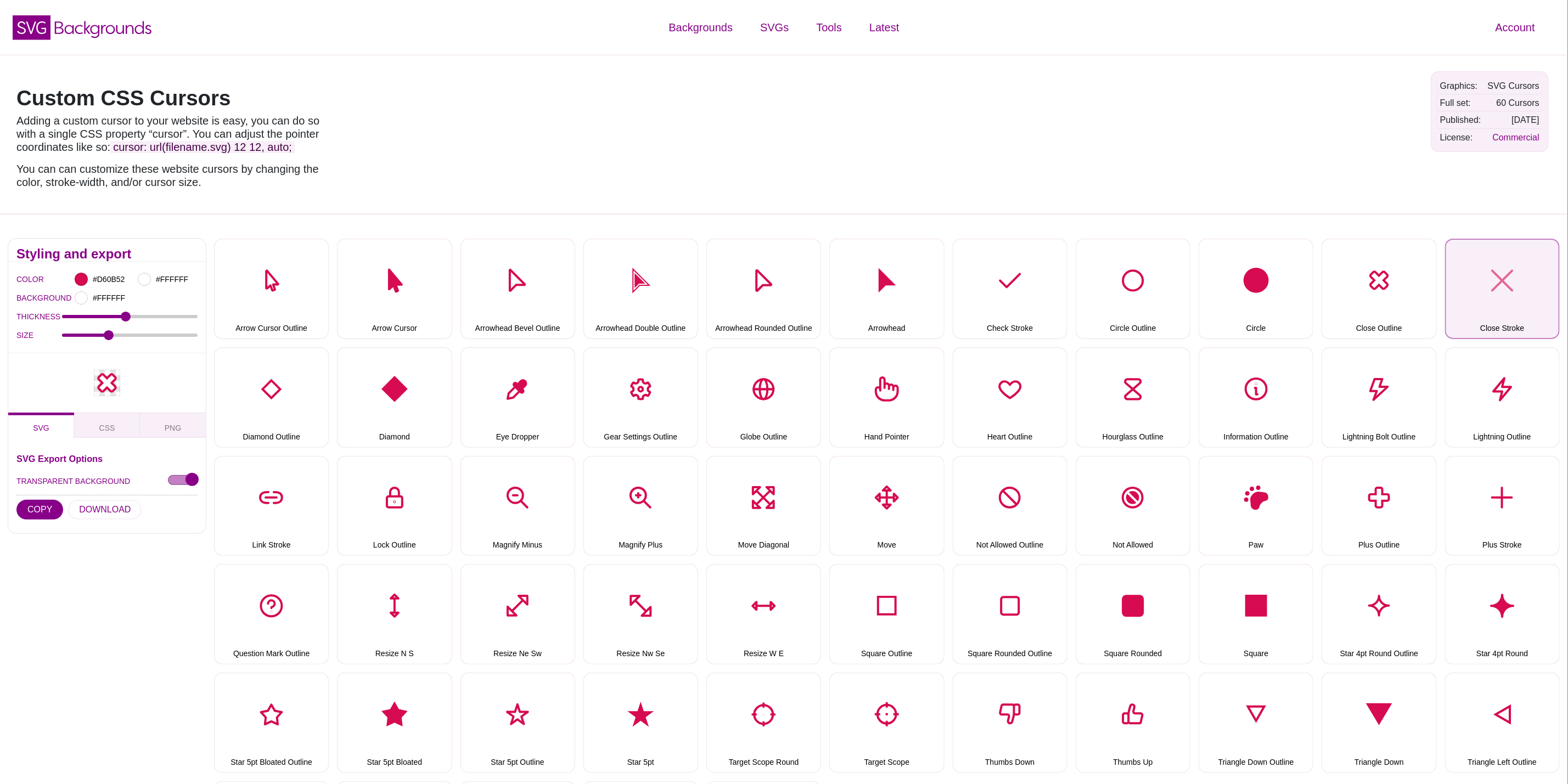
click at [1527, 288] on button "Close Stroke" at bounding box center [1502, 289] width 115 height 101
click at [92, 510] on button "DOWNLOAD" at bounding box center [104, 510] width 73 height 20
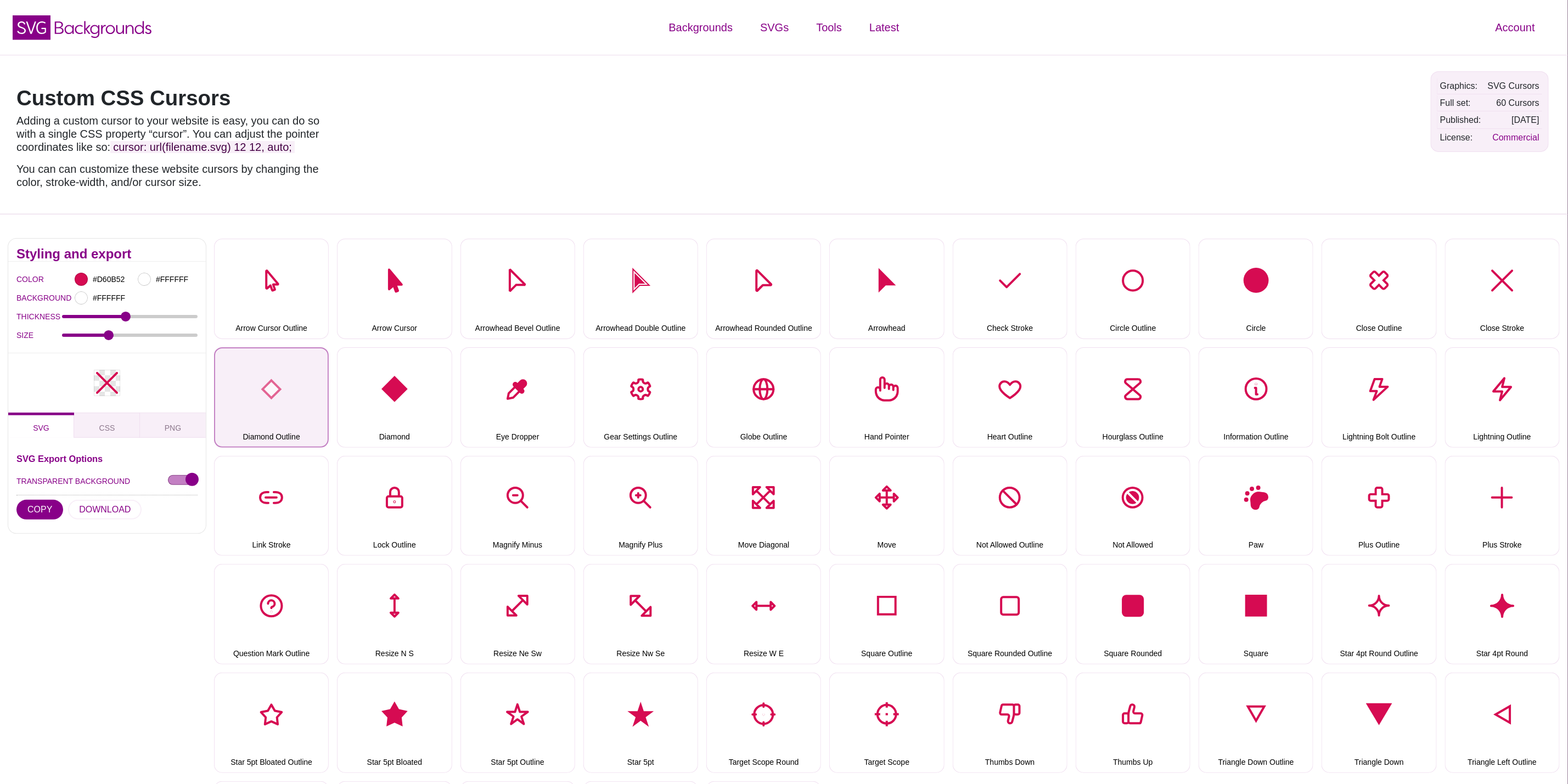
click at [261, 410] on button "Diamond Outline" at bounding box center [271, 398] width 115 height 101
click at [121, 503] on button "DOWNLOAD" at bounding box center [104, 510] width 73 height 20
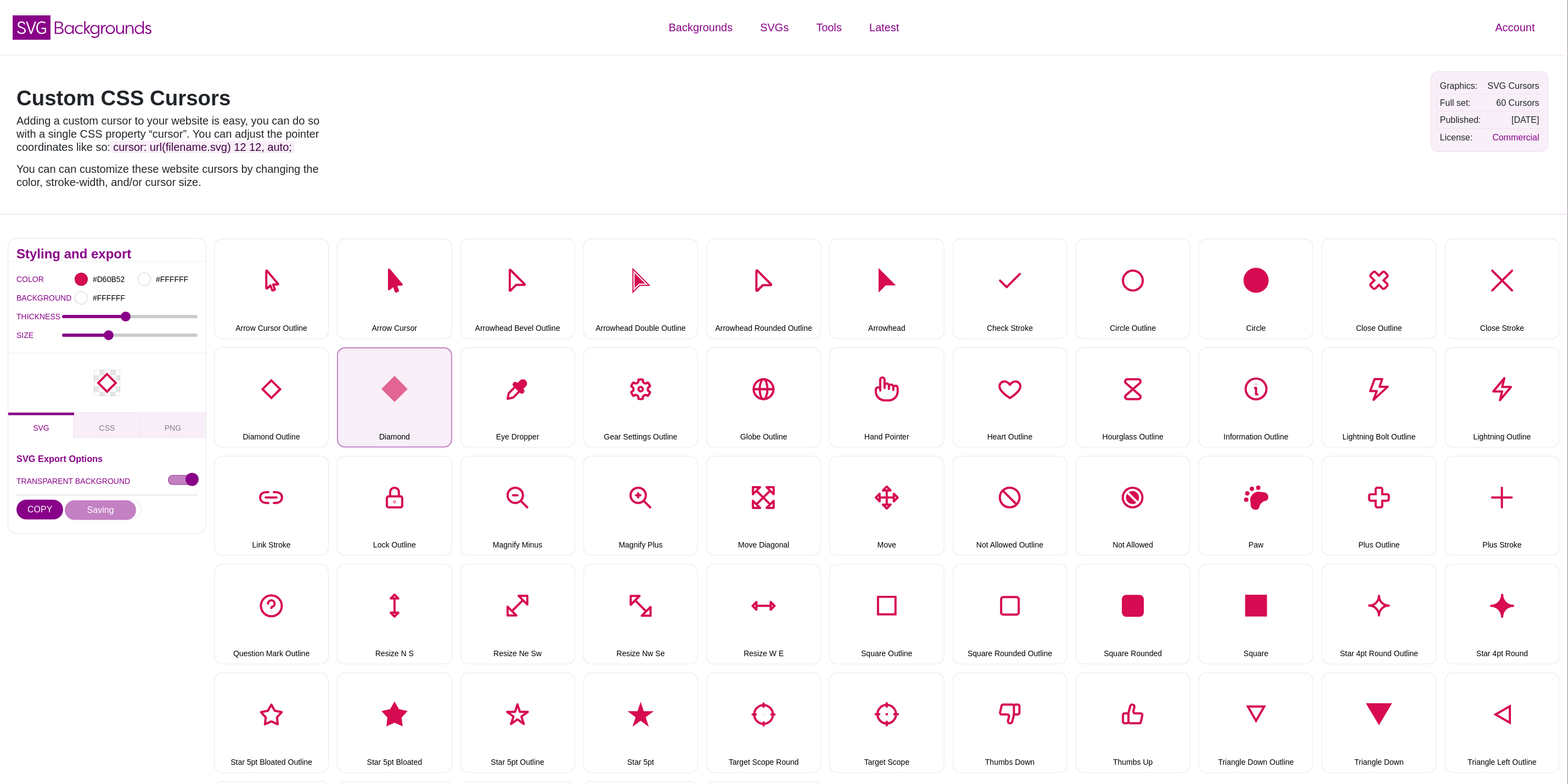
click at [415, 389] on button "Diamond" at bounding box center [395, 398] width 115 height 101
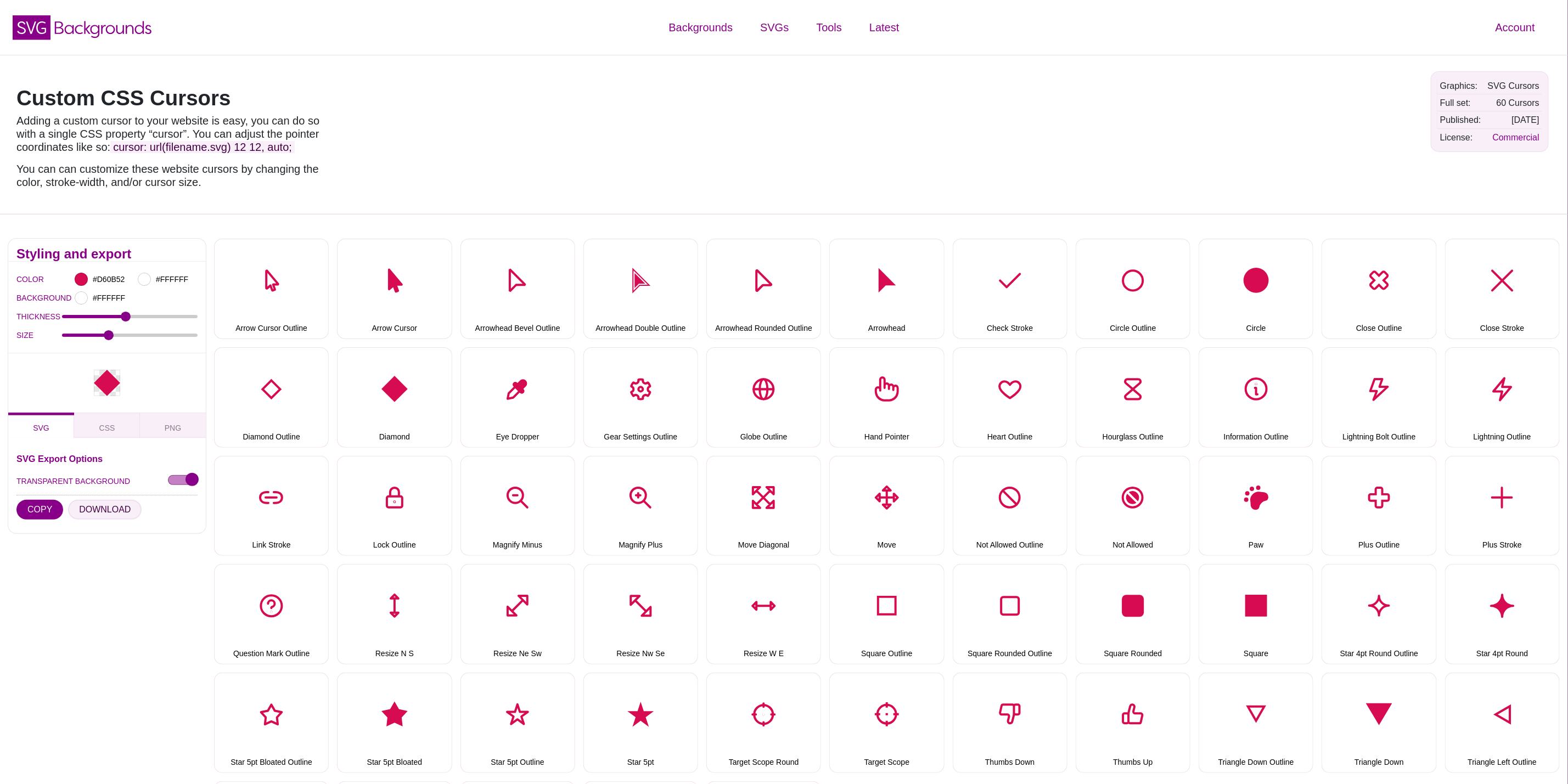
click at [109, 500] on button "DOWNLOAD" at bounding box center [104, 510] width 73 height 20
click at [524, 382] on button "Eye Dropper" at bounding box center [518, 398] width 115 height 101
click at [101, 508] on button "DOWNLOAD" at bounding box center [104, 510] width 73 height 20
click at [658, 395] on button "Gear Settings Outline" at bounding box center [641, 398] width 115 height 101
click at [111, 513] on button "DOWNLOAD" at bounding box center [104, 510] width 73 height 20
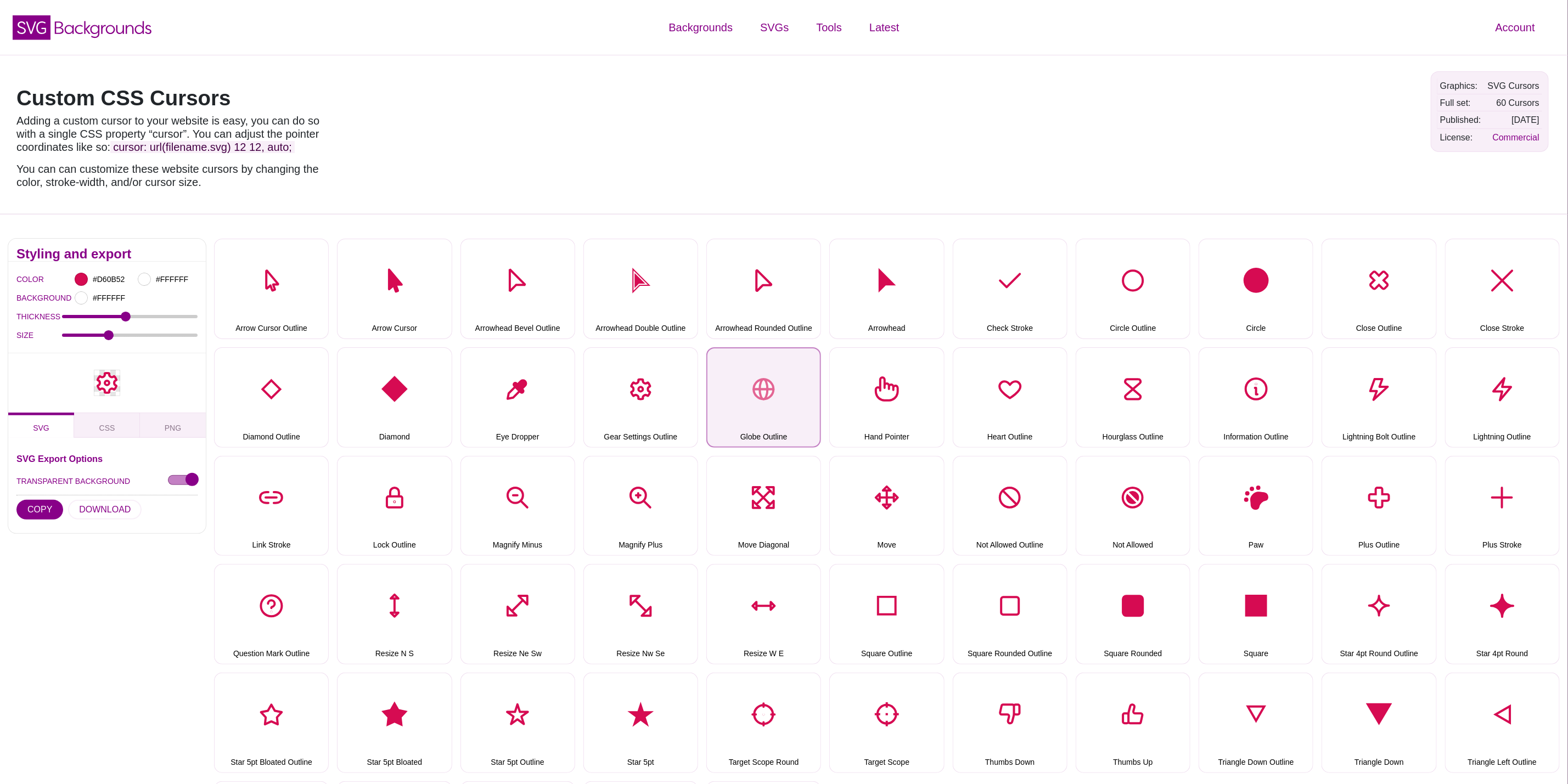
click at [764, 376] on button "Globe Outline" at bounding box center [764, 398] width 115 height 101
click at [129, 504] on button "DOWNLOAD" at bounding box center [104, 510] width 73 height 20
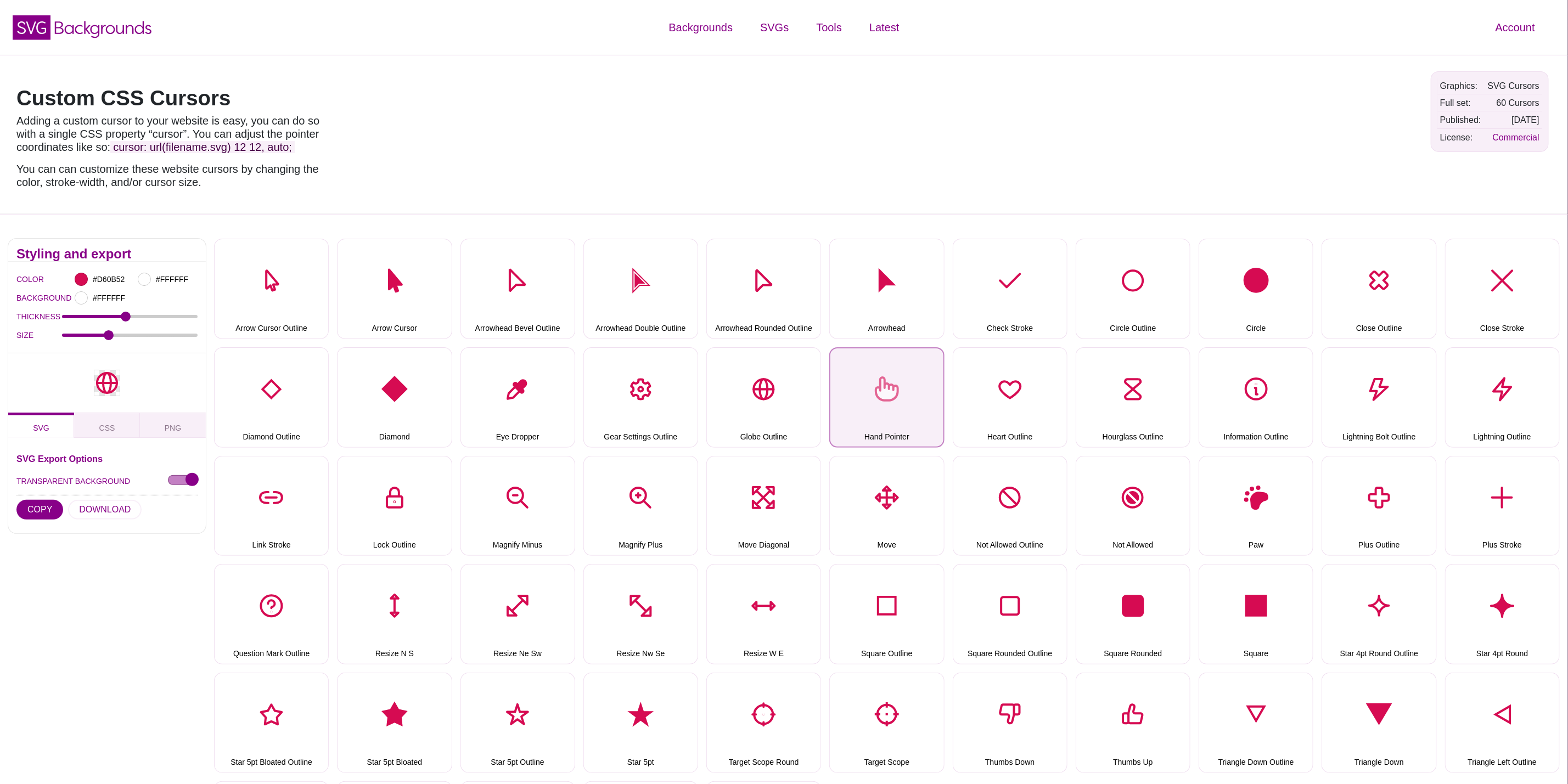
click at [868, 376] on button "Hand Pointer" at bounding box center [887, 398] width 115 height 101
click at [99, 501] on button "DOWNLOAD" at bounding box center [104, 510] width 73 height 20
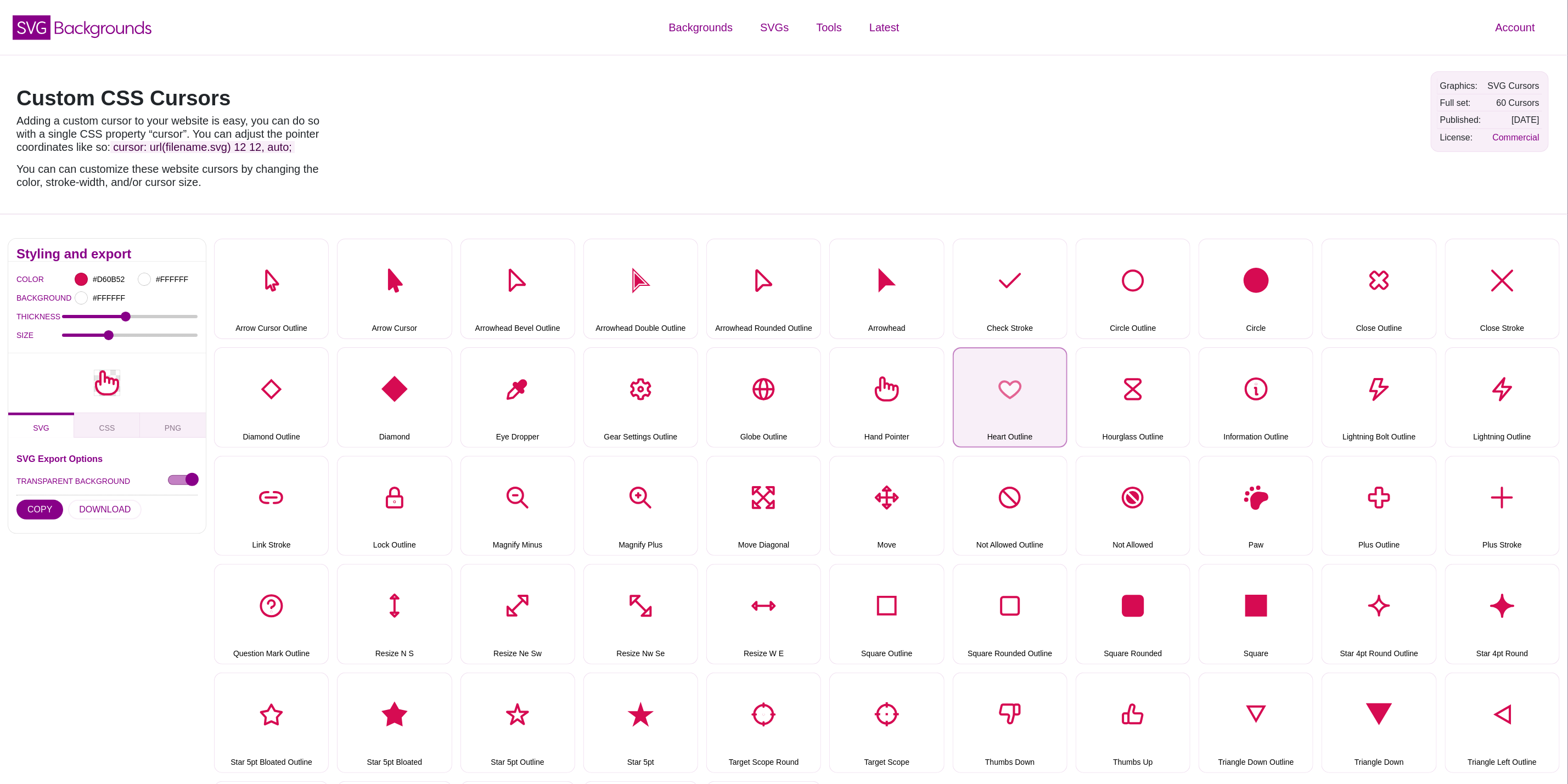
click at [1003, 405] on button "Heart Outline" at bounding box center [1010, 398] width 115 height 101
click at [112, 516] on button "DOWNLOAD" at bounding box center [104, 510] width 73 height 20
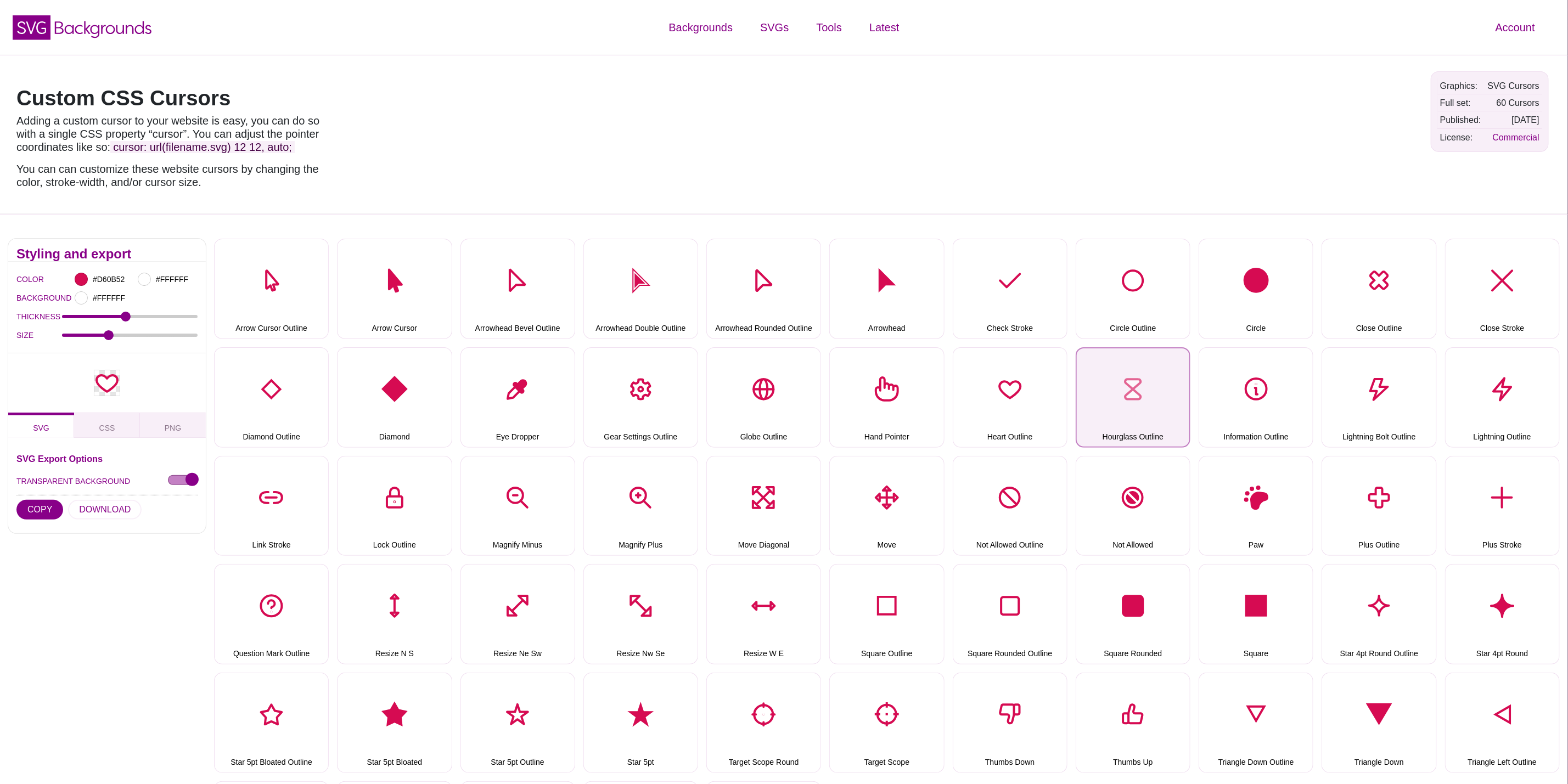
click at [1151, 389] on button "Hourglass Outline" at bounding box center [1133, 398] width 115 height 101
click at [103, 512] on button "DOWNLOAD" at bounding box center [104, 510] width 73 height 20
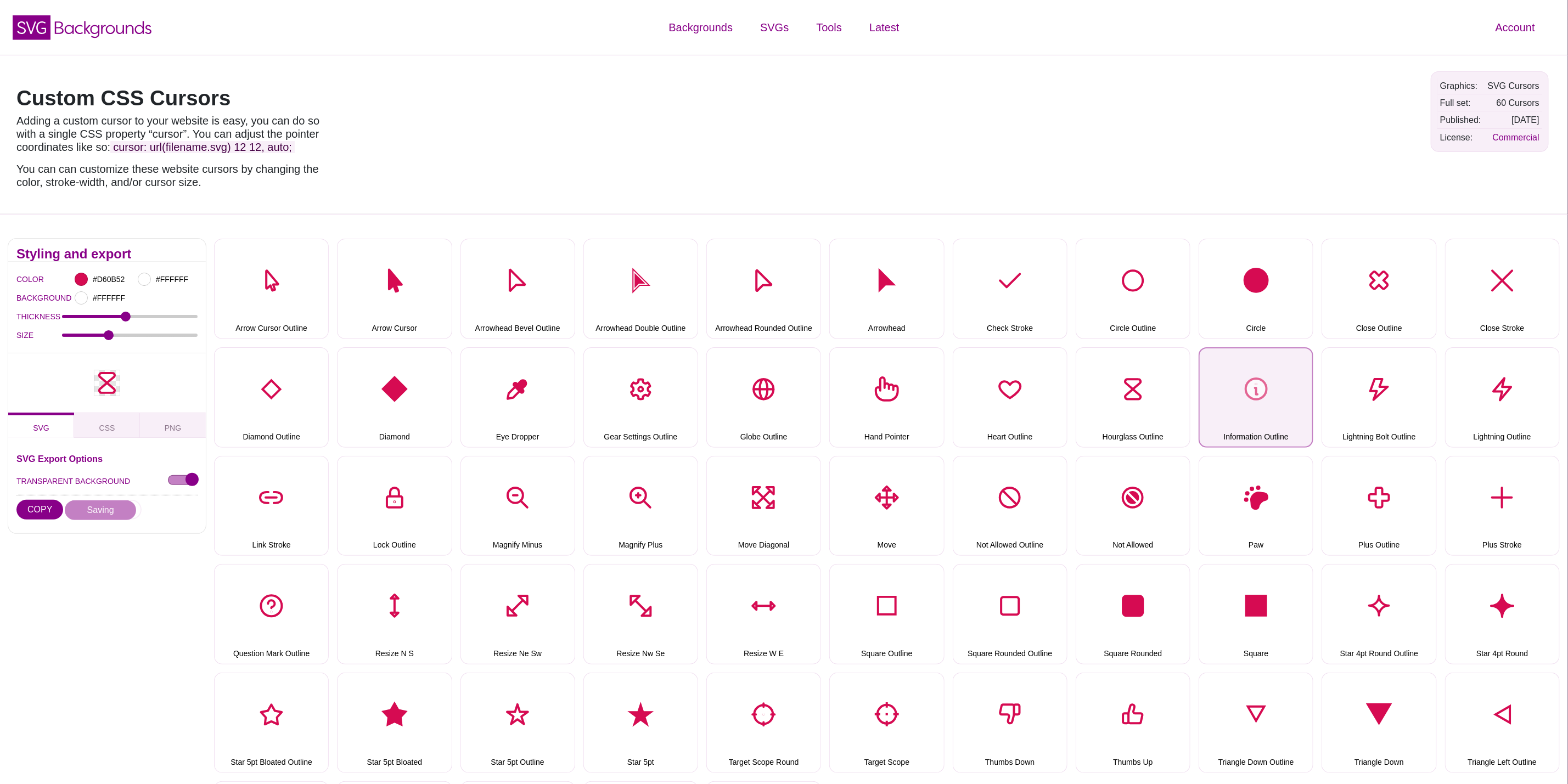
click at [1229, 389] on button "Information Outline" at bounding box center [1257, 398] width 115 height 101
click at [112, 512] on button "DOWNLOAD" at bounding box center [104, 510] width 73 height 20
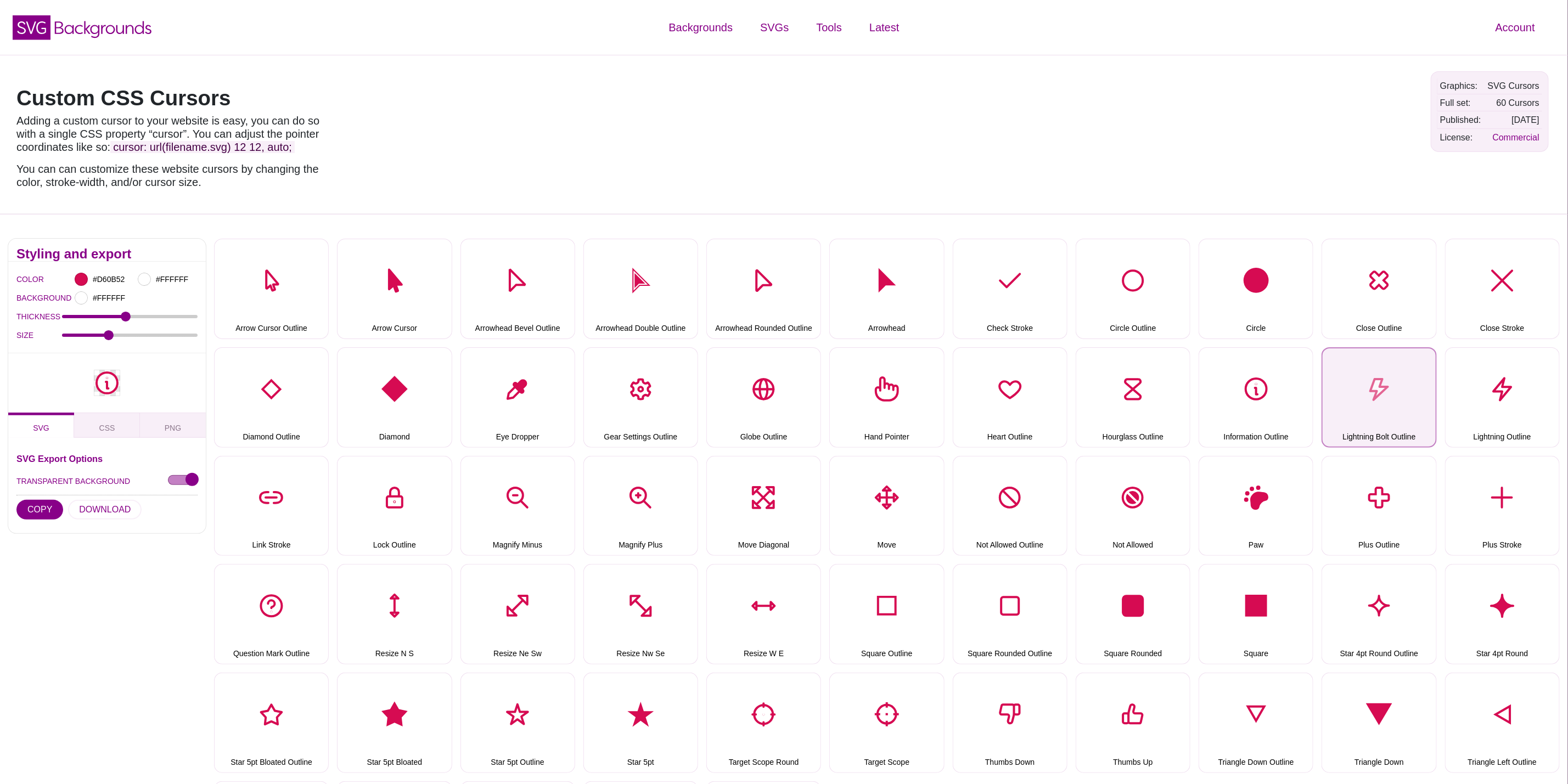
click at [1344, 380] on button "Lightning Bolt Outline" at bounding box center [1379, 398] width 115 height 101
click at [119, 506] on button "DOWNLOAD" at bounding box center [104, 510] width 73 height 20
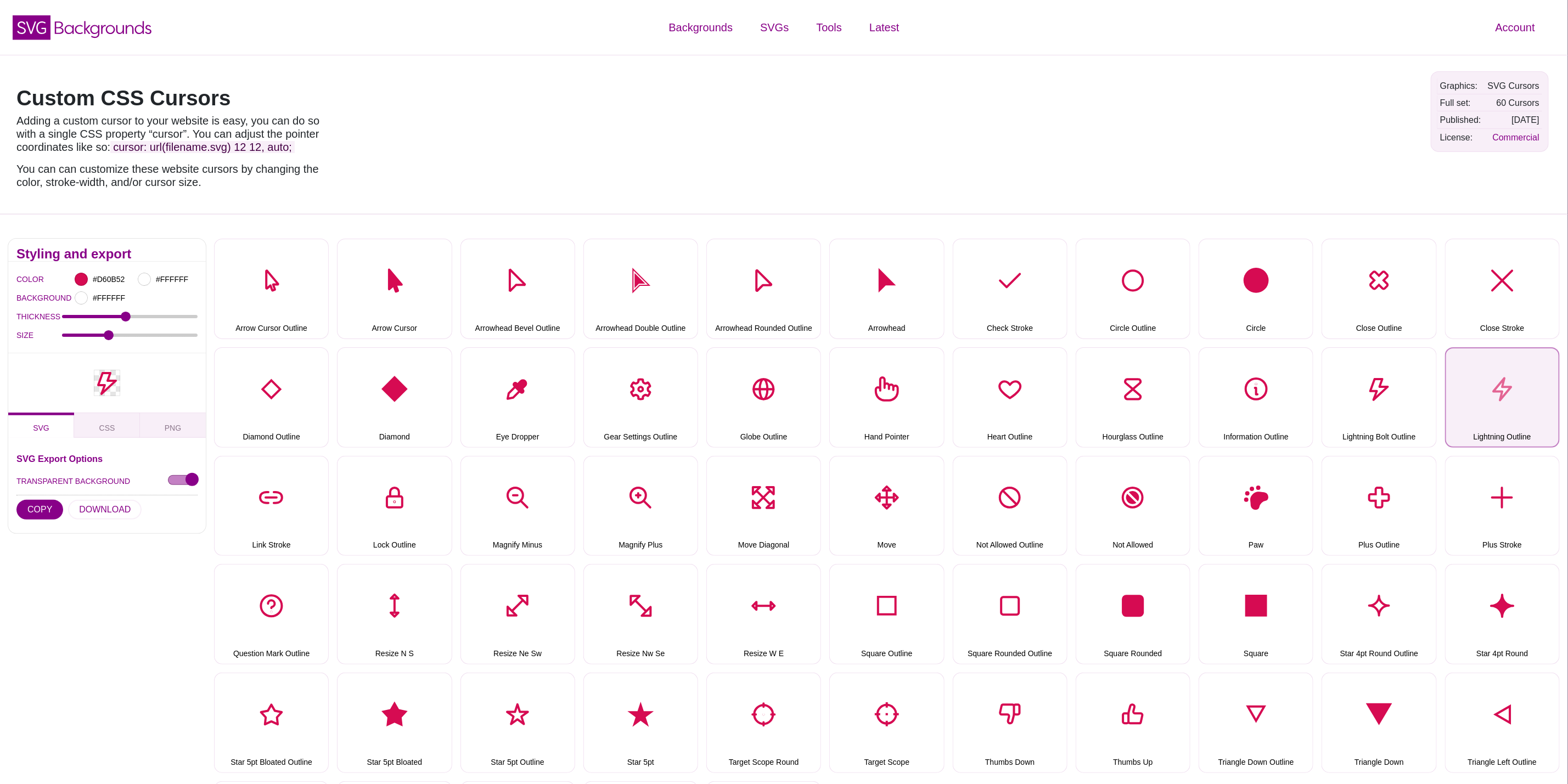
click at [1477, 383] on button "Lightning Outline" at bounding box center [1502, 398] width 115 height 101
click at [117, 509] on button "DOWNLOAD" at bounding box center [104, 510] width 73 height 20
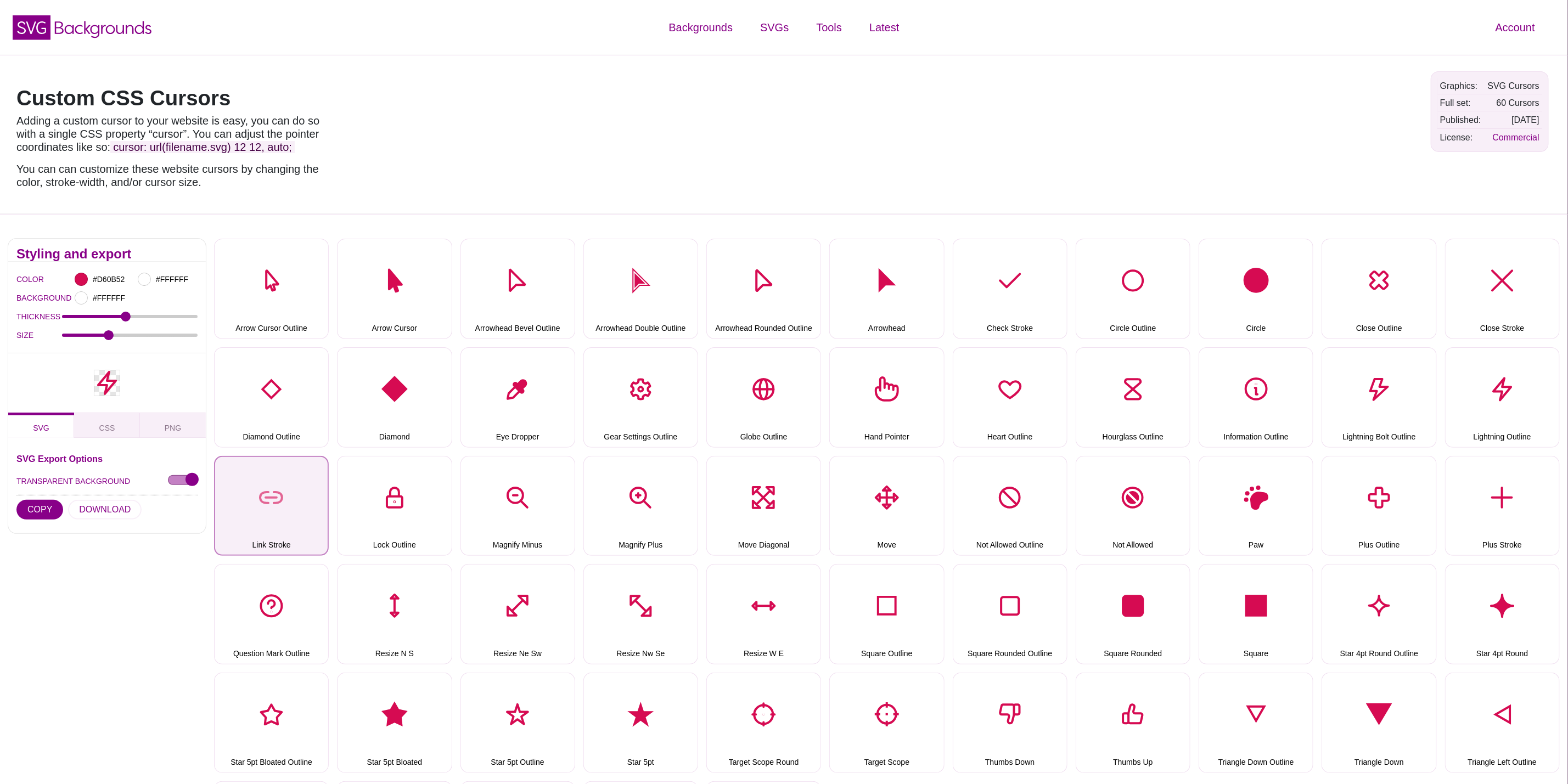
drag, startPoint x: 290, startPoint y: 504, endPoint x: 271, endPoint y: 506, distance: 19.1
click at [290, 504] on button "Link Stroke" at bounding box center [271, 506] width 115 height 101
click at [102, 510] on button "DOWNLOAD" at bounding box center [104, 510] width 73 height 20
drag, startPoint x: 401, startPoint y: 473, endPoint x: 201, endPoint y: 496, distance: 201.3
click at [401, 473] on button "Lock Outline" at bounding box center [395, 506] width 115 height 101
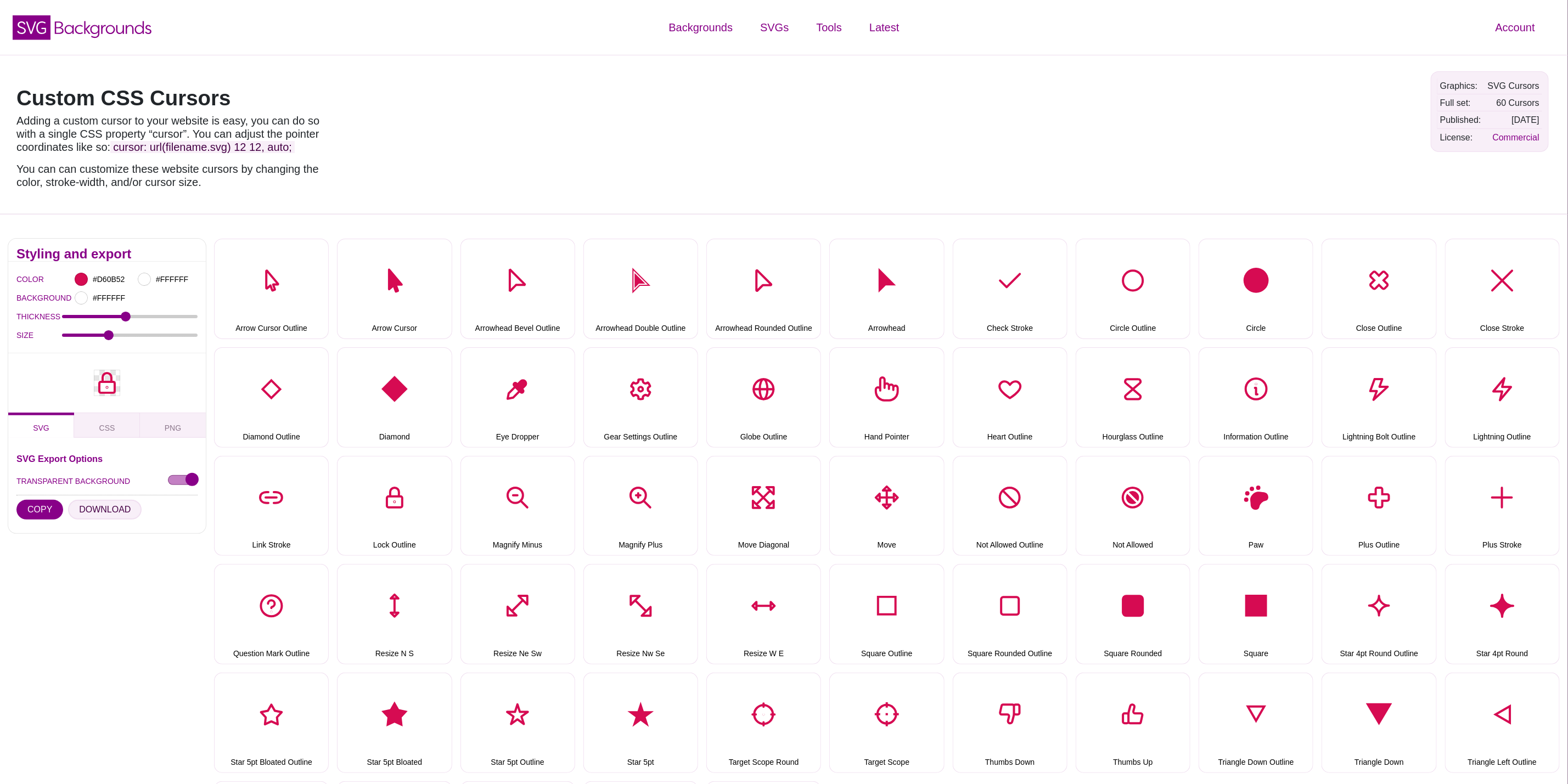
click at [110, 503] on button "DOWNLOAD" at bounding box center [104, 510] width 73 height 20
click at [535, 504] on button "Magnify Minus" at bounding box center [518, 506] width 115 height 101
click at [96, 506] on button "DOWNLOAD" at bounding box center [104, 510] width 73 height 20
click at [634, 491] on button "Magnify Plus" at bounding box center [641, 506] width 115 height 101
click at [110, 506] on button "DOWNLOAD" at bounding box center [104, 510] width 73 height 20
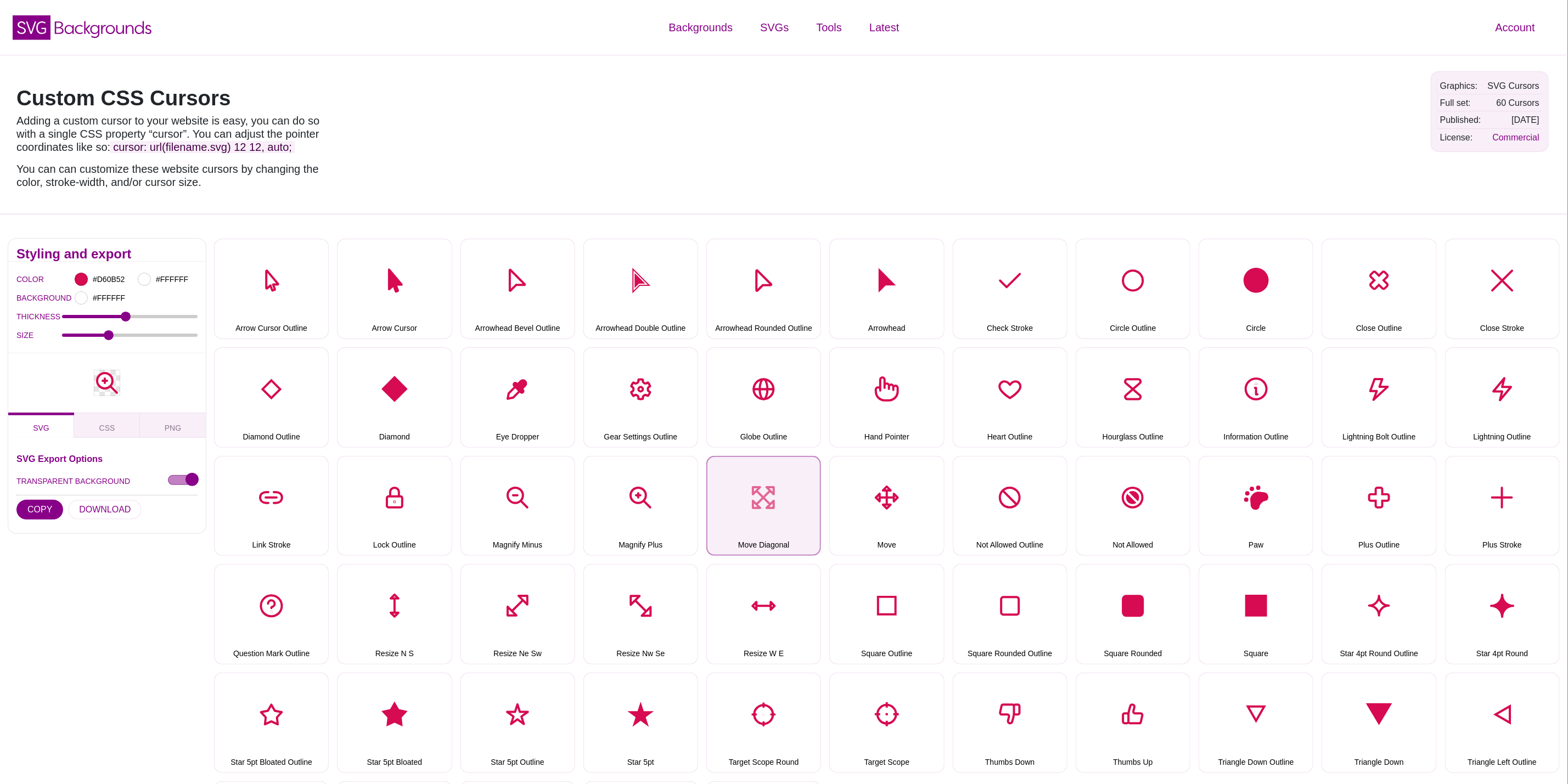
click at [789, 500] on button "Move Diagonal" at bounding box center [764, 506] width 115 height 101
drag, startPoint x: 113, startPoint y: 511, endPoint x: 580, endPoint y: 510, distance: 467.0
click at [113, 510] on button "DOWNLOAD" at bounding box center [104, 510] width 73 height 20
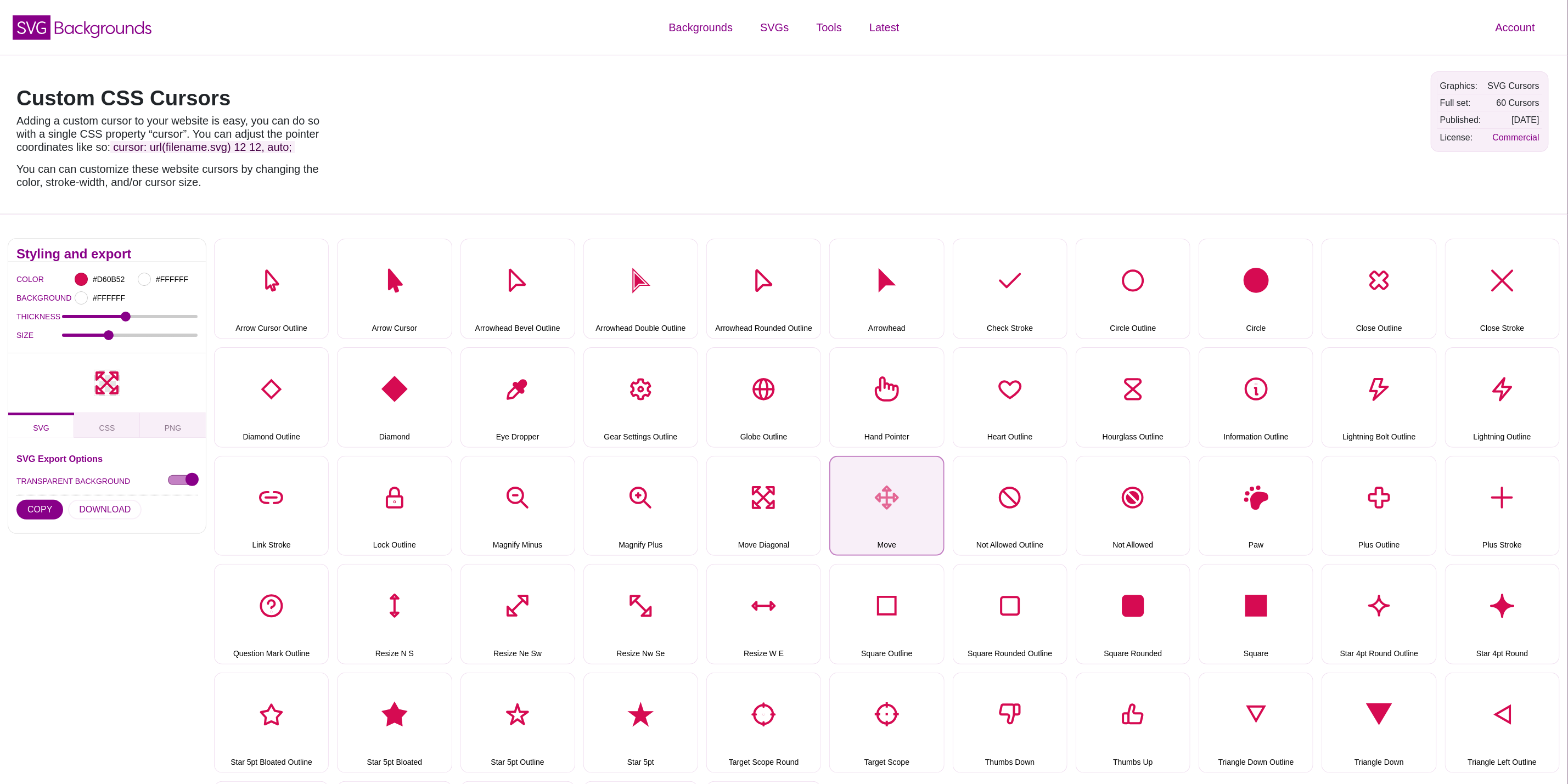
click at [858, 516] on button "Move" at bounding box center [887, 506] width 115 height 101
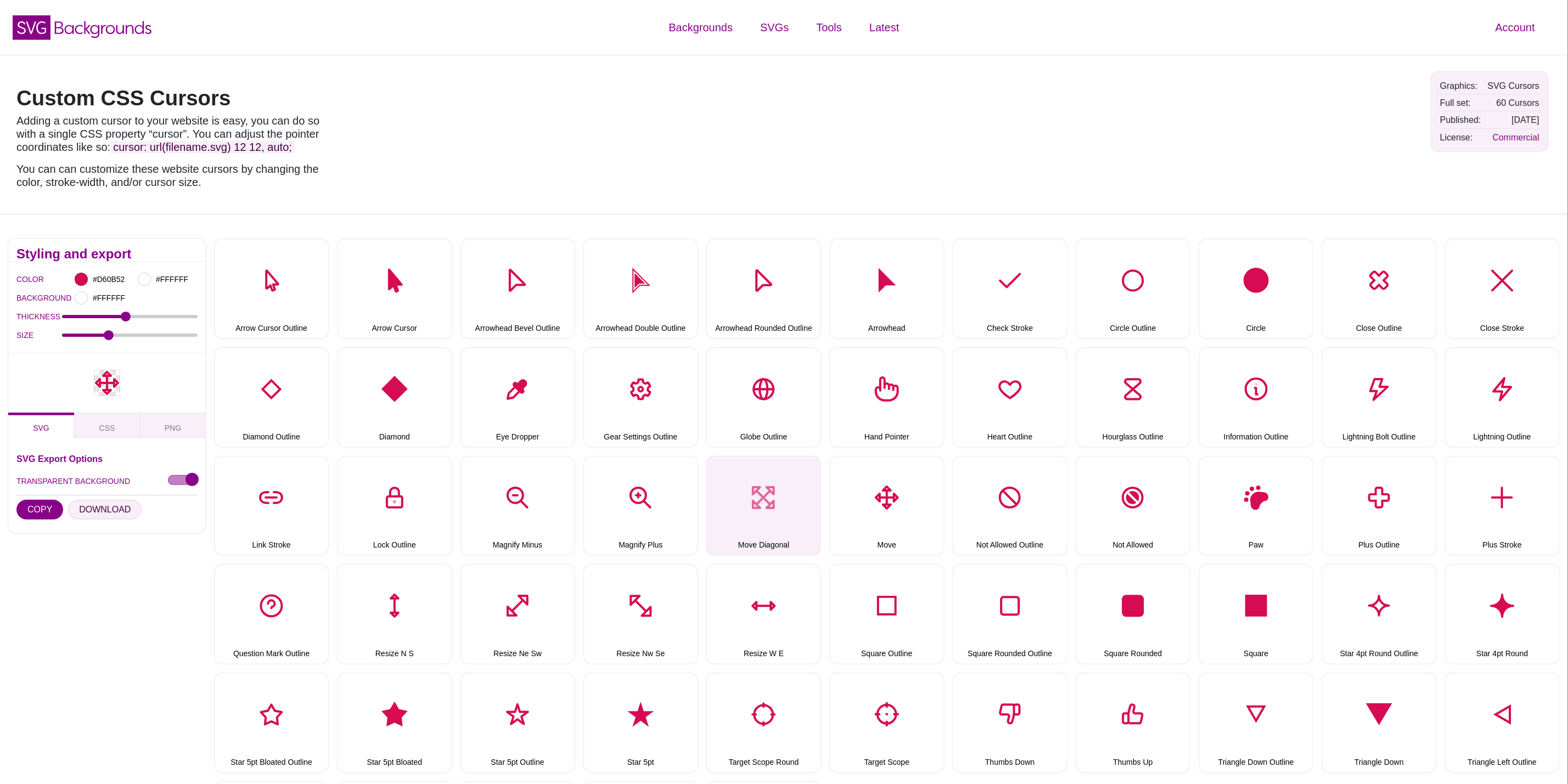
drag, startPoint x: 78, startPoint y: 510, endPoint x: 718, endPoint y: 491, distance: 640.3
click at [79, 510] on button "DOWNLOAD" at bounding box center [104, 510] width 73 height 20
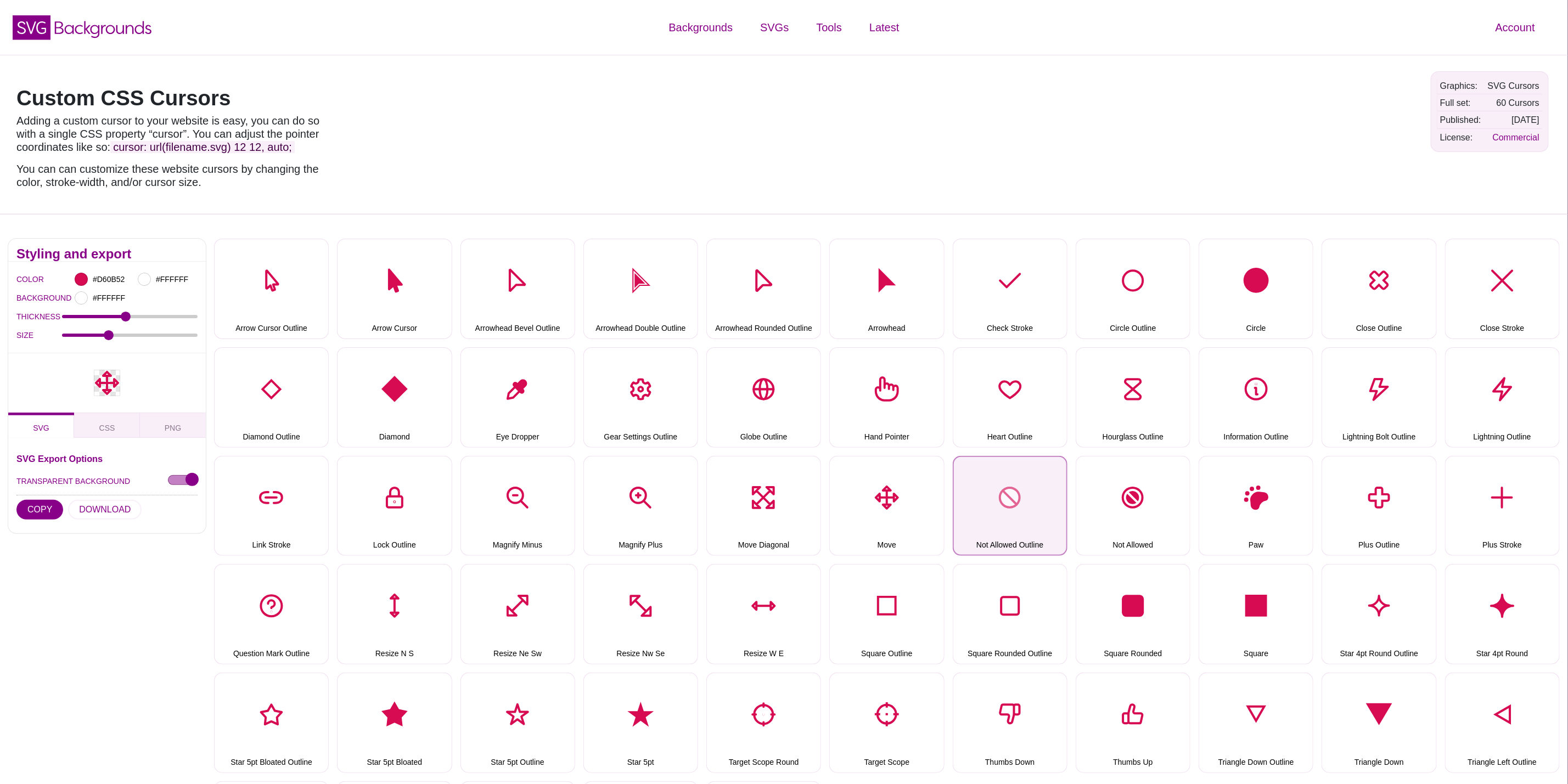
click at [1002, 466] on button "Not Allowed Outline" at bounding box center [1010, 506] width 115 height 101
click at [107, 501] on button "DOWNLOAD" at bounding box center [104, 510] width 73 height 20
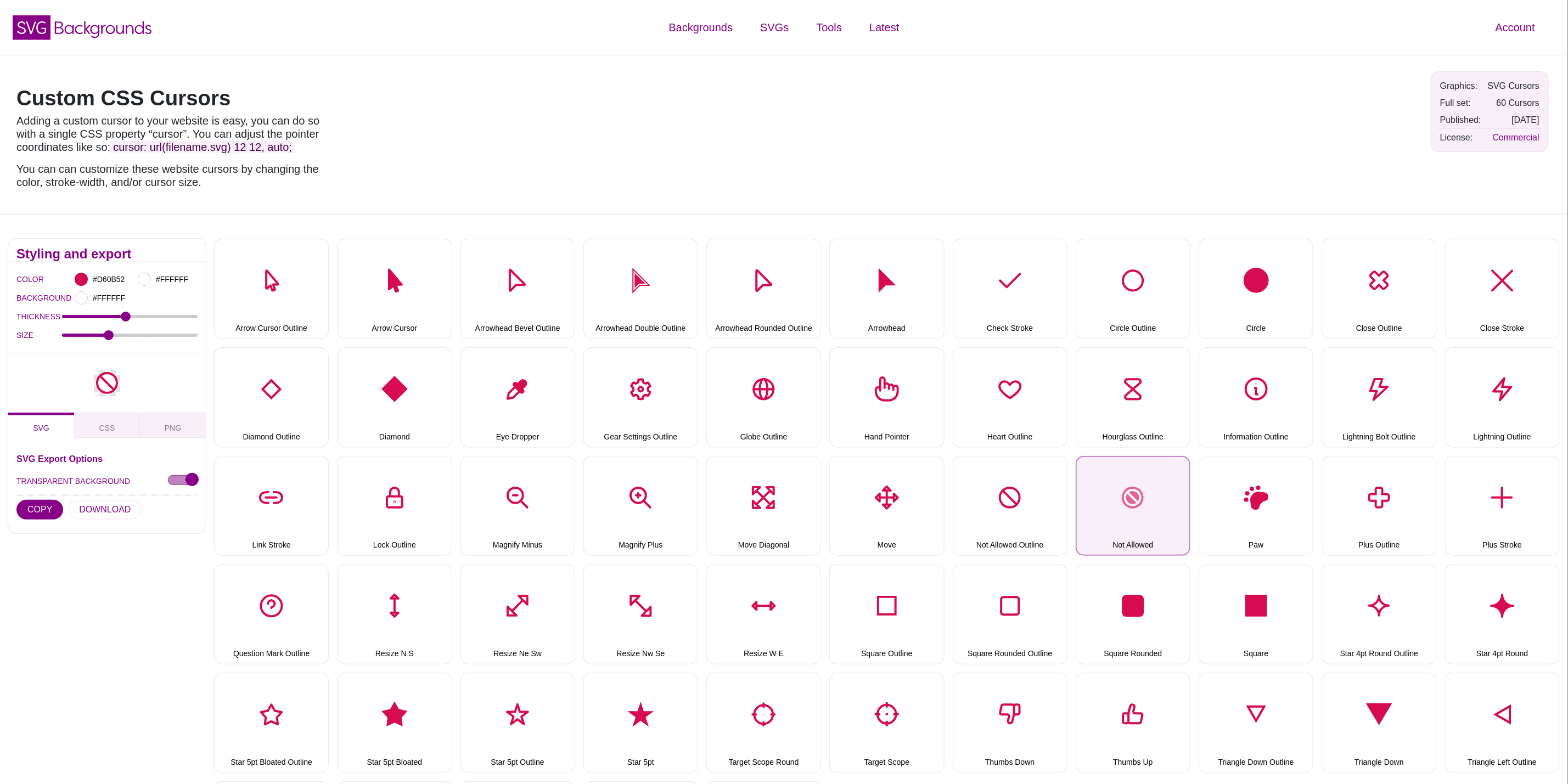
click at [1153, 479] on button "Not Allowed" at bounding box center [1133, 506] width 115 height 101
click at [124, 509] on button "DOWNLOAD" at bounding box center [104, 510] width 73 height 20
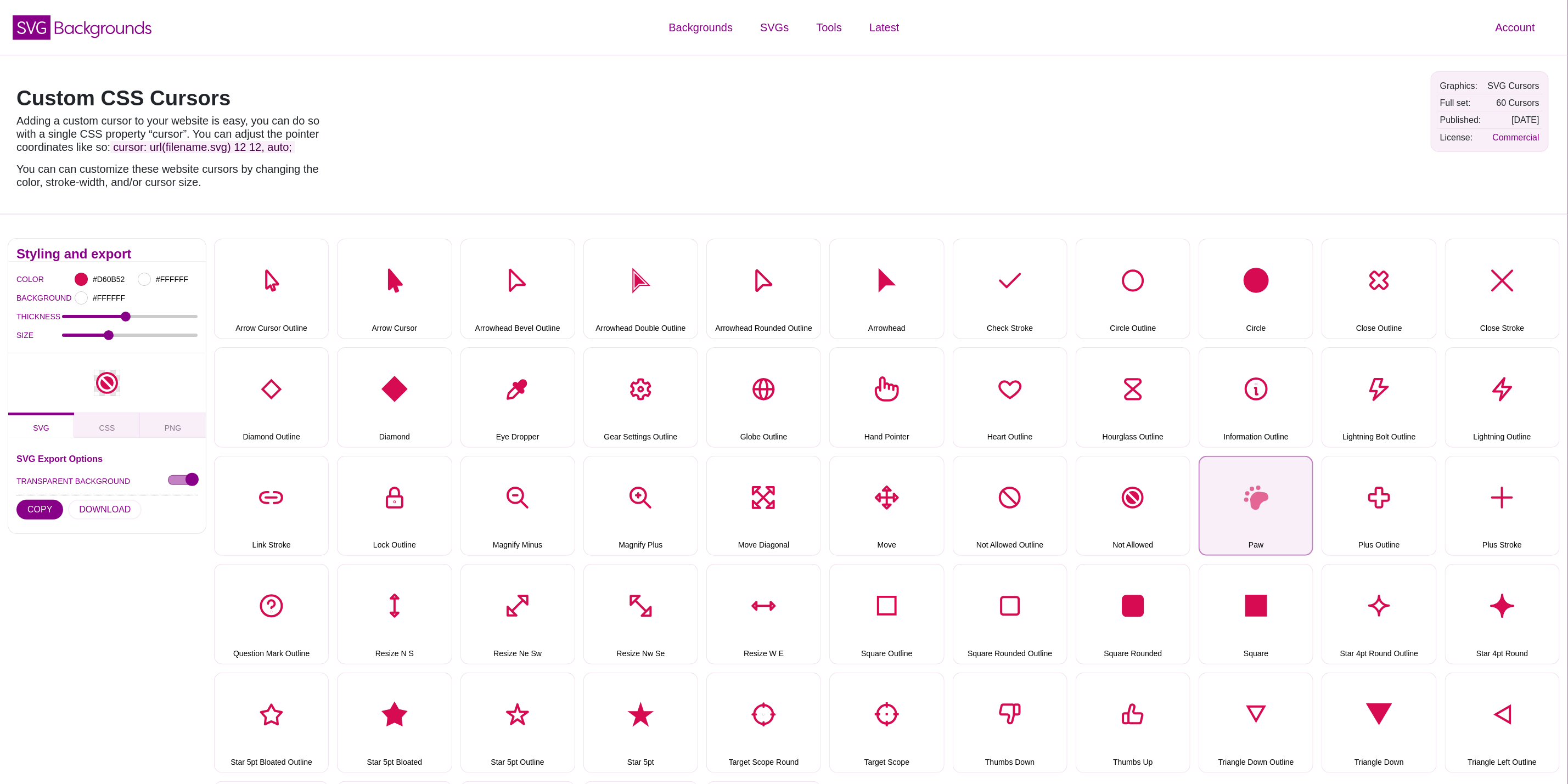
click at [1271, 503] on button "Paw" at bounding box center [1257, 506] width 115 height 101
click at [94, 503] on button "DOWNLOAD" at bounding box center [104, 510] width 73 height 20
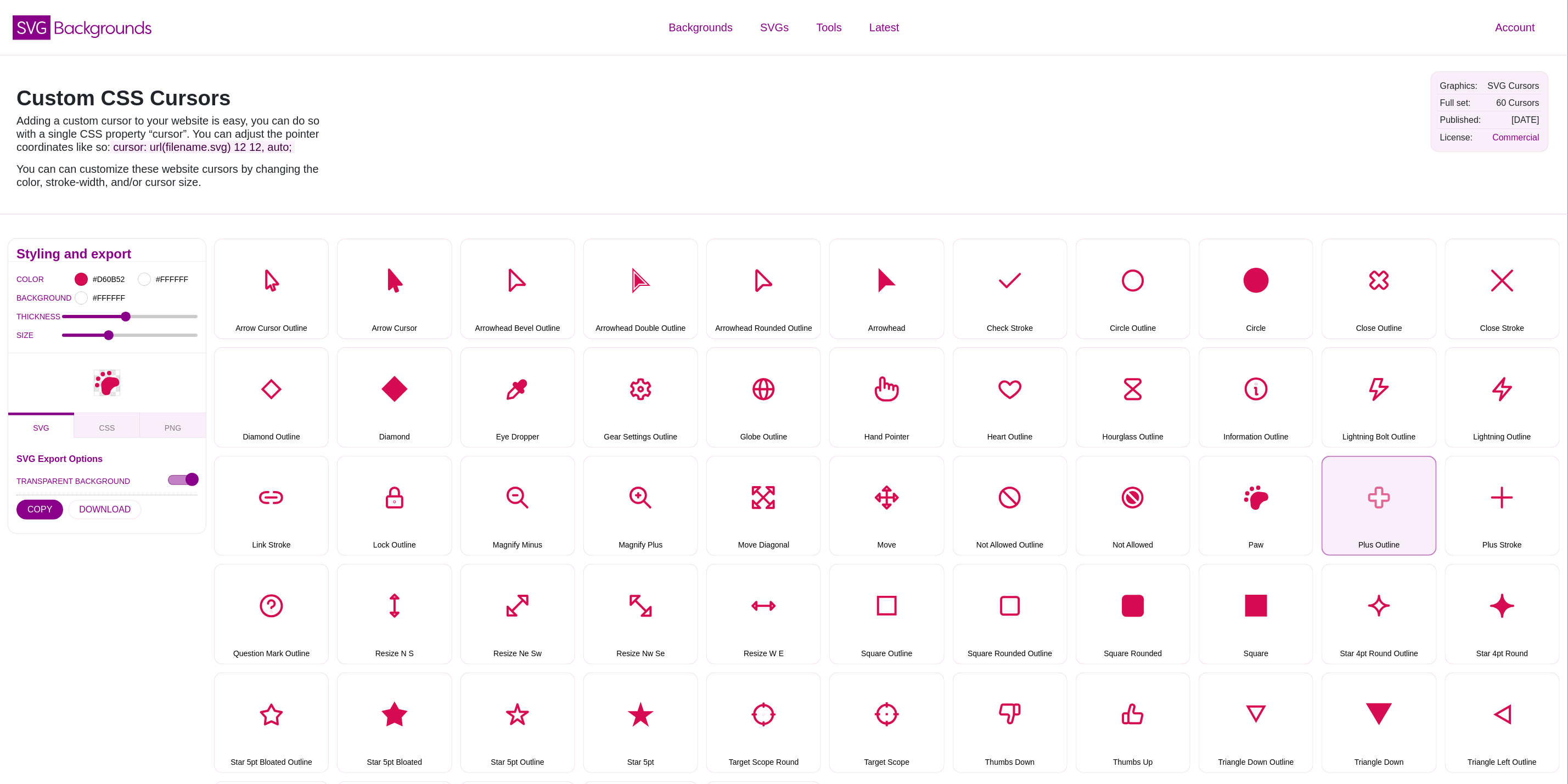
click at [1402, 500] on button "Plus Outline" at bounding box center [1379, 506] width 115 height 101
click at [78, 504] on button "DOWNLOAD" at bounding box center [104, 510] width 73 height 20
drag, startPoint x: 1514, startPoint y: 494, endPoint x: 1406, endPoint y: 500, distance: 108.2
click at [1514, 494] on button "Plus Stroke" at bounding box center [1502, 506] width 115 height 101
click at [95, 509] on button "DOWNLOAD" at bounding box center [104, 510] width 73 height 20
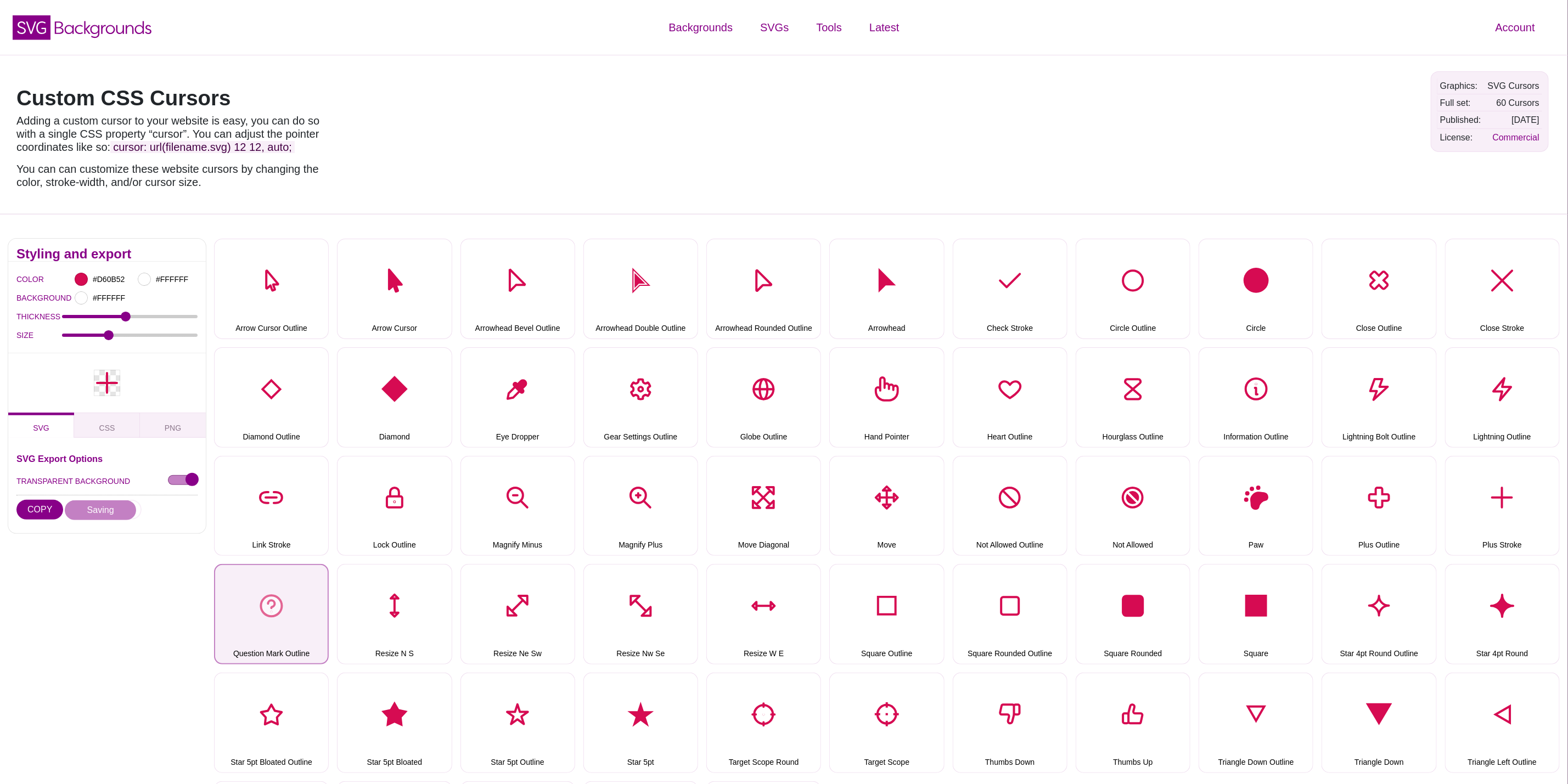
click at [277, 590] on button "Question Mark Outline" at bounding box center [271, 614] width 115 height 101
click at [109, 507] on button "DOWNLOAD" at bounding box center [104, 510] width 73 height 20
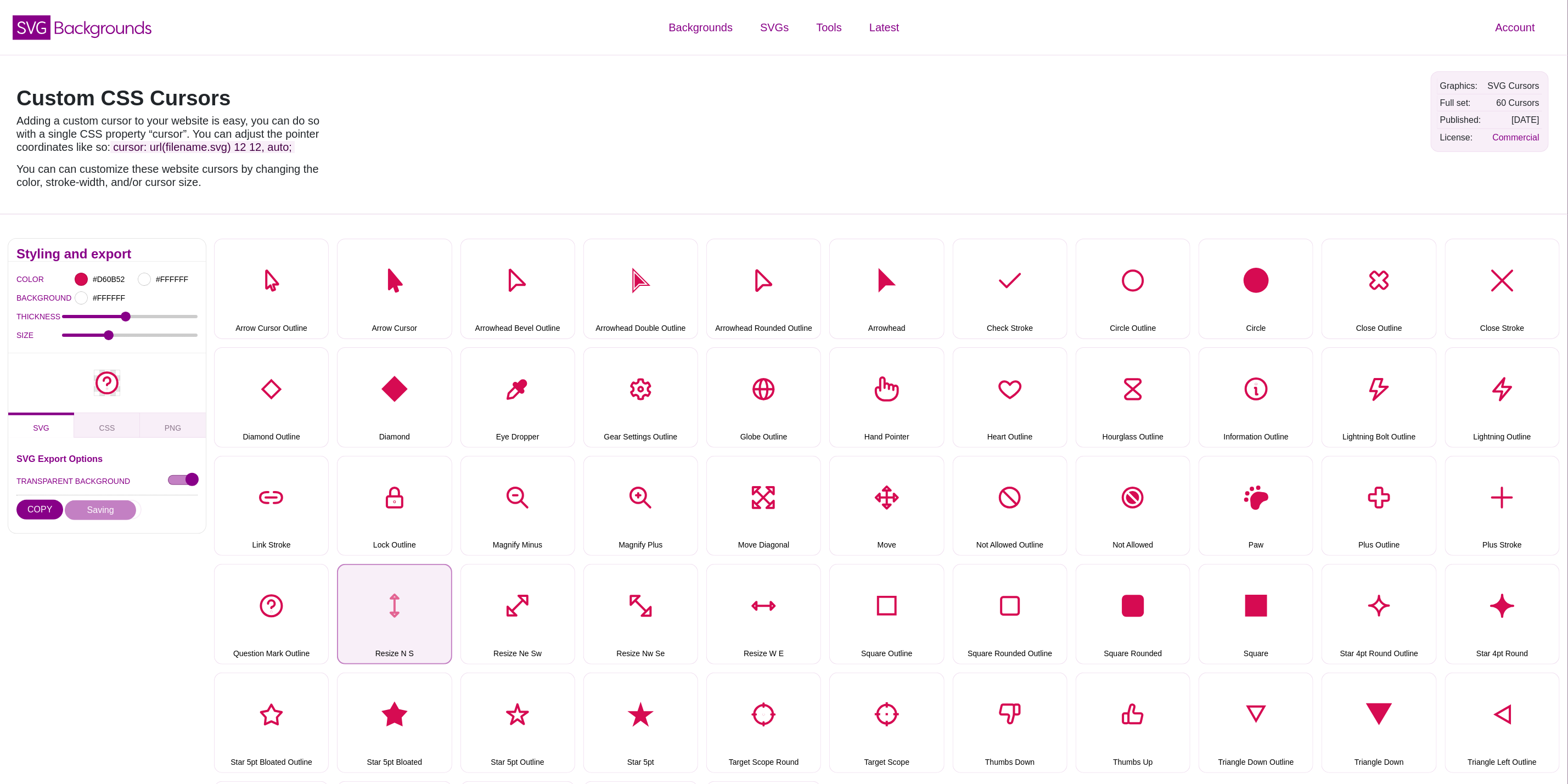
drag, startPoint x: 376, startPoint y: 598, endPoint x: 348, endPoint y: 598, distance: 28.0
click at [376, 598] on button "Resize N S" at bounding box center [395, 614] width 115 height 101
click at [111, 506] on button "DOWNLOAD" at bounding box center [104, 510] width 73 height 20
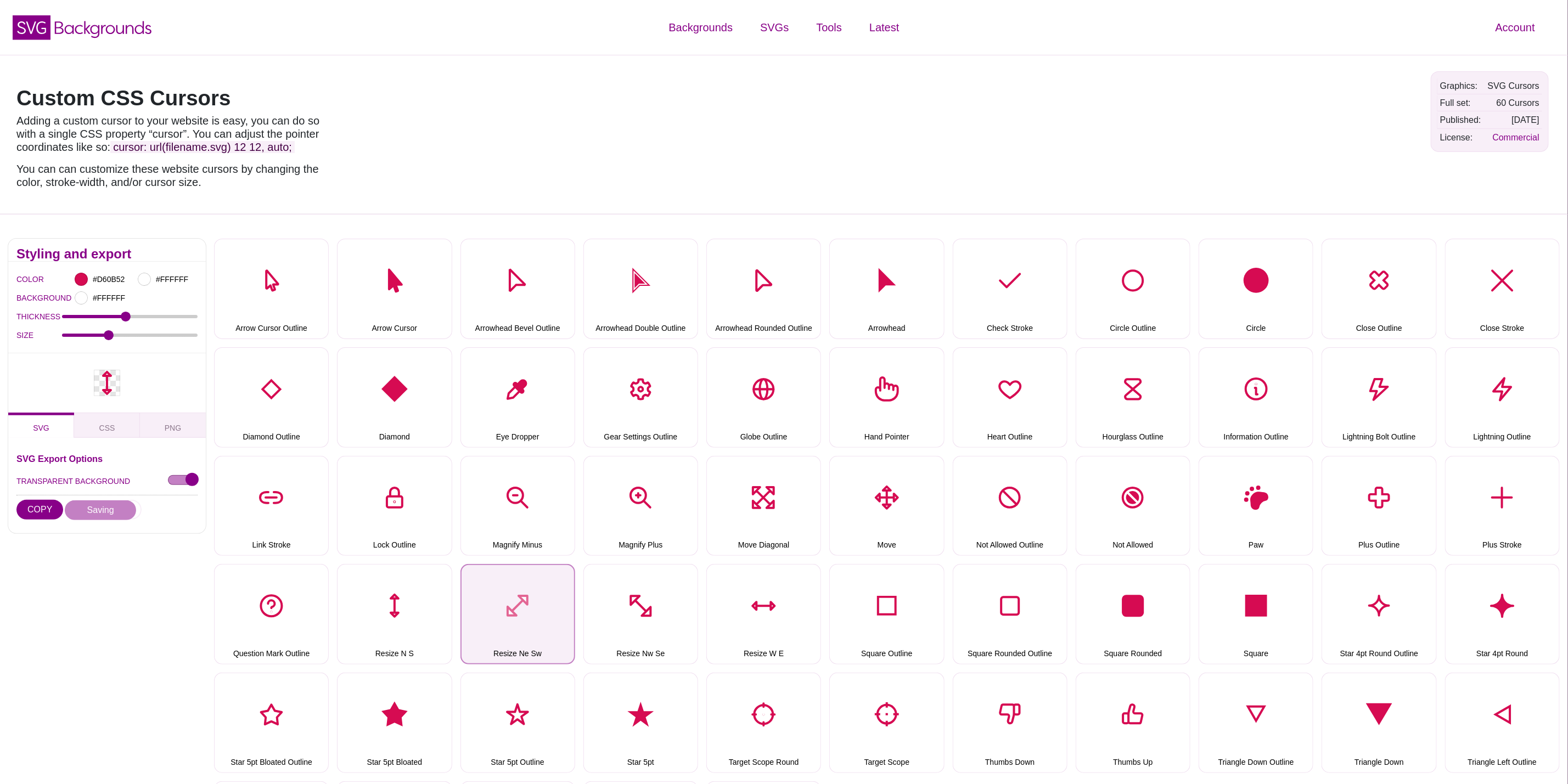
drag, startPoint x: 542, startPoint y: 600, endPoint x: 503, endPoint y: 600, distance: 39.0
click at [542, 600] on button "Resize Ne Sw" at bounding box center [518, 614] width 115 height 101
click at [117, 508] on button "DOWNLOAD" at bounding box center [104, 510] width 73 height 20
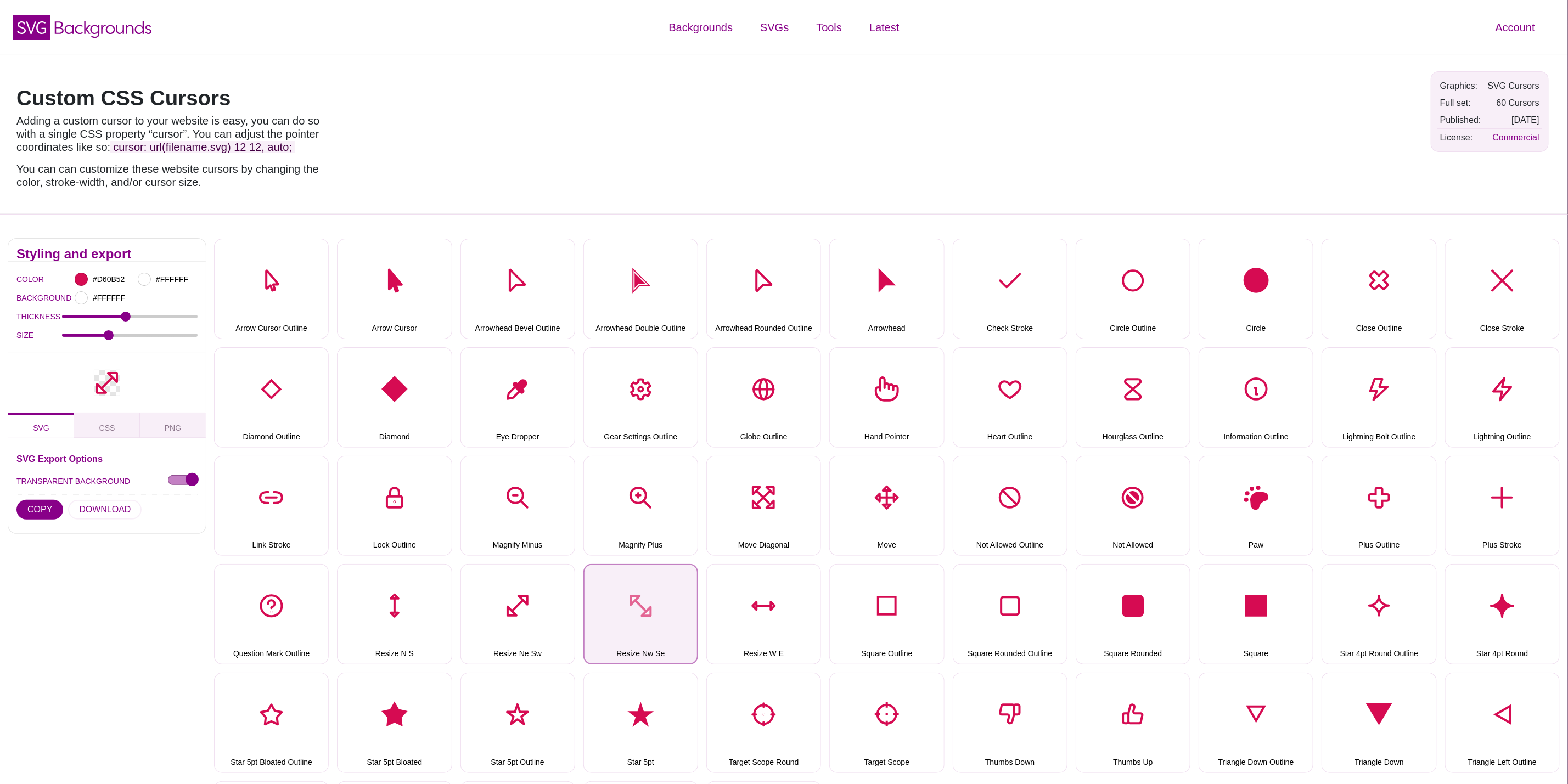
click at [633, 592] on button "Resize Nw Se" at bounding box center [641, 614] width 115 height 101
click at [89, 506] on button "DOWNLOAD" at bounding box center [104, 510] width 73 height 20
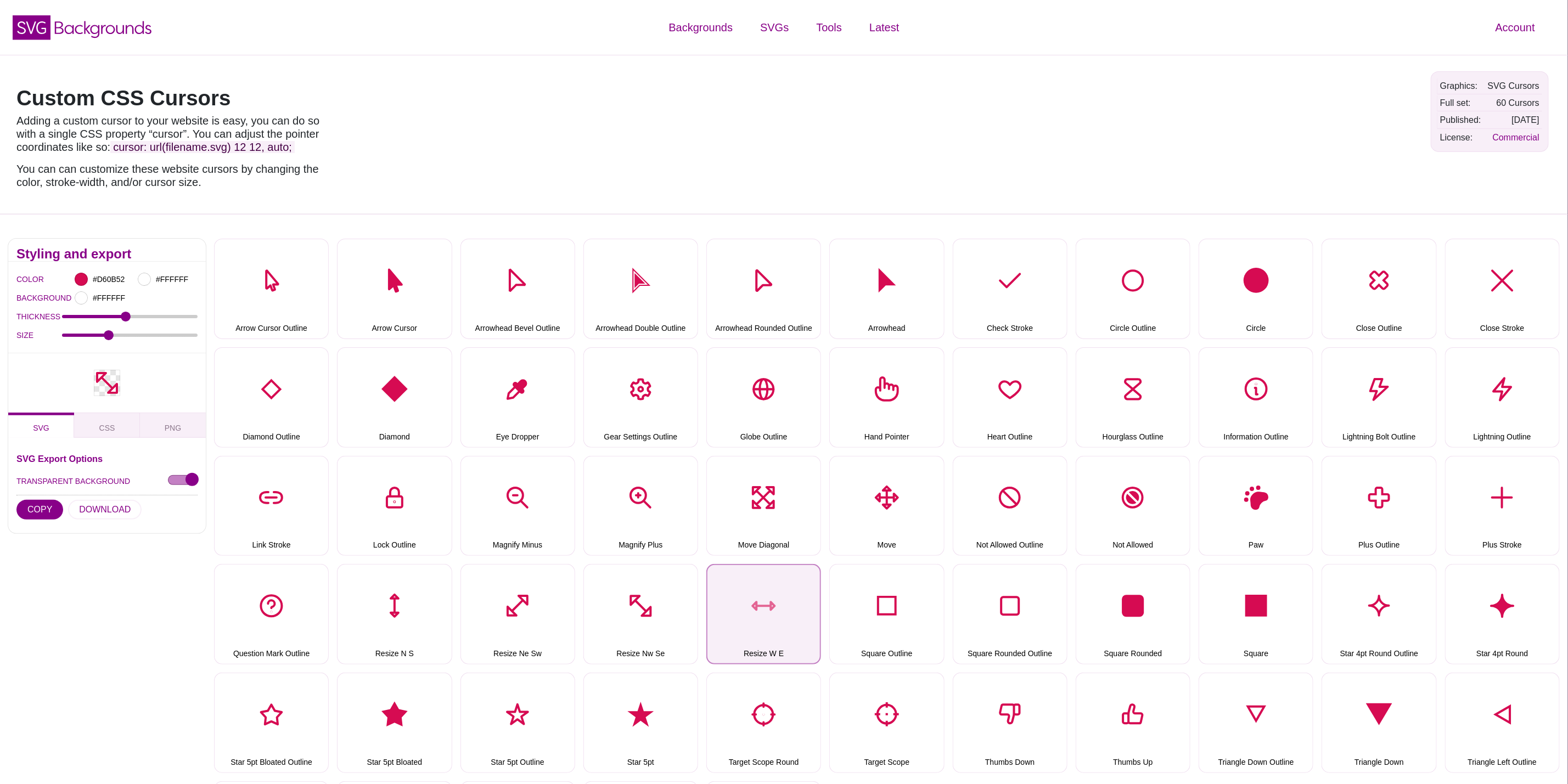
drag, startPoint x: 772, startPoint y: 573, endPoint x: 73, endPoint y: 494, distance: 703.5
click at [772, 573] on button "Resize W E" at bounding box center [764, 614] width 115 height 101
click at [102, 509] on button "DOWNLOAD" at bounding box center [104, 510] width 73 height 20
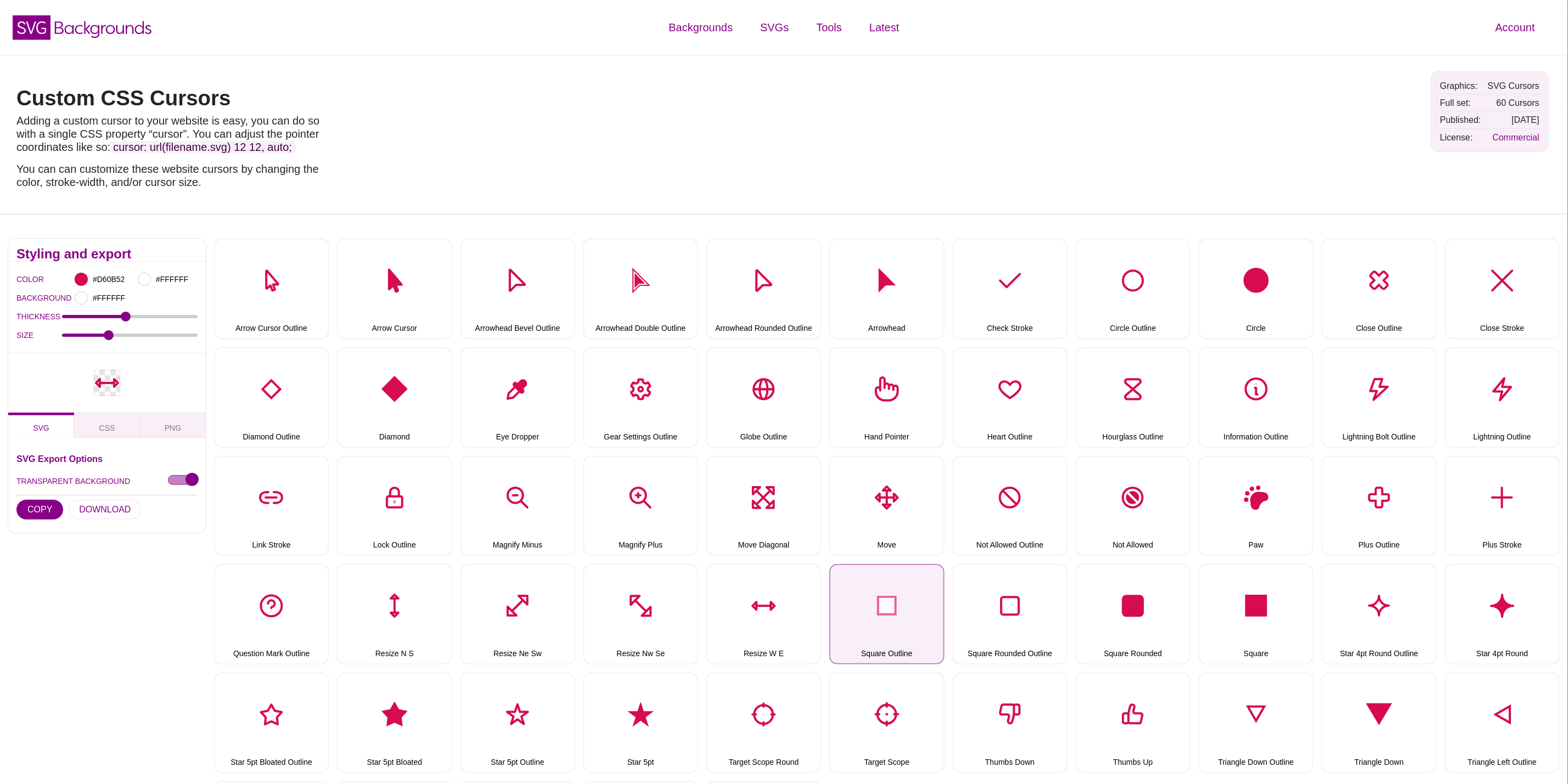
click at [860, 592] on button "Square Outline" at bounding box center [887, 614] width 115 height 101
click at [89, 514] on button "DOWNLOAD" at bounding box center [104, 510] width 73 height 20
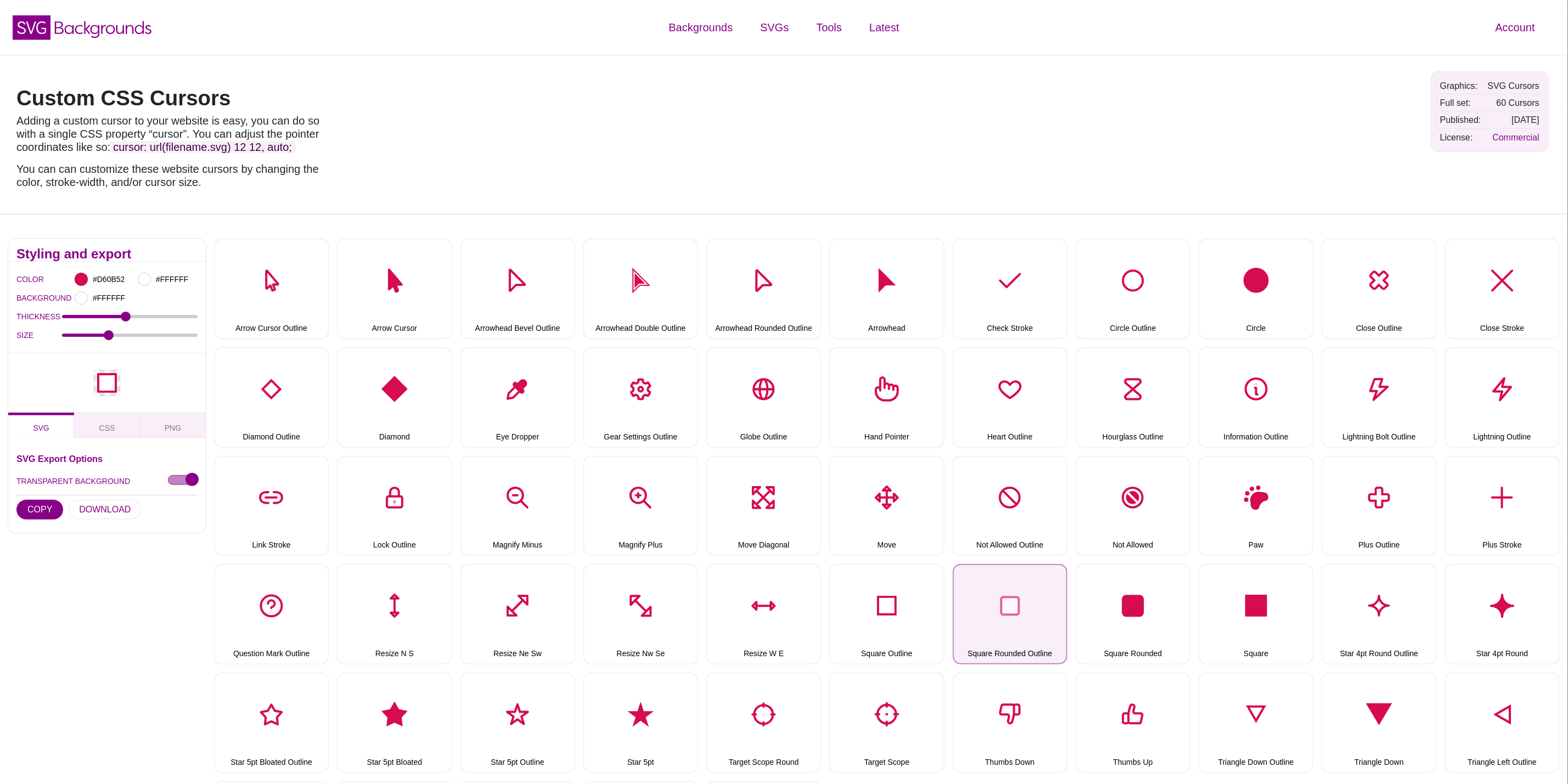
click at [1034, 628] on button "Square Rounded Outline" at bounding box center [1010, 614] width 115 height 101
click at [114, 506] on button "DOWNLOAD" at bounding box center [104, 510] width 73 height 20
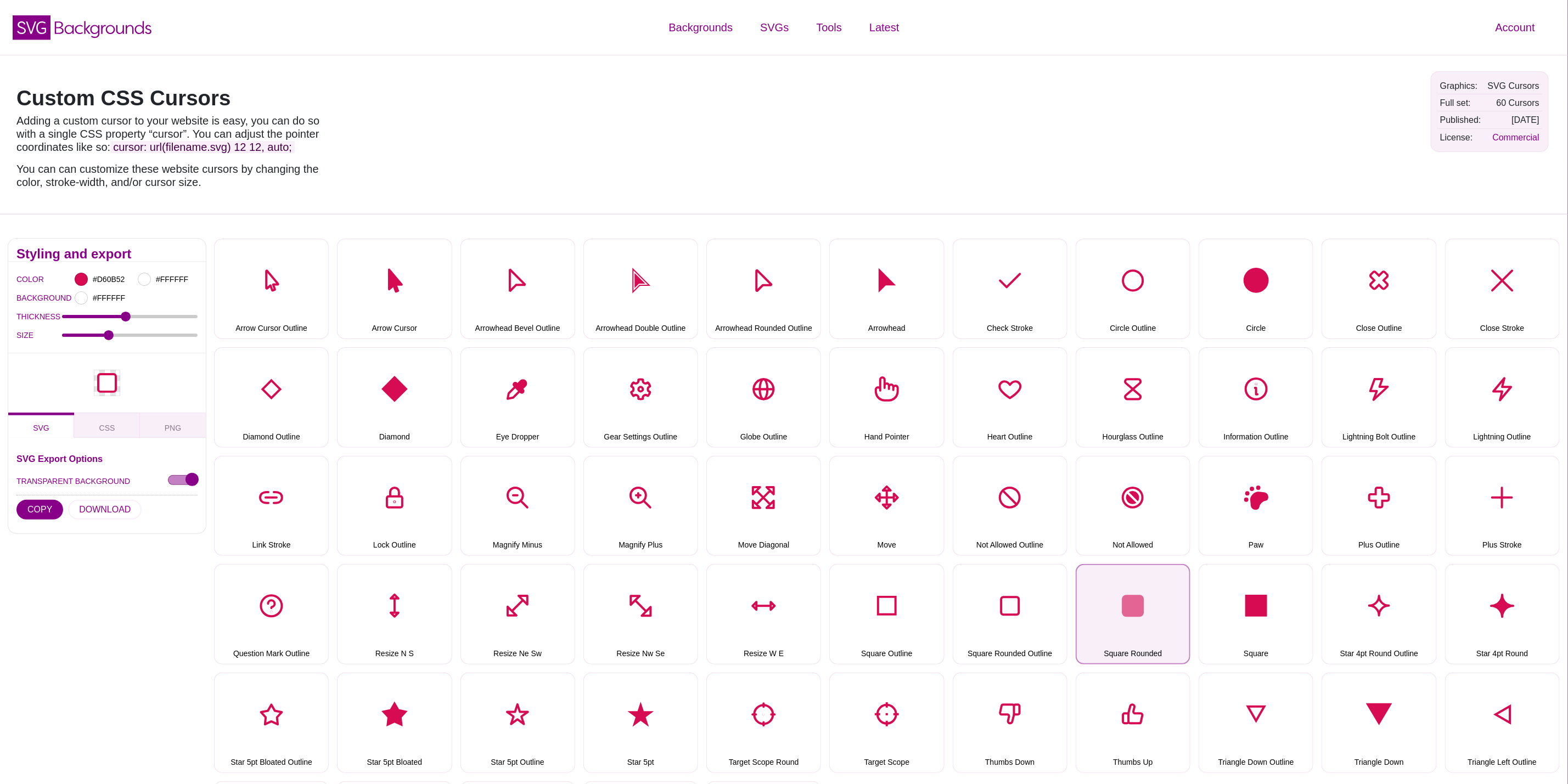
click at [1108, 611] on button "Square Rounded" at bounding box center [1133, 614] width 115 height 101
click at [84, 506] on button "DOWNLOAD" at bounding box center [104, 510] width 73 height 20
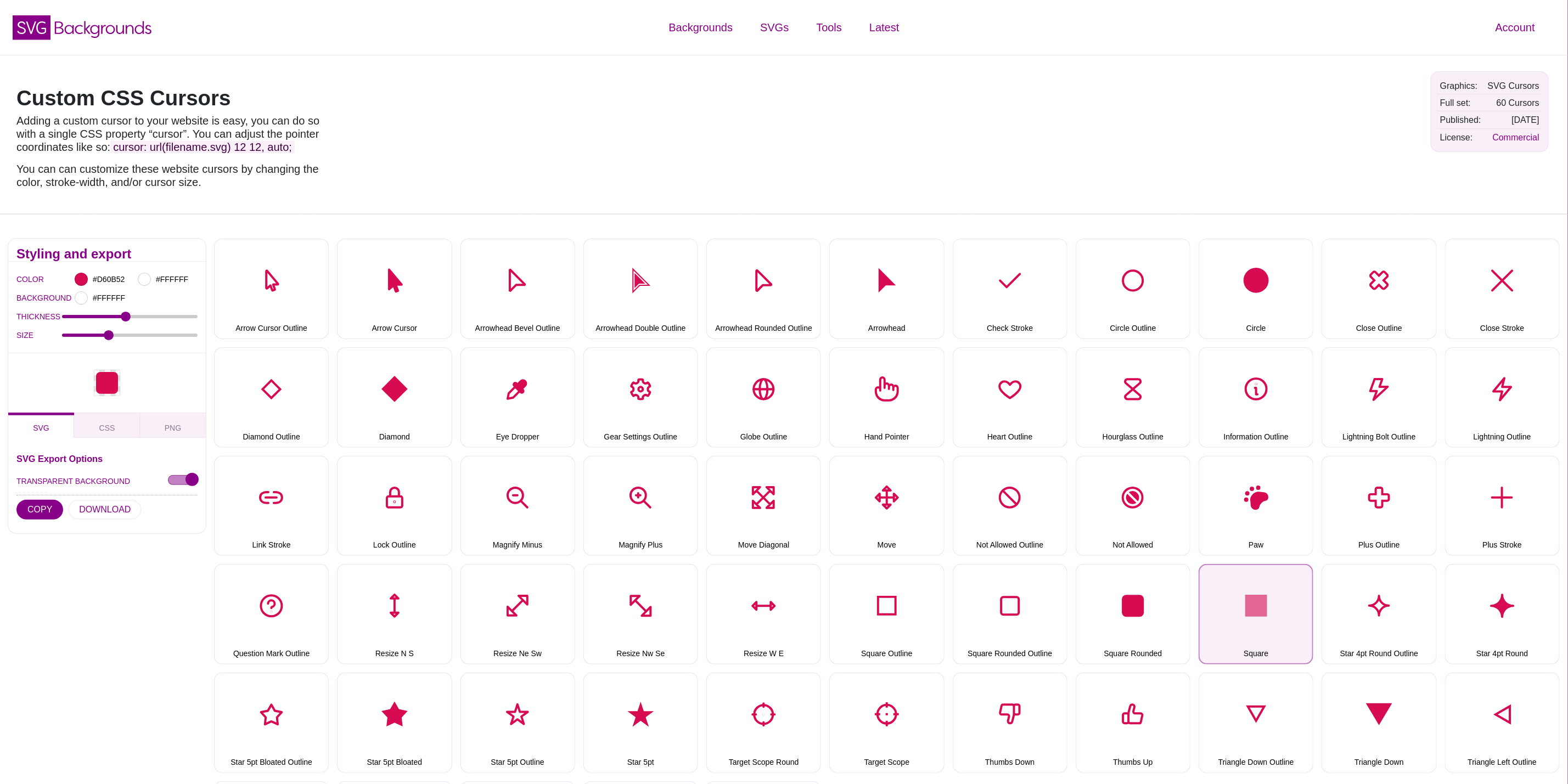
click at [1247, 590] on button "Square" at bounding box center [1257, 614] width 115 height 101
click at [95, 510] on button "DOWNLOAD" at bounding box center [104, 510] width 73 height 20
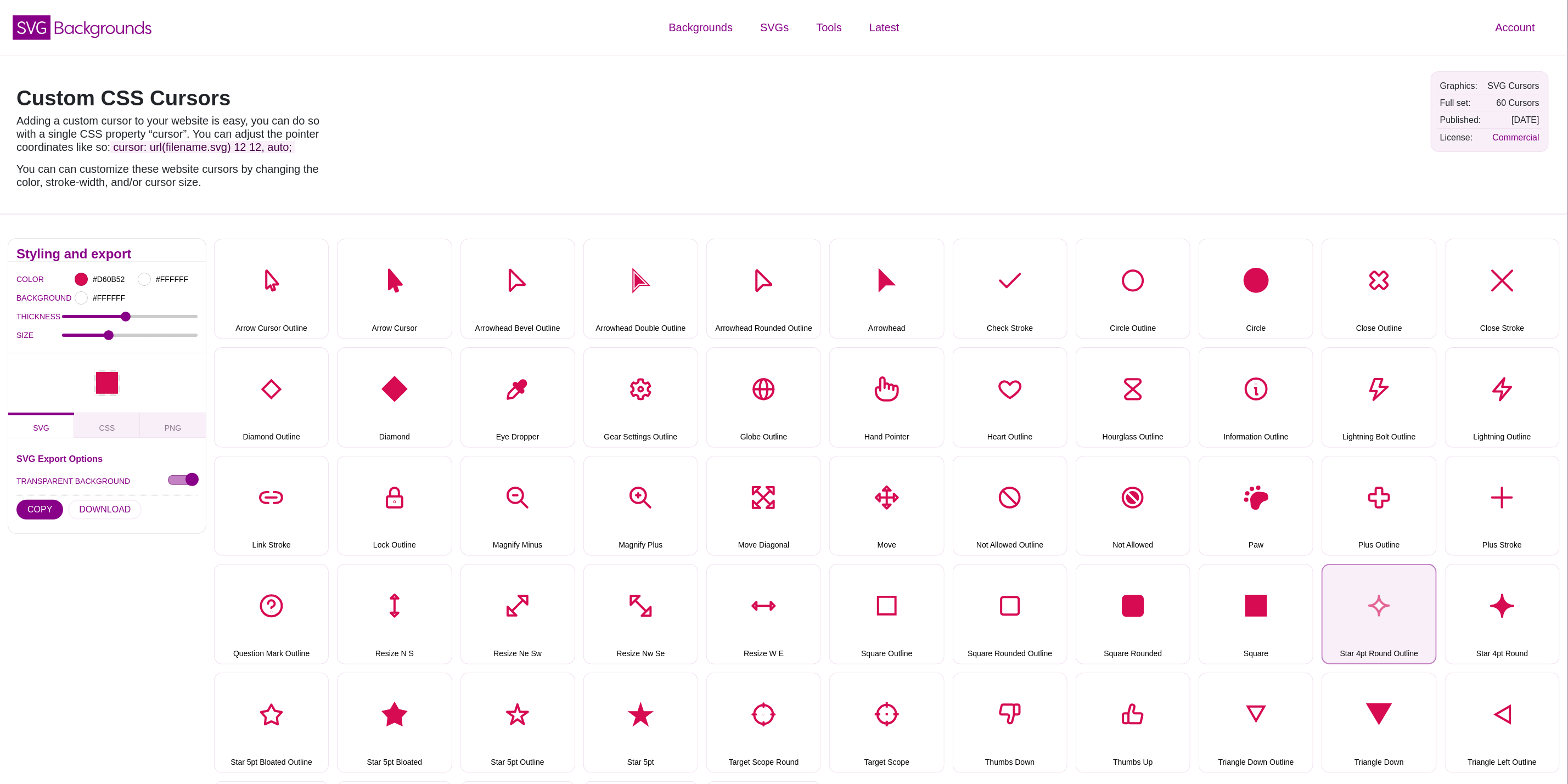
click at [1371, 612] on button "Star 4pt Round Outline" at bounding box center [1379, 614] width 115 height 101
click at [127, 506] on button "DOWNLOAD" at bounding box center [104, 510] width 73 height 20
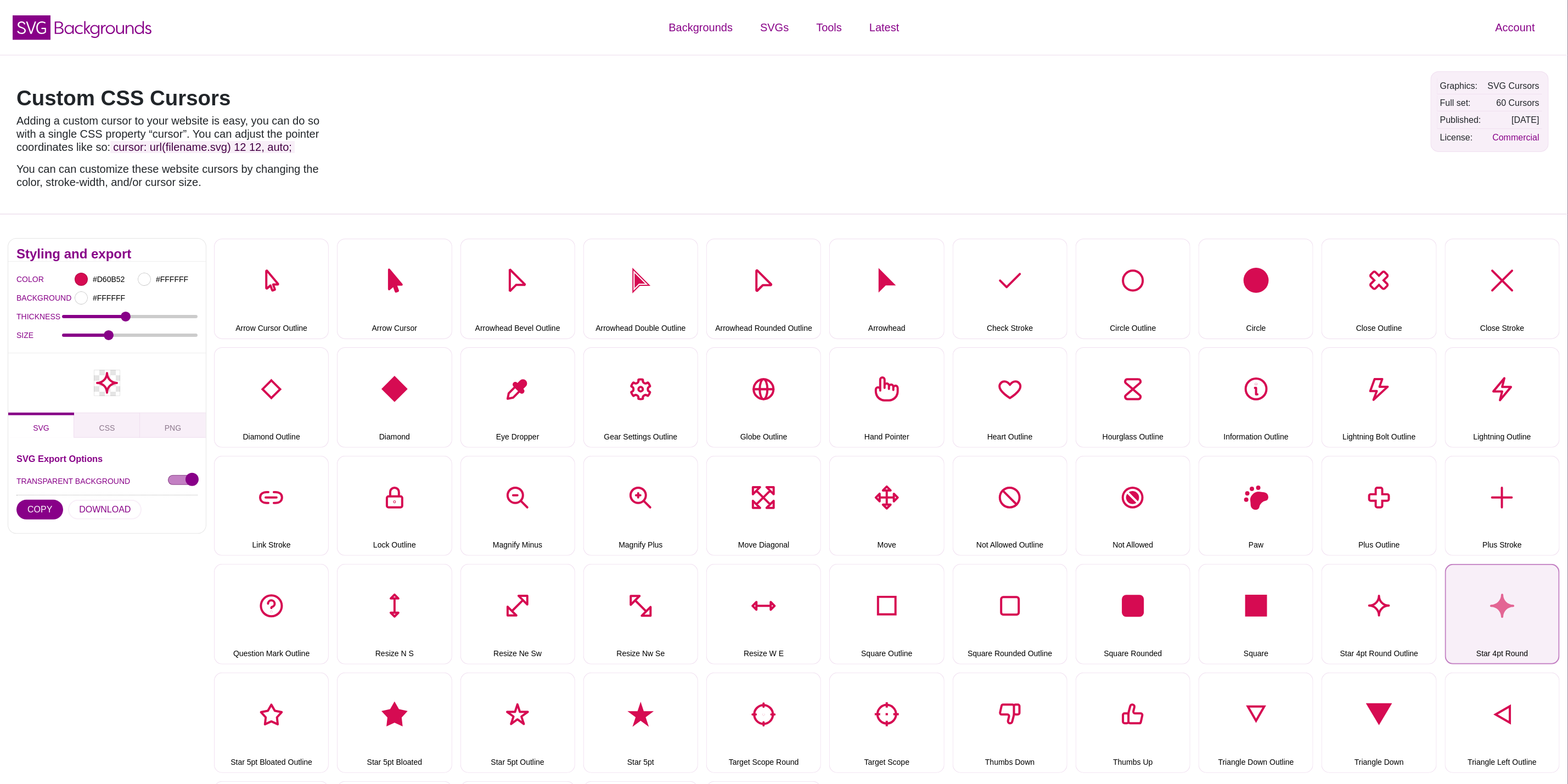
drag, startPoint x: 1525, startPoint y: 601, endPoint x: 1501, endPoint y: 598, distance: 24.2
click at [1525, 601] on button "Star 4pt Round" at bounding box center [1502, 614] width 115 height 101
click at [120, 514] on button "DOWNLOAD" at bounding box center [104, 510] width 73 height 20
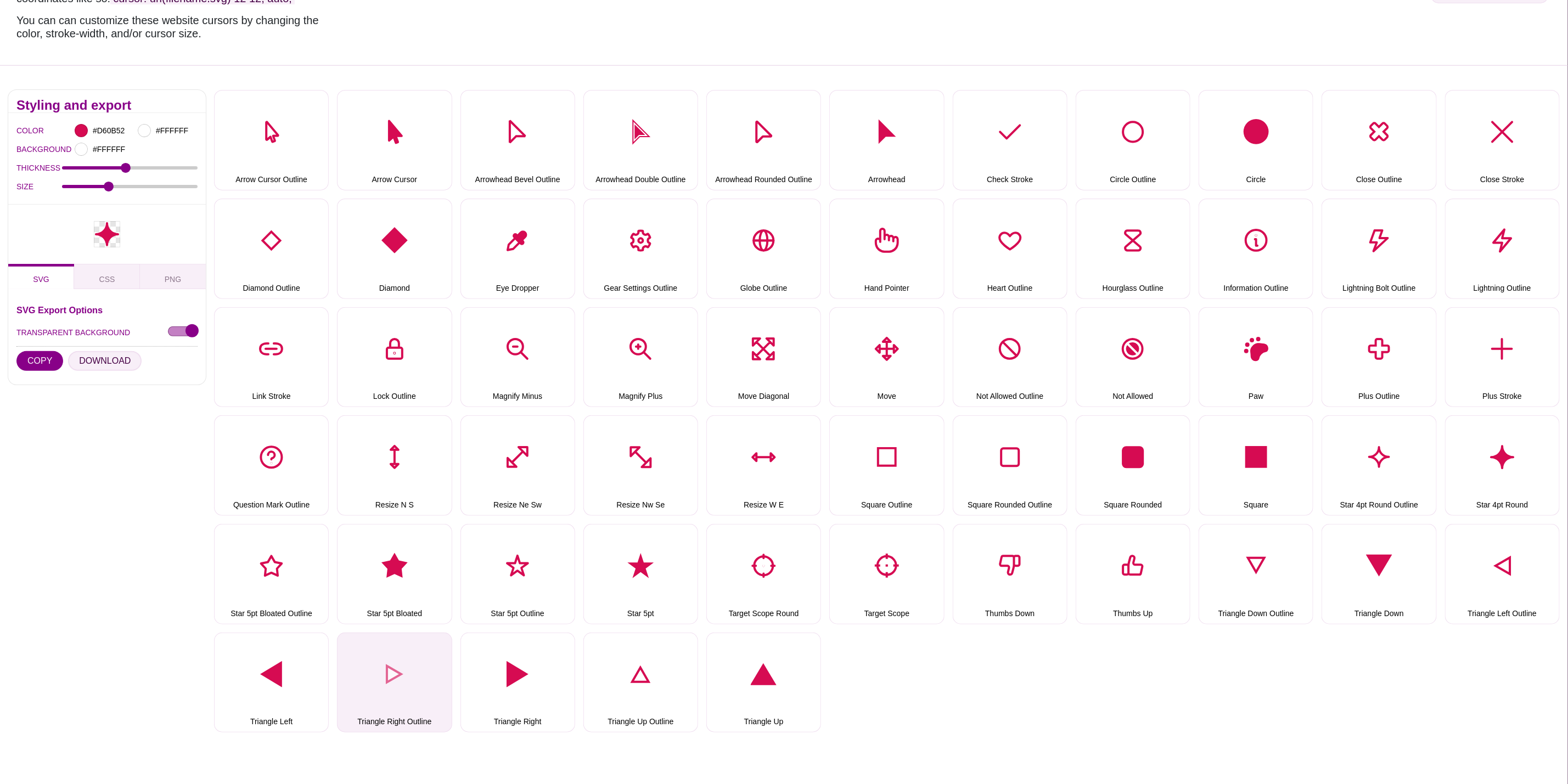
scroll to position [247, 0]
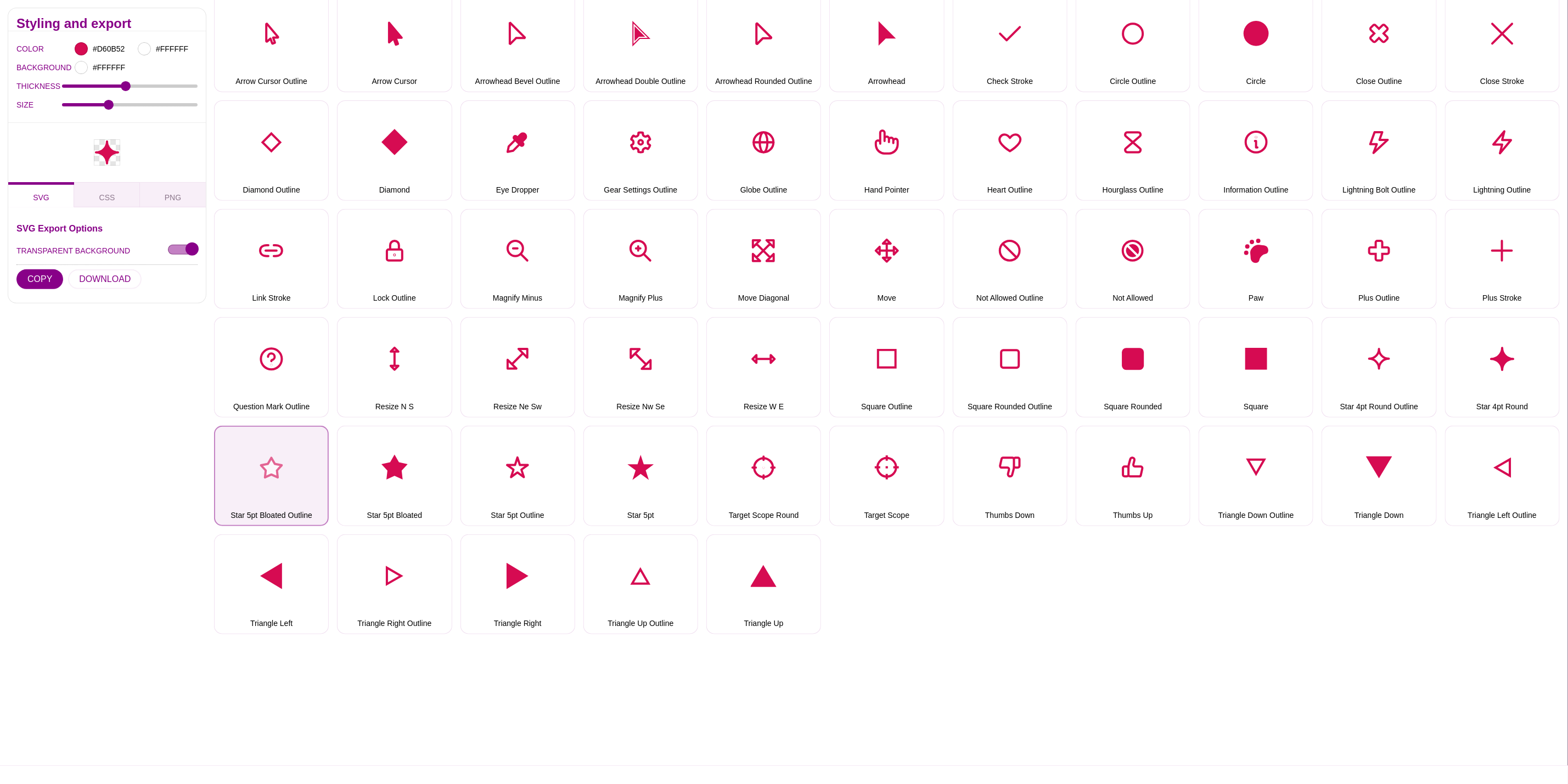
click at [268, 447] on button "Star 5pt Bloated Outline" at bounding box center [271, 476] width 115 height 101
click at [92, 277] on button "DOWNLOAD" at bounding box center [104, 279] width 73 height 20
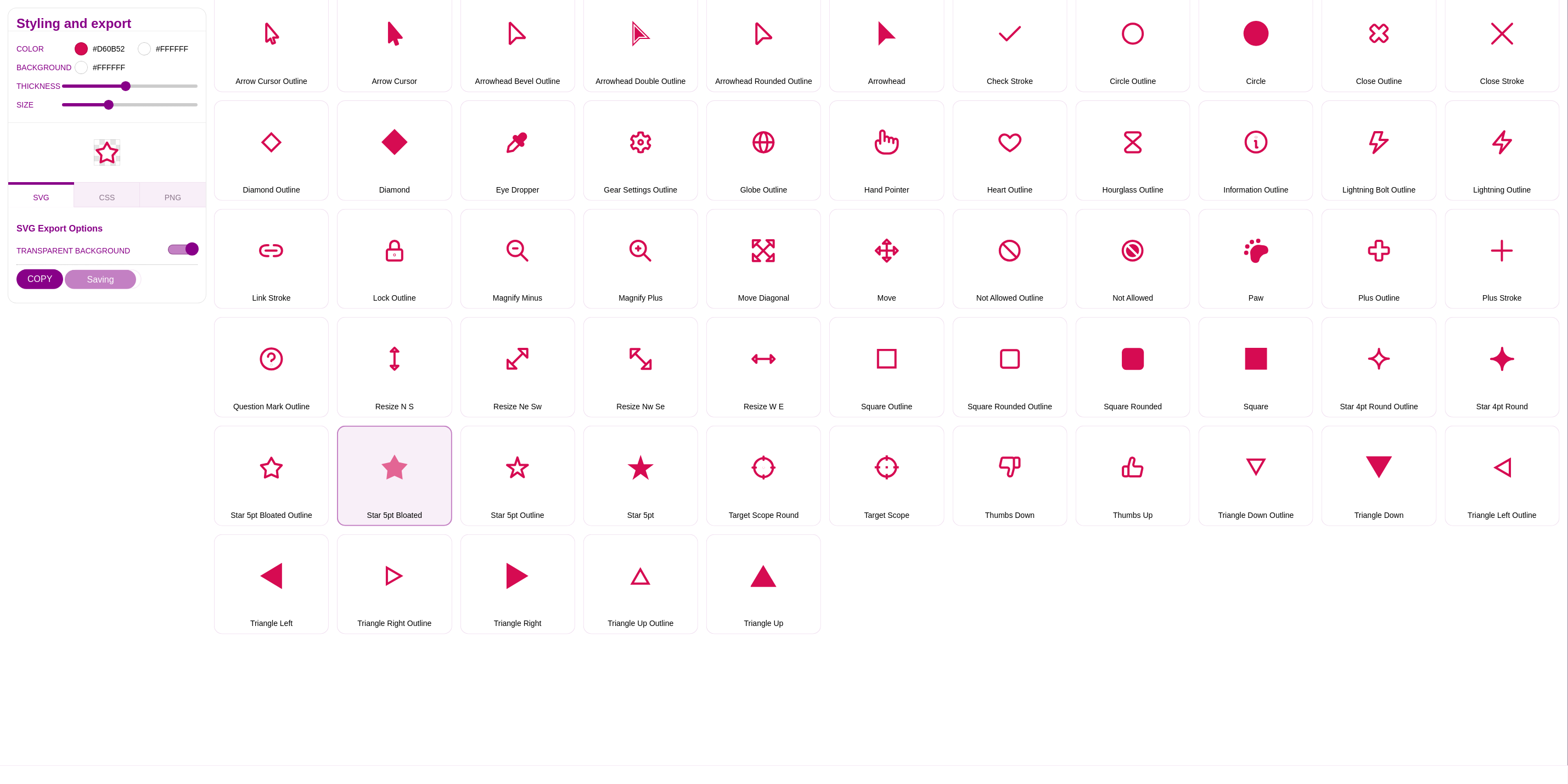
click at [408, 472] on button "Star 5pt Bloated" at bounding box center [395, 476] width 115 height 101
click at [112, 274] on button "DOWNLOAD" at bounding box center [104, 279] width 73 height 20
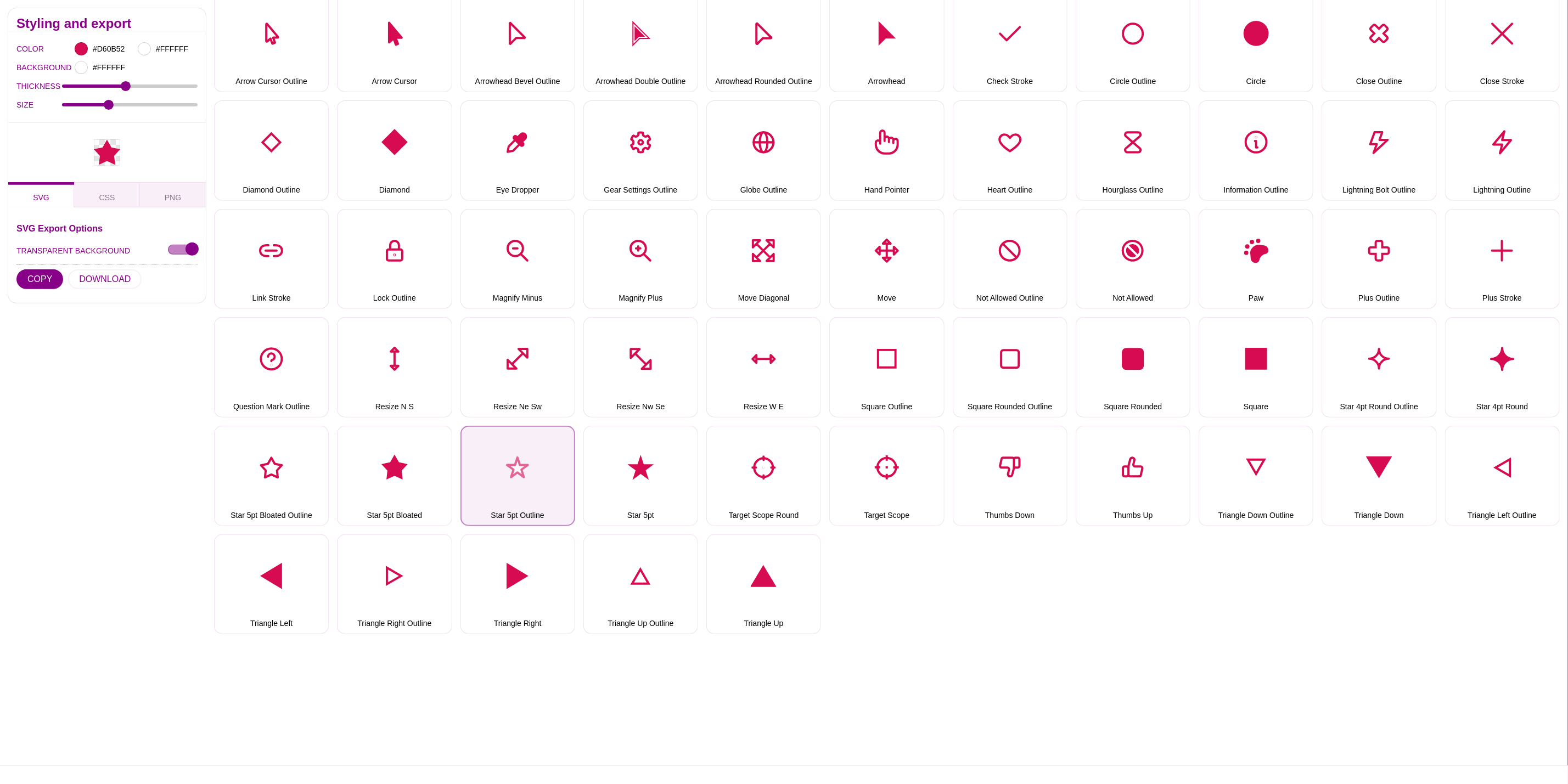
click at [538, 458] on button "Star 5pt Outline" at bounding box center [518, 476] width 115 height 101
click at [99, 282] on button "DOWNLOAD" at bounding box center [104, 279] width 73 height 20
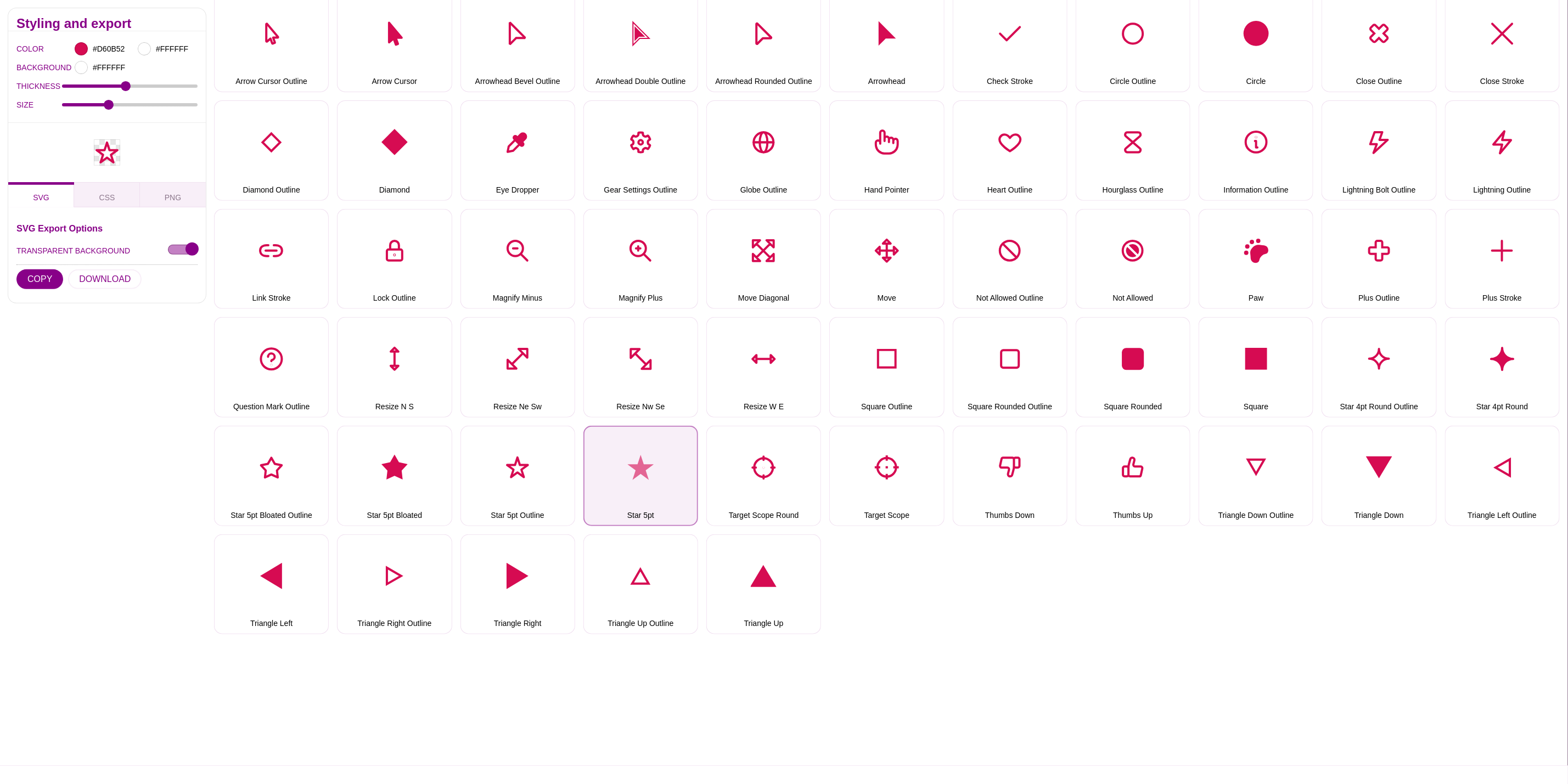
click at [629, 446] on button "Star 5pt" at bounding box center [641, 476] width 115 height 101
click at [121, 274] on button "DOWNLOAD" at bounding box center [104, 279] width 73 height 20
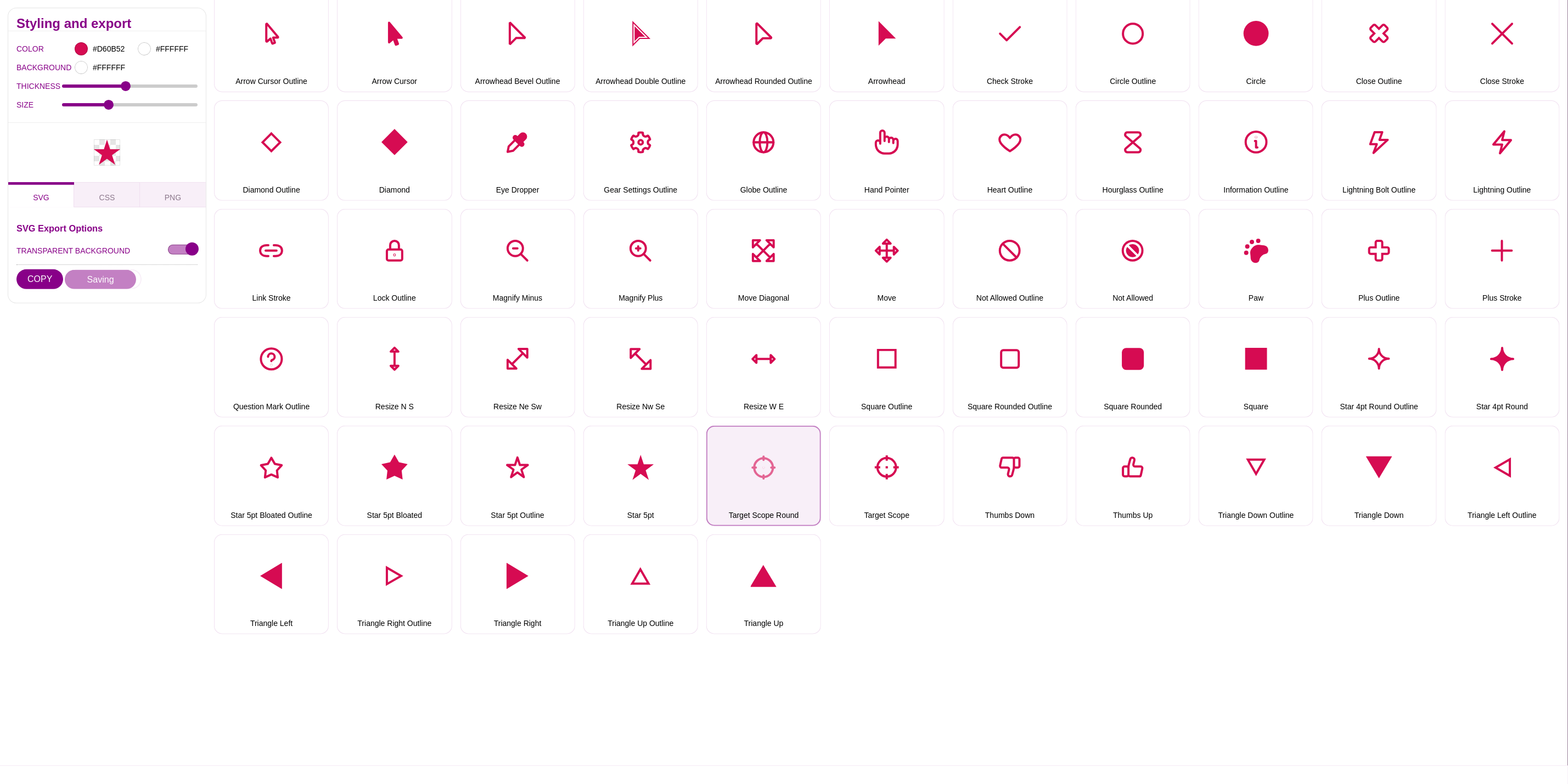
click at [756, 460] on button "Target Scope Round" at bounding box center [764, 476] width 115 height 101
click at [127, 277] on button "DOWNLOAD" at bounding box center [104, 279] width 73 height 20
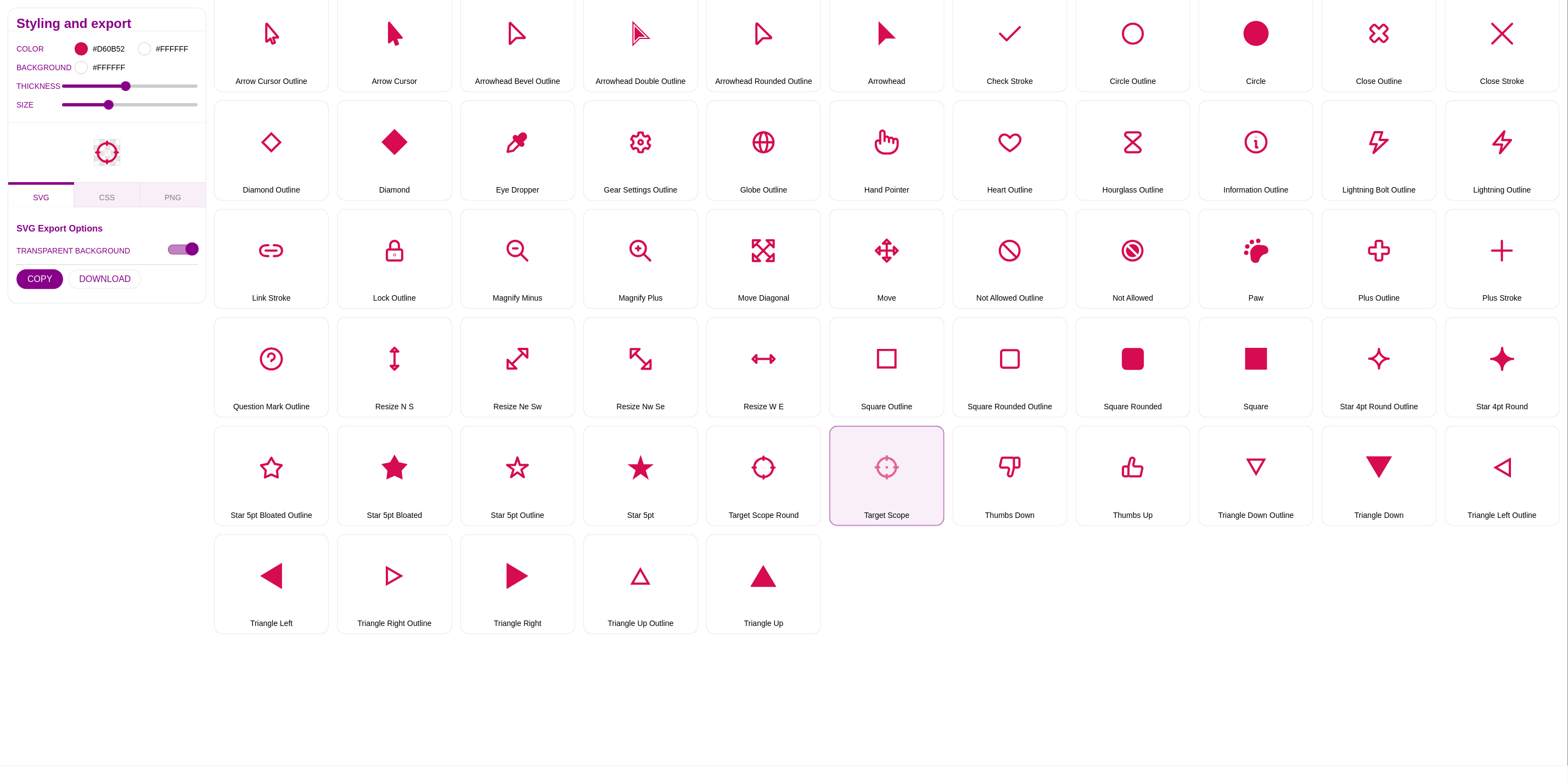
click at [876, 442] on button "Target Scope" at bounding box center [887, 476] width 115 height 101
click at [131, 277] on button "DOWNLOAD" at bounding box center [104, 279] width 73 height 20
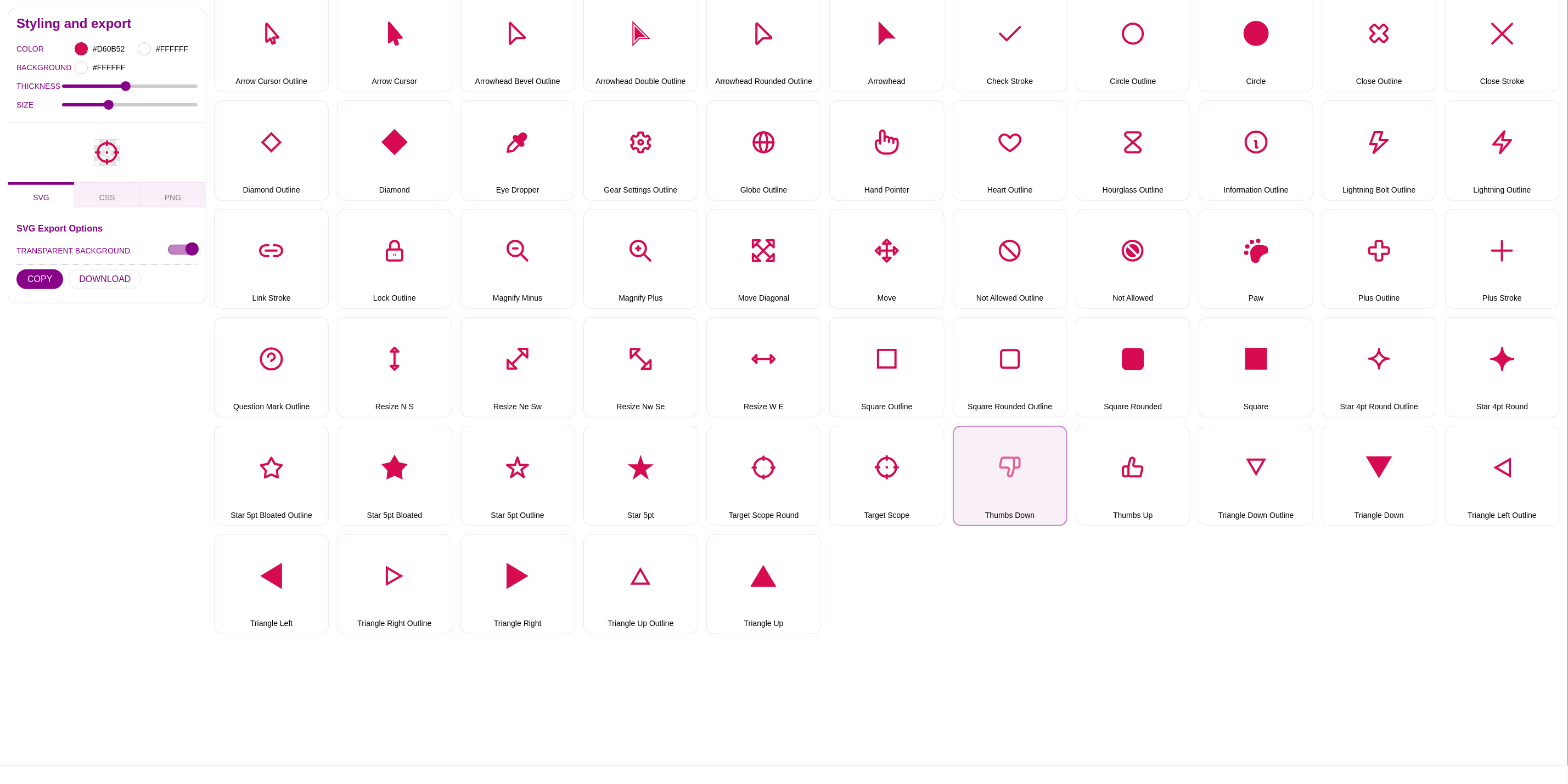
click at [1015, 457] on button "Thumbs Down" at bounding box center [1010, 476] width 115 height 101
click at [89, 275] on button "DOWNLOAD" at bounding box center [104, 279] width 73 height 20
drag, startPoint x: 1112, startPoint y: 463, endPoint x: 1064, endPoint y: 454, distance: 48.8
click at [1112, 463] on button "Thumbs Up" at bounding box center [1133, 476] width 115 height 101
click at [104, 275] on button "DOWNLOAD" at bounding box center [104, 279] width 73 height 20
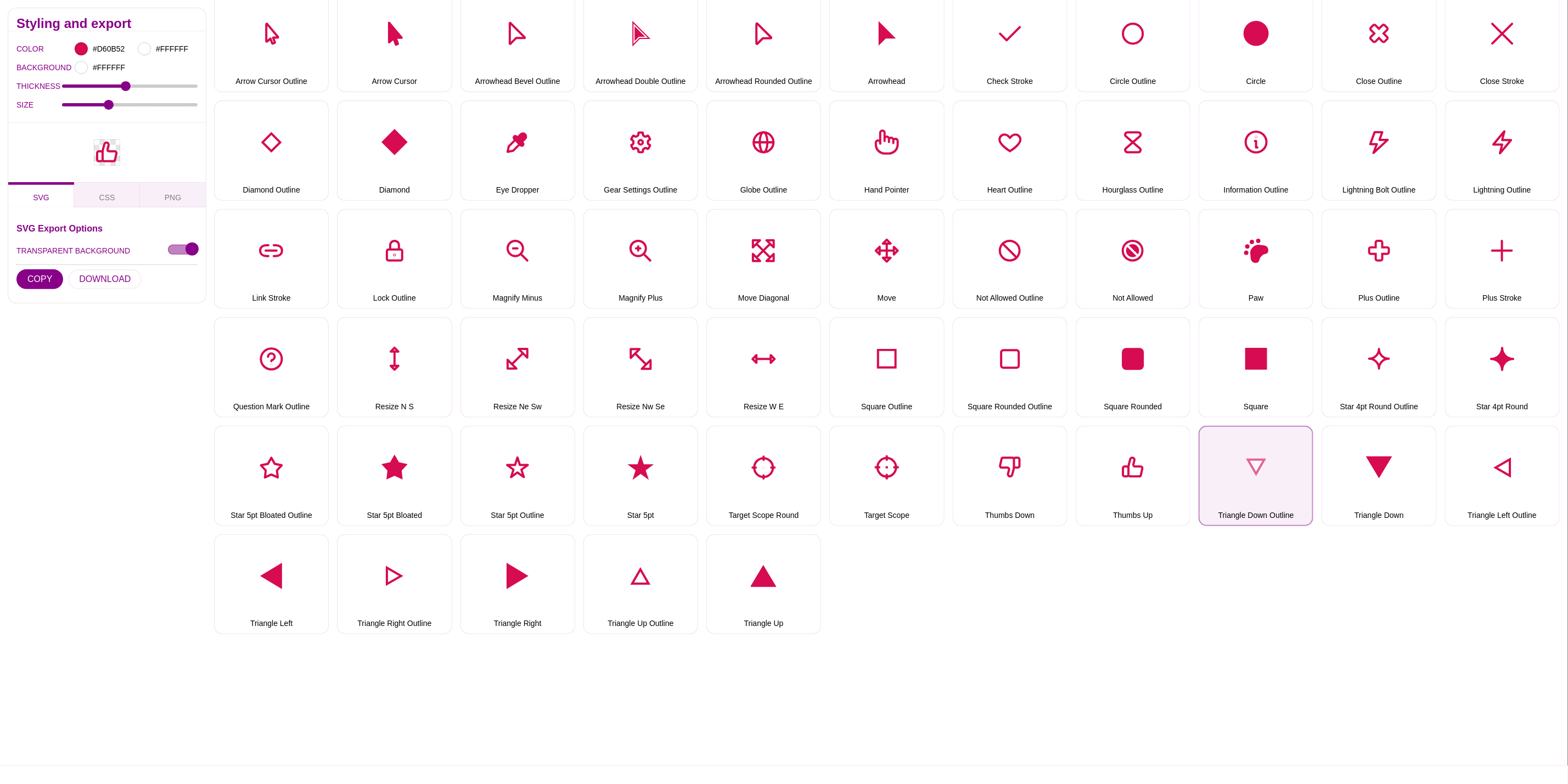
click at [1237, 454] on button "Triangle Down Outline" at bounding box center [1257, 476] width 115 height 101
click at [114, 277] on button "DOWNLOAD" at bounding box center [104, 279] width 73 height 20
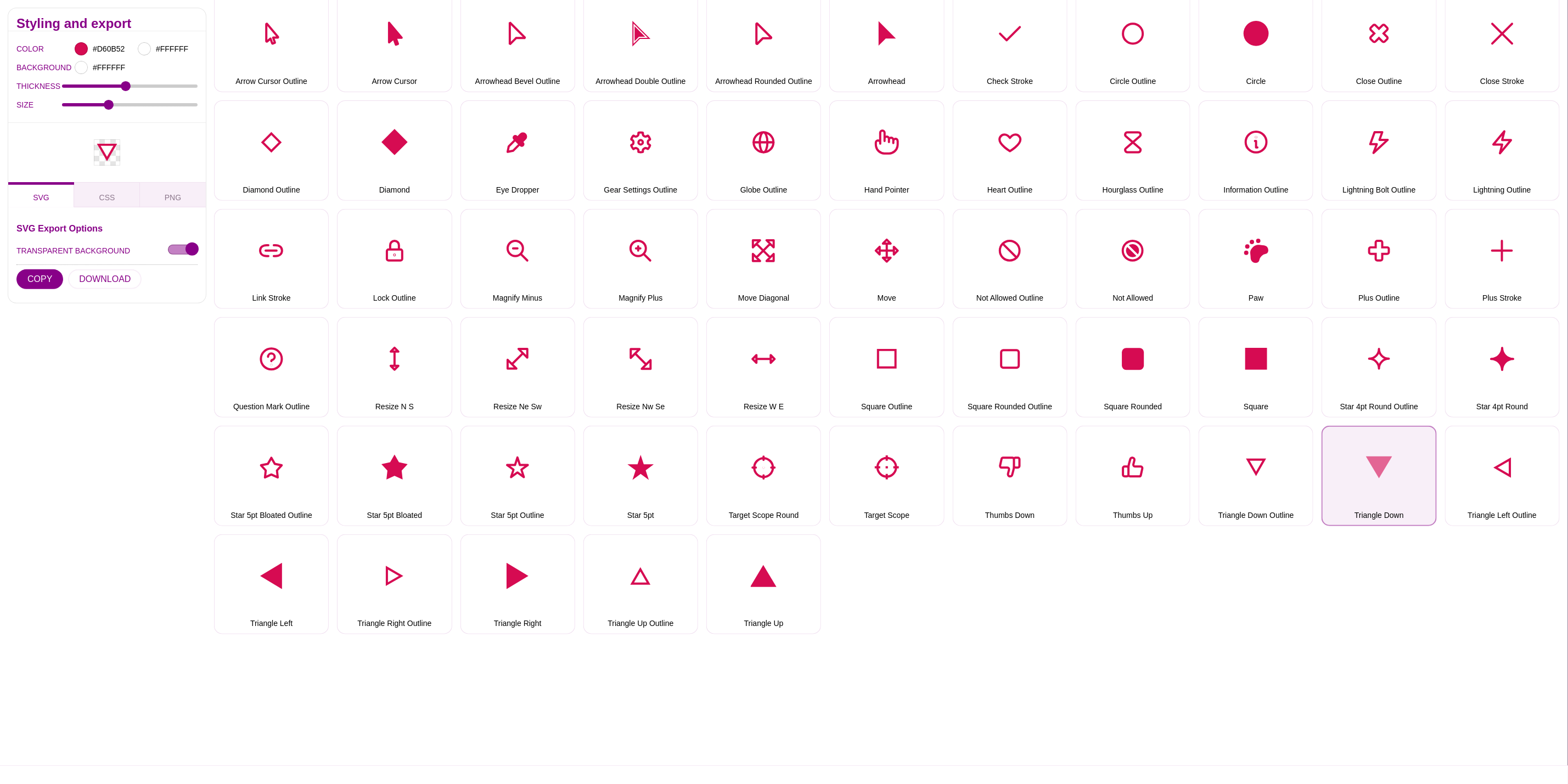
click at [1355, 456] on button "Triangle Down" at bounding box center [1379, 476] width 115 height 101
click at [102, 282] on button "DOWNLOAD" at bounding box center [104, 279] width 73 height 20
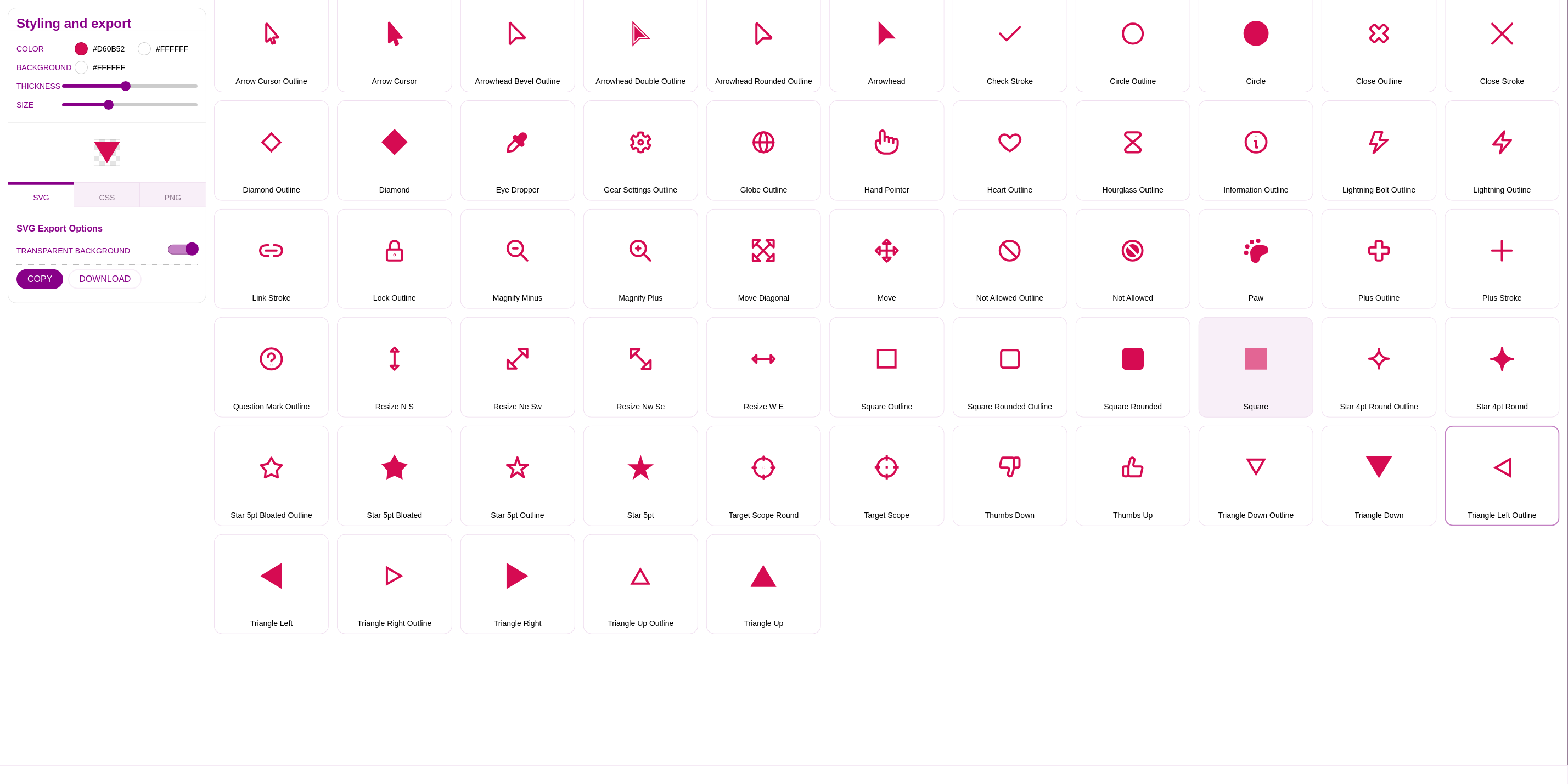
drag, startPoint x: 1521, startPoint y: 486, endPoint x: 1206, endPoint y: 412, distance: 323.6
click at [1521, 486] on button "Triangle Left Outline" at bounding box center [1502, 476] width 115 height 101
click at [119, 275] on button "DOWNLOAD" at bounding box center [104, 279] width 73 height 20
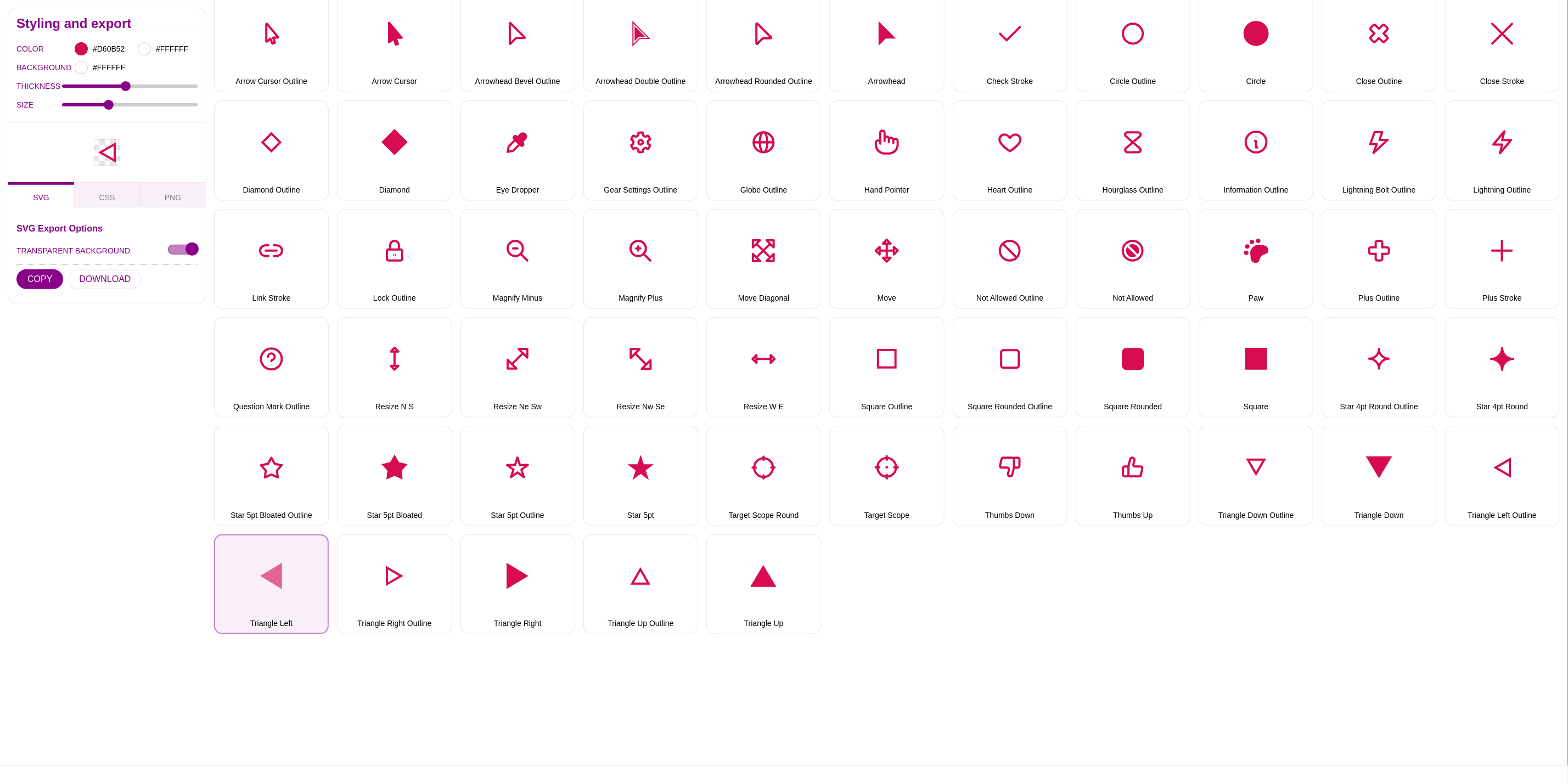
click at [267, 558] on button "Triangle Left" at bounding box center [271, 584] width 115 height 101
click at [113, 265] on hr at bounding box center [107, 264] width 181 height 1
click at [107, 280] on button "DOWNLOAD" at bounding box center [104, 279] width 73 height 20
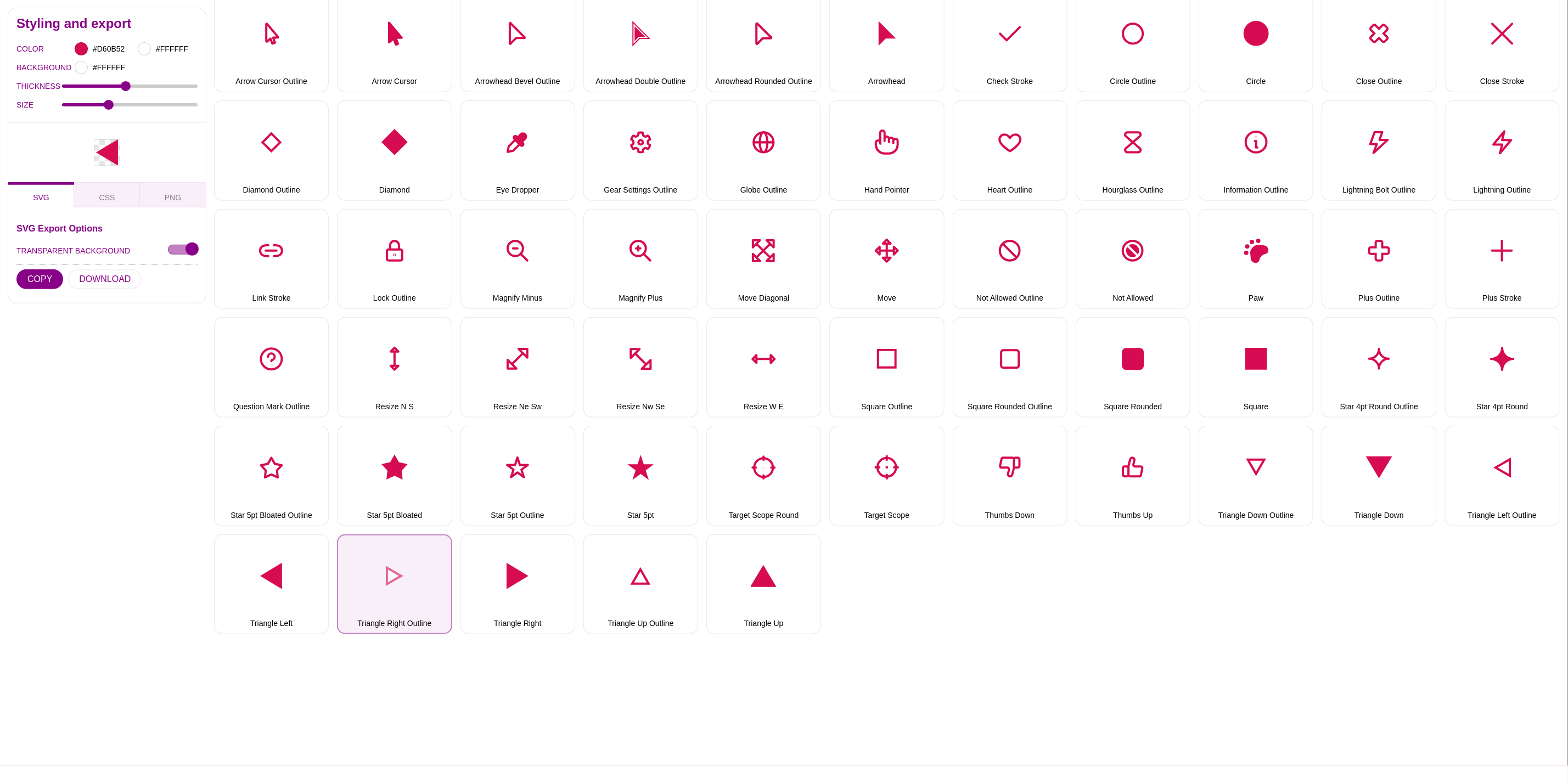
click at [387, 559] on button "Triangle Right Outline" at bounding box center [395, 584] width 115 height 101
click at [110, 278] on button "DOWNLOAD" at bounding box center [104, 279] width 73 height 20
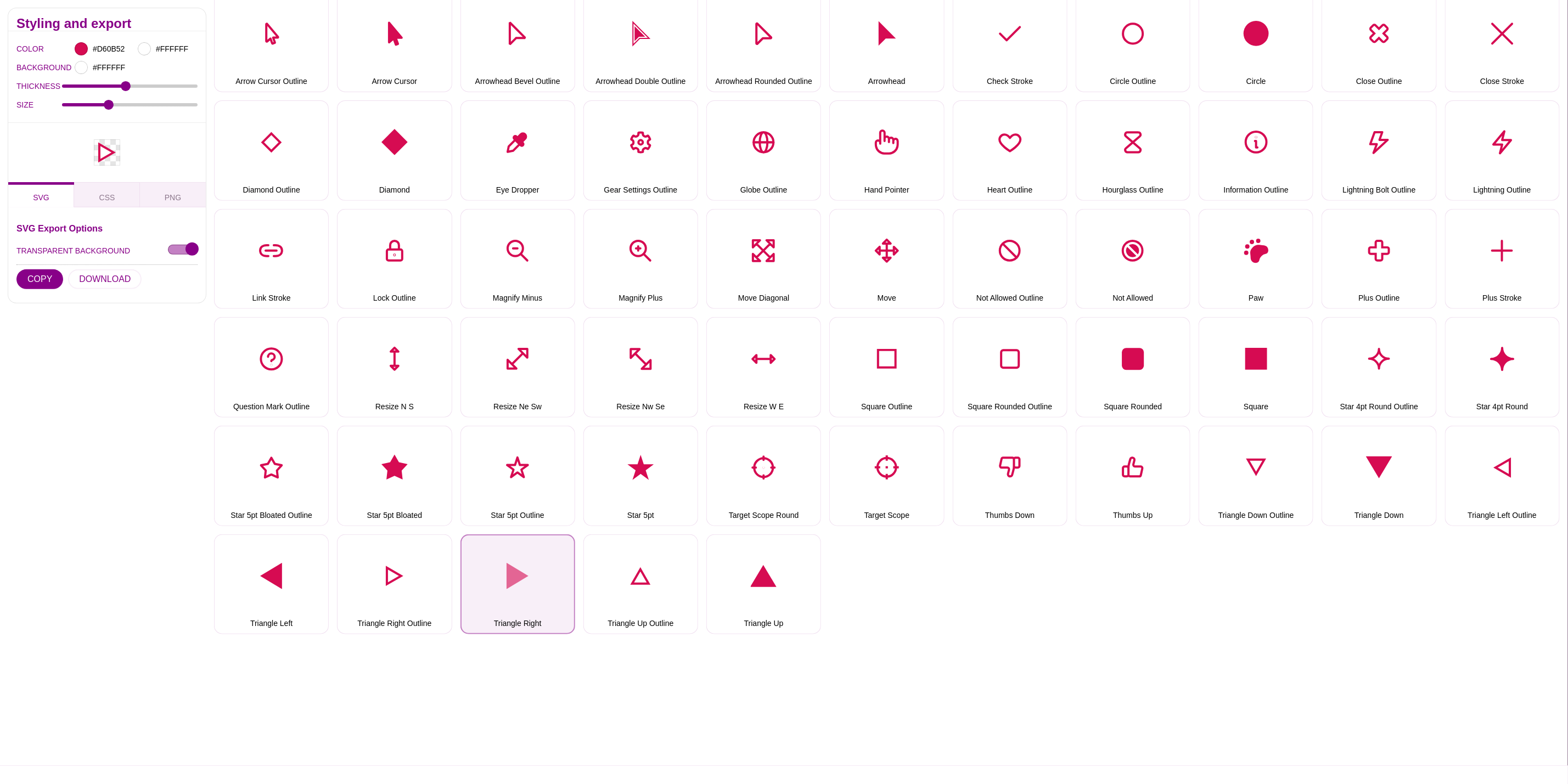
drag, startPoint x: 542, startPoint y: 591, endPoint x: 519, endPoint y: 572, distance: 29.8
click at [542, 590] on button "Triangle Right" at bounding box center [518, 584] width 115 height 101
click at [99, 275] on button "DOWNLOAD" at bounding box center [104, 279] width 73 height 20
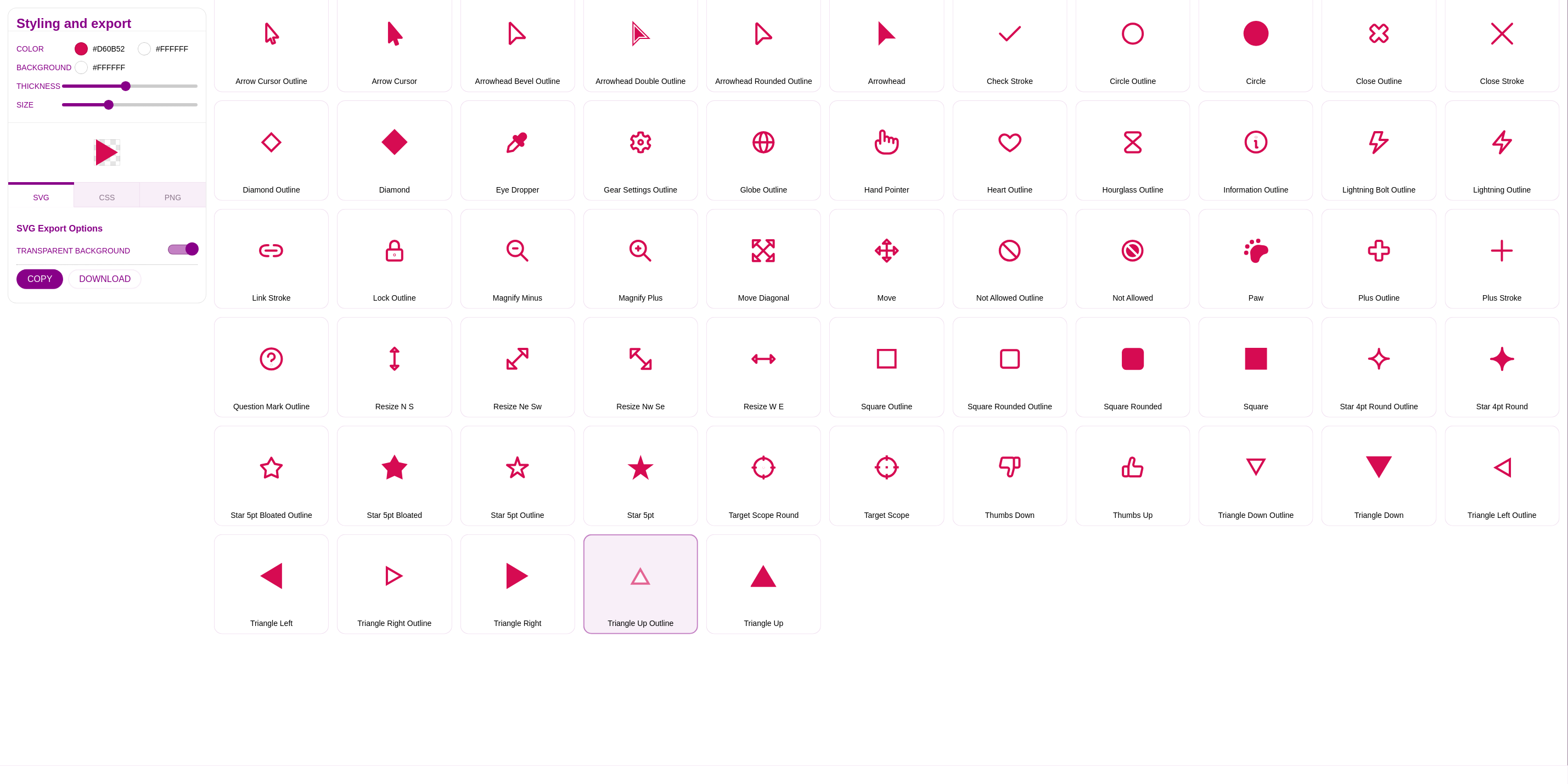
click at [650, 590] on button "Triangle Up Outline" at bounding box center [641, 584] width 115 height 101
click at [121, 280] on button "DOWNLOAD" at bounding box center [104, 279] width 73 height 20
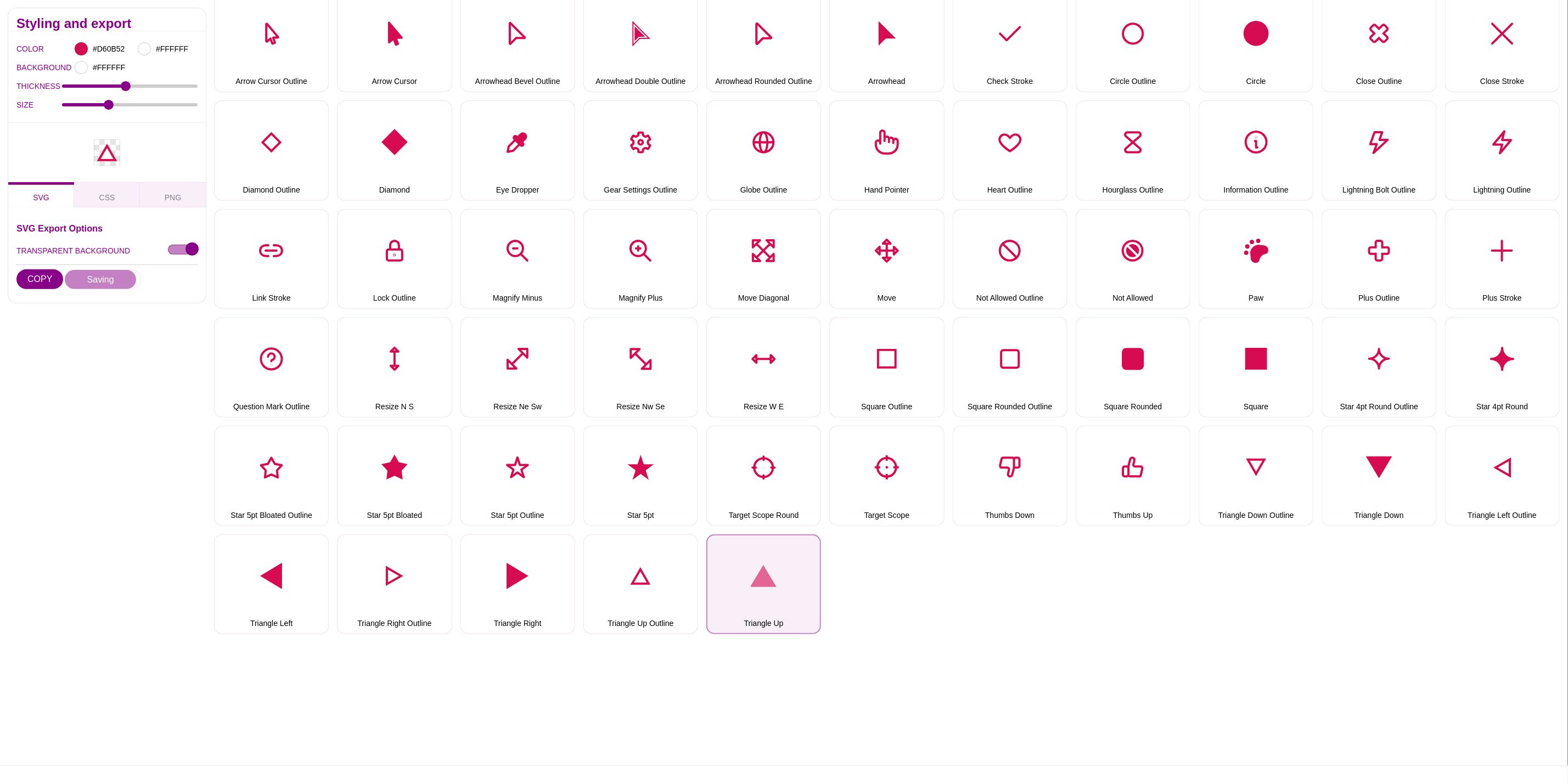
click at [753, 569] on button "Triangle Up" at bounding box center [764, 584] width 115 height 101
click at [89, 279] on button "DOWNLOAD" at bounding box center [104, 279] width 73 height 20
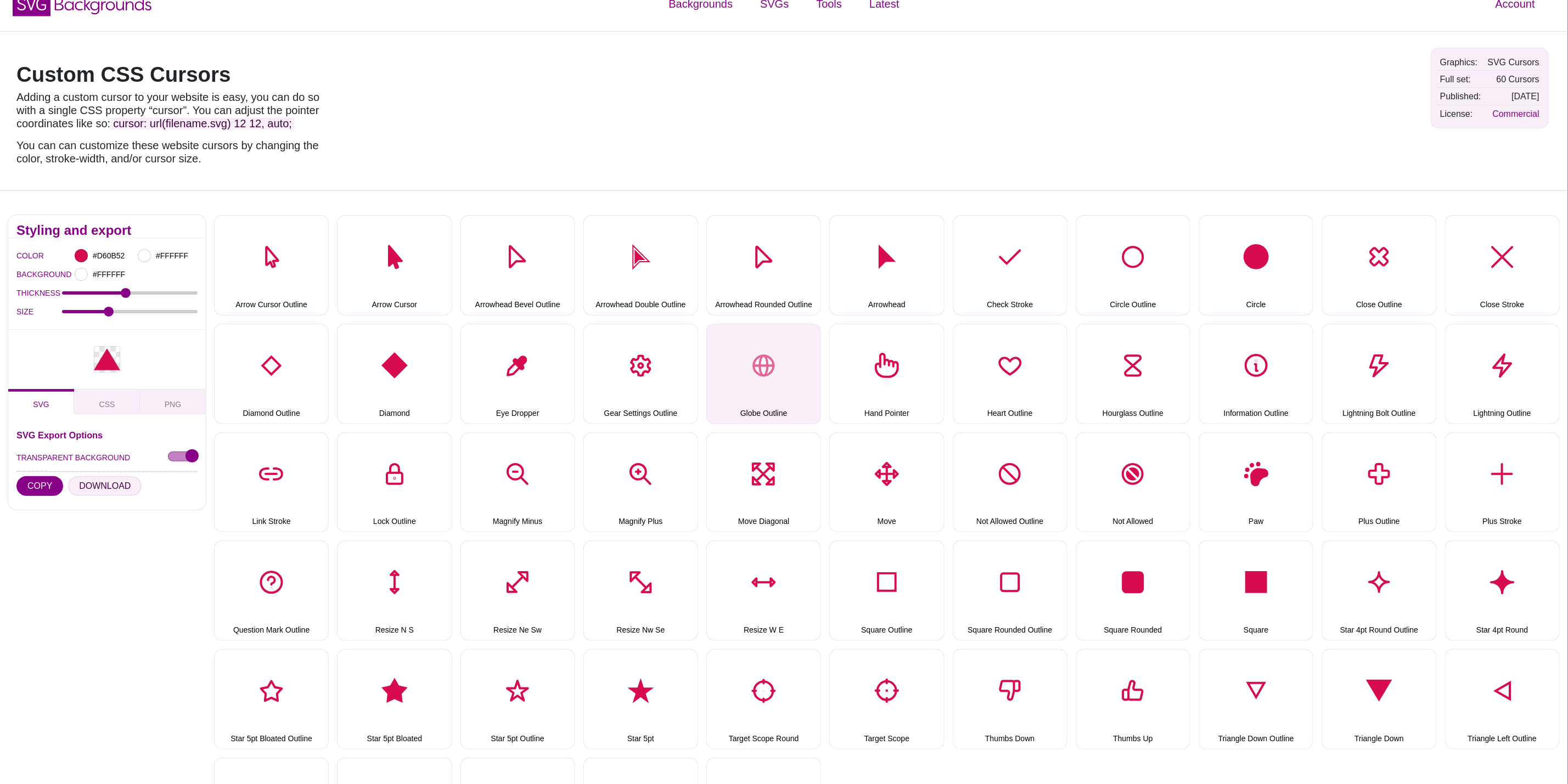
scroll to position [0, 0]
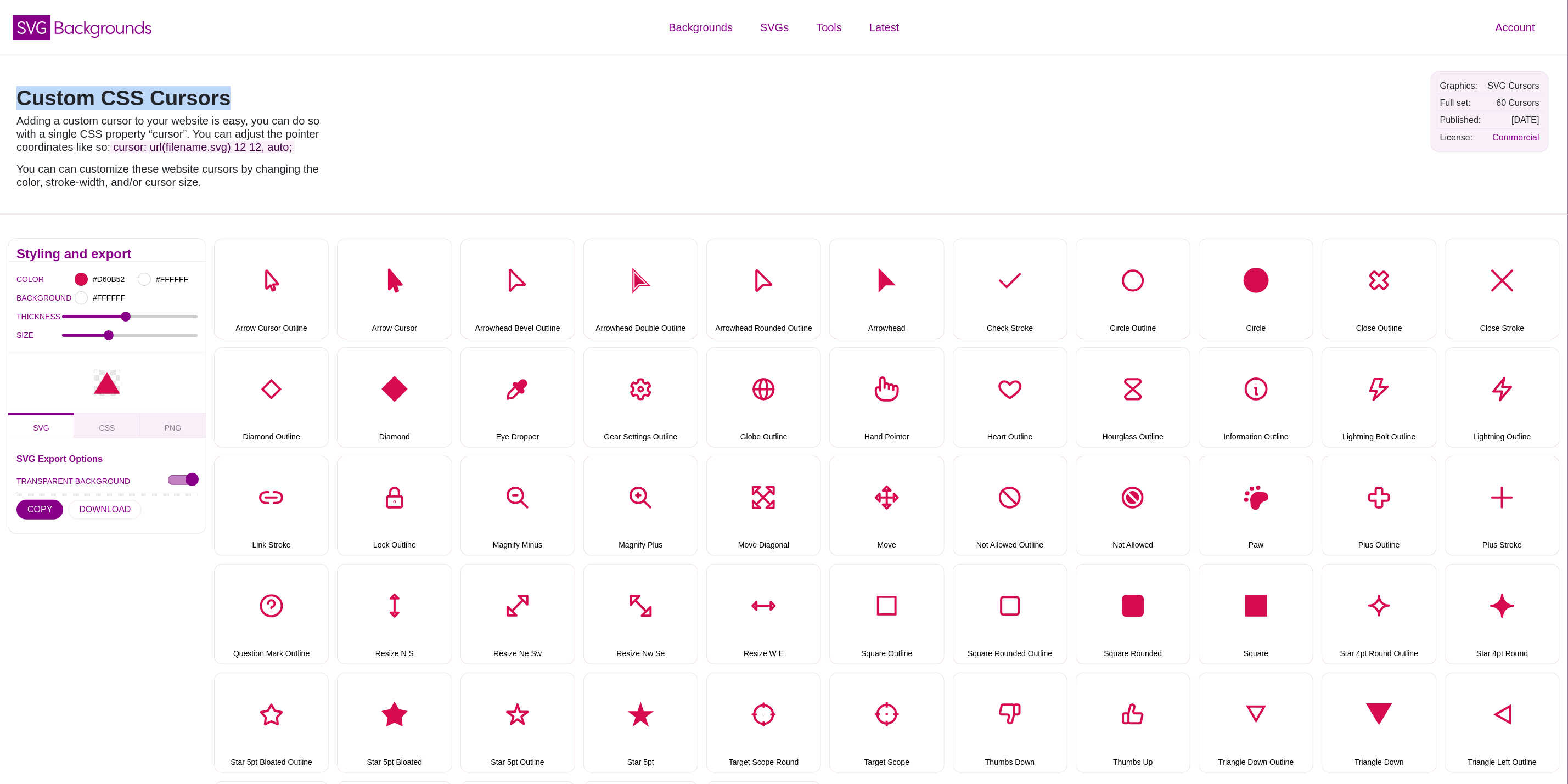
drag, startPoint x: 293, startPoint y: 99, endPoint x: 0, endPoint y: 109, distance: 293.2
click at [0, 109] on div "Custom CSS Cursors Adding a custom cursor to your website is easy, you can do s…" at bounding box center [784, 135] width 1568 height 160
copy h1 "Custom CSS Cursors"
click at [1232, 63] on div at bounding box center [1070, 134] width 708 height 143
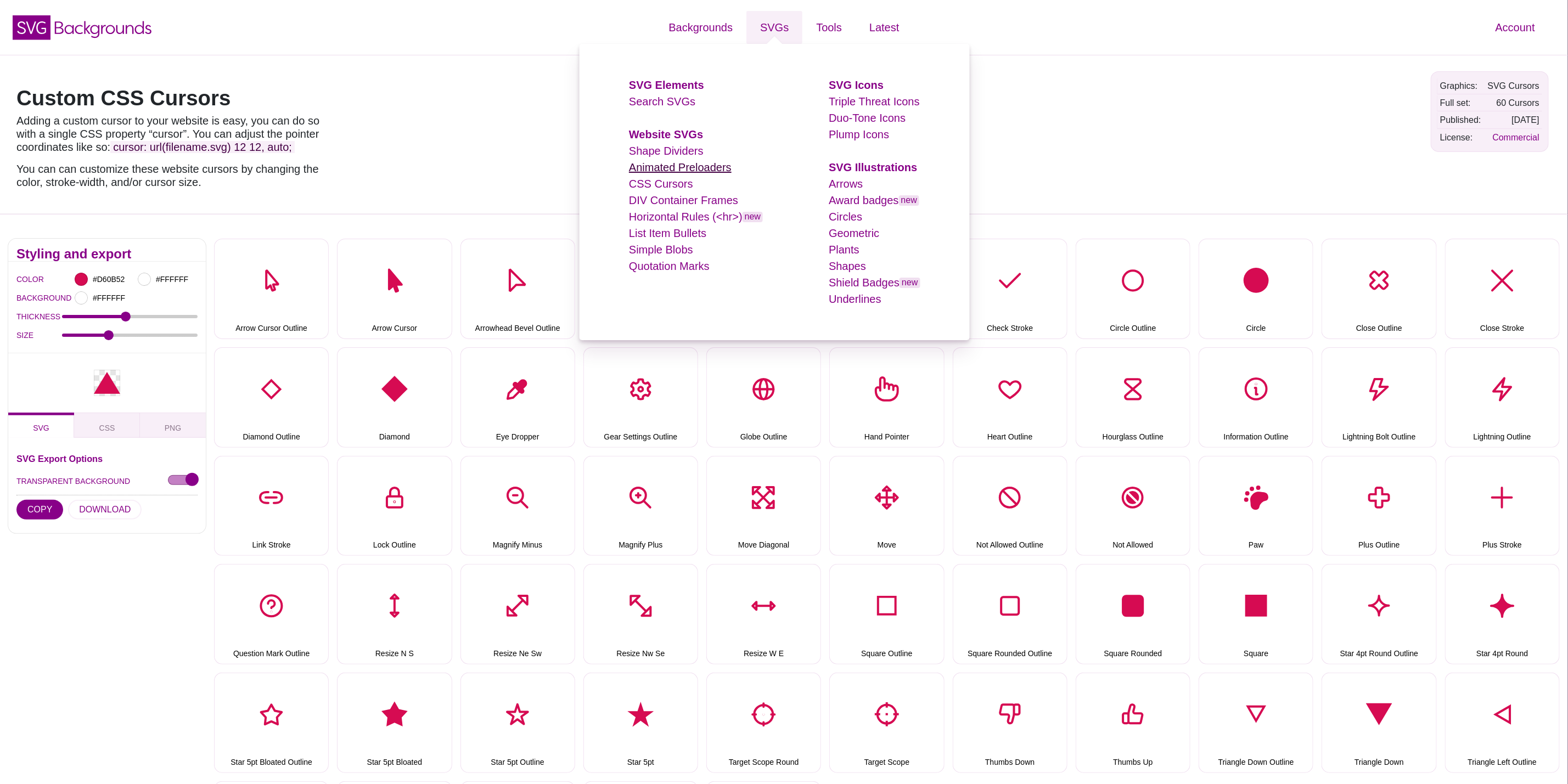
click at [687, 173] on link "Animated Preloaders" at bounding box center [680, 167] width 103 height 12
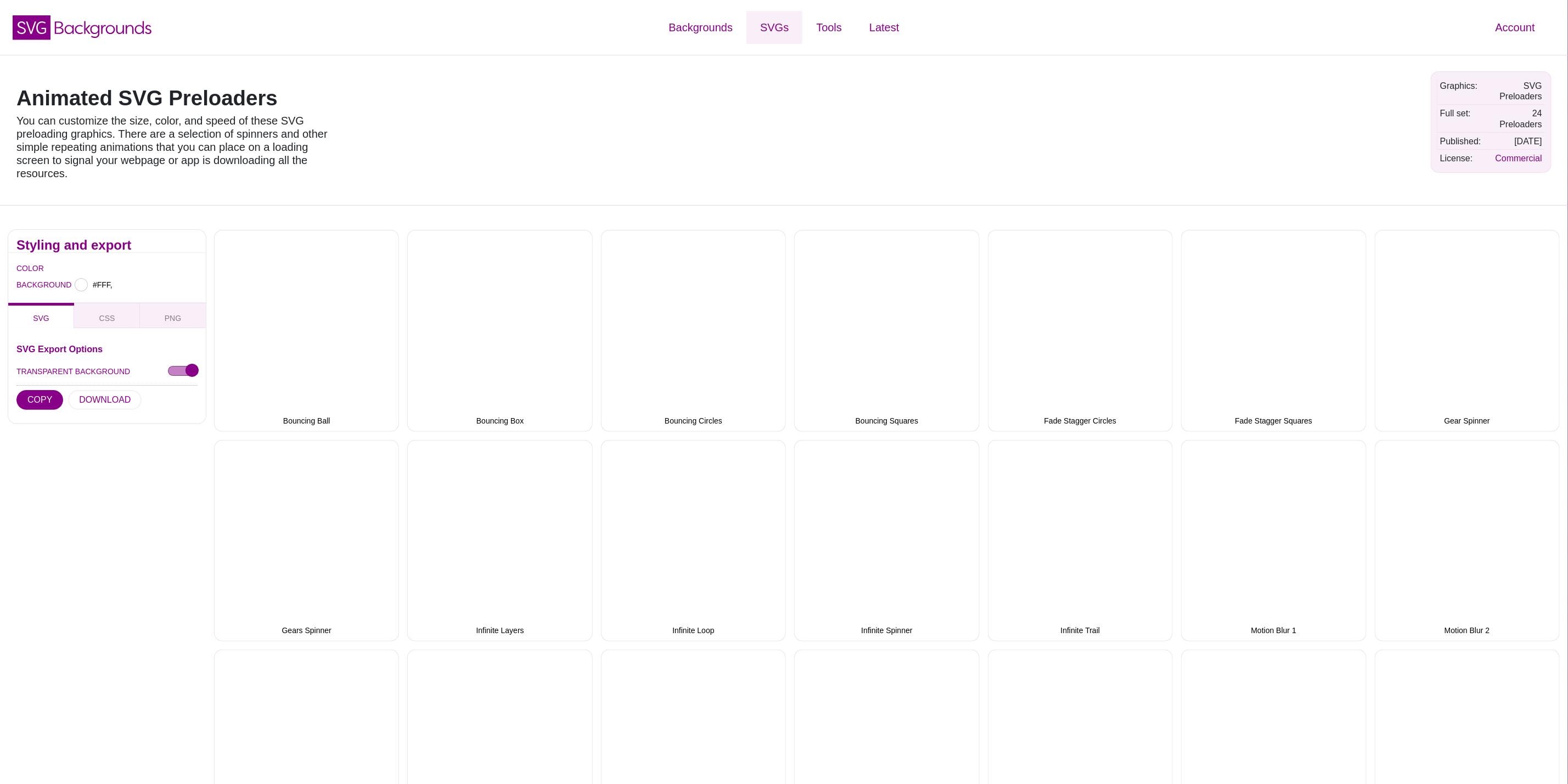
type input "#FFFFFF"
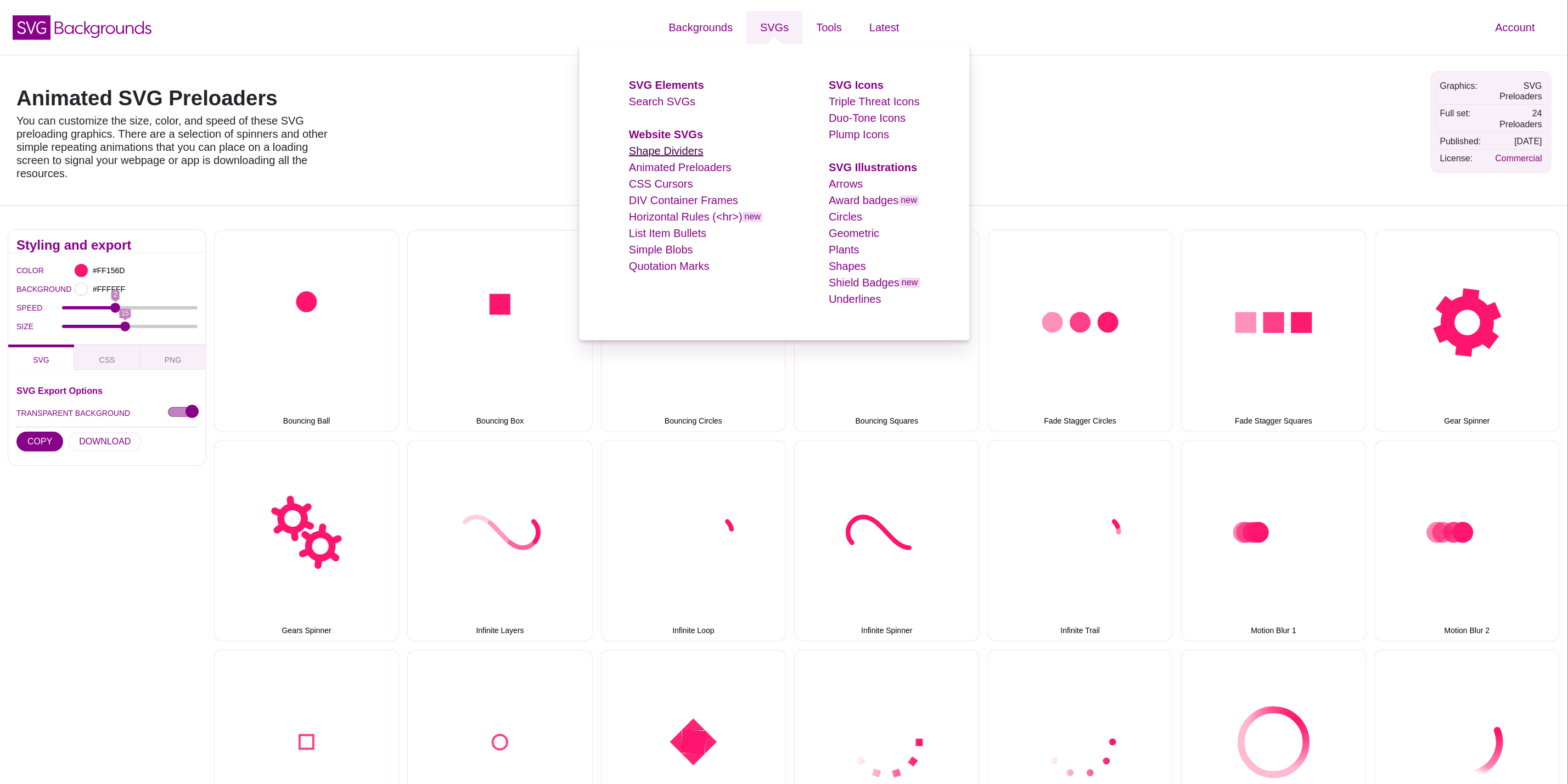
click at [676, 147] on link "Shape Dividers" at bounding box center [666, 151] width 75 height 12
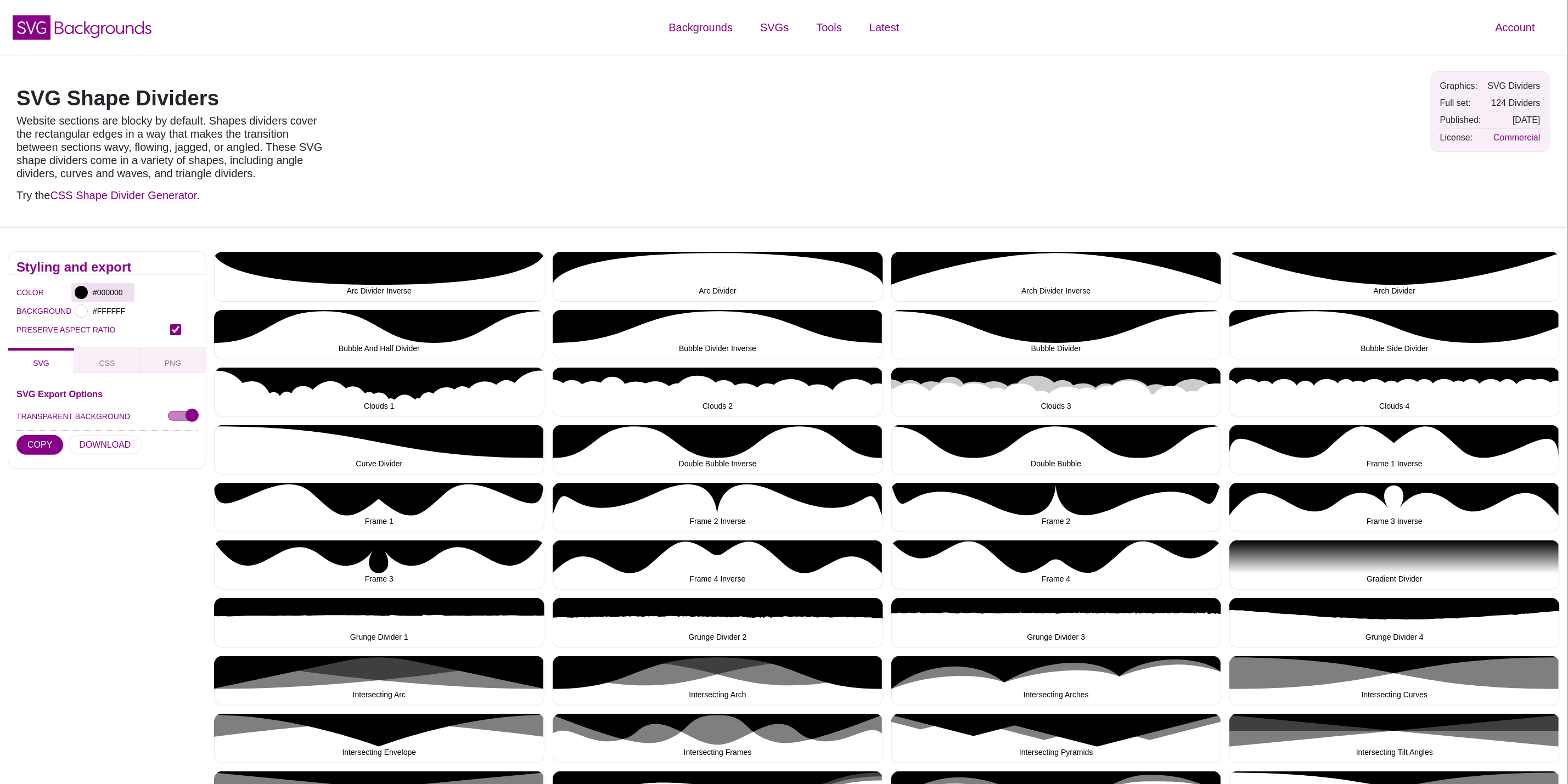
click at [82, 289] on div at bounding box center [81, 292] width 13 height 13
drag, startPoint x: 256, startPoint y: 94, endPoint x: 20, endPoint y: 94, distance: 236.0
click at [20, 94] on h1 "SVG Shape Dividers" at bounding box center [173, 98] width 313 height 21
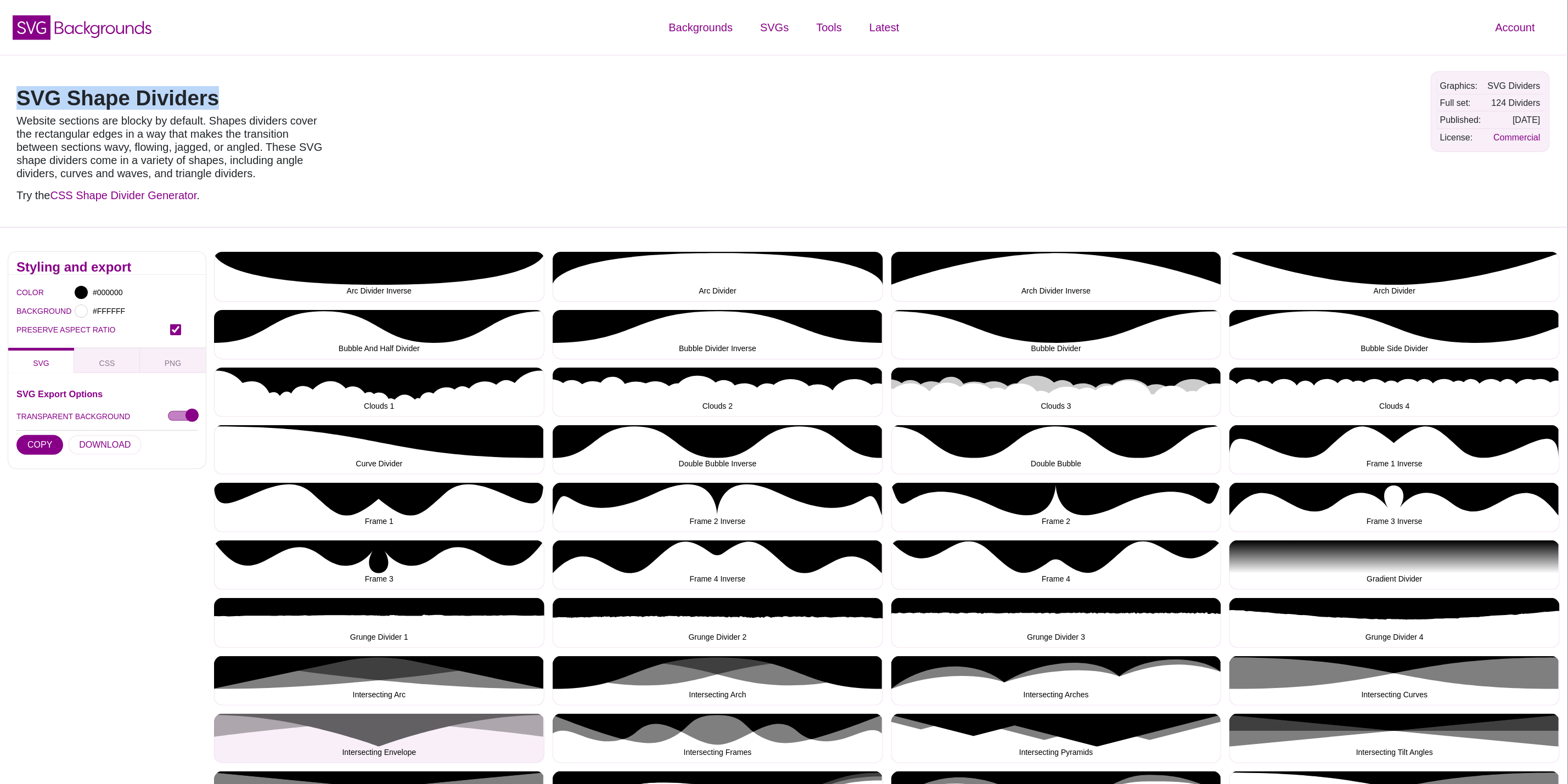
copy h1 "SVG Shape Dividers"
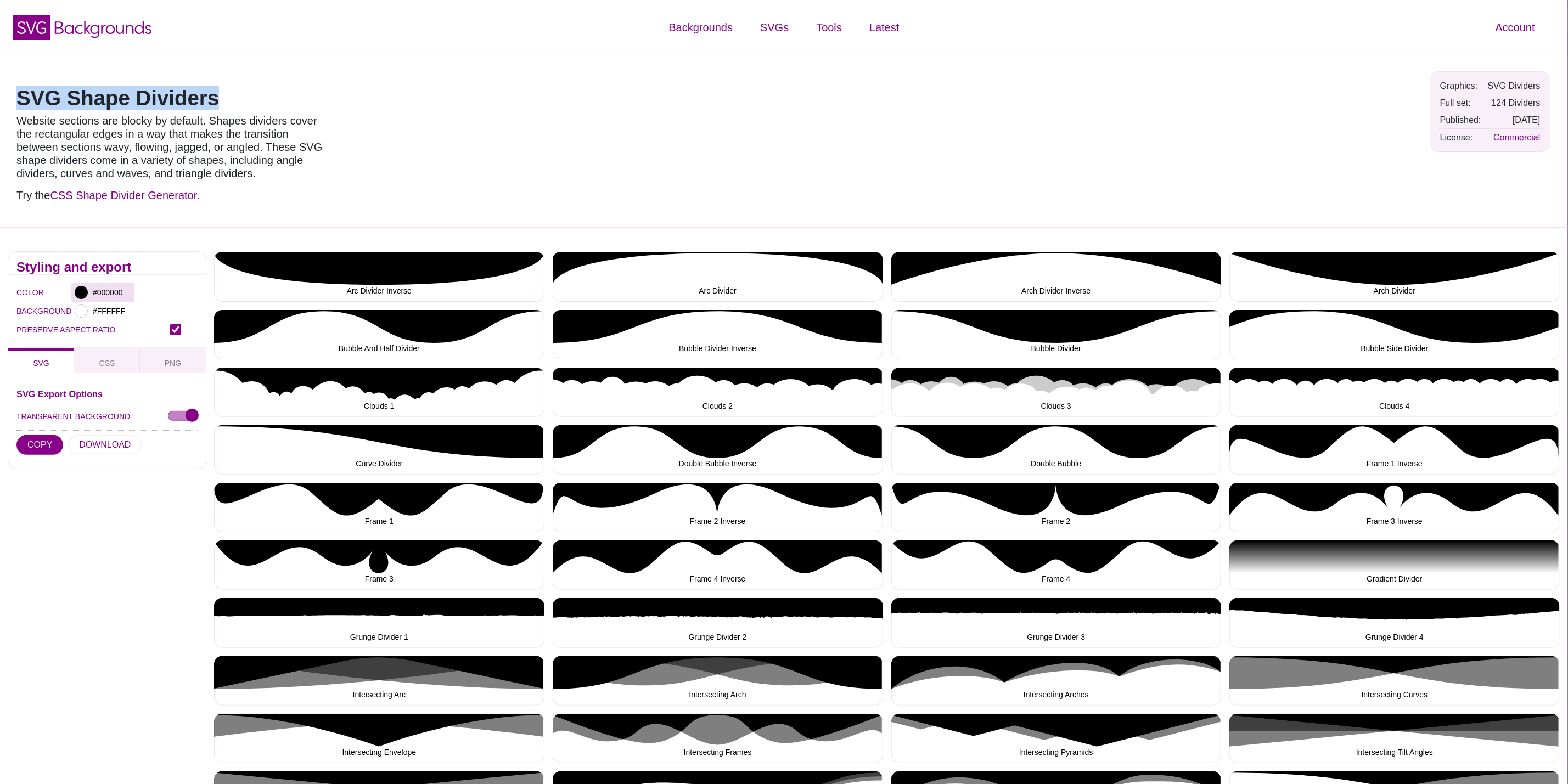
click at [81, 296] on div at bounding box center [81, 292] width 13 height 13
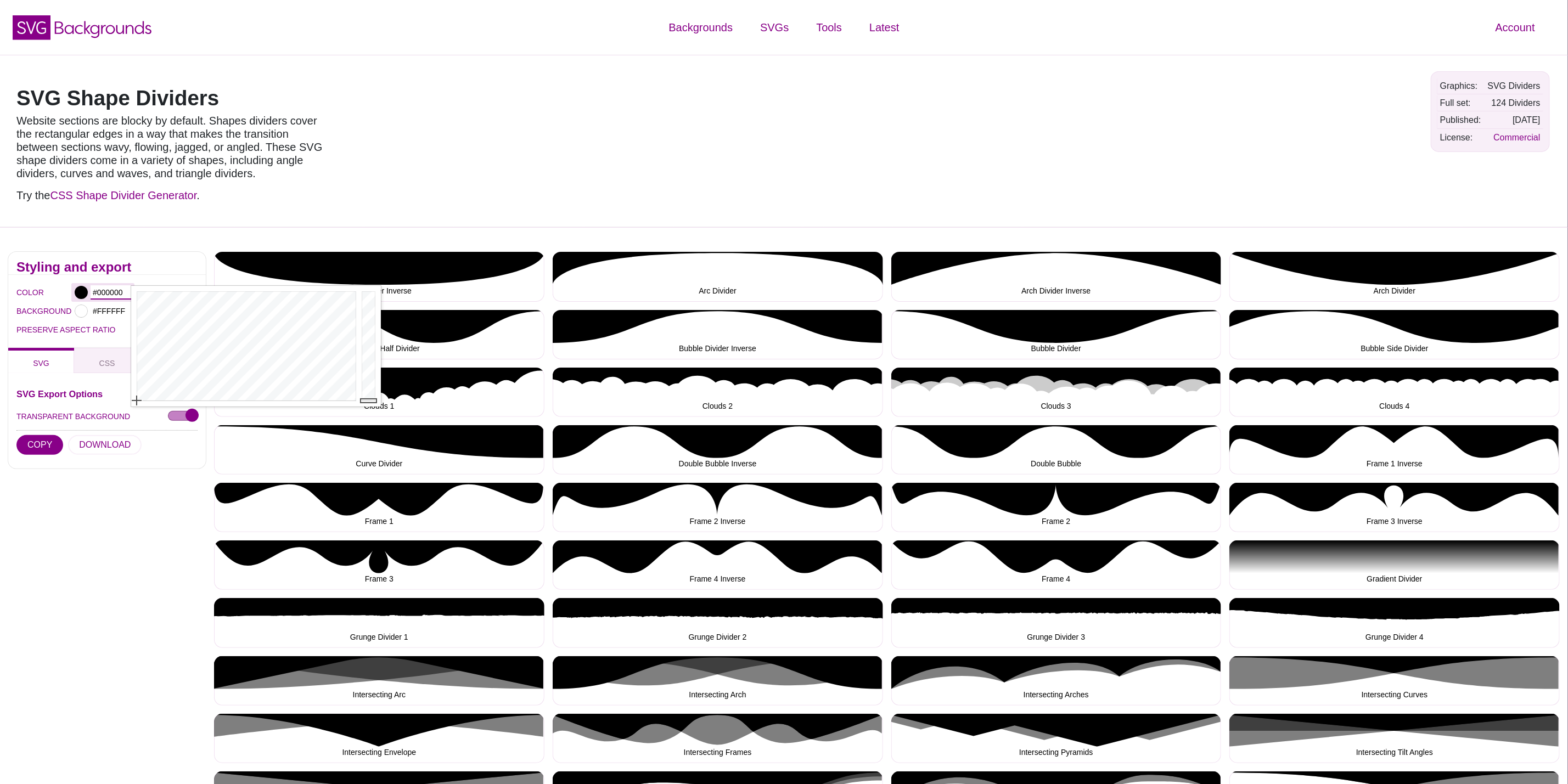
click at [122, 298] on input "#000000" at bounding box center [111, 293] width 41 height 14
type input "#"
paste input "#d60b52"
type input "#D60B52"
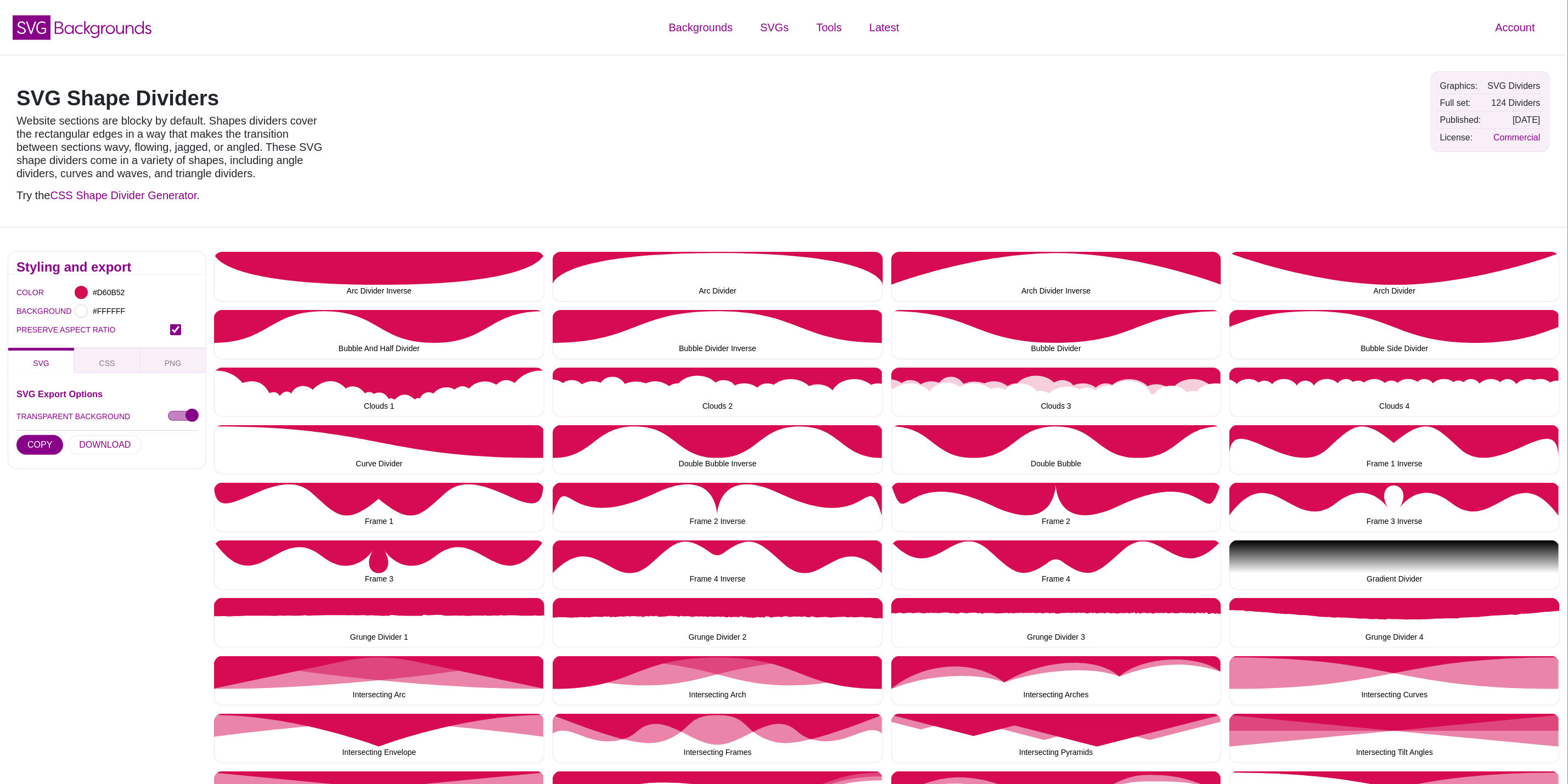
click at [177, 333] on input "PRESERVE ASPECT RATIO" at bounding box center [175, 330] width 11 height 11
checkbox input "true"
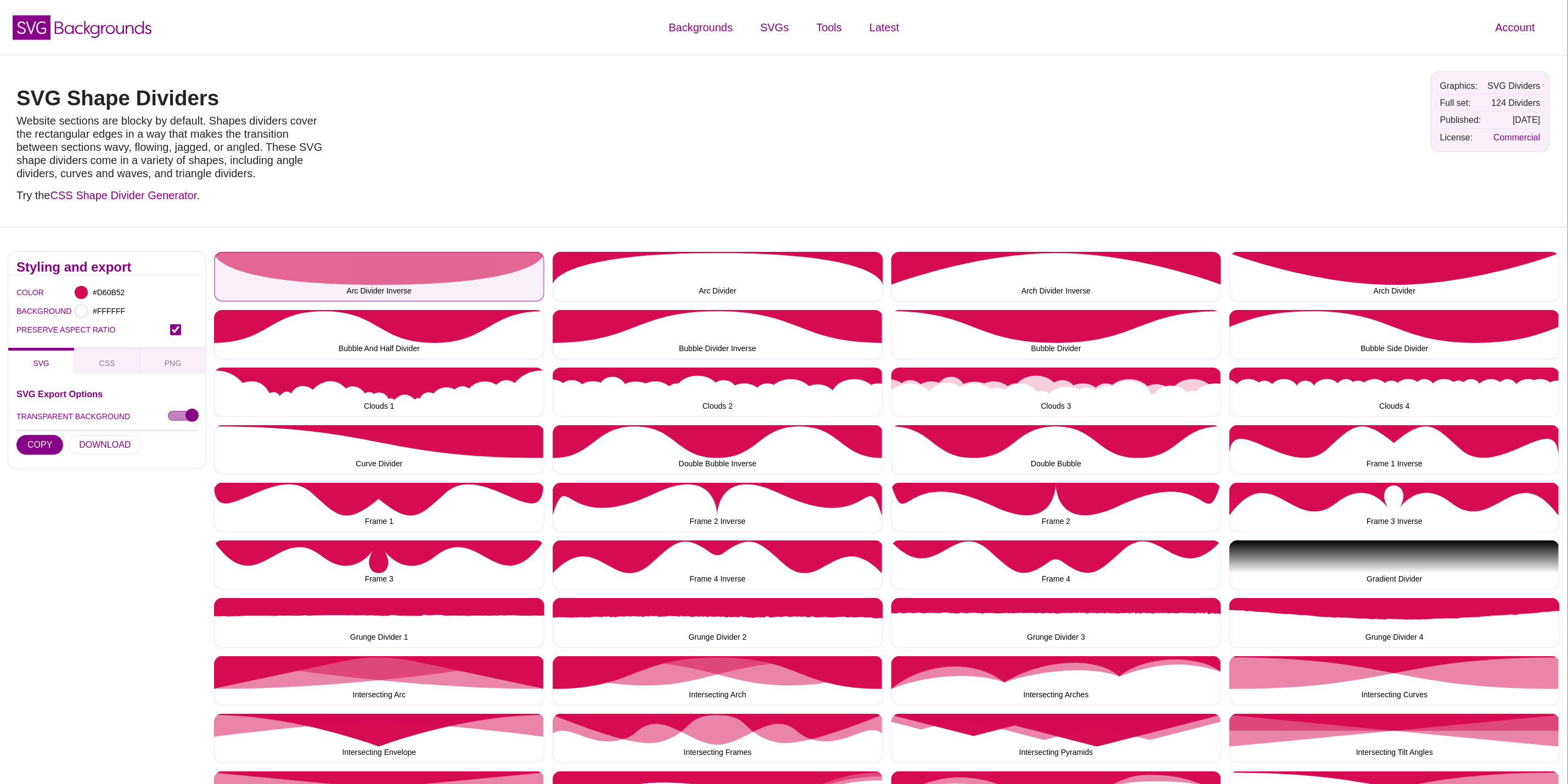
click at [401, 260] on button "Arc Divider Inverse" at bounding box center [379, 276] width 330 height 49
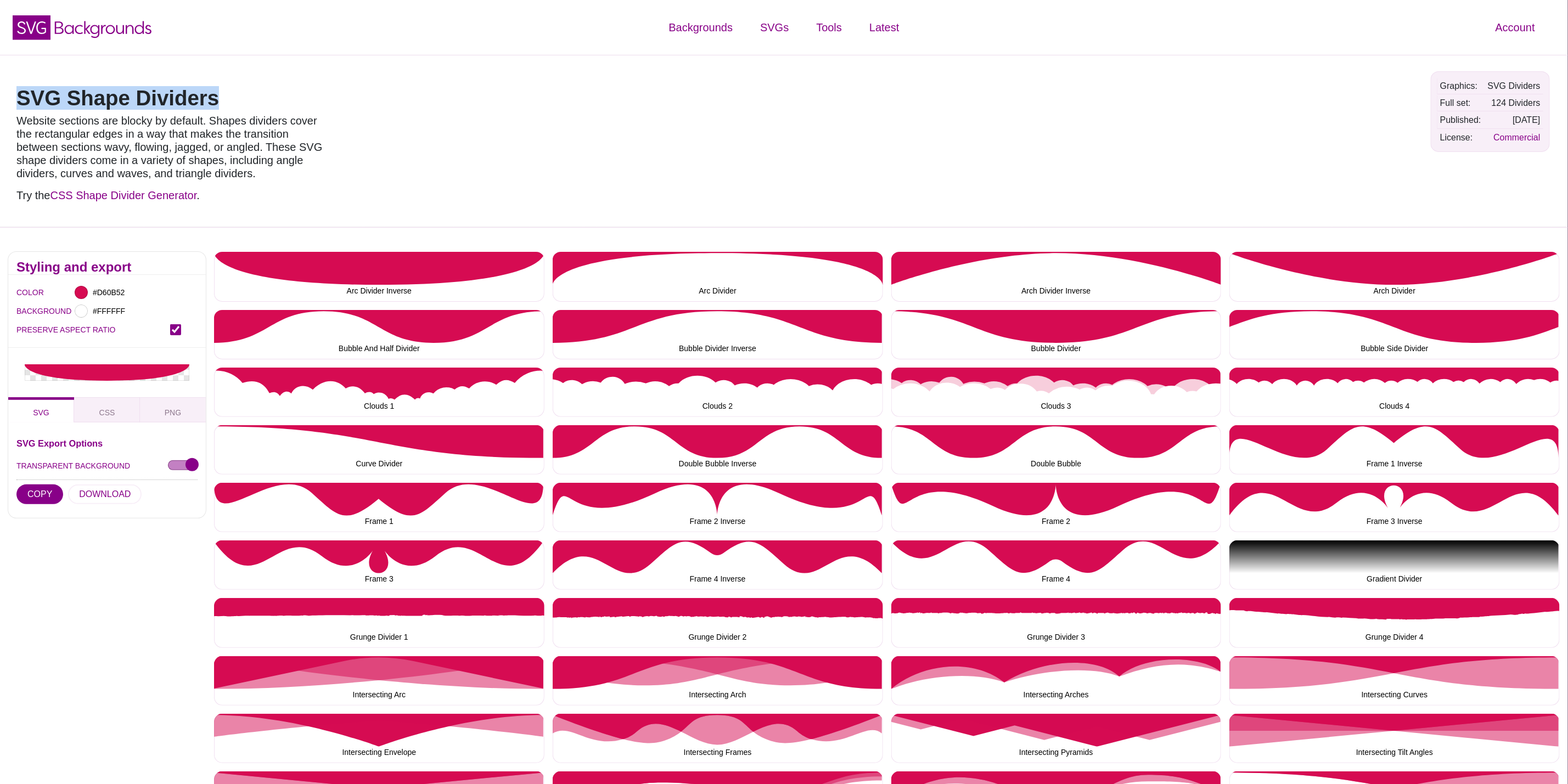
drag, startPoint x: 295, startPoint y: 85, endPoint x: 17, endPoint y: 97, distance: 278.3
click at [17, 97] on div "SVG Shape Dividers Website sections are blocky by default. Shapes dividers cove…" at bounding box center [173, 141] width 330 height 156
copy h1 "SVG Shape Dividers"
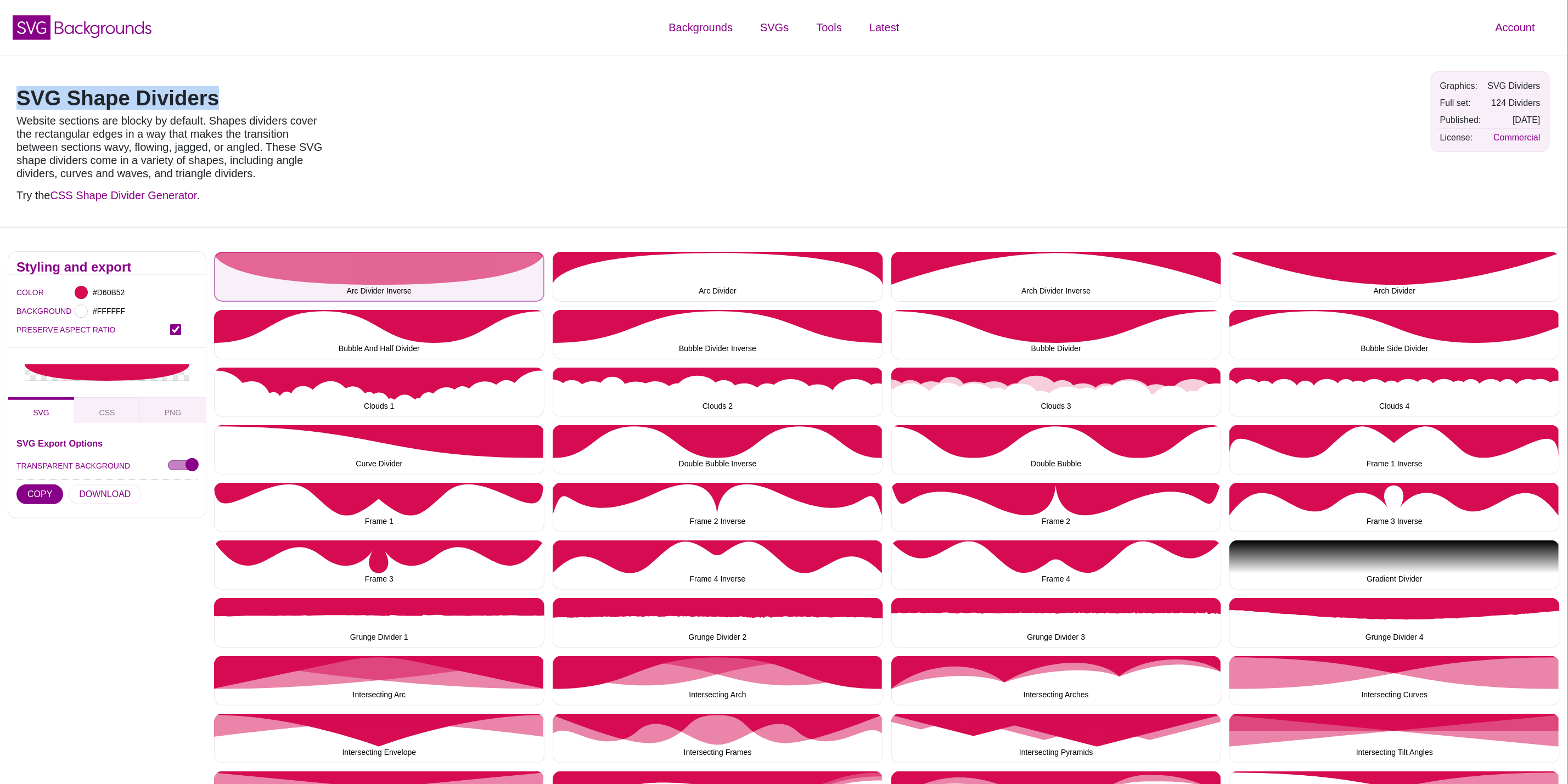
click at [299, 269] on button "Arc Divider Inverse" at bounding box center [379, 276] width 330 height 49
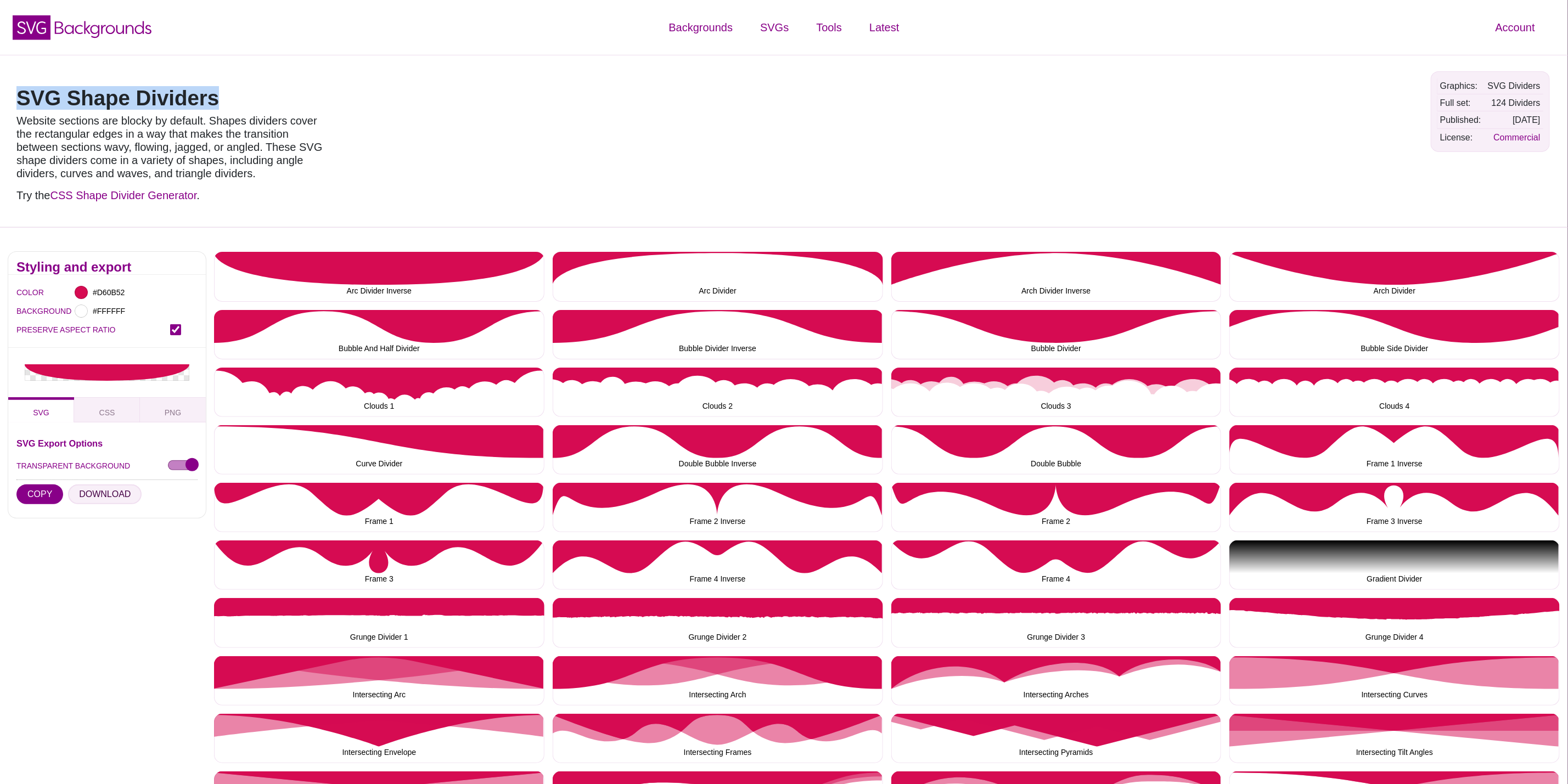
click at [95, 500] on button "DOWNLOAD" at bounding box center [104, 494] width 73 height 20
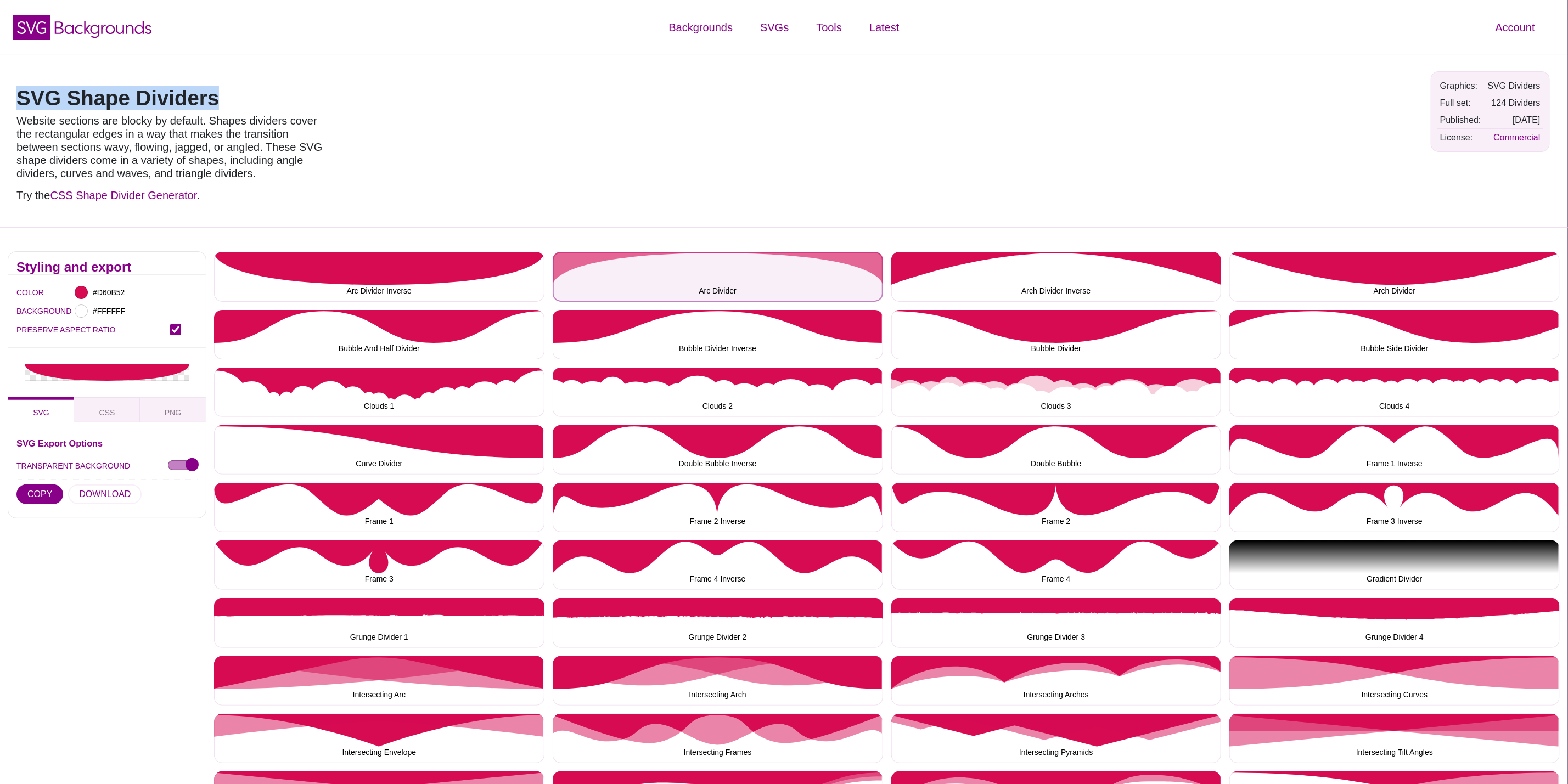
click at [700, 260] on button "Arc Divider" at bounding box center [717, 276] width 330 height 49
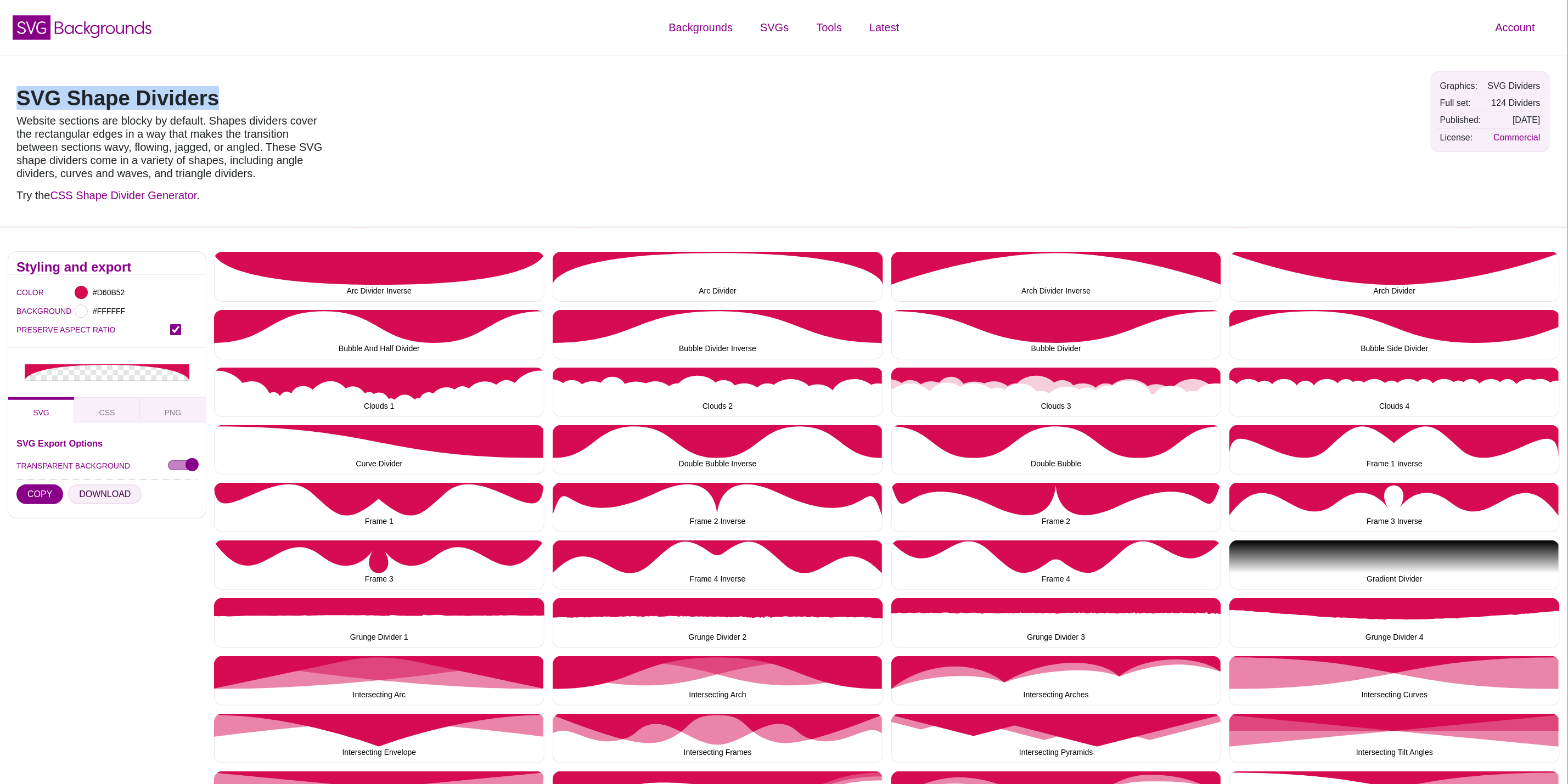
click at [112, 496] on button "DOWNLOAD" at bounding box center [104, 494] width 73 height 20
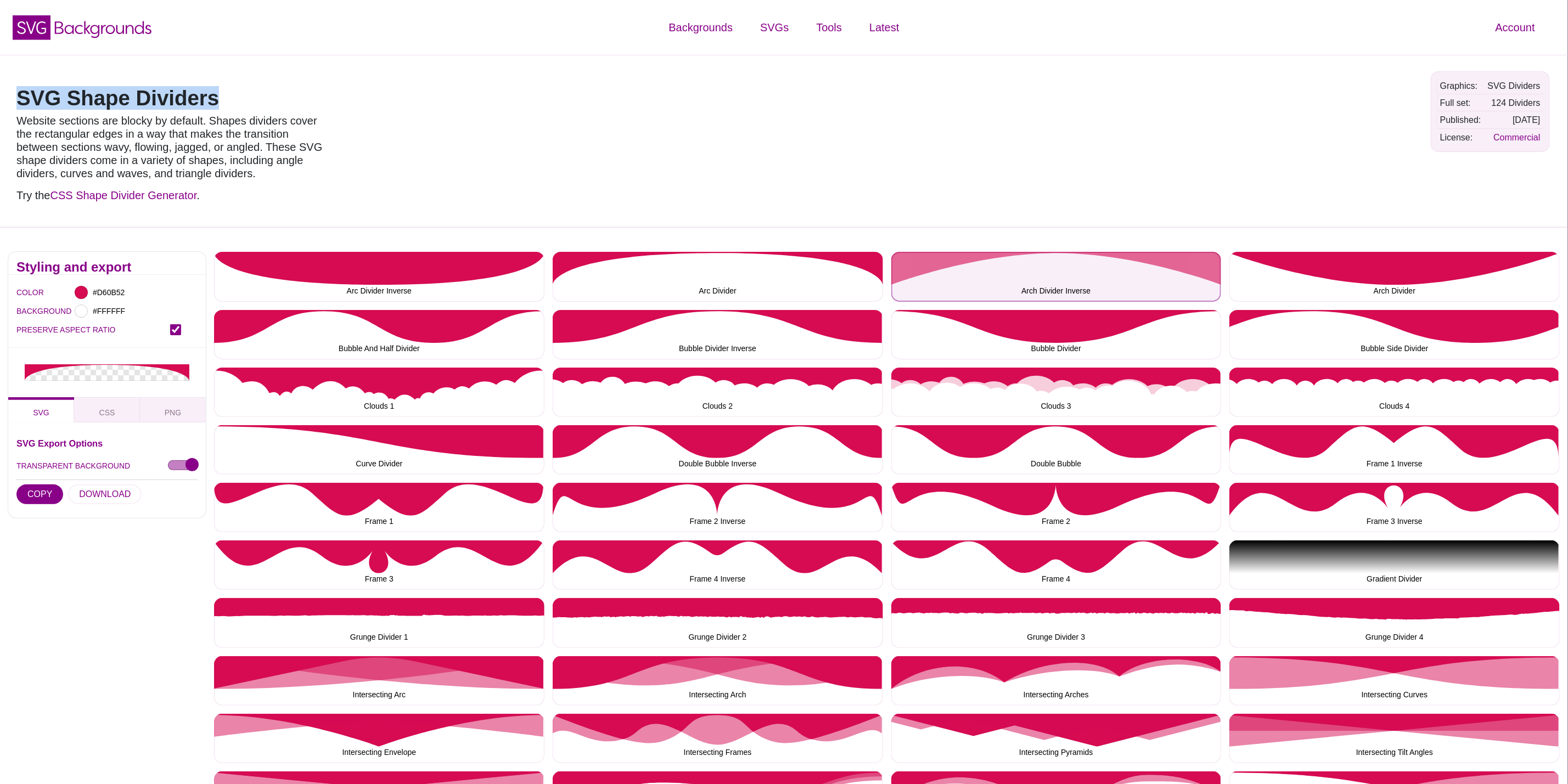
click at [1046, 268] on button "Arch Divider Inverse" at bounding box center [1056, 276] width 330 height 49
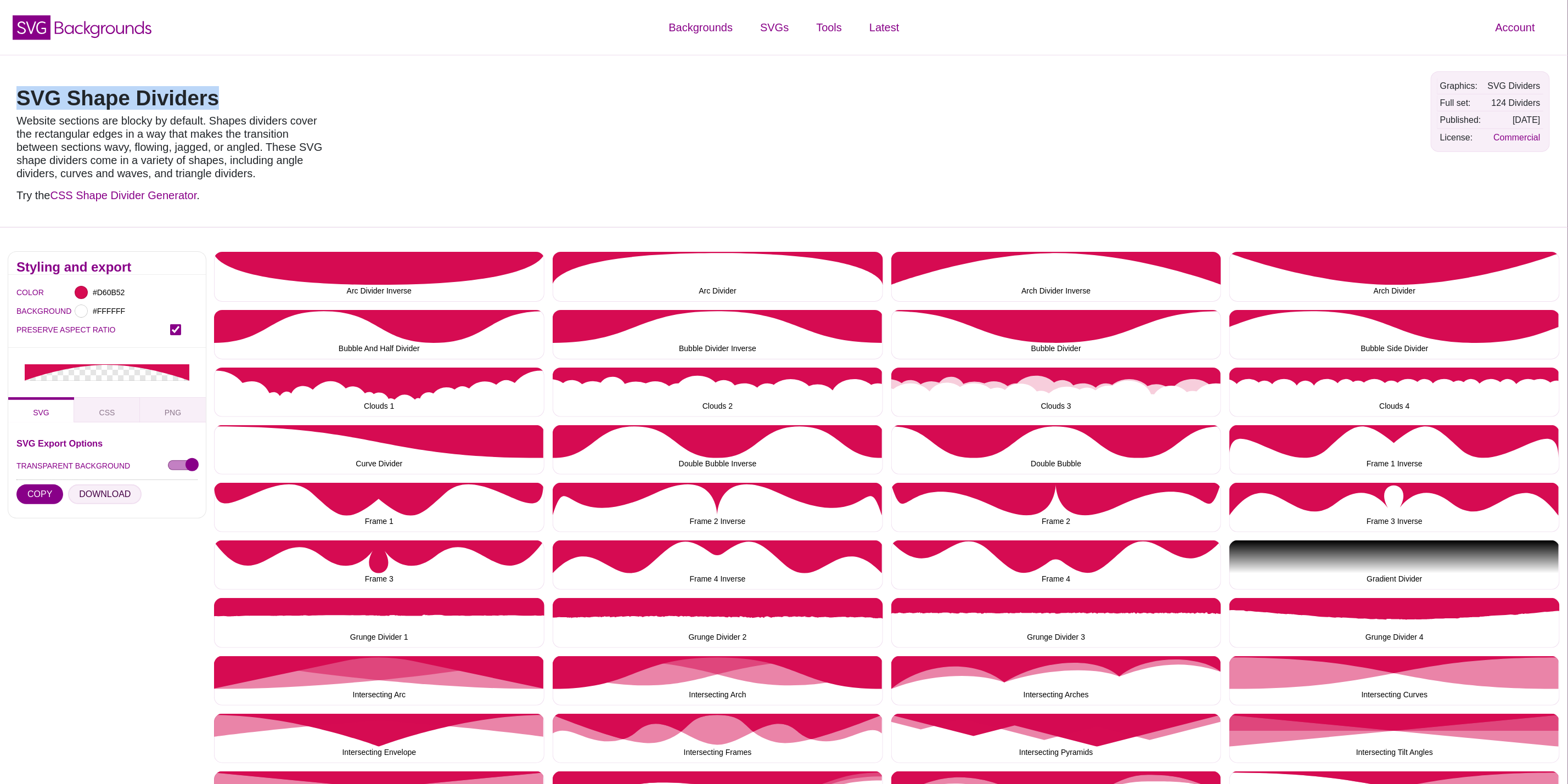
click at [99, 503] on button "DOWNLOAD" at bounding box center [104, 494] width 73 height 20
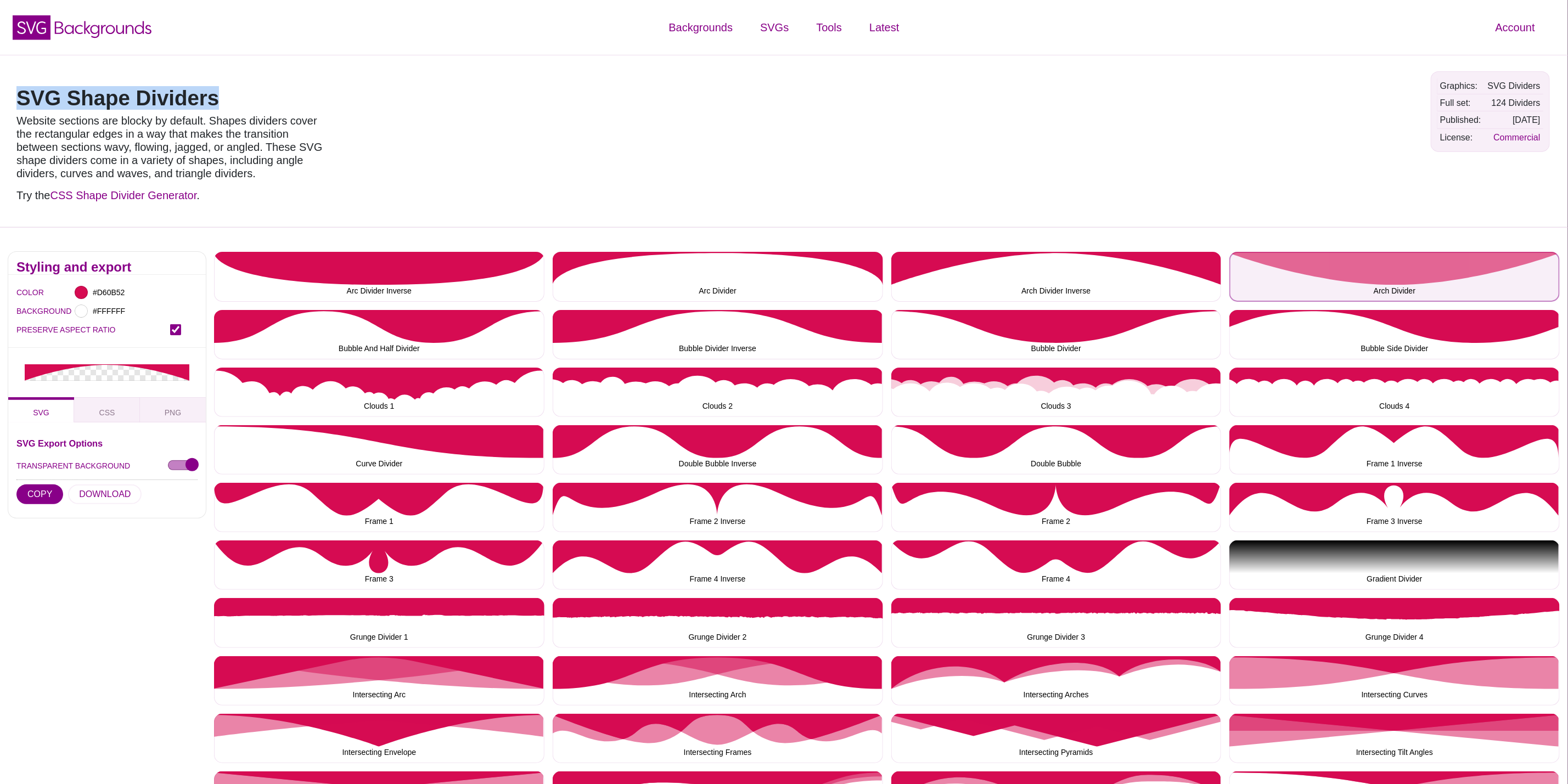
click at [1334, 274] on button "Arch Divider" at bounding box center [1394, 276] width 330 height 49
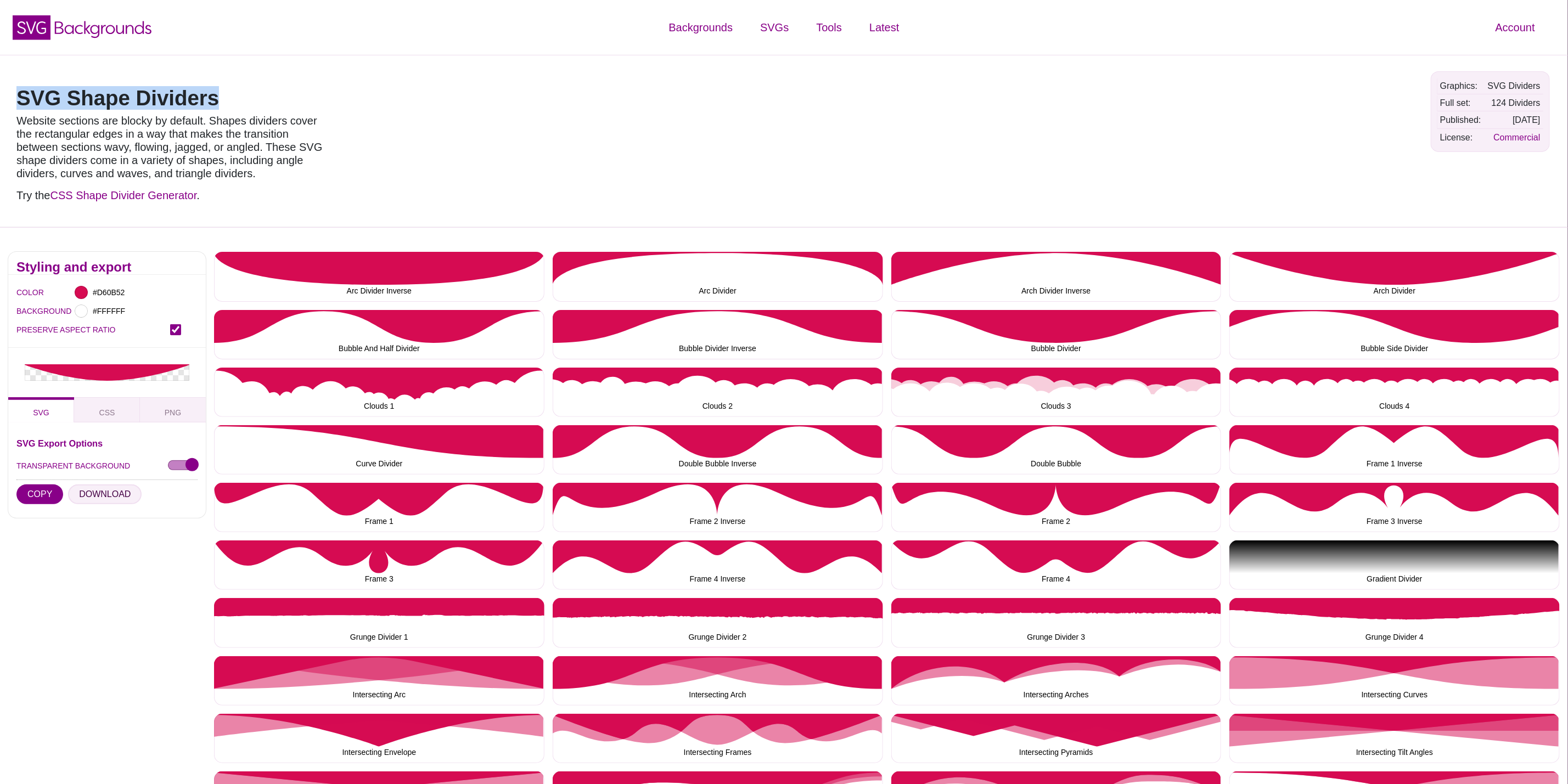
click at [104, 491] on button "DOWNLOAD" at bounding box center [104, 494] width 73 height 20
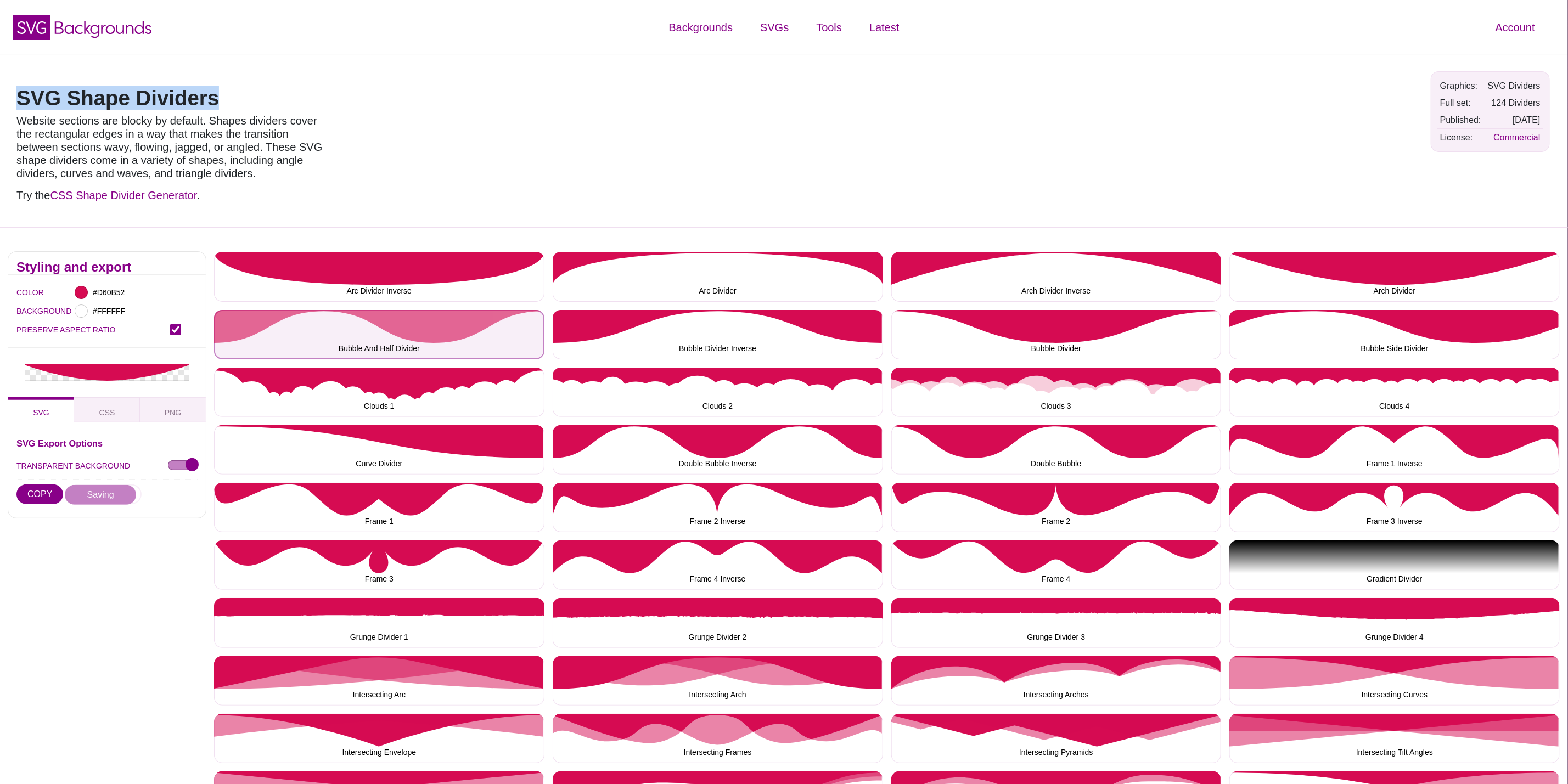
click at [318, 317] on button "Bubble And Half Divider" at bounding box center [379, 334] width 330 height 49
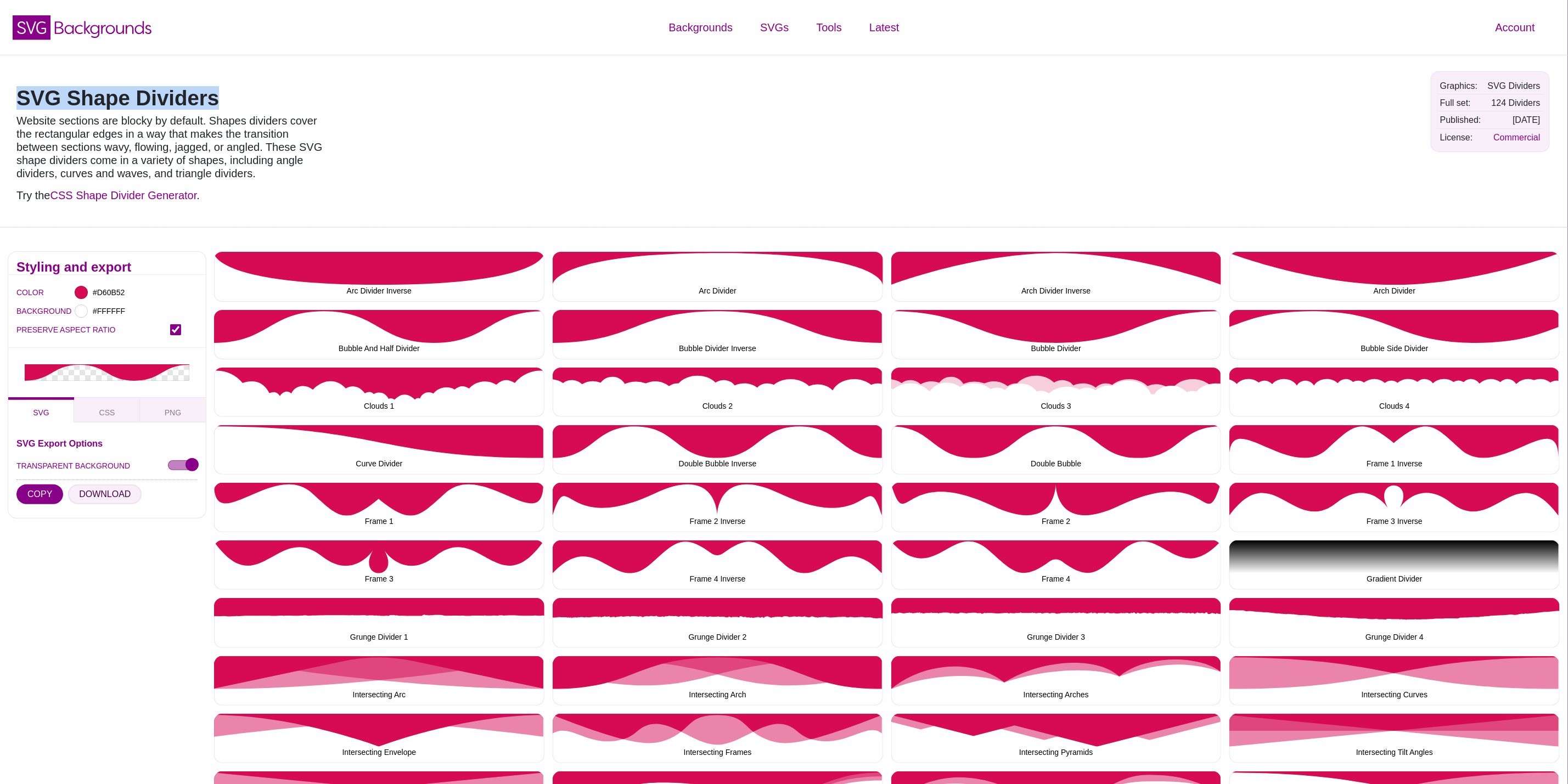
click at [117, 494] on button "DOWNLOAD" at bounding box center [104, 494] width 73 height 20
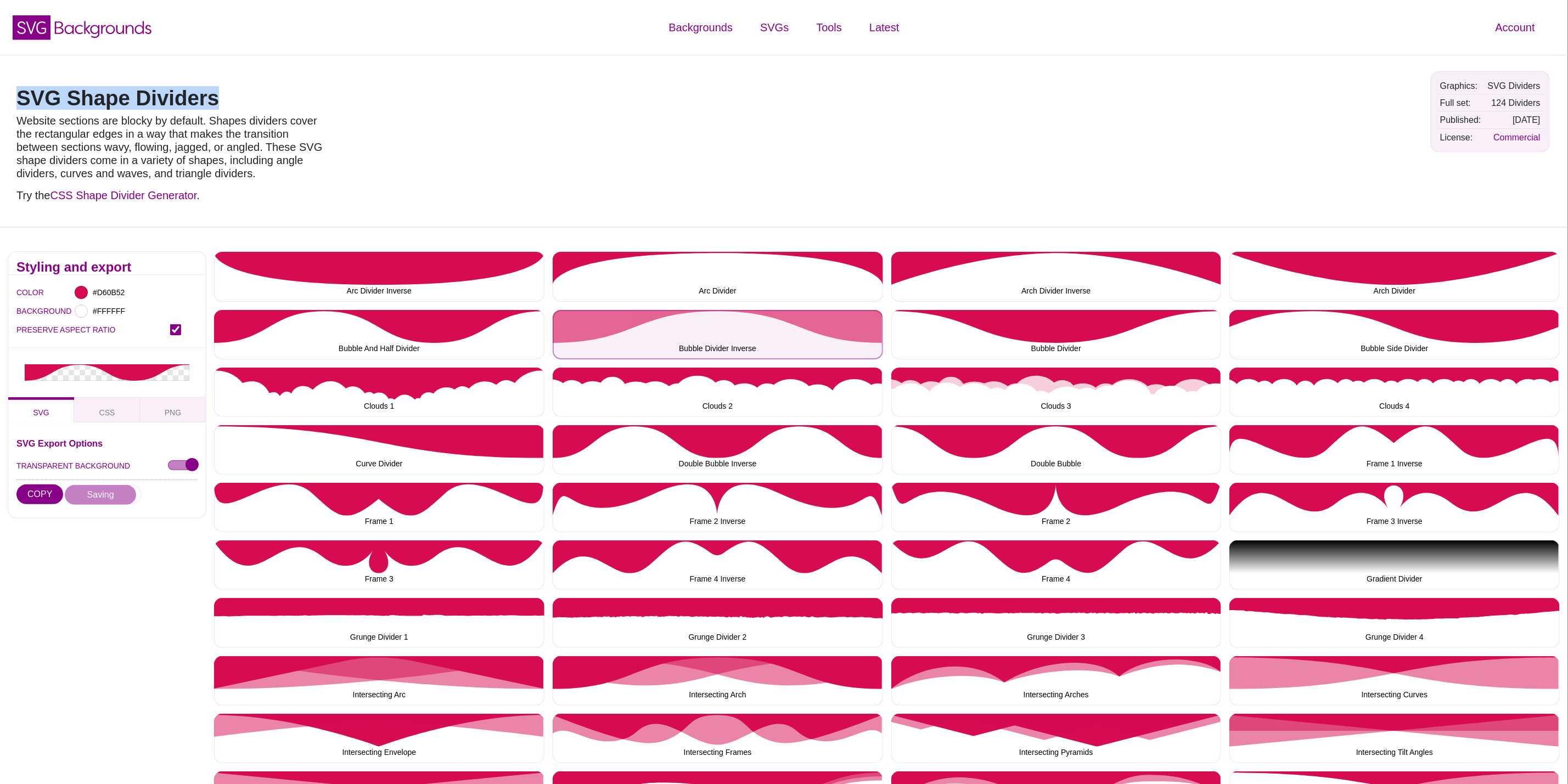
drag, startPoint x: 704, startPoint y: 310, endPoint x: 688, endPoint y: 317, distance: 17.5
click at [704, 310] on button "Bubble Divider Inverse" at bounding box center [717, 334] width 330 height 49
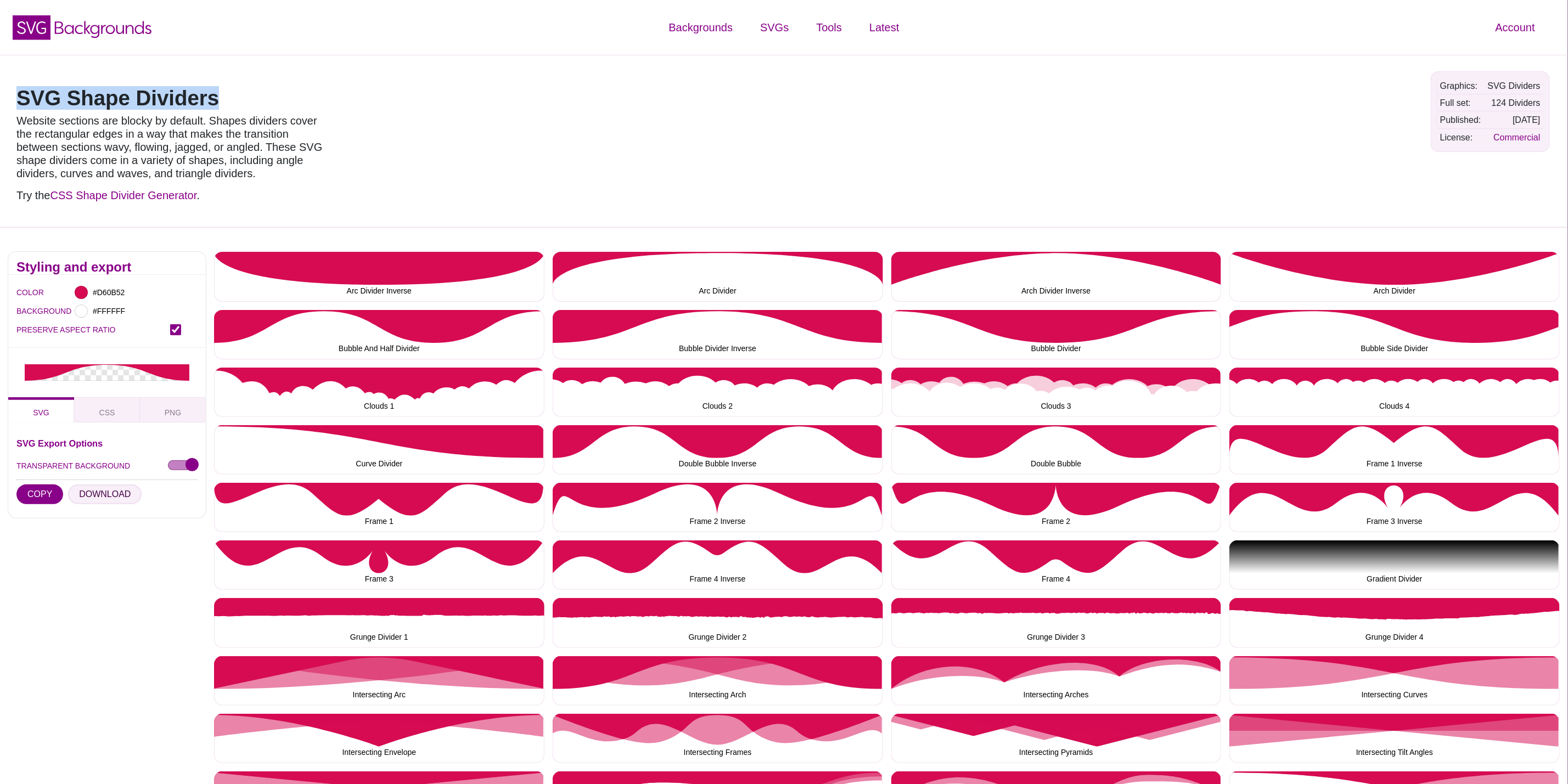
click at [101, 494] on button "DOWNLOAD" at bounding box center [104, 494] width 73 height 20
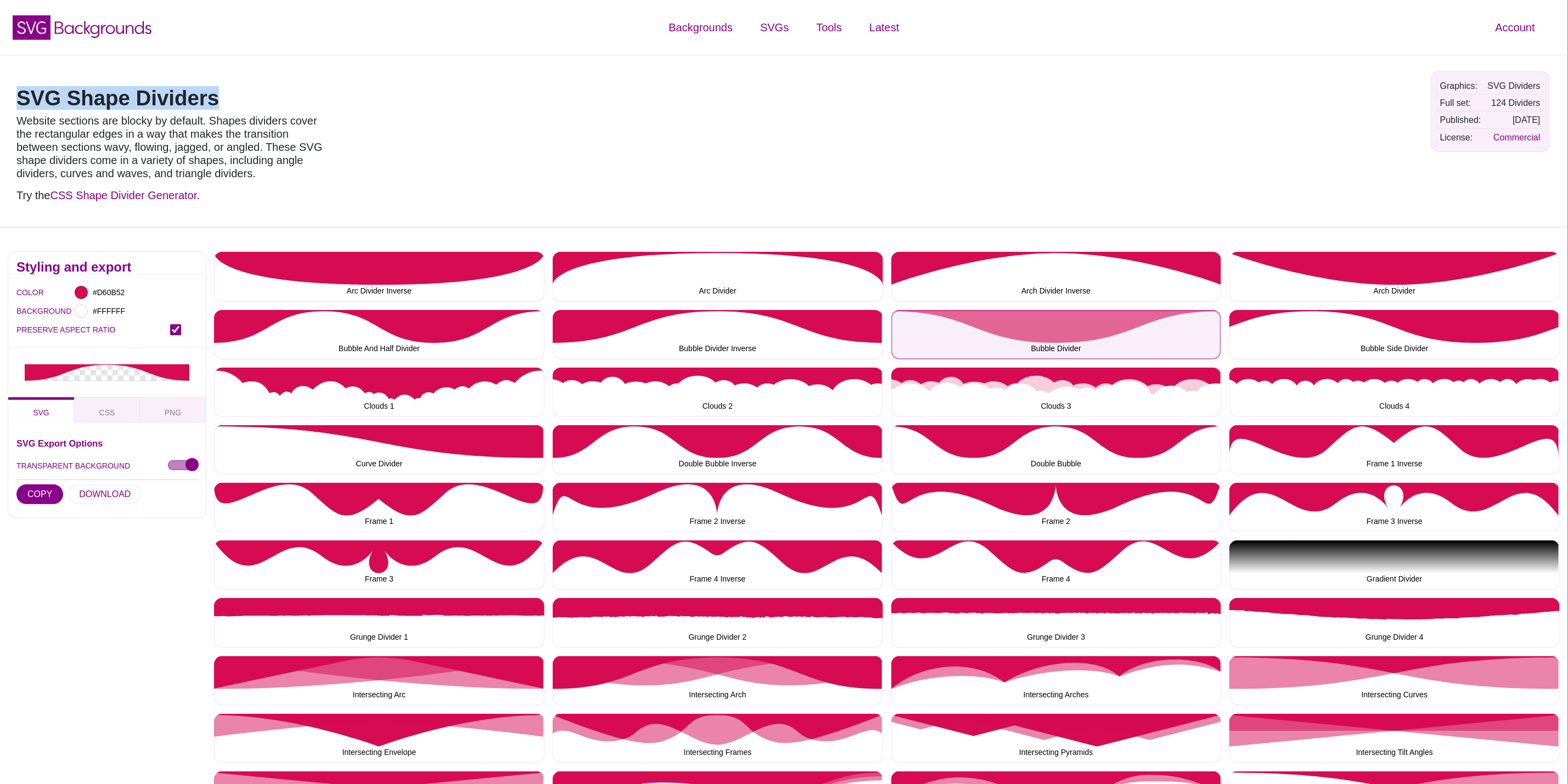
drag, startPoint x: 1069, startPoint y: 318, endPoint x: 1058, endPoint y: 318, distance: 11.0
click at [1068, 318] on button "Bubble Divider" at bounding box center [1056, 334] width 330 height 49
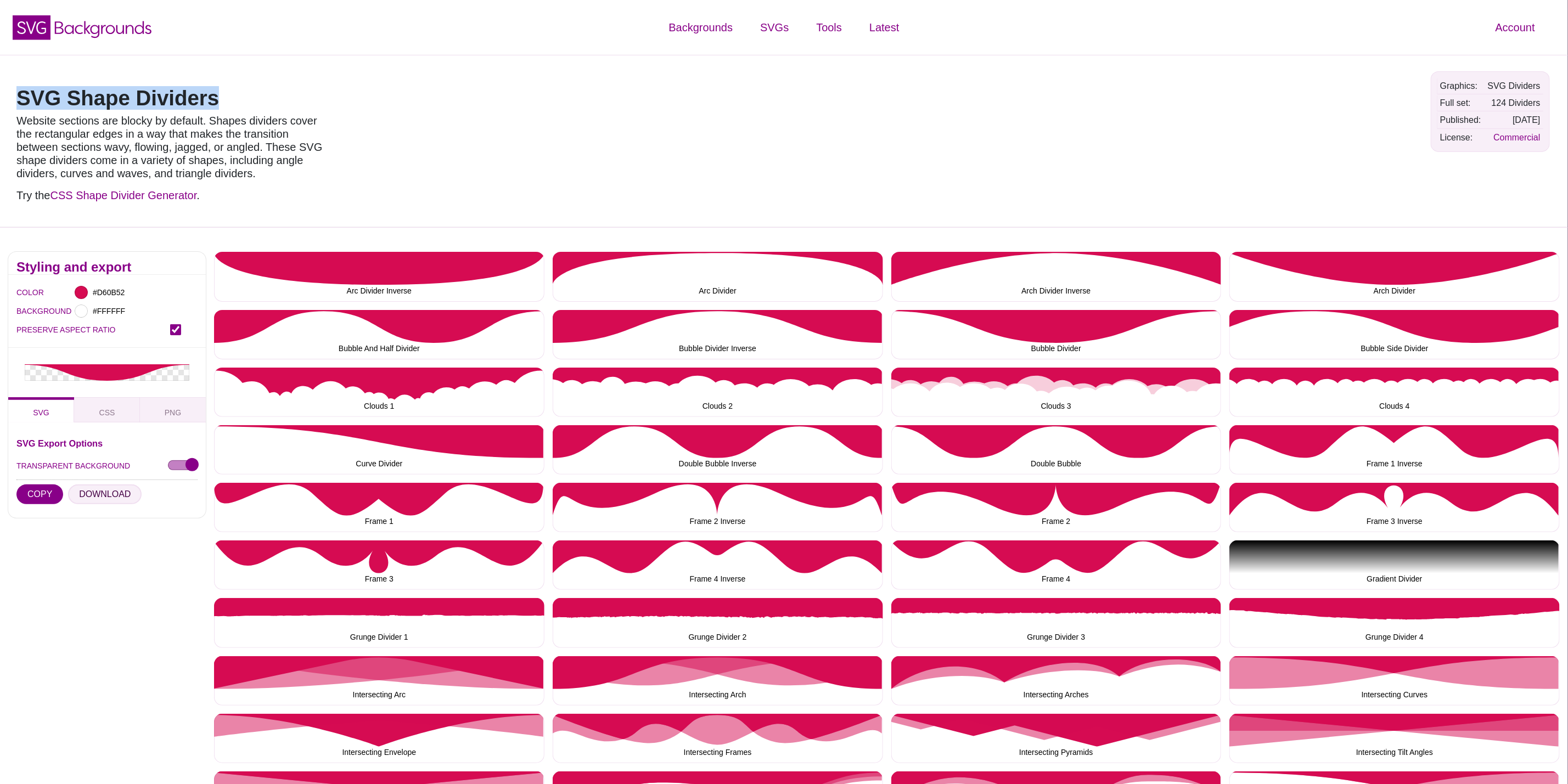
click at [109, 496] on button "DOWNLOAD" at bounding box center [104, 494] width 73 height 20
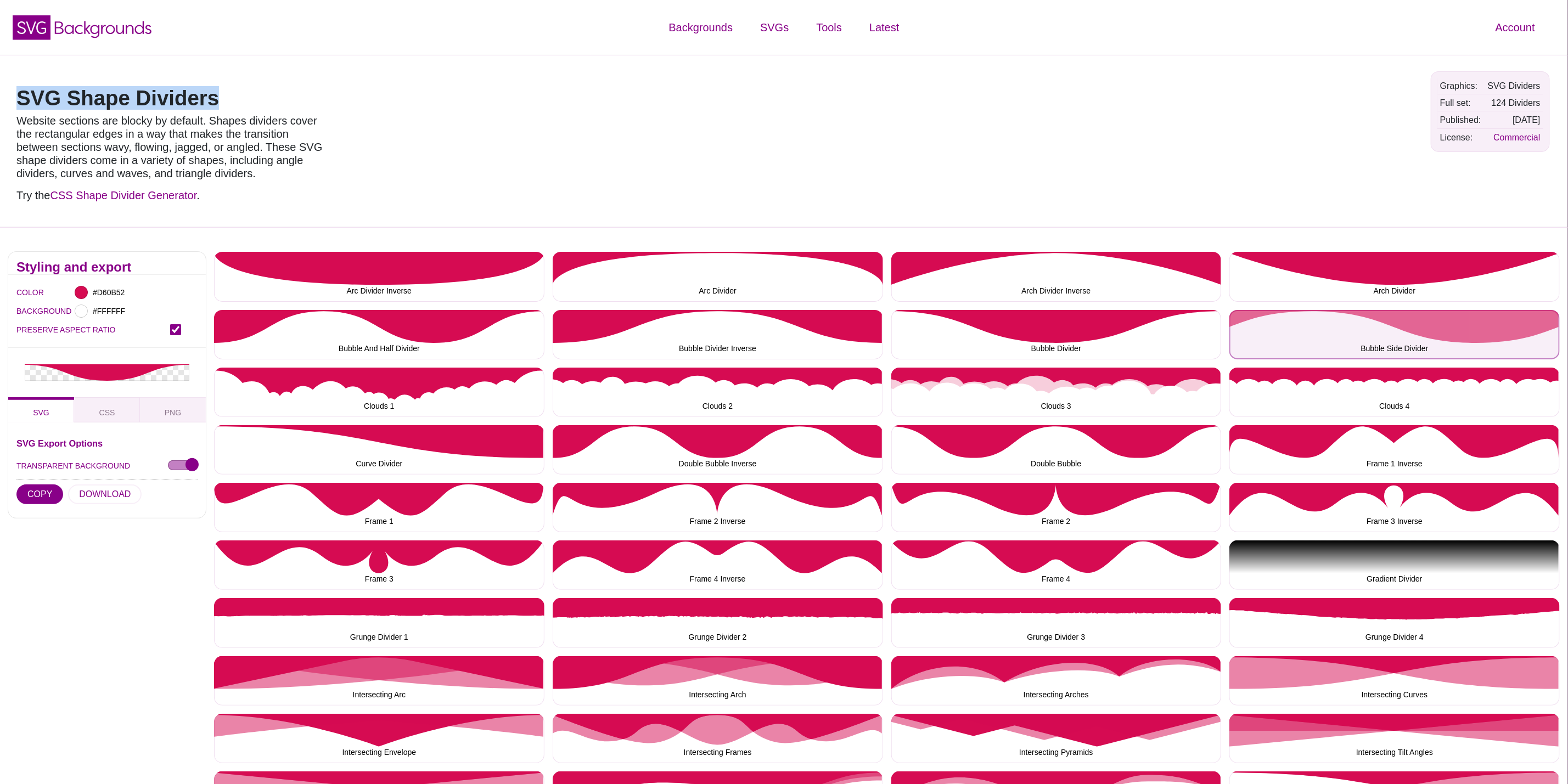
drag, startPoint x: 1344, startPoint y: 341, endPoint x: 1278, endPoint y: 341, distance: 66.0
click at [1344, 341] on button "Bubble Side Divider" at bounding box center [1394, 334] width 330 height 49
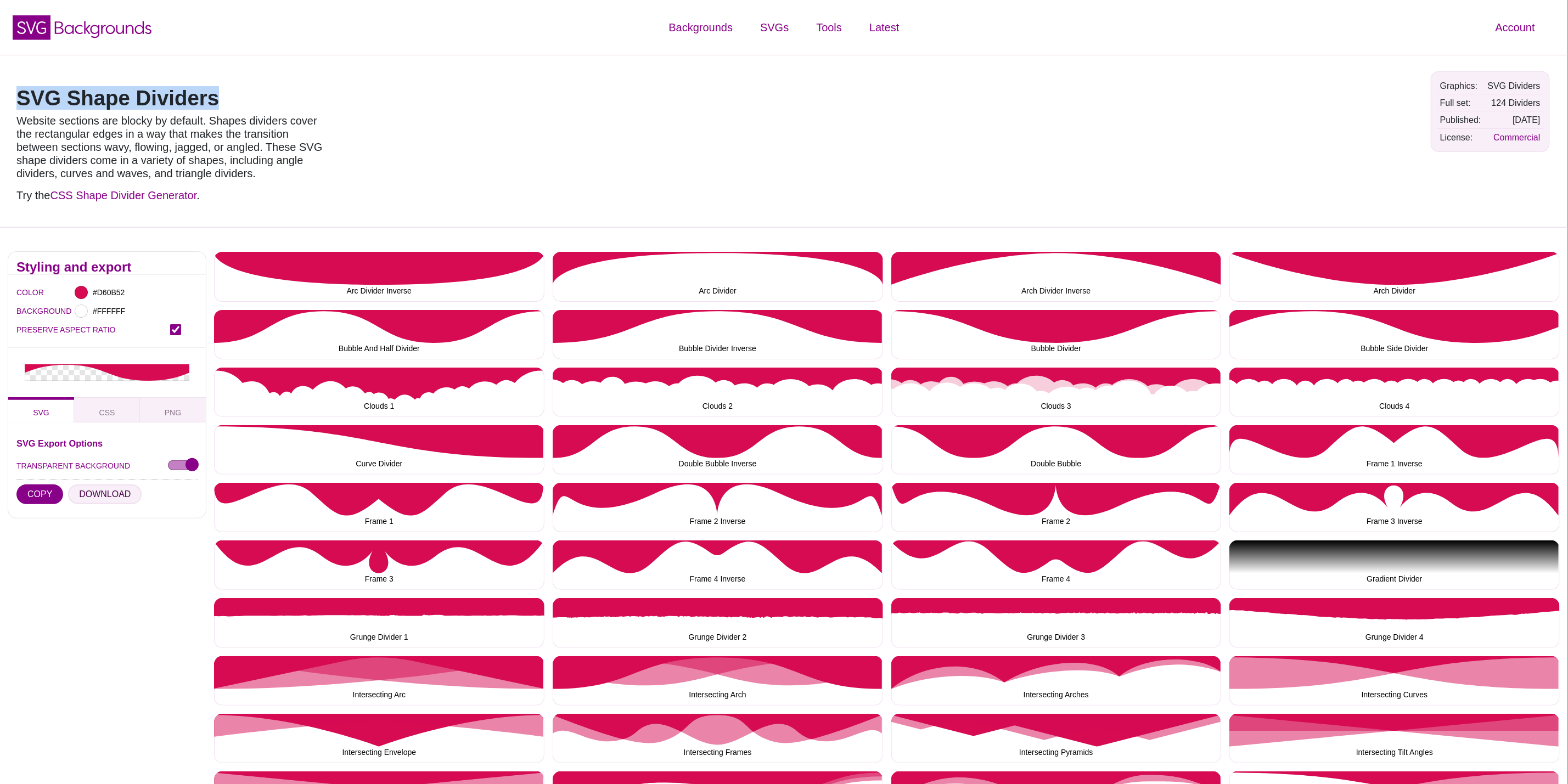
click at [126, 499] on button "DOWNLOAD" at bounding box center [104, 494] width 73 height 20
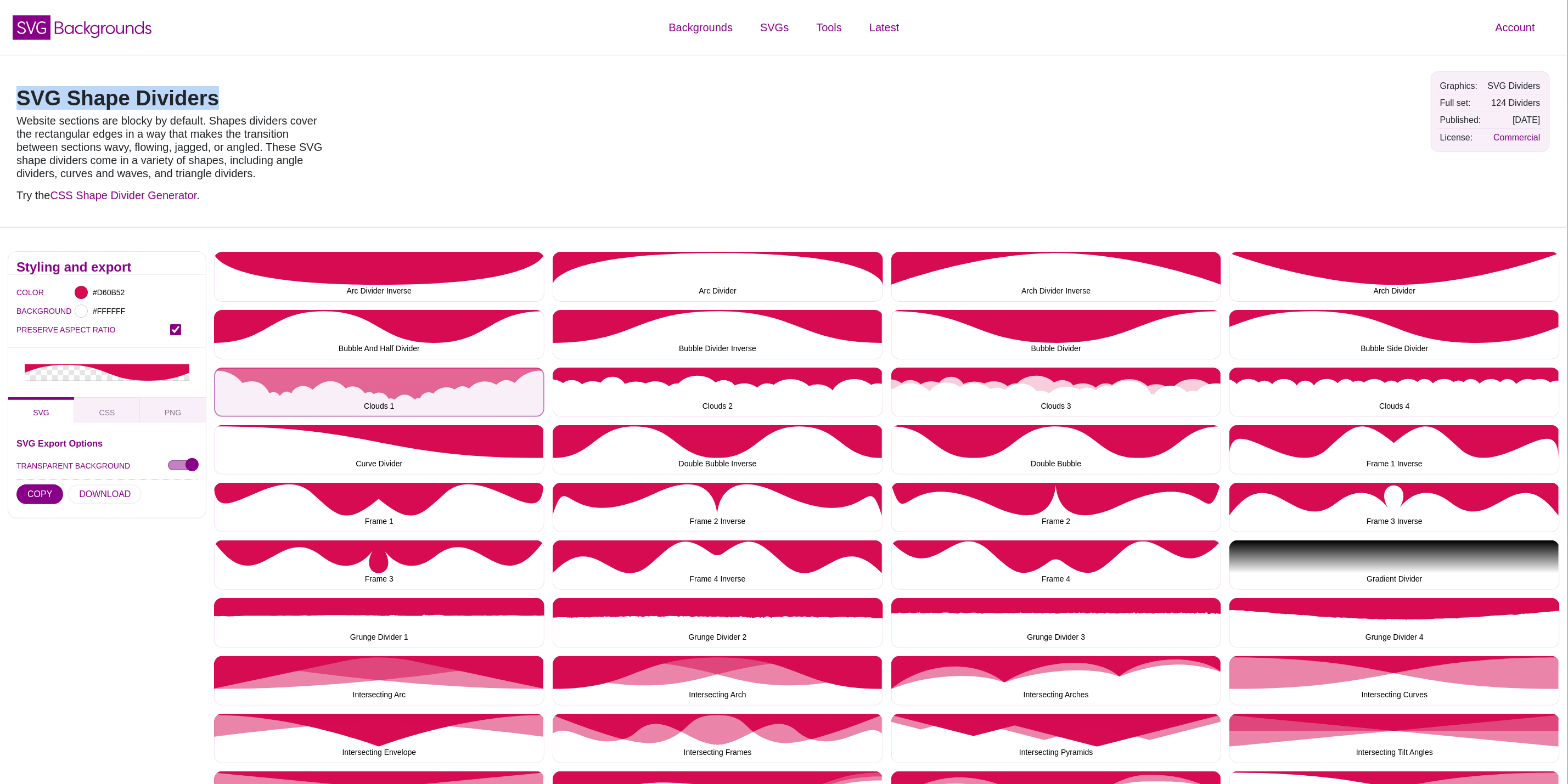
click at [394, 380] on button "Clouds 1" at bounding box center [379, 392] width 330 height 49
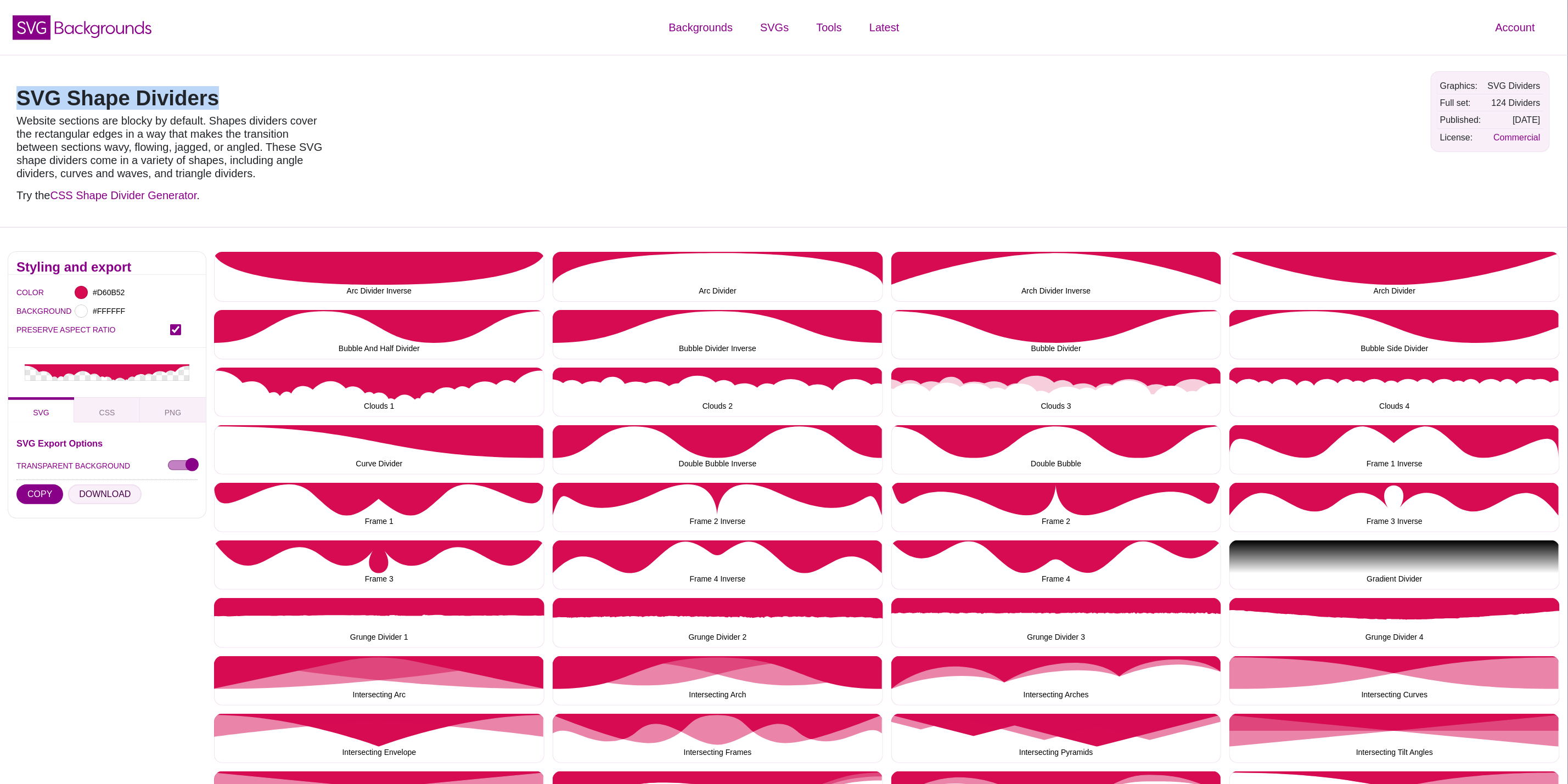
click at [98, 497] on button "DOWNLOAD" at bounding box center [104, 494] width 73 height 20
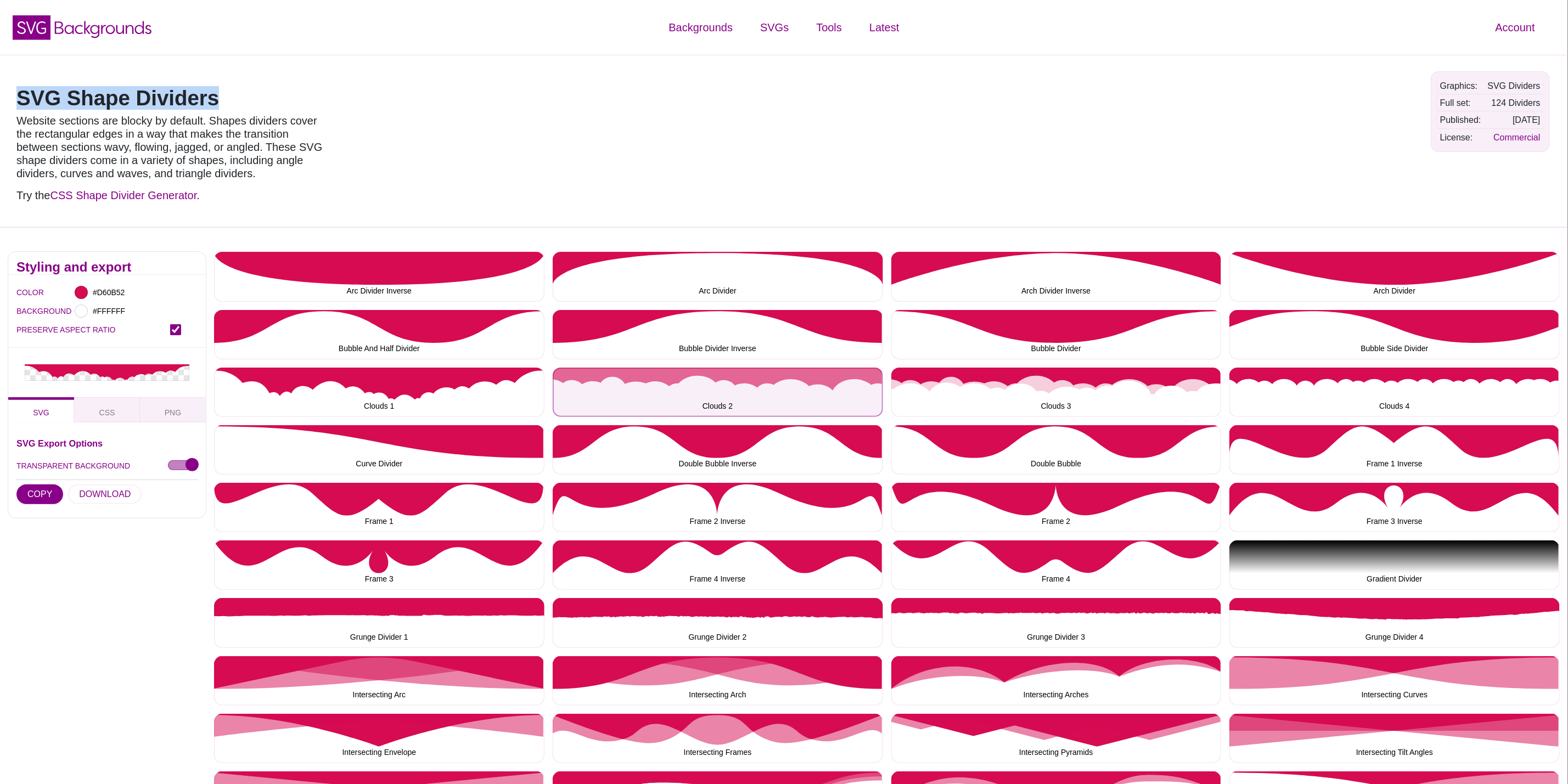
drag, startPoint x: 690, startPoint y: 389, endPoint x: 612, endPoint y: 392, distance: 78.1
click at [690, 389] on button "Clouds 2" at bounding box center [717, 392] width 330 height 49
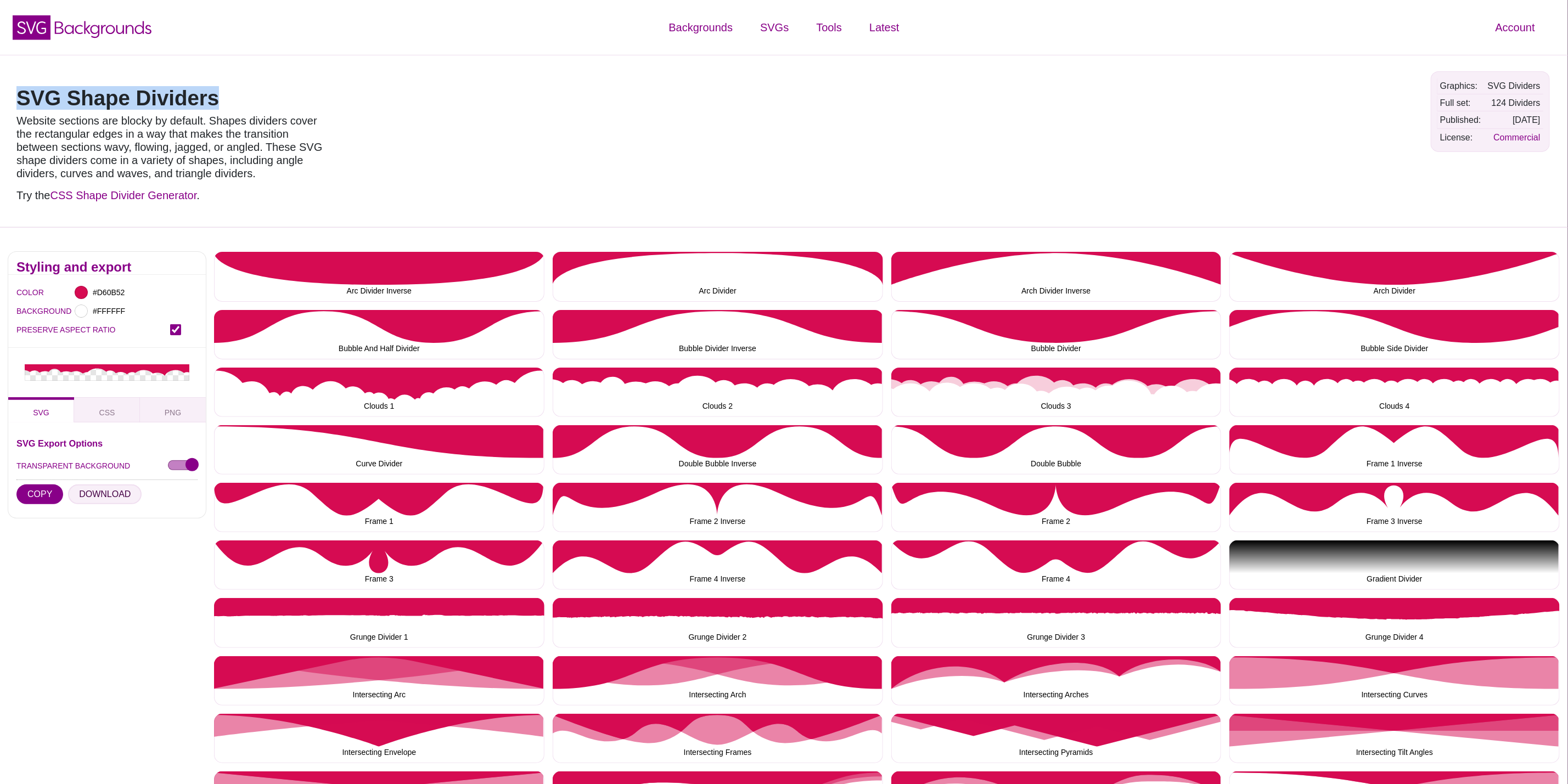
click at [112, 500] on button "DOWNLOAD" at bounding box center [104, 494] width 73 height 20
click at [105, 497] on button "DOWNLOAD" at bounding box center [104, 494] width 73 height 20
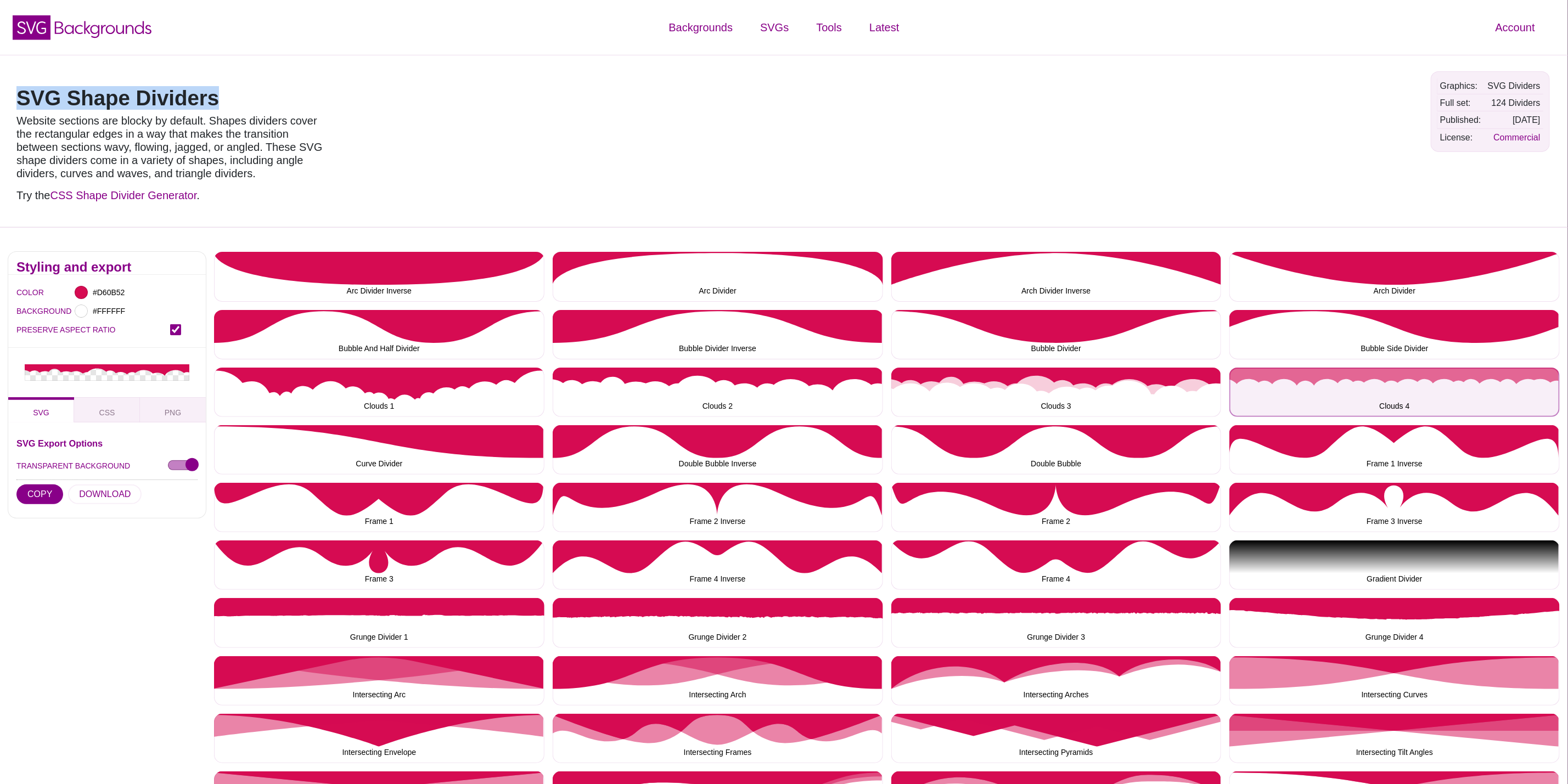
click at [1277, 388] on button "Clouds 4" at bounding box center [1394, 392] width 330 height 49
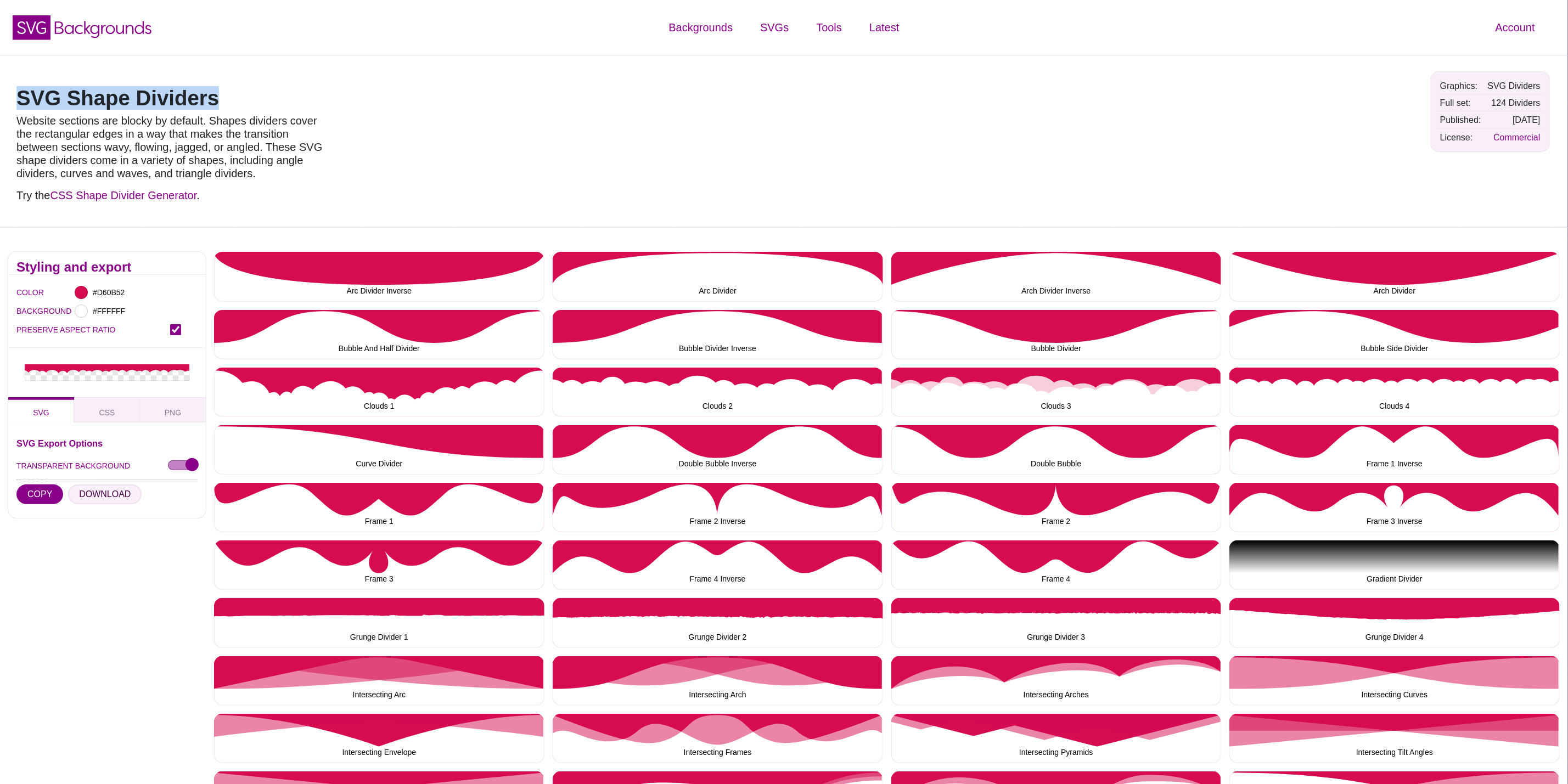
click at [114, 494] on button "DOWNLOAD" at bounding box center [104, 494] width 73 height 20
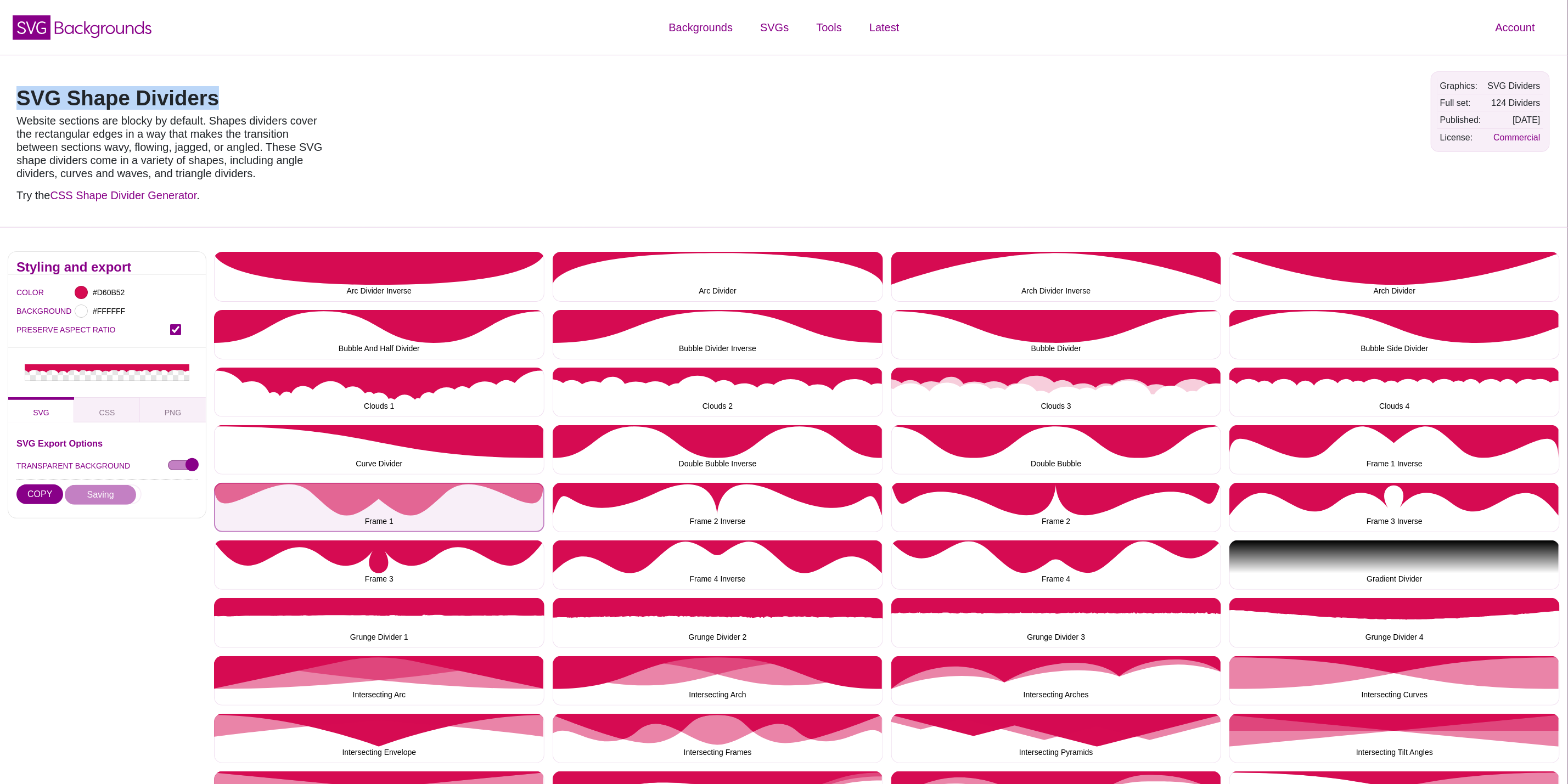
drag, startPoint x: 355, startPoint y: 510, endPoint x: 344, endPoint y: 510, distance: 11.0
click at [355, 510] on button "Frame 1" at bounding box center [379, 507] width 330 height 49
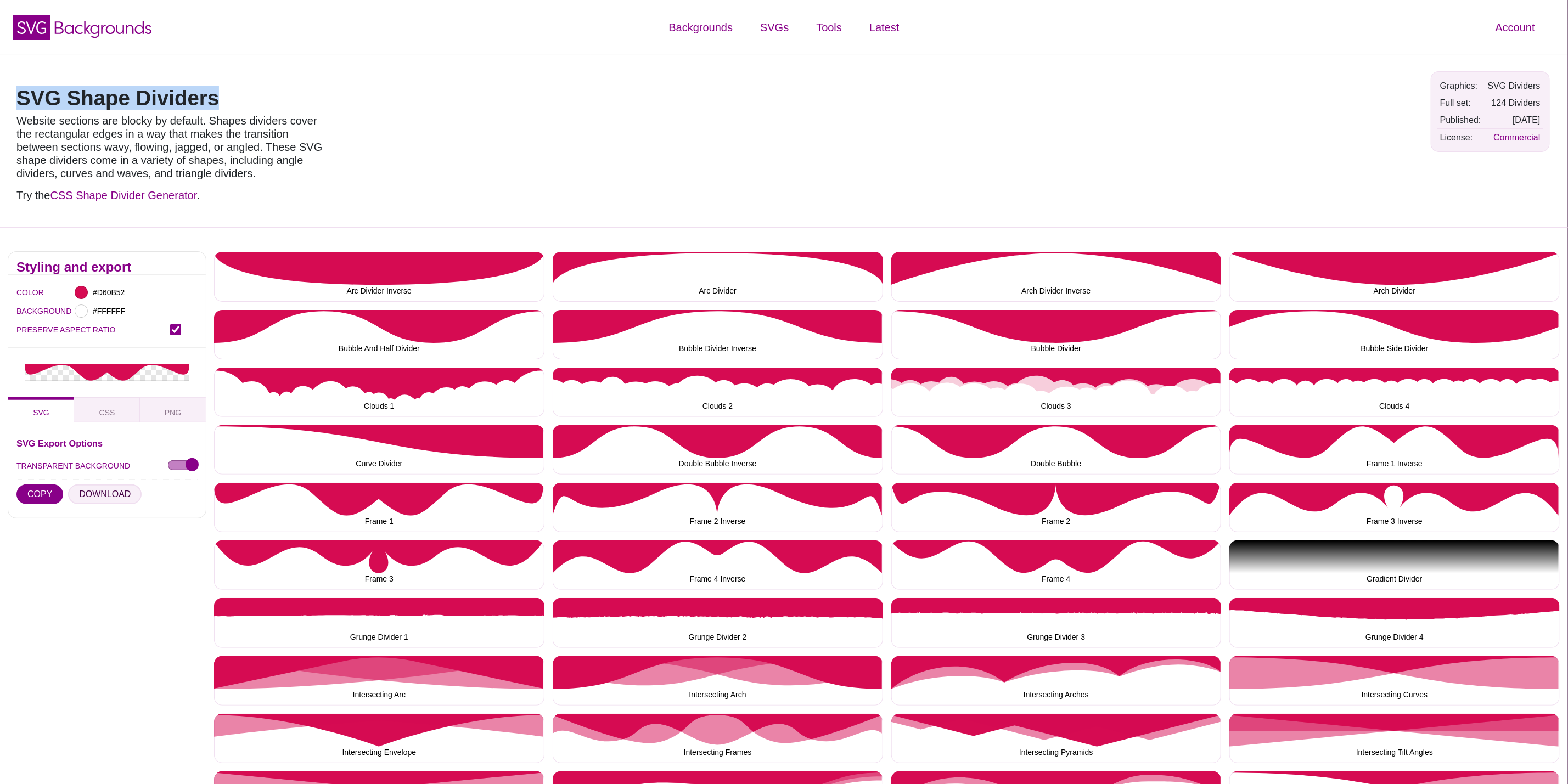
click at [79, 494] on button "DOWNLOAD" at bounding box center [104, 494] width 73 height 20
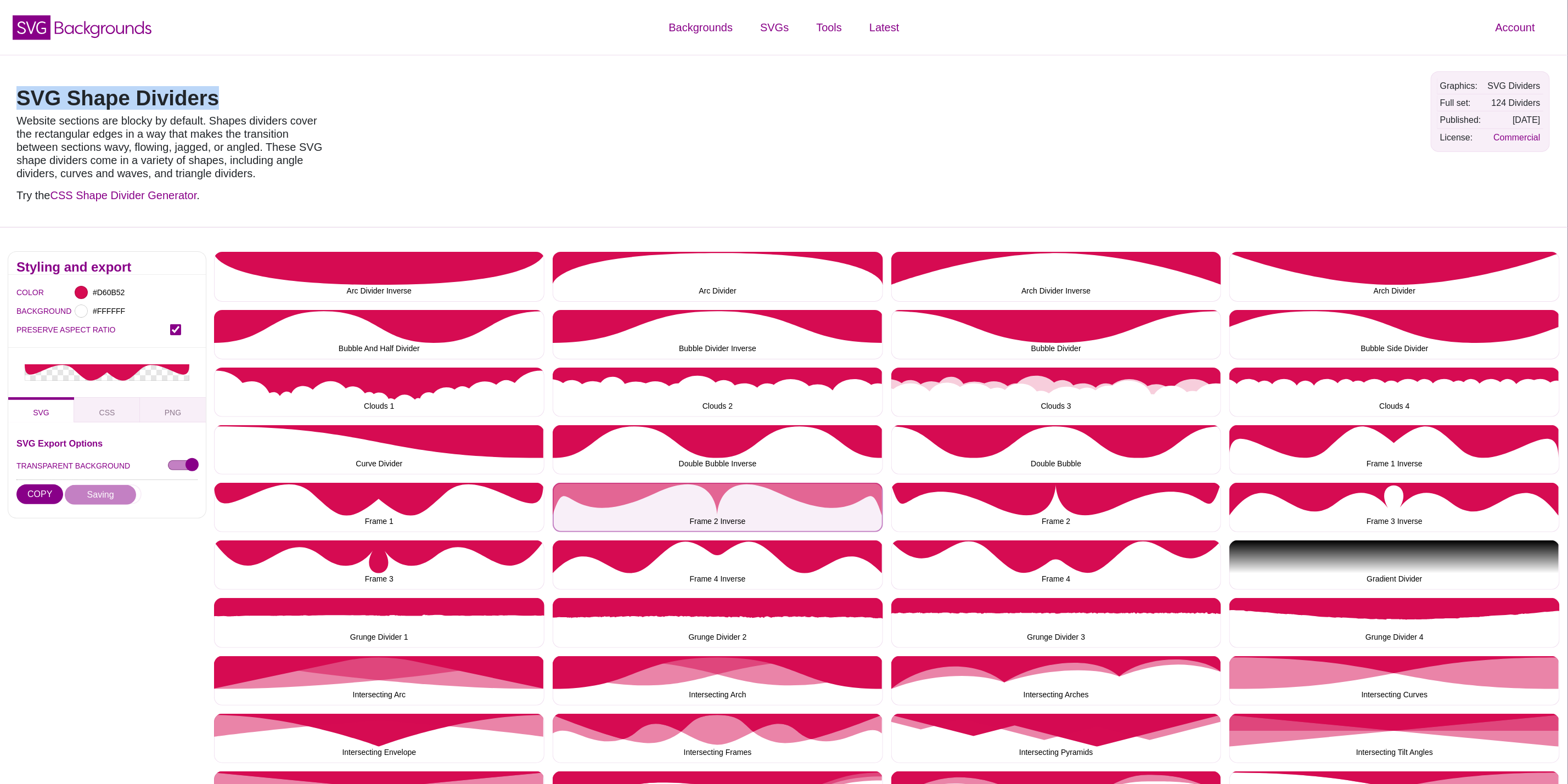
click at [641, 497] on button "Frame 2 Inverse" at bounding box center [717, 507] width 330 height 49
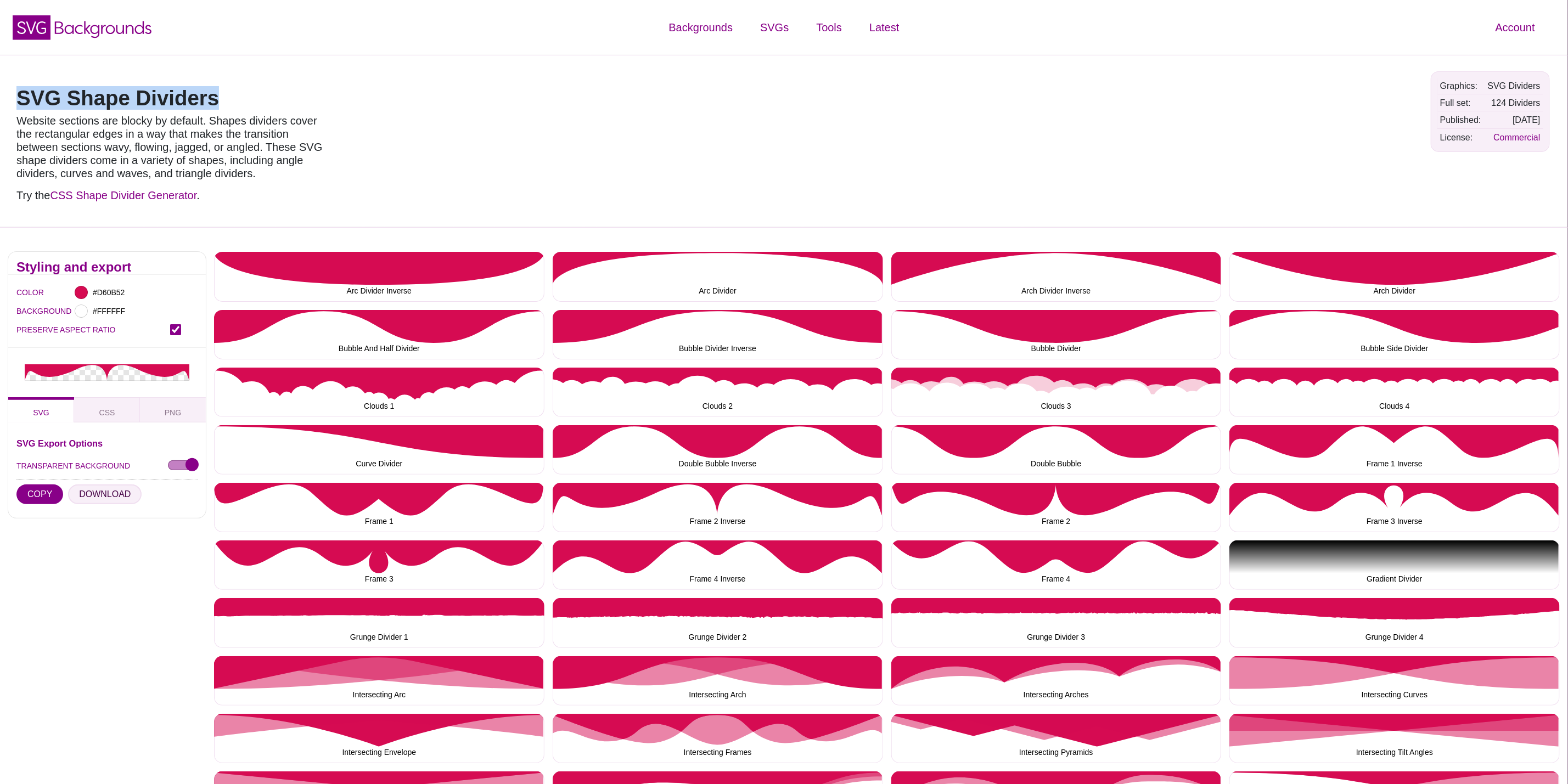
click at [106, 496] on button "DOWNLOAD" at bounding box center [104, 494] width 73 height 20
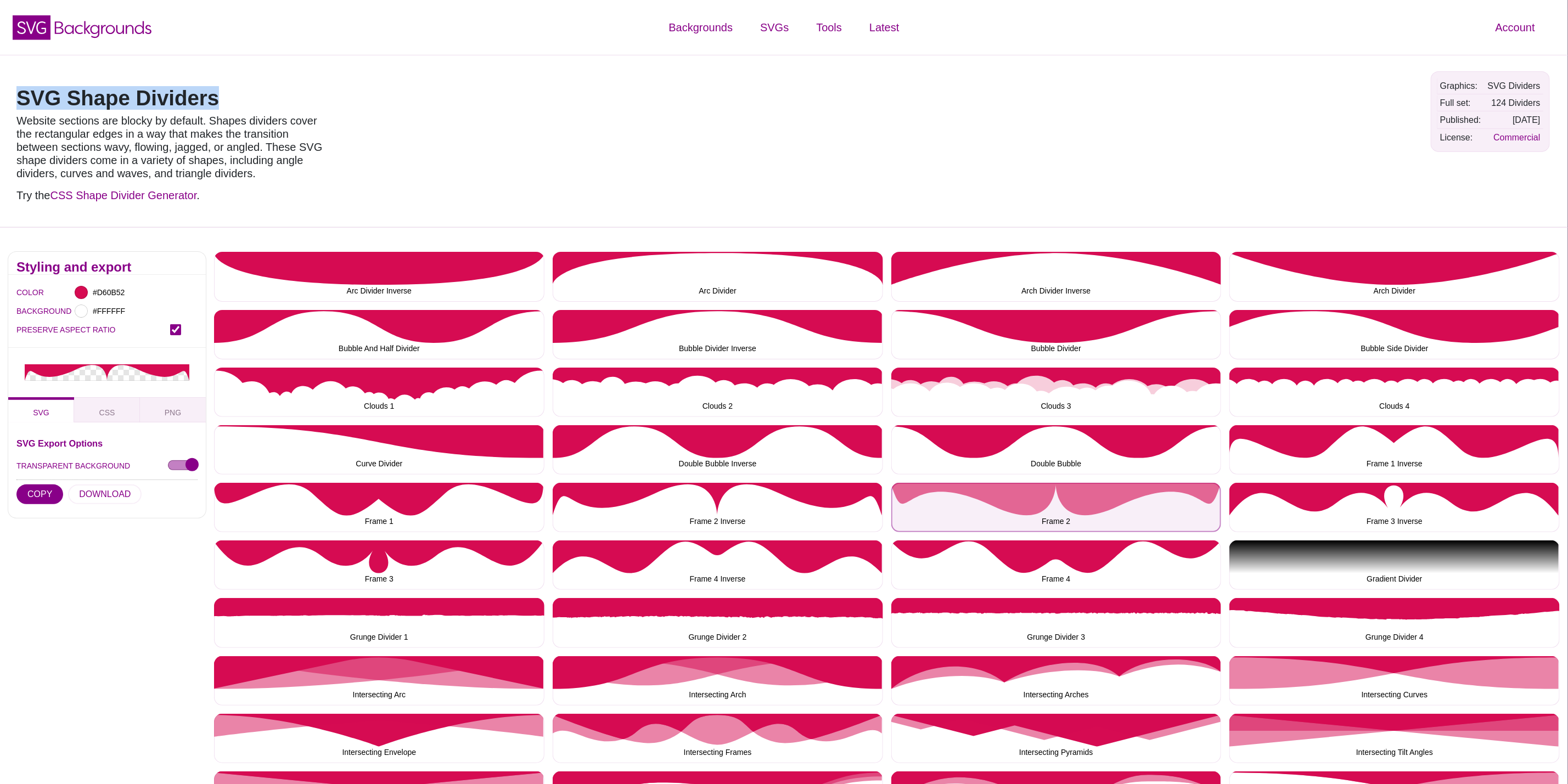
click at [934, 488] on button "Frame 2" at bounding box center [1056, 507] width 330 height 49
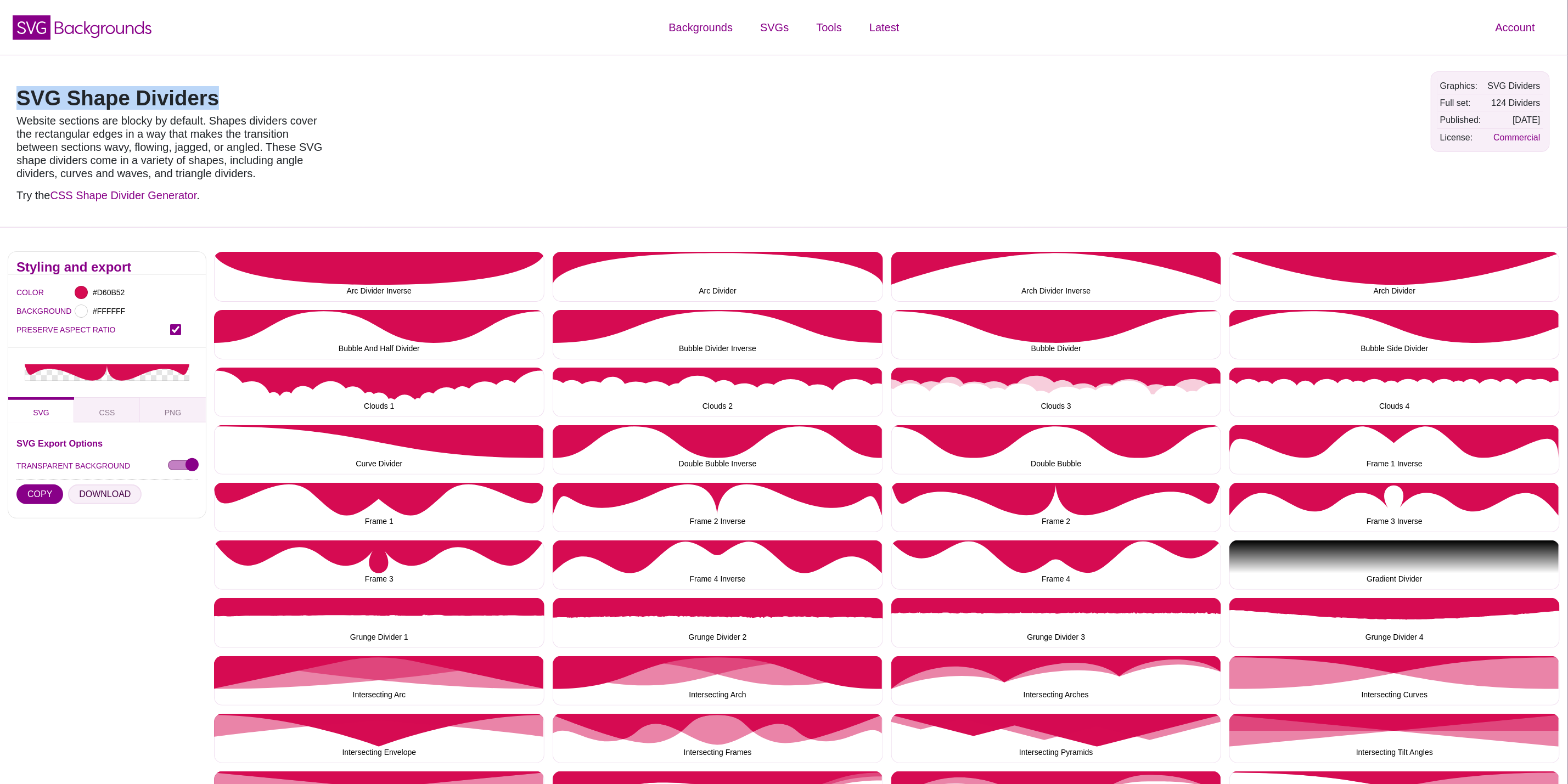
click at [95, 489] on button "DOWNLOAD" at bounding box center [104, 494] width 73 height 20
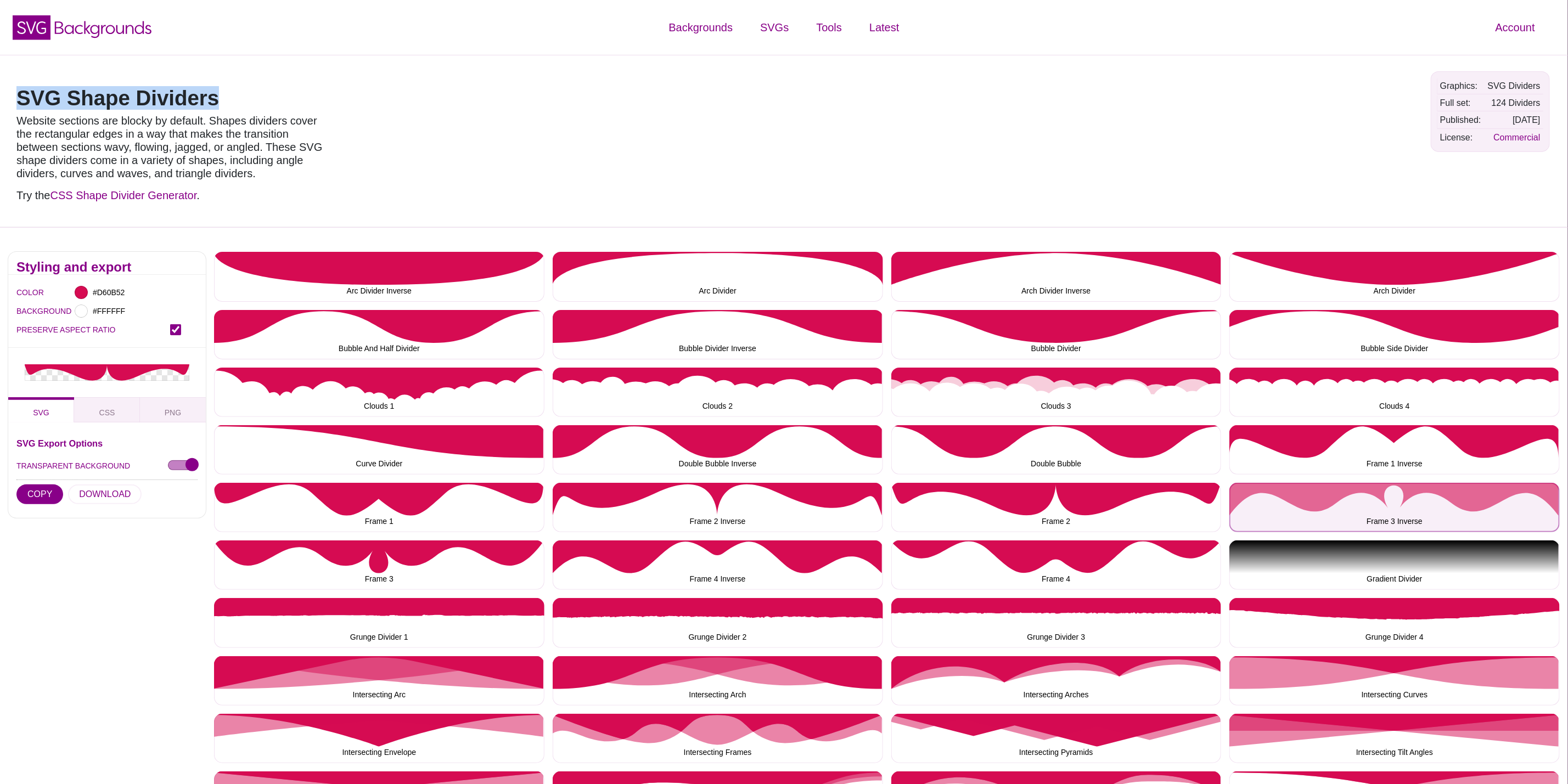
click at [1245, 500] on button "Frame 3 Inverse" at bounding box center [1394, 507] width 330 height 49
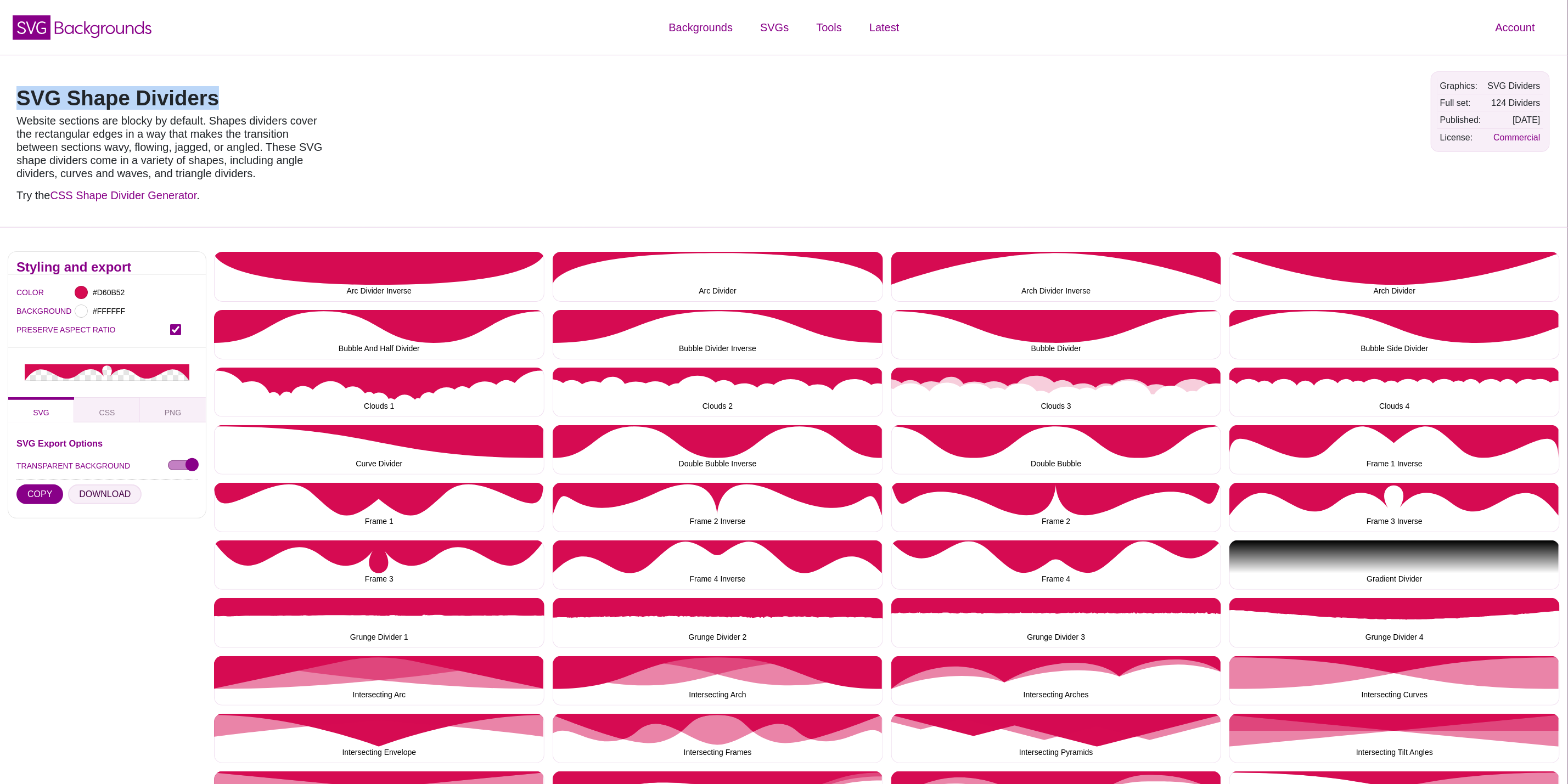
click at [101, 499] on button "DOWNLOAD" at bounding box center [104, 494] width 73 height 20
click at [377, 562] on button "Frame 3" at bounding box center [379, 565] width 330 height 49
click at [77, 497] on button "DOWNLOAD" at bounding box center [104, 494] width 73 height 20
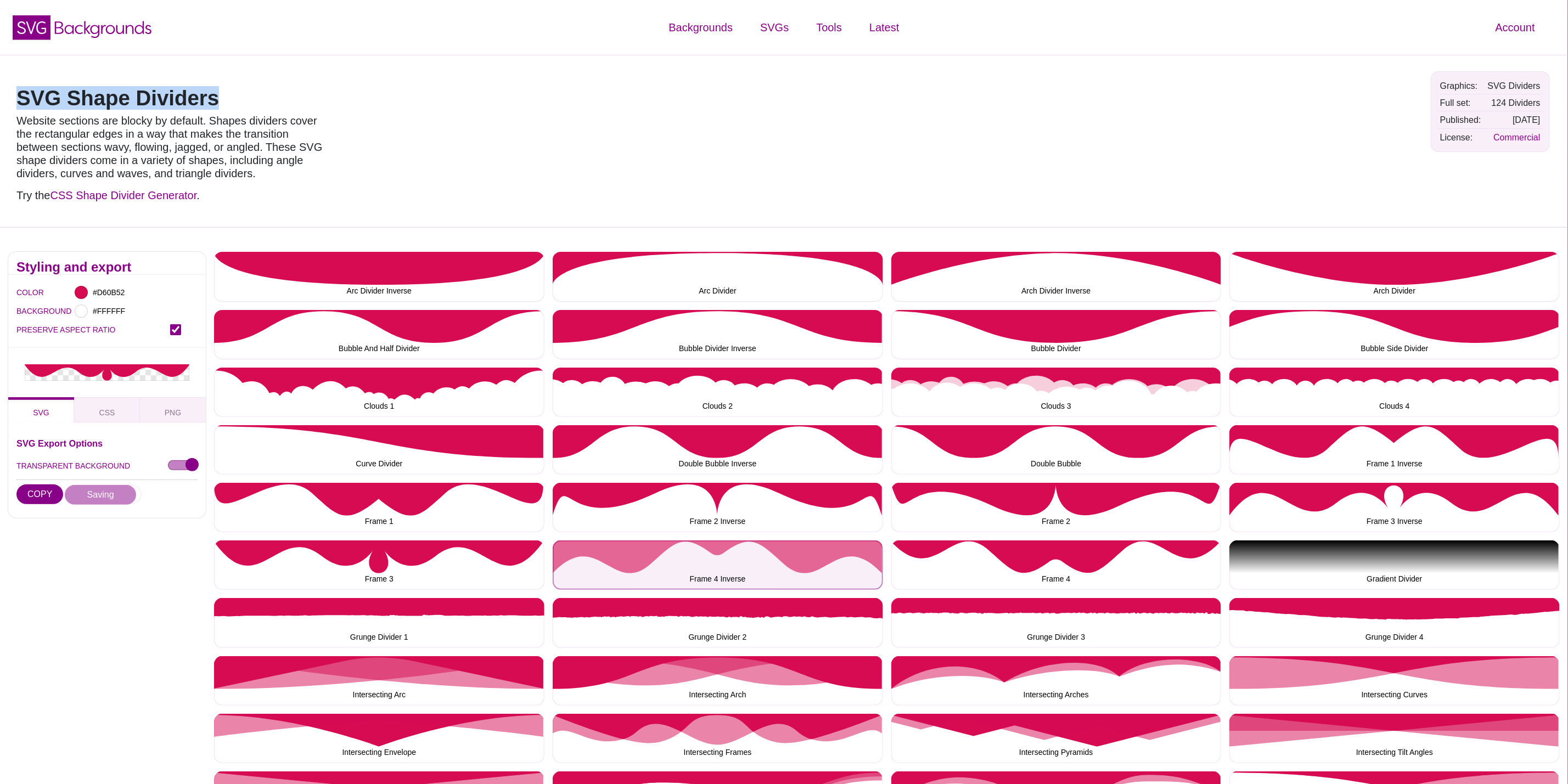
click at [660, 573] on button "Frame 4 Inverse" at bounding box center [717, 565] width 330 height 49
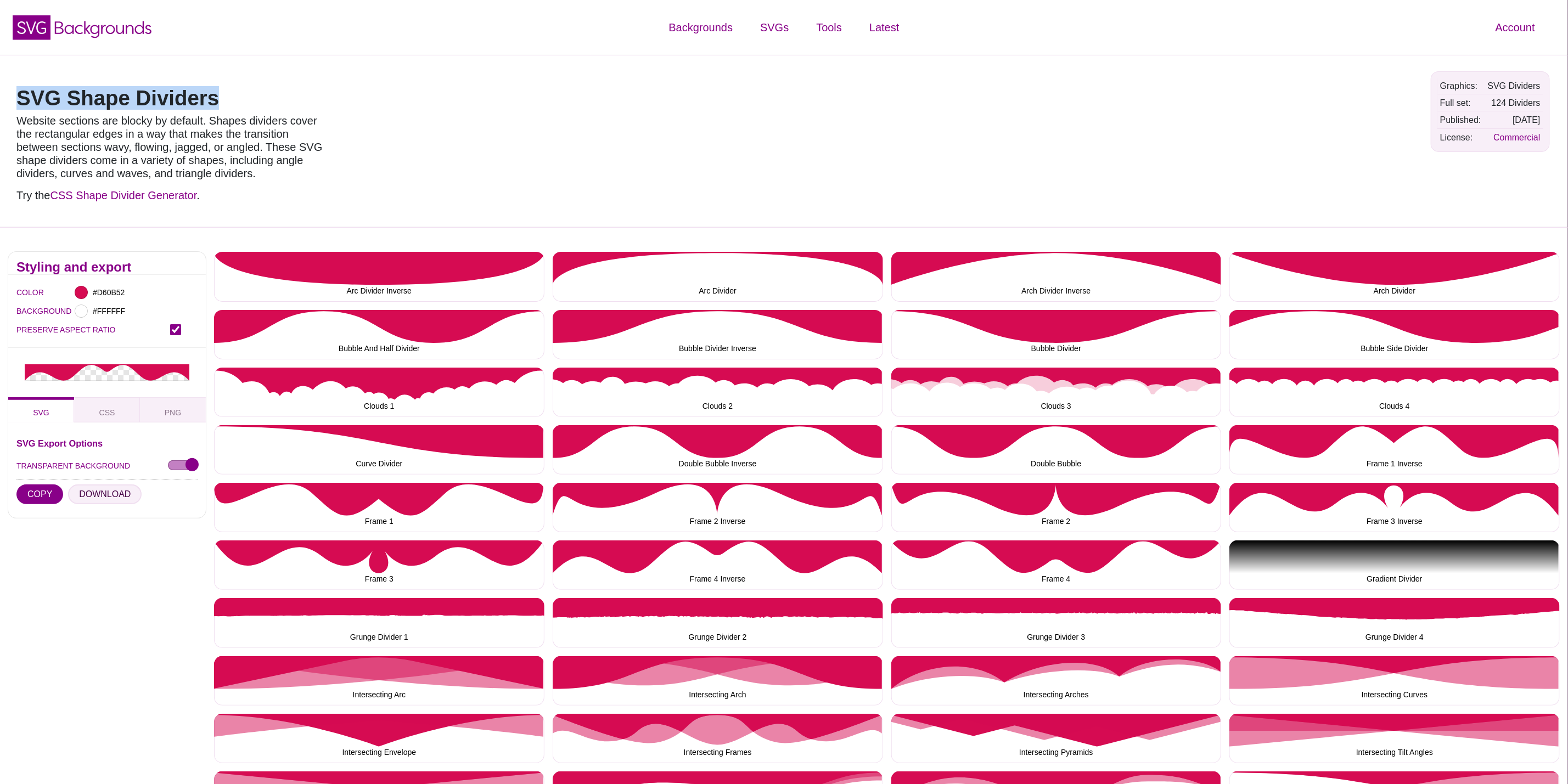
click at [112, 494] on button "DOWNLOAD" at bounding box center [104, 494] width 73 height 20
click at [981, 552] on button "Frame 4" at bounding box center [1056, 565] width 330 height 49
click at [98, 501] on button "DOWNLOAD" at bounding box center [104, 494] width 73 height 20
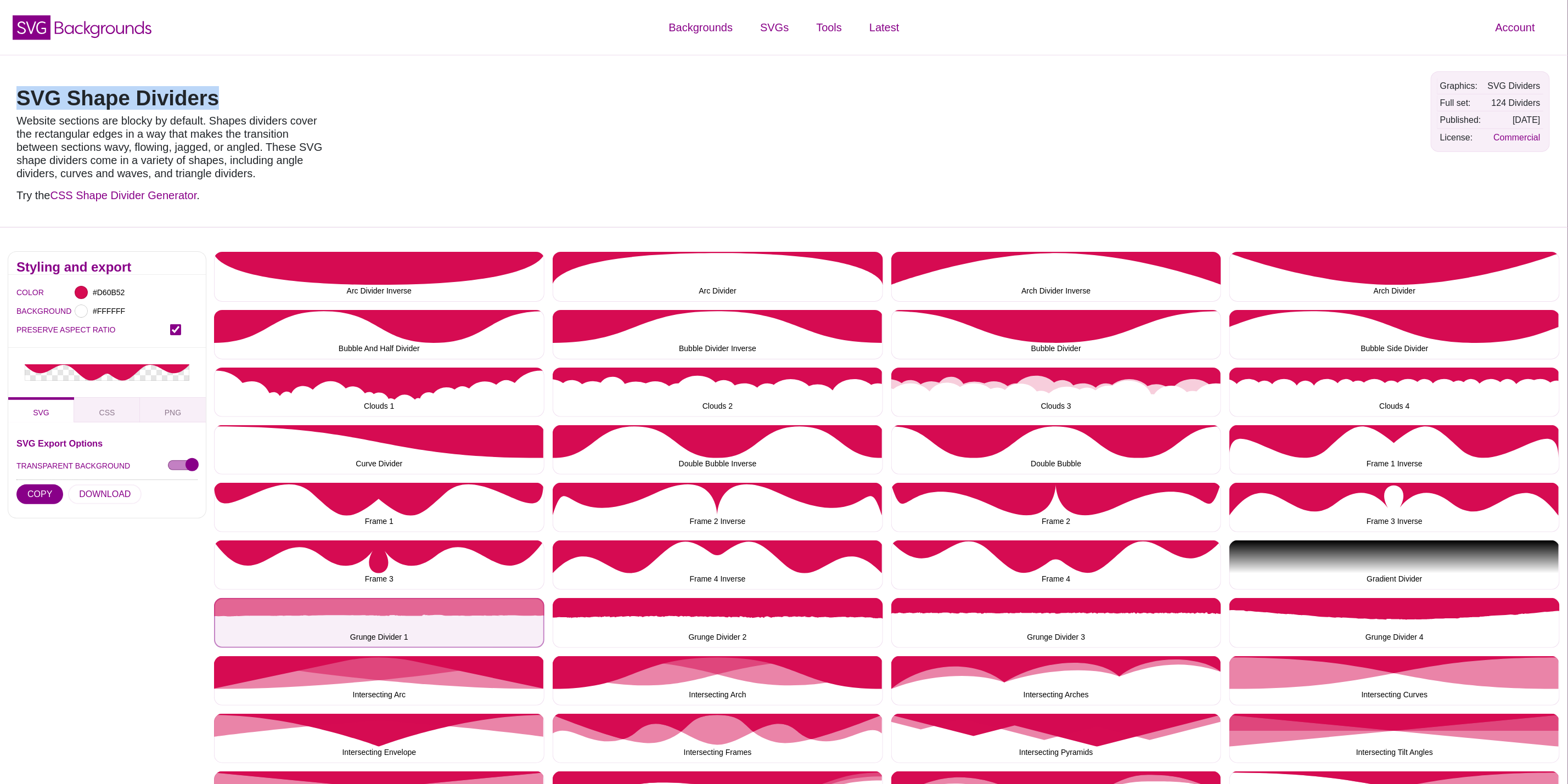
click at [422, 624] on button "Grunge Divider 1" at bounding box center [379, 622] width 330 height 49
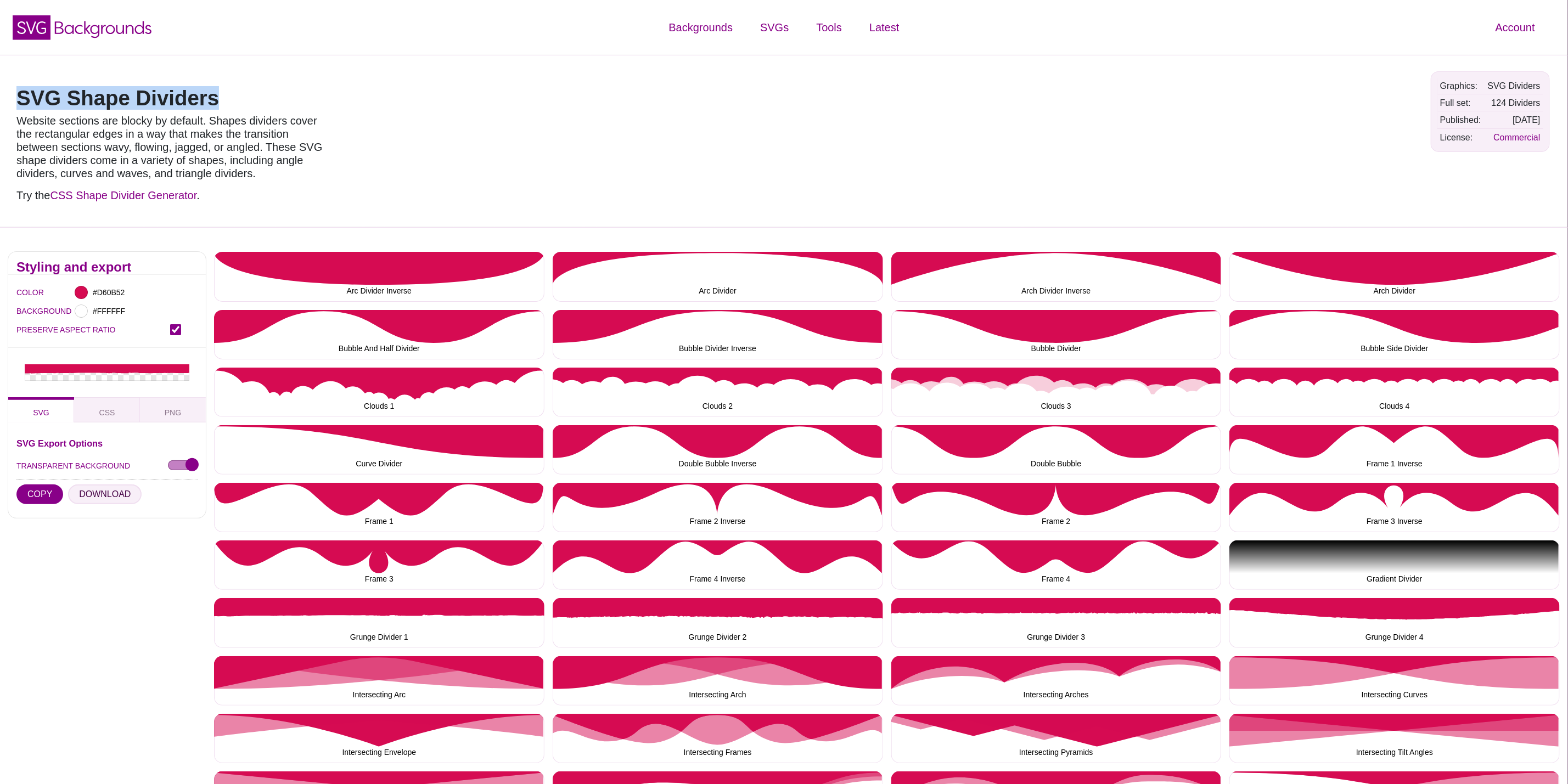
click at [107, 494] on button "DOWNLOAD" at bounding box center [104, 494] width 73 height 20
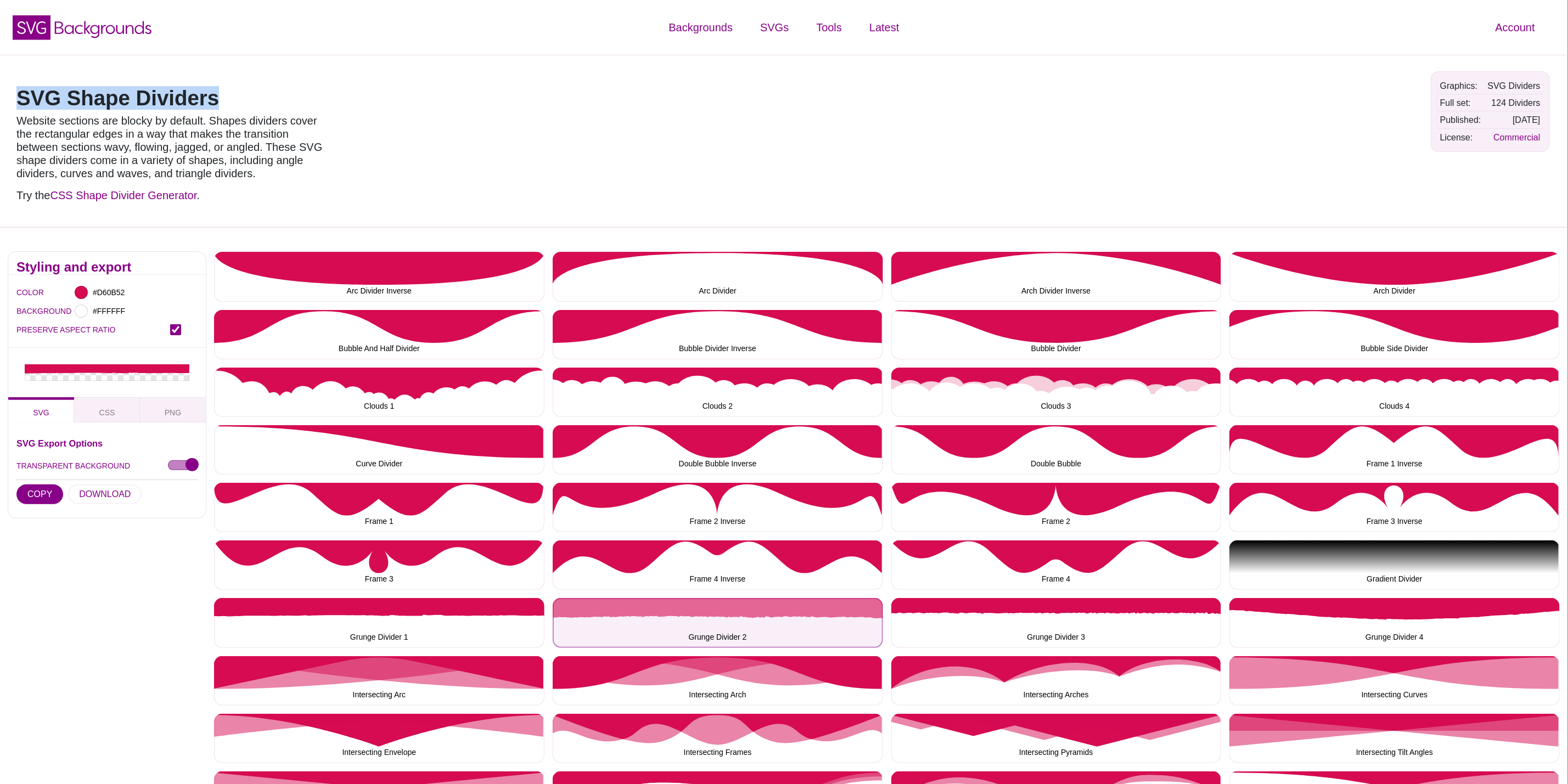
click at [779, 623] on button "Grunge Divider 2" at bounding box center [717, 622] width 330 height 49
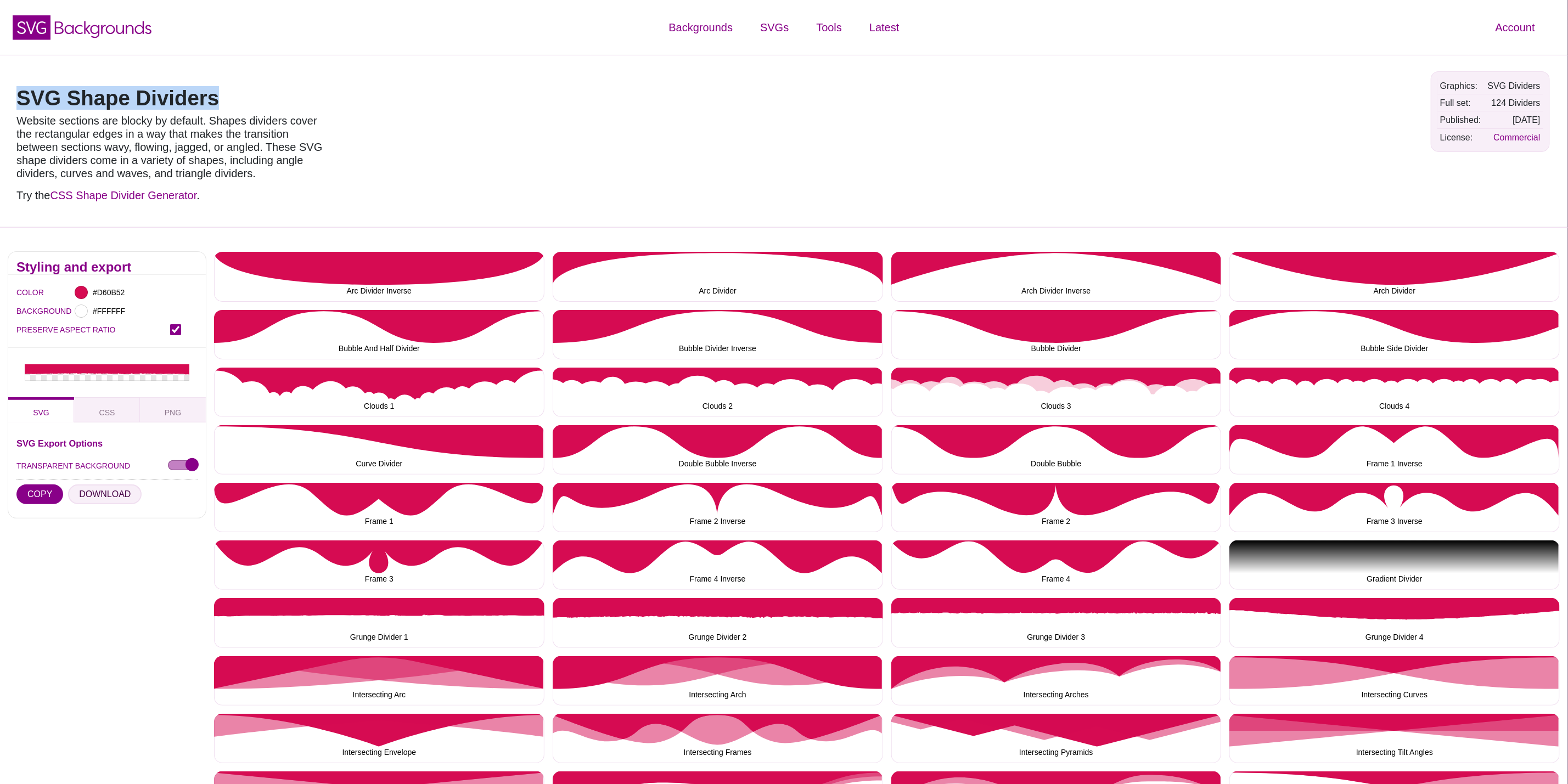
click at [117, 488] on button "DOWNLOAD" at bounding box center [104, 494] width 73 height 20
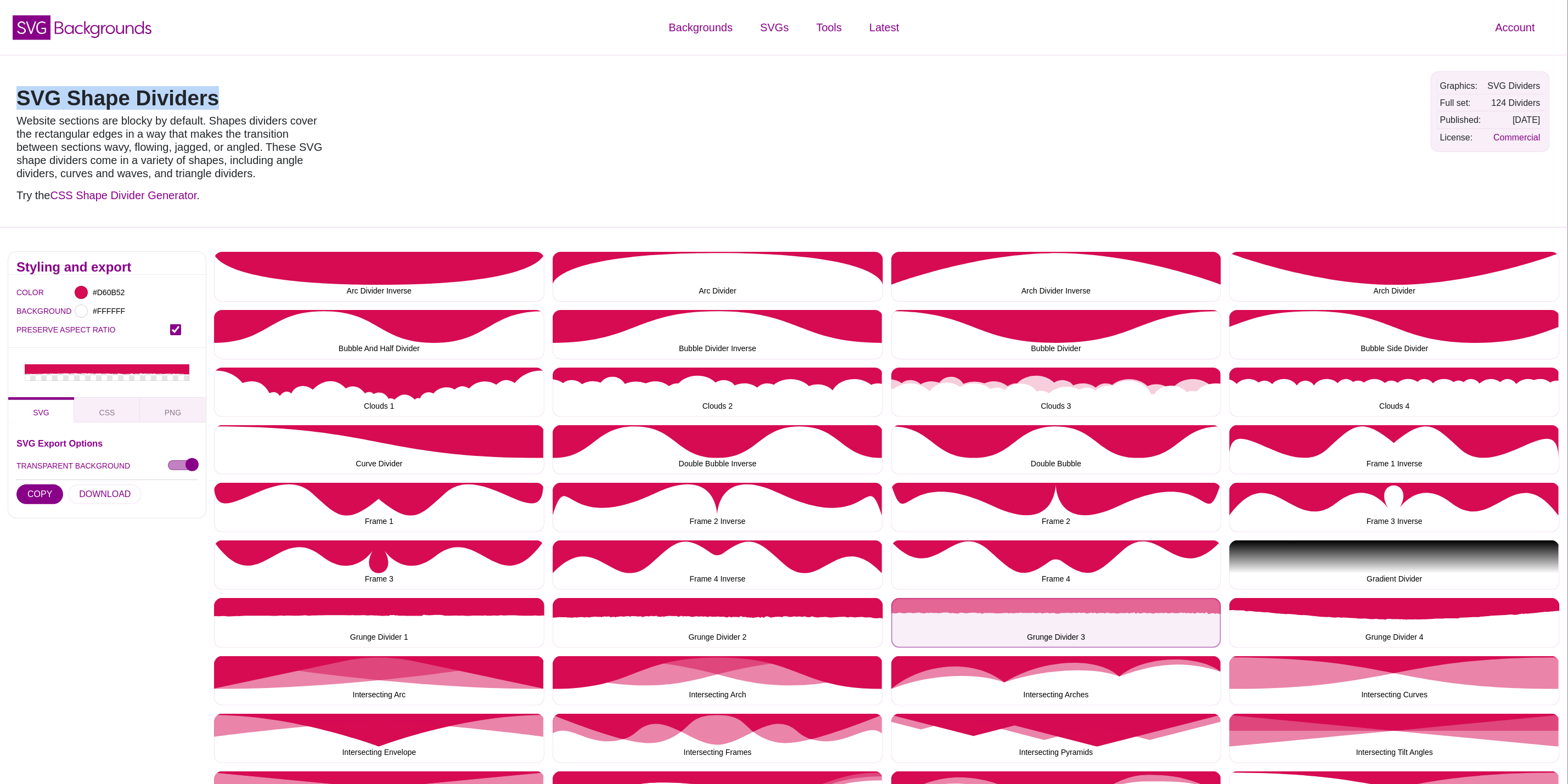
drag, startPoint x: 1061, startPoint y: 626, endPoint x: 1027, endPoint y: 621, distance: 34.4
click at [1059, 626] on button "Grunge Divider 3" at bounding box center [1056, 622] width 330 height 49
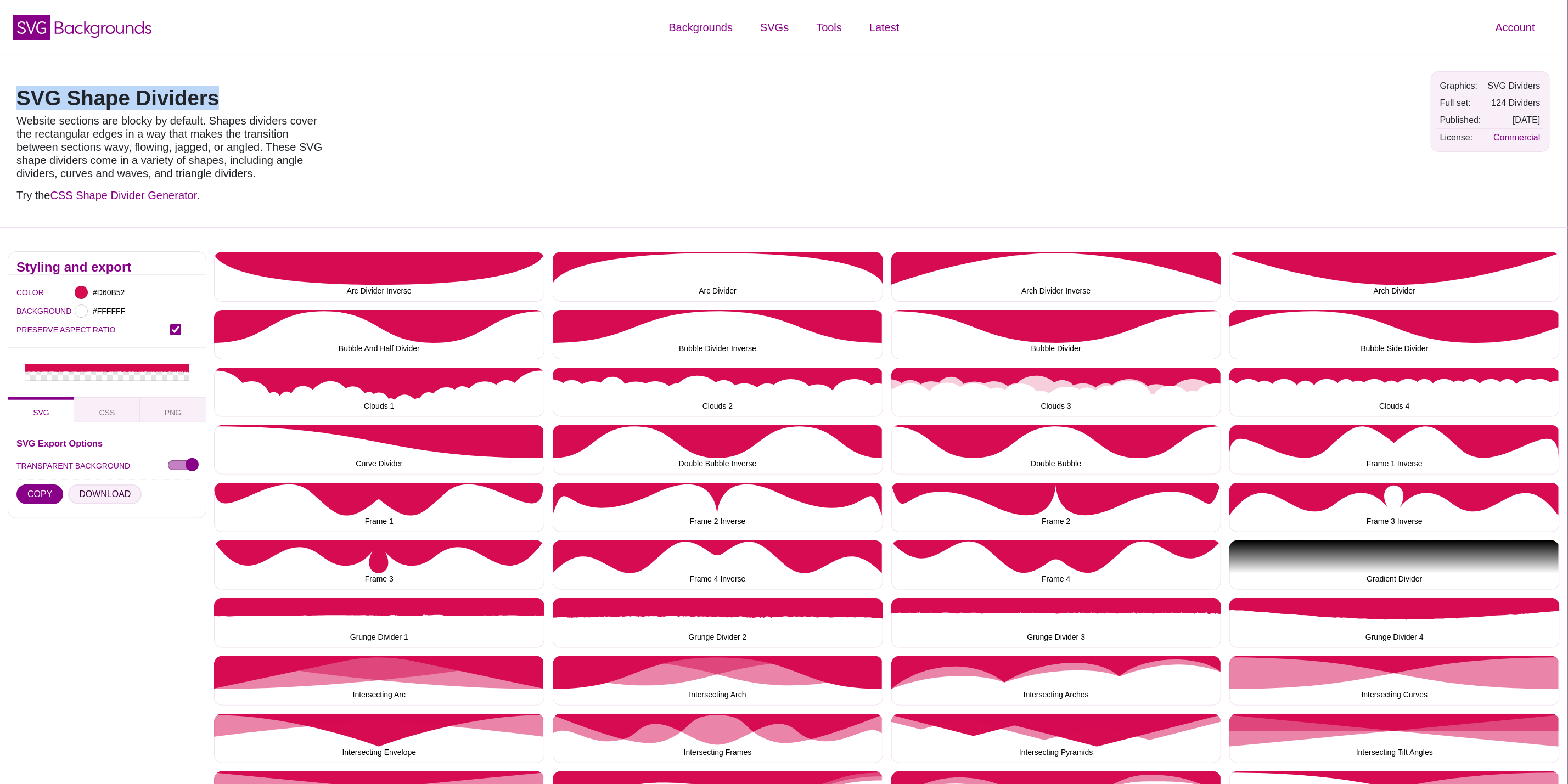
click at [104, 489] on button "DOWNLOAD" at bounding box center [104, 494] width 73 height 20
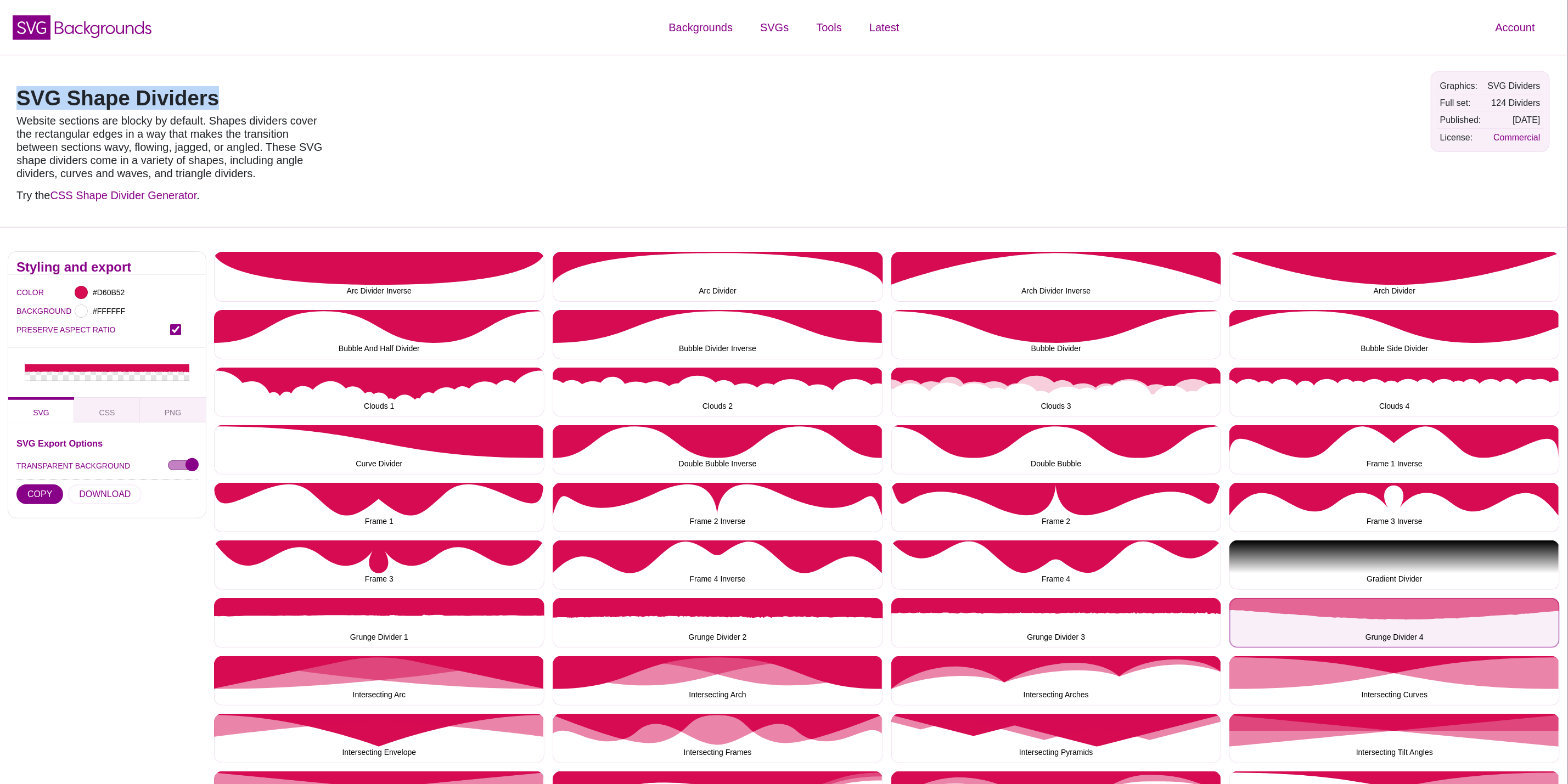
click at [1380, 600] on button "Grunge Divider 4" at bounding box center [1394, 622] width 330 height 49
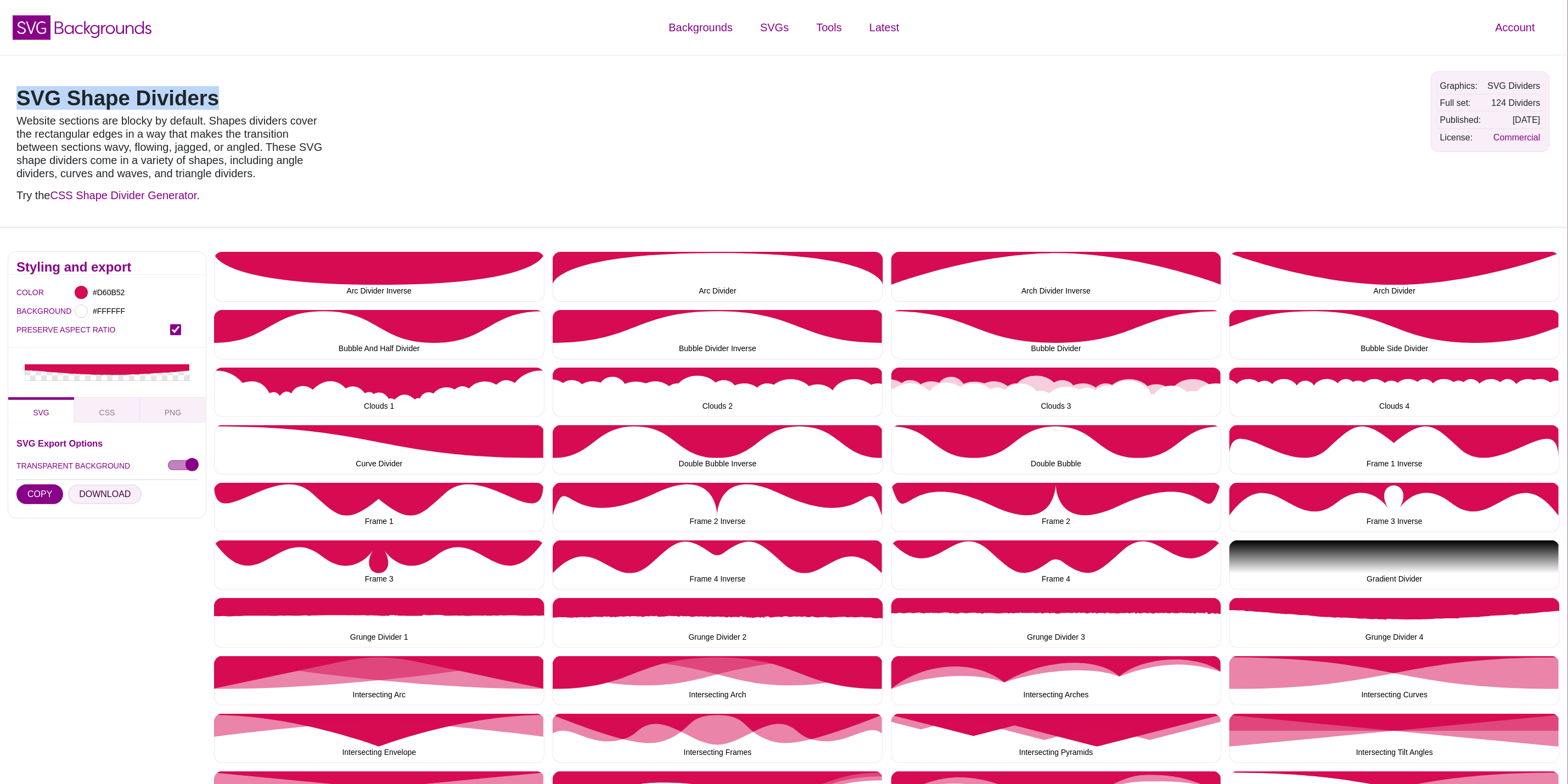
click at [113, 492] on button "DOWNLOAD" at bounding box center [104, 494] width 73 height 20
click at [398, 661] on button "Intersecting Arc" at bounding box center [379, 680] width 330 height 49
click at [91, 494] on button "DOWNLOAD" at bounding box center [104, 494] width 73 height 20
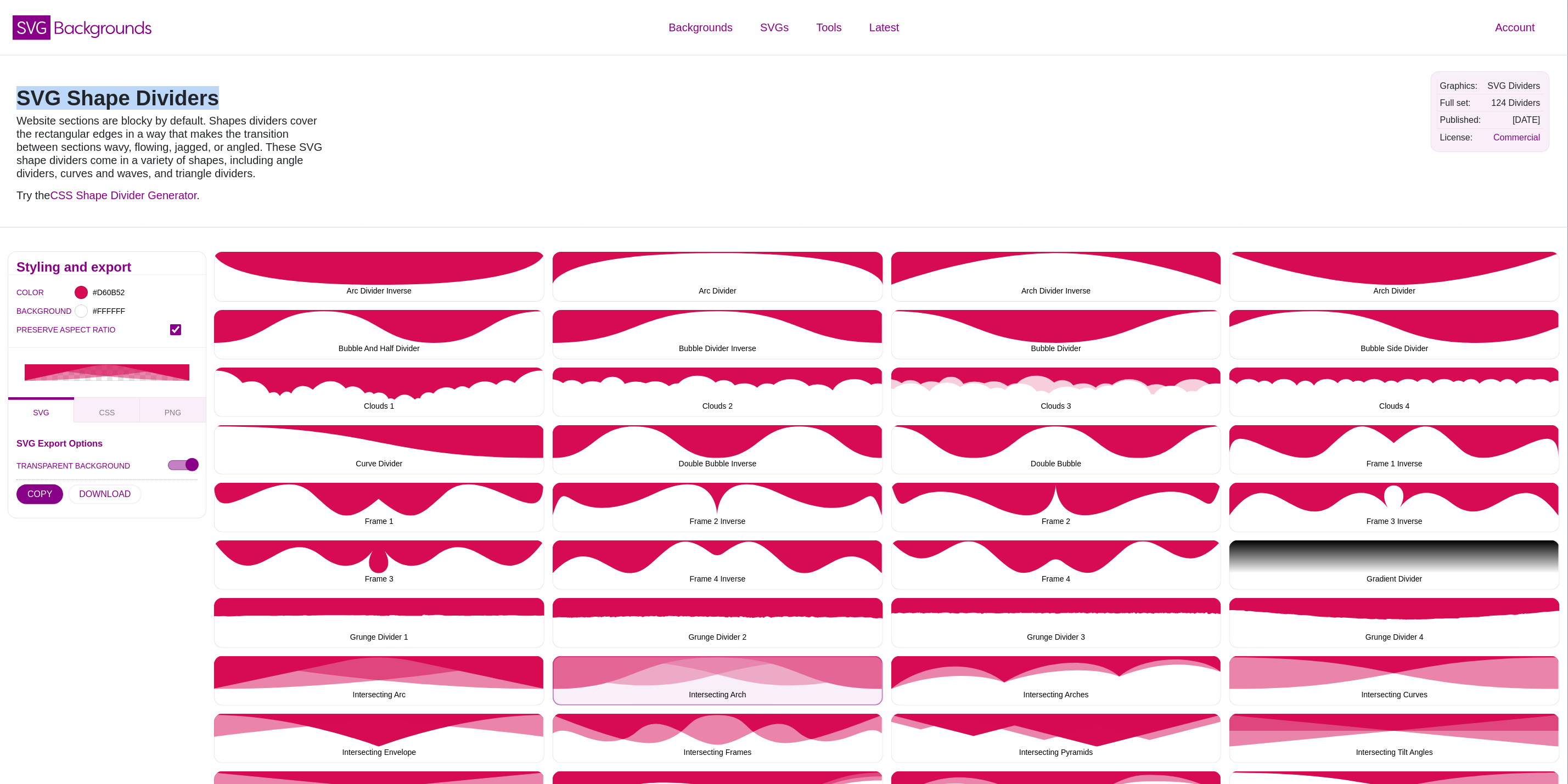
click at [738, 665] on button "Intersecting Arch" at bounding box center [717, 680] width 330 height 49
click at [113, 493] on button "DOWNLOAD" at bounding box center [104, 494] width 73 height 20
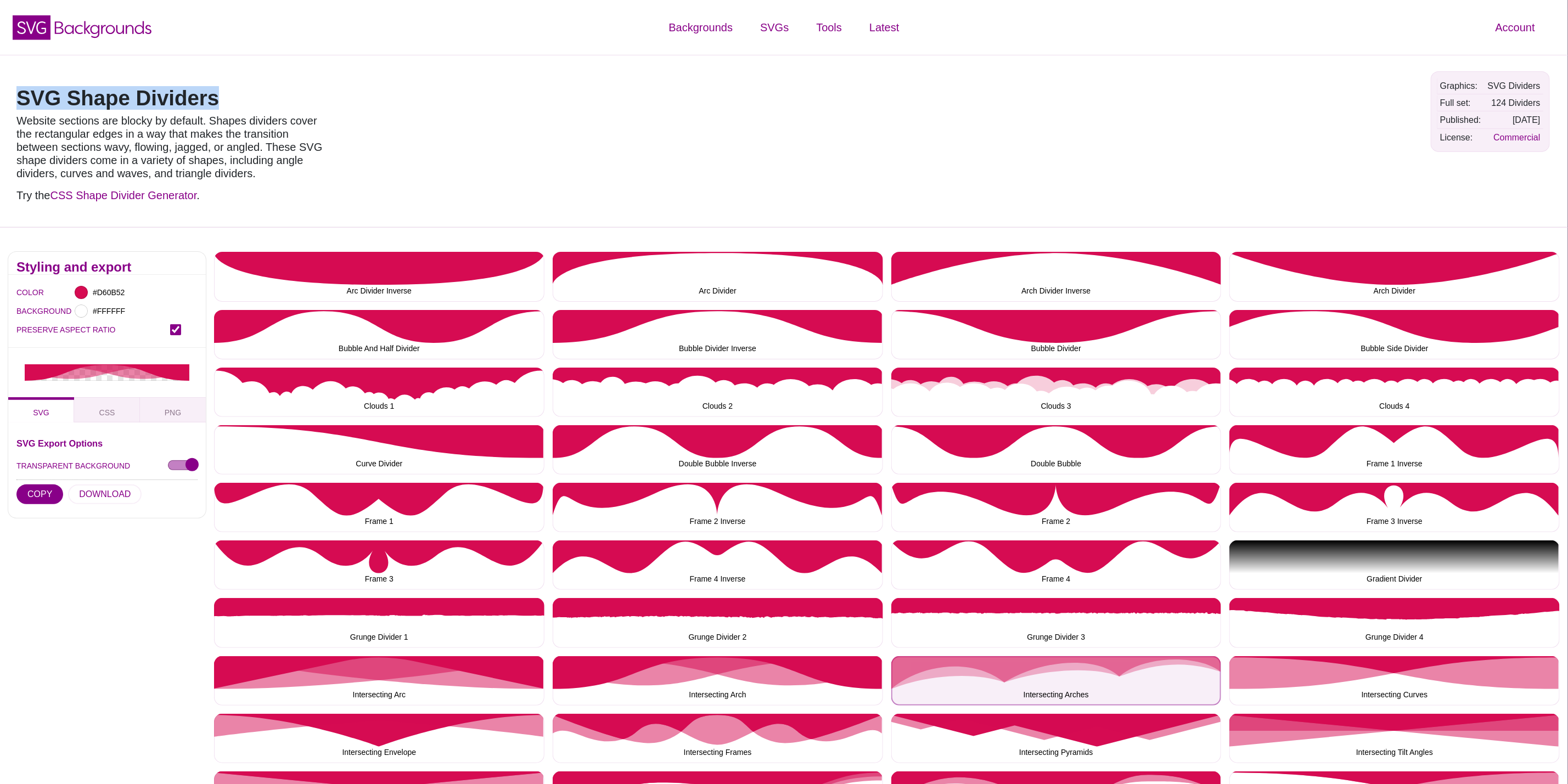
drag, startPoint x: 1058, startPoint y: 667, endPoint x: 1040, endPoint y: 660, distance: 19.3
click at [1058, 667] on button "Intersecting Arches" at bounding box center [1056, 680] width 330 height 49
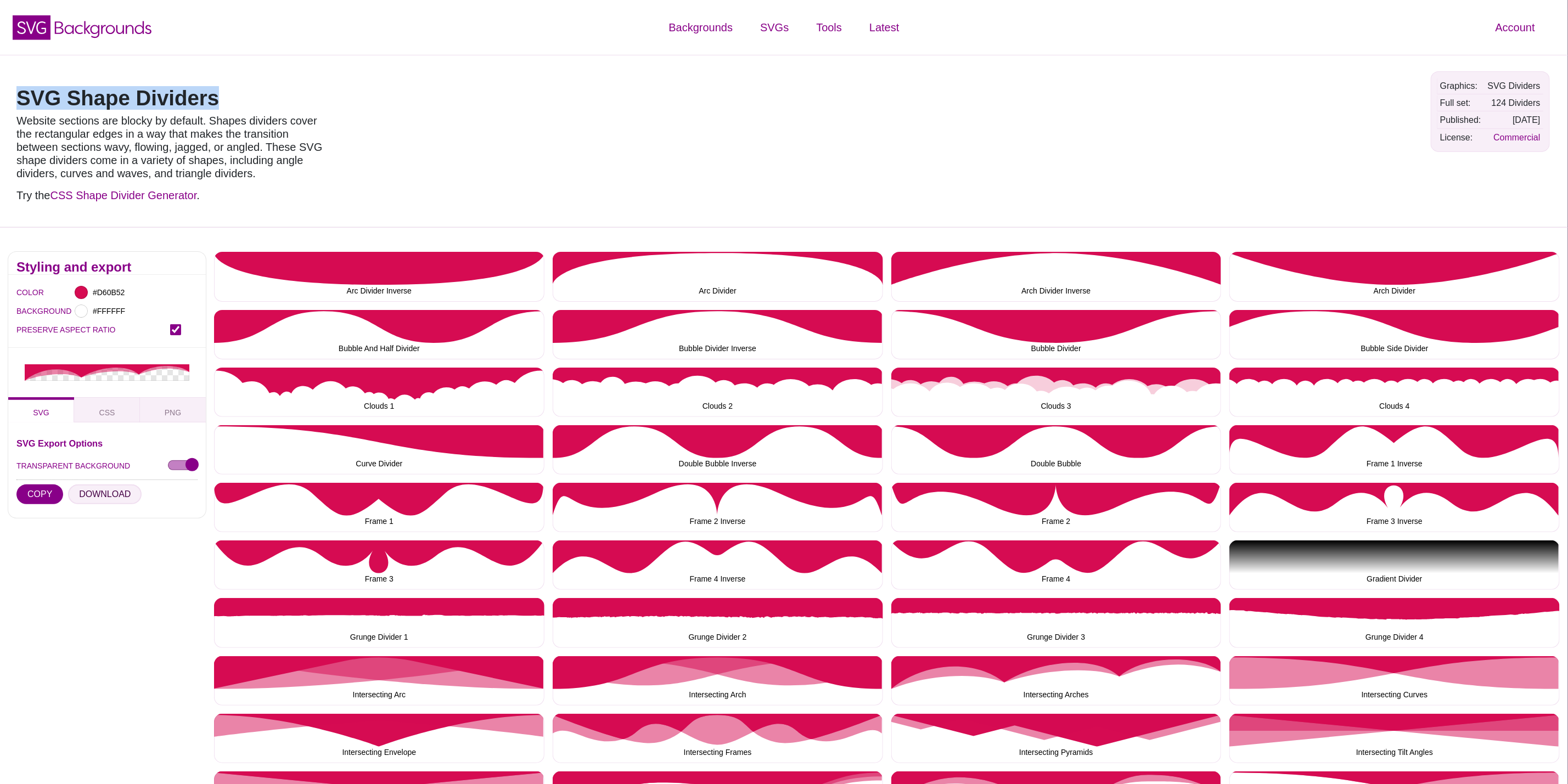
click at [79, 494] on button "DOWNLOAD" at bounding box center [104, 494] width 73 height 20
drag, startPoint x: 1297, startPoint y: 658, endPoint x: 1291, endPoint y: 658, distance: 6.0
click at [1297, 658] on button "Intersecting Curves" at bounding box center [1394, 680] width 330 height 49
click at [98, 491] on button "DOWNLOAD" at bounding box center [104, 494] width 73 height 20
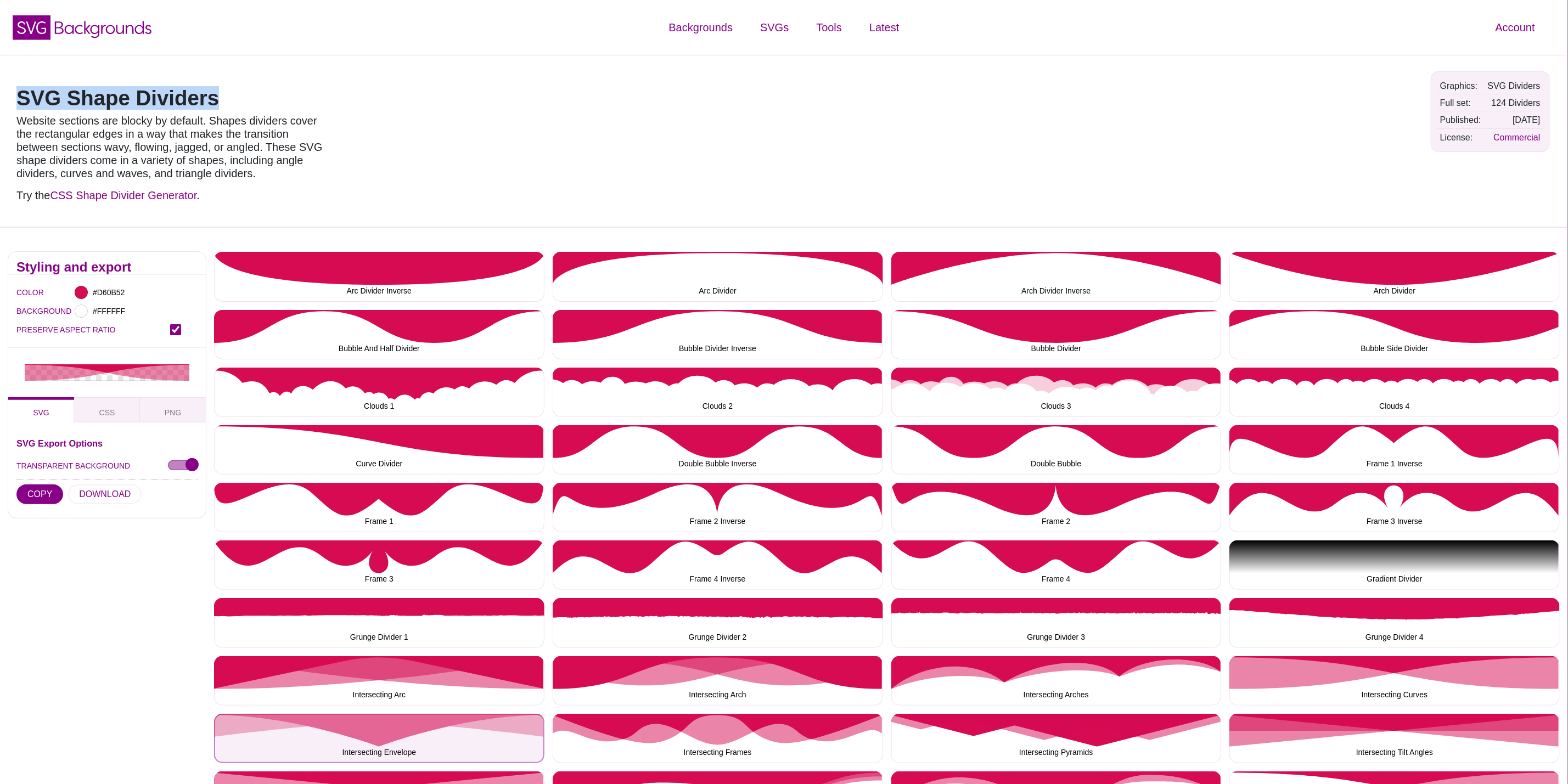
click at [339, 717] on button "Intersecting Envelope" at bounding box center [379, 738] width 330 height 49
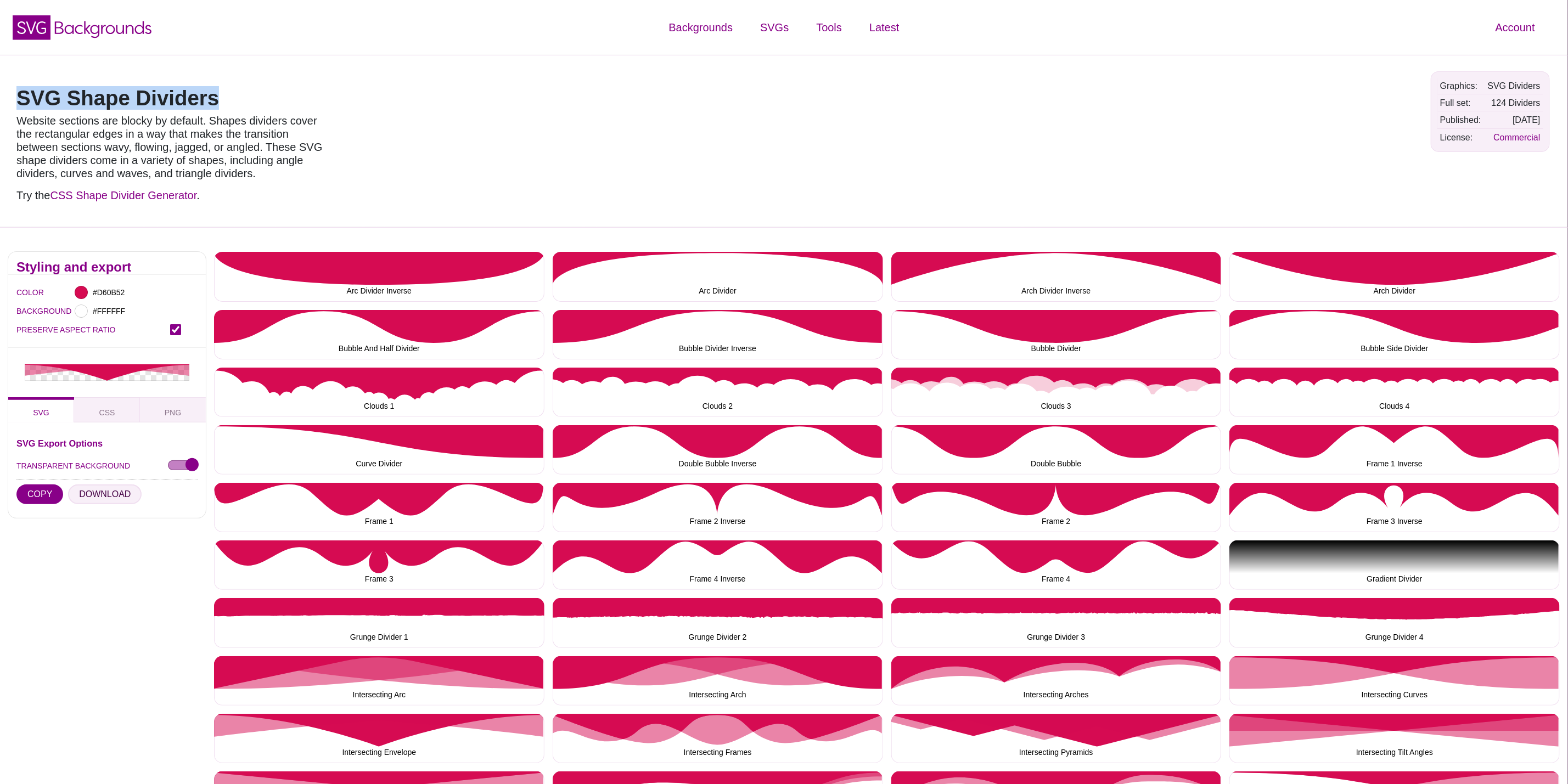
click at [107, 500] on button "DOWNLOAD" at bounding box center [104, 494] width 73 height 20
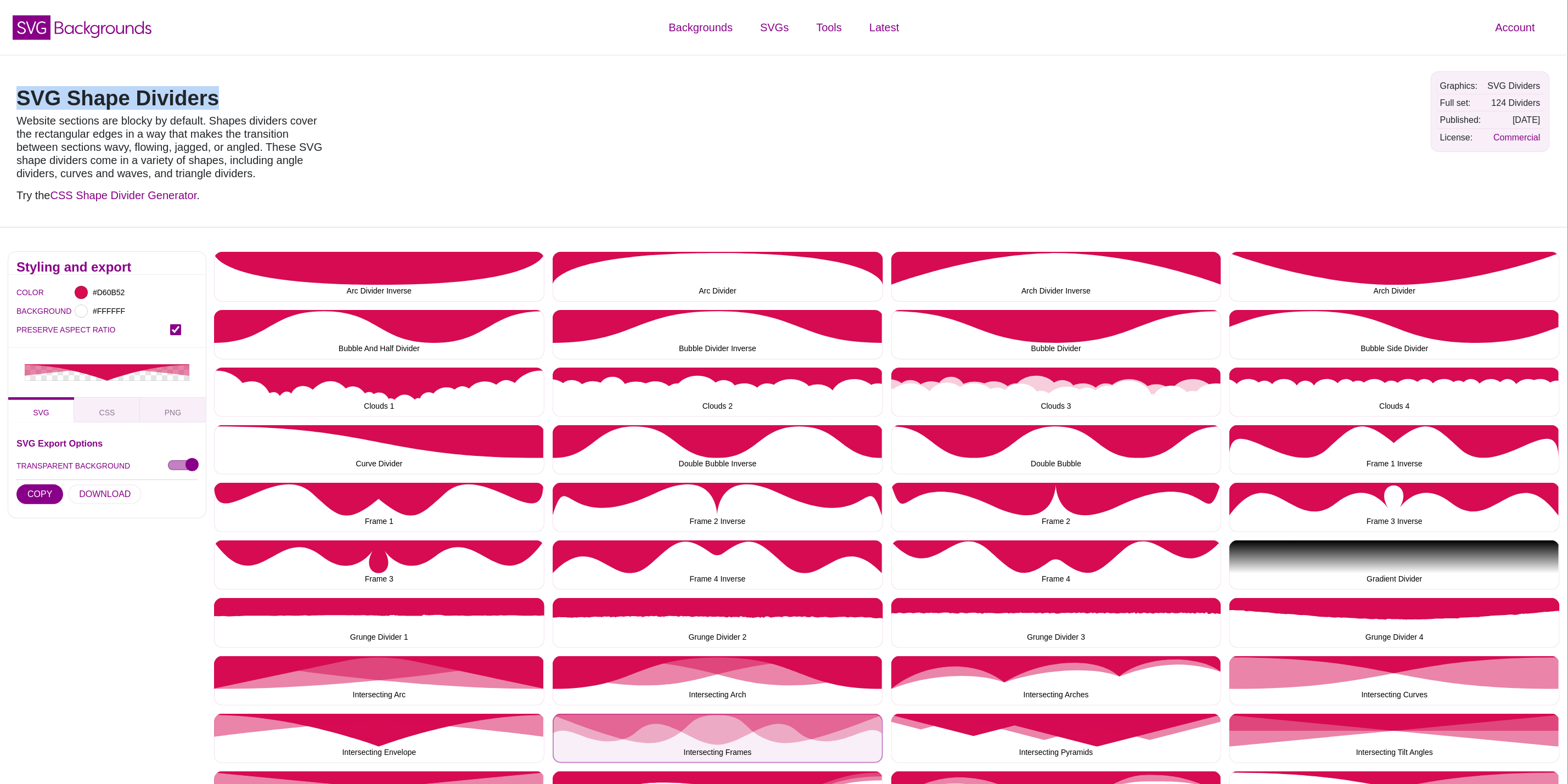
click at [705, 738] on button "Intersecting Frames" at bounding box center [717, 738] width 330 height 49
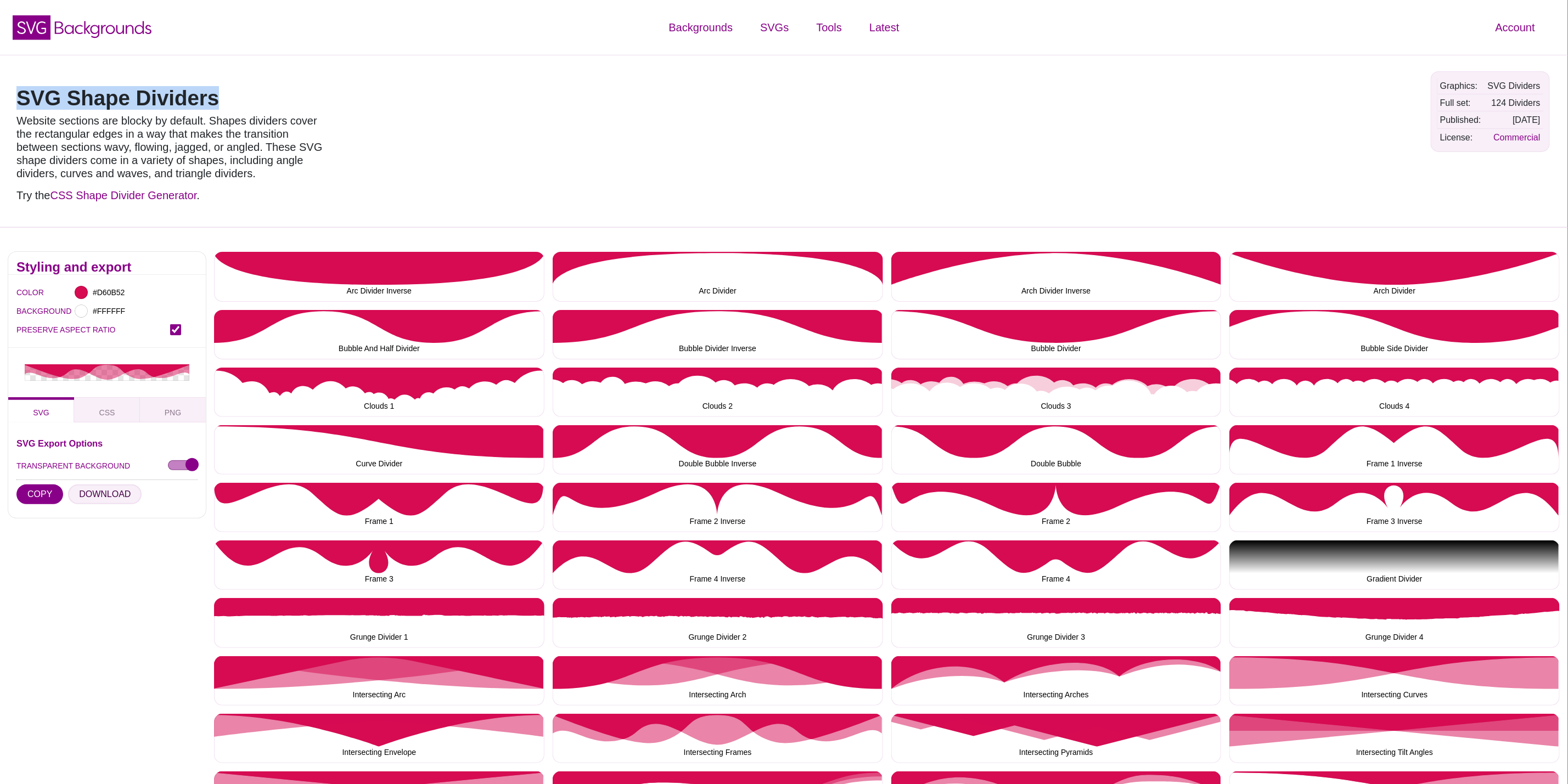
click at [97, 491] on button "DOWNLOAD" at bounding box center [104, 494] width 73 height 20
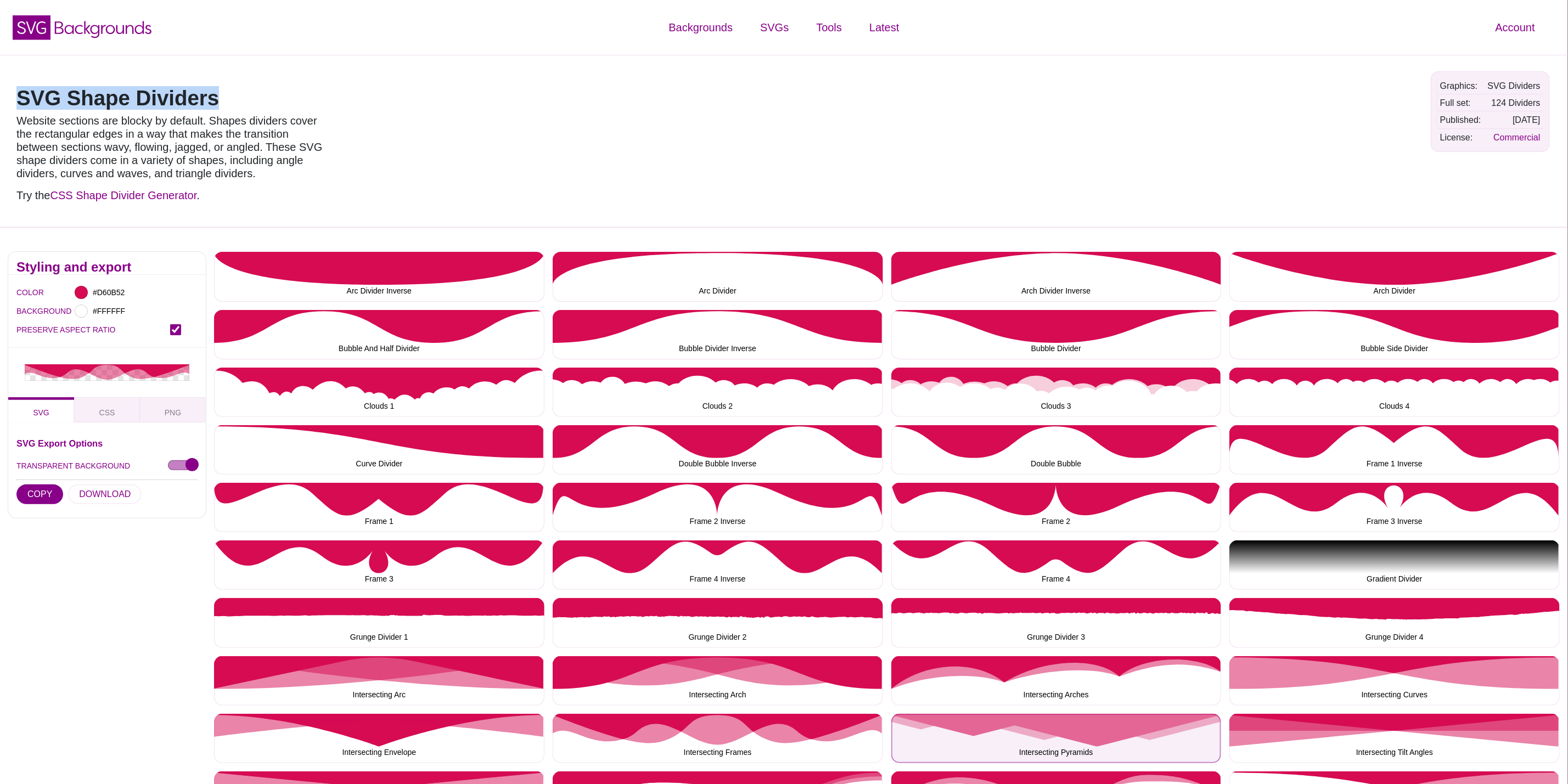
click at [1033, 717] on button "Intersecting Pyramids" at bounding box center [1056, 738] width 330 height 49
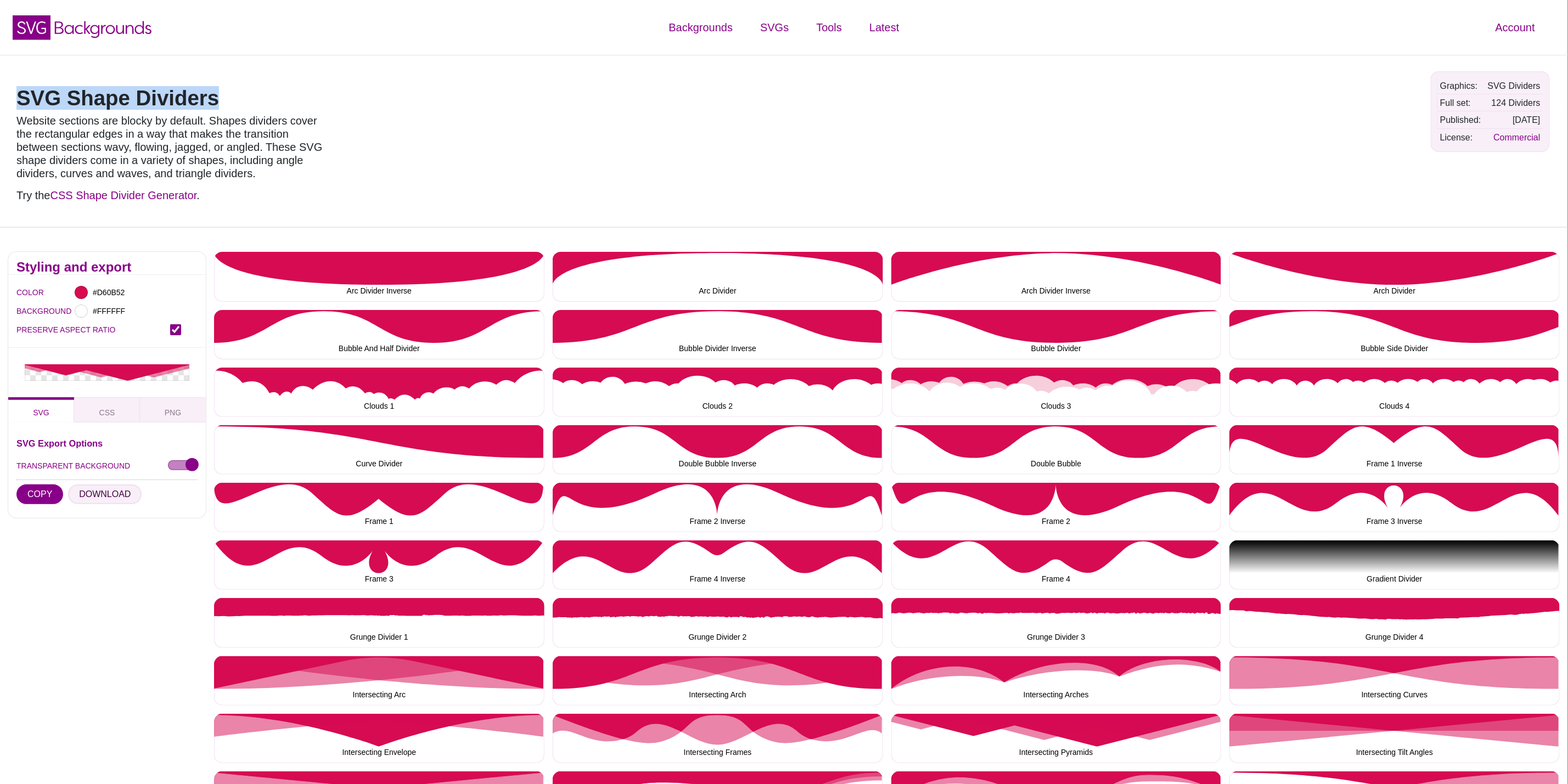
click at [119, 488] on button "DOWNLOAD" at bounding box center [104, 494] width 73 height 20
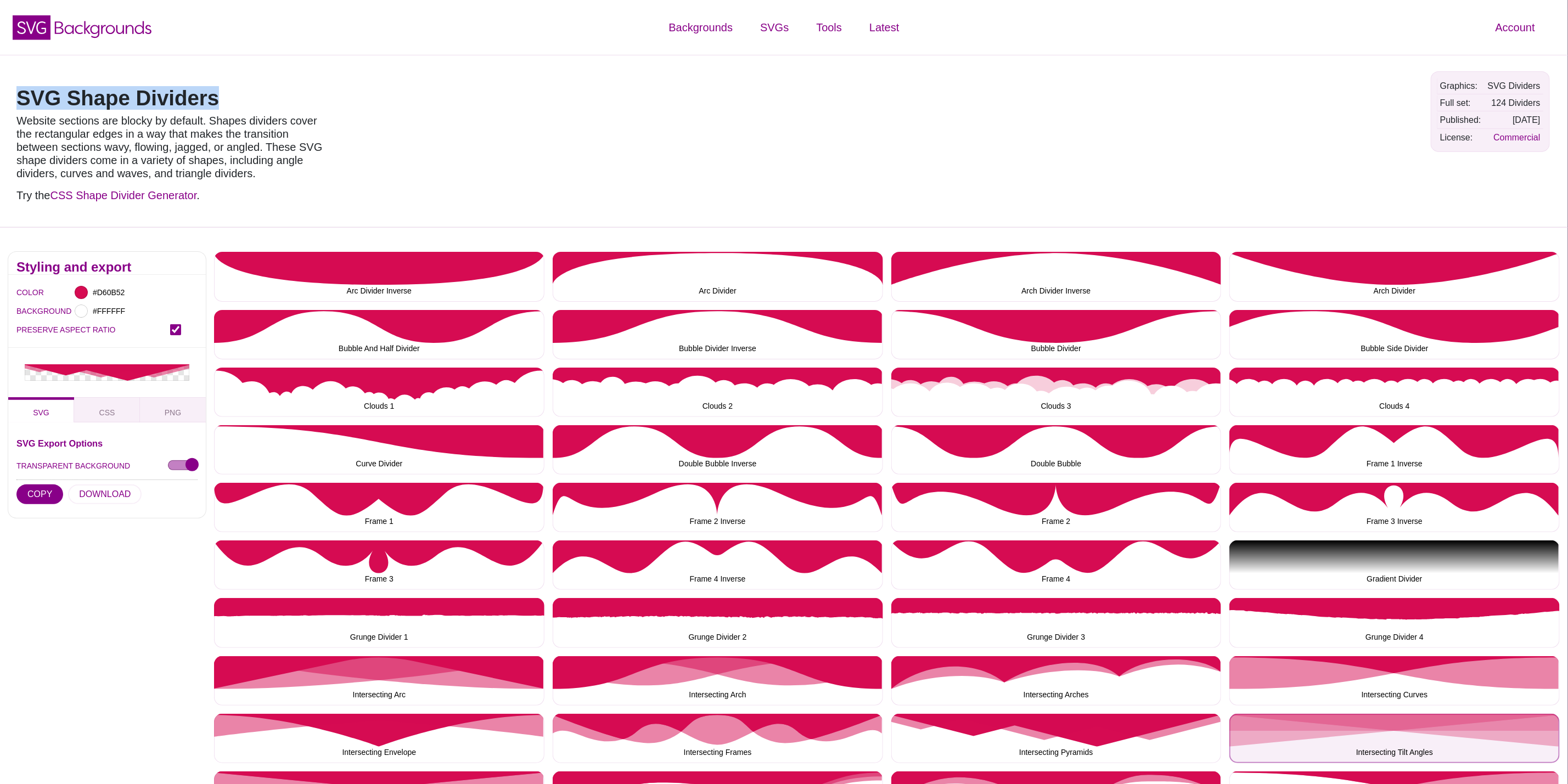
click at [1334, 730] on button "Intersecting Tilt Angles" at bounding box center [1394, 738] width 330 height 49
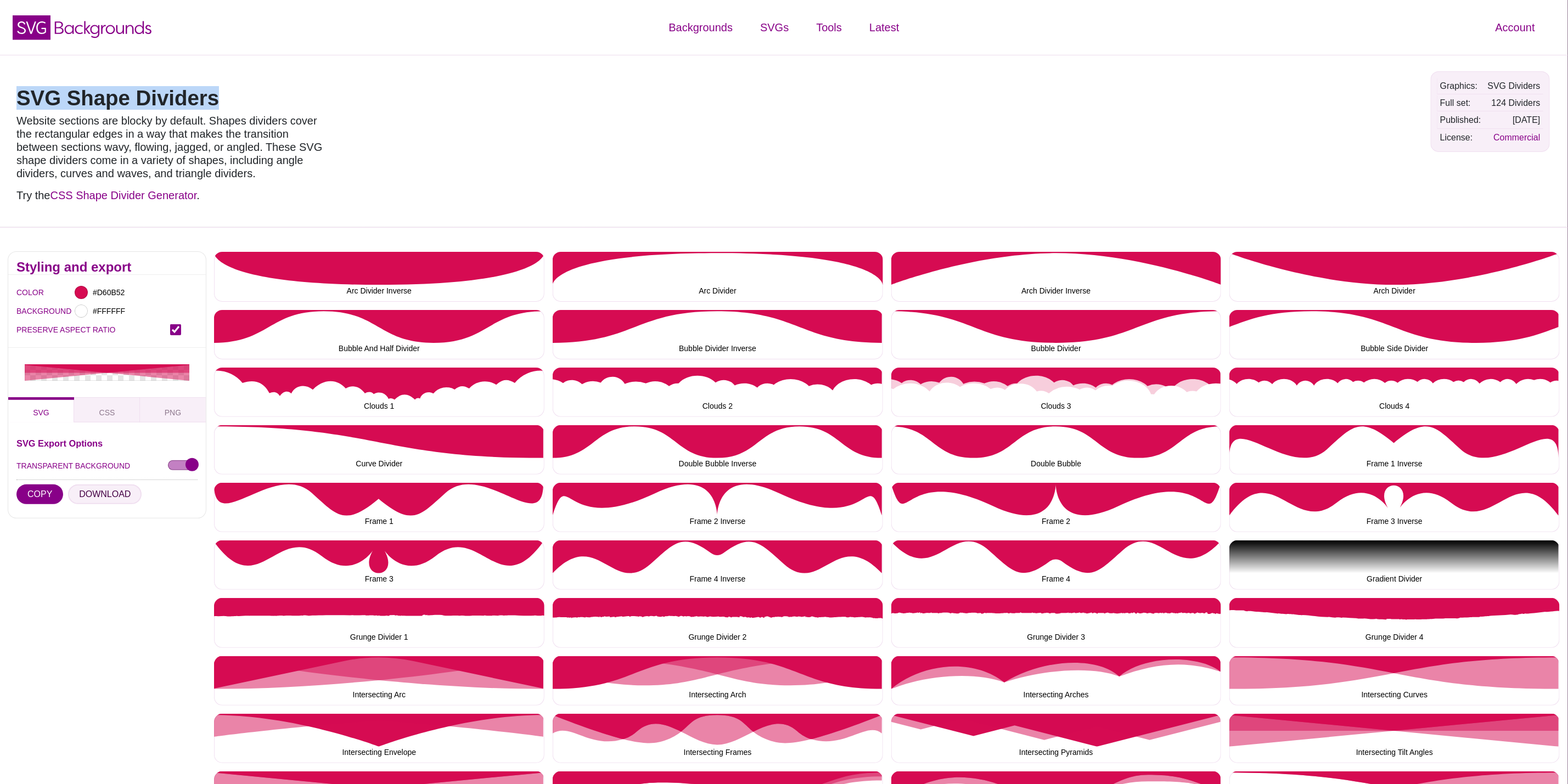
click at [82, 490] on button "DOWNLOAD" at bounding box center [104, 494] width 73 height 20
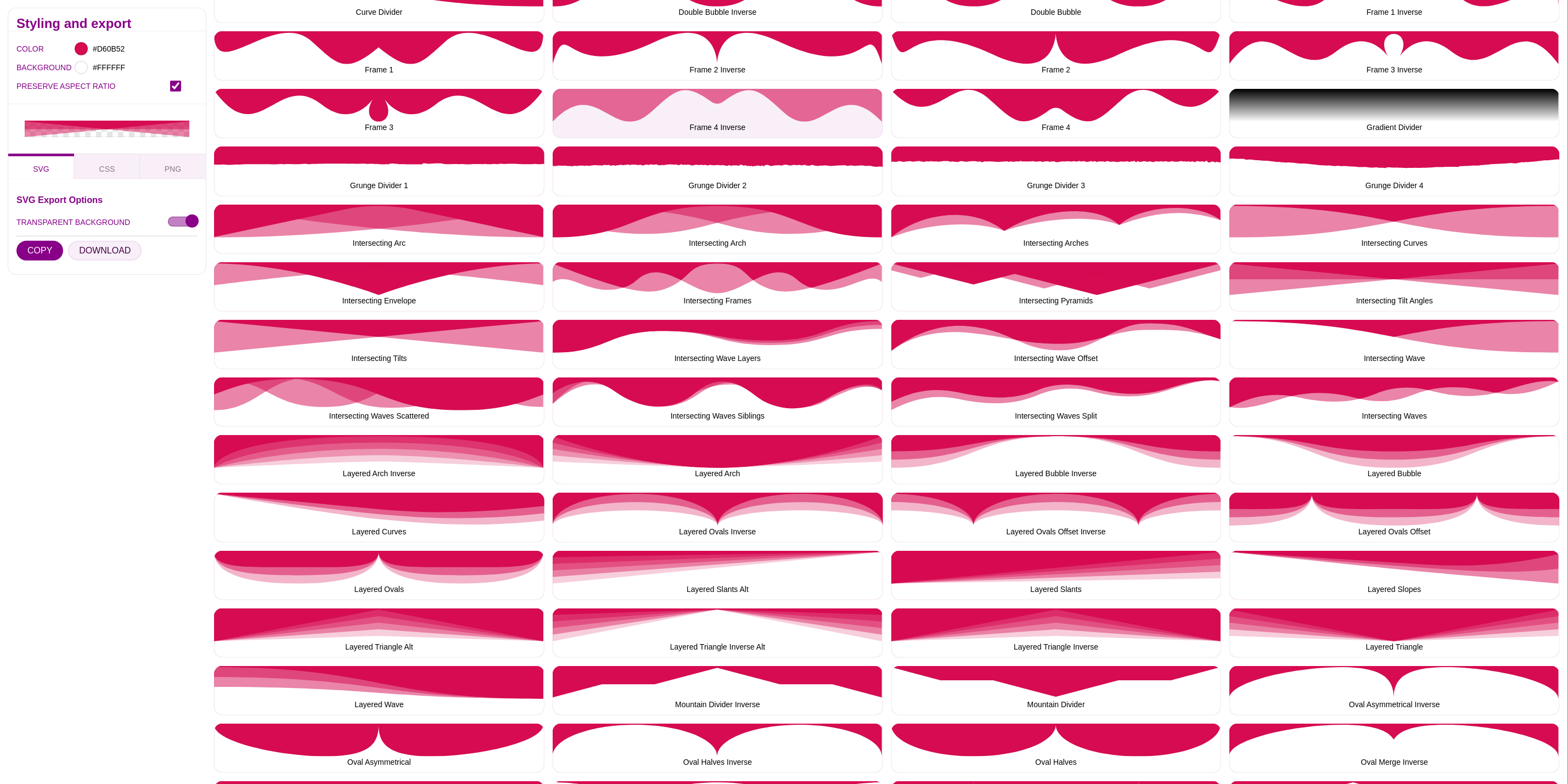
scroll to position [494, 0]
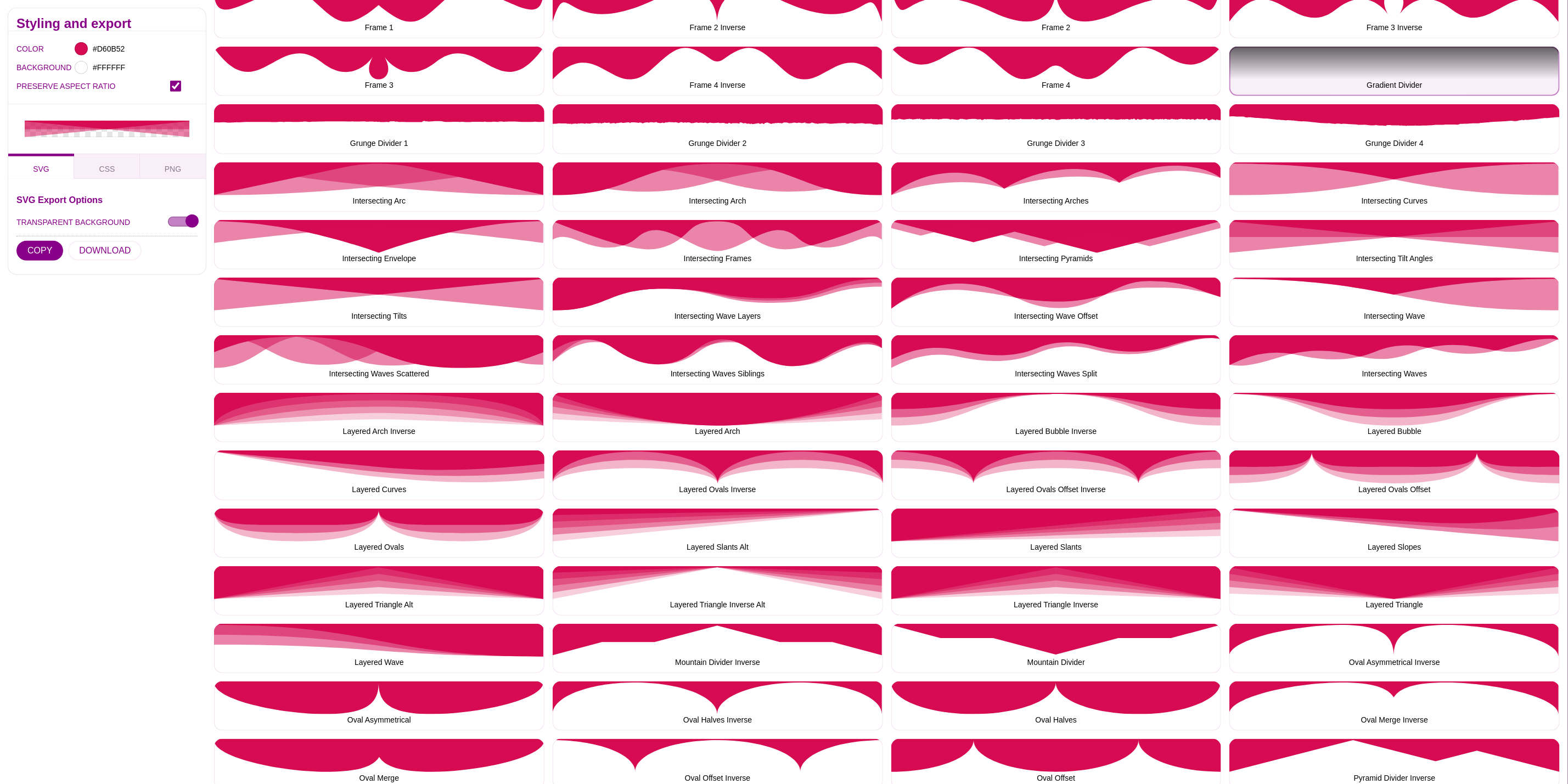
click at [1556, 79] on button "Gradient Divider" at bounding box center [1394, 71] width 330 height 49
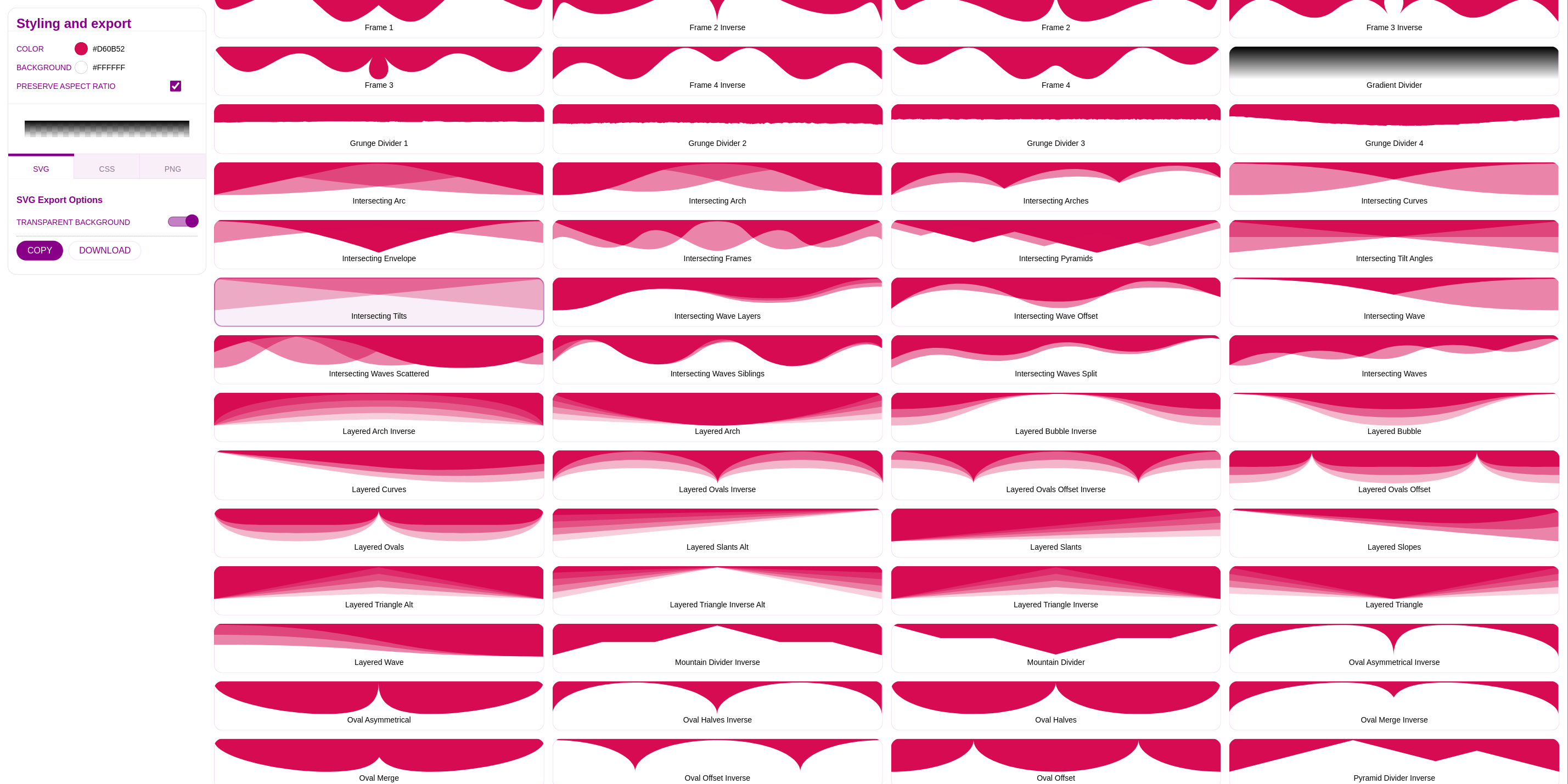
click at [361, 313] on button "Intersecting Tilts" at bounding box center [379, 302] width 330 height 49
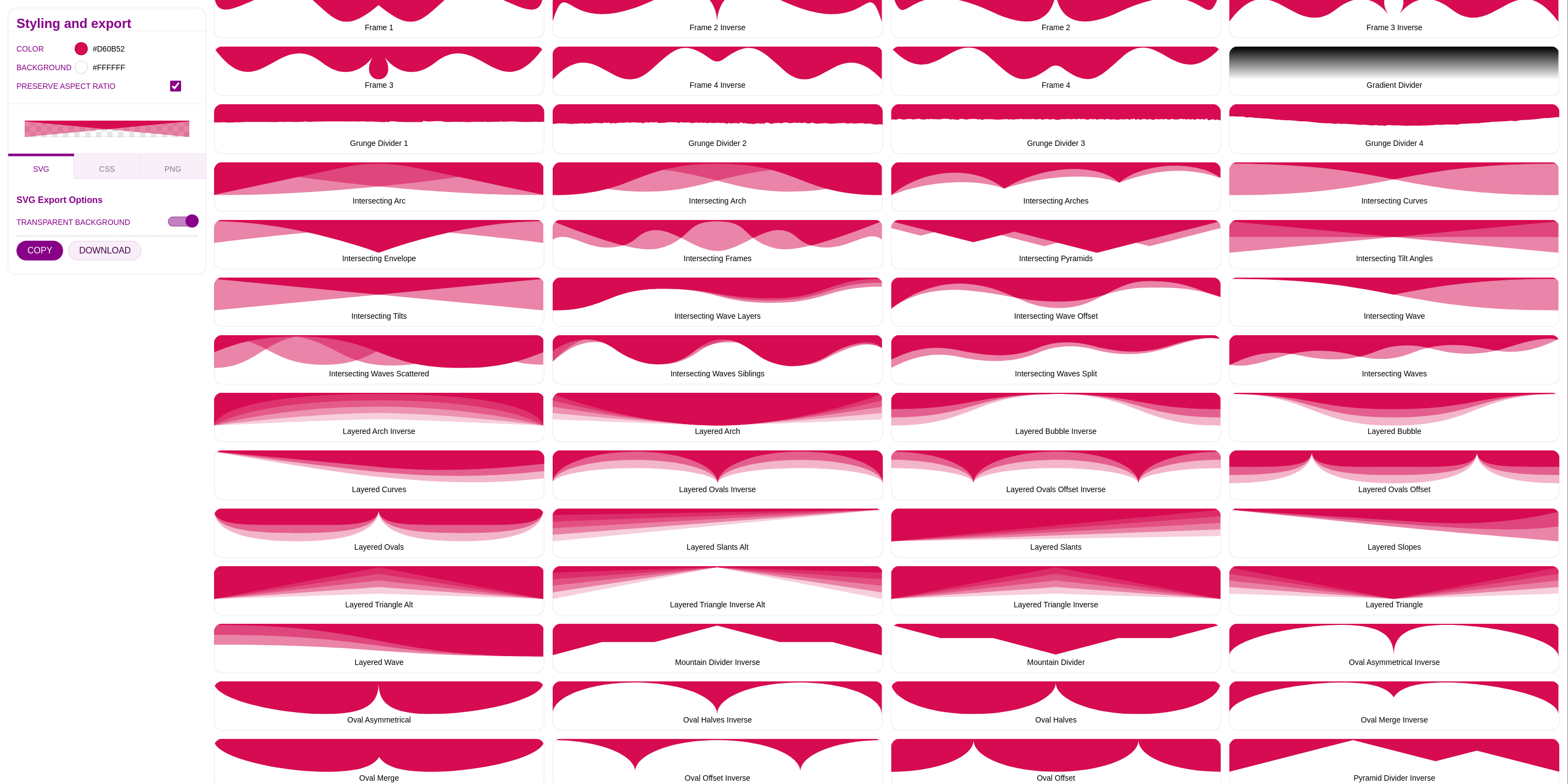
click at [99, 250] on button "DOWNLOAD" at bounding box center [104, 251] width 73 height 20
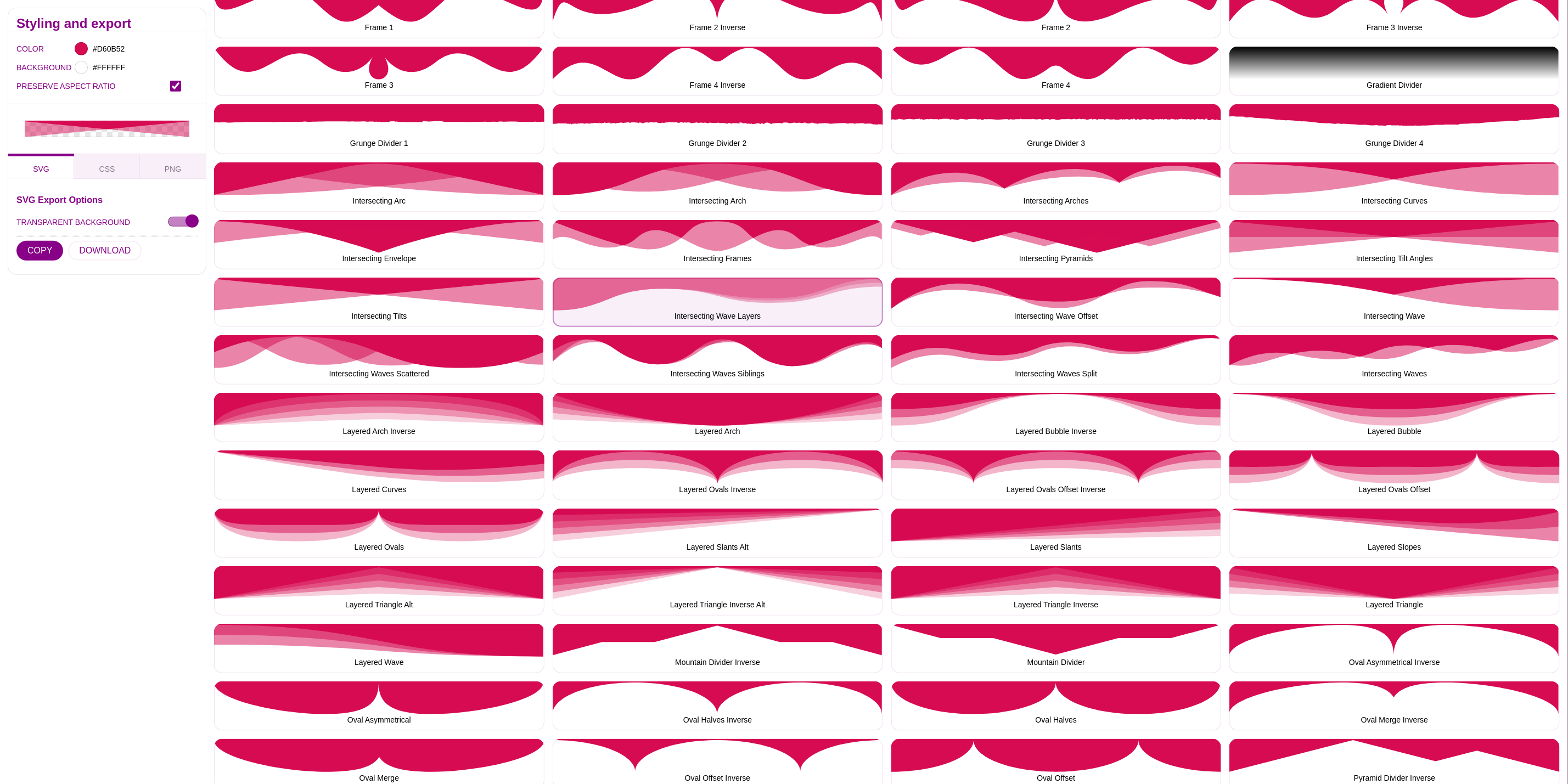
drag, startPoint x: 718, startPoint y: 311, endPoint x: 703, endPoint y: 308, distance: 15.3
click at [718, 311] on button "Intersecting Wave Layers" at bounding box center [717, 302] width 330 height 49
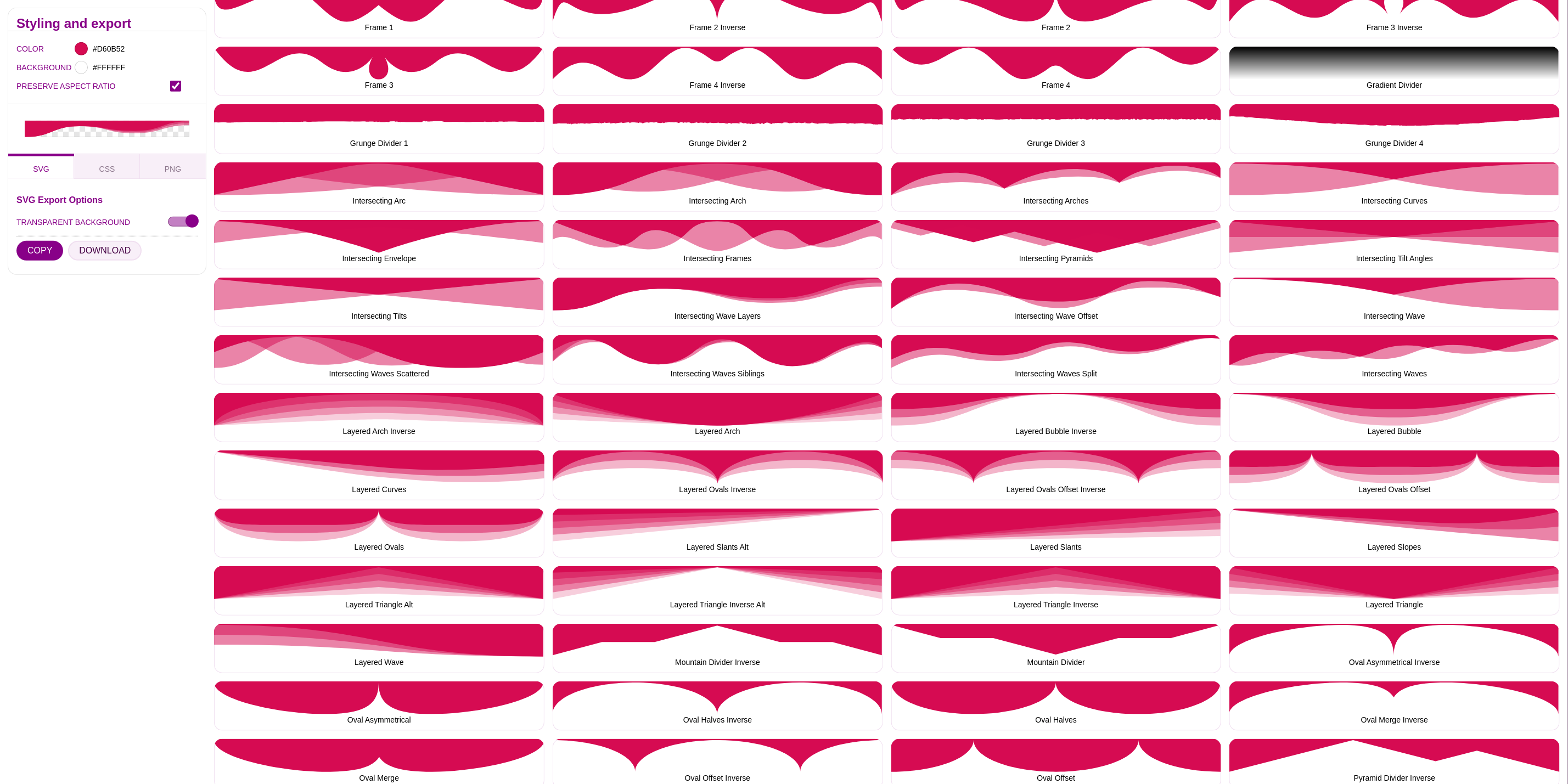
click at [122, 247] on button "DOWNLOAD" at bounding box center [104, 251] width 73 height 20
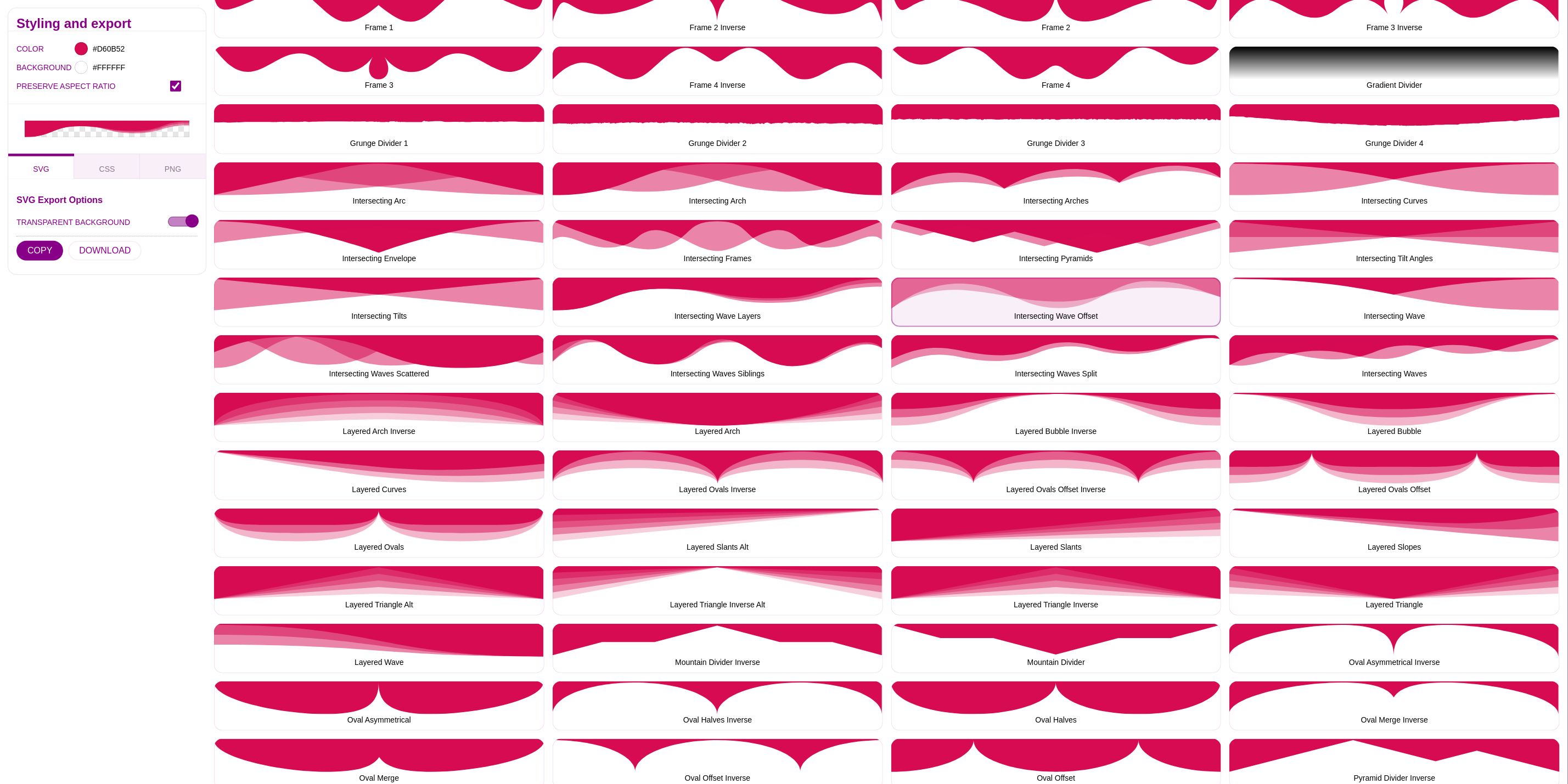
click at [1001, 287] on button "Intersecting Wave Offset" at bounding box center [1056, 302] width 330 height 49
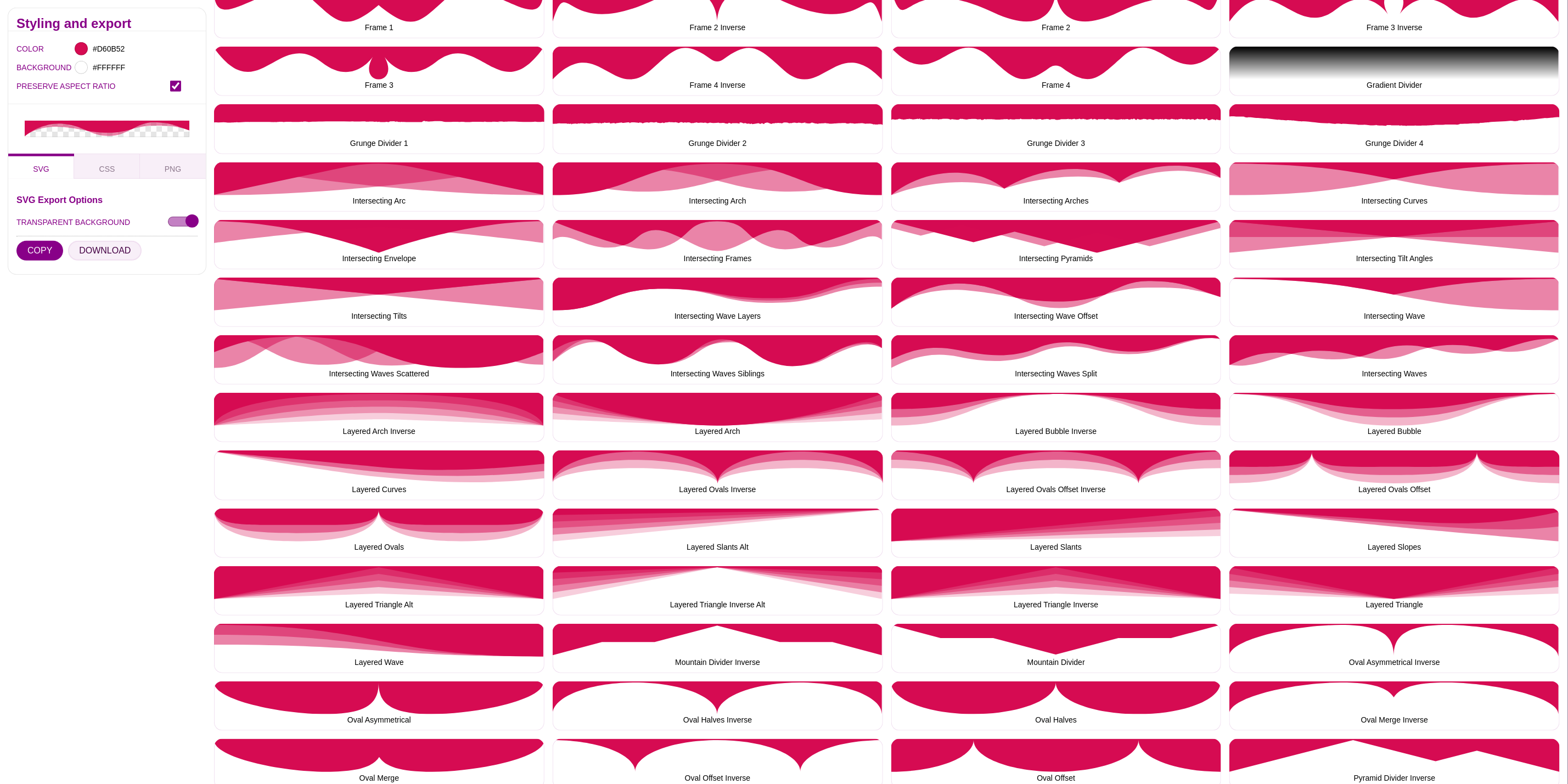
click at [102, 251] on button "DOWNLOAD" at bounding box center [104, 251] width 73 height 20
click at [1389, 309] on button "Intersecting Wave" at bounding box center [1394, 302] width 330 height 49
click at [114, 243] on button "DOWNLOAD" at bounding box center [104, 251] width 73 height 20
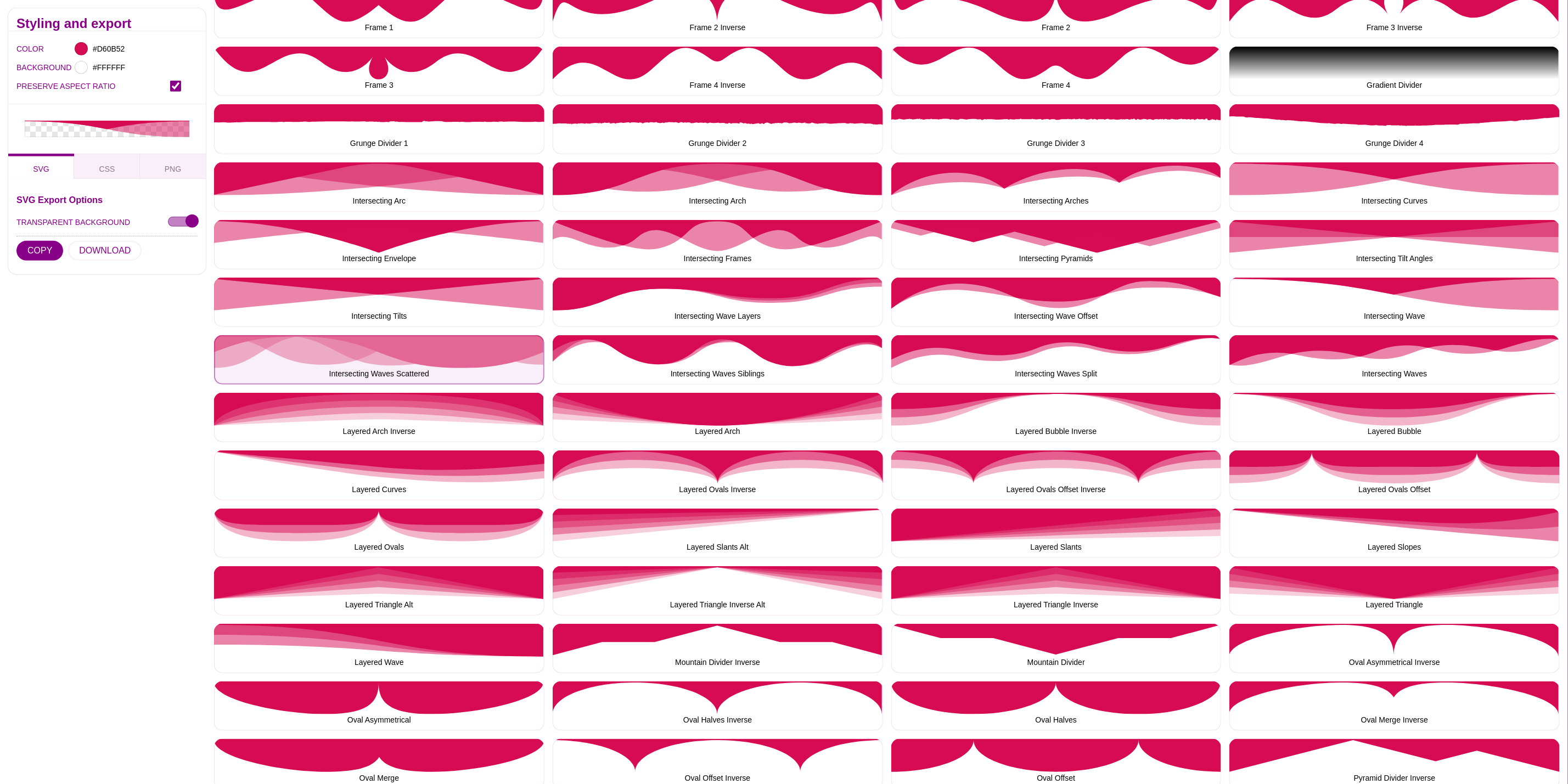
click at [315, 367] on button "Intersecting Waves Scattered" at bounding box center [379, 360] width 330 height 49
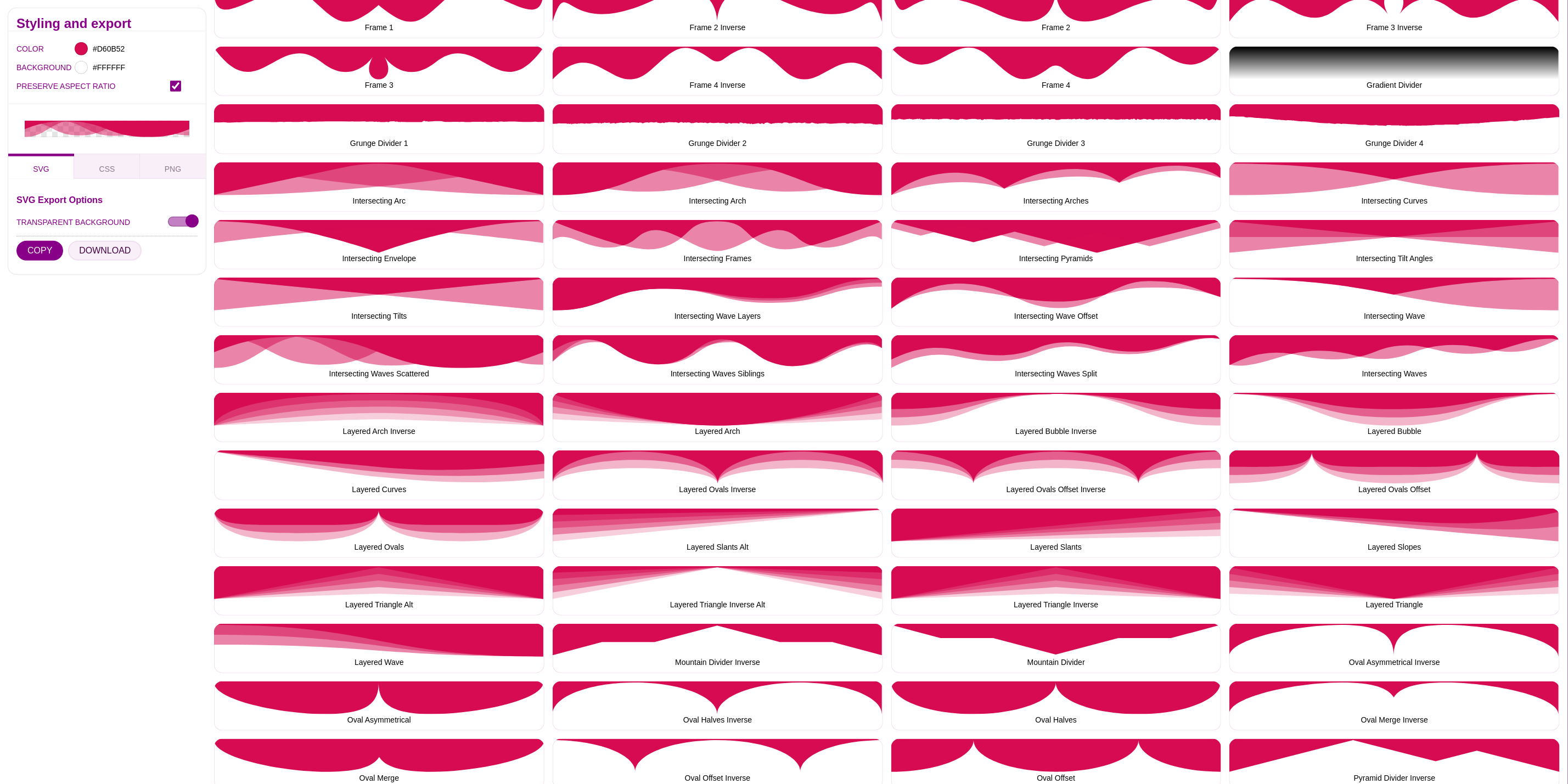
click at [105, 251] on button "DOWNLOAD" at bounding box center [104, 251] width 73 height 20
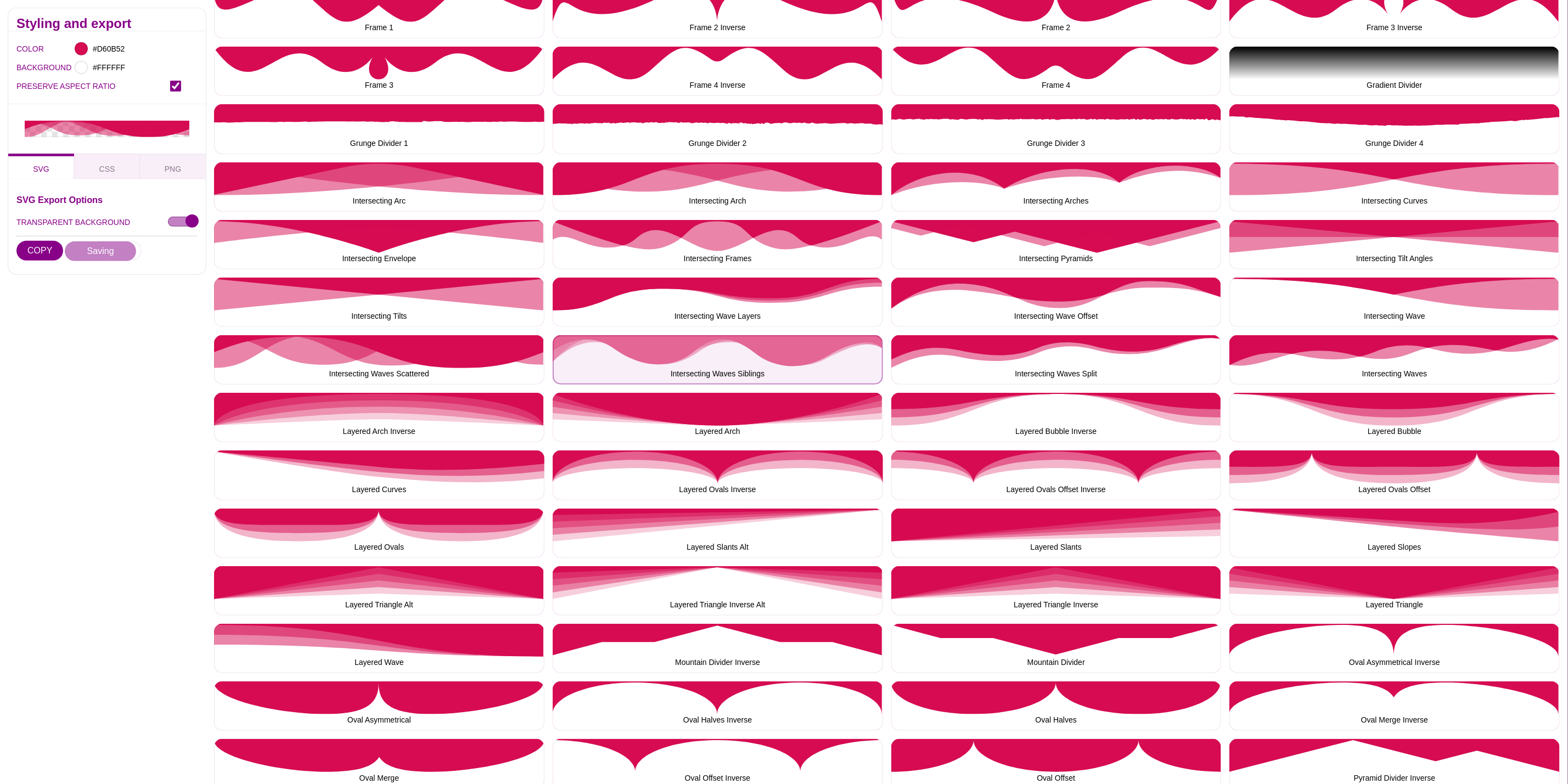
click at [723, 366] on button "Intersecting Waves Siblings" at bounding box center [717, 360] width 330 height 49
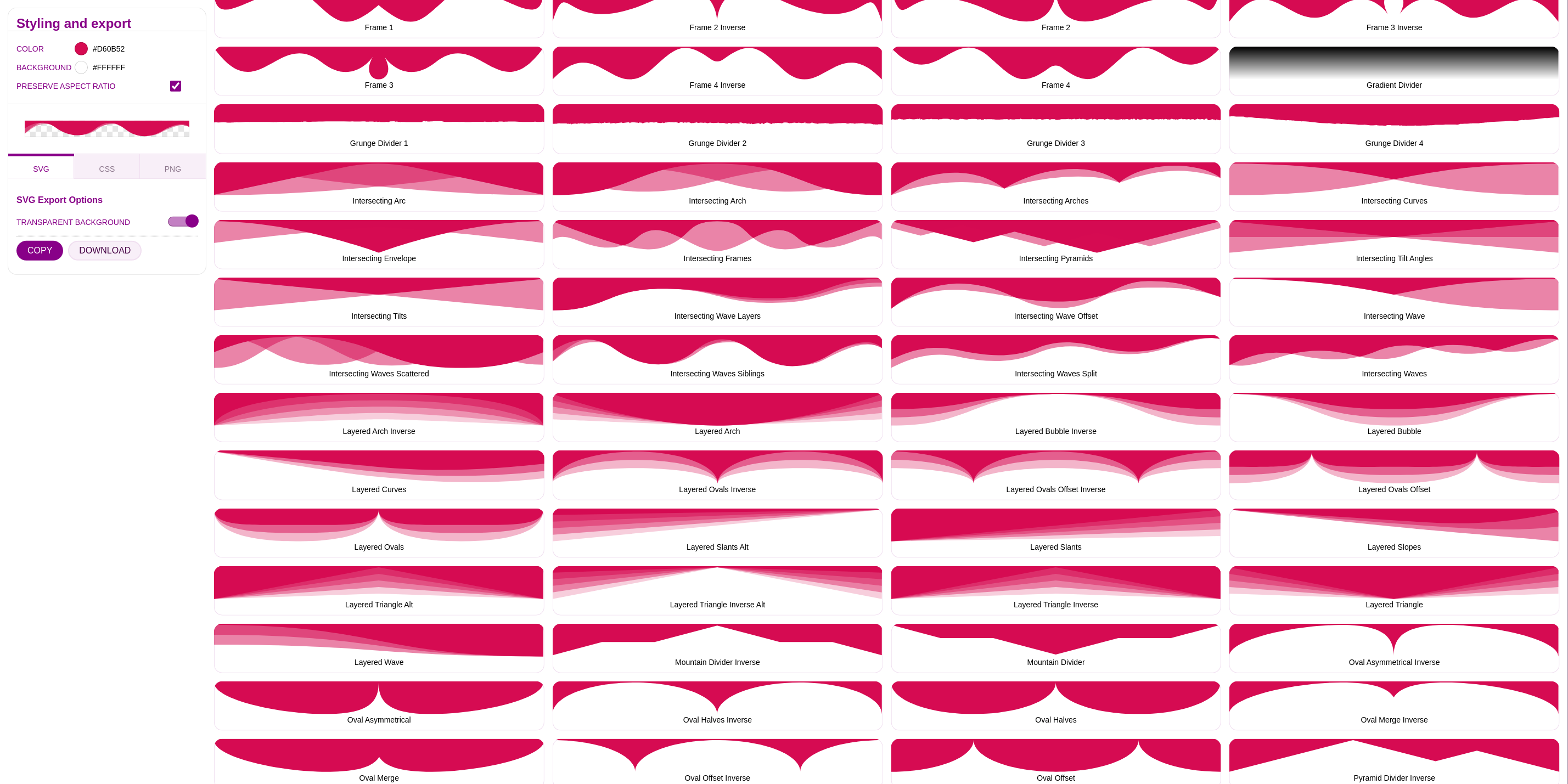
click at [101, 256] on button "DOWNLOAD" at bounding box center [104, 251] width 73 height 20
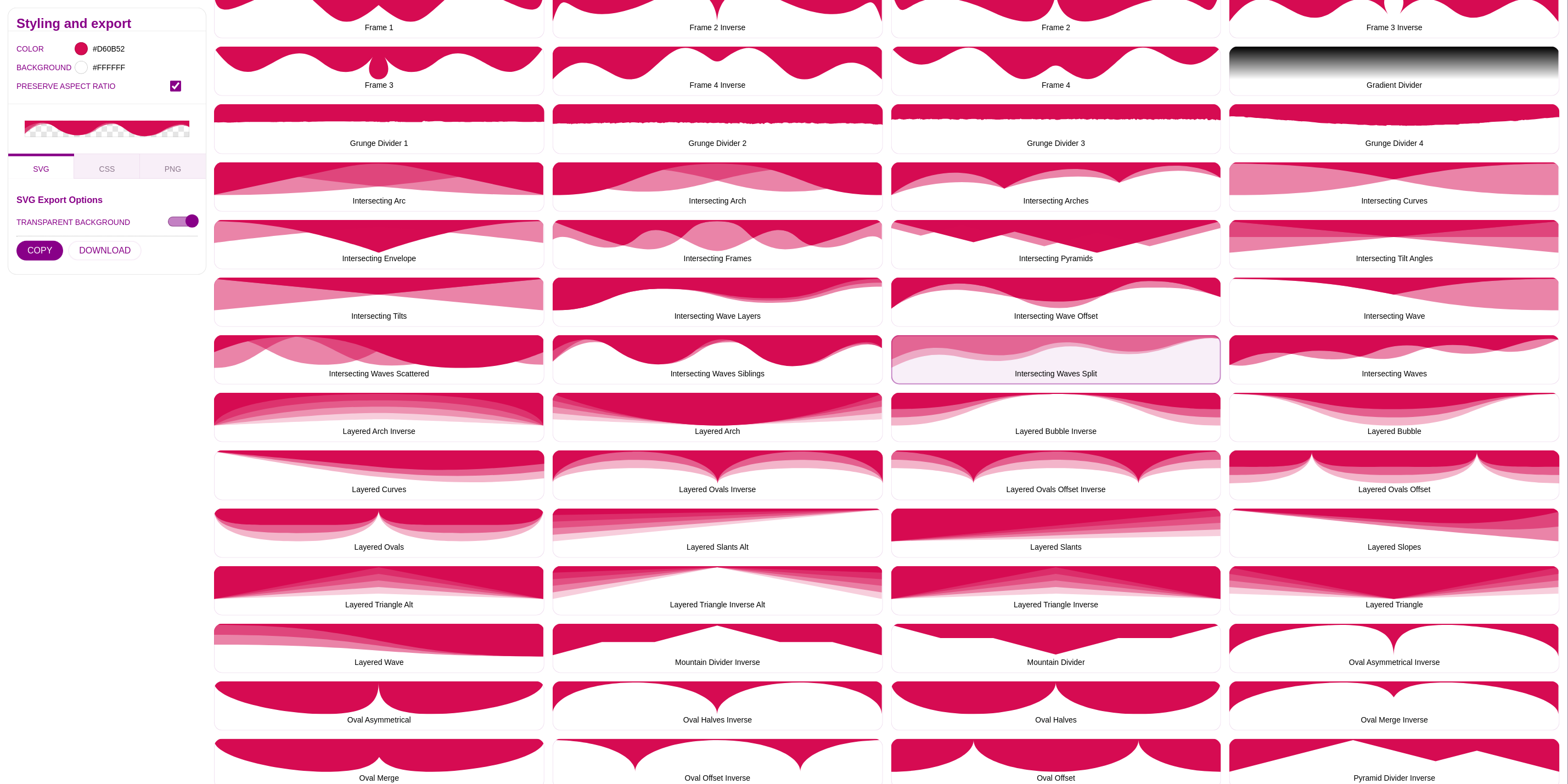
click at [974, 360] on button "Intersecting Waves Split" at bounding box center [1056, 360] width 330 height 49
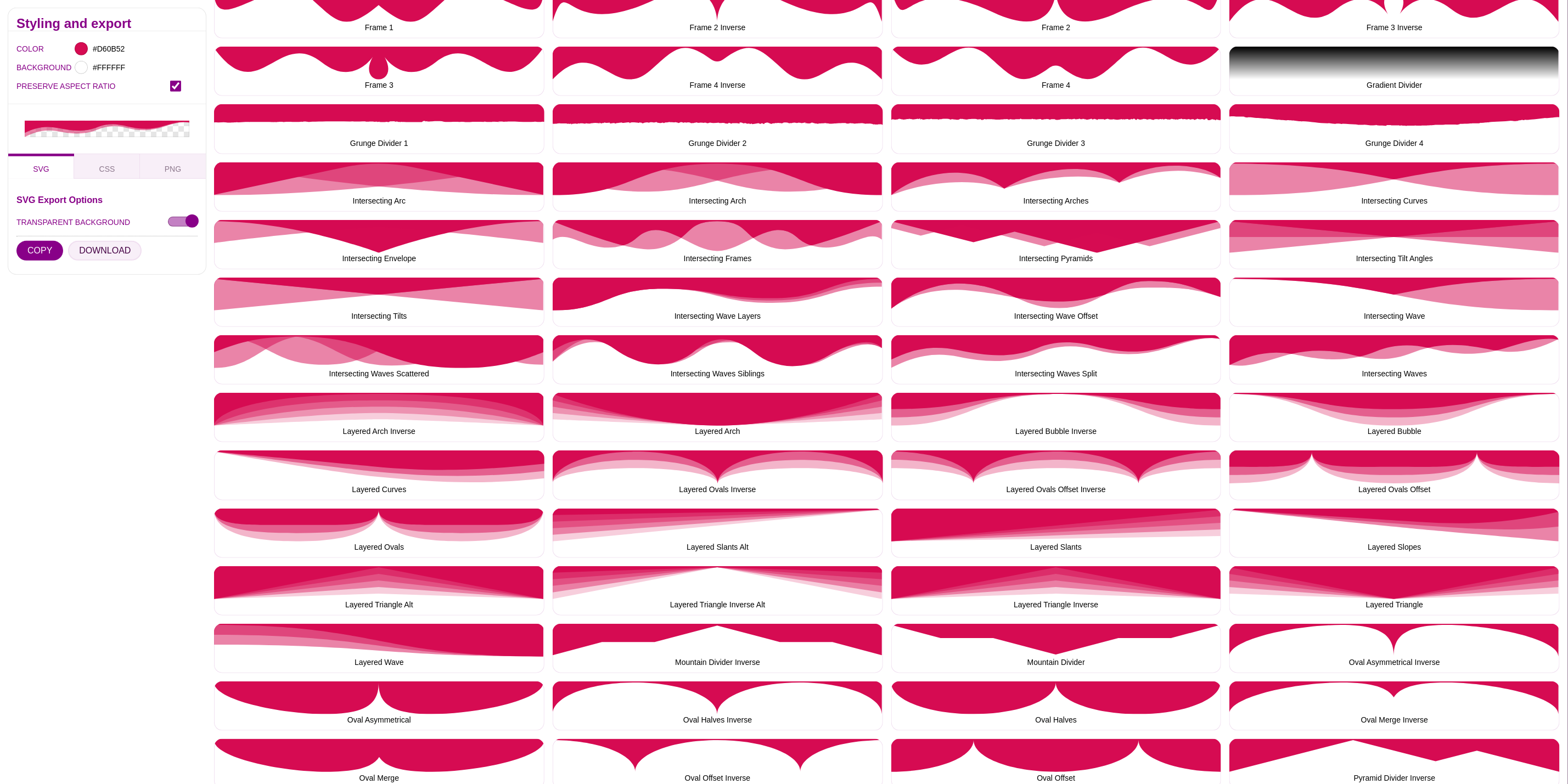
click at [123, 250] on button "DOWNLOAD" at bounding box center [104, 251] width 73 height 20
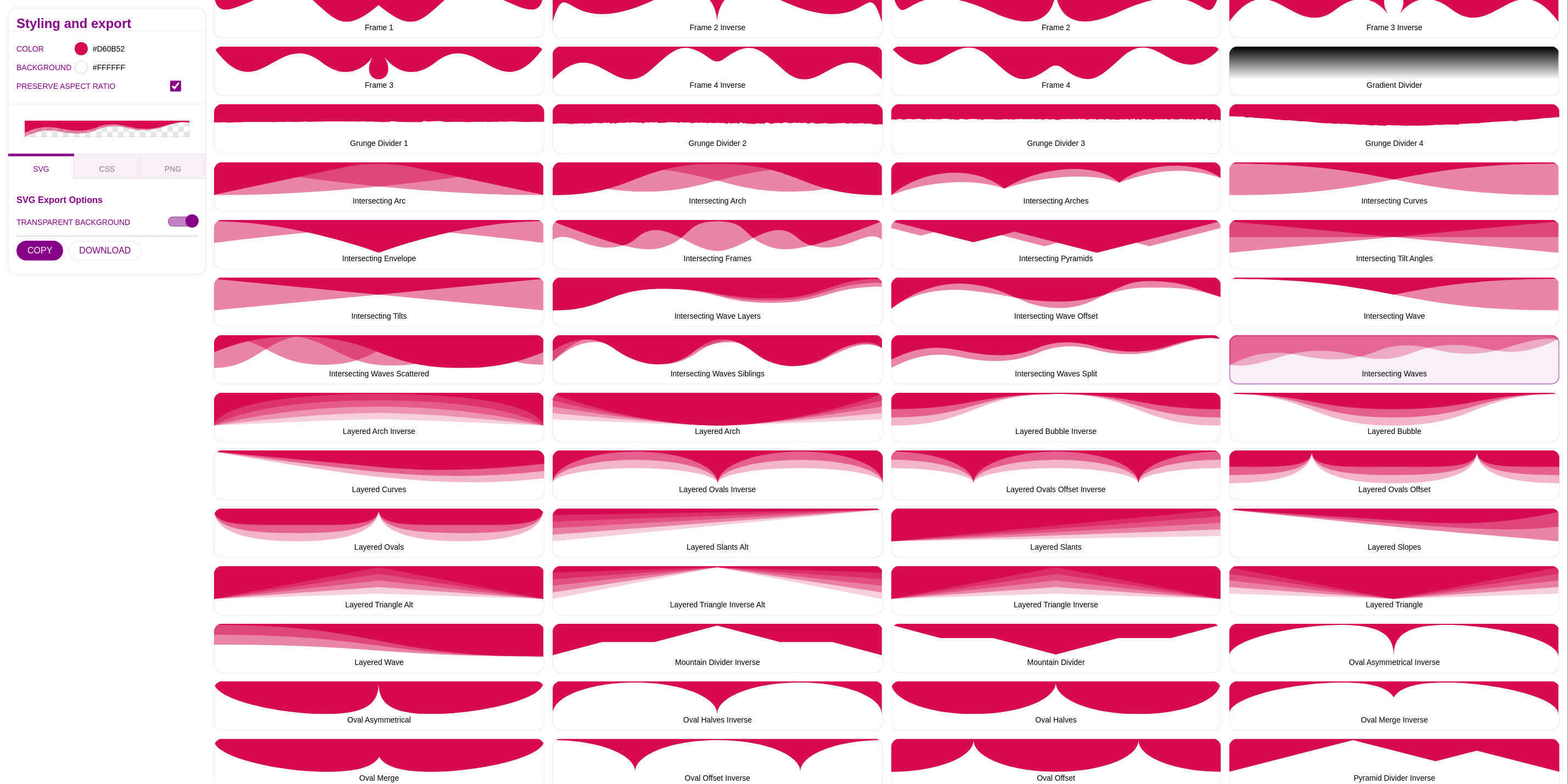
click at [1340, 364] on button "Intersecting Waves" at bounding box center [1394, 360] width 330 height 49
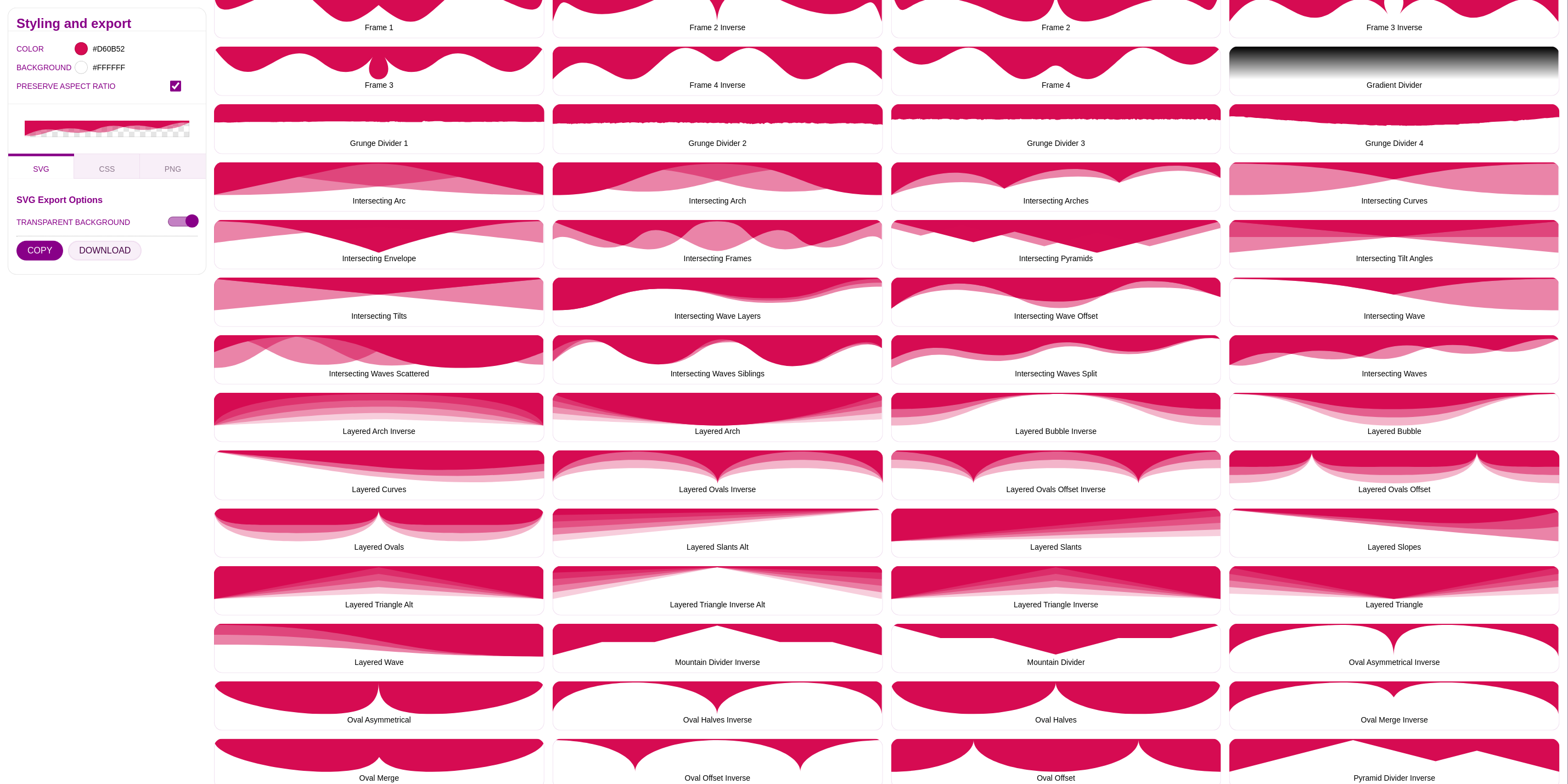
click at [109, 241] on button "DOWNLOAD" at bounding box center [104, 251] width 73 height 20
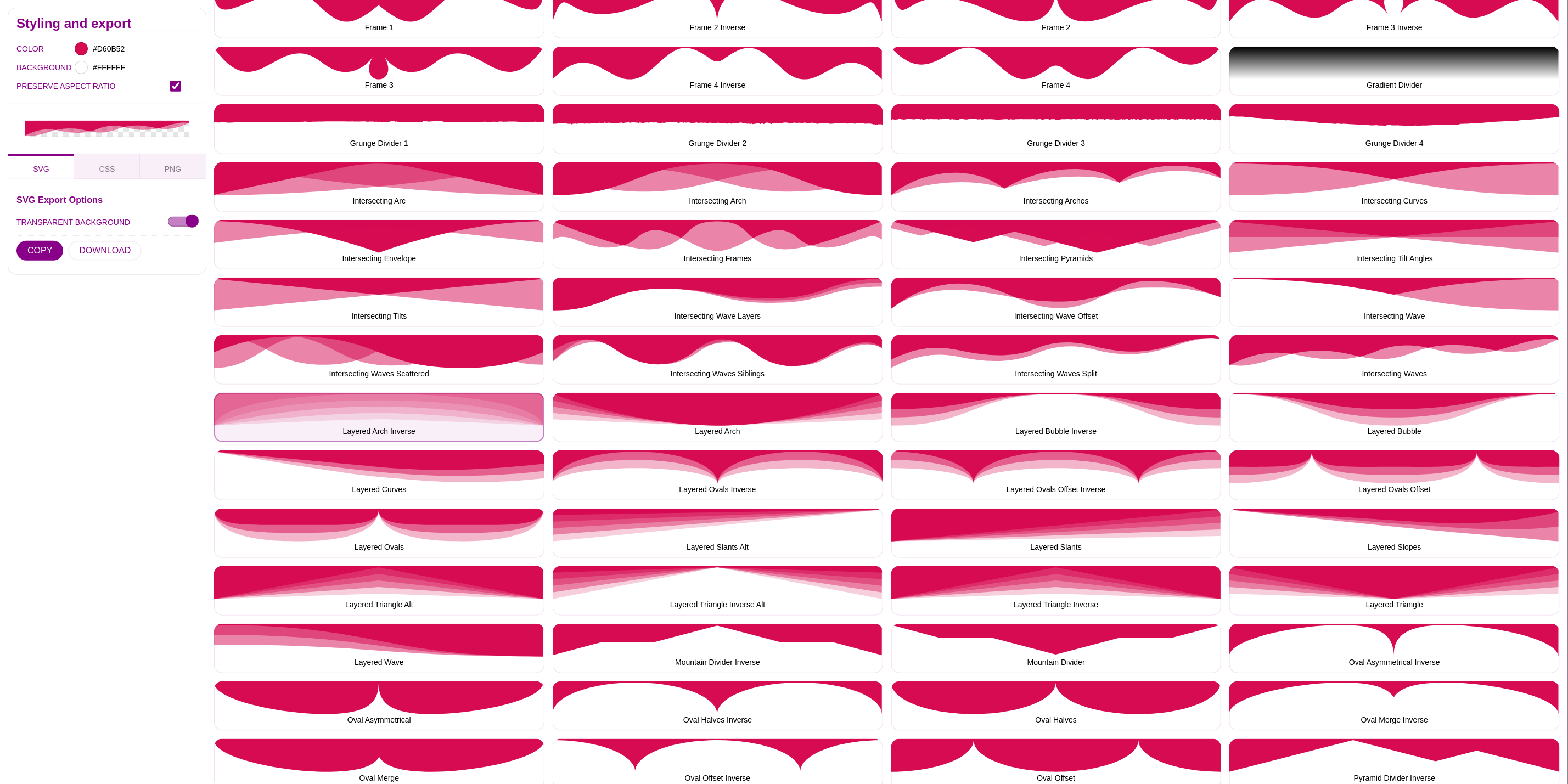
click at [309, 394] on button "Layered Arch Inverse" at bounding box center [379, 417] width 330 height 49
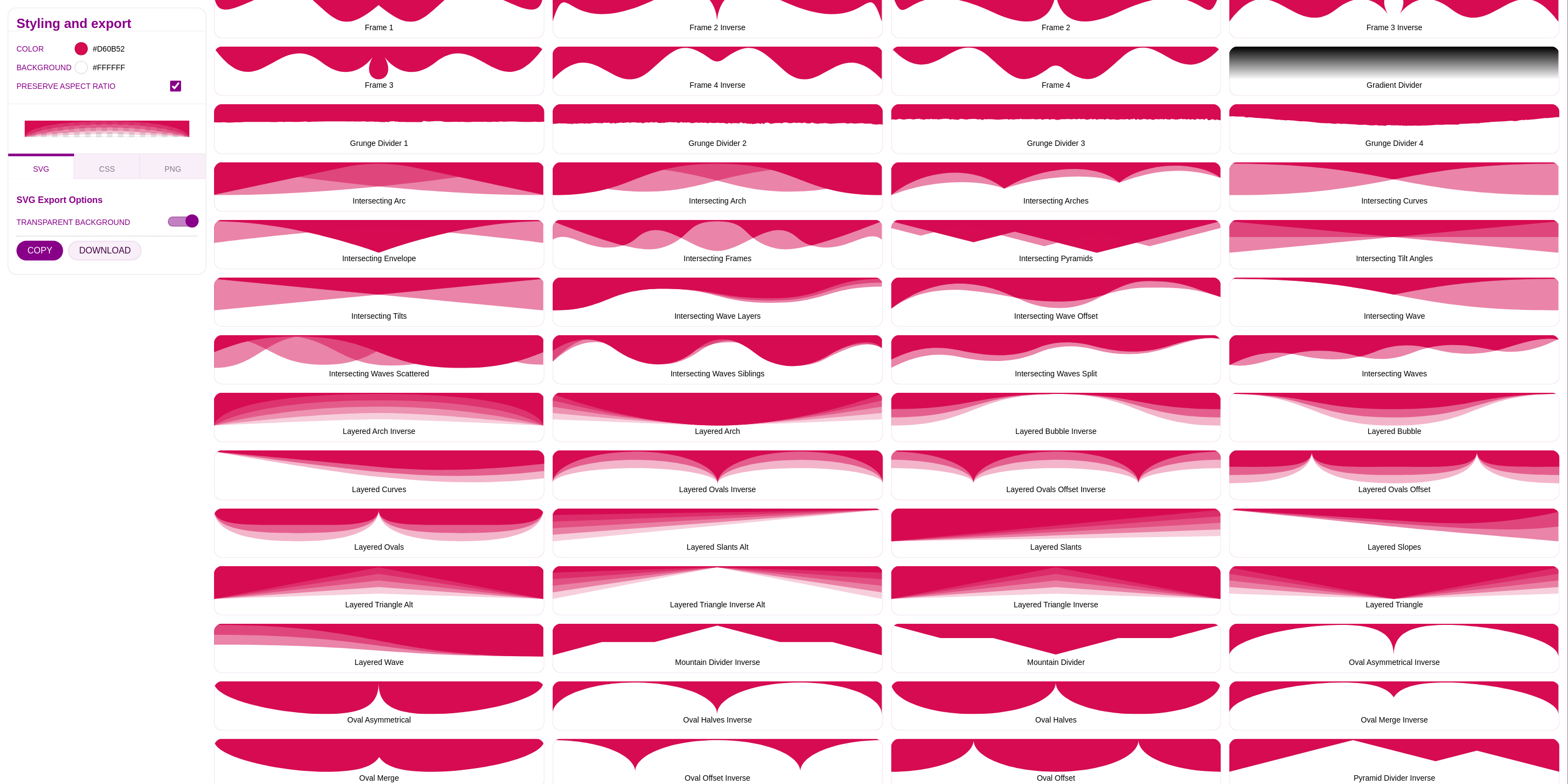
click at [95, 246] on button "DOWNLOAD" at bounding box center [104, 251] width 73 height 20
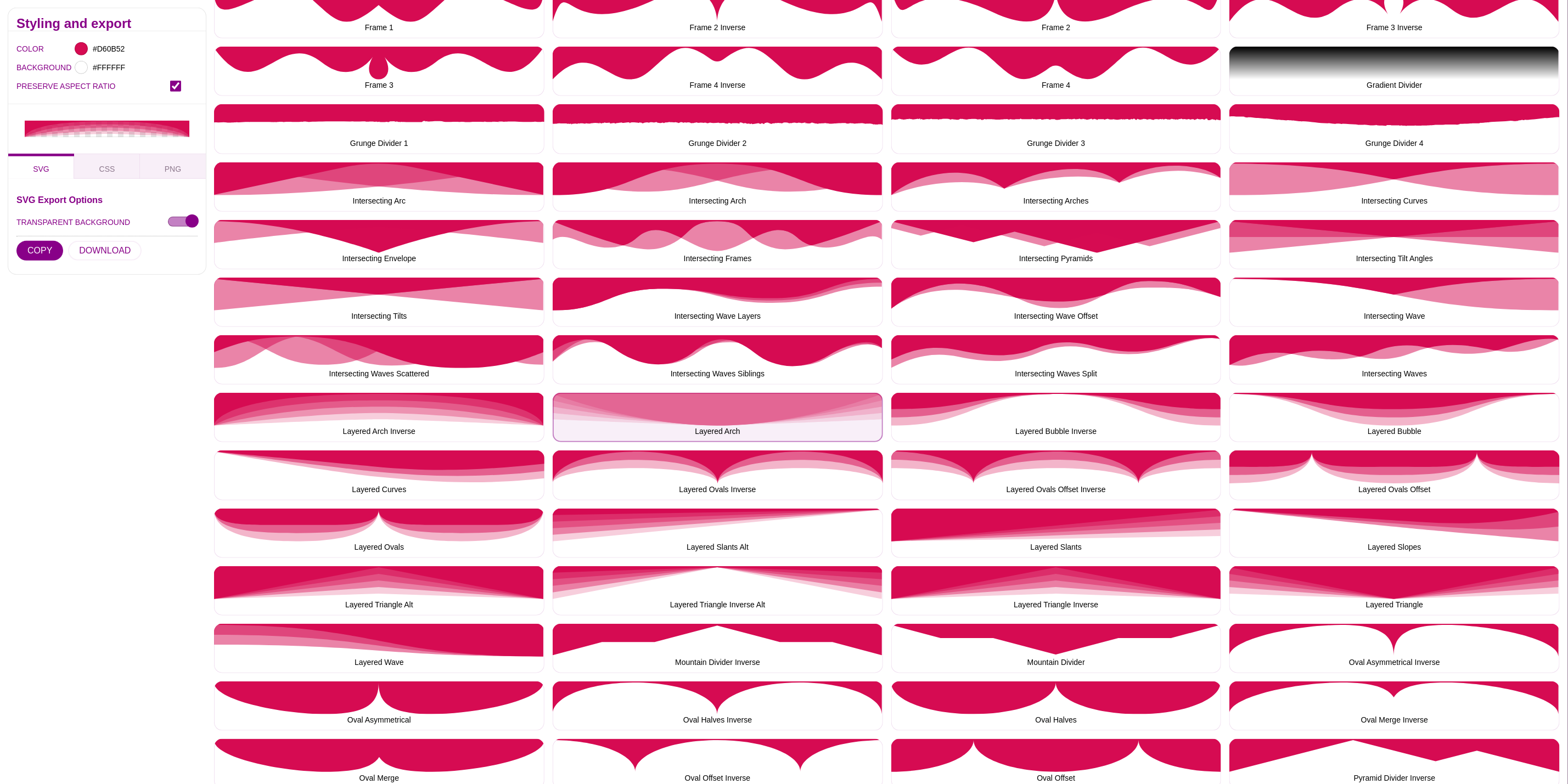
click at [690, 425] on button "Layered Arch" at bounding box center [717, 417] width 330 height 49
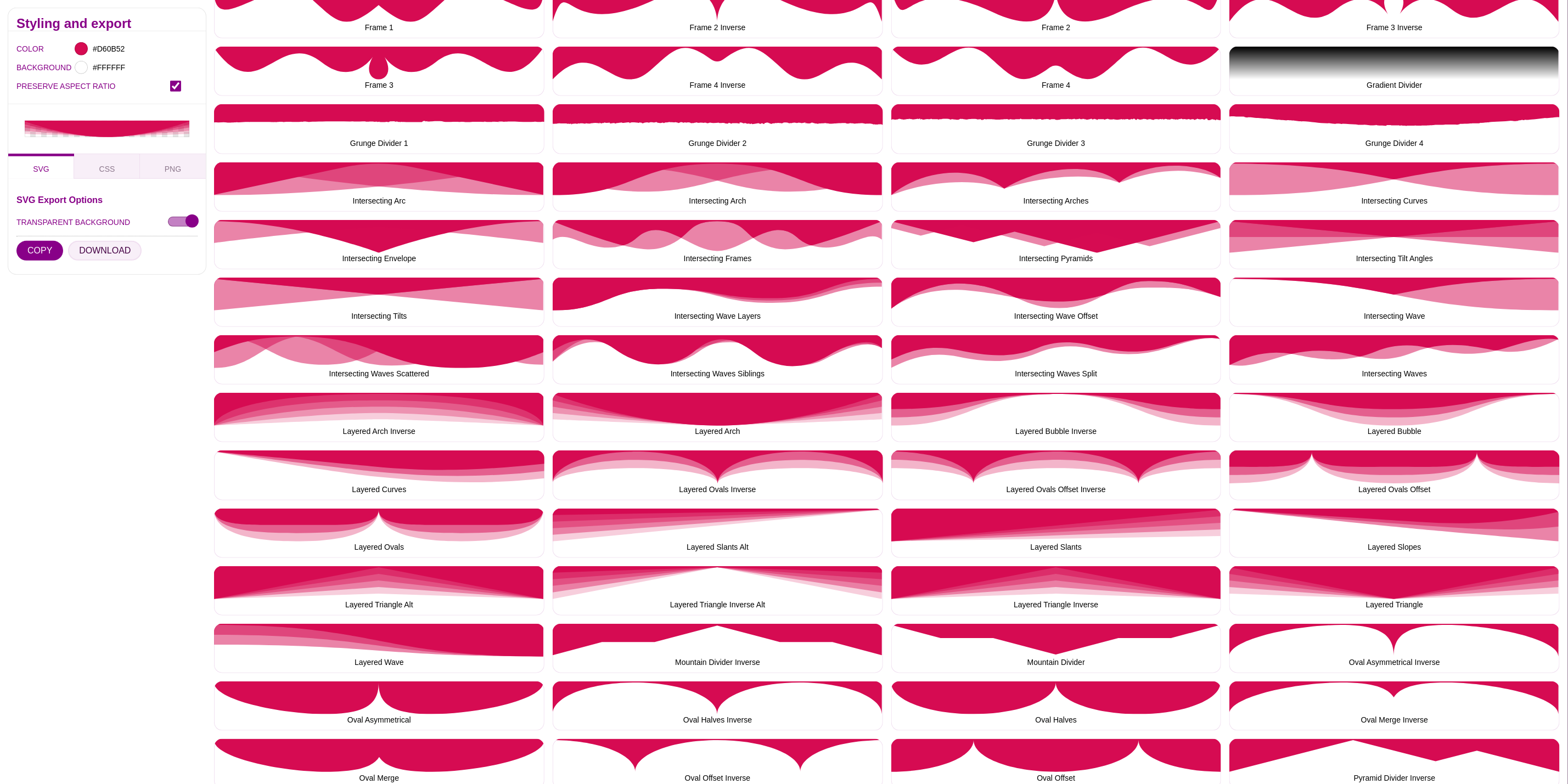
click at [112, 247] on button "DOWNLOAD" at bounding box center [104, 251] width 73 height 20
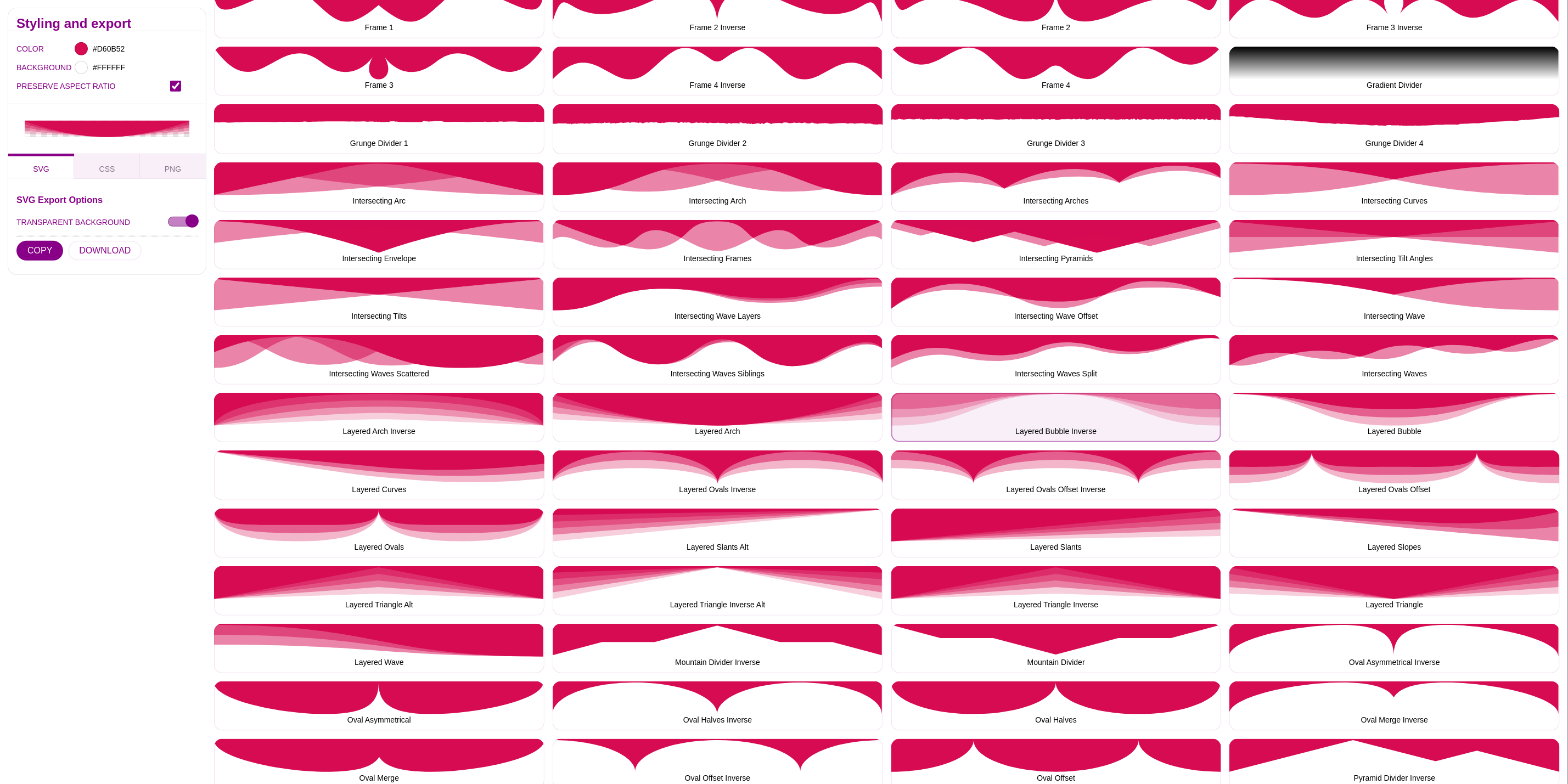
drag, startPoint x: 1015, startPoint y: 398, endPoint x: 1002, endPoint y: 398, distance: 13.0
click at [1015, 398] on button "Layered Bubble Inverse" at bounding box center [1056, 417] width 330 height 49
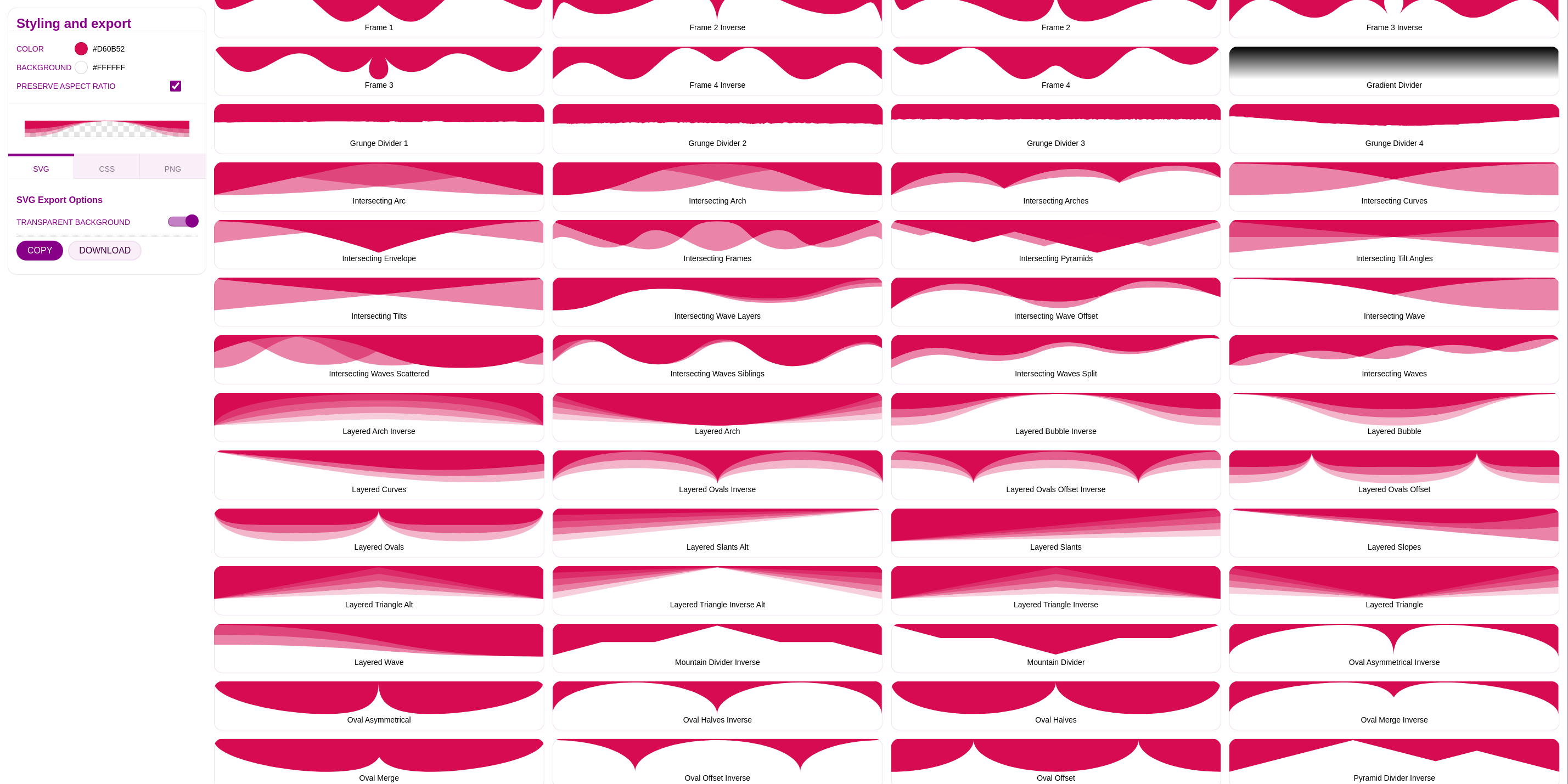
click at [119, 246] on button "DOWNLOAD" at bounding box center [104, 251] width 73 height 20
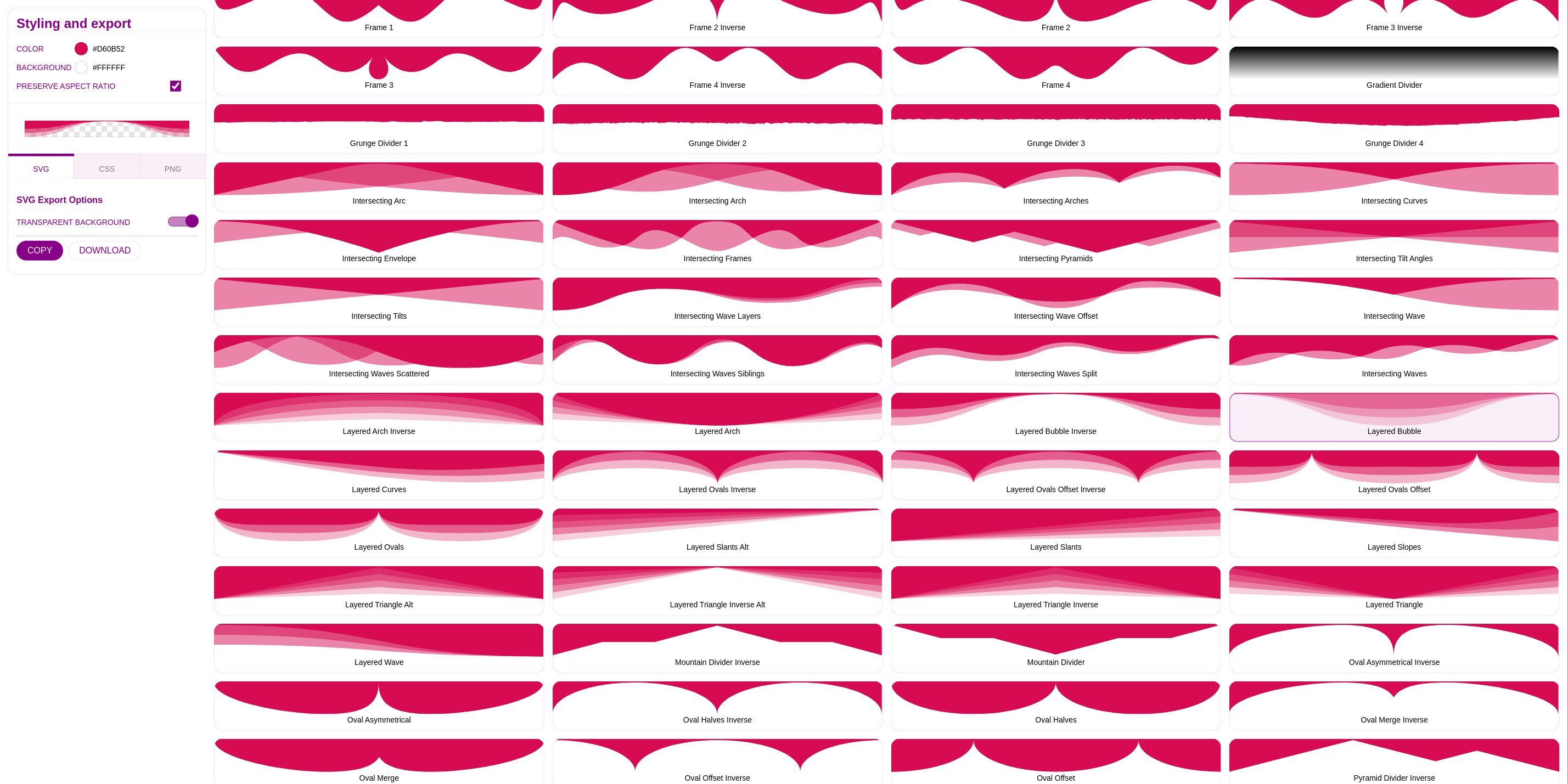
drag, startPoint x: 1353, startPoint y: 414, endPoint x: 1334, endPoint y: 414, distance: 19.0
click at [1353, 414] on button "Layered Bubble" at bounding box center [1394, 417] width 330 height 49
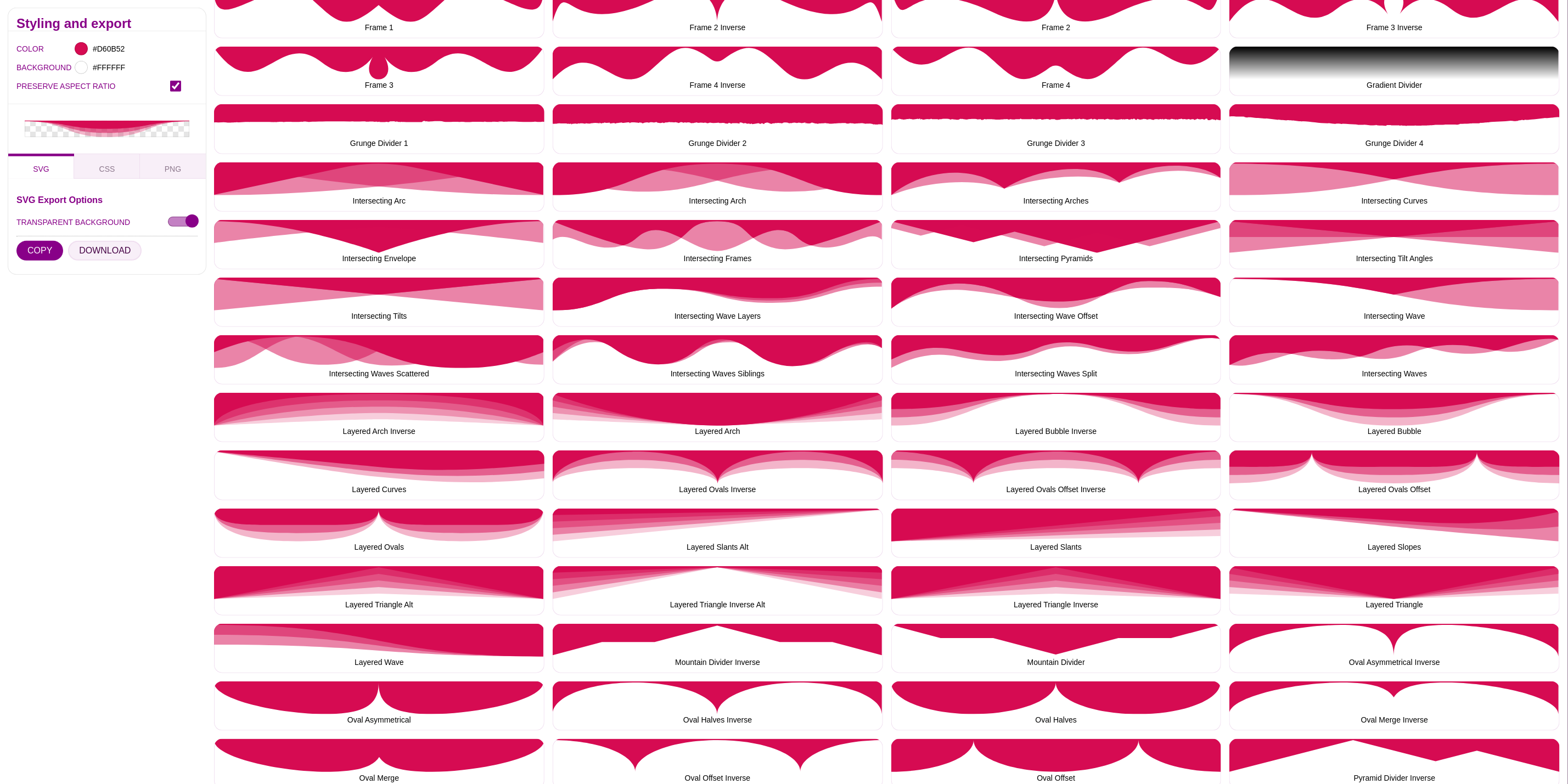
click at [119, 249] on button "DOWNLOAD" at bounding box center [104, 251] width 73 height 20
click at [1550, 448] on div "Arc Divider Inverse Arc Divider Arch Divider Inverse Arch Divider Bubble And Ha…" at bounding box center [891, 644] width 1354 height 1790
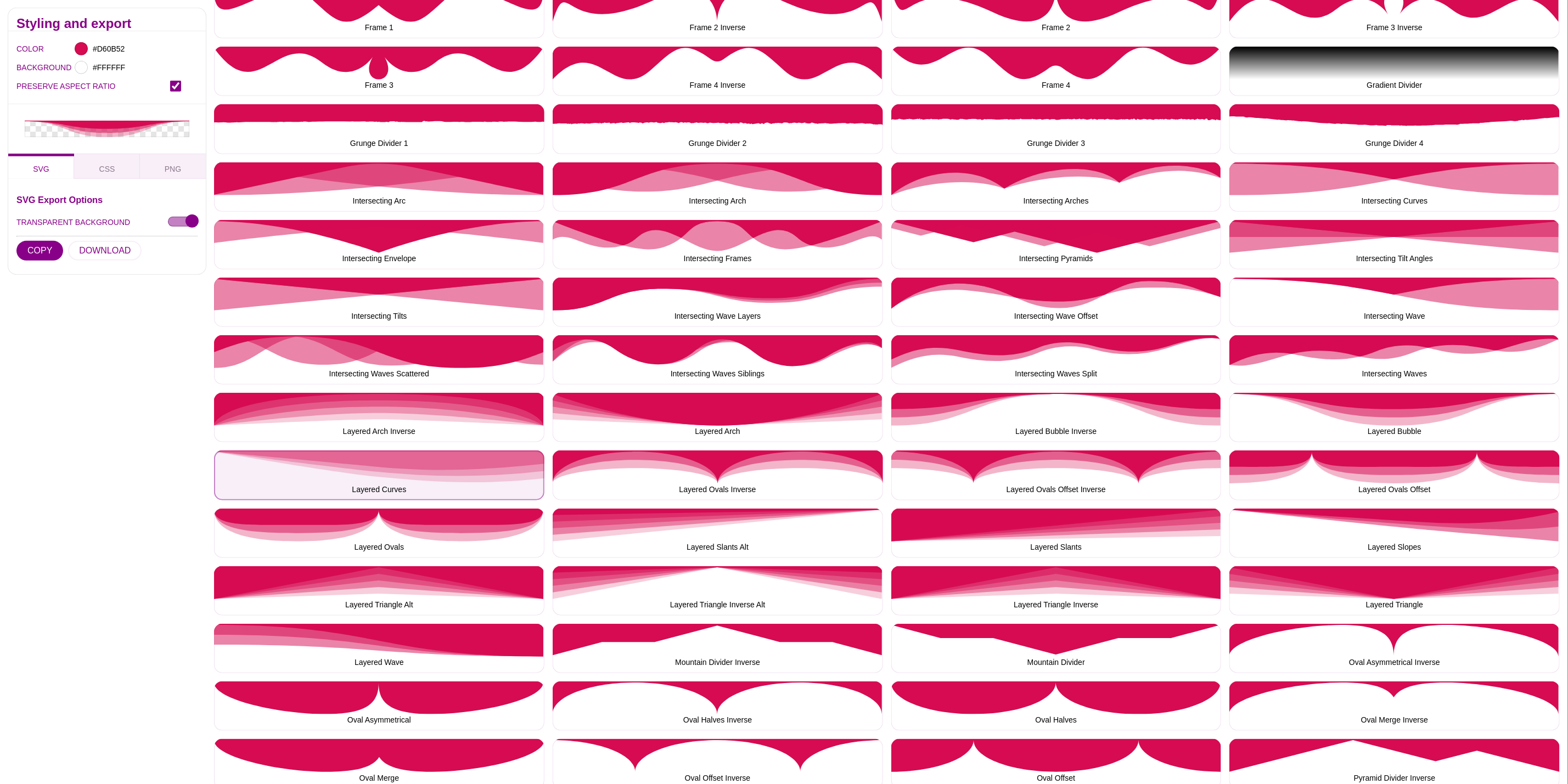
click at [352, 488] on button "Layered Curves" at bounding box center [379, 475] width 330 height 49
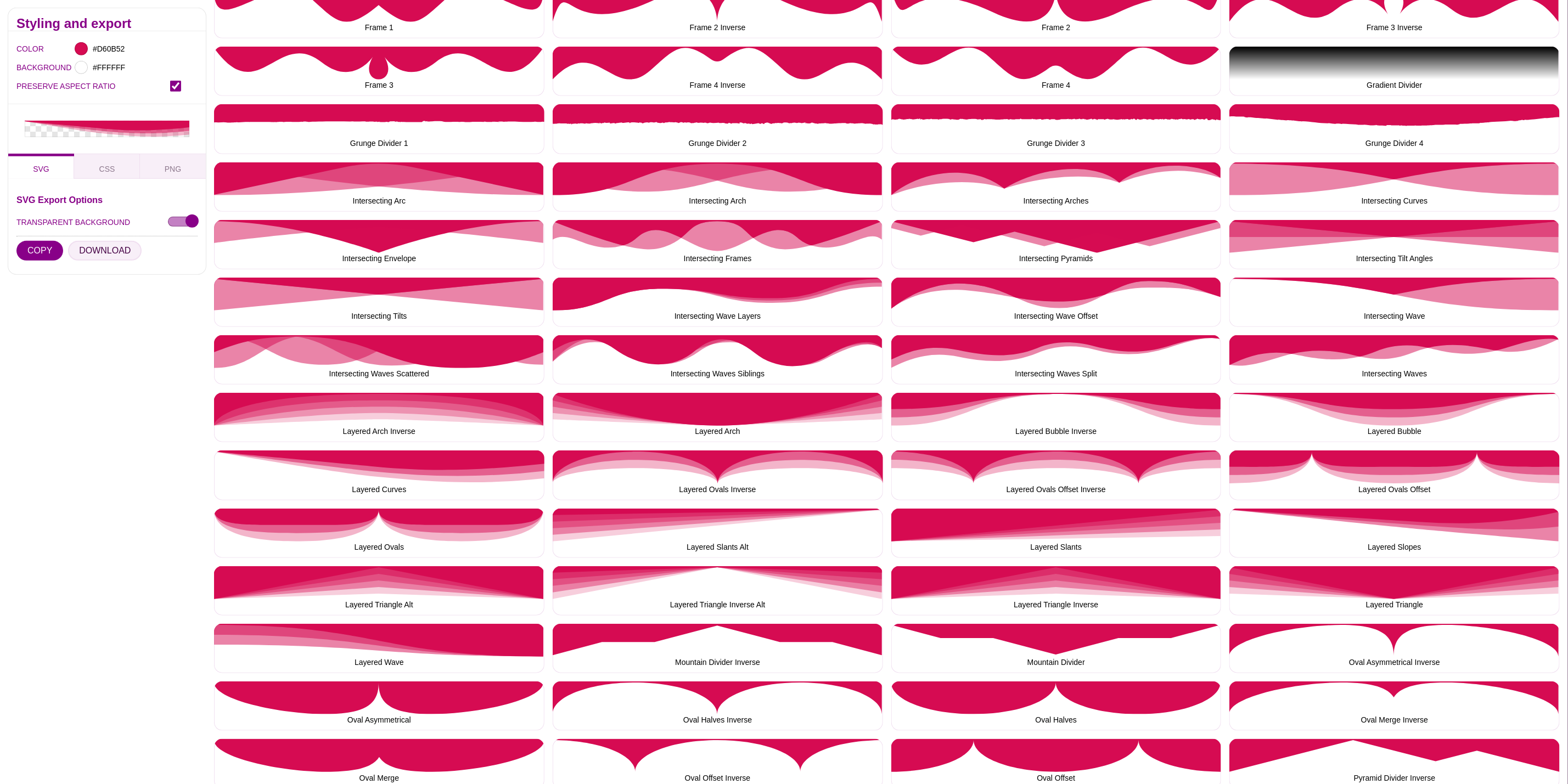
click at [95, 246] on button "DOWNLOAD" at bounding box center [104, 251] width 73 height 20
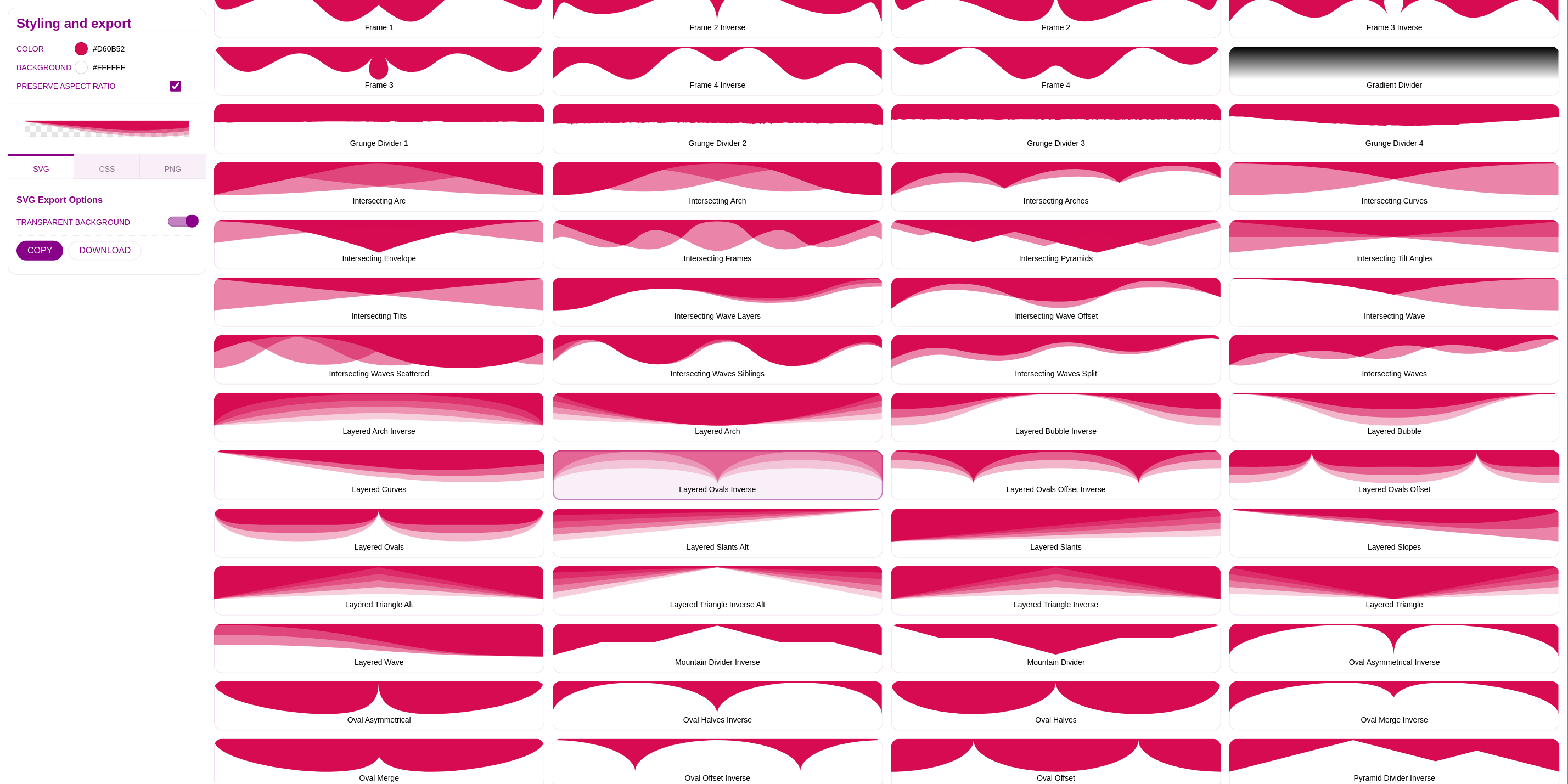
click at [716, 486] on button "Layered Ovals Inverse" at bounding box center [717, 475] width 330 height 49
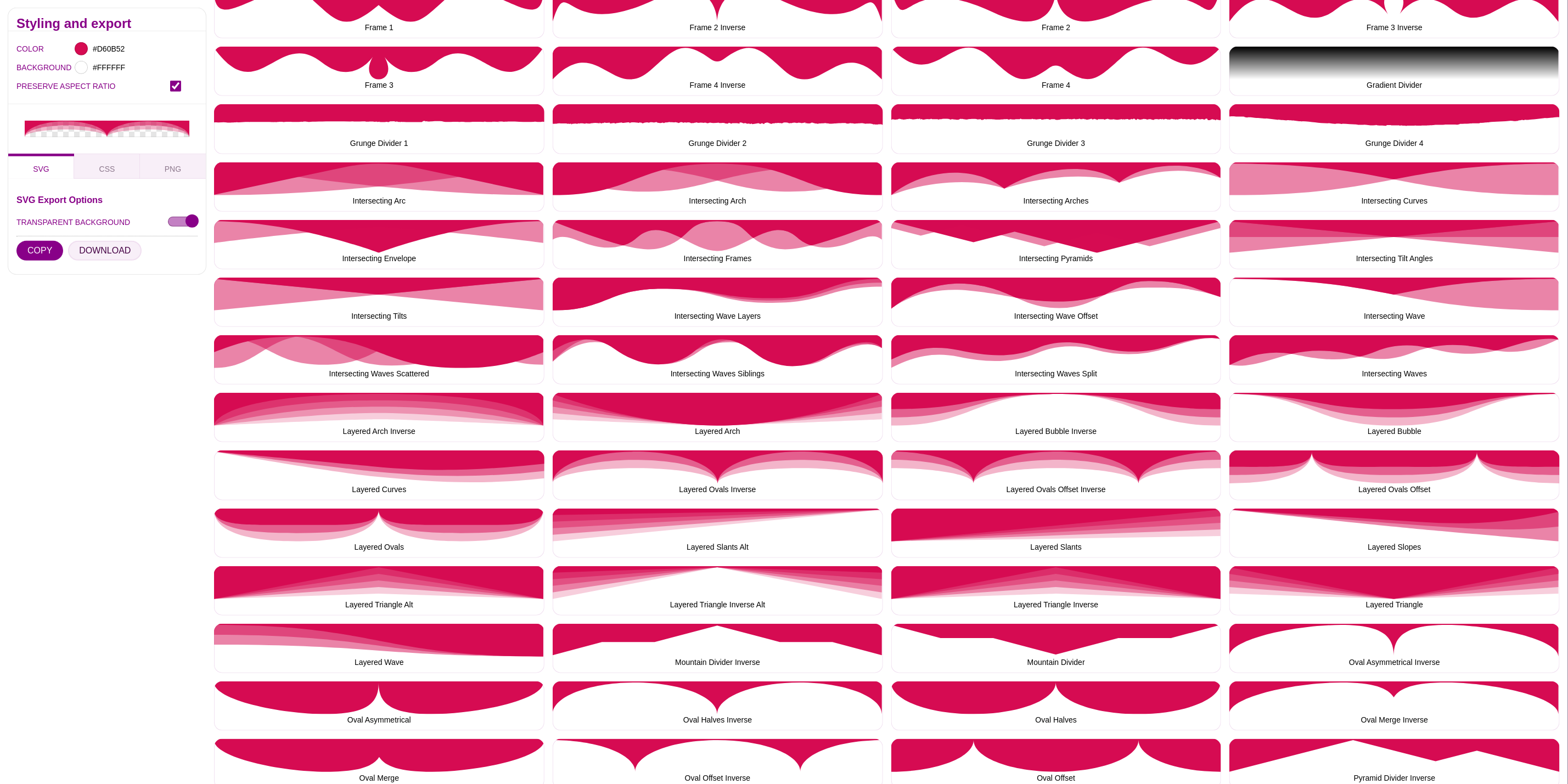
click at [109, 257] on button "DOWNLOAD" at bounding box center [104, 251] width 73 height 20
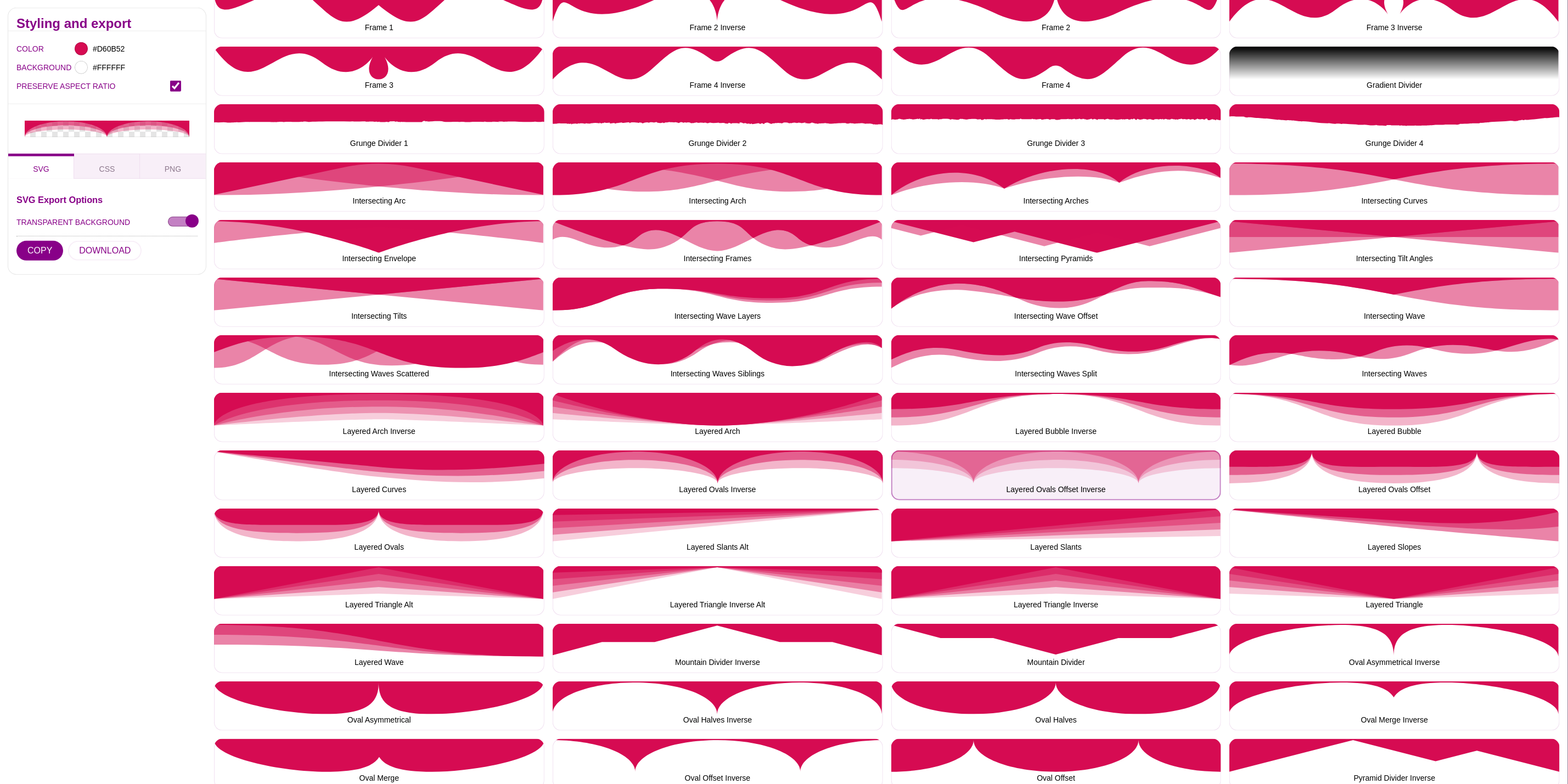
click at [947, 466] on button "Layered Ovals Offset Inverse" at bounding box center [1056, 475] width 330 height 49
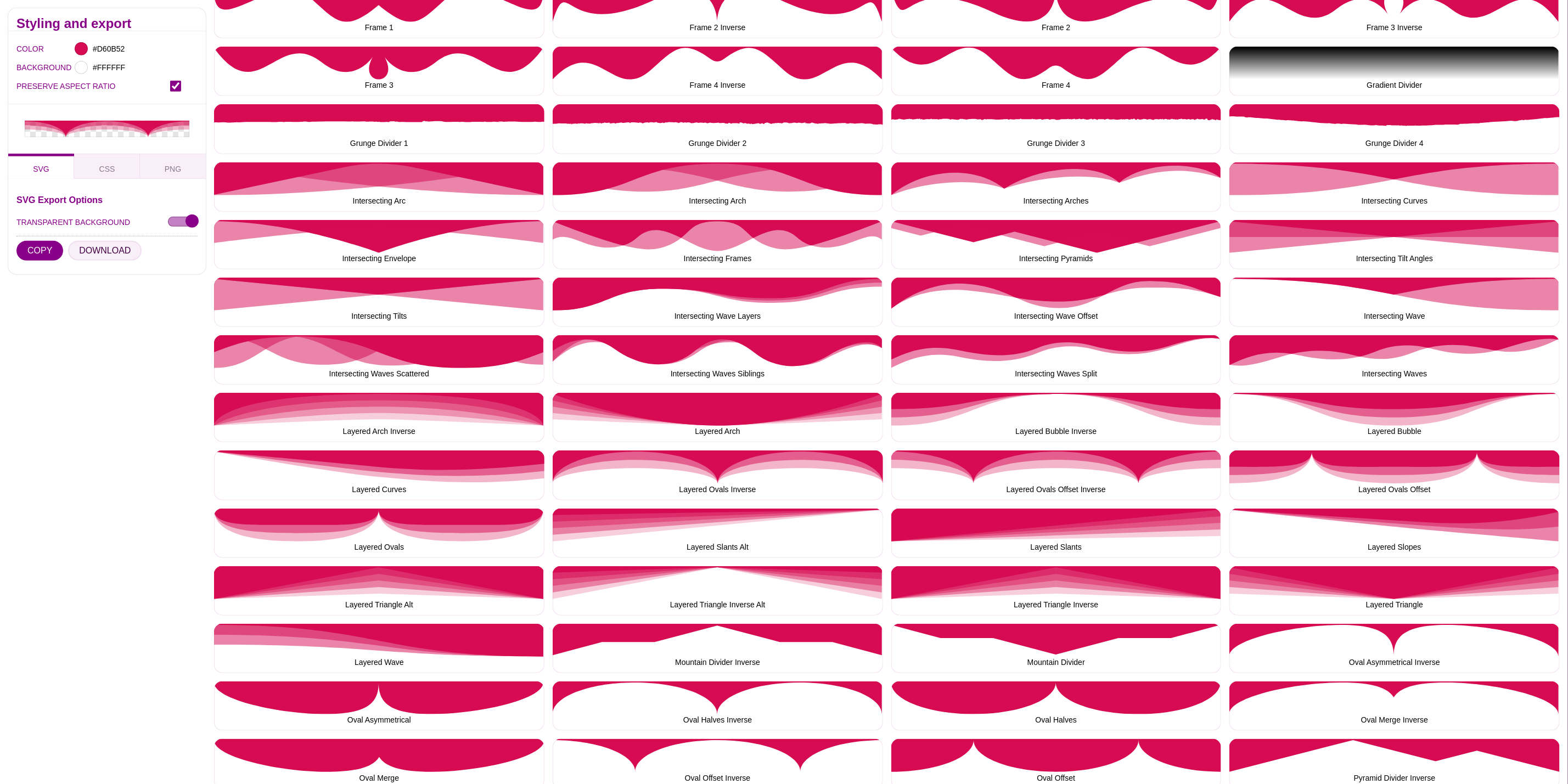
click at [129, 247] on button "DOWNLOAD" at bounding box center [104, 251] width 73 height 20
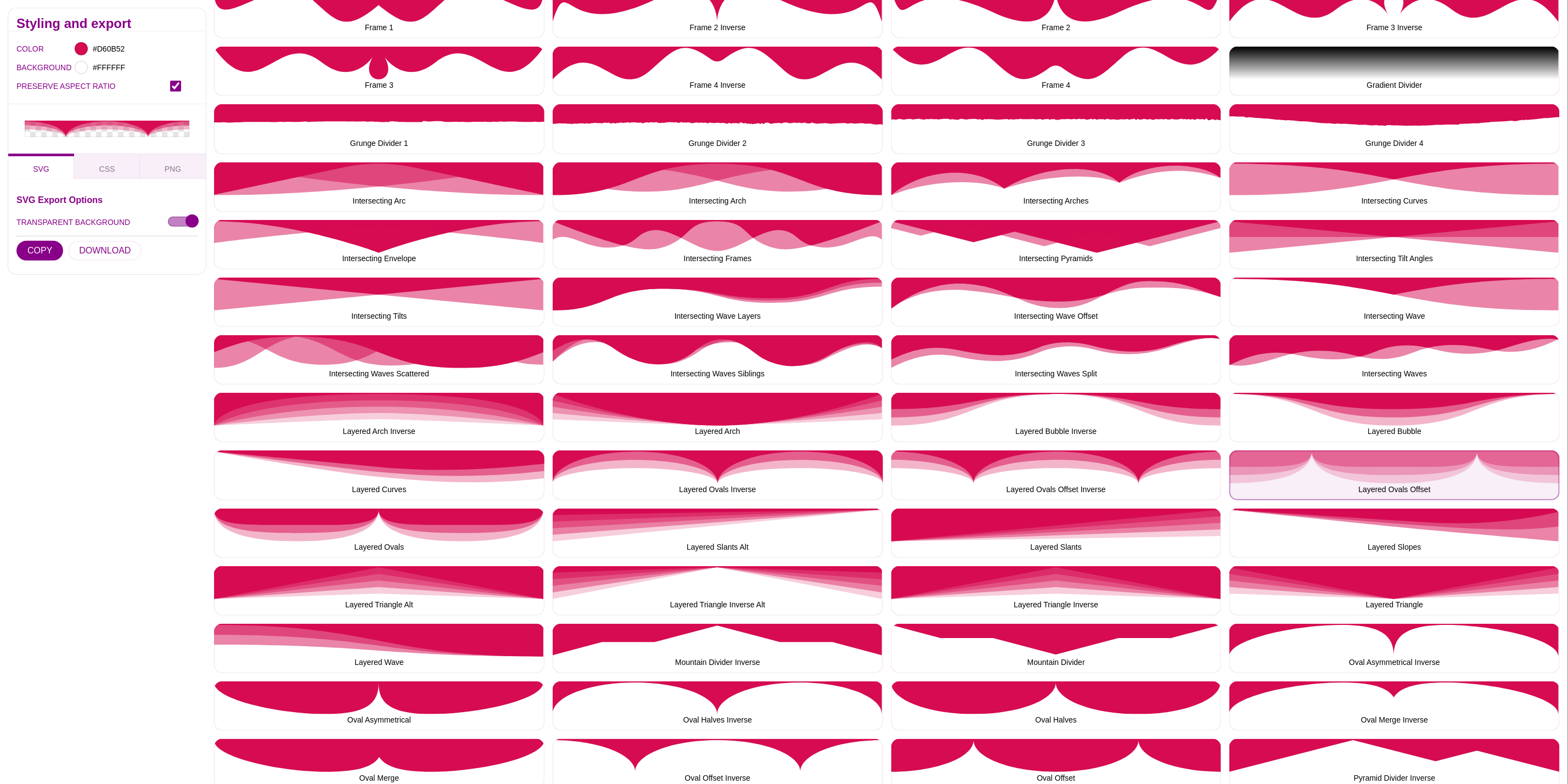
click at [1427, 476] on button "Layered Ovals Offset" at bounding box center [1394, 475] width 330 height 49
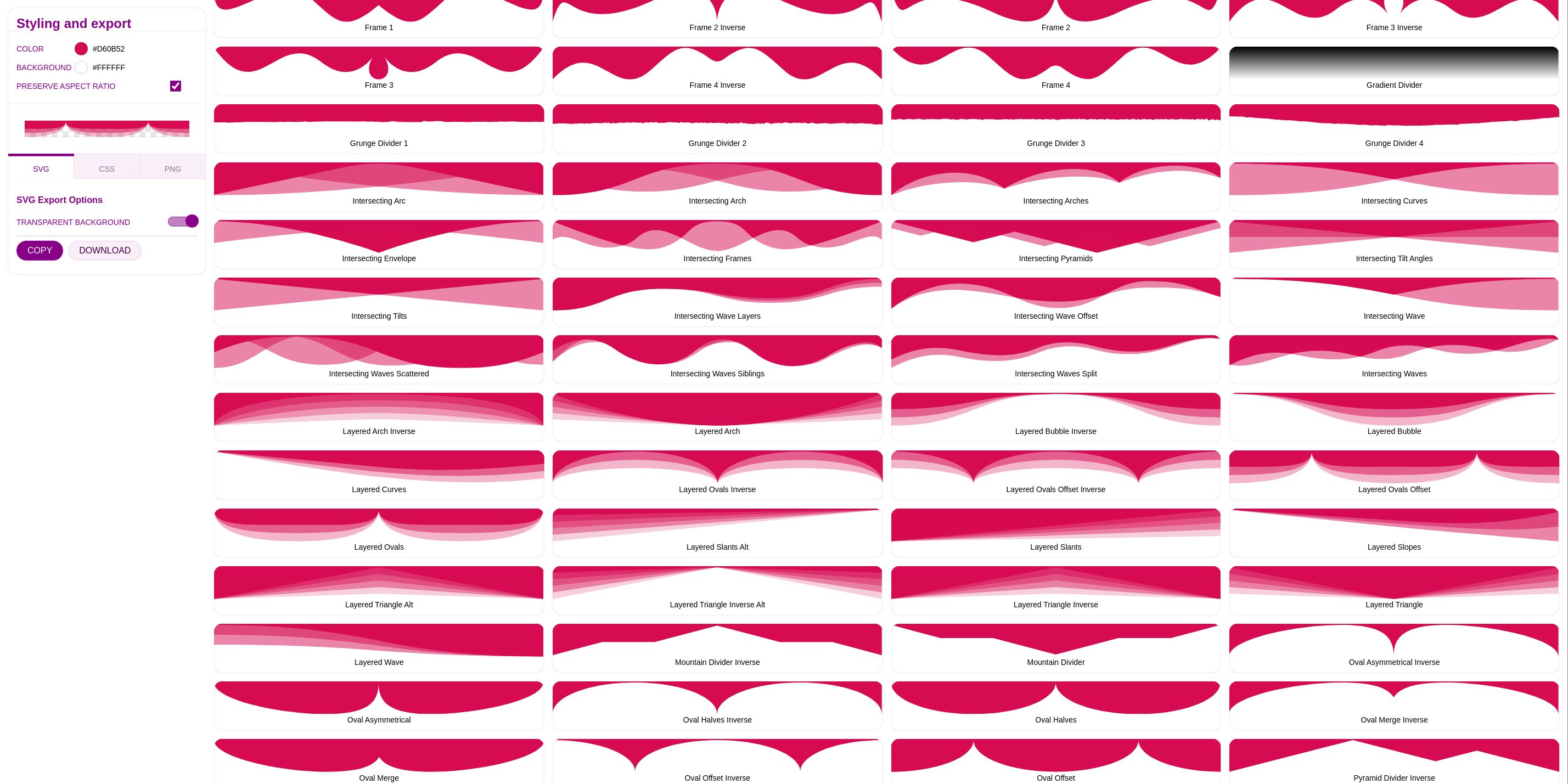
click at [91, 254] on button "DOWNLOAD" at bounding box center [104, 251] width 73 height 20
click at [382, 547] on button "Layered Ovals" at bounding box center [379, 533] width 330 height 49
click at [112, 246] on button "DOWNLOAD" at bounding box center [104, 251] width 73 height 20
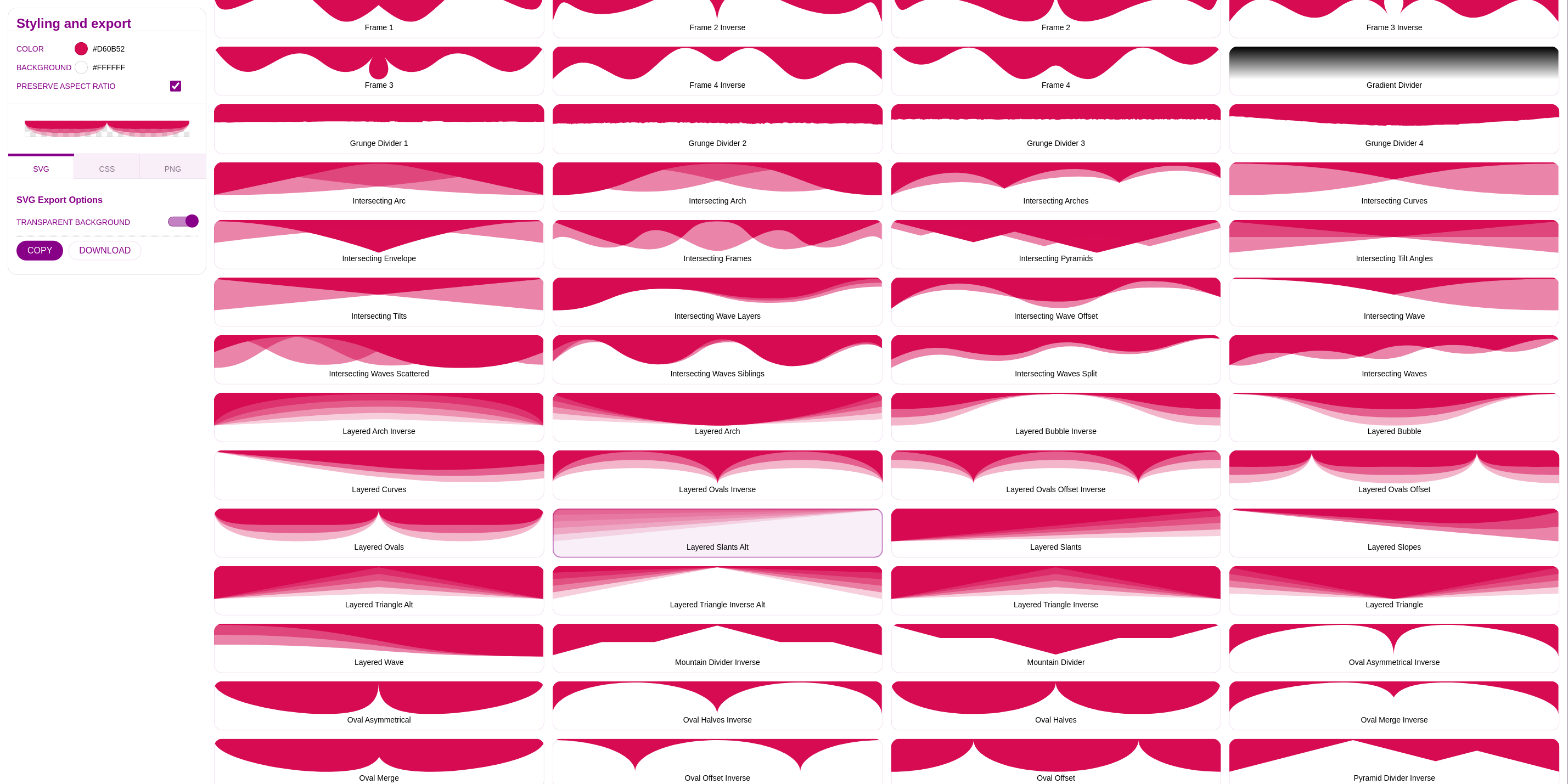
click at [642, 538] on button "Layered Slants Alt" at bounding box center [717, 533] width 330 height 49
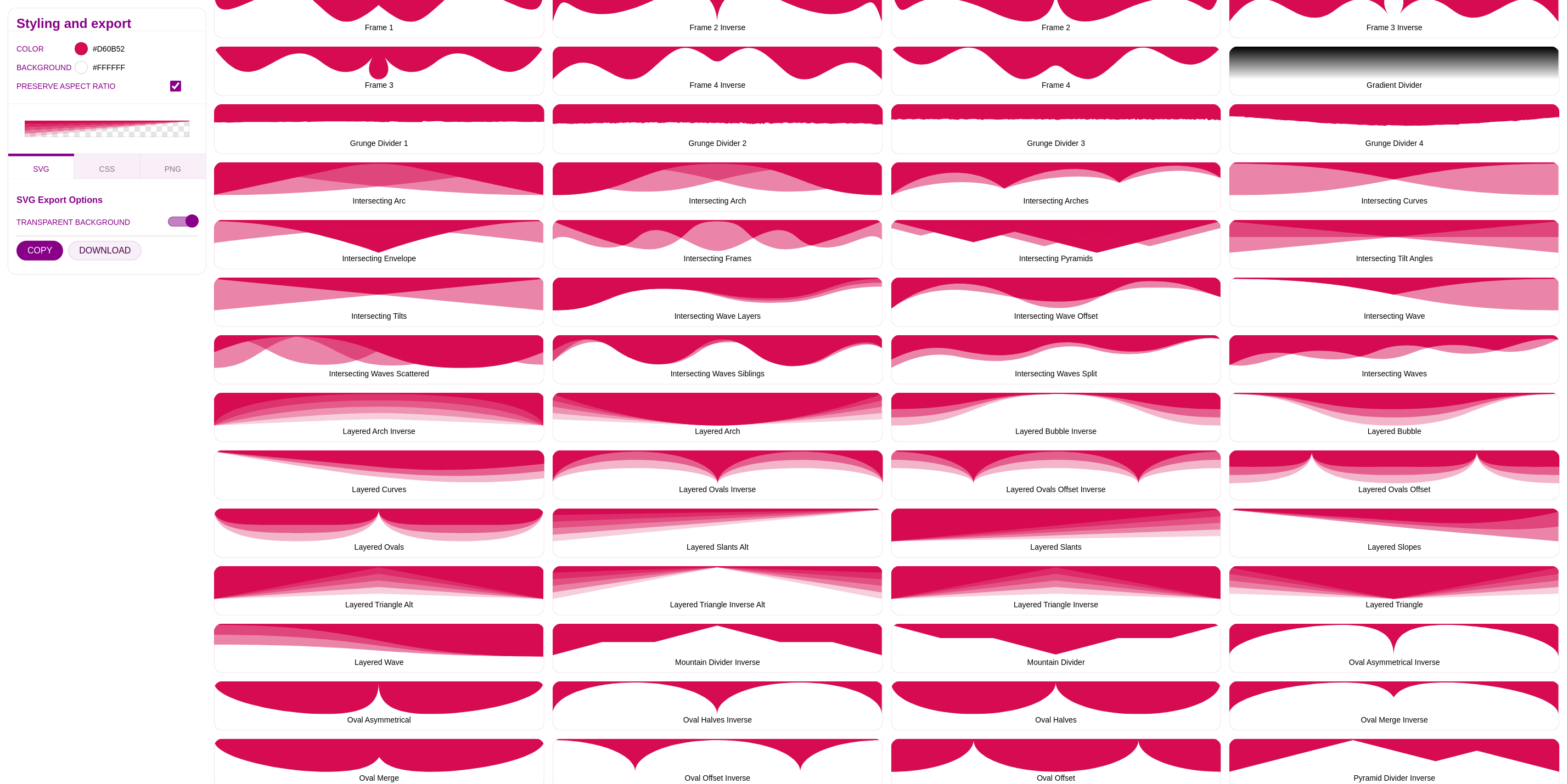
click at [98, 244] on button "DOWNLOAD" at bounding box center [104, 251] width 73 height 20
click at [946, 514] on button "Layered Slants" at bounding box center [1056, 533] width 330 height 49
click at [98, 252] on button "DOWNLOAD" at bounding box center [104, 251] width 73 height 20
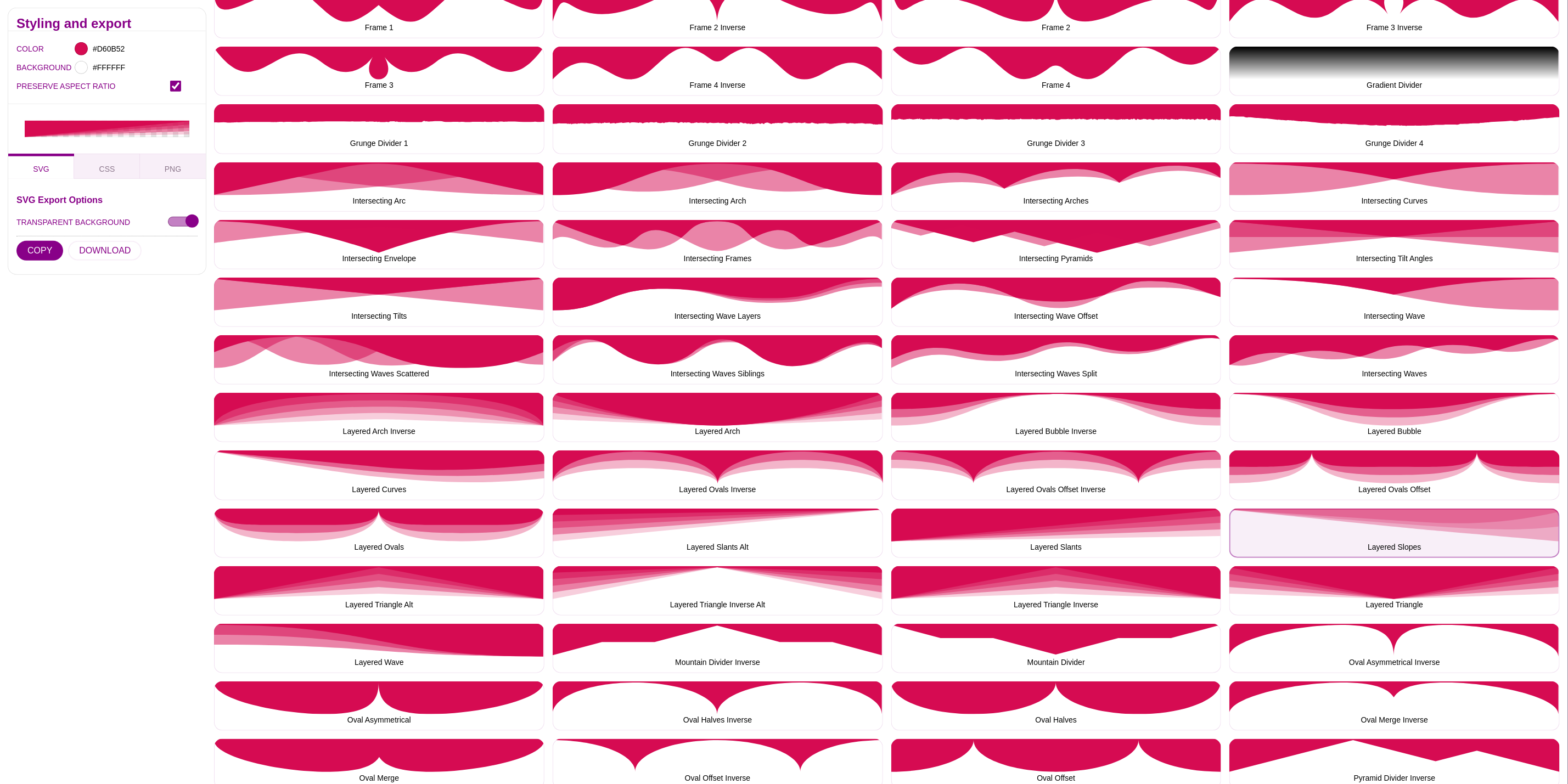
click at [1309, 510] on button "Layered Slopes" at bounding box center [1394, 533] width 330 height 49
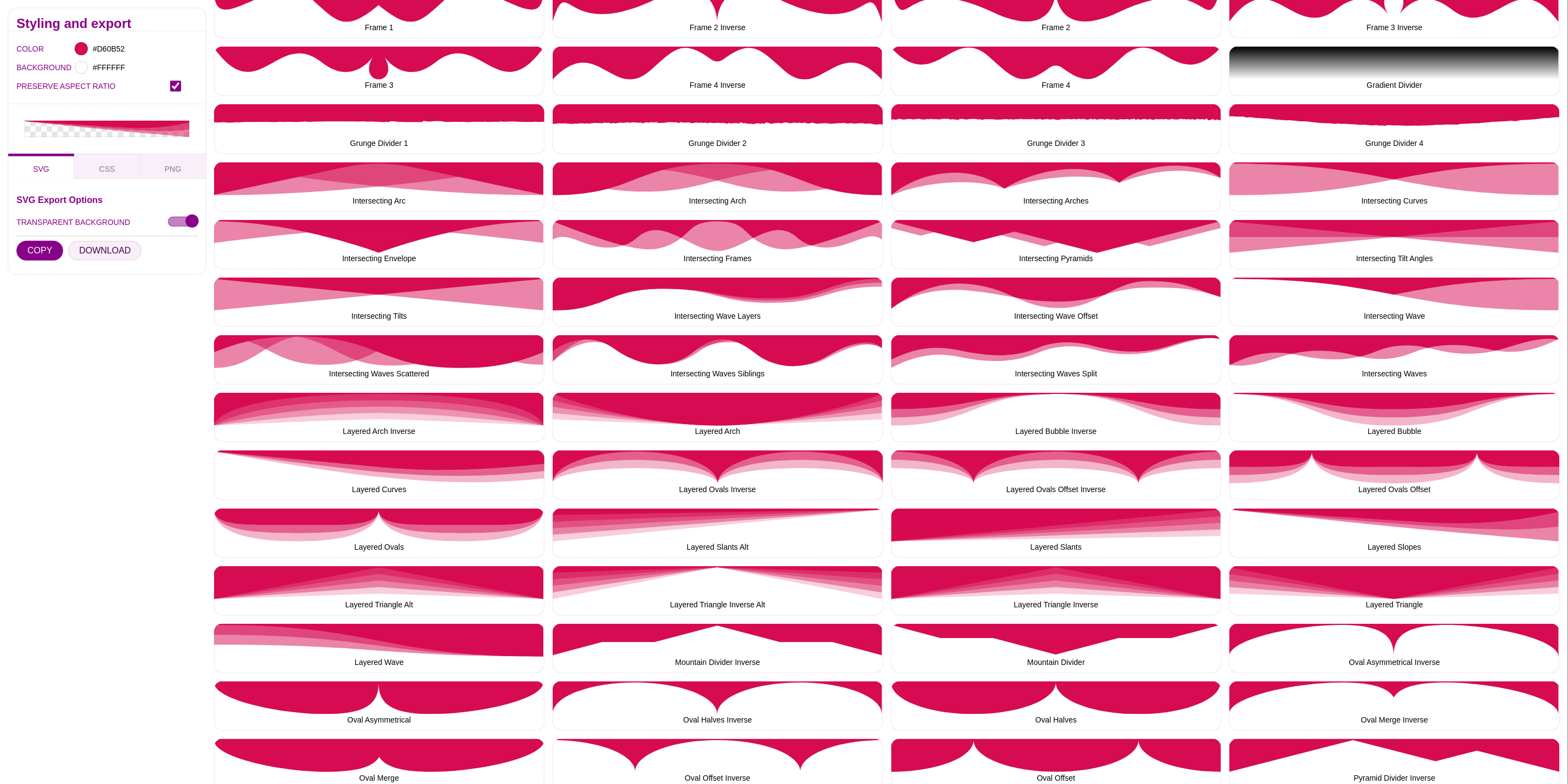
click at [109, 247] on button "DOWNLOAD" at bounding box center [104, 251] width 73 height 20
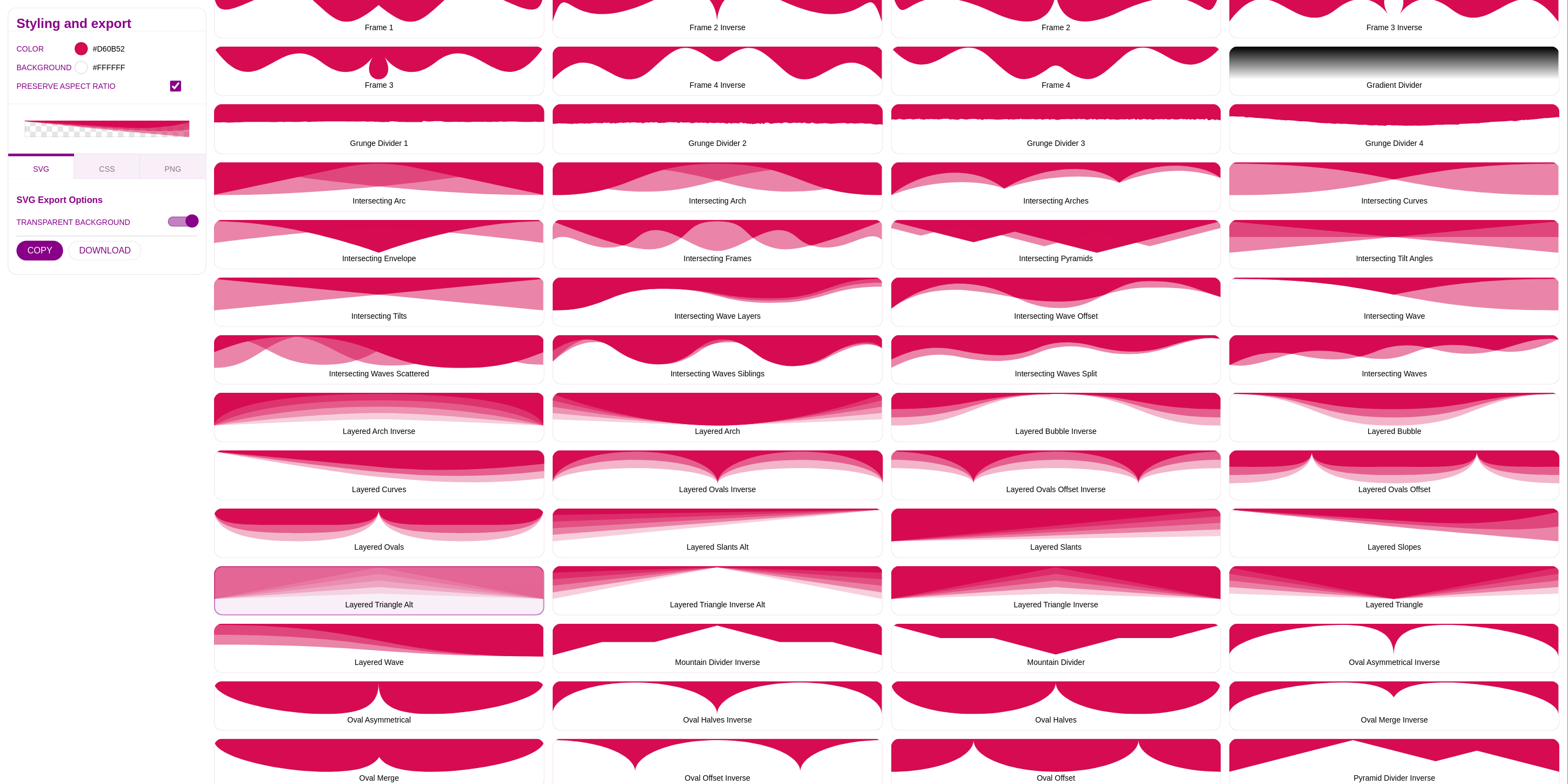
click at [358, 572] on button "Layered Triangle Alt" at bounding box center [379, 590] width 330 height 49
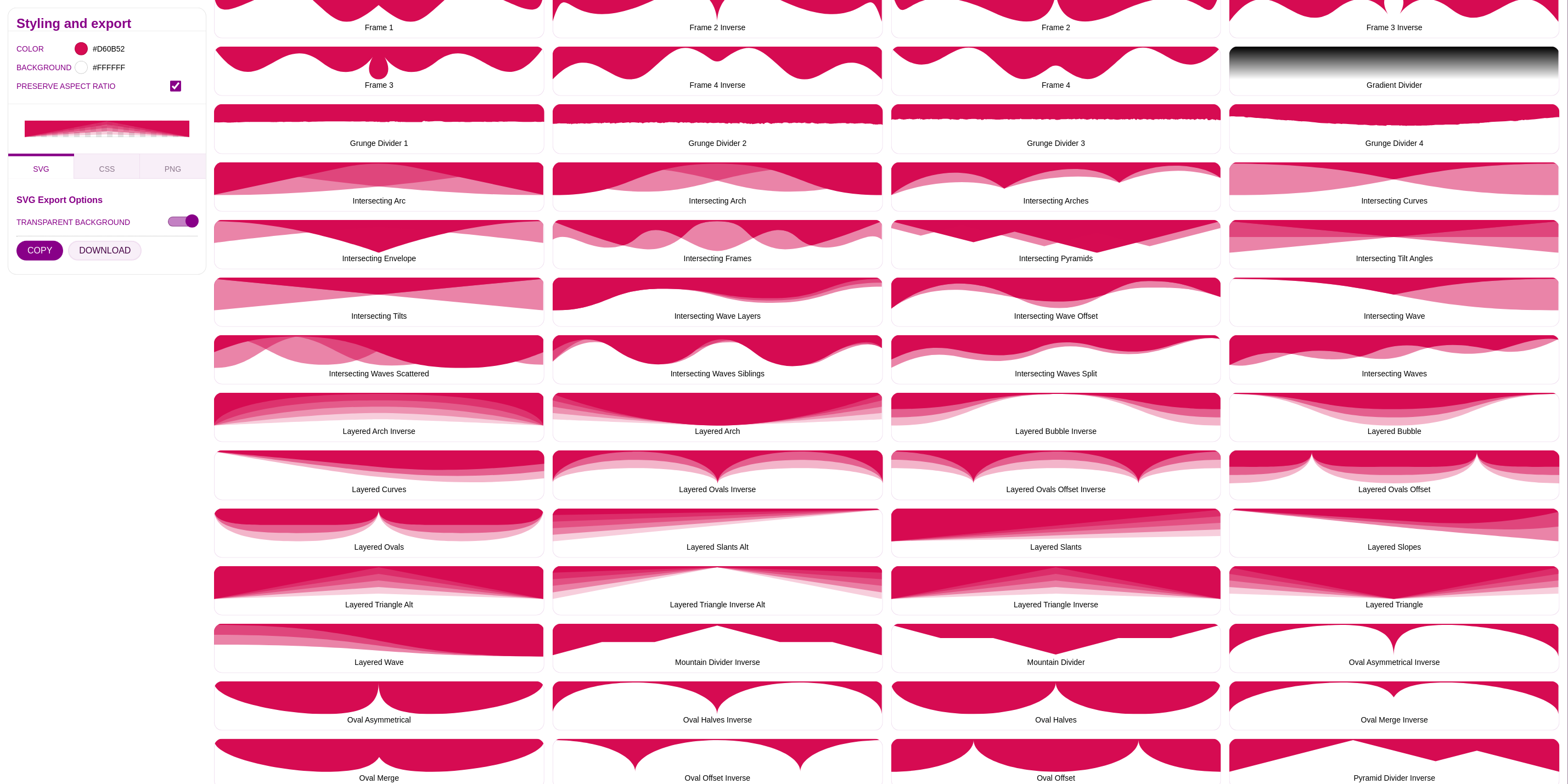
click at [116, 249] on button "DOWNLOAD" at bounding box center [104, 251] width 73 height 20
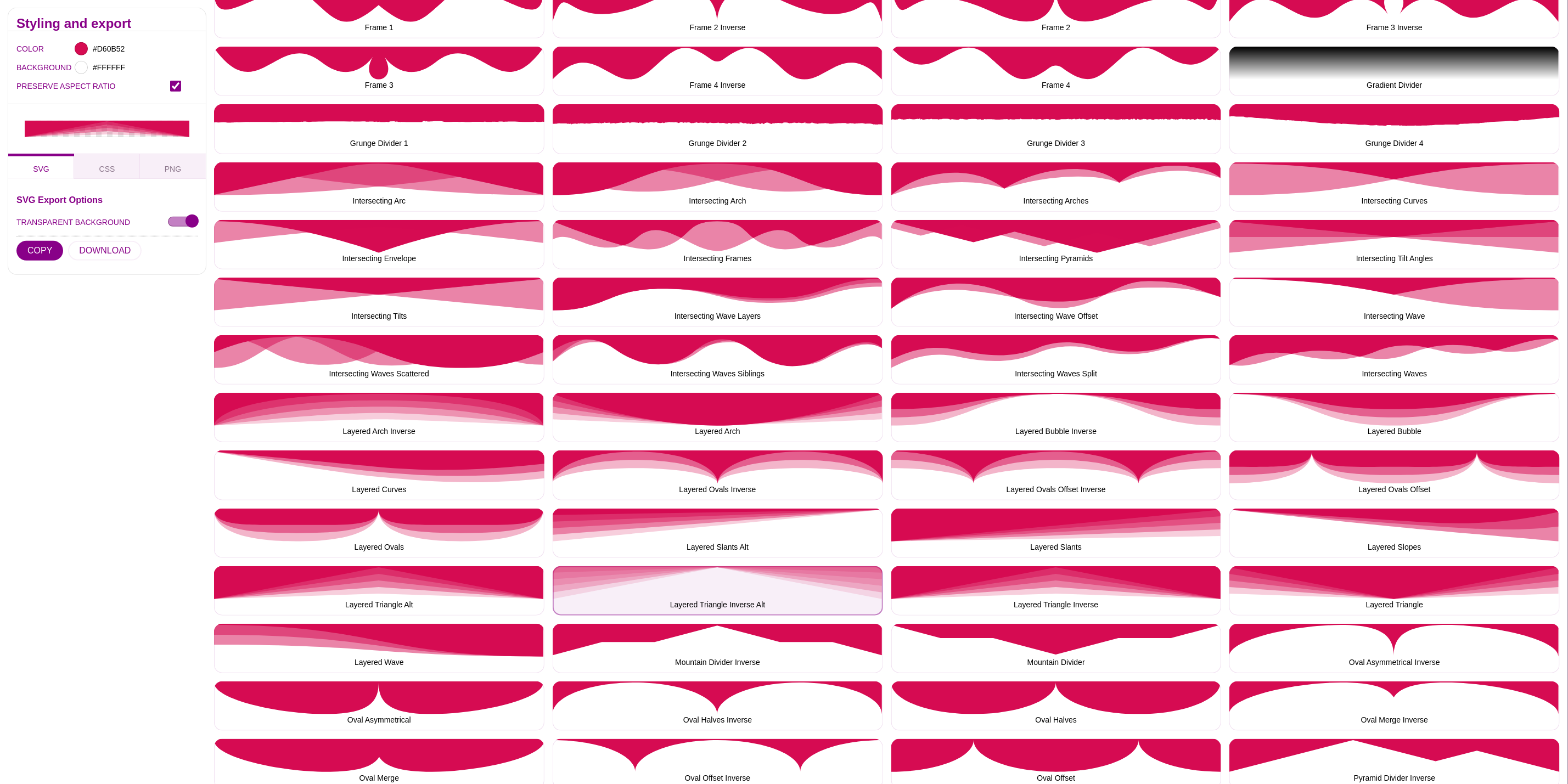
click at [682, 604] on button "Layered Triangle Inverse Alt" at bounding box center [717, 590] width 330 height 49
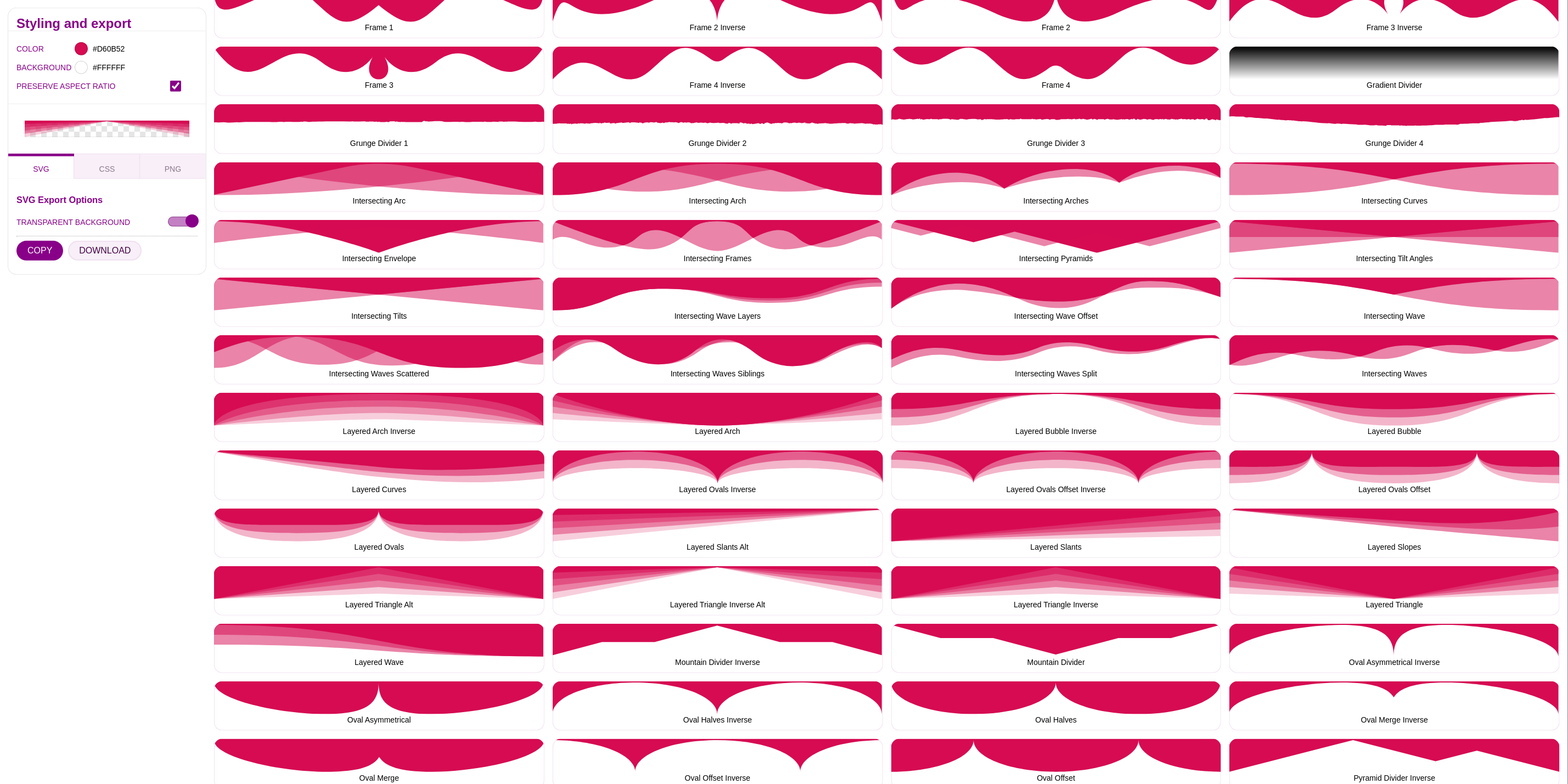
click at [83, 242] on button "DOWNLOAD" at bounding box center [104, 251] width 73 height 20
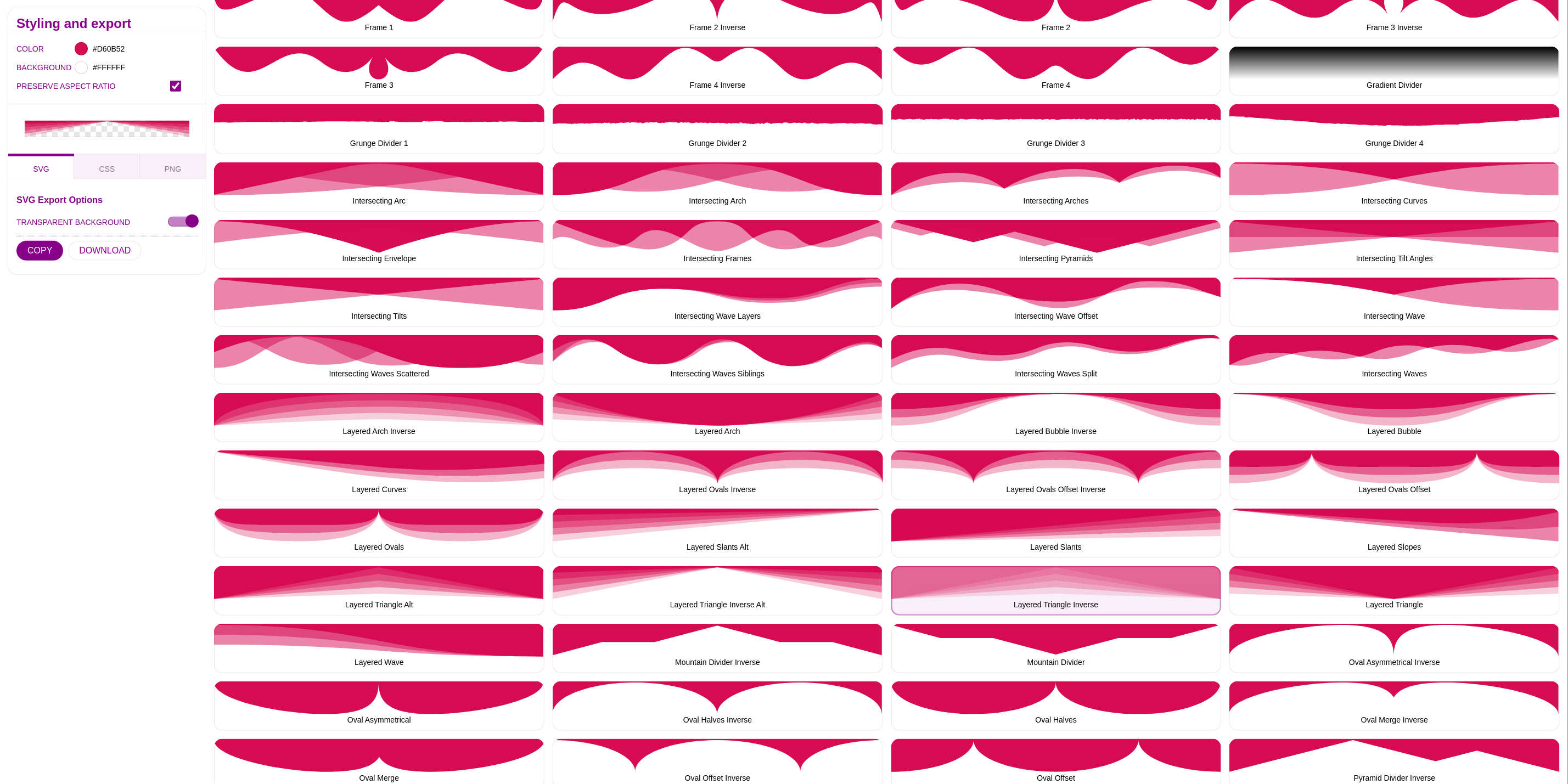
click at [938, 586] on button "Layered Triangle Inverse" at bounding box center [1056, 590] width 330 height 49
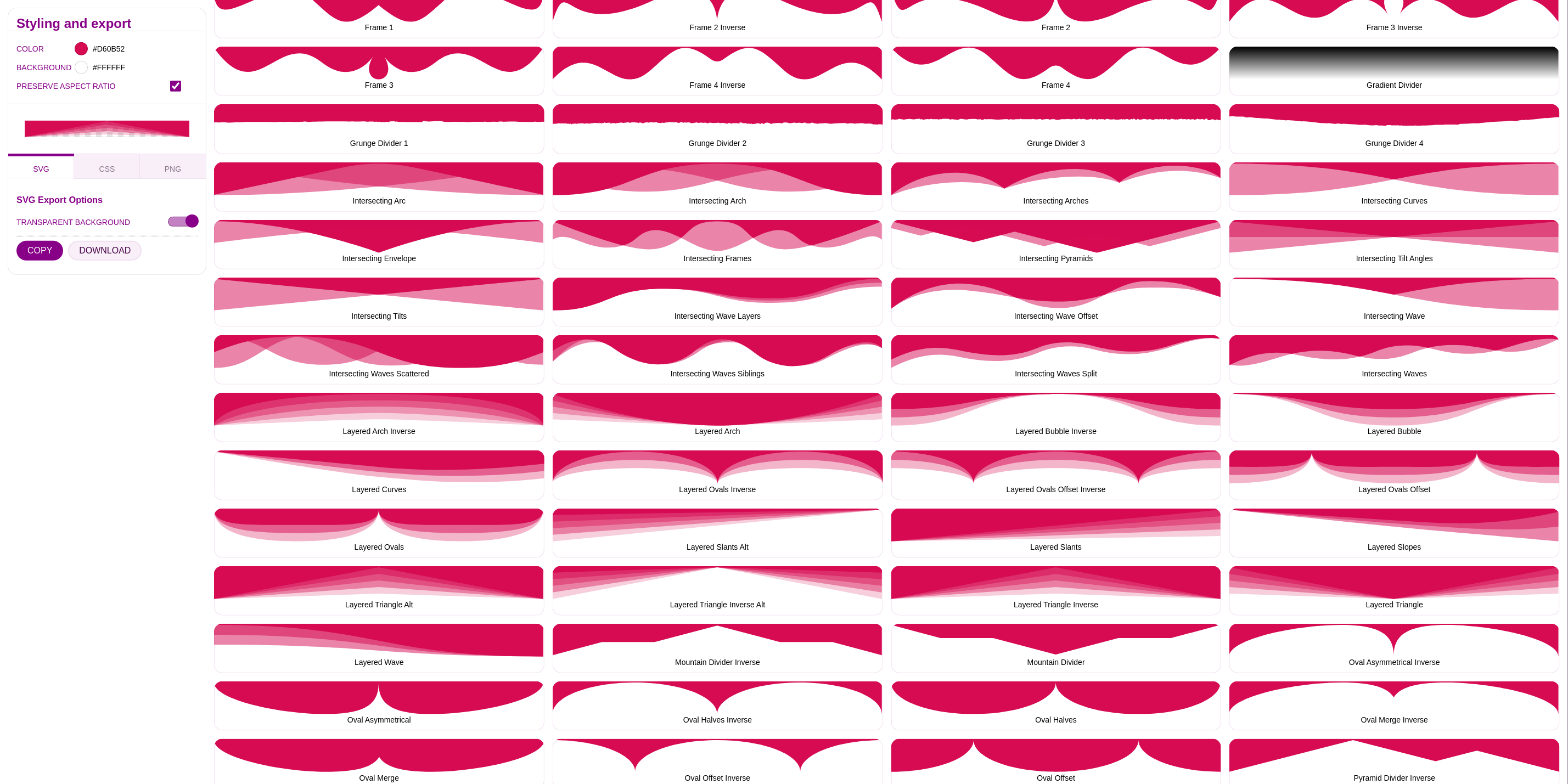
click at [103, 250] on button "DOWNLOAD" at bounding box center [104, 251] width 73 height 20
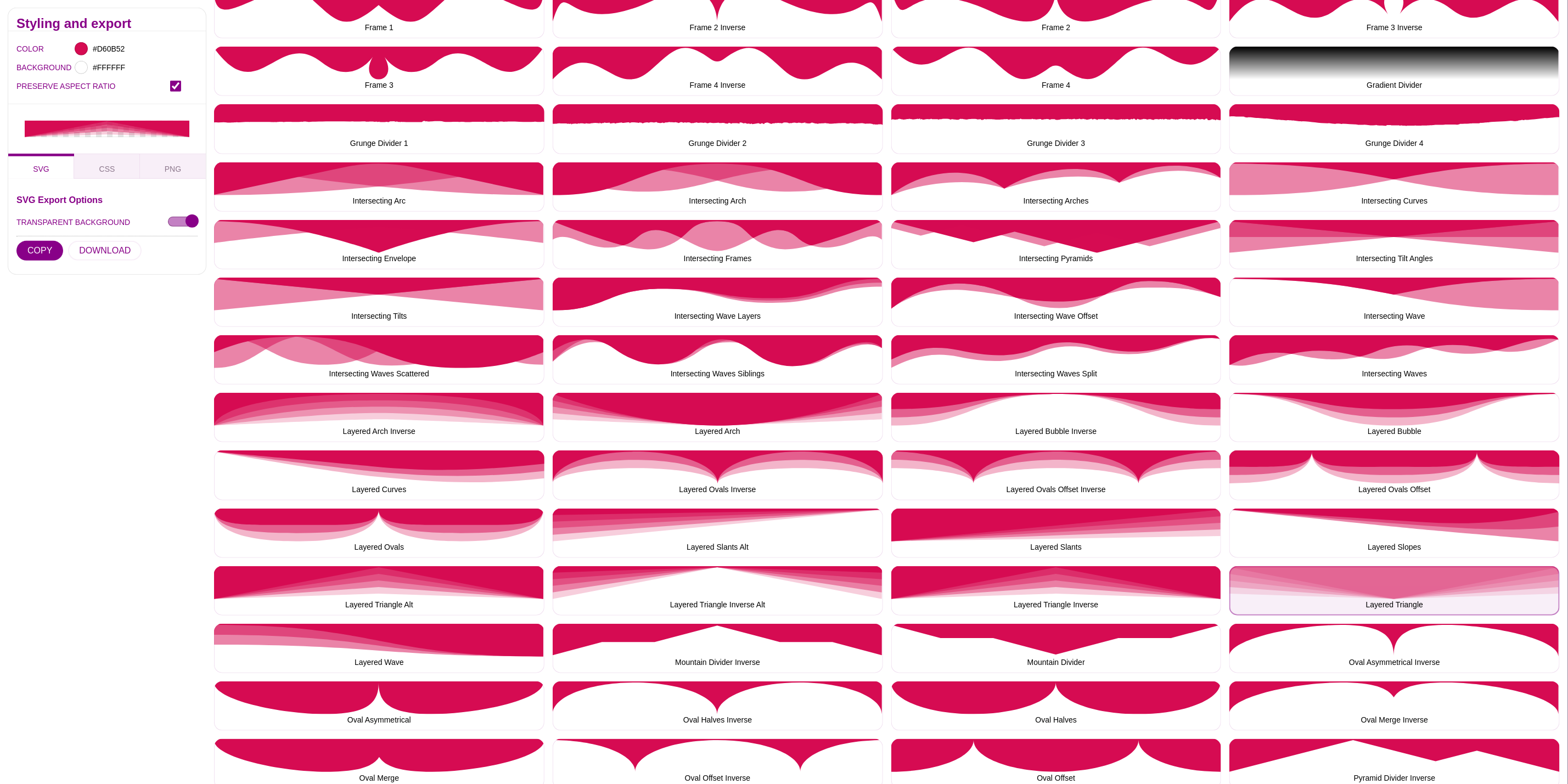
click at [1303, 586] on button "Layered Triangle" at bounding box center [1394, 590] width 330 height 49
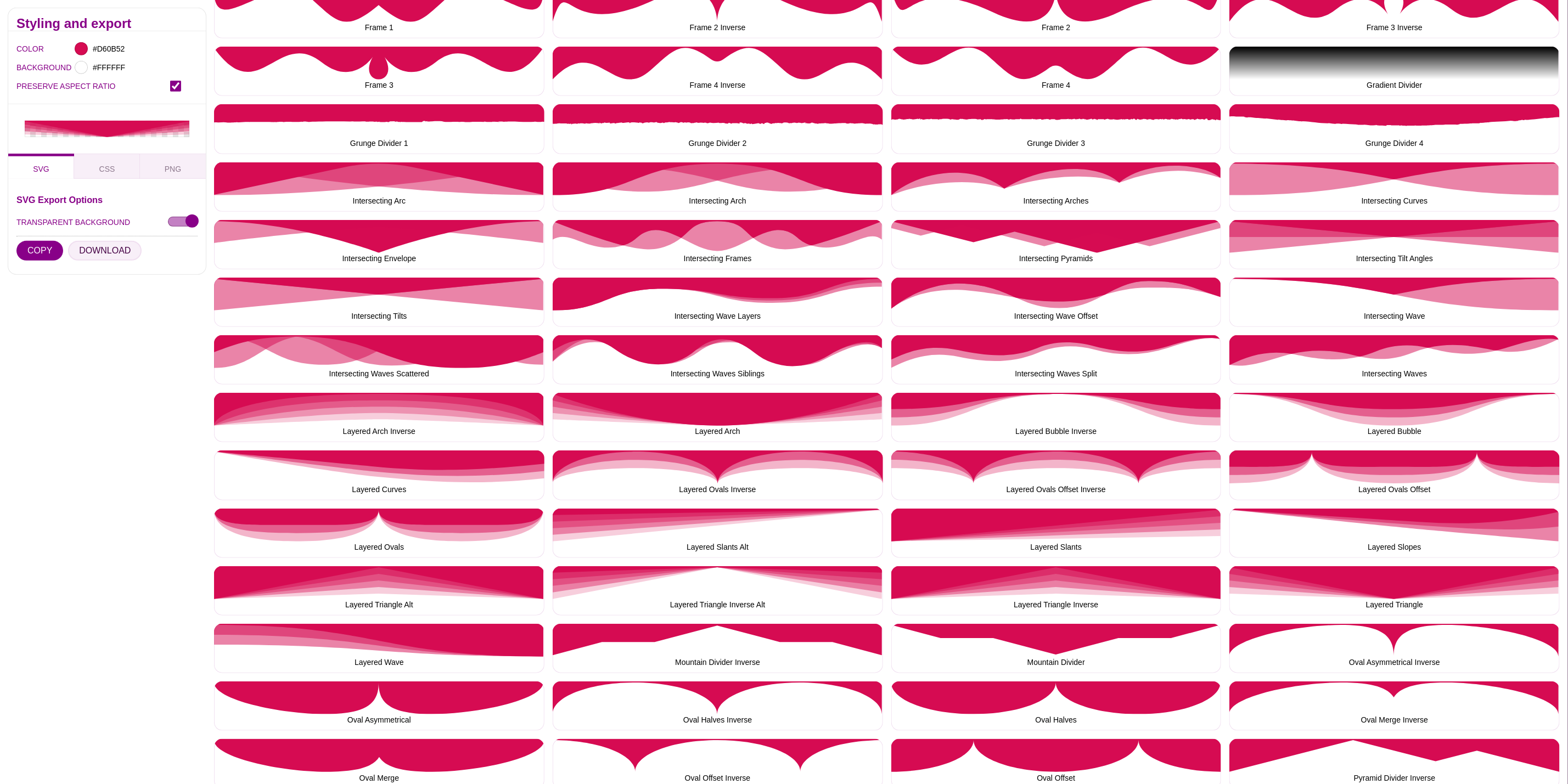
click at [114, 257] on button "DOWNLOAD" at bounding box center [104, 251] width 73 height 20
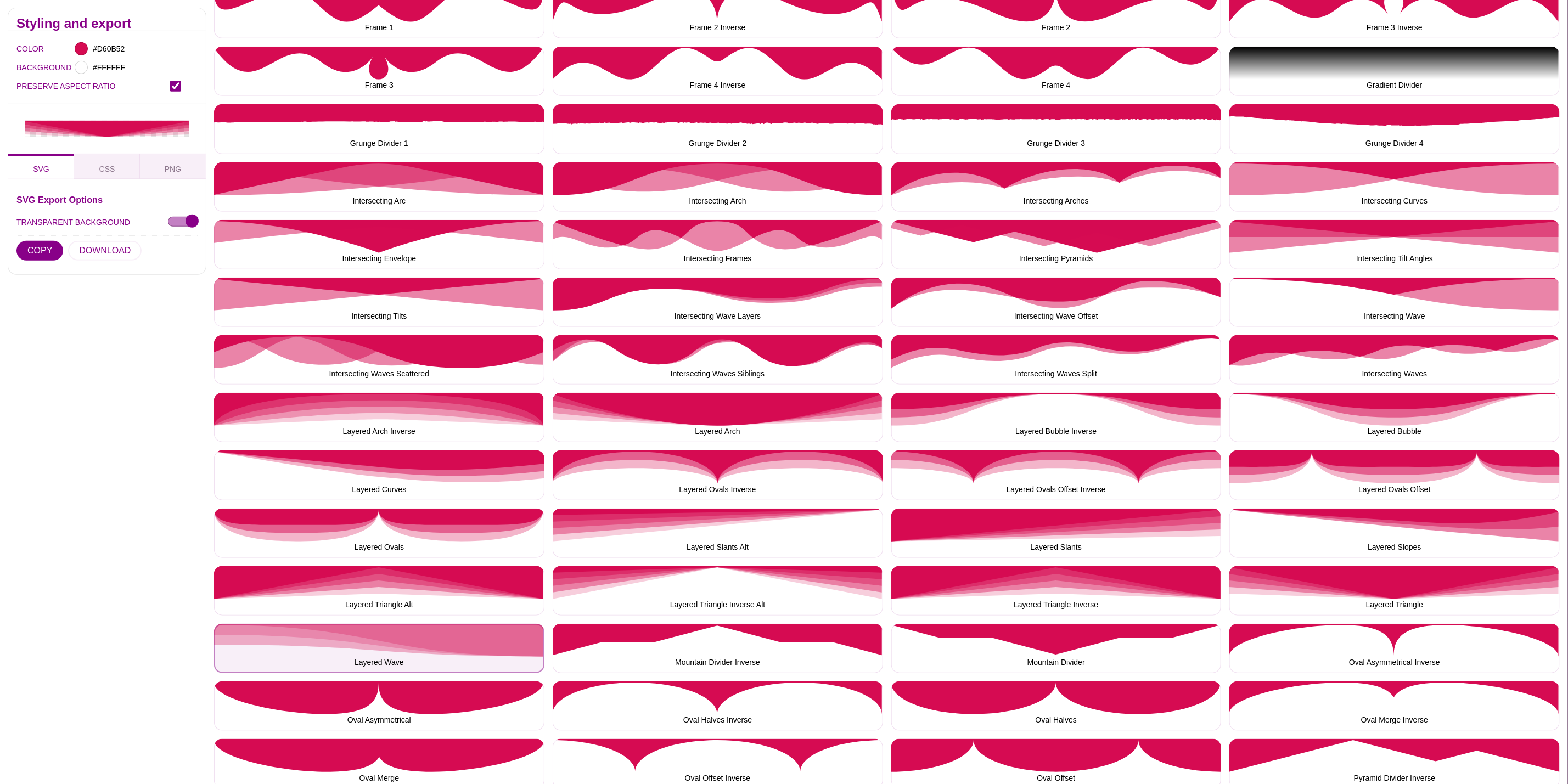
click at [326, 640] on button "Layered Wave" at bounding box center [379, 648] width 330 height 49
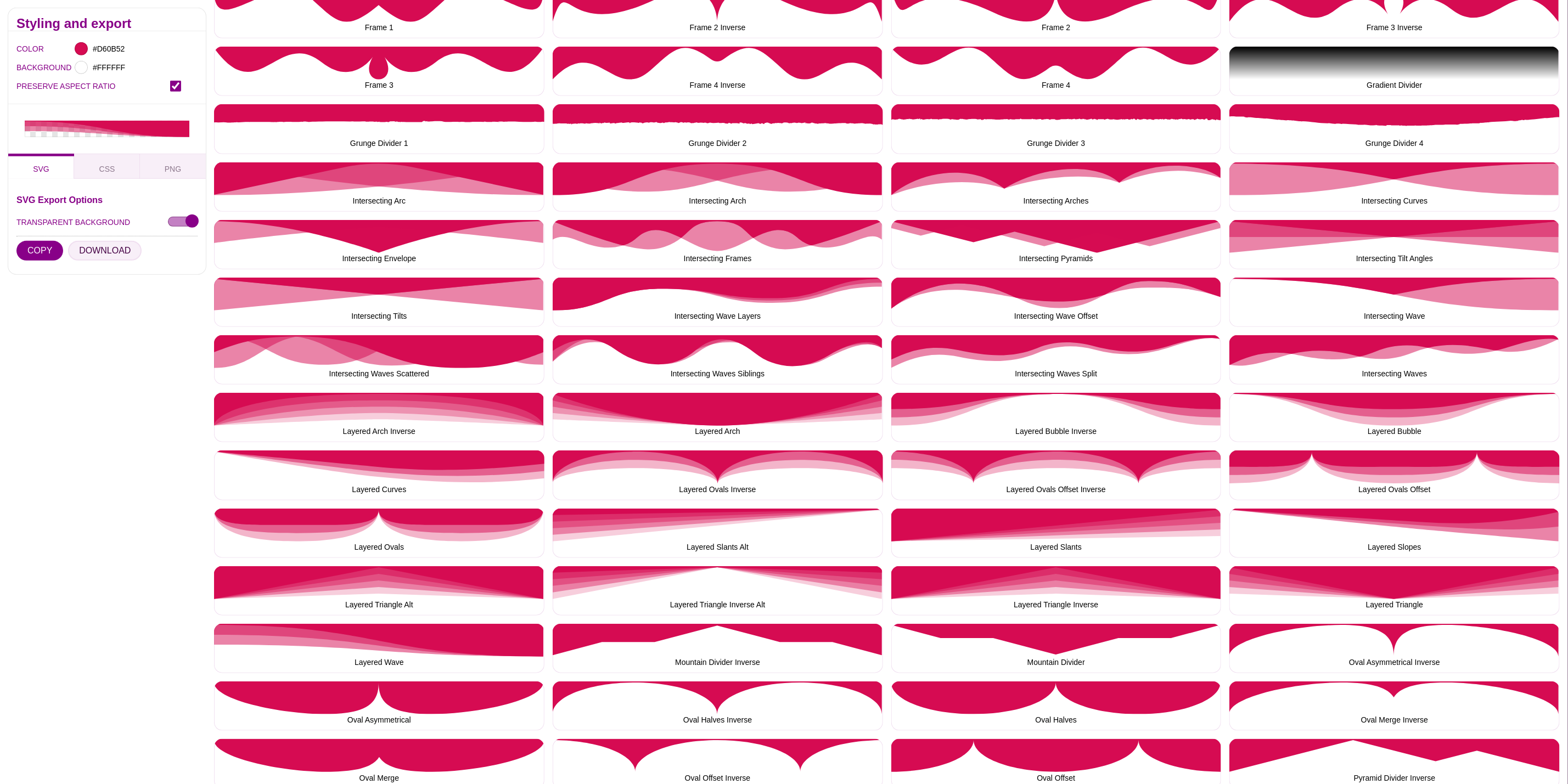
click at [99, 246] on button "DOWNLOAD" at bounding box center [104, 251] width 73 height 20
click at [634, 652] on button "Mountain Divider Inverse" at bounding box center [717, 648] width 330 height 49
click at [97, 247] on button "DOWNLOAD" at bounding box center [104, 251] width 73 height 20
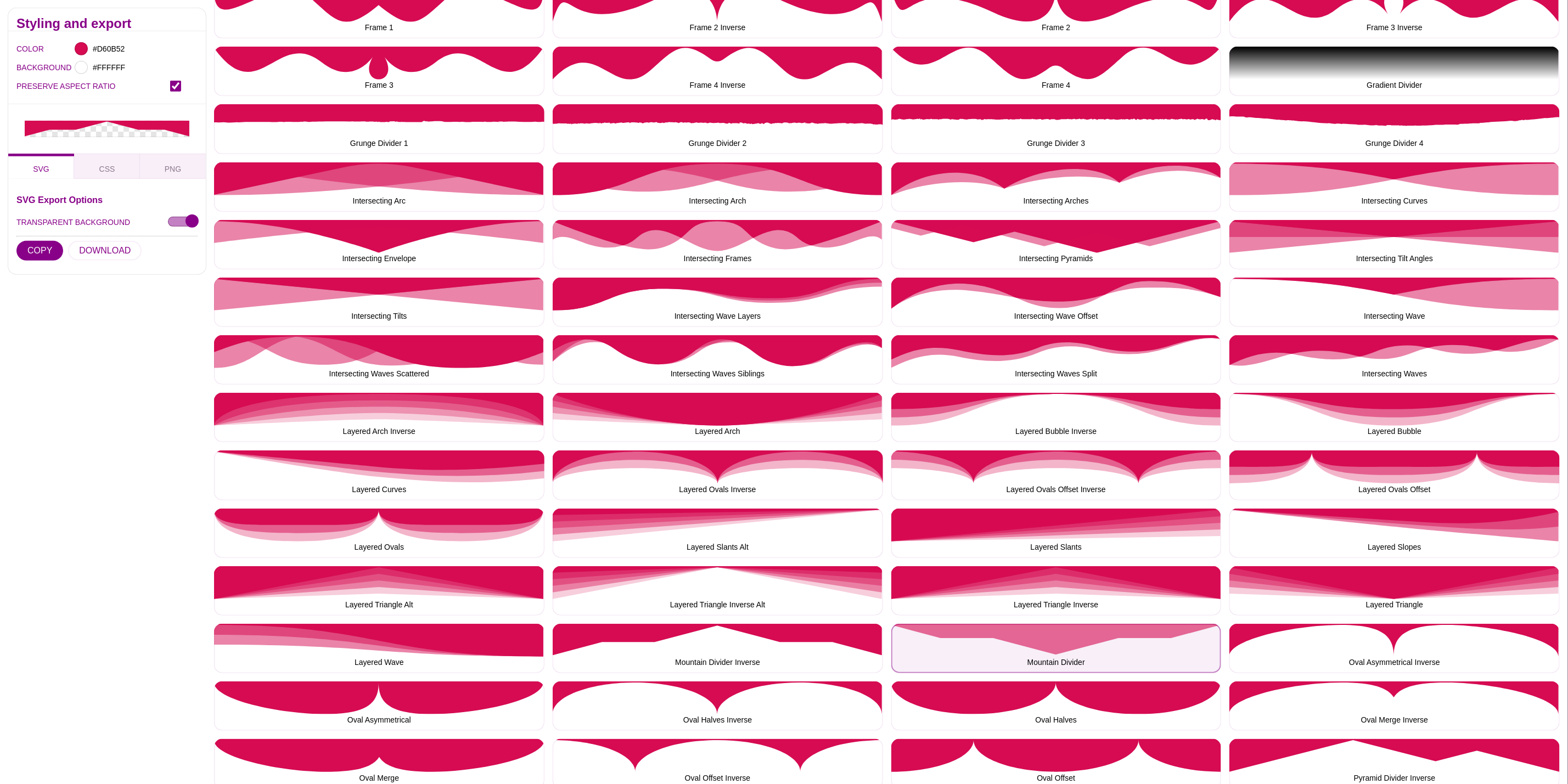
click at [1052, 628] on button "Mountain Divider" at bounding box center [1056, 648] width 330 height 49
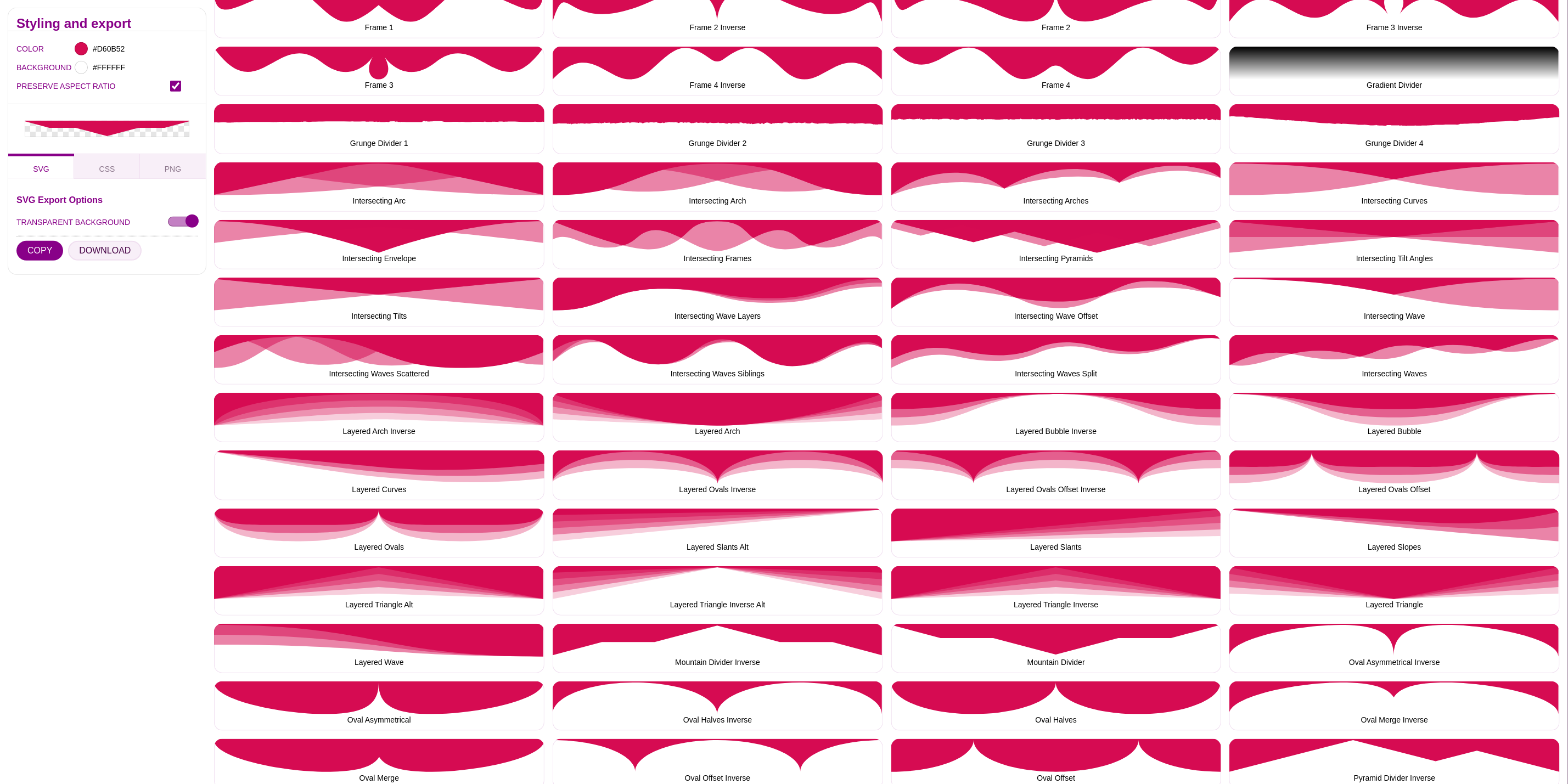
click at [115, 243] on button "DOWNLOAD" at bounding box center [104, 251] width 73 height 20
click at [1477, 664] on button "Oval Asymmetrical Inverse" at bounding box center [1394, 648] width 330 height 49
click at [124, 246] on button "DOWNLOAD" at bounding box center [104, 251] width 73 height 20
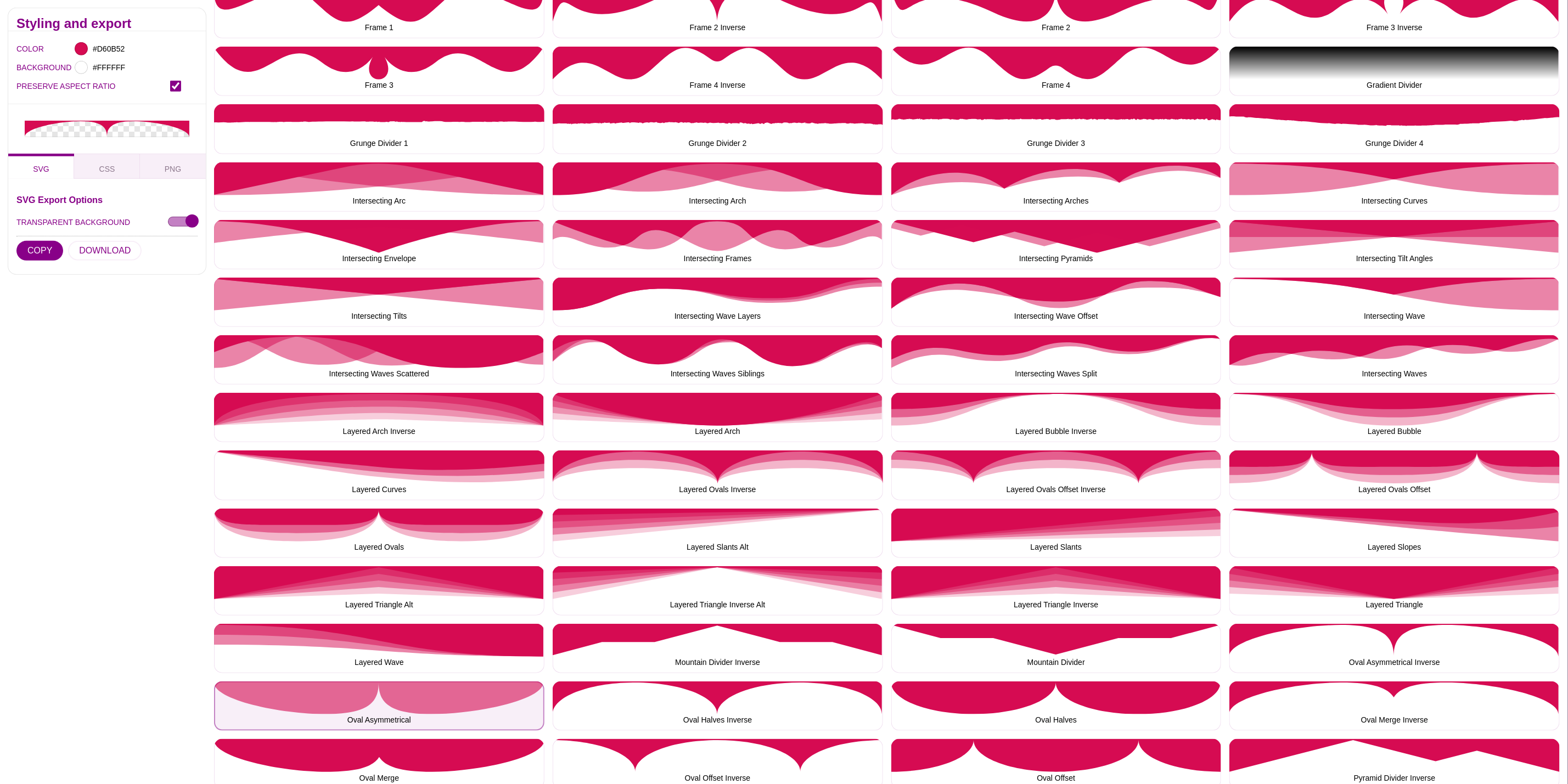
click at [364, 695] on button "Oval Asymmetrical" at bounding box center [379, 706] width 330 height 49
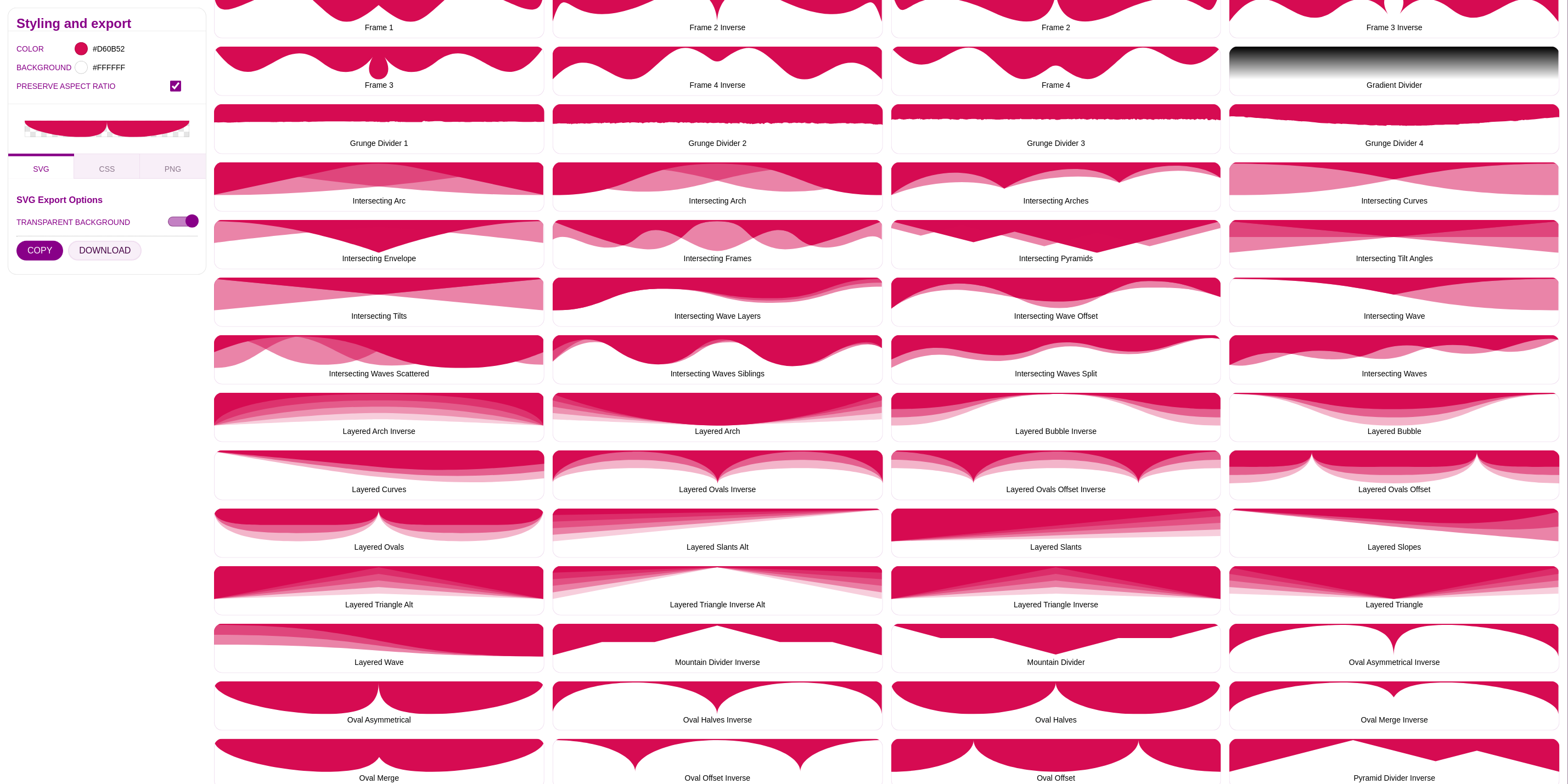
click at [91, 247] on button "DOWNLOAD" at bounding box center [104, 251] width 73 height 20
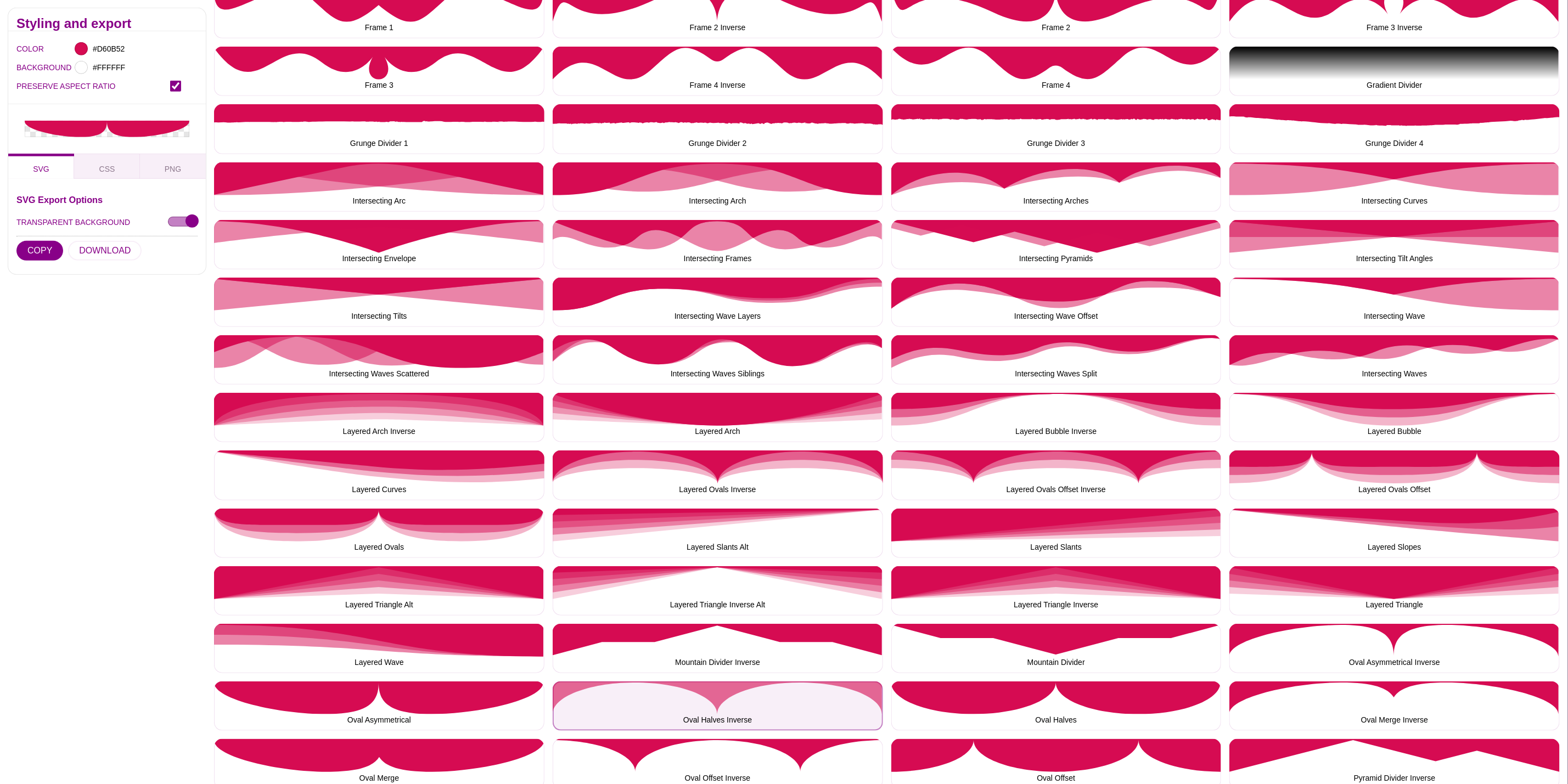
click at [626, 718] on button "Oval Halves Inverse" at bounding box center [717, 706] width 330 height 49
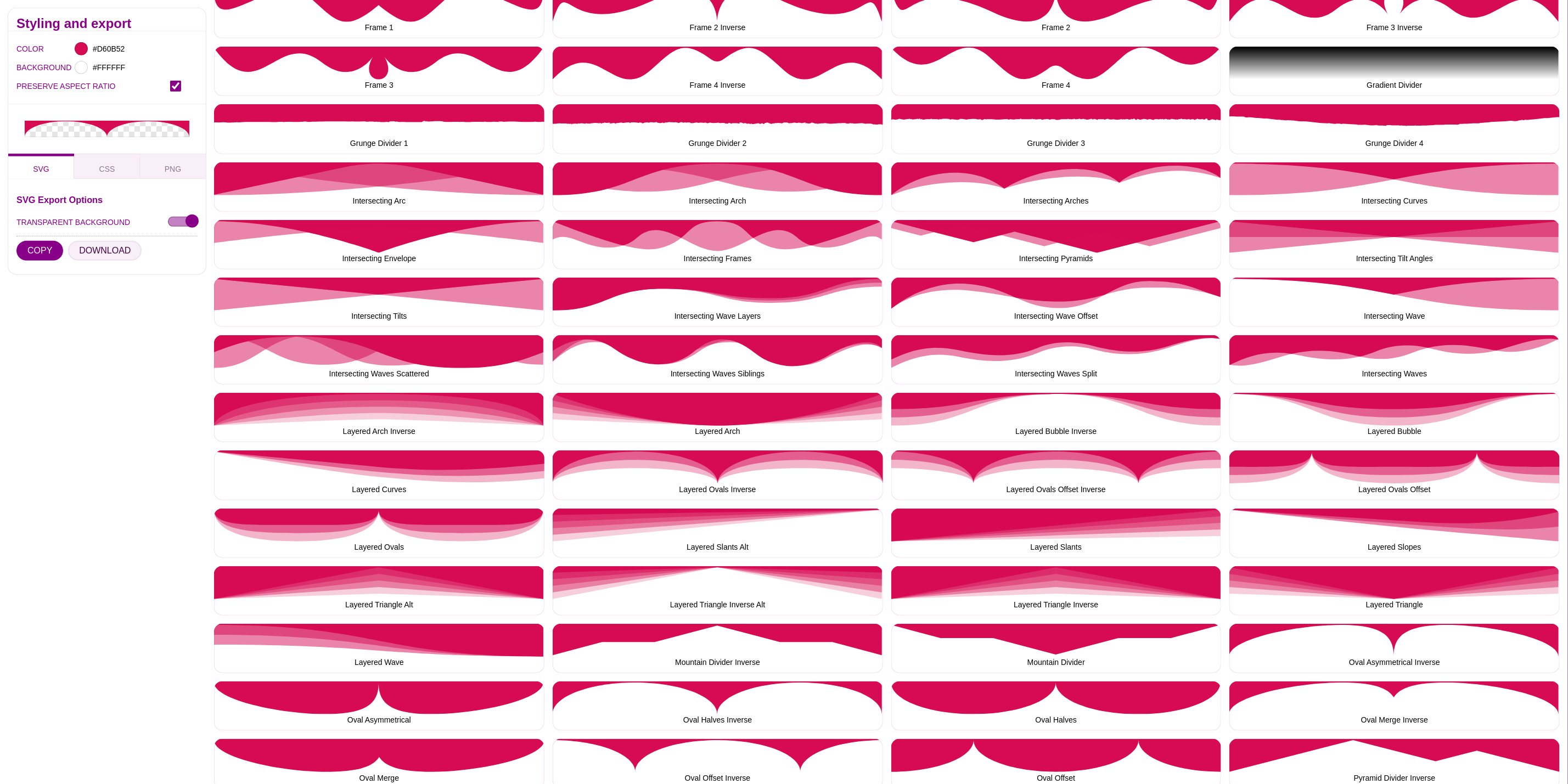
click at [106, 251] on button "DOWNLOAD" at bounding box center [104, 251] width 73 height 20
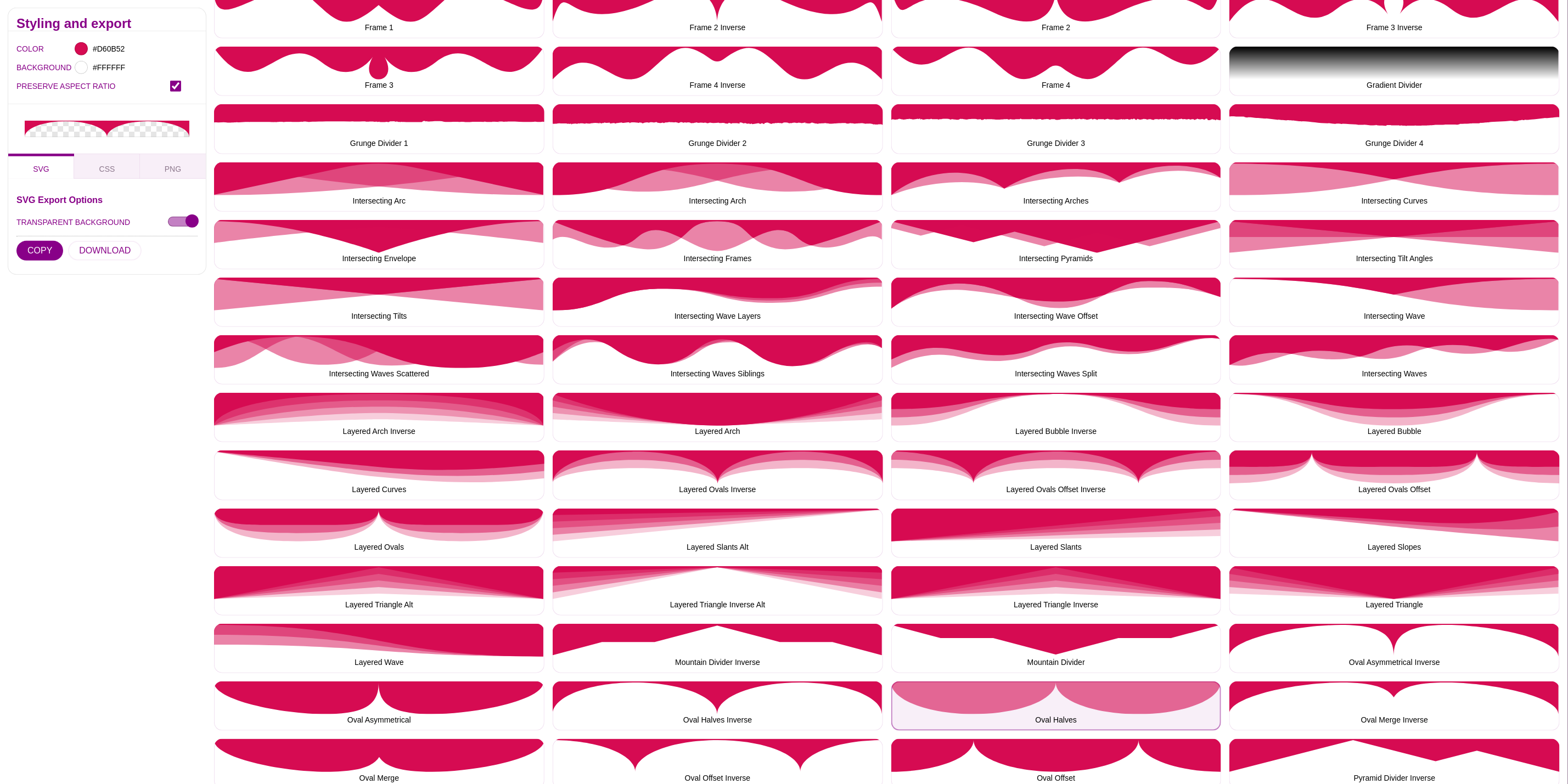
click at [1121, 711] on button "Oval Halves" at bounding box center [1056, 706] width 330 height 49
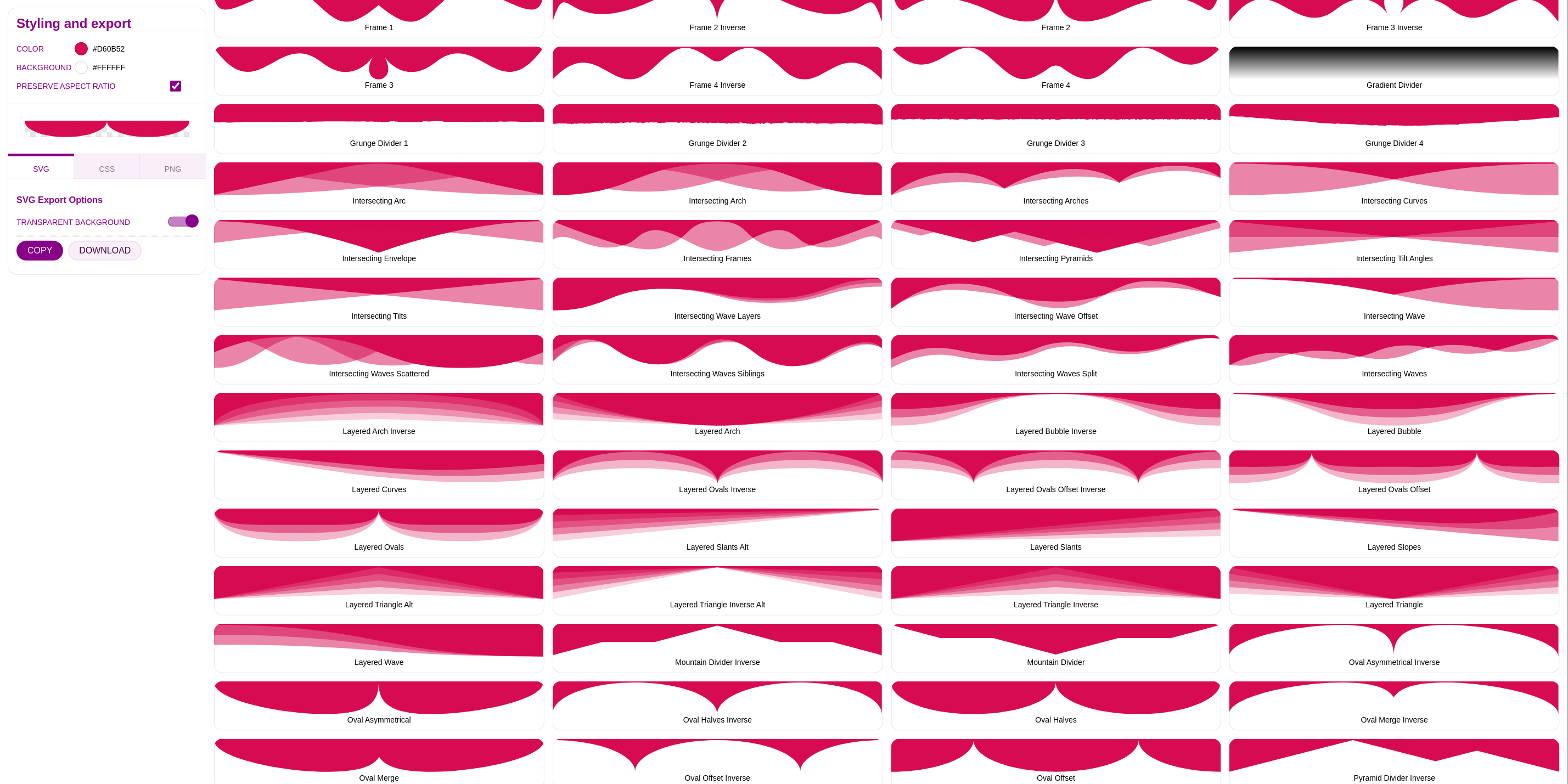
click at [104, 247] on button "DOWNLOAD" at bounding box center [104, 251] width 73 height 20
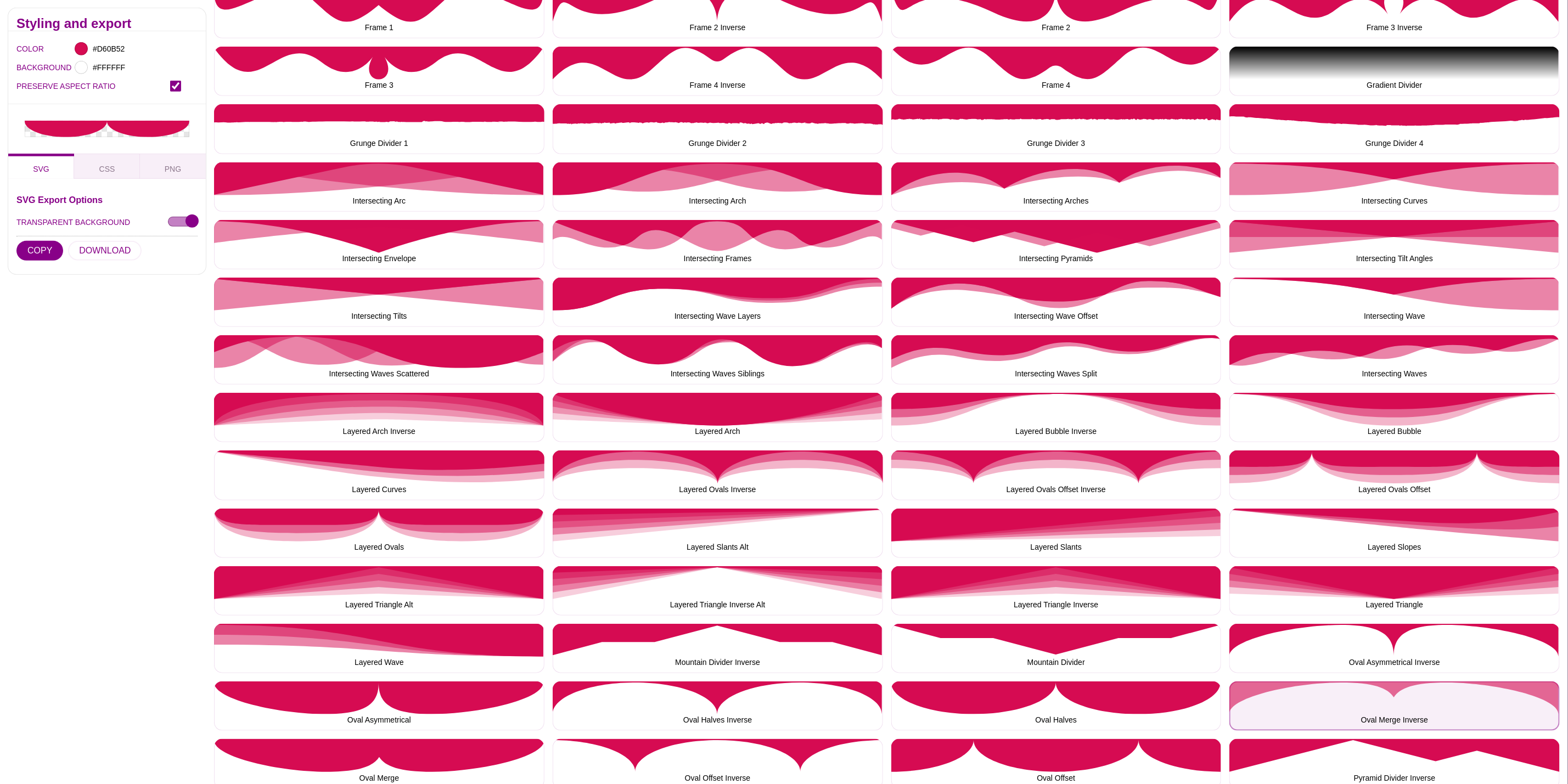
drag, startPoint x: 1299, startPoint y: 707, endPoint x: 1277, endPoint y: 702, distance: 22.6
click at [1298, 707] on button "Oval Merge Inverse" at bounding box center [1394, 706] width 330 height 49
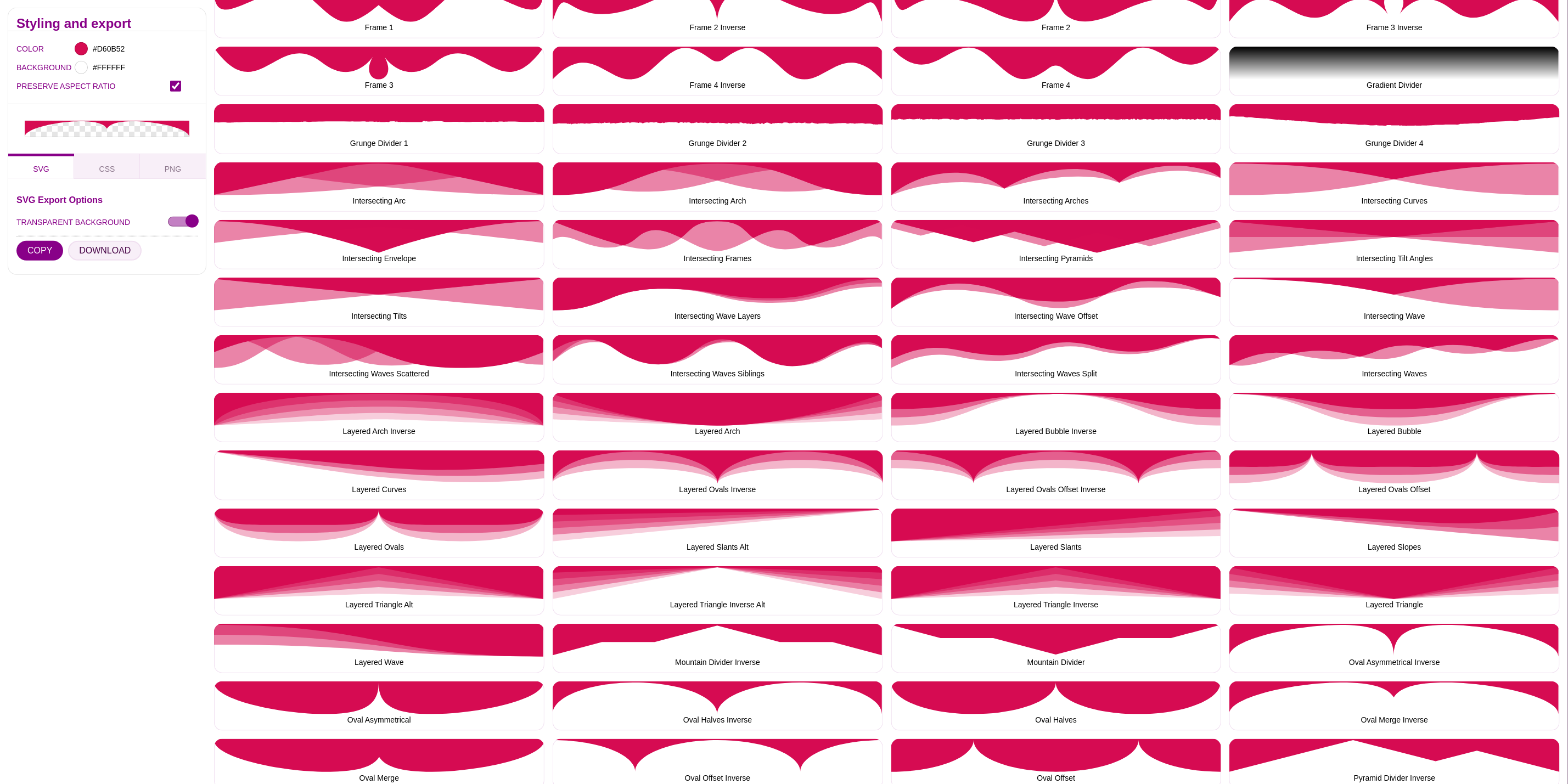
click at [101, 249] on button "DOWNLOAD" at bounding box center [104, 251] width 73 height 20
drag, startPoint x: 353, startPoint y: 764, endPoint x: 337, endPoint y: 751, distance: 20.6
click at [353, 764] on button "Oval Merge" at bounding box center [379, 764] width 330 height 49
click at [96, 243] on button "DOWNLOAD" at bounding box center [104, 251] width 73 height 20
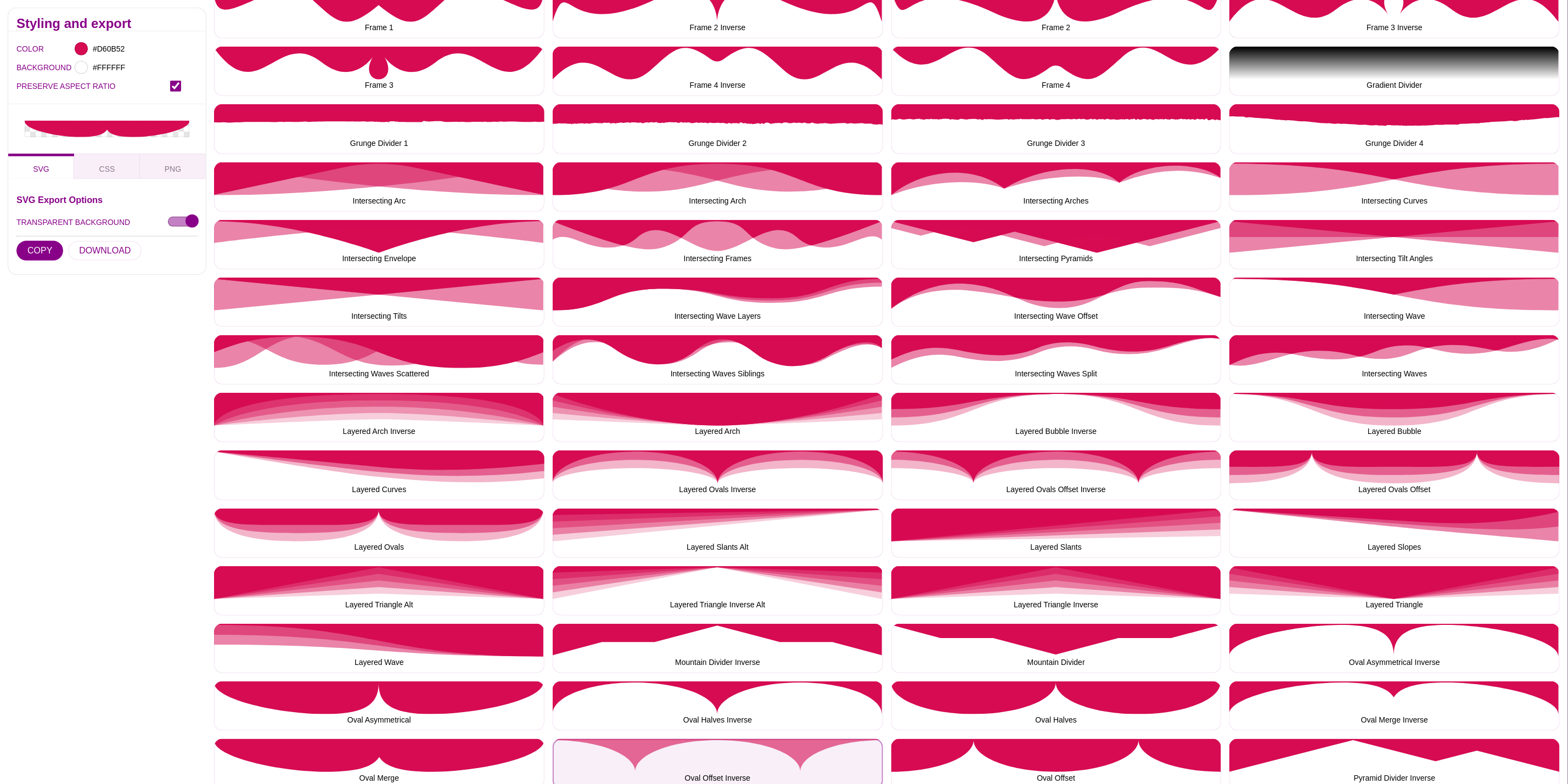
drag, startPoint x: 734, startPoint y: 756, endPoint x: 661, endPoint y: 664, distance: 117.4
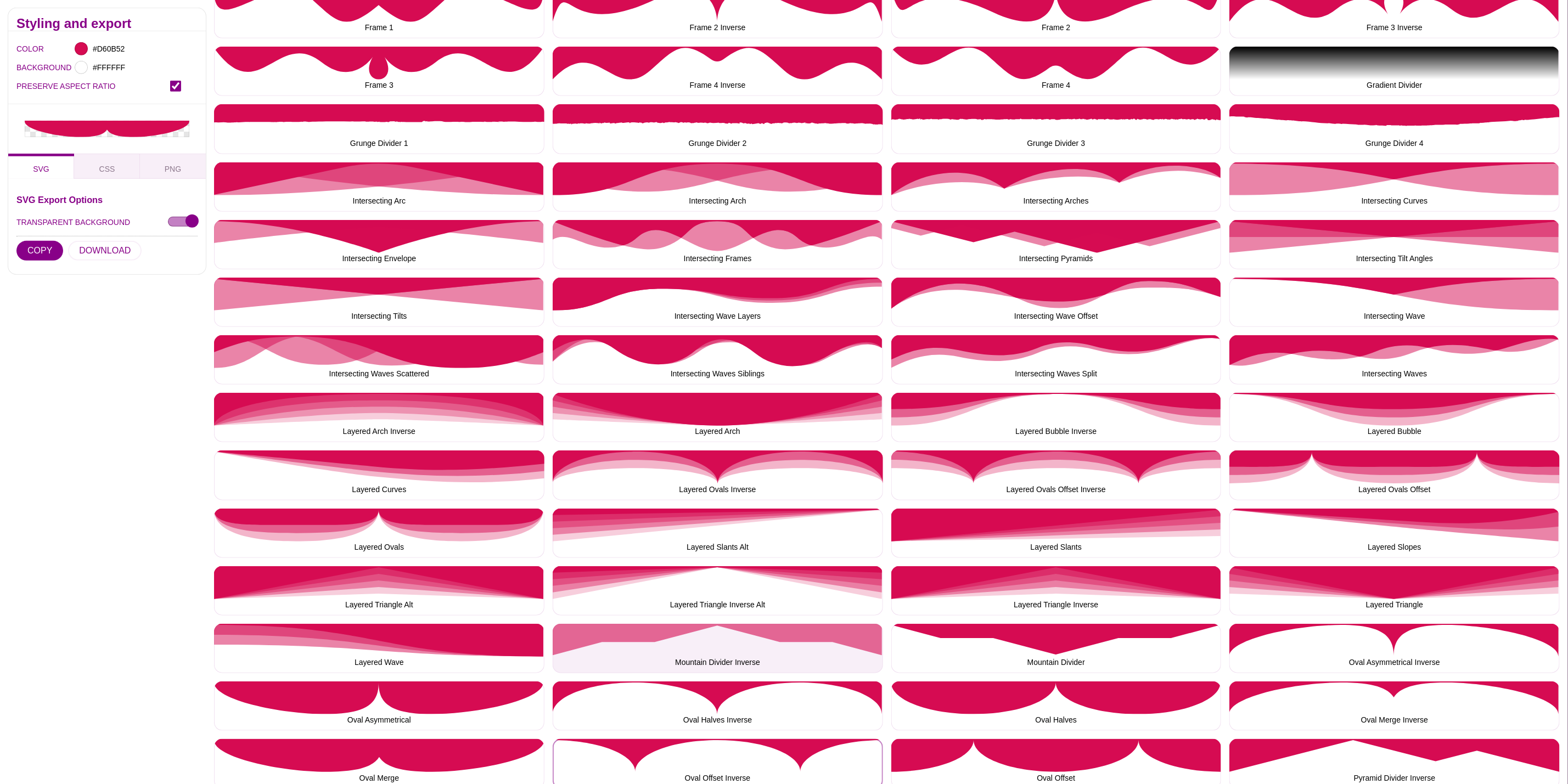
click at [734, 756] on button "Oval Offset Inverse" at bounding box center [717, 764] width 330 height 49
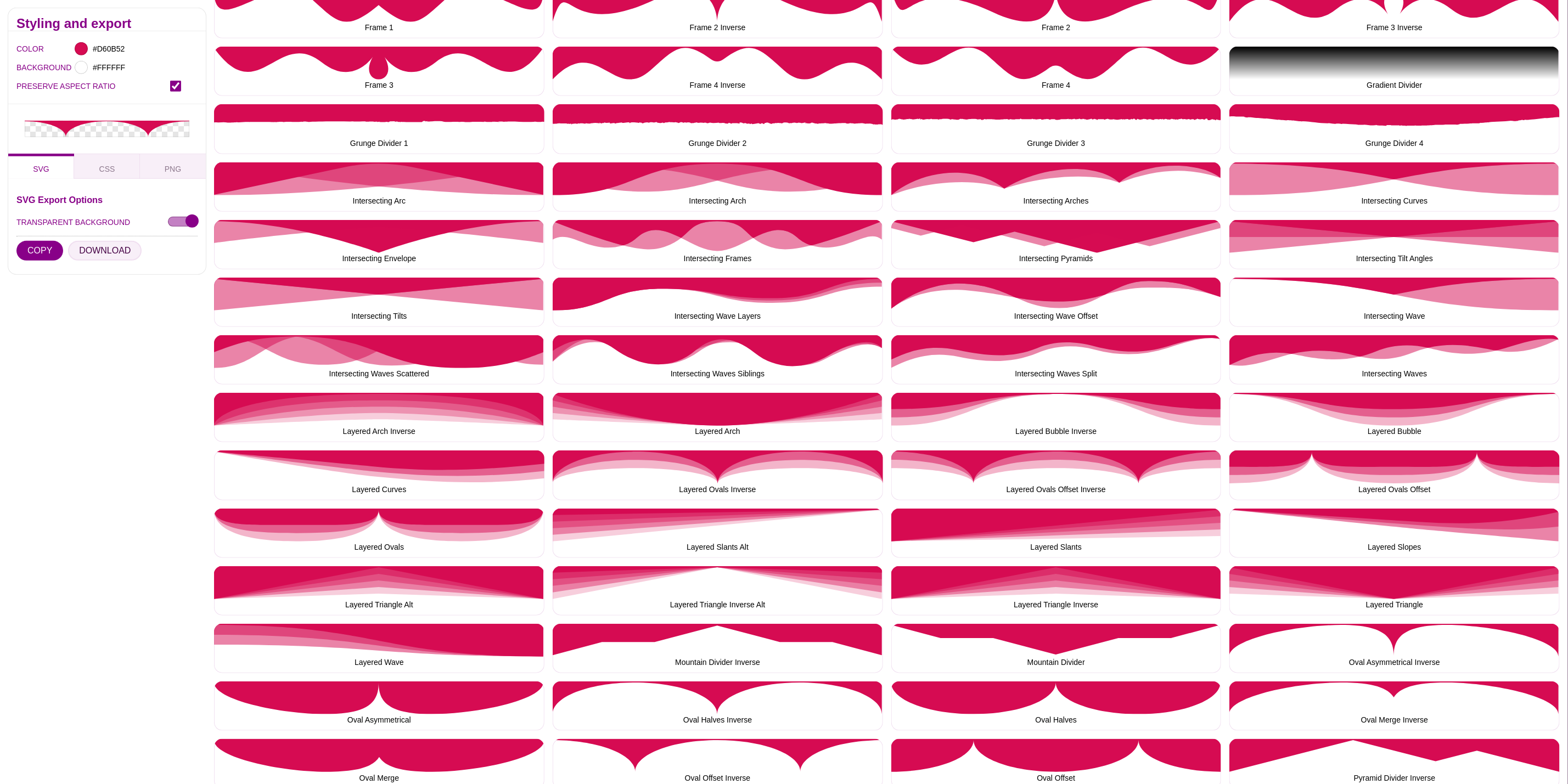
click at [129, 249] on button "DOWNLOAD" at bounding box center [104, 251] width 73 height 20
click at [959, 742] on button "Oval Offset" at bounding box center [1056, 764] width 330 height 49
click at [85, 249] on button "DOWNLOAD" at bounding box center [104, 251] width 73 height 20
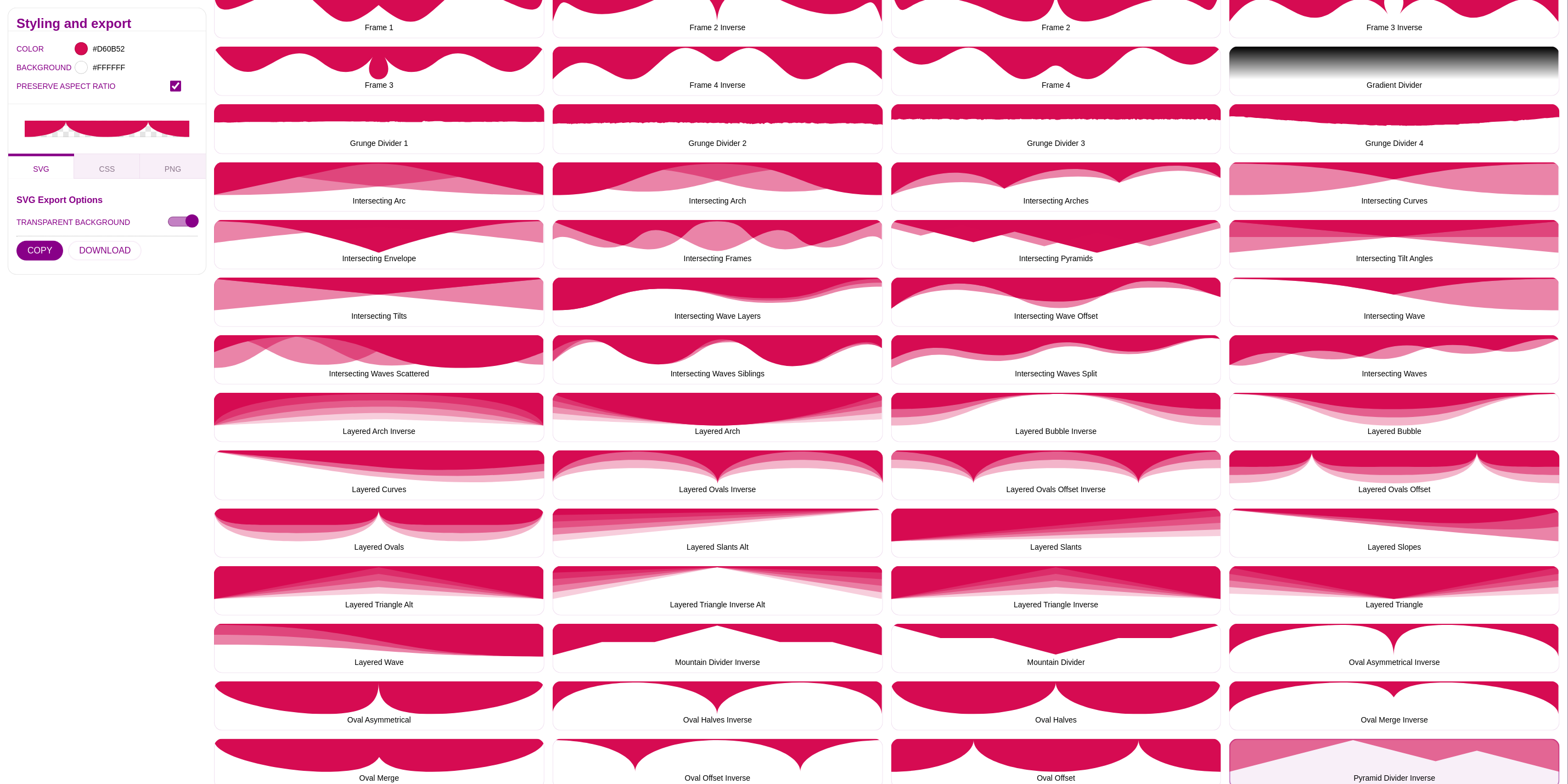
click at [1381, 756] on button "Pyramid Divider Inverse" at bounding box center [1394, 764] width 330 height 49
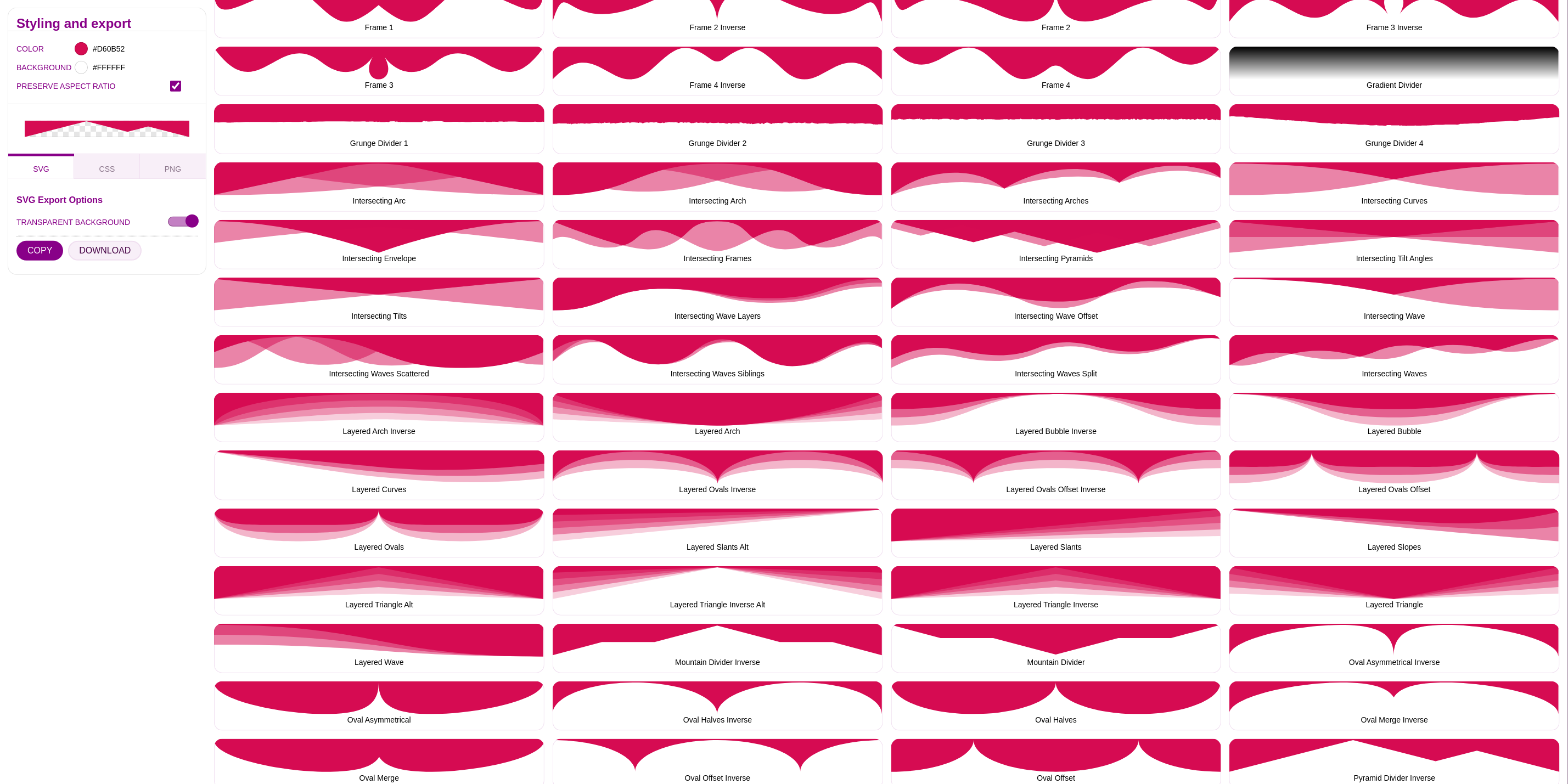
click at [105, 243] on button "DOWNLOAD" at bounding box center [104, 251] width 73 height 20
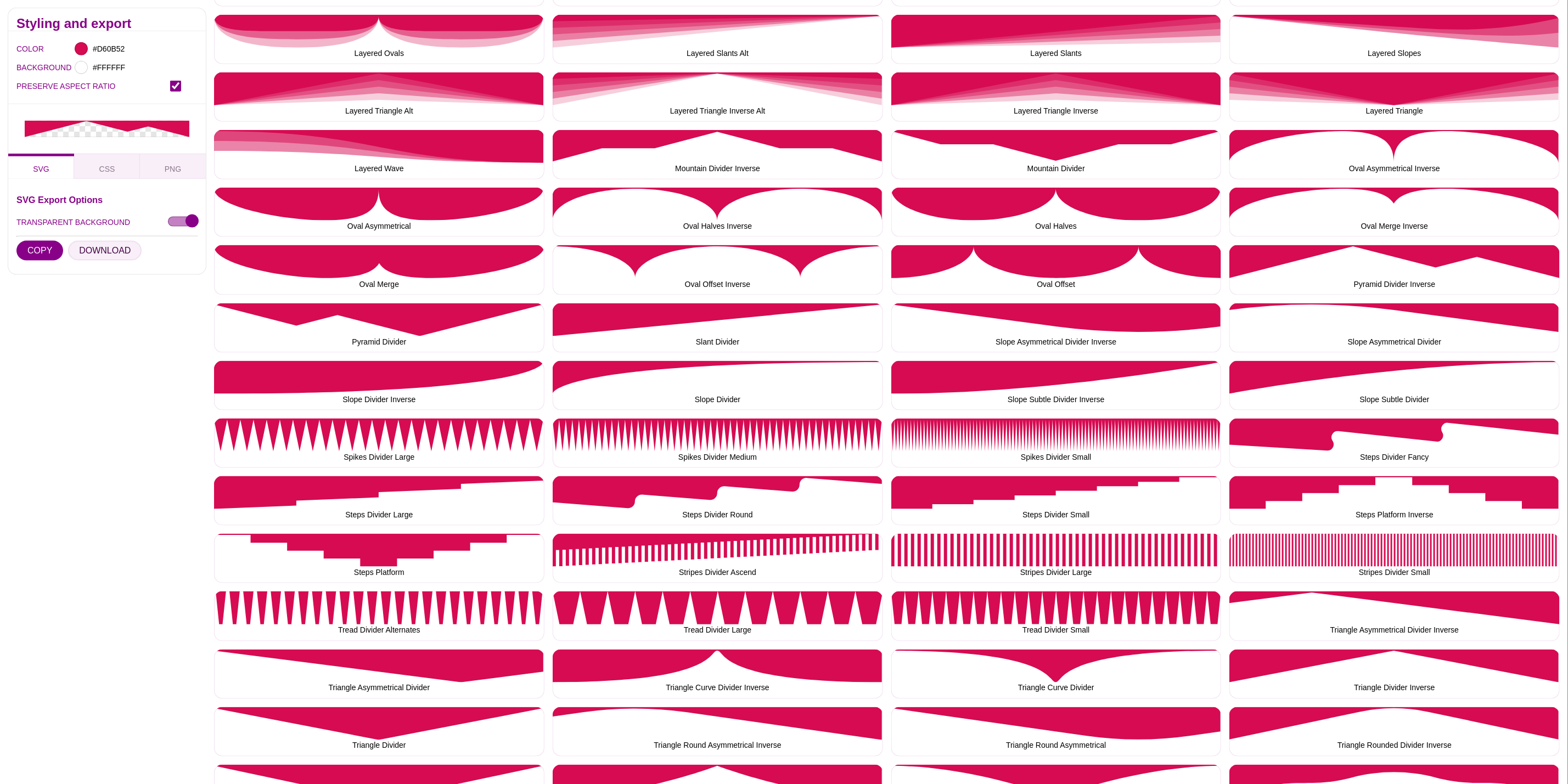
scroll to position [1235, 0]
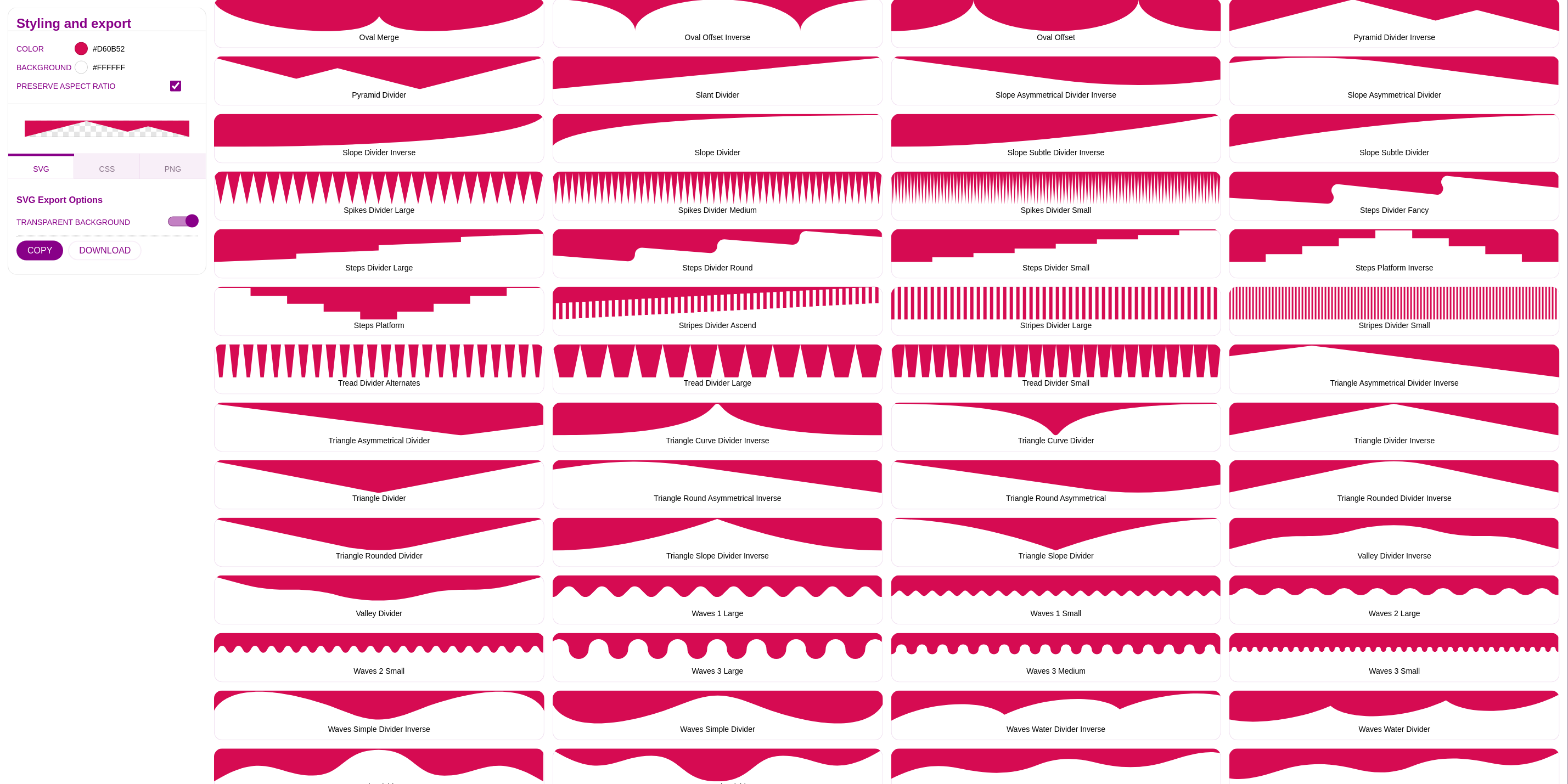
click at [60, 407] on div "Styling and export COLOR #D60B52 BACKGROUND #FFFFFF PRESERVE ASPECT RATIO SVG C…" at bounding box center [107, 35] width 214 height 1790
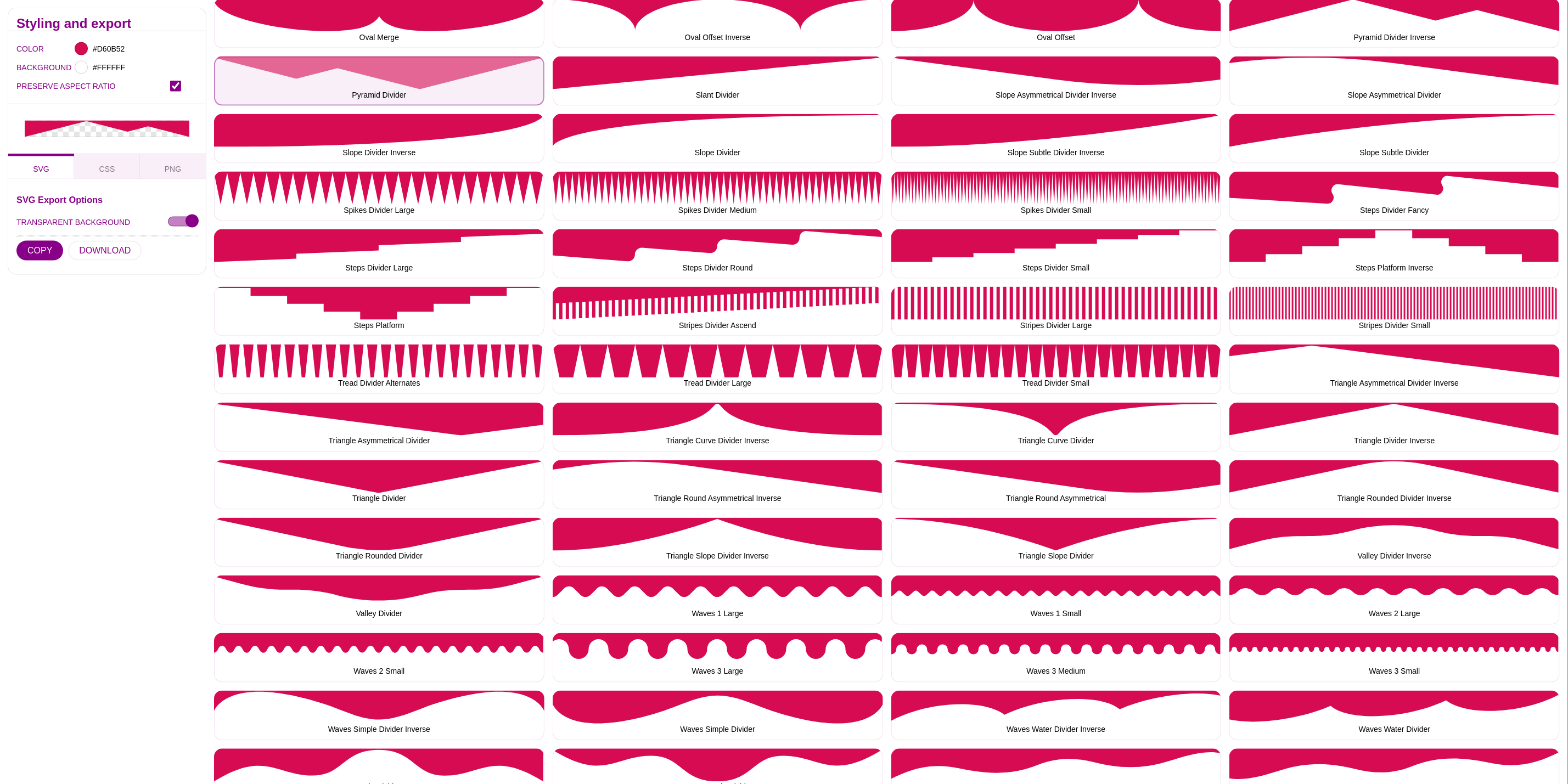
click at [303, 67] on button "Pyramid Divider" at bounding box center [379, 81] width 330 height 49
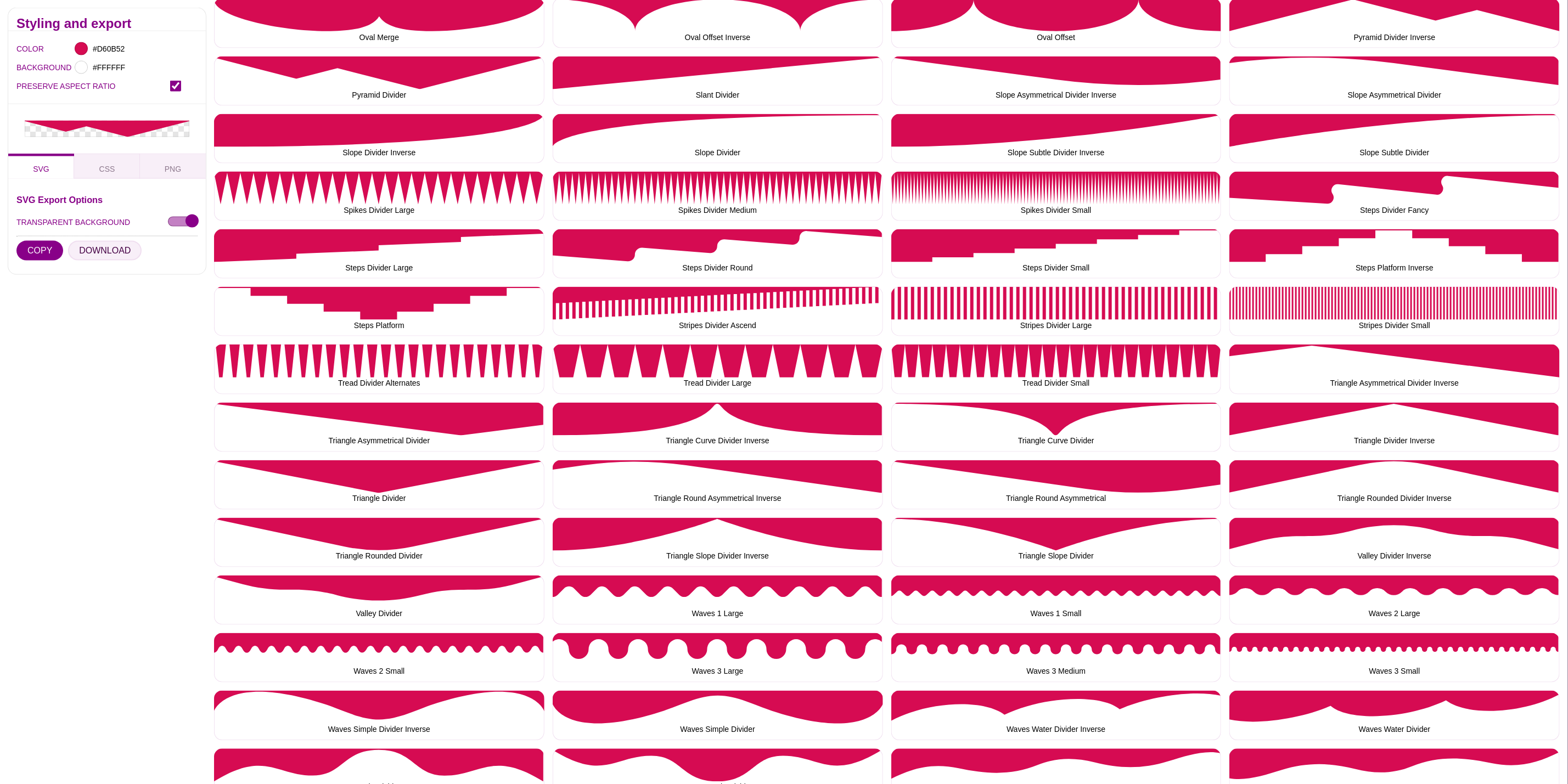
click at [87, 246] on button "DOWNLOAD" at bounding box center [104, 251] width 73 height 20
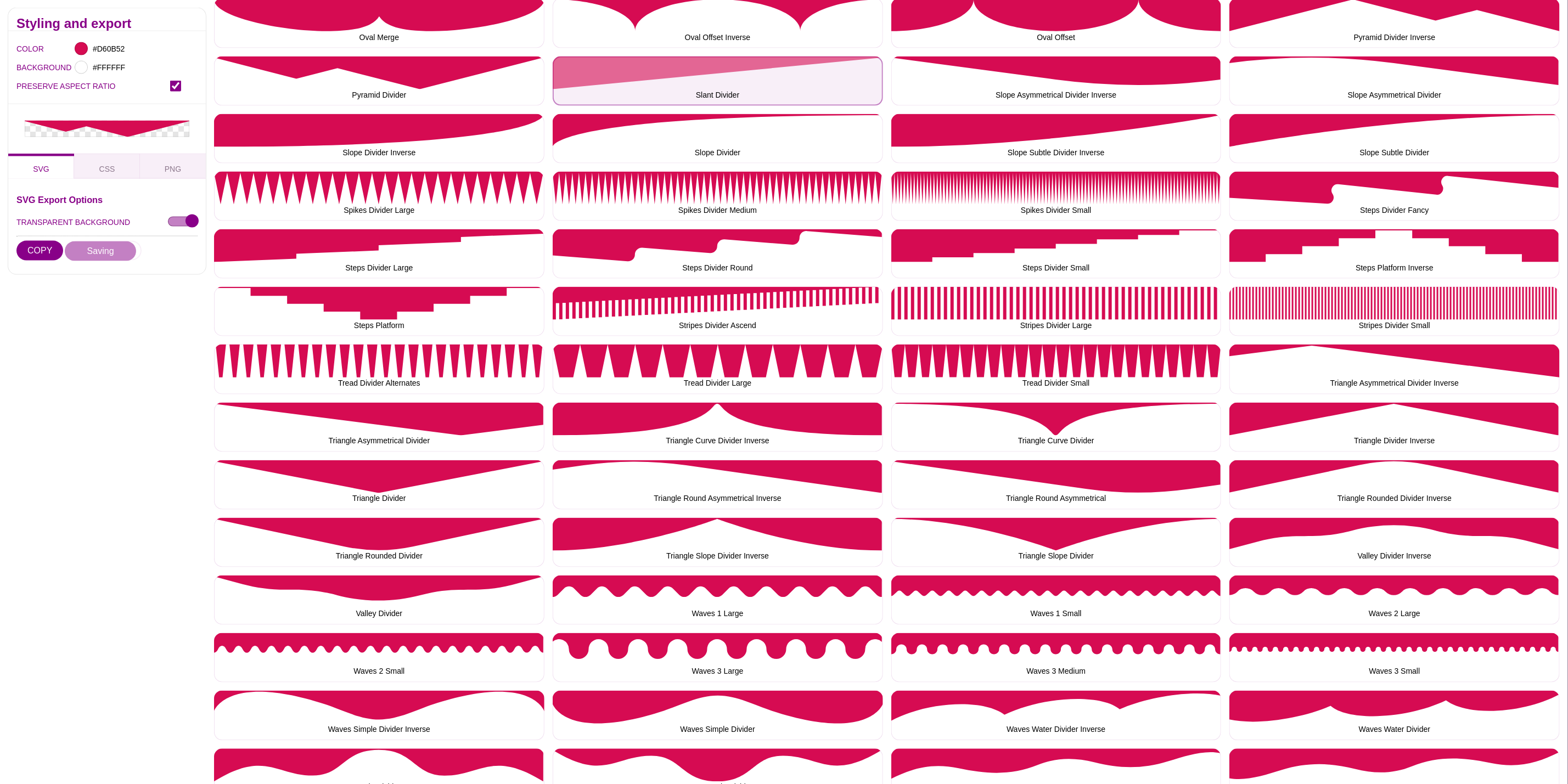
drag, startPoint x: 735, startPoint y: 67, endPoint x: 621, endPoint y: 65, distance: 114.0
click at [735, 67] on button "Slant Divider" at bounding box center [717, 81] width 330 height 49
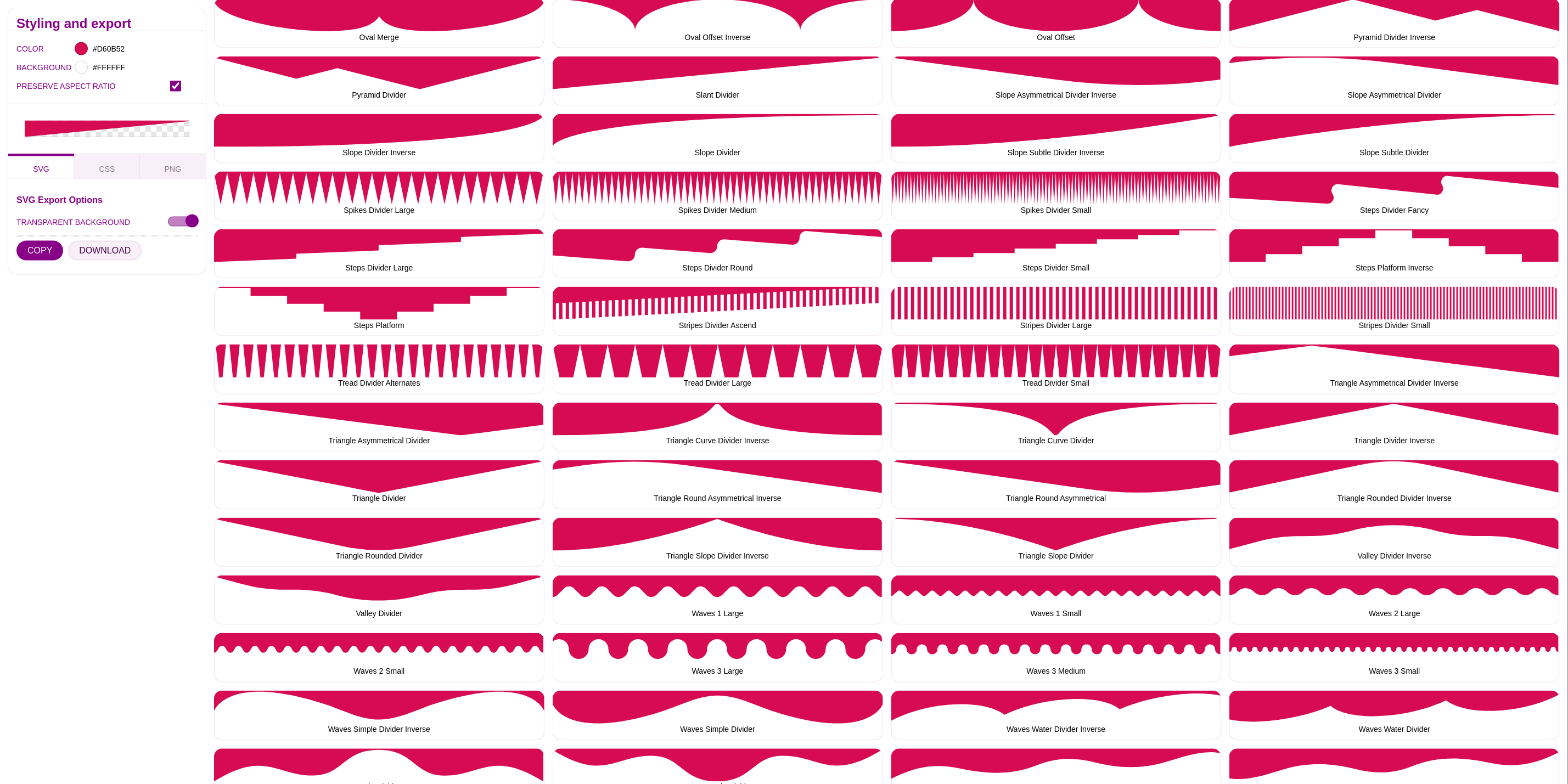
click at [91, 254] on button "DOWNLOAD" at bounding box center [104, 251] width 73 height 20
drag, startPoint x: 990, startPoint y: 67, endPoint x: 693, endPoint y: 69, distance: 297.0
click at [990, 67] on button "Slope Asymmetrical Divider Inverse" at bounding box center [1056, 81] width 330 height 49
click at [98, 243] on button "DOWNLOAD" at bounding box center [104, 251] width 73 height 20
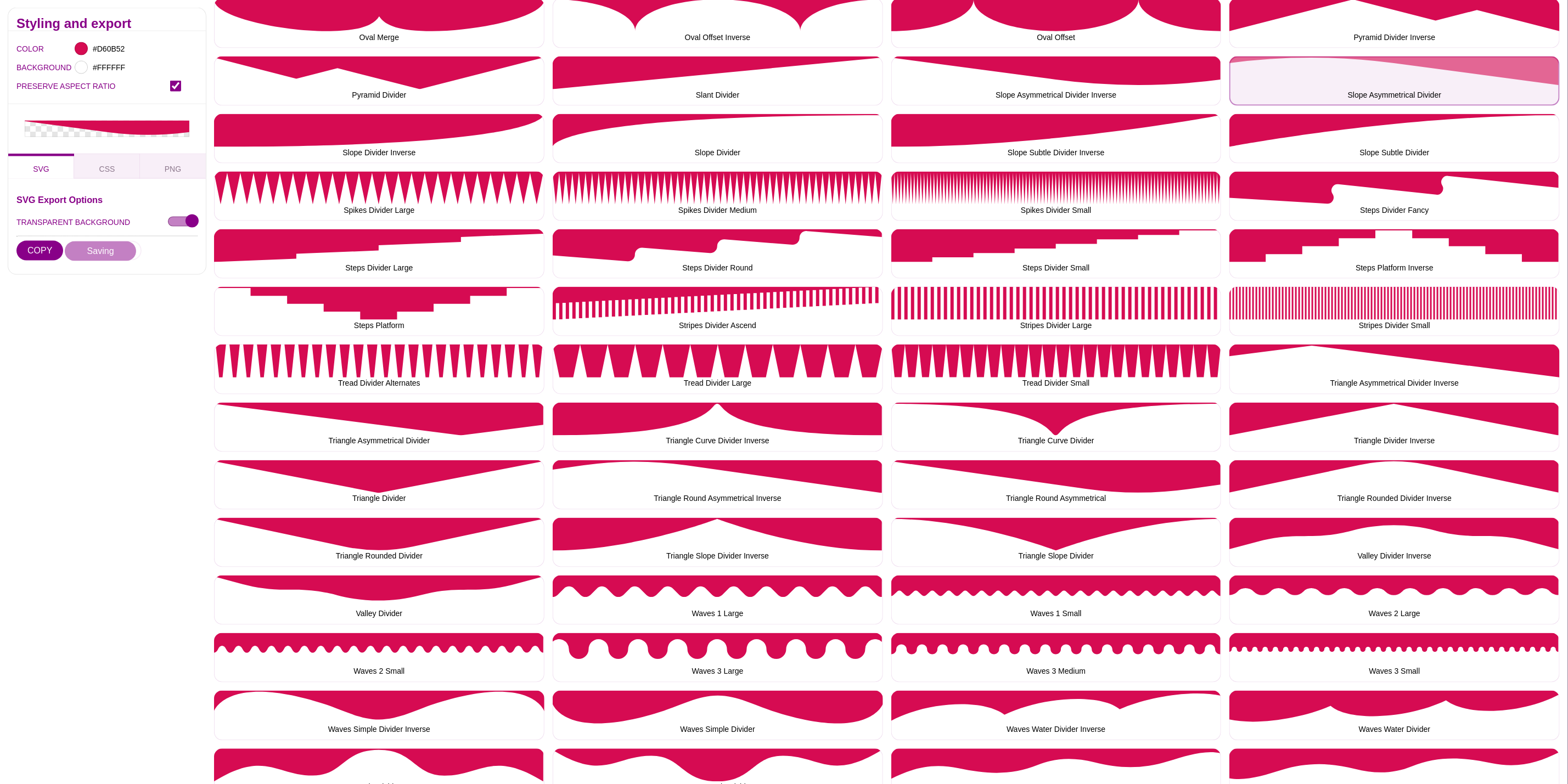
click at [1275, 58] on button "Slope Asymmetrical Divider" at bounding box center [1394, 81] width 330 height 49
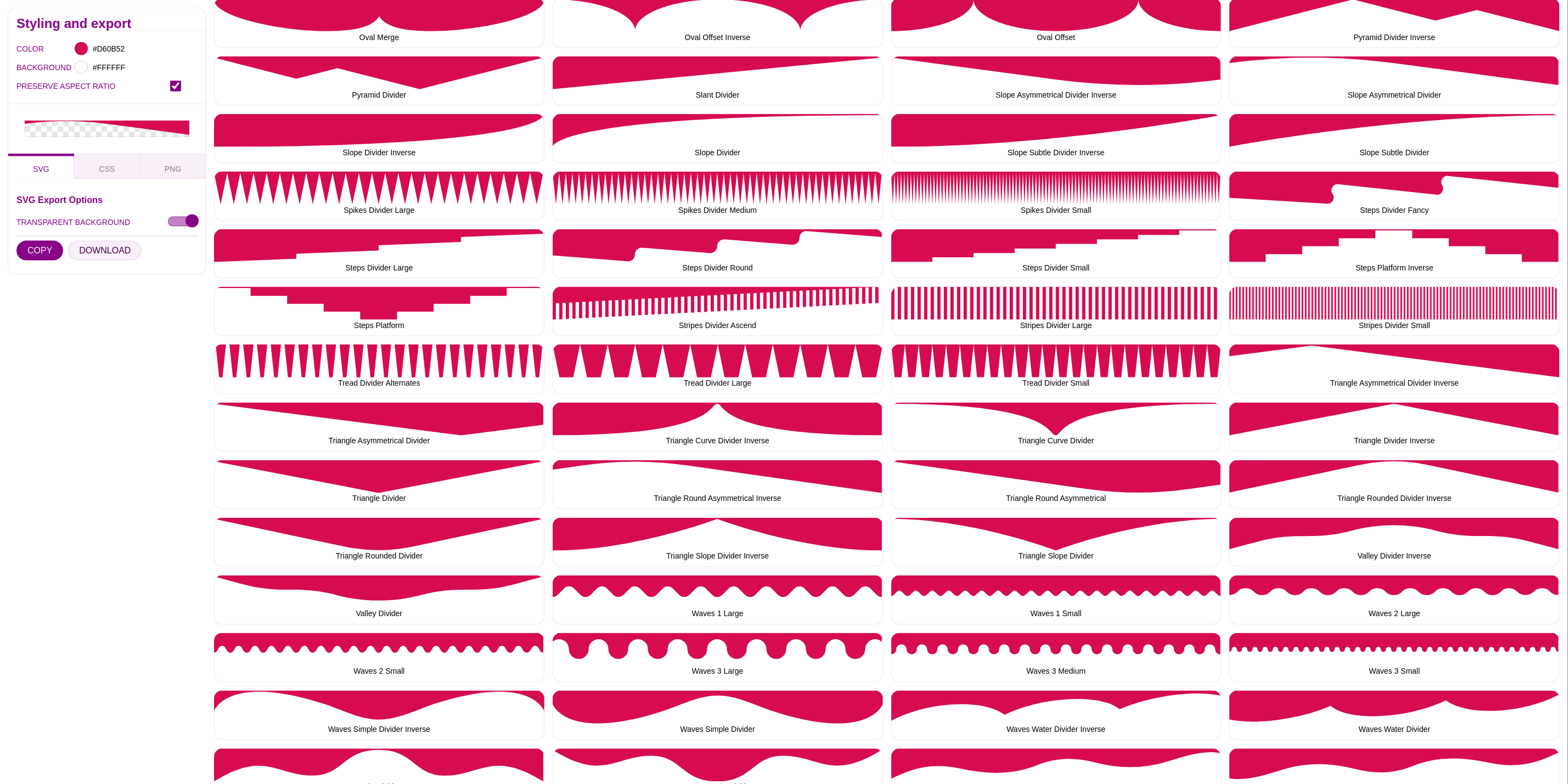
click at [117, 254] on button "DOWNLOAD" at bounding box center [104, 251] width 73 height 20
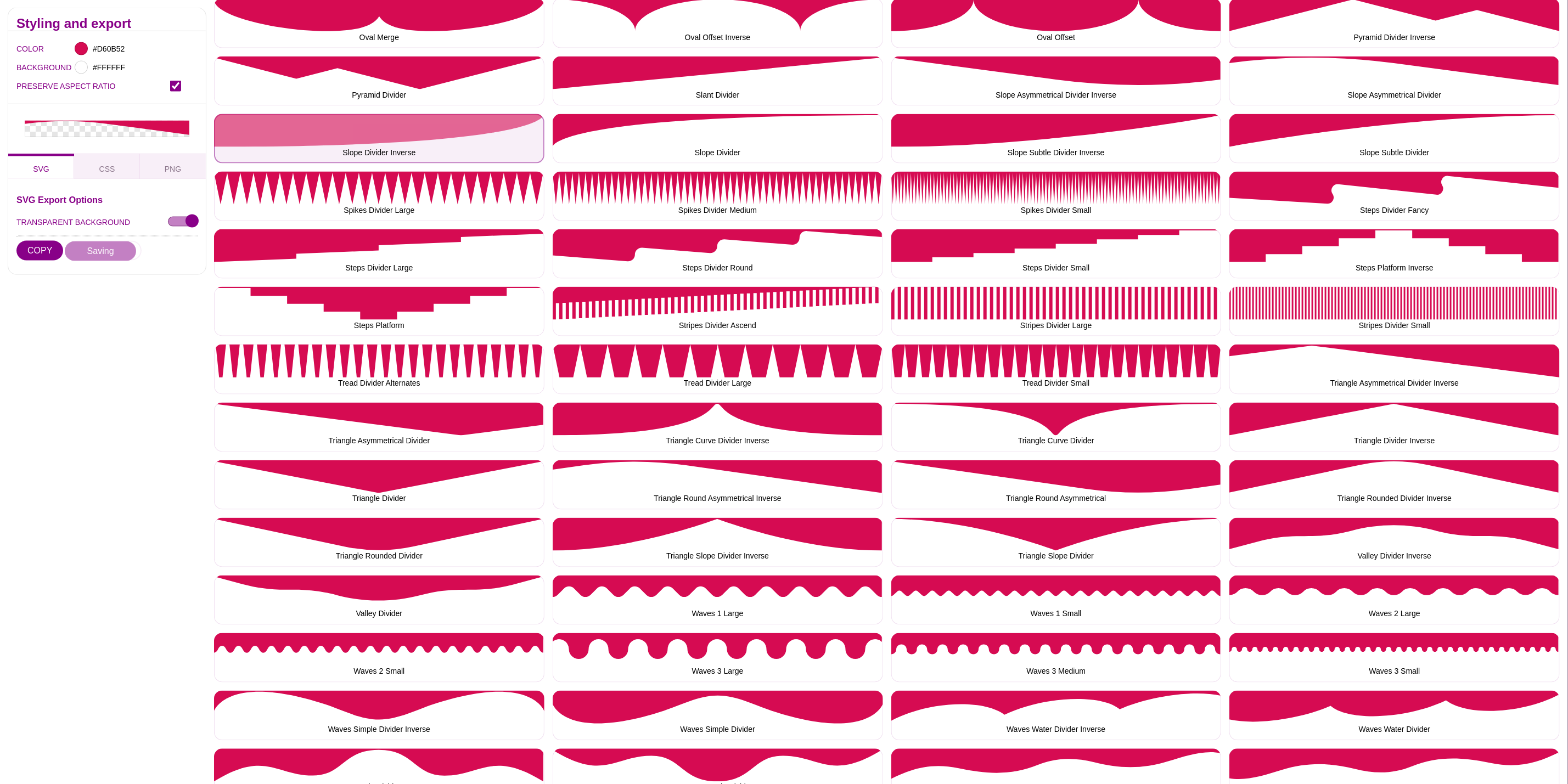
drag, startPoint x: 414, startPoint y: 124, endPoint x: 407, endPoint y: 124, distance: 7.0
click at [414, 124] on button "Slope Divider Inverse" at bounding box center [379, 138] width 330 height 49
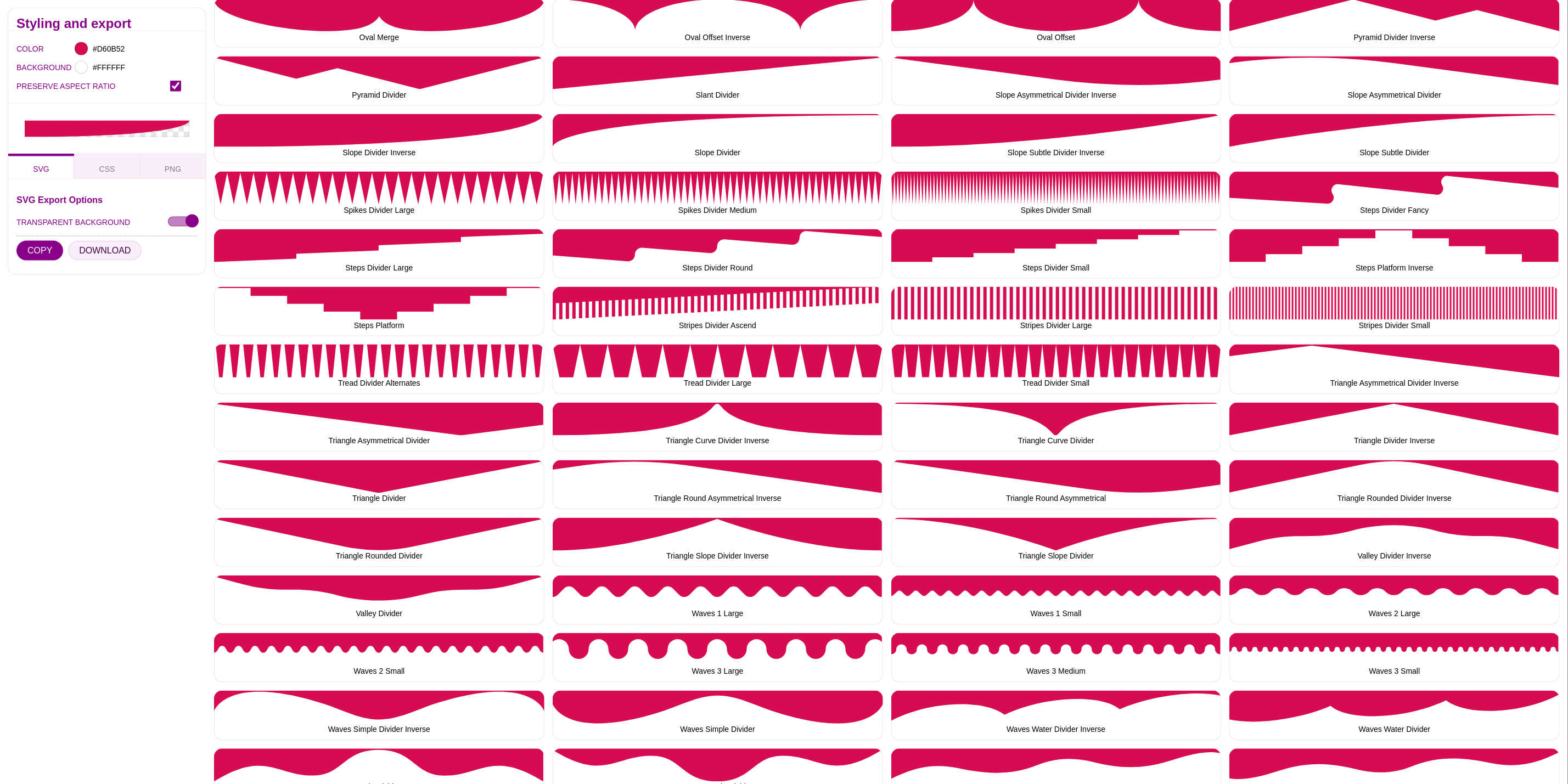
click at [122, 249] on button "DOWNLOAD" at bounding box center [104, 251] width 73 height 20
drag, startPoint x: 705, startPoint y: 109, endPoint x: 685, endPoint y: 109, distance: 20.0
click at [572, 137] on button "Slope Divider" at bounding box center [717, 138] width 330 height 49
click at [89, 256] on button "DOWNLOAD" at bounding box center [104, 251] width 73 height 20
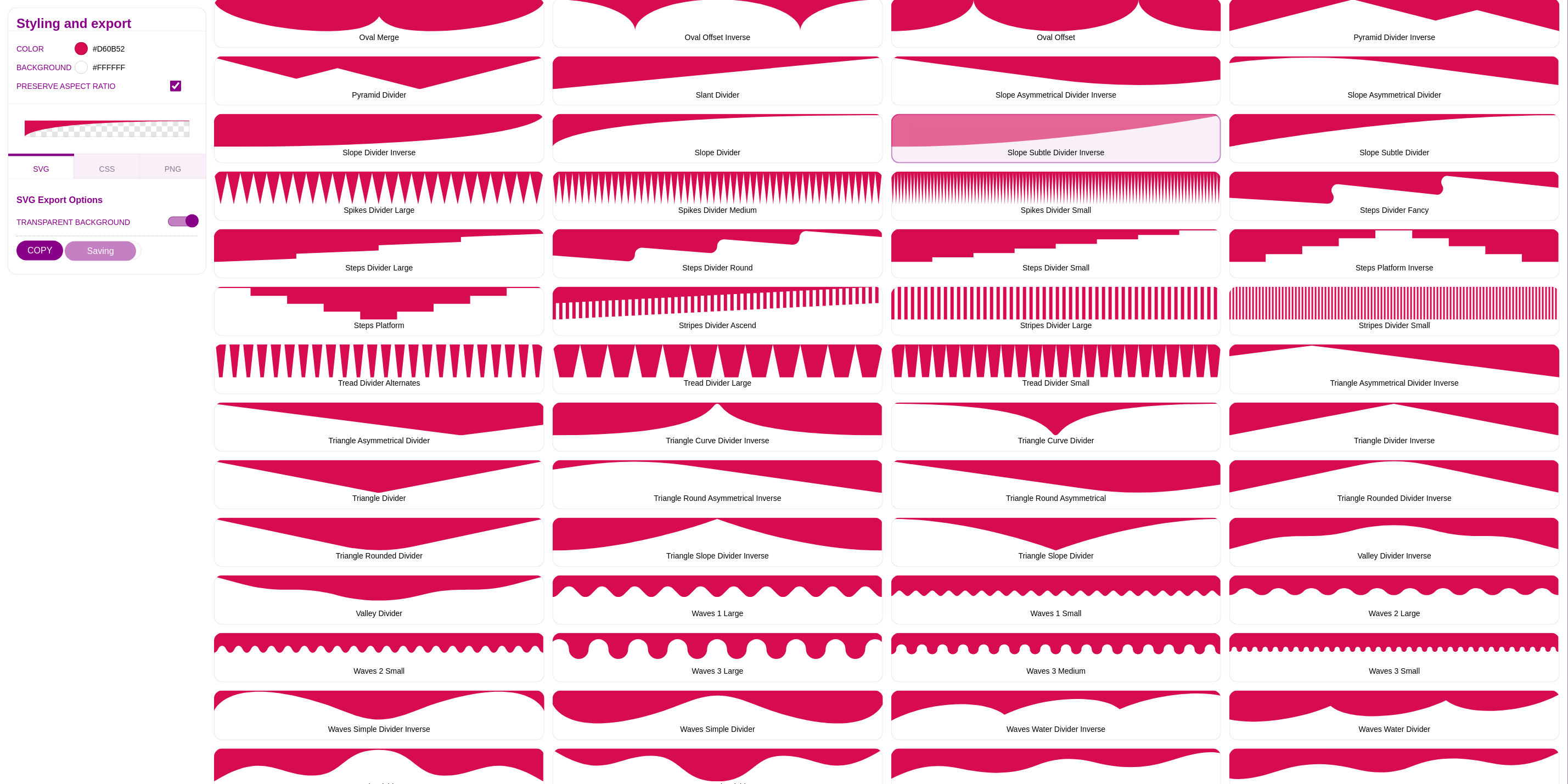
drag, startPoint x: 1071, startPoint y: 135, endPoint x: 1002, endPoint y: 145, distance: 69.7
click at [1071, 135] on button "Slope Subtle Divider Inverse" at bounding box center [1056, 138] width 330 height 49
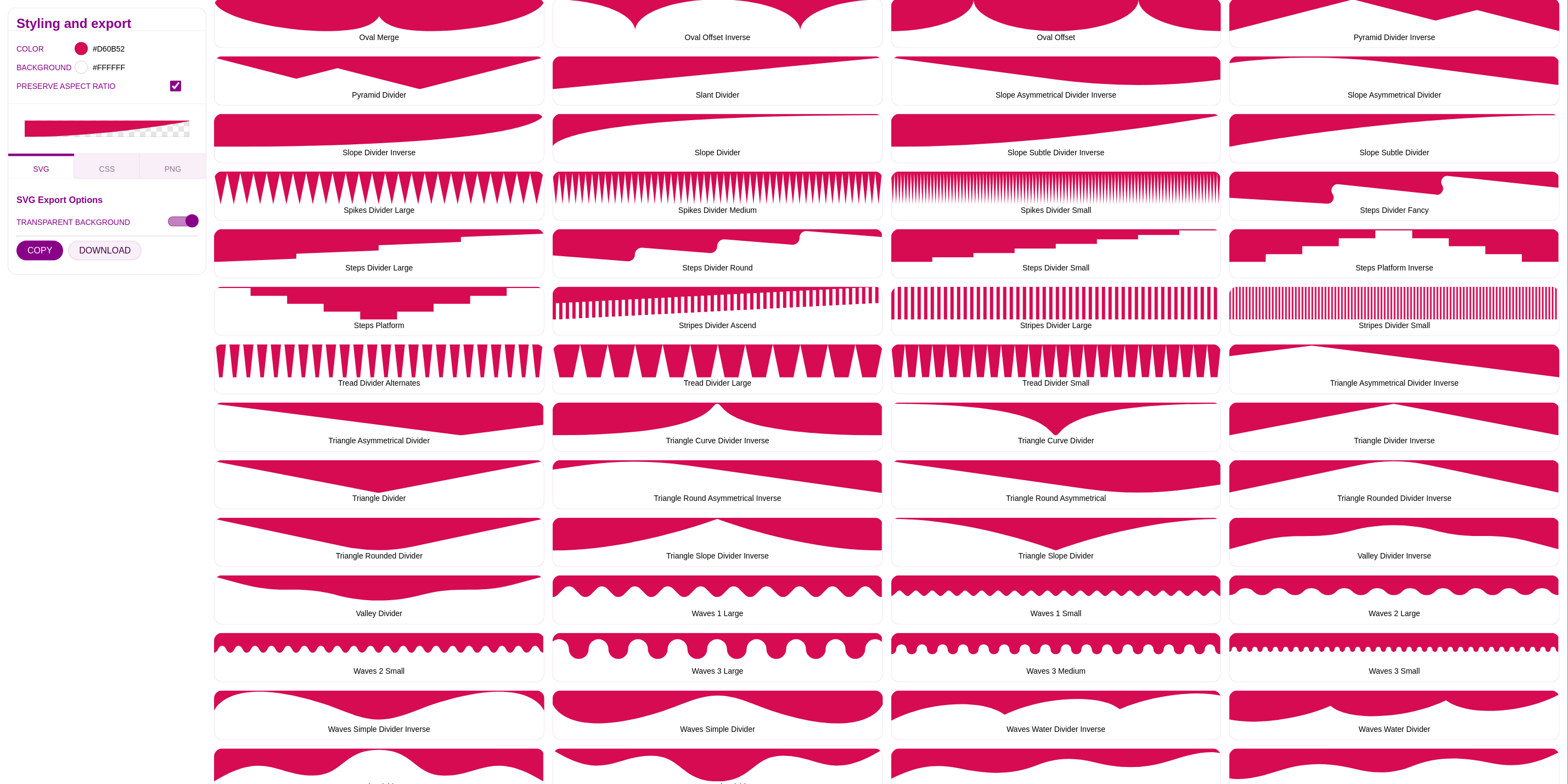
click at [104, 250] on button "DOWNLOAD" at bounding box center [104, 251] width 73 height 20
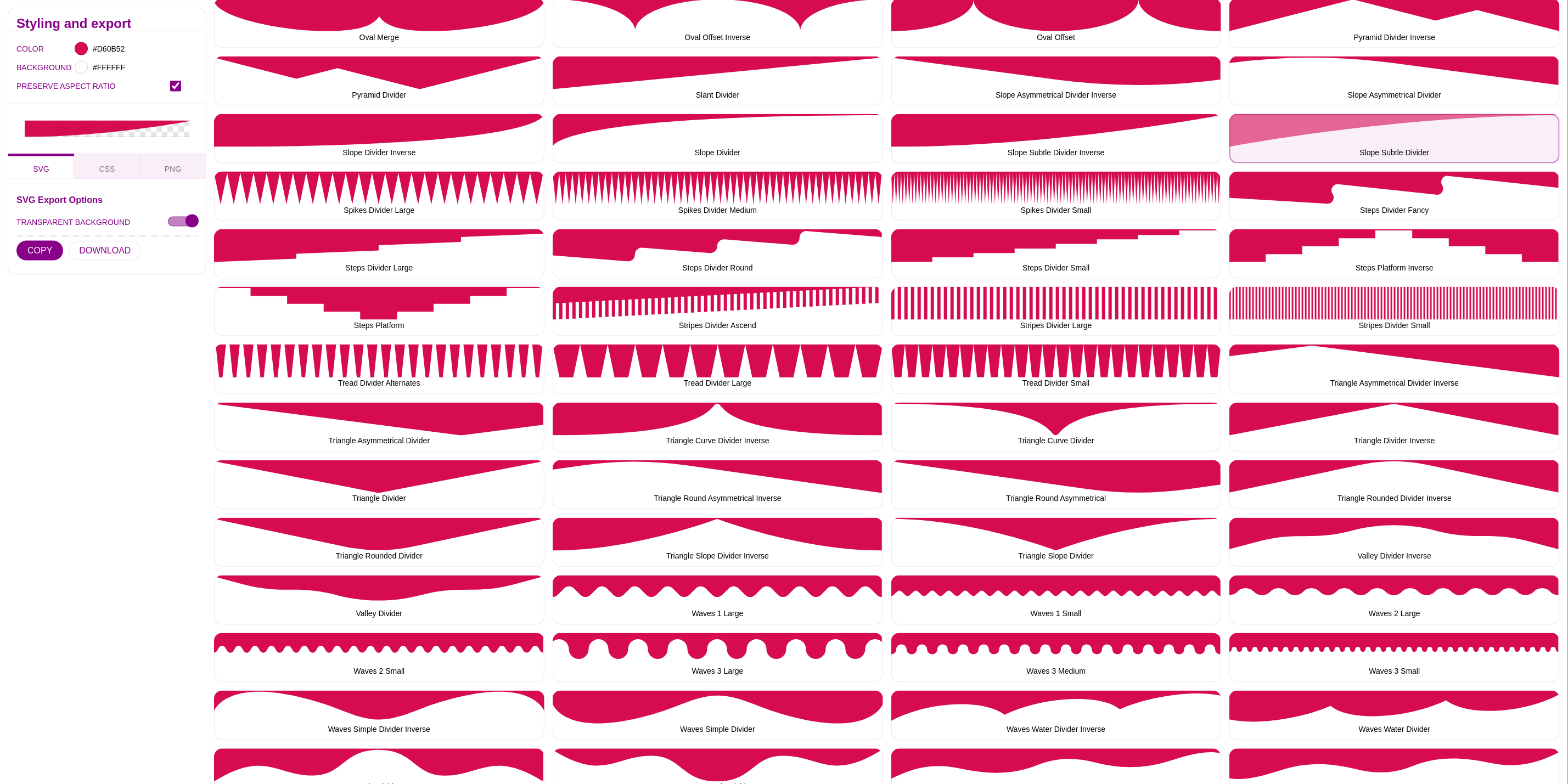
click at [1365, 126] on button "Slope Subtle Divider" at bounding box center [1394, 138] width 330 height 49
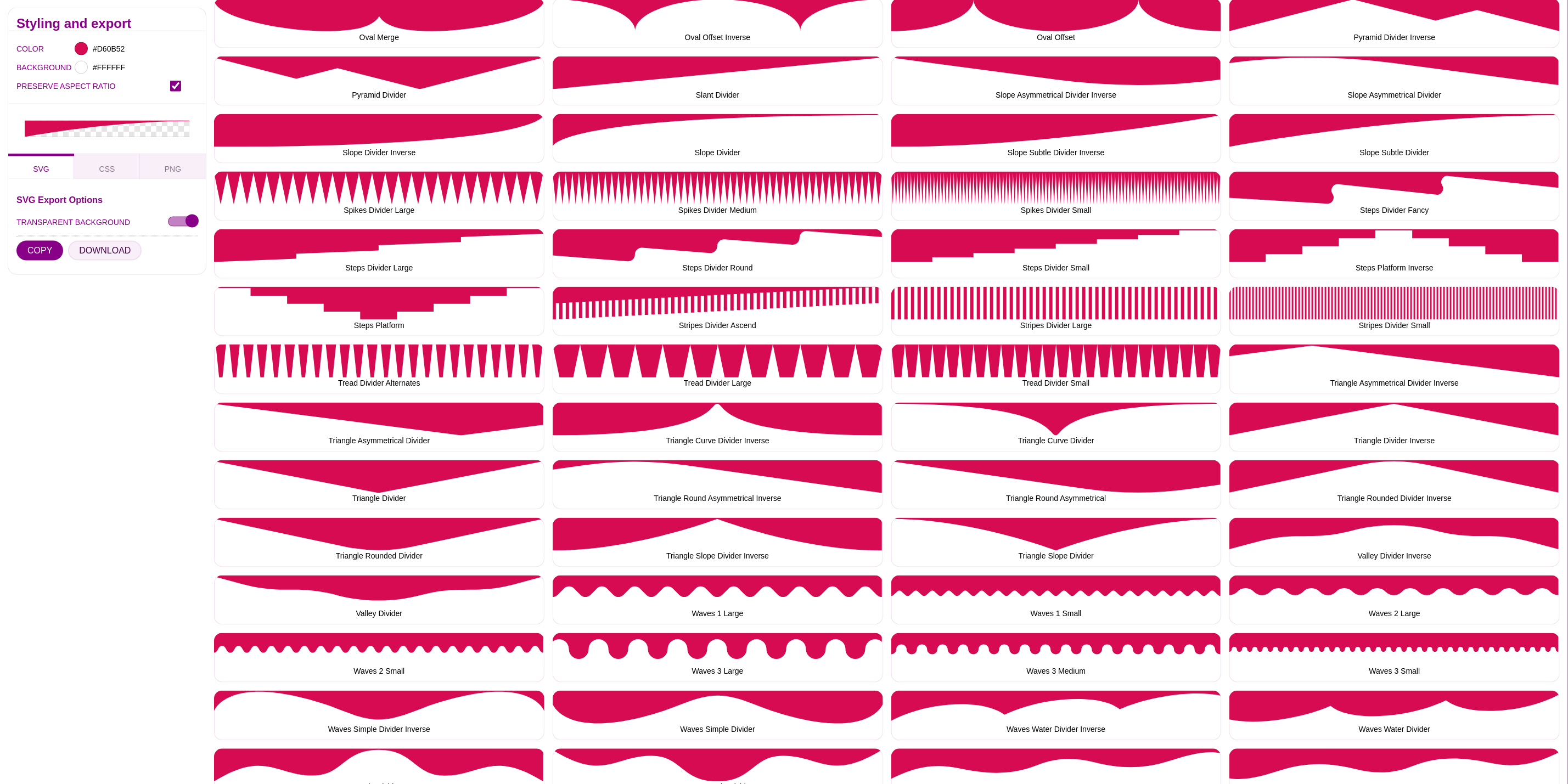
click at [116, 247] on button "DOWNLOAD" at bounding box center [104, 251] width 73 height 20
click at [353, 200] on button "Spikes Divider Large" at bounding box center [379, 196] width 330 height 49
click at [102, 259] on button "DOWNLOAD" at bounding box center [104, 251] width 73 height 20
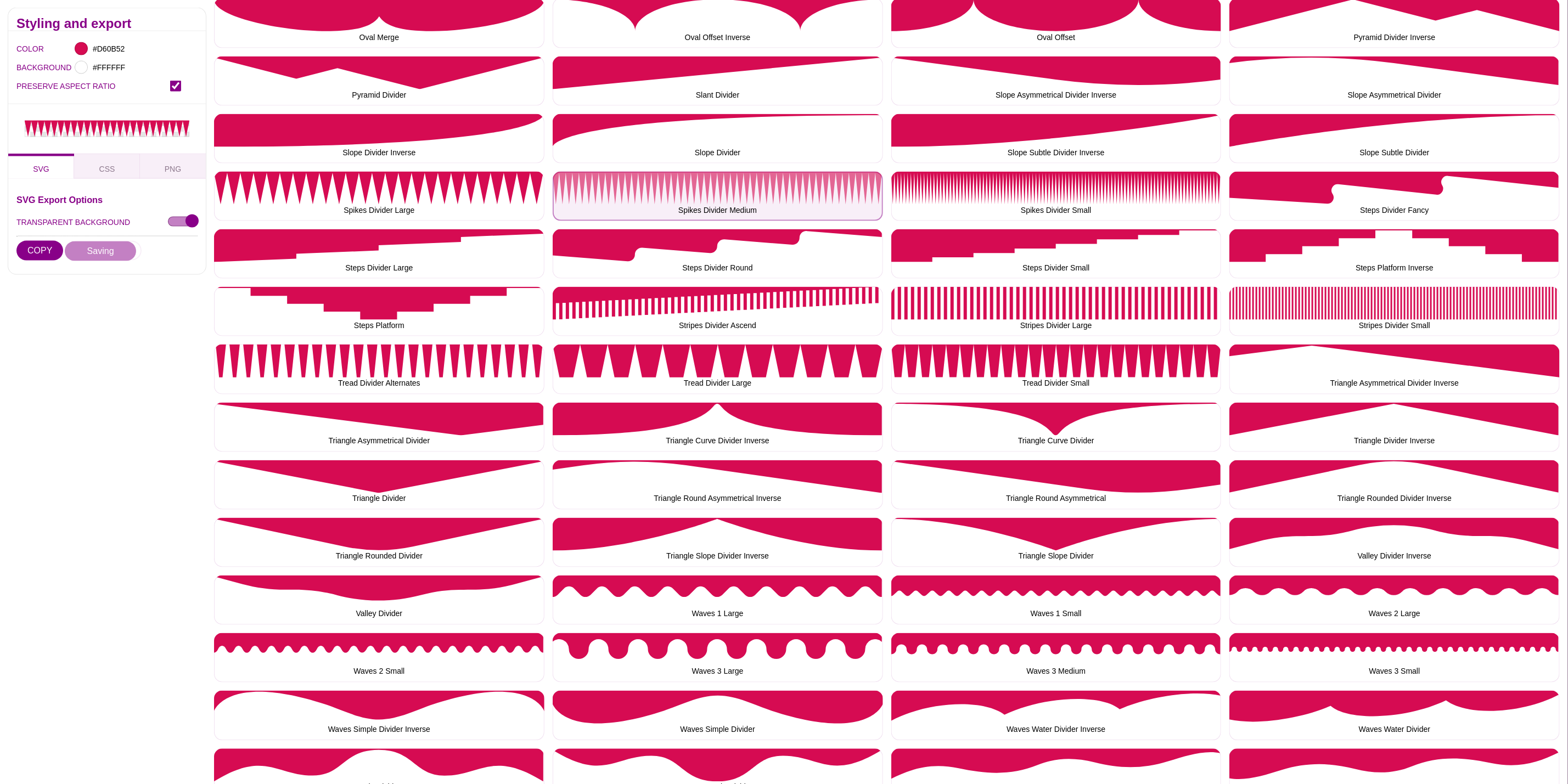
click at [658, 185] on button "Spikes Divider Medium" at bounding box center [717, 196] width 330 height 49
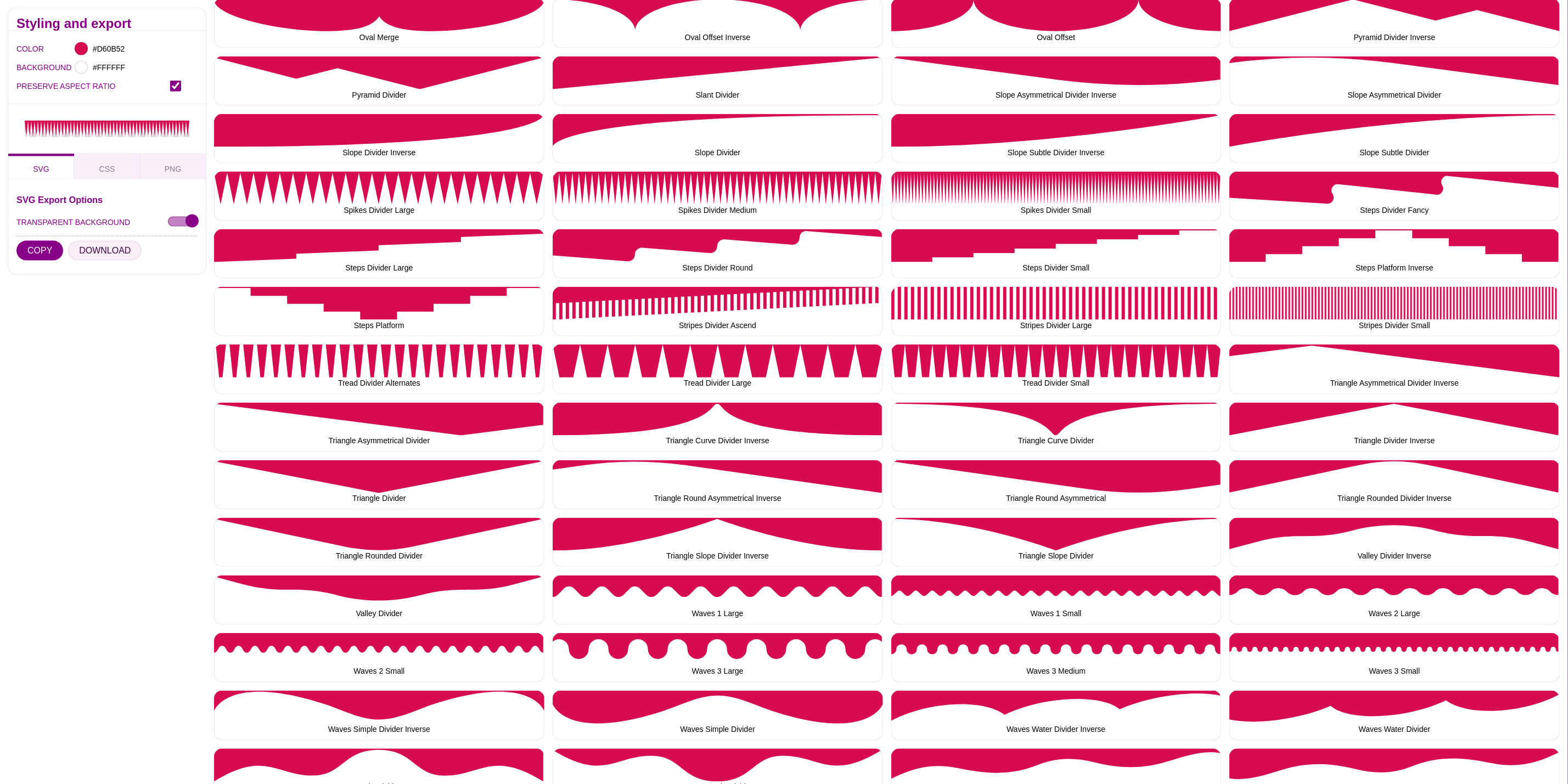
click at [98, 252] on button "DOWNLOAD" at bounding box center [104, 251] width 73 height 20
drag, startPoint x: 978, startPoint y: 186, endPoint x: 824, endPoint y: 186, distance: 154.0
click at [978, 186] on button "Spikes Divider Small" at bounding box center [1056, 196] width 330 height 49
click at [93, 244] on button "DOWNLOAD" at bounding box center [104, 251] width 73 height 20
drag, startPoint x: 1283, startPoint y: 178, endPoint x: 1204, endPoint y: 178, distance: 79.0
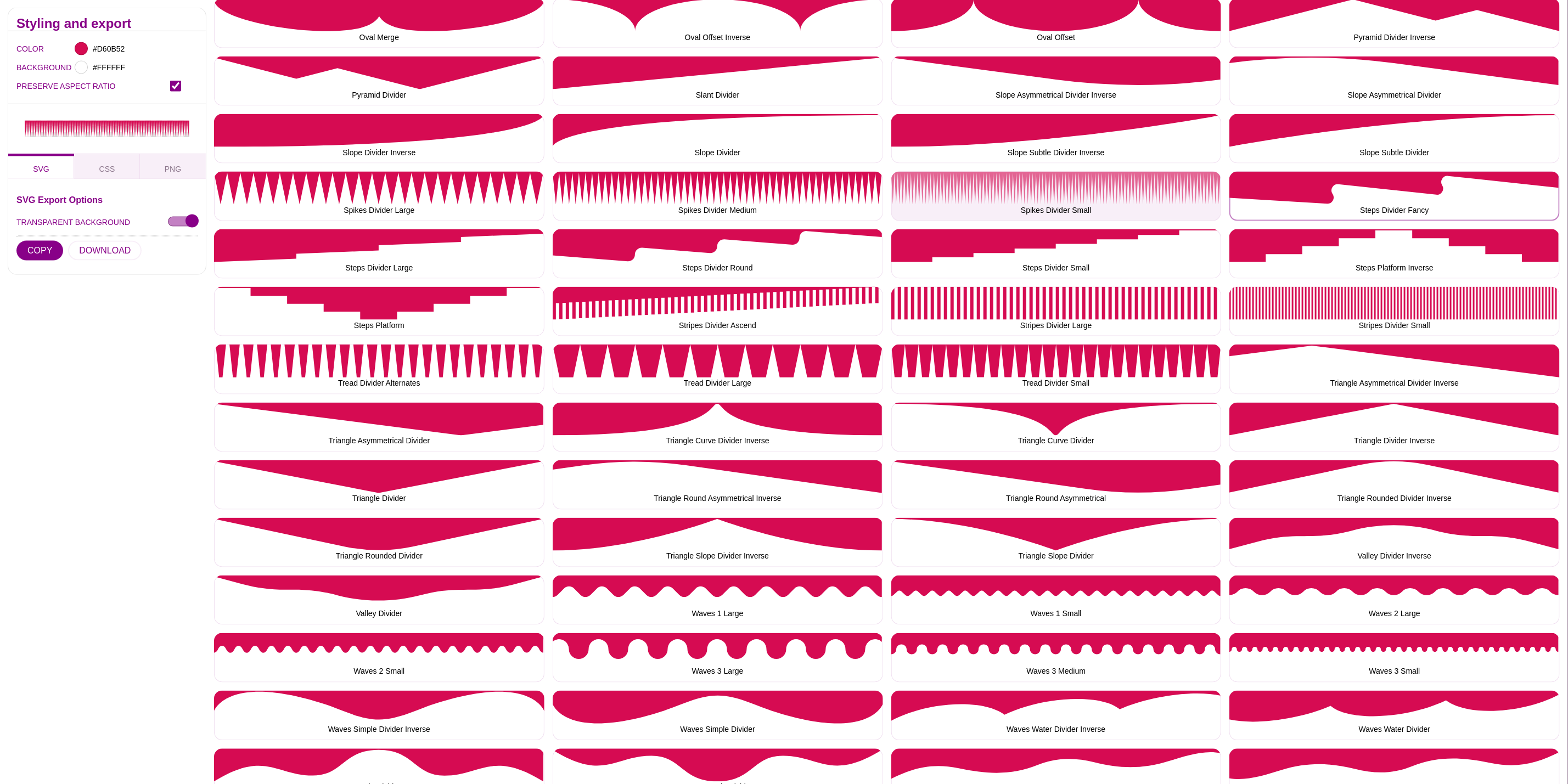
click at [1283, 178] on button "Steps Divider Fancy" at bounding box center [1394, 196] width 330 height 49
click at [96, 252] on button "DOWNLOAD" at bounding box center [104, 251] width 73 height 20
